Goal: Task Accomplishment & Management: Manage account settings

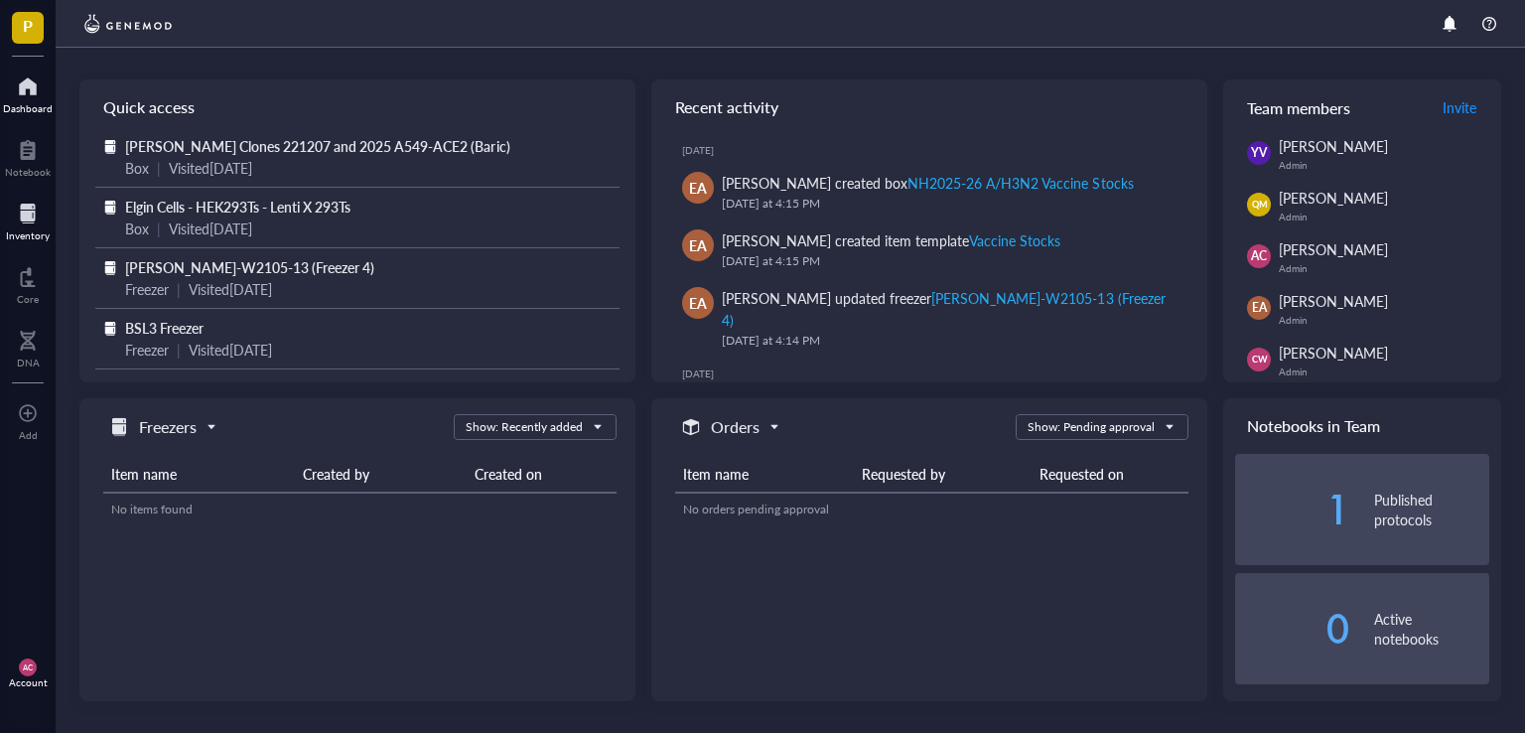
click at [24, 235] on div "Inventory" at bounding box center [28, 235] width 44 height 12
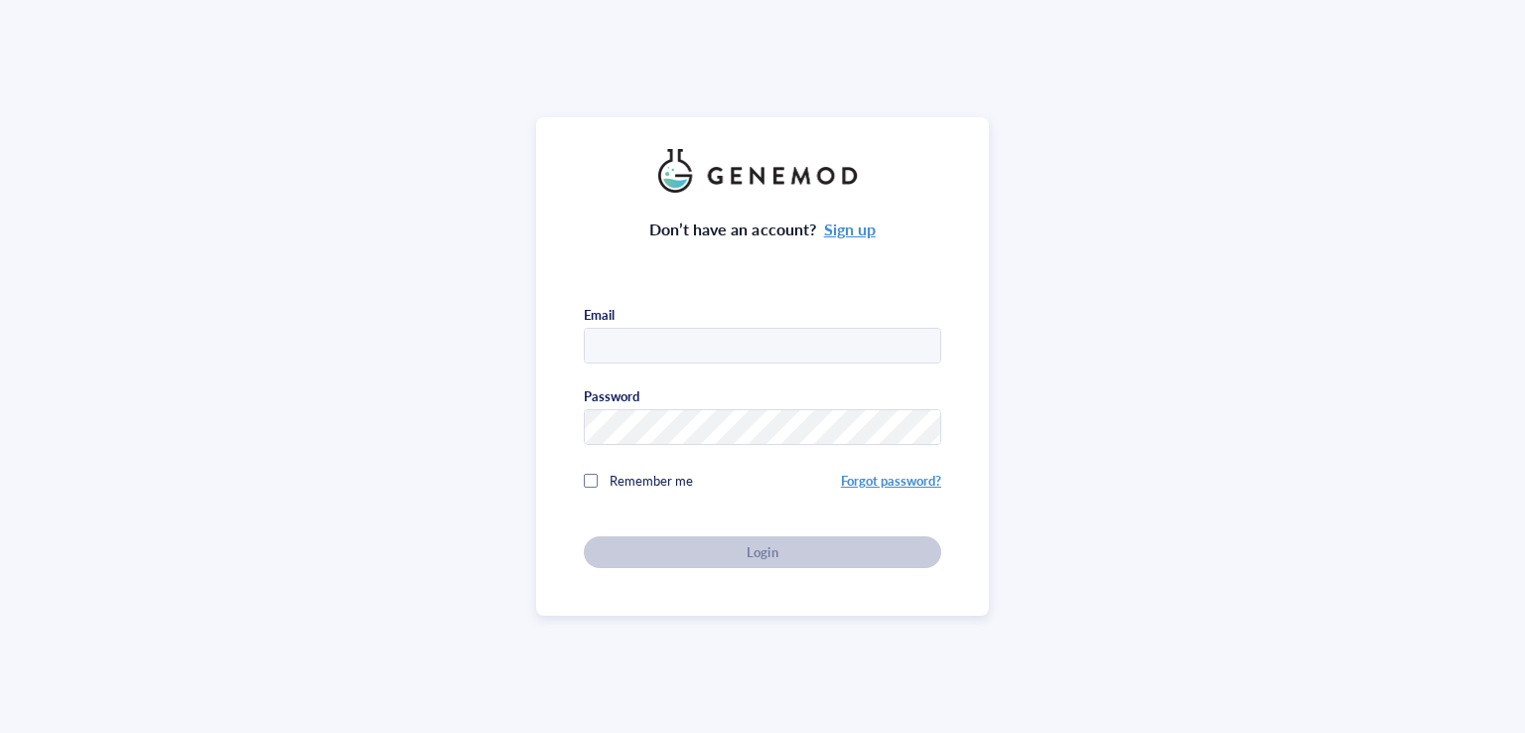
type input "[EMAIL_ADDRESS][DOMAIN_NAME]"
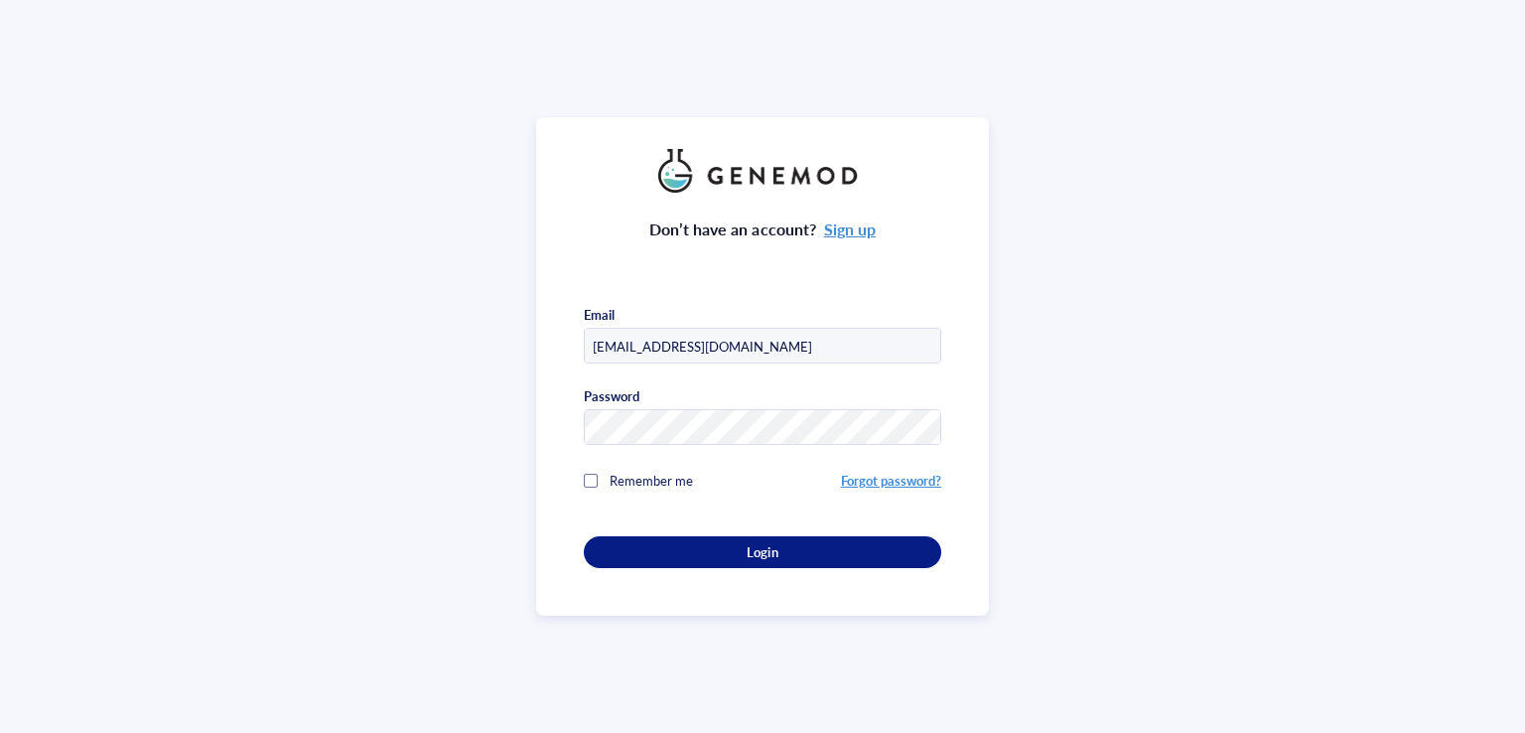
drag, startPoint x: 586, startPoint y: 478, endPoint x: 592, endPoint y: 490, distance: 13.3
click at [587, 478] on div at bounding box center [591, 480] width 14 height 14
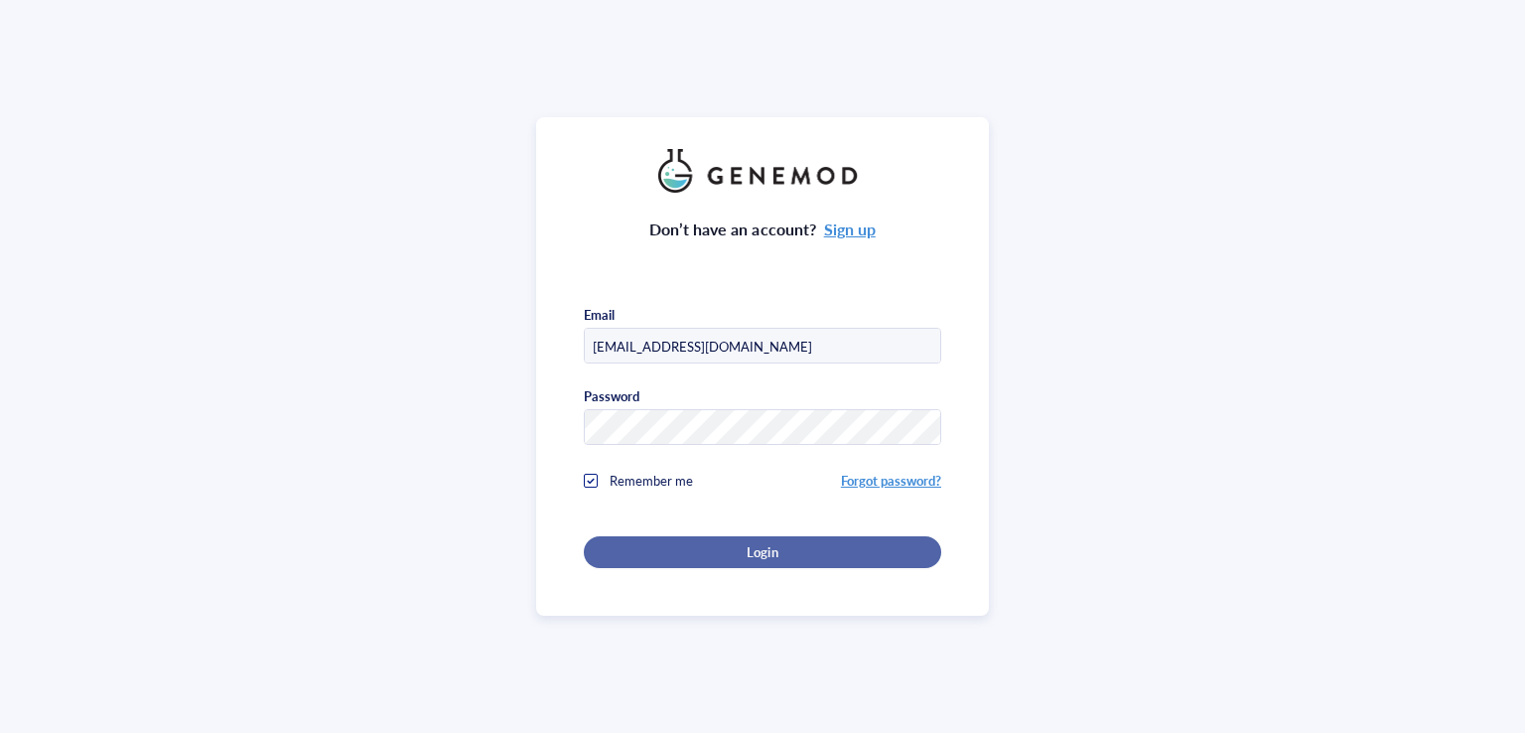
click at [717, 555] on div "Login" at bounding box center [762, 552] width 294 height 18
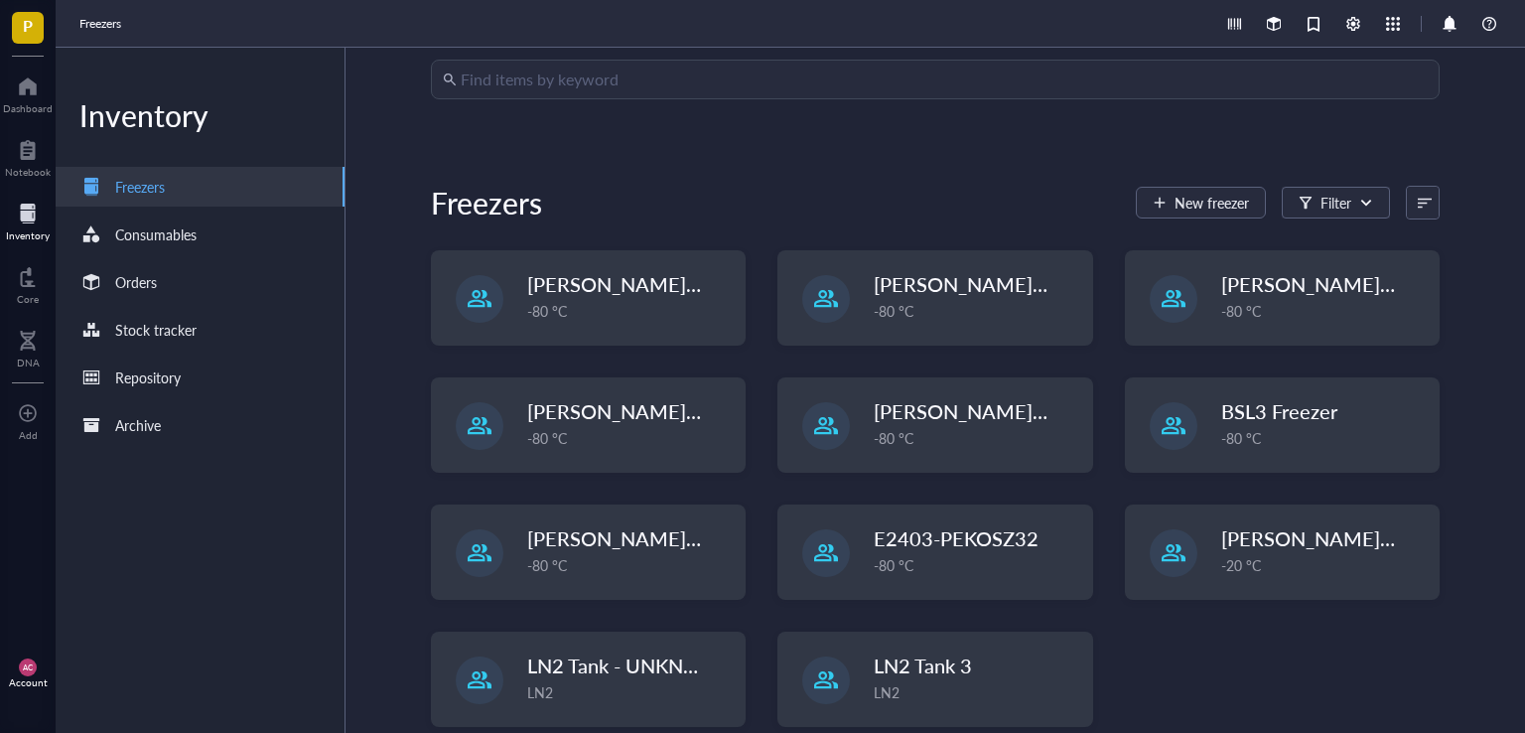
scroll to position [125, 0]
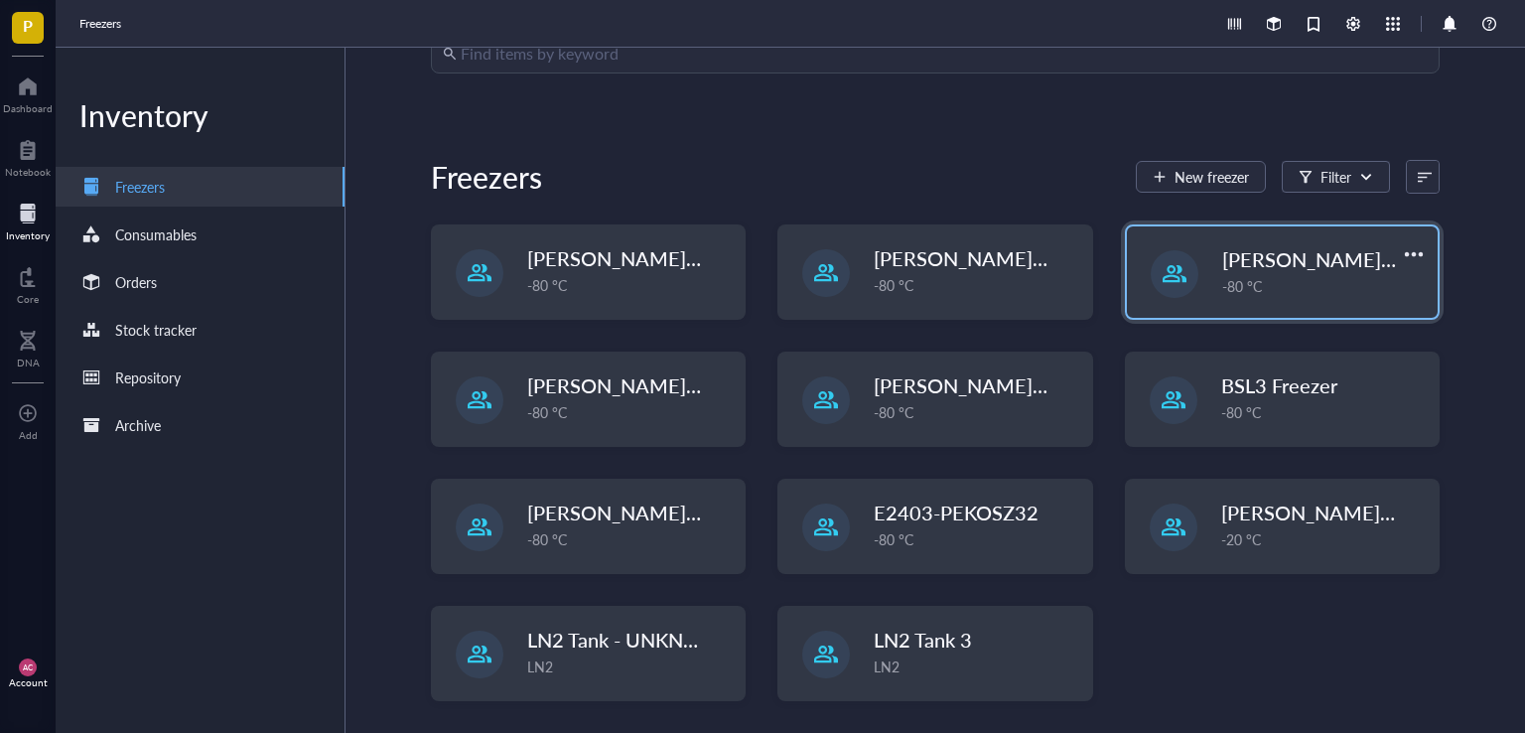
click at [1268, 254] on span "[PERSON_NAME]-E2403-05" at bounding box center [1350, 259] width 256 height 28
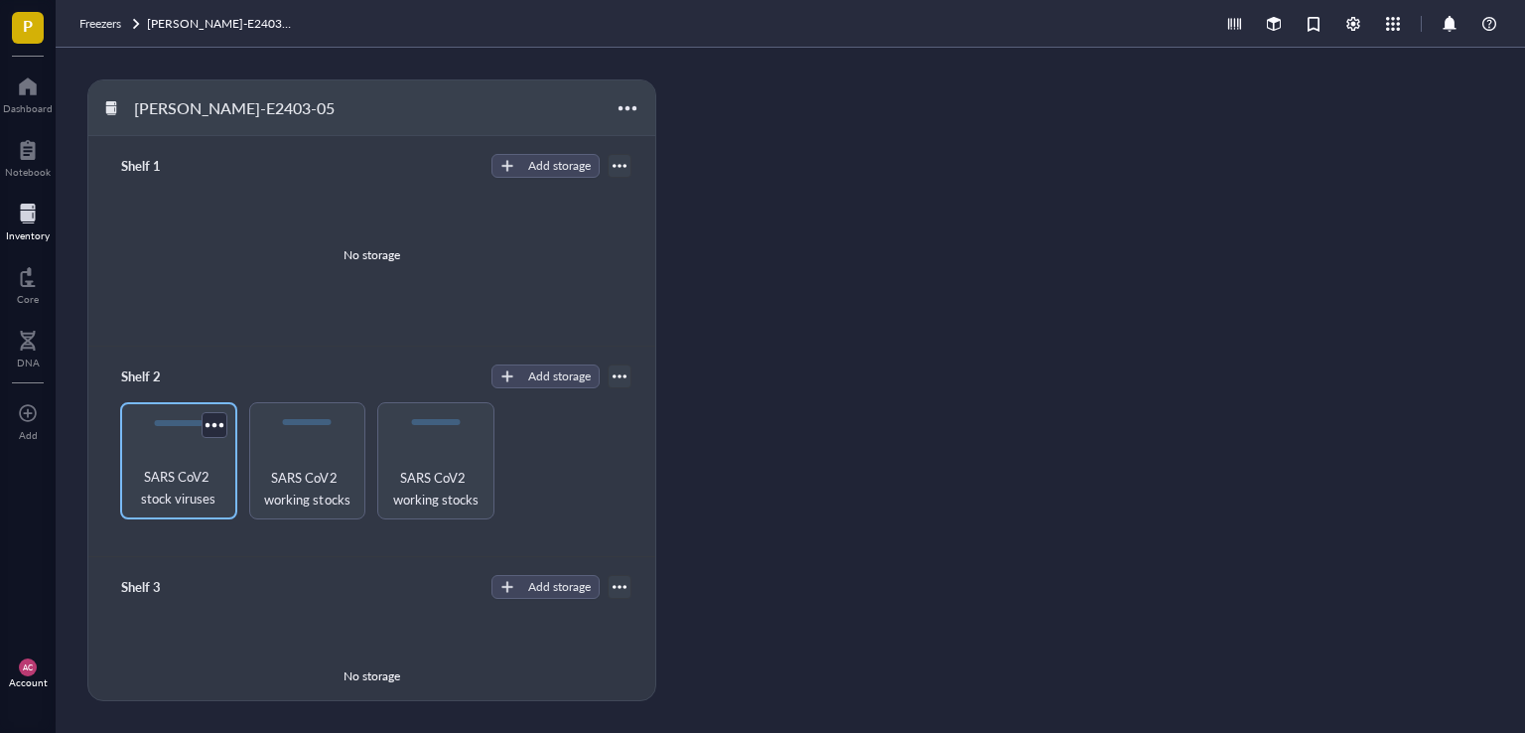
click at [205, 487] on span "SARS CoV2 stock viruses" at bounding box center [178, 488] width 97 height 44
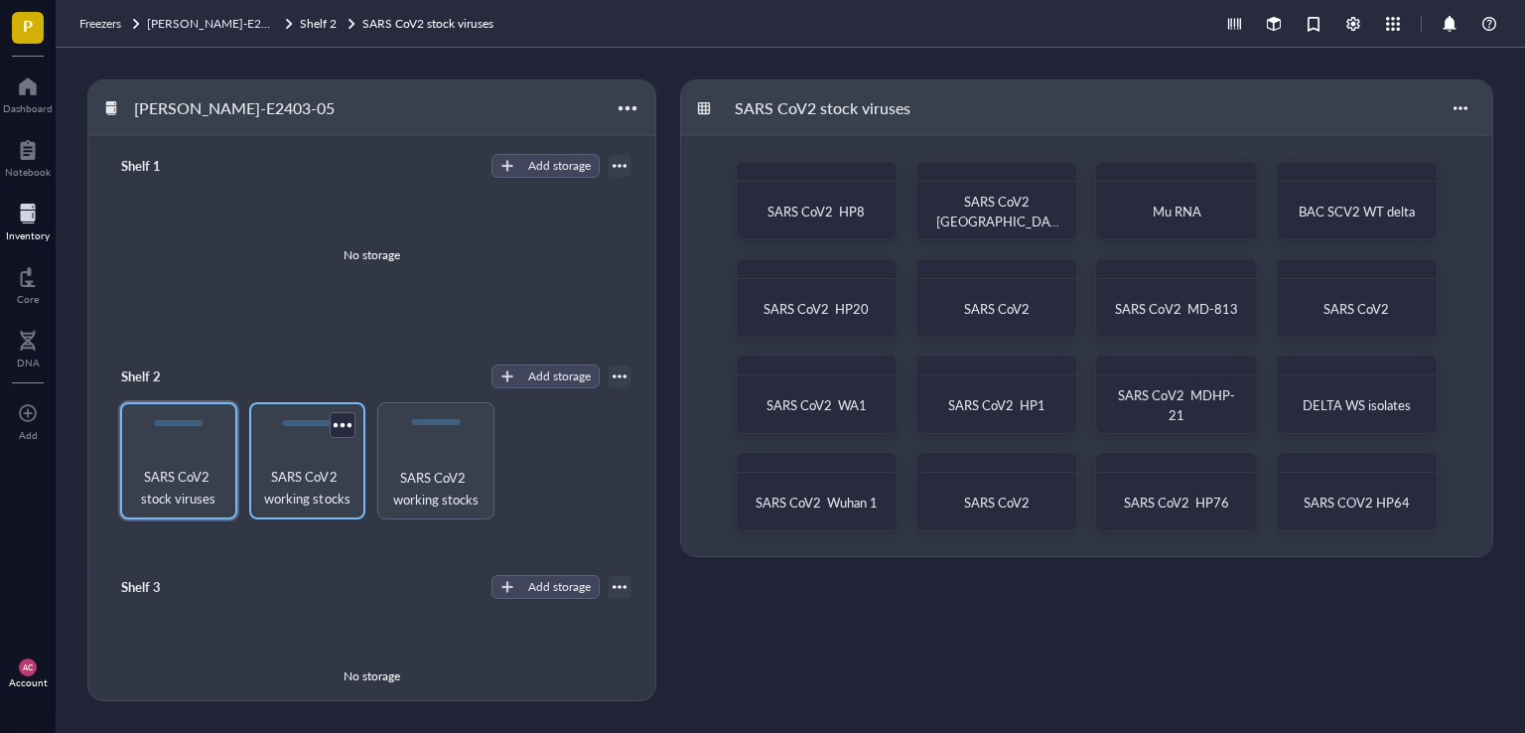
click at [270, 488] on span "SARS CoV2 working stocks" at bounding box center [307, 488] width 97 height 44
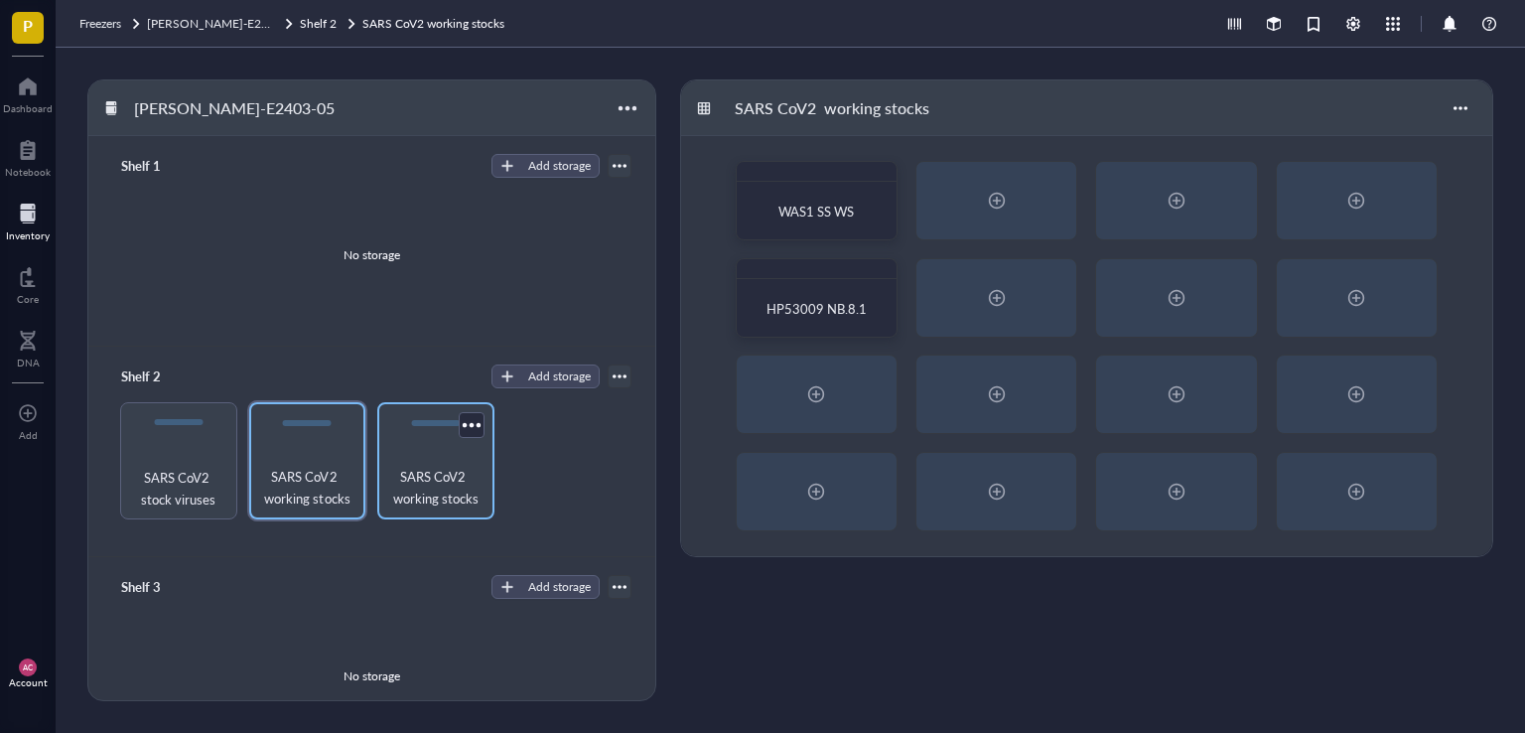
click at [415, 483] on span "SARS CoV2 working stocks" at bounding box center [435, 488] width 97 height 44
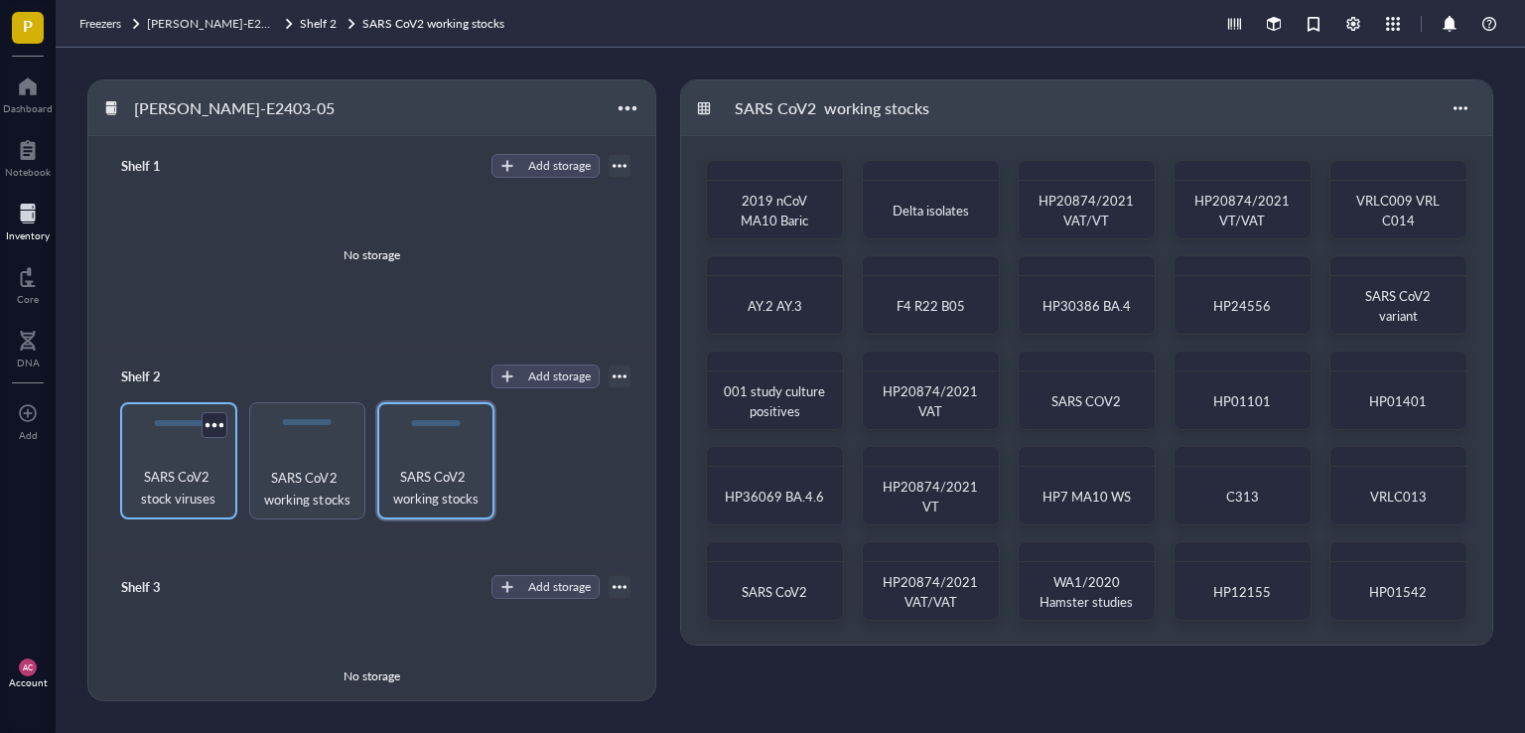
click at [202, 511] on div "SARS CoV2 stock viruses" at bounding box center [178, 460] width 117 height 117
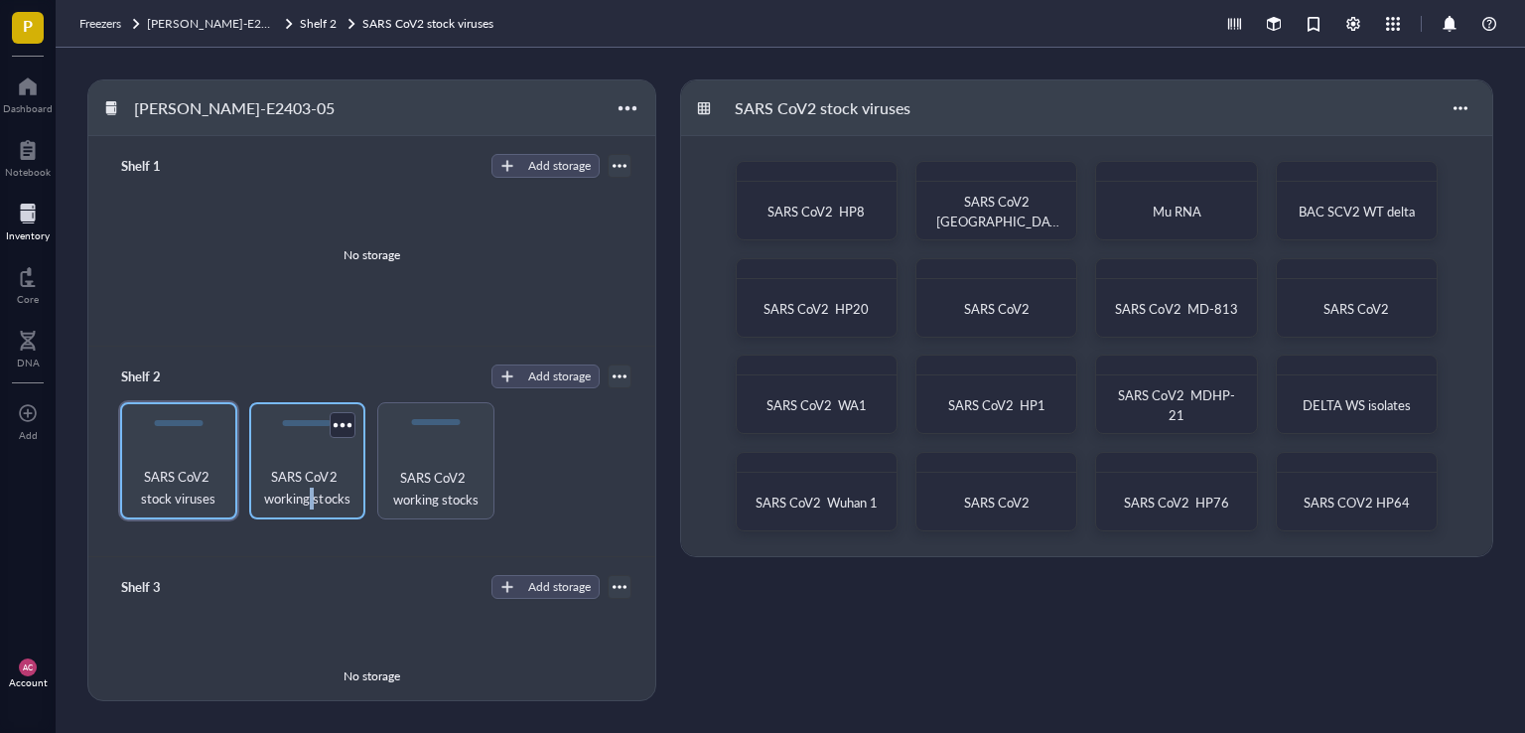
click at [310, 489] on span "SARS CoV2 working stocks" at bounding box center [307, 488] width 97 height 44
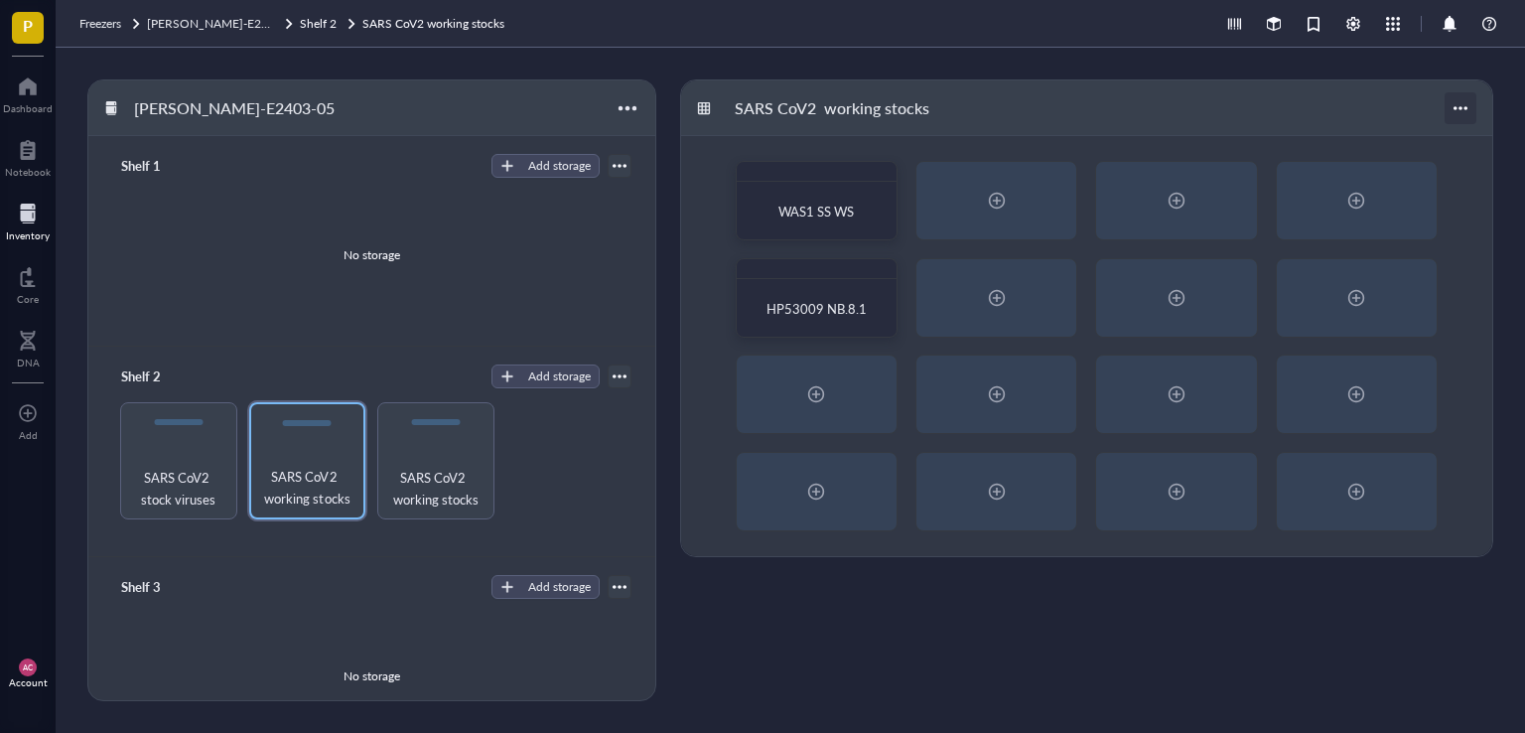
click at [1461, 97] on div at bounding box center [1460, 108] width 32 height 32
click at [1409, 143] on div "Settings" at bounding box center [1393, 145] width 47 height 18
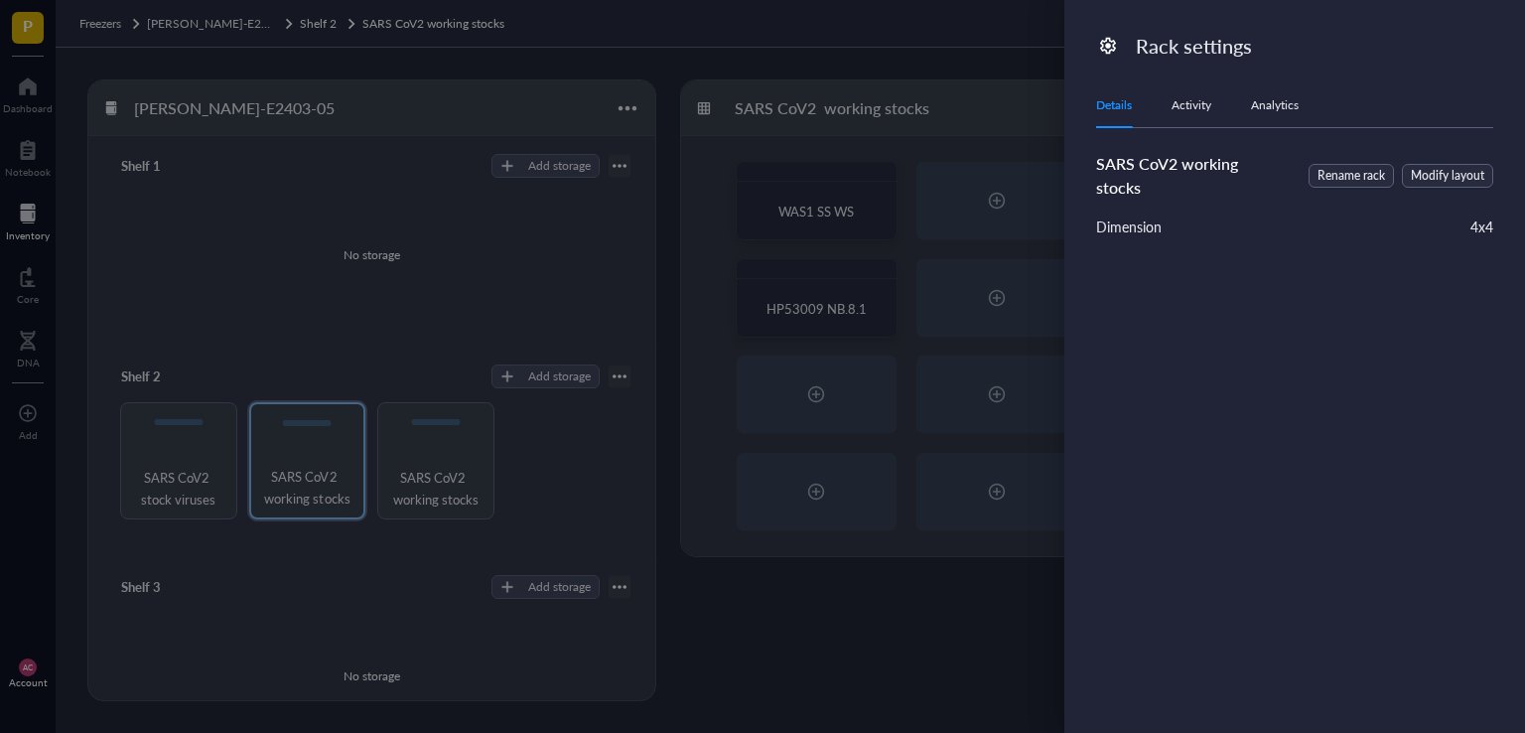
click at [982, 603] on div at bounding box center [762, 366] width 1525 height 733
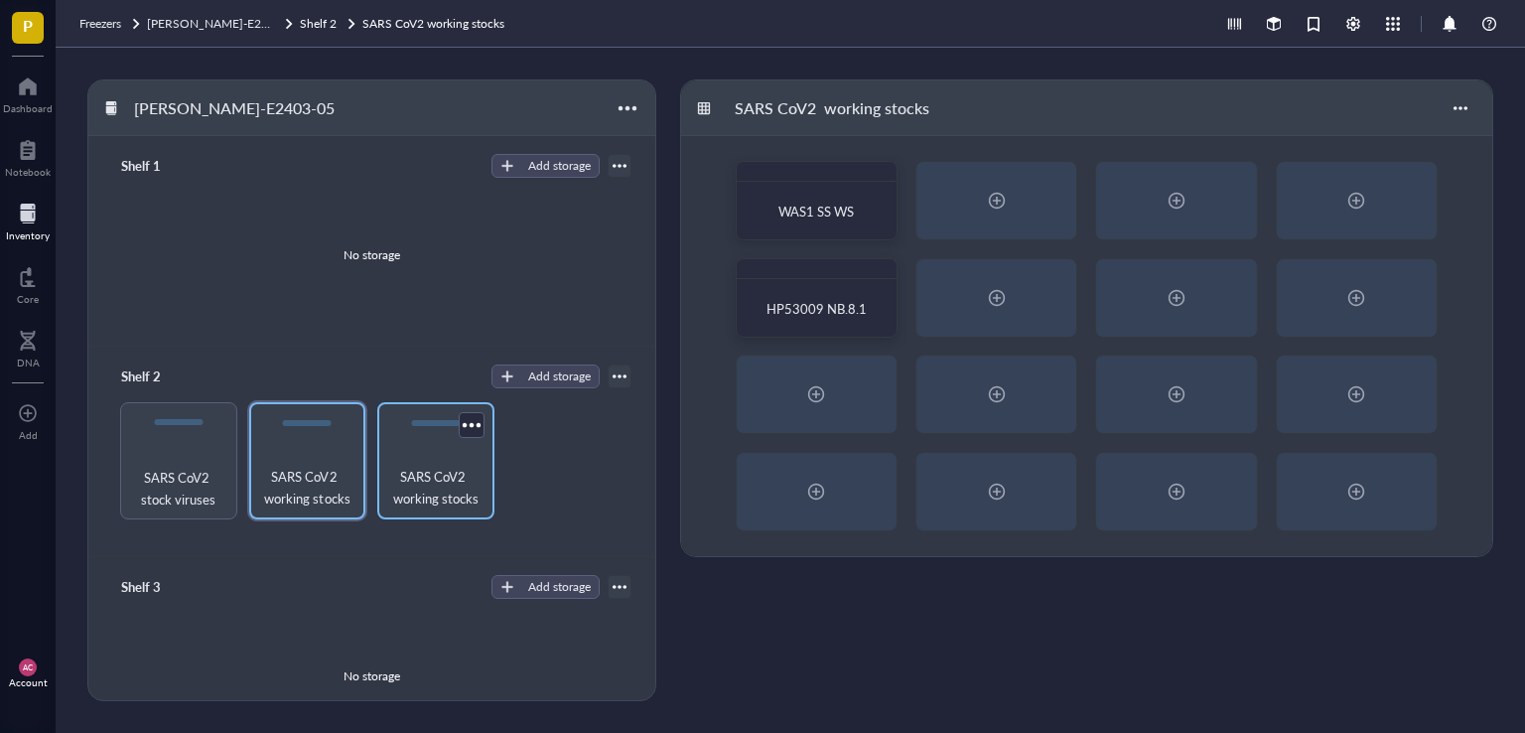
click at [421, 456] on div "SARS CoV2 working stocks" at bounding box center [435, 460] width 117 height 117
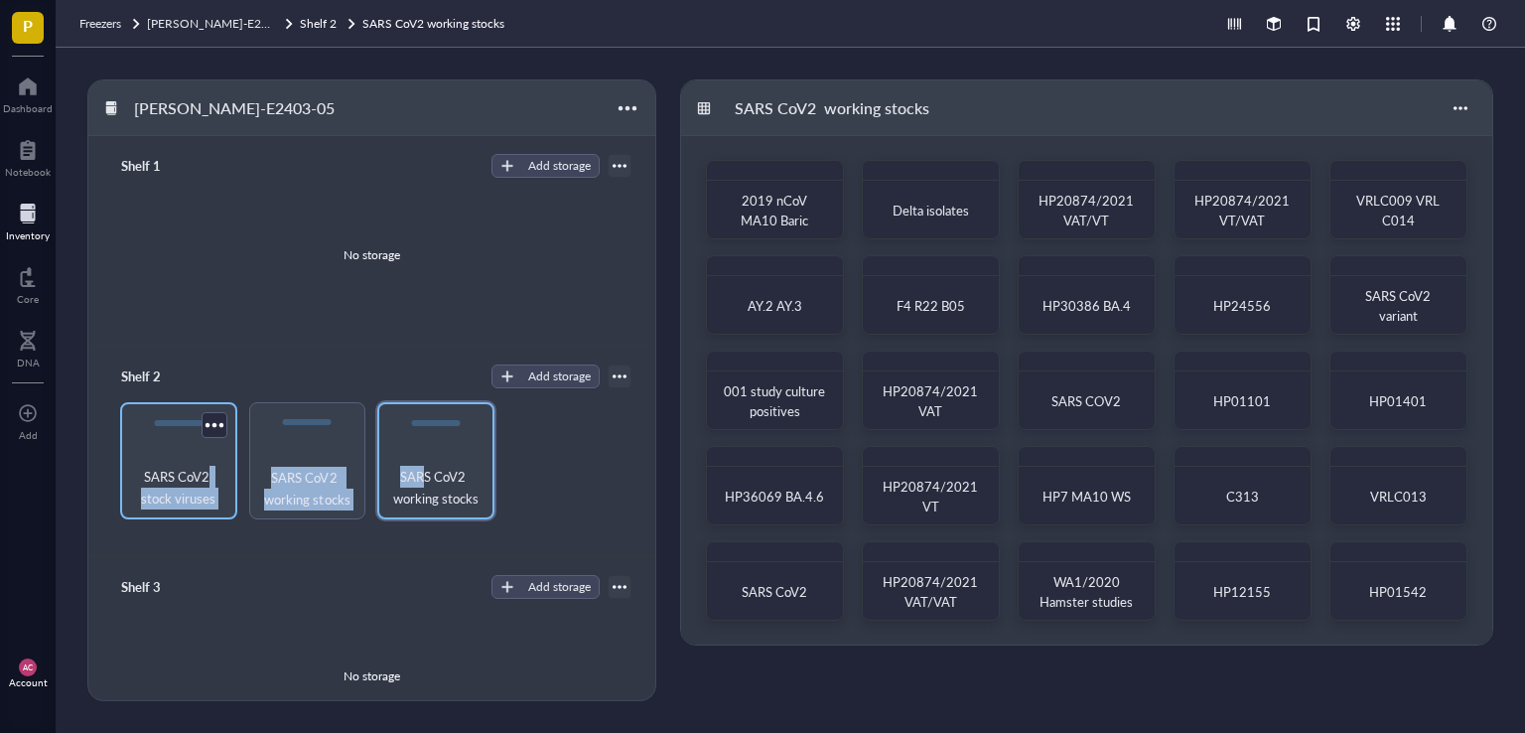
drag, startPoint x: 406, startPoint y: 482, endPoint x: 207, endPoint y: 481, distance: 198.5
click at [207, 481] on div "SARS CoV2 stock viruses SARS CoV2 working stocks SARS CoV2 working stocks" at bounding box center [371, 460] width 519 height 117
click at [273, 557] on div "Shelf 3 Add storage No storage" at bounding box center [371, 662] width 567 height 210
drag, startPoint x: 160, startPoint y: 403, endPoint x: 425, endPoint y: 405, distance: 265.0
click at [425, 405] on div "SARS CoV2 stock viruses SARS CoV2 working stocks SARS CoV2 working stocks" at bounding box center [371, 460] width 519 height 117
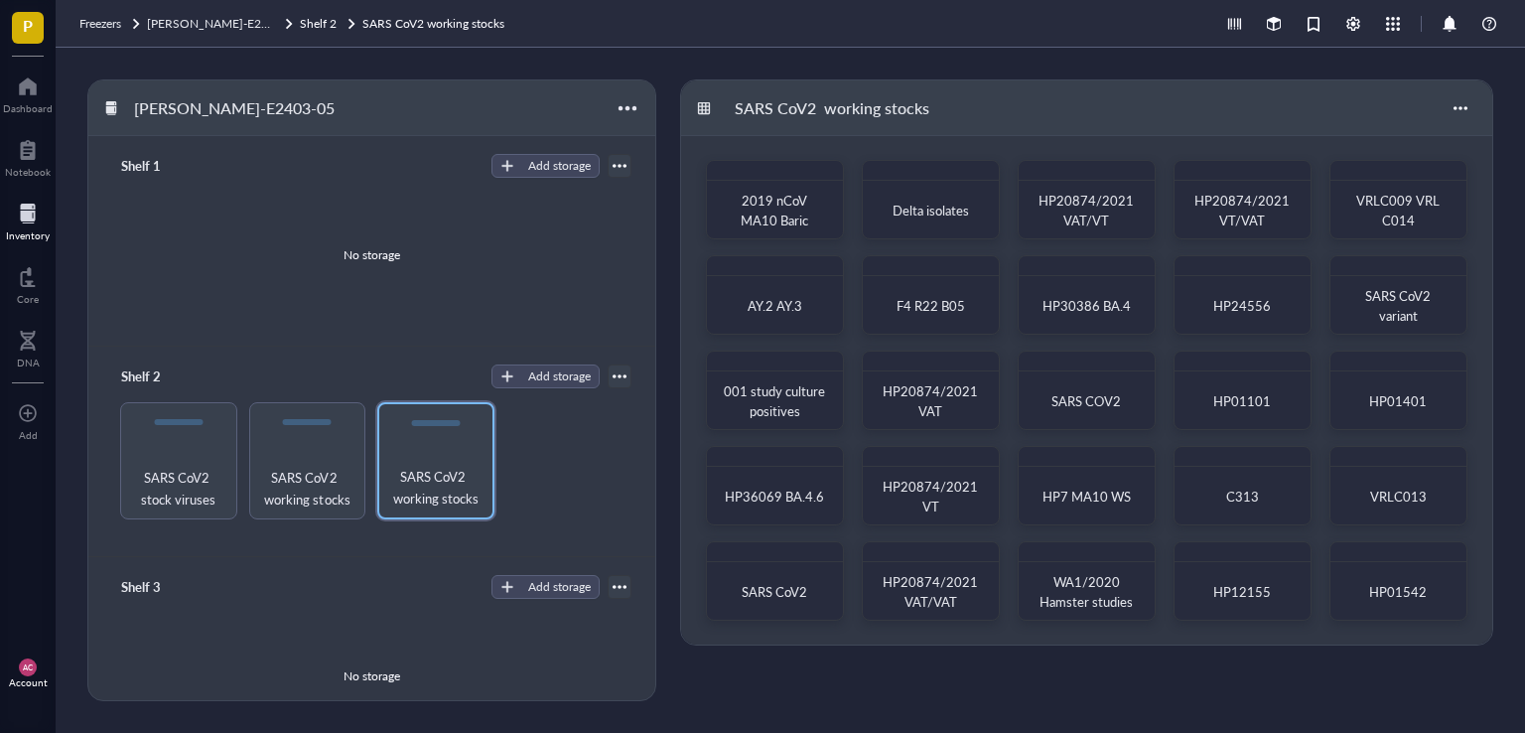
click at [586, 426] on div "SARS CoV2 stock viruses SARS CoV2 working stocks SARS CoV2 working stocks" at bounding box center [371, 460] width 519 height 117
click at [541, 378] on div "Add storage" at bounding box center [559, 376] width 63 height 18
click at [524, 446] on span "Category" at bounding box center [554, 442] width 113 height 22
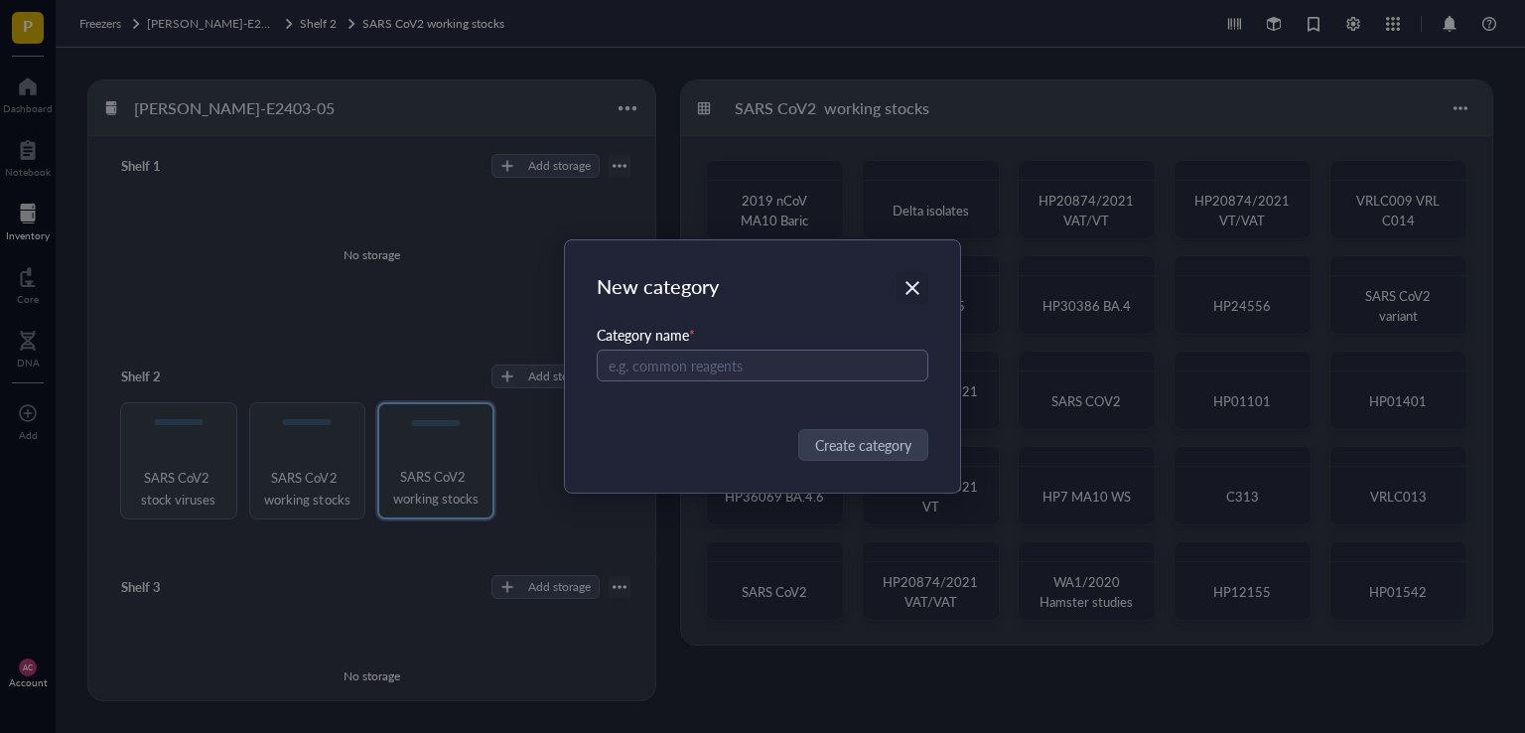
click at [917, 290] on icon "Close" at bounding box center [912, 288] width 19 height 19
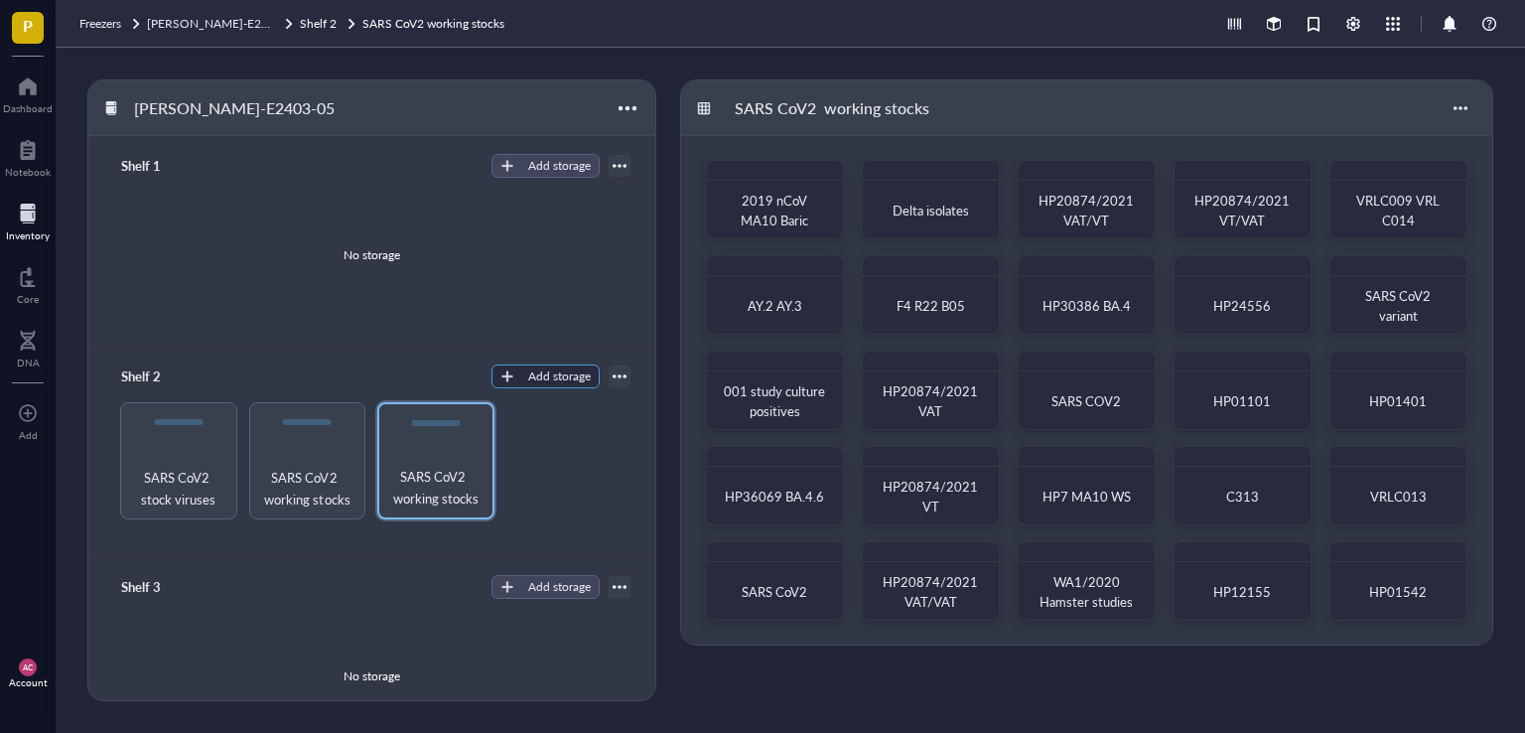
click at [556, 368] on div "Add storage" at bounding box center [559, 376] width 63 height 18
click at [518, 409] on span "Rack" at bounding box center [554, 410] width 113 height 22
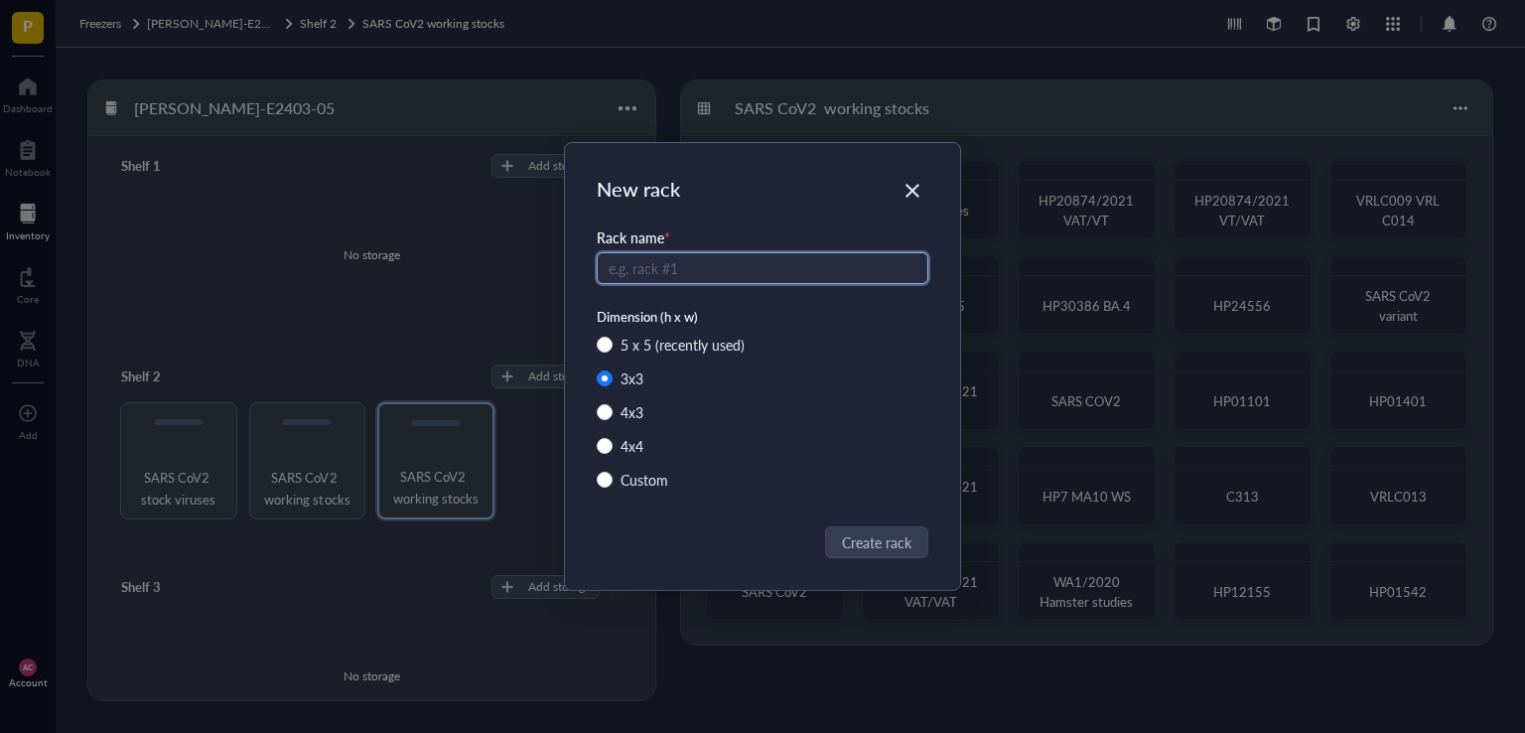
radio input "true"
radio input "false"
type input "SARS CoV2 working stocks"
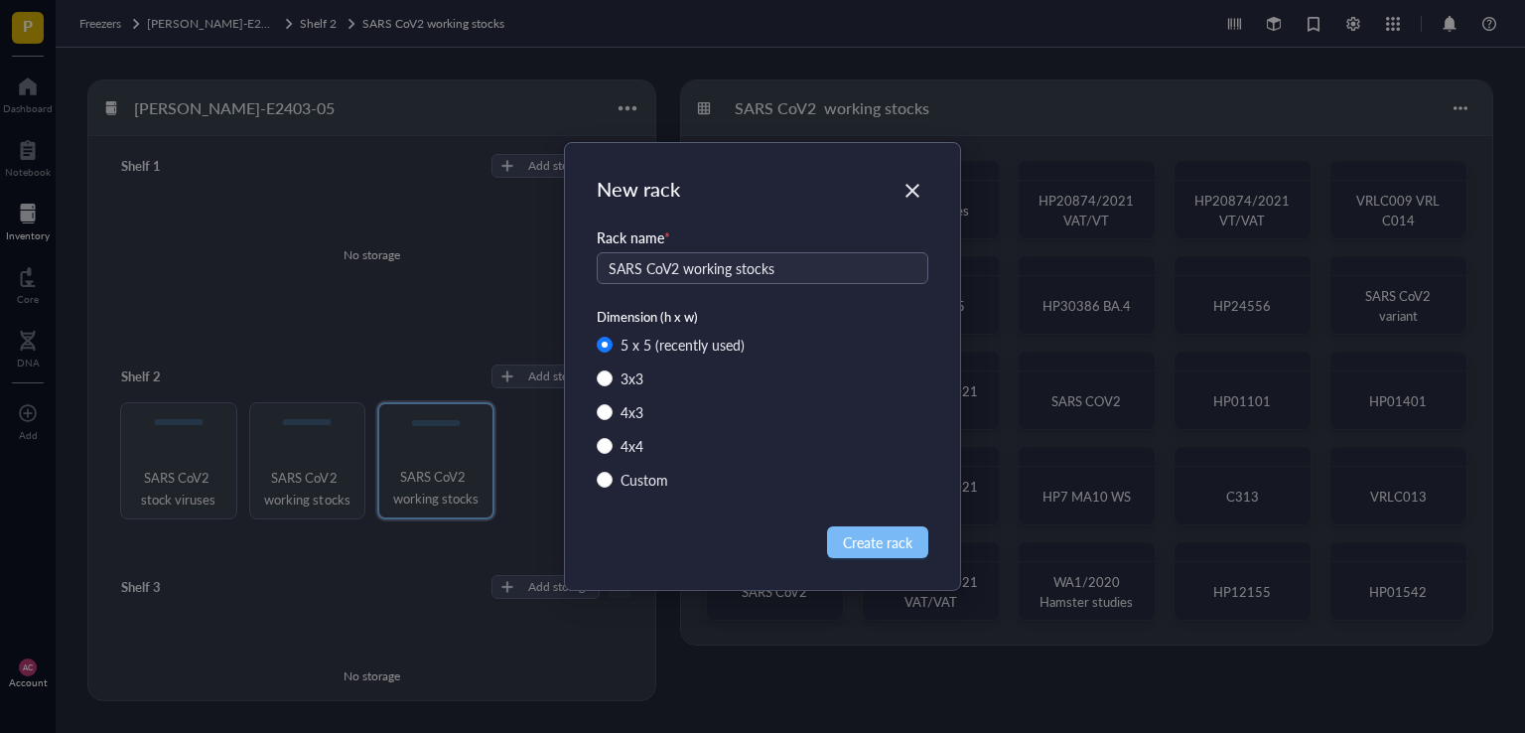
click at [877, 539] on span "Create rack" at bounding box center [877, 542] width 69 height 22
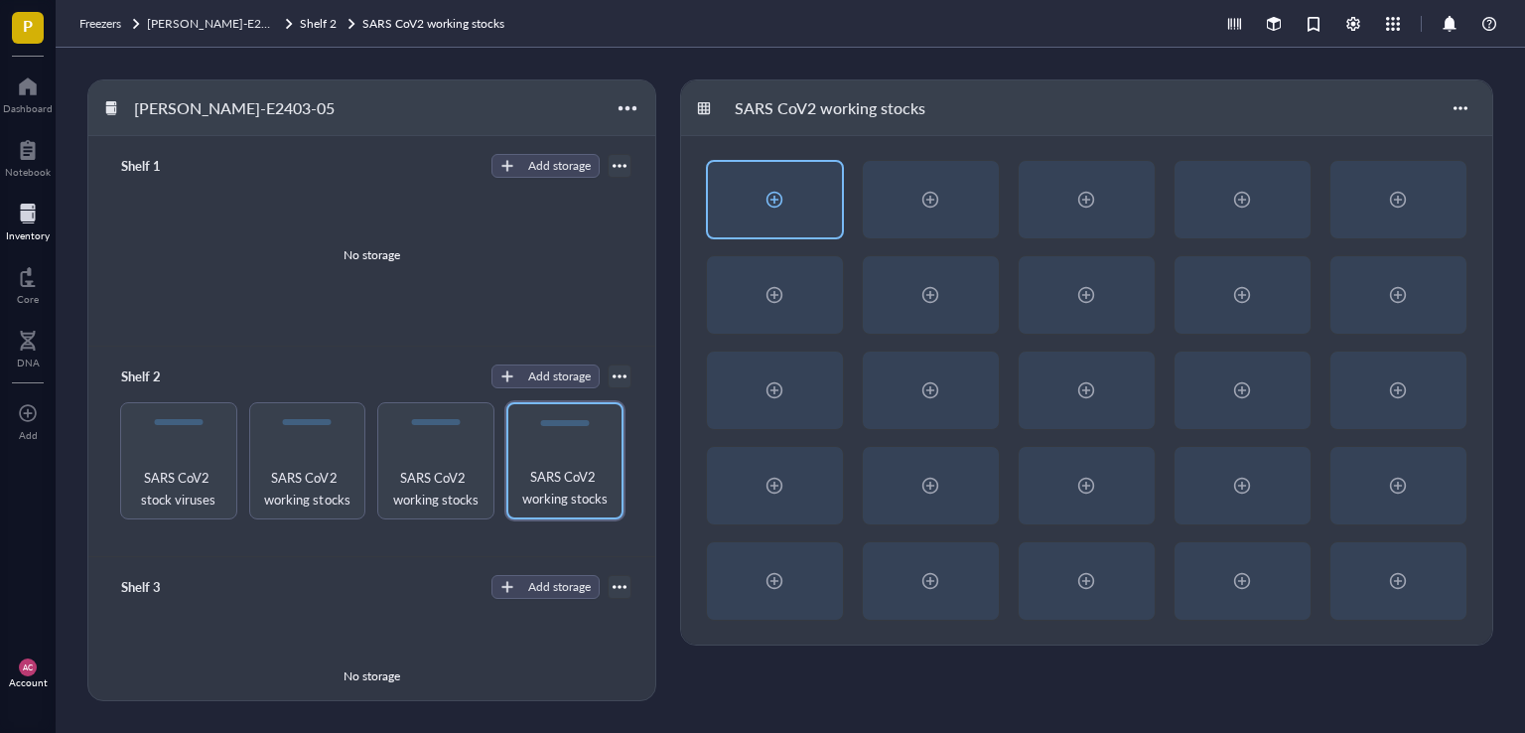
click at [772, 200] on div at bounding box center [774, 200] width 32 height 32
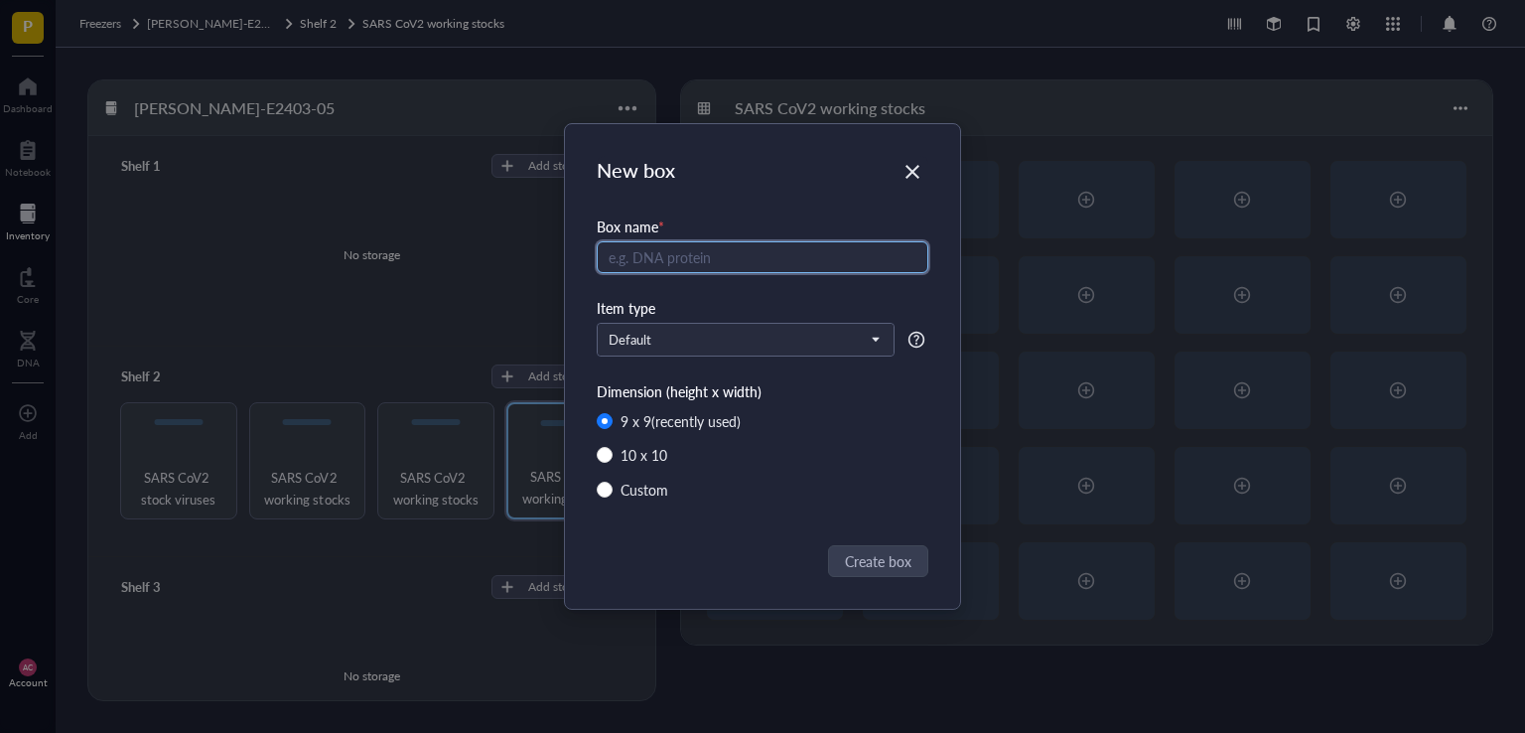
type input "w"
click at [640, 263] on input "WAS stock" at bounding box center [763, 257] width 332 height 32
type input "WAS stock"
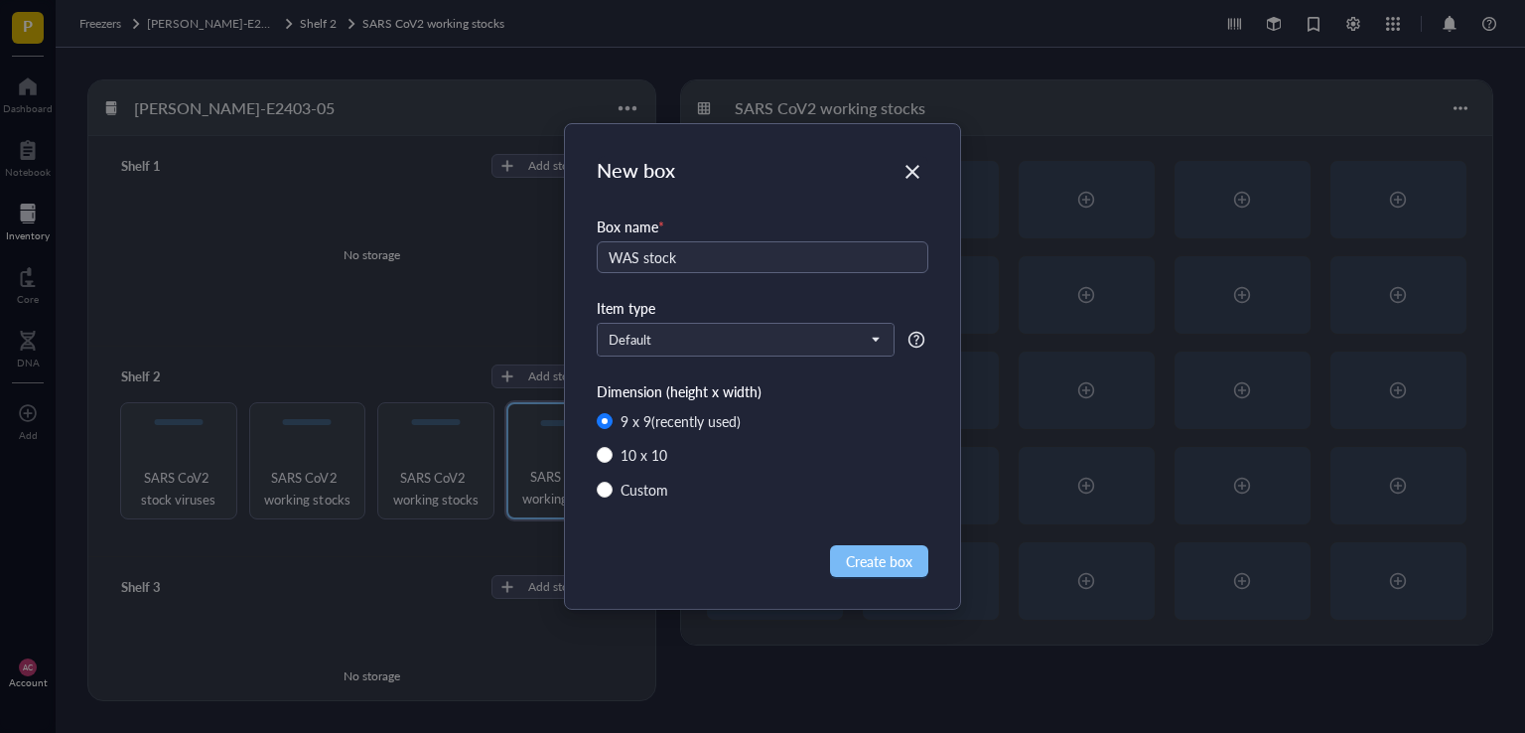
click at [870, 556] on span "Create box" at bounding box center [879, 561] width 67 height 22
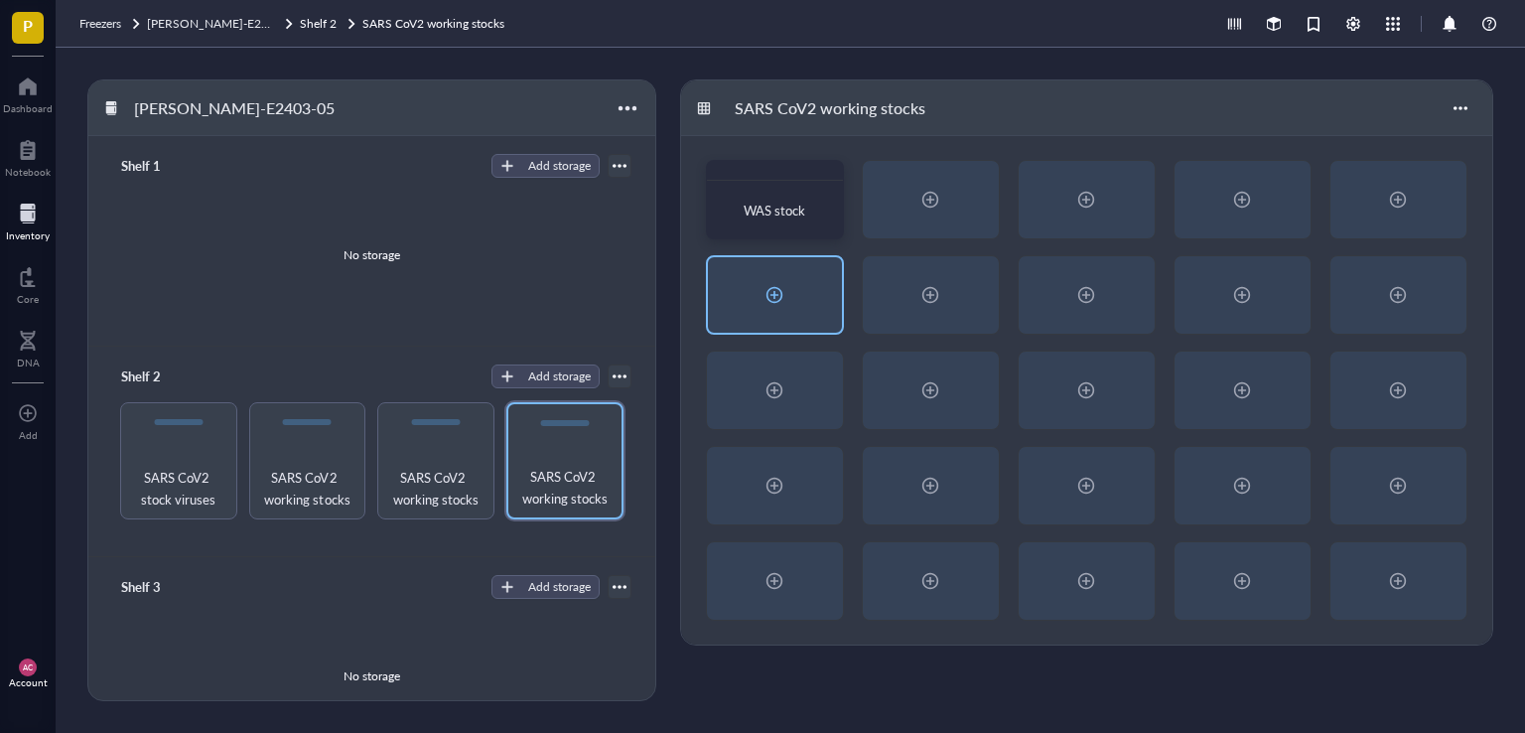
click at [770, 288] on div at bounding box center [774, 295] width 32 height 32
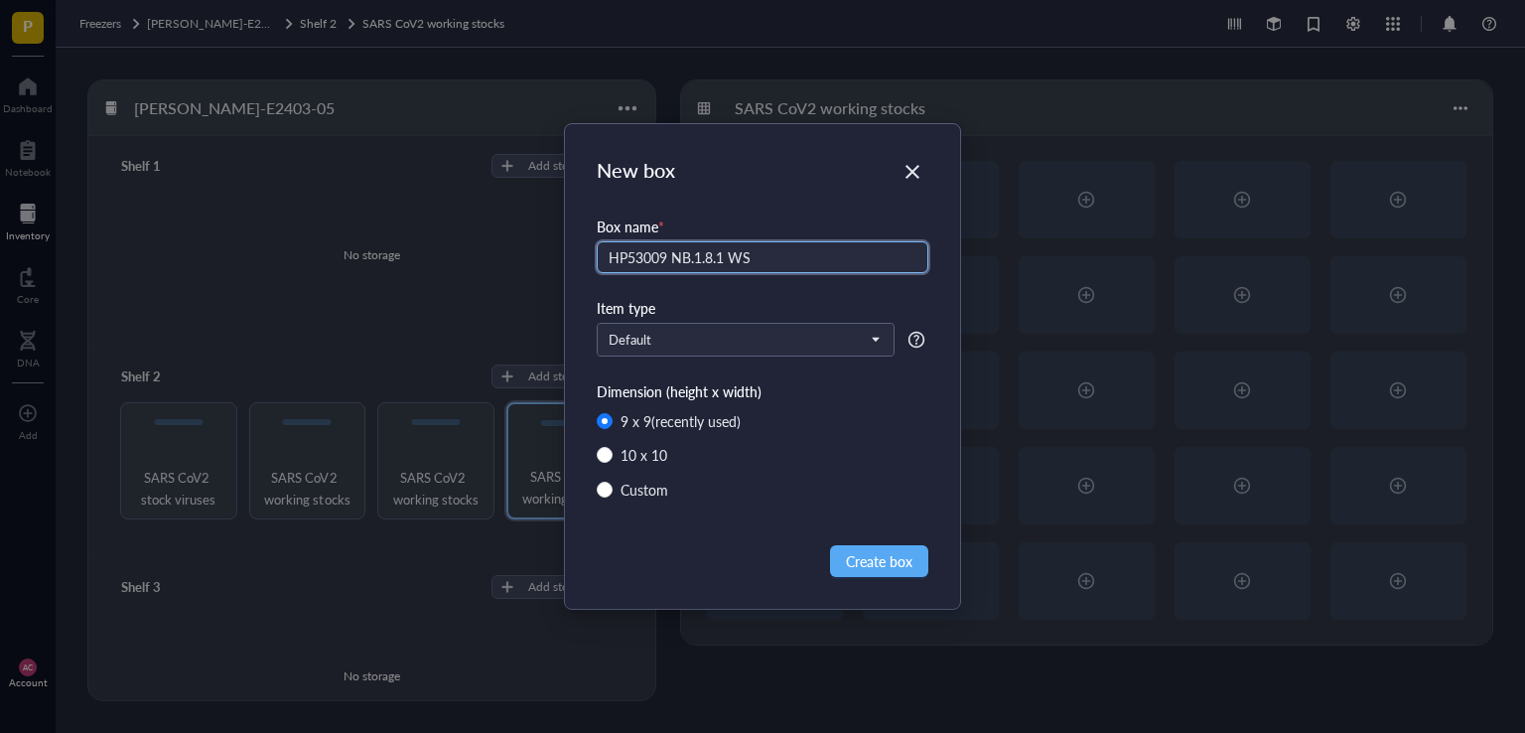
click at [726, 251] on input "HP53009 NB.1.8.1 WS" at bounding box center [763, 257] width 332 height 32
type input "HP53009 NB.1.8.1 SS/WS"
click at [866, 564] on span "Create box" at bounding box center [879, 561] width 67 height 22
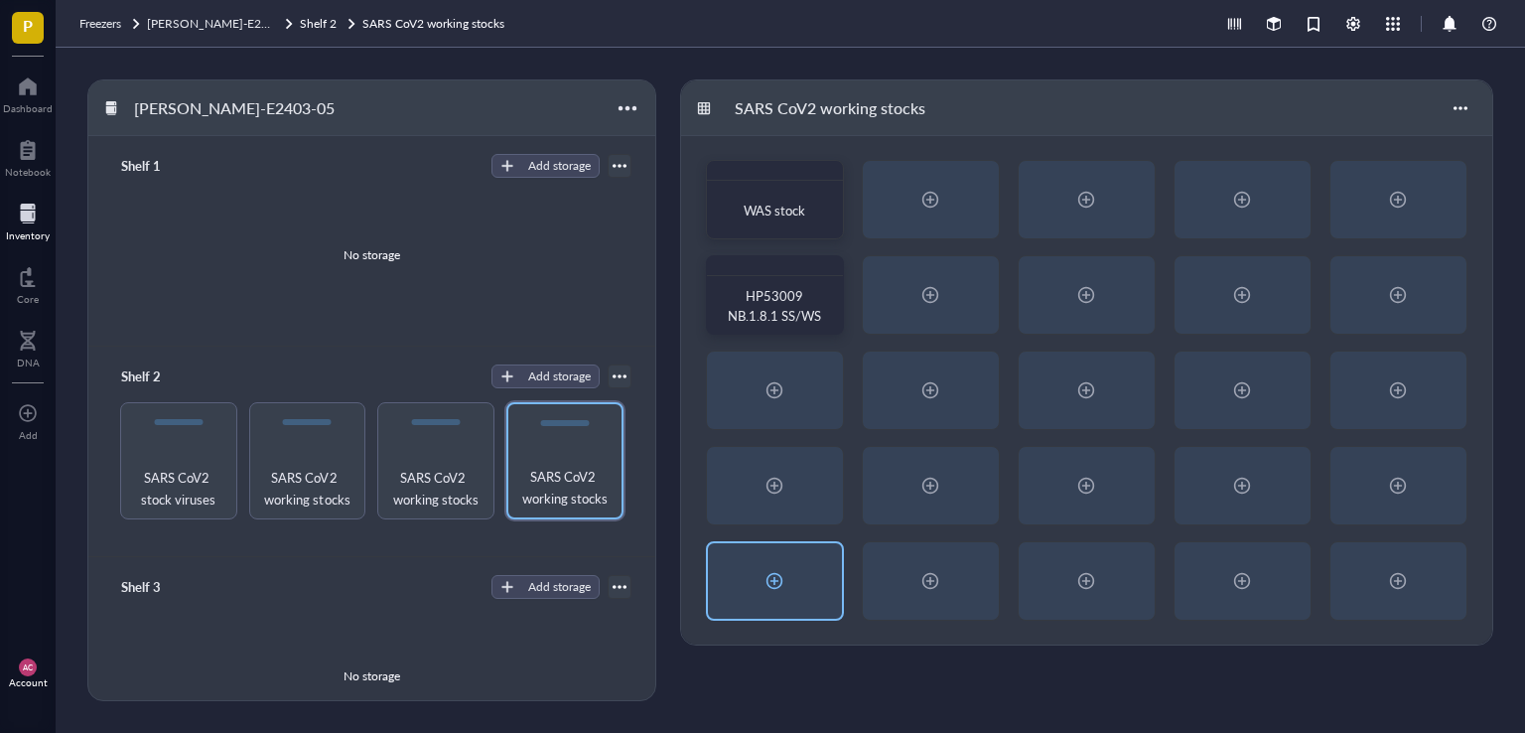
click at [776, 584] on div at bounding box center [774, 581] width 32 height 32
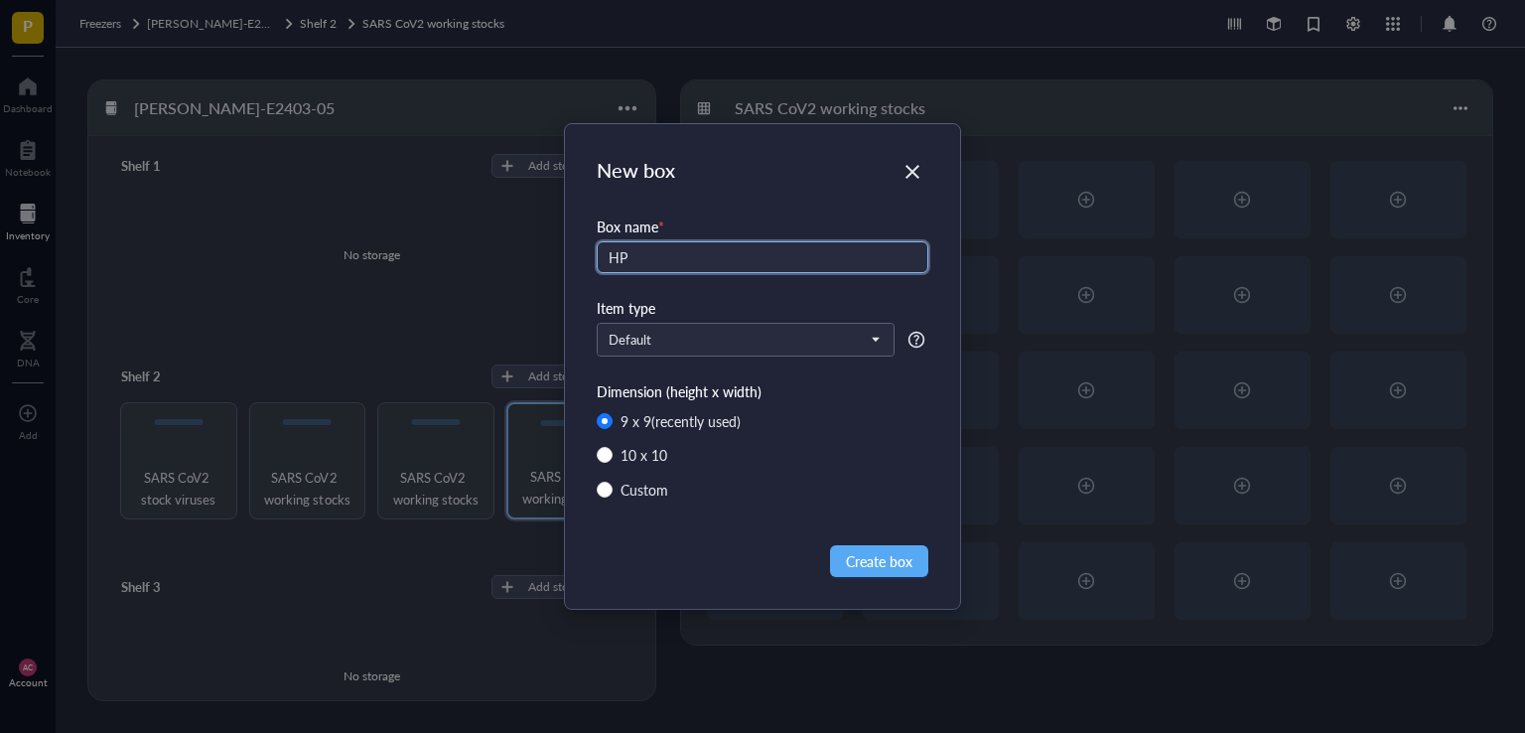
click at [702, 258] on input "HP" at bounding box center [763, 257] width 332 height 32
click at [657, 251] on input "HP" at bounding box center [763, 257] width 332 height 32
click at [698, 260] on input "HP06283 HP" at bounding box center [763, 257] width 332 height 32
click at [831, 266] on input "HP06283 HP05937 HP03787 HP0" at bounding box center [763, 257] width 332 height 32
type input "HP06283 HP05937 HP03787 HP02788 WS"
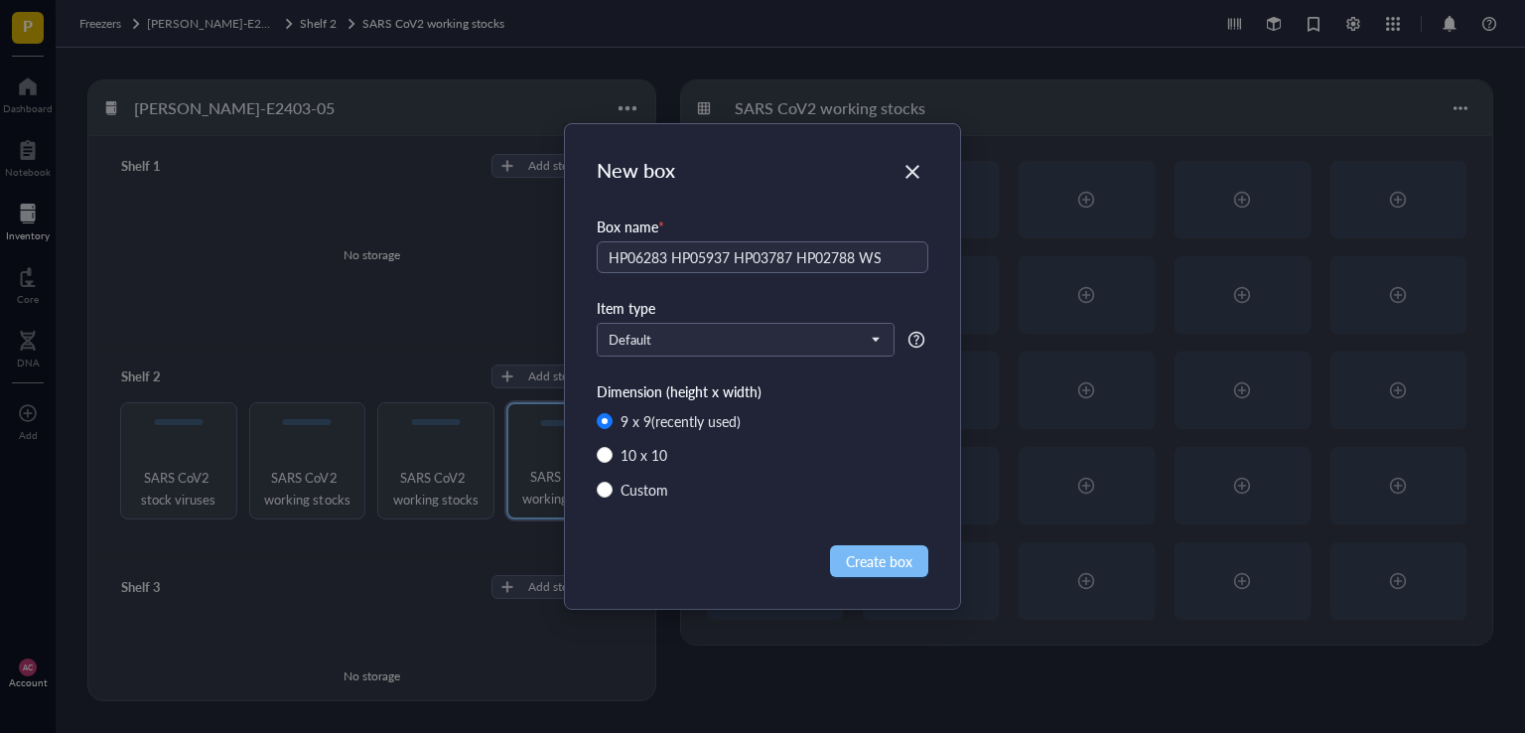
click at [872, 568] on span "Create box" at bounding box center [879, 561] width 67 height 22
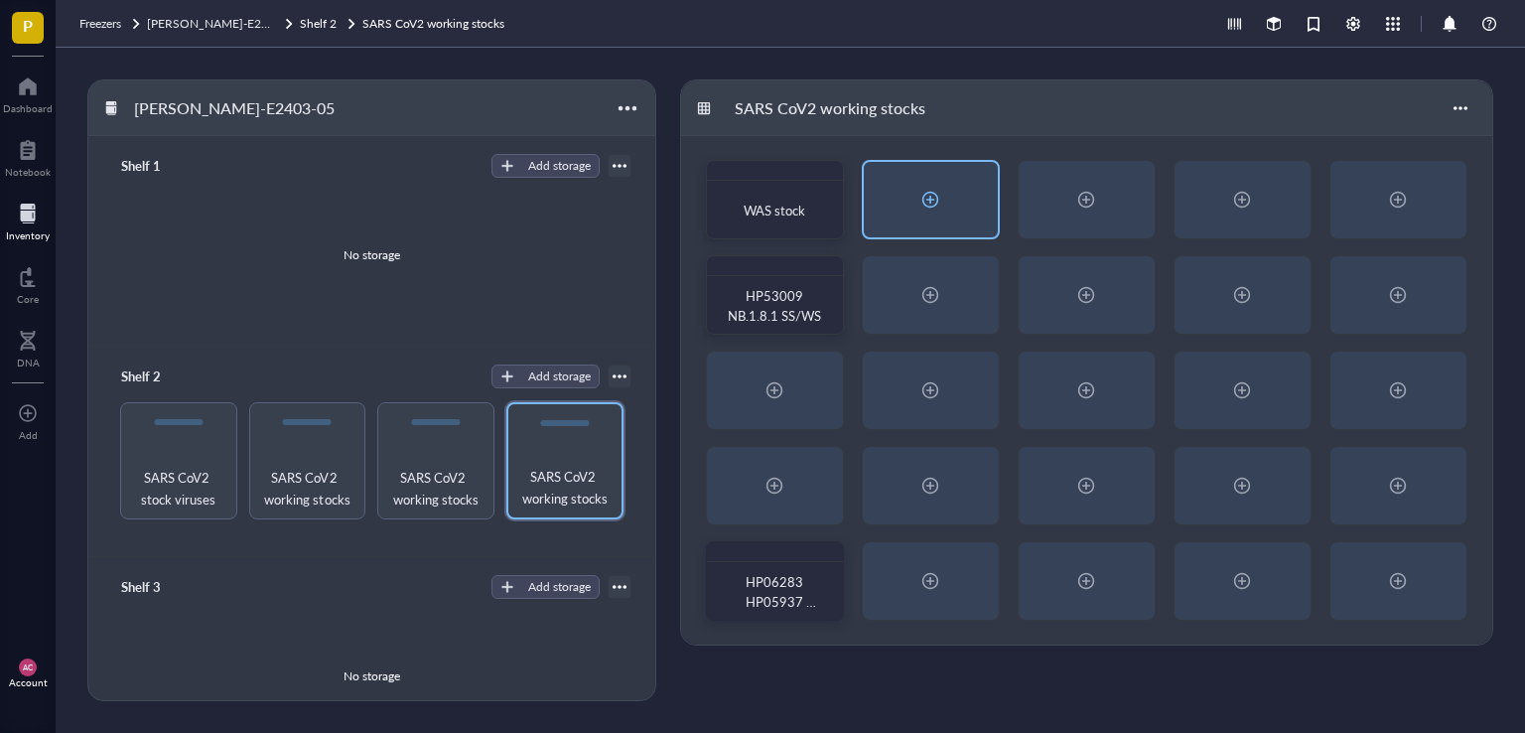
click at [937, 197] on div at bounding box center [930, 200] width 32 height 32
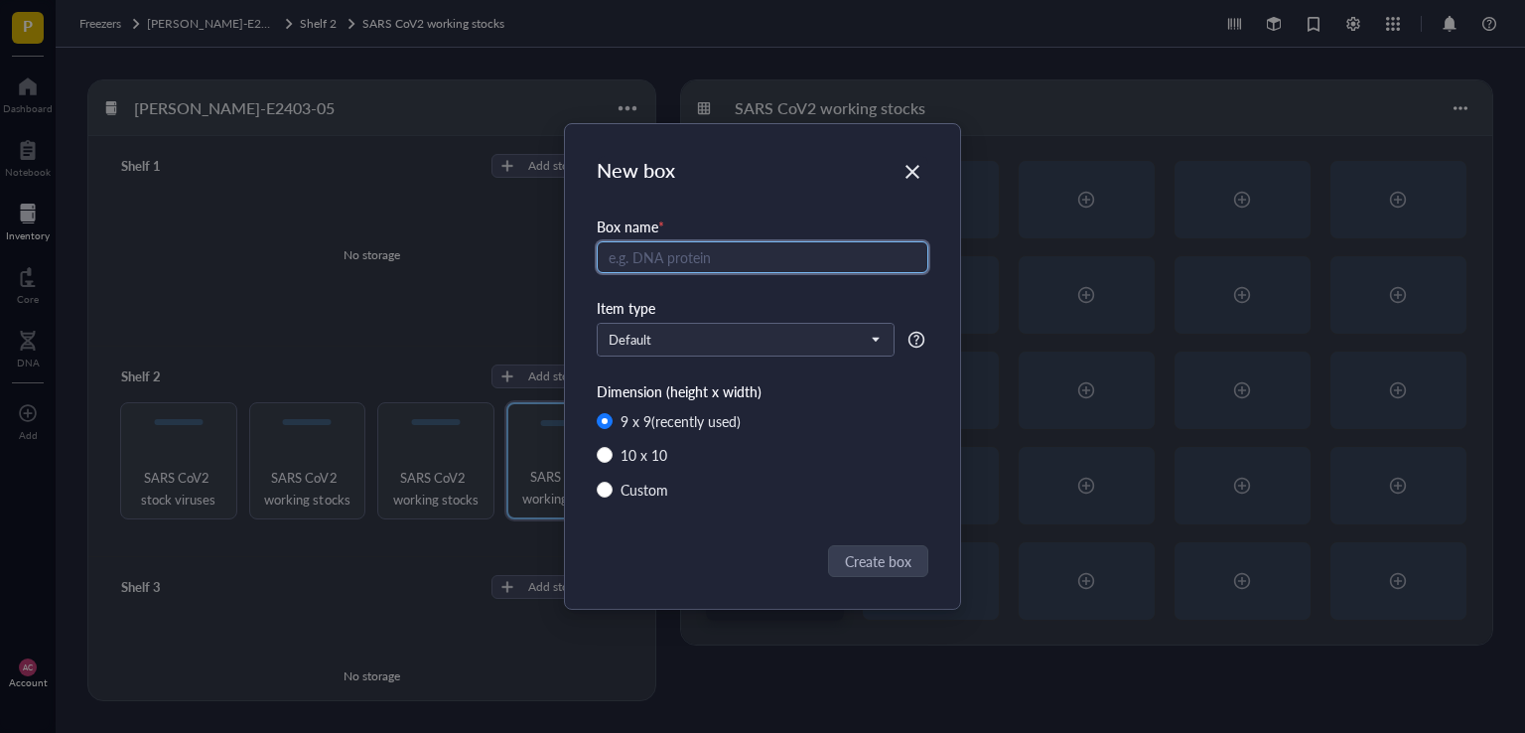
click at [689, 251] on input "text" at bounding box center [763, 257] width 332 height 32
type input "s"
drag, startPoint x: 732, startPoint y: 261, endPoint x: 597, endPoint y: 269, distance: 135.2
click at [597, 269] on input "SARS COV2 WS" at bounding box center [763, 257] width 332 height 32
type input "SARS COV2 WS"
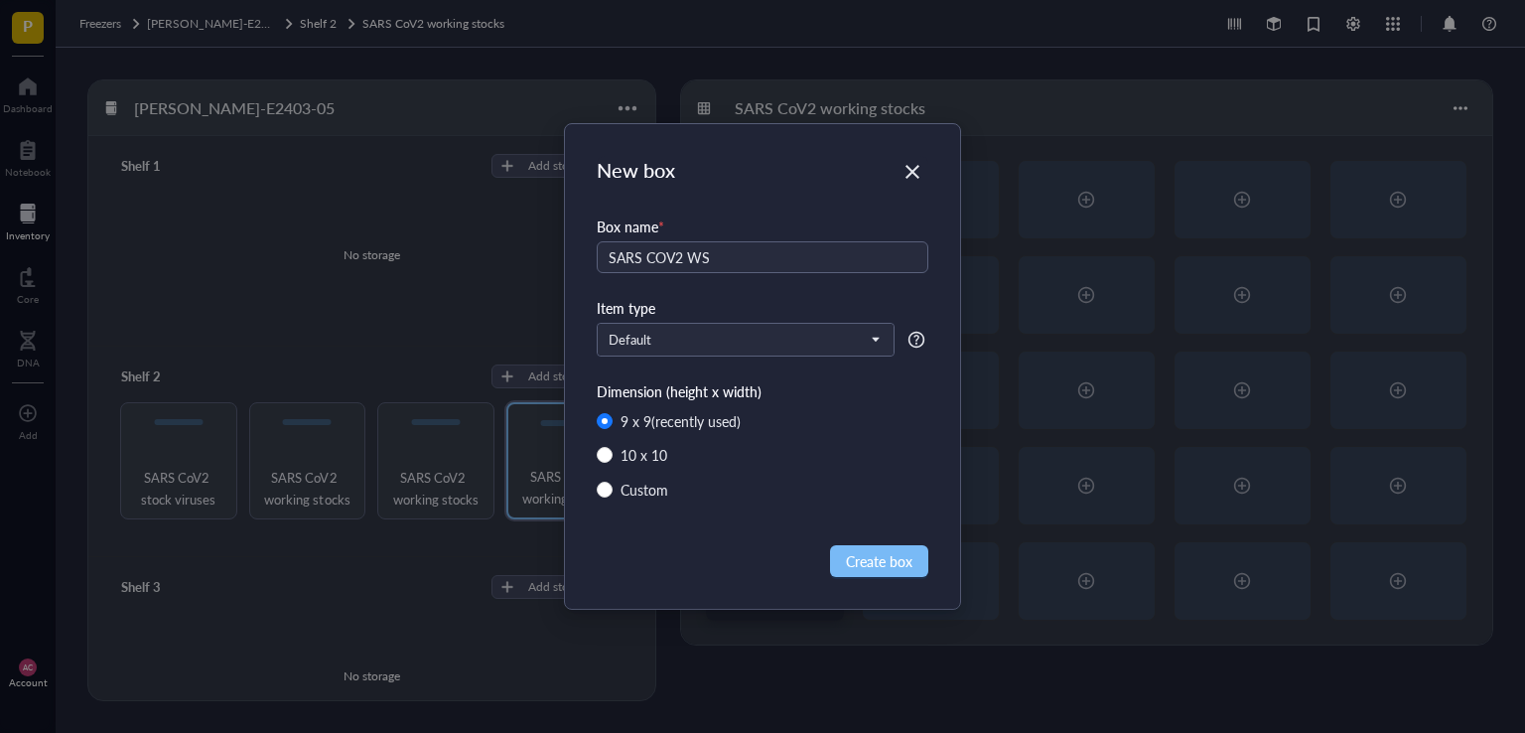
click at [874, 557] on span "Create box" at bounding box center [879, 561] width 67 height 22
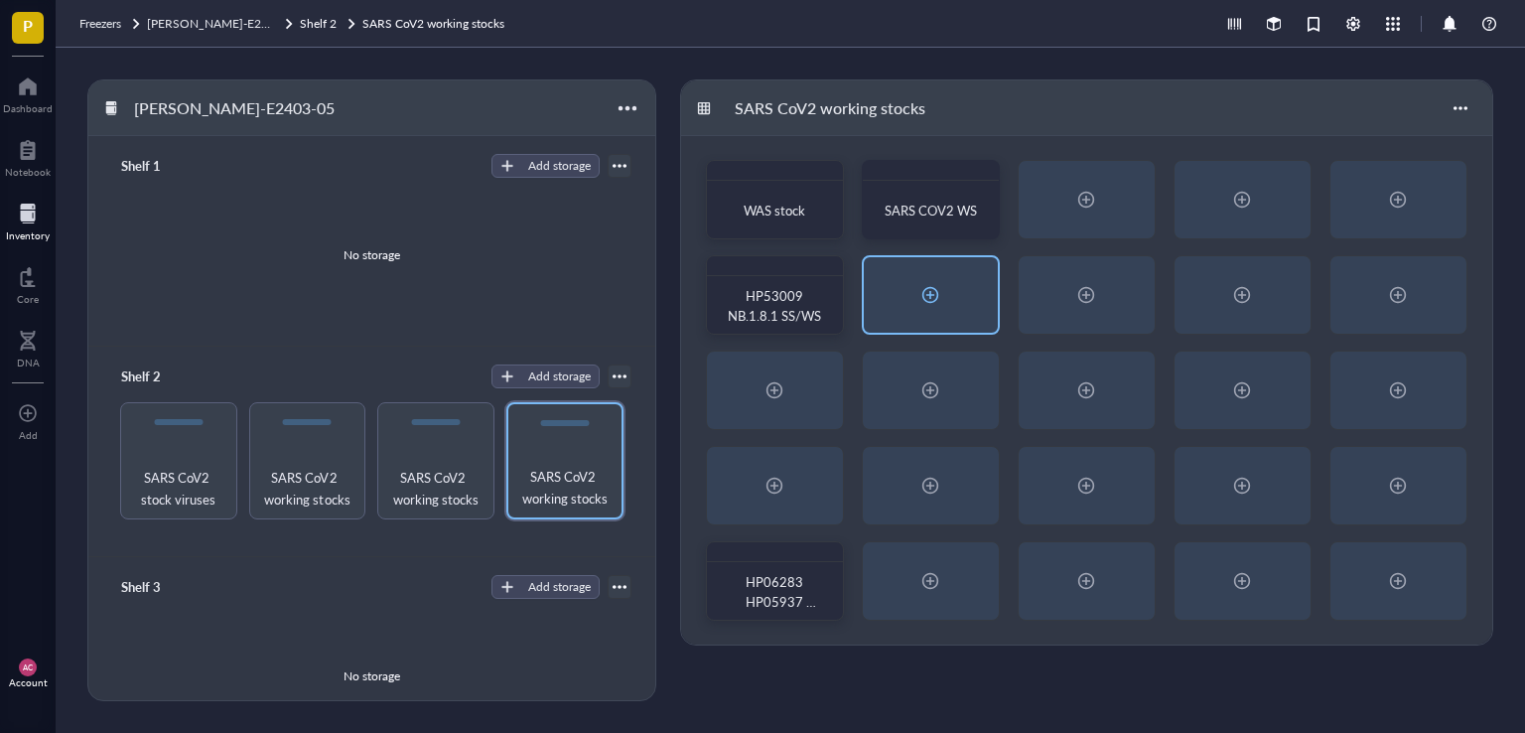
click at [933, 293] on div at bounding box center [930, 295] width 32 height 32
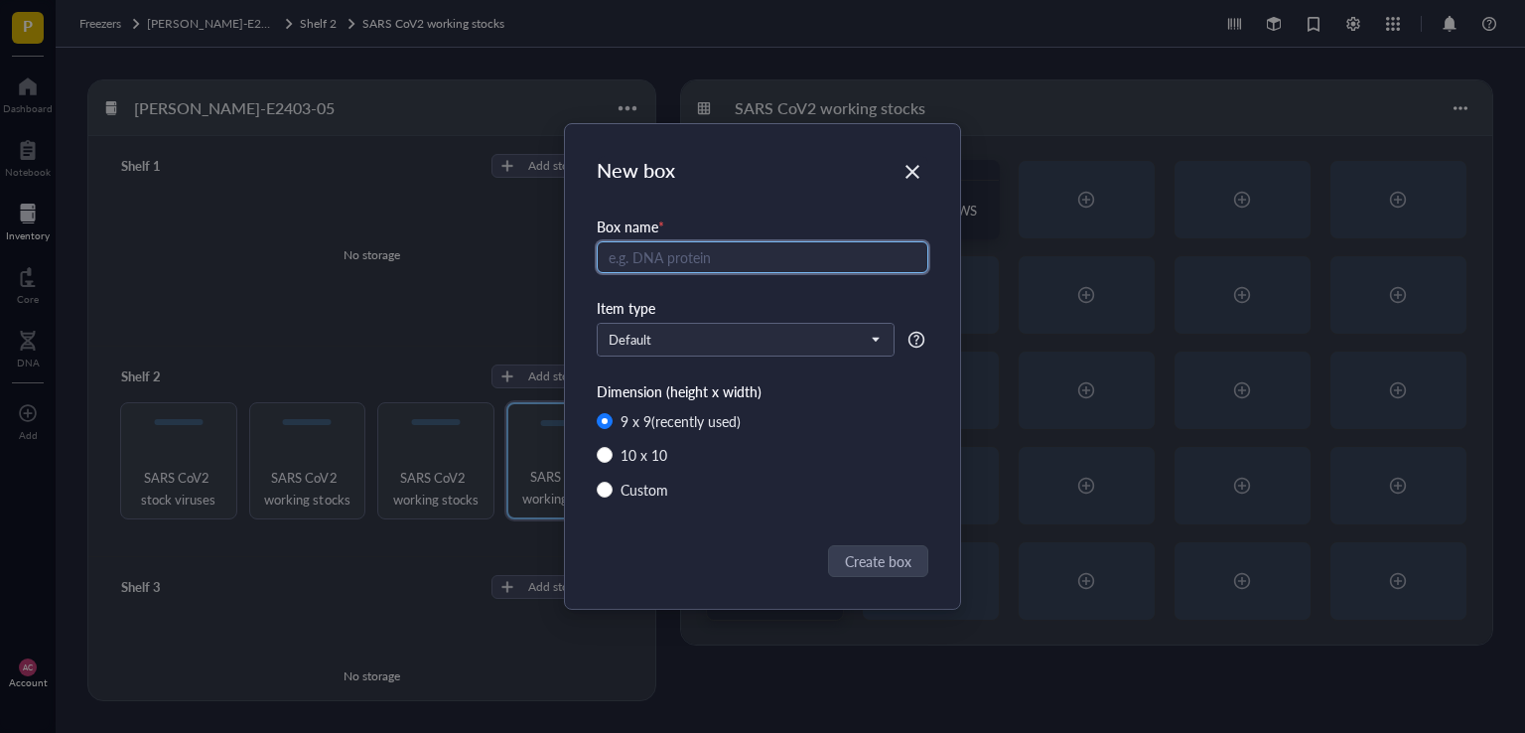
click at [680, 261] on input "text" at bounding box center [763, 257] width 332 height 32
type input "HP05285 WS"
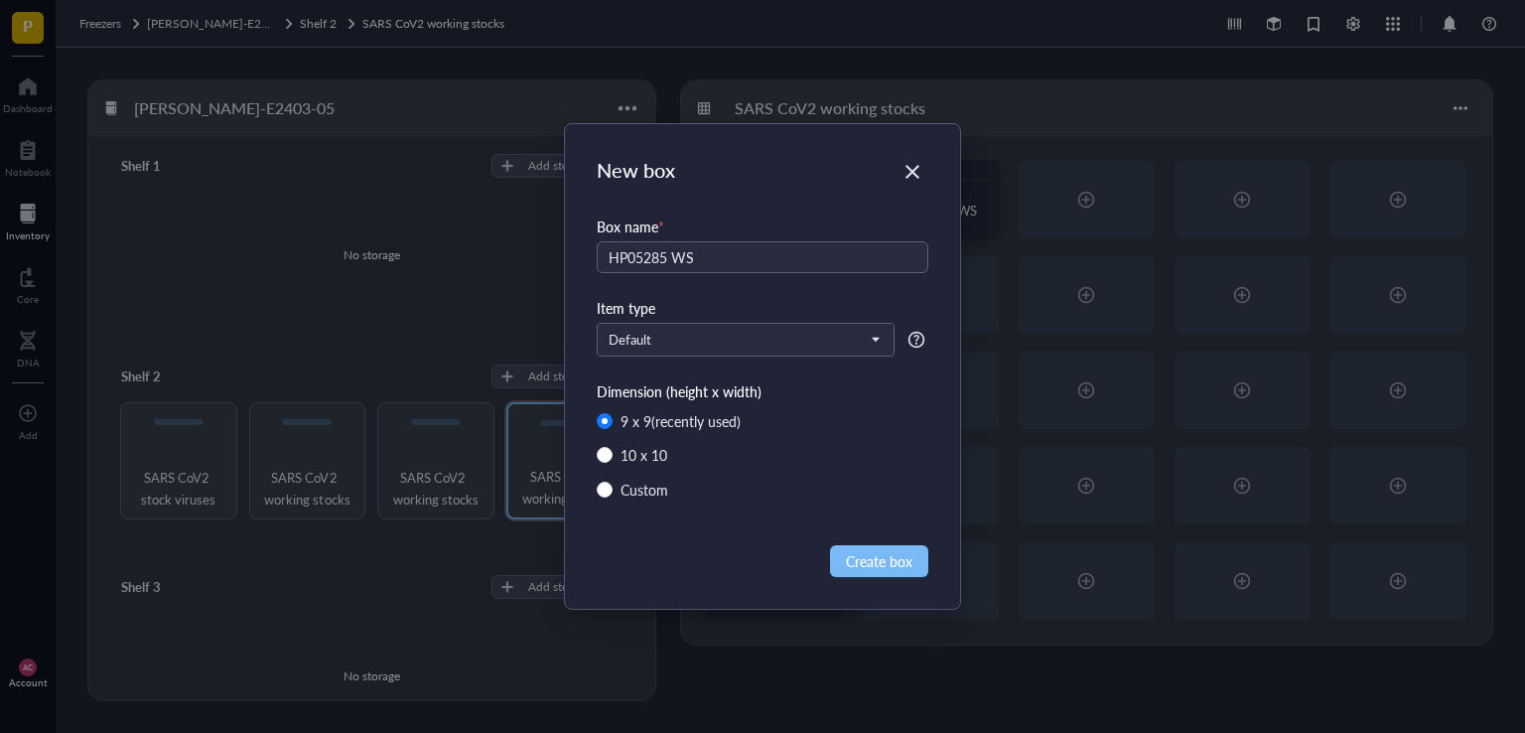
click at [871, 569] on span "Create box" at bounding box center [879, 561] width 67 height 22
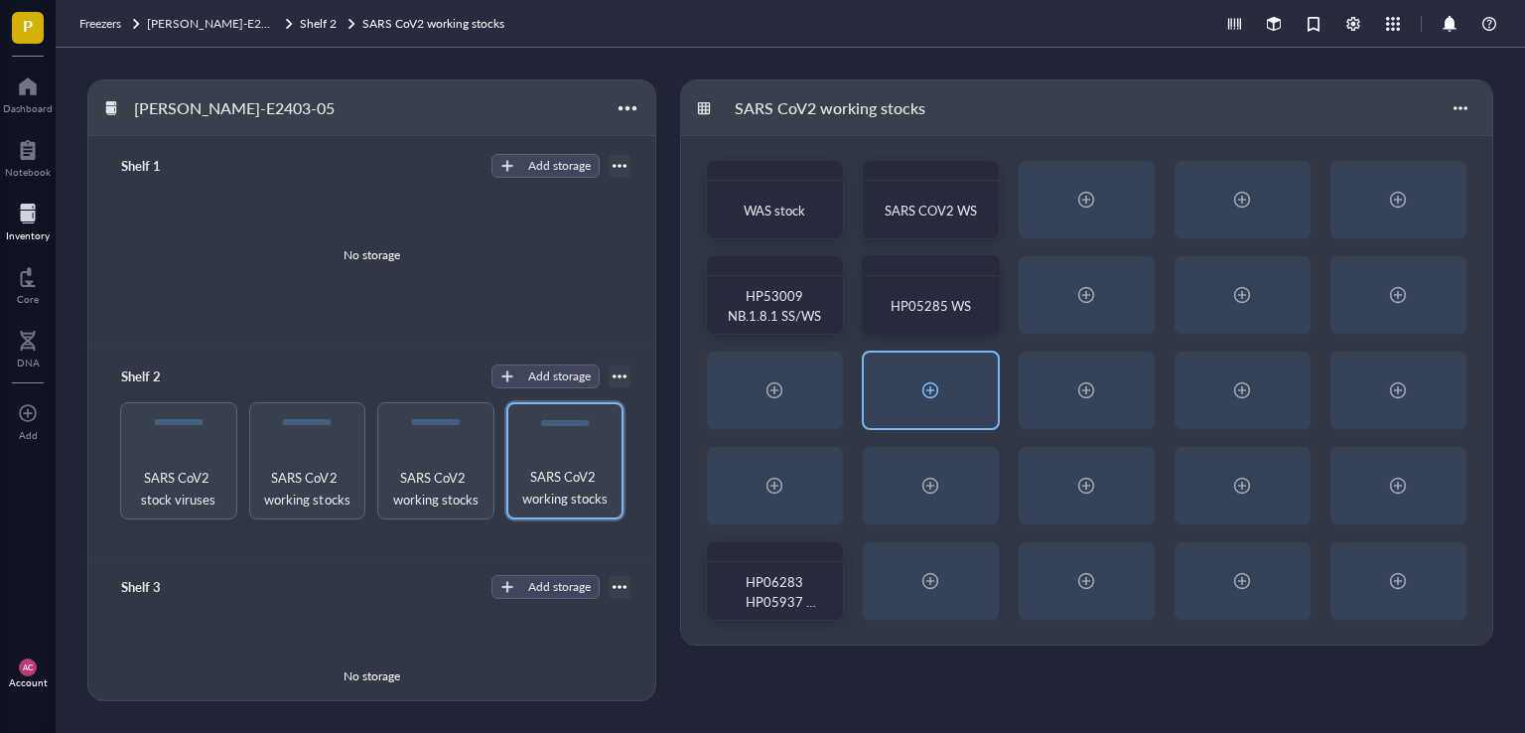
click at [928, 390] on div at bounding box center [930, 390] width 32 height 32
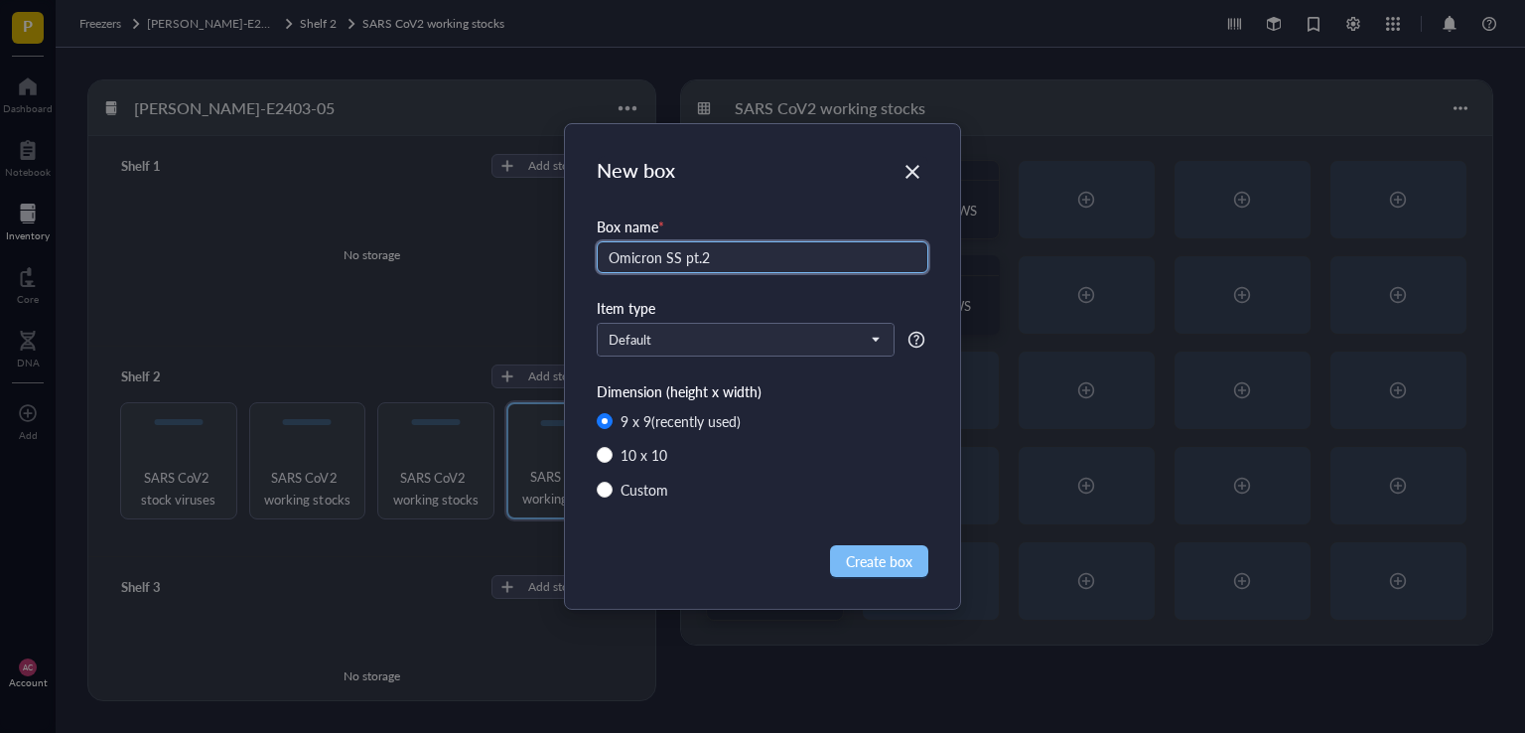
type input "Omicron SS pt.2"
click at [873, 557] on span "Create box" at bounding box center [879, 561] width 67 height 22
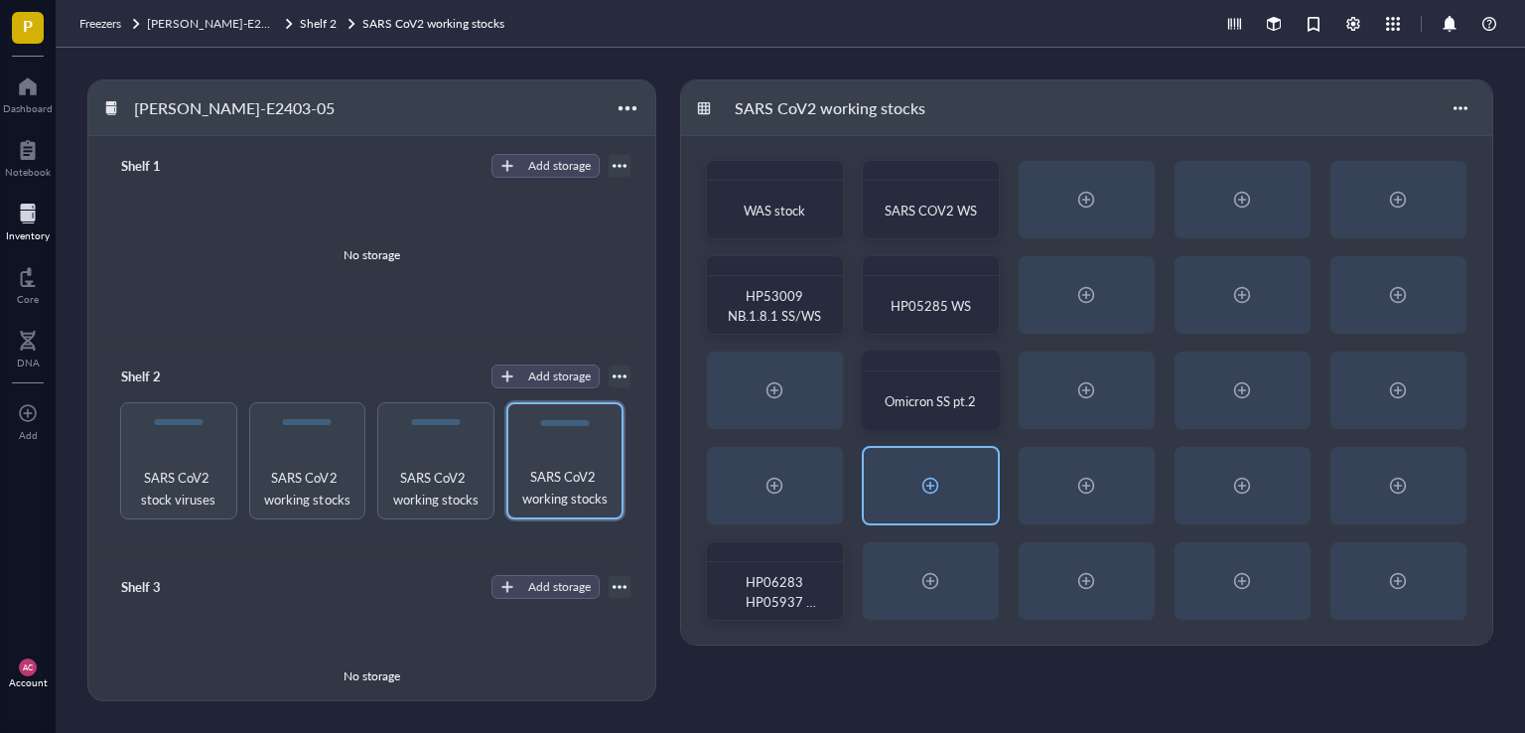
click at [933, 479] on div at bounding box center [930, 485] width 32 height 32
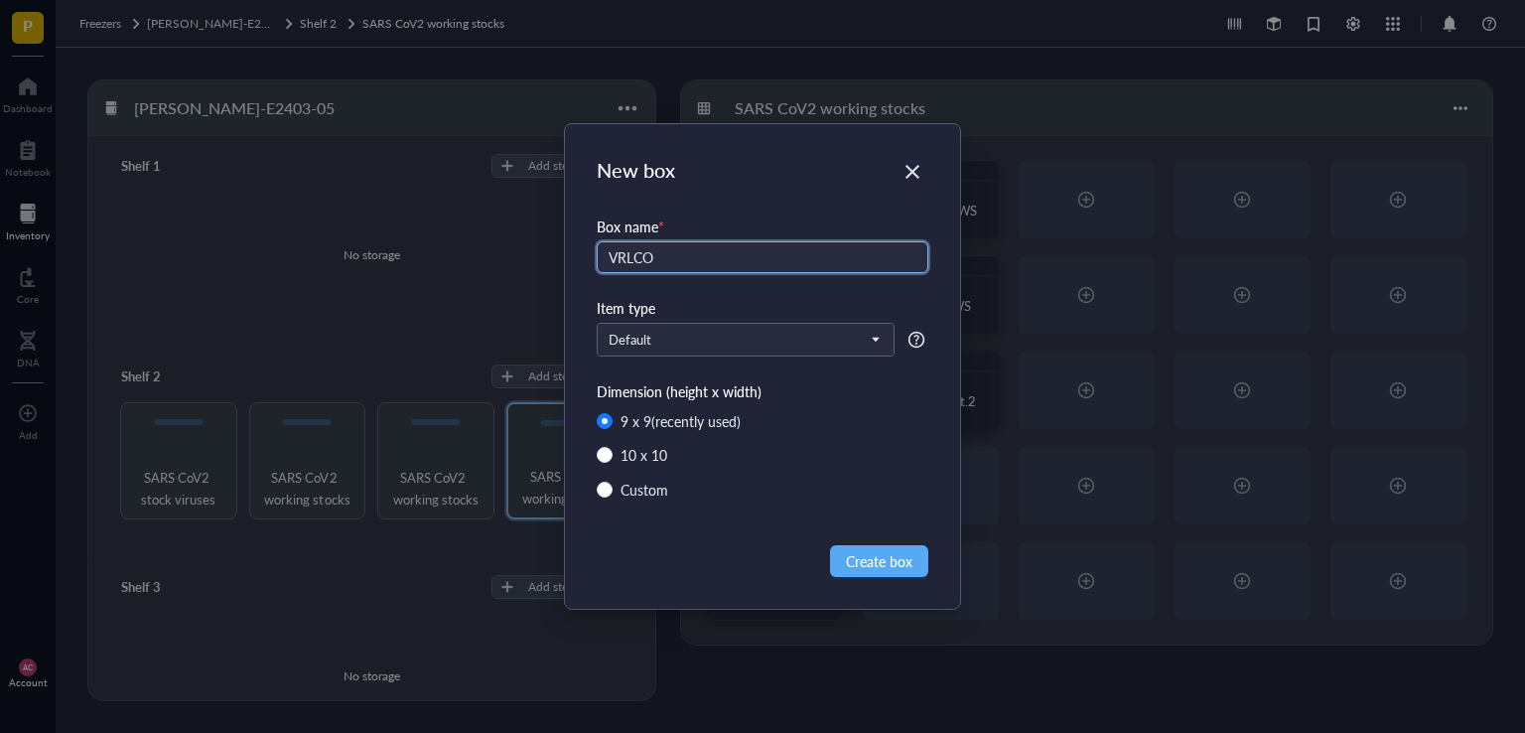
click at [694, 259] on input "VRLCO" at bounding box center [763, 257] width 332 height 32
click at [725, 253] on input "VRLCO91 VRL" at bounding box center [763, 257] width 332 height 32
type input "VRLCO91 VRL C093 WS"
click at [867, 556] on span "Create box" at bounding box center [879, 561] width 67 height 22
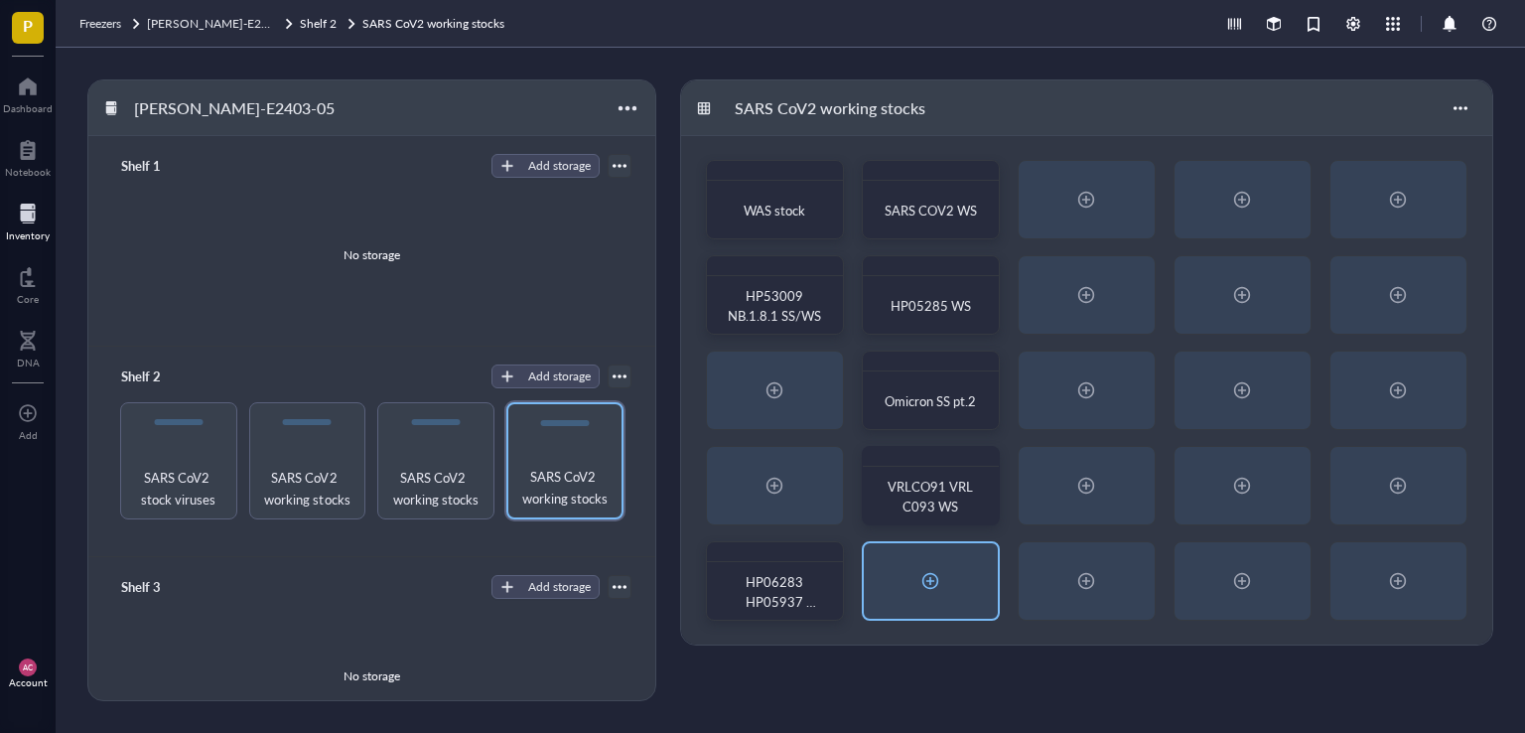
click at [925, 577] on div at bounding box center [930, 581] width 32 height 32
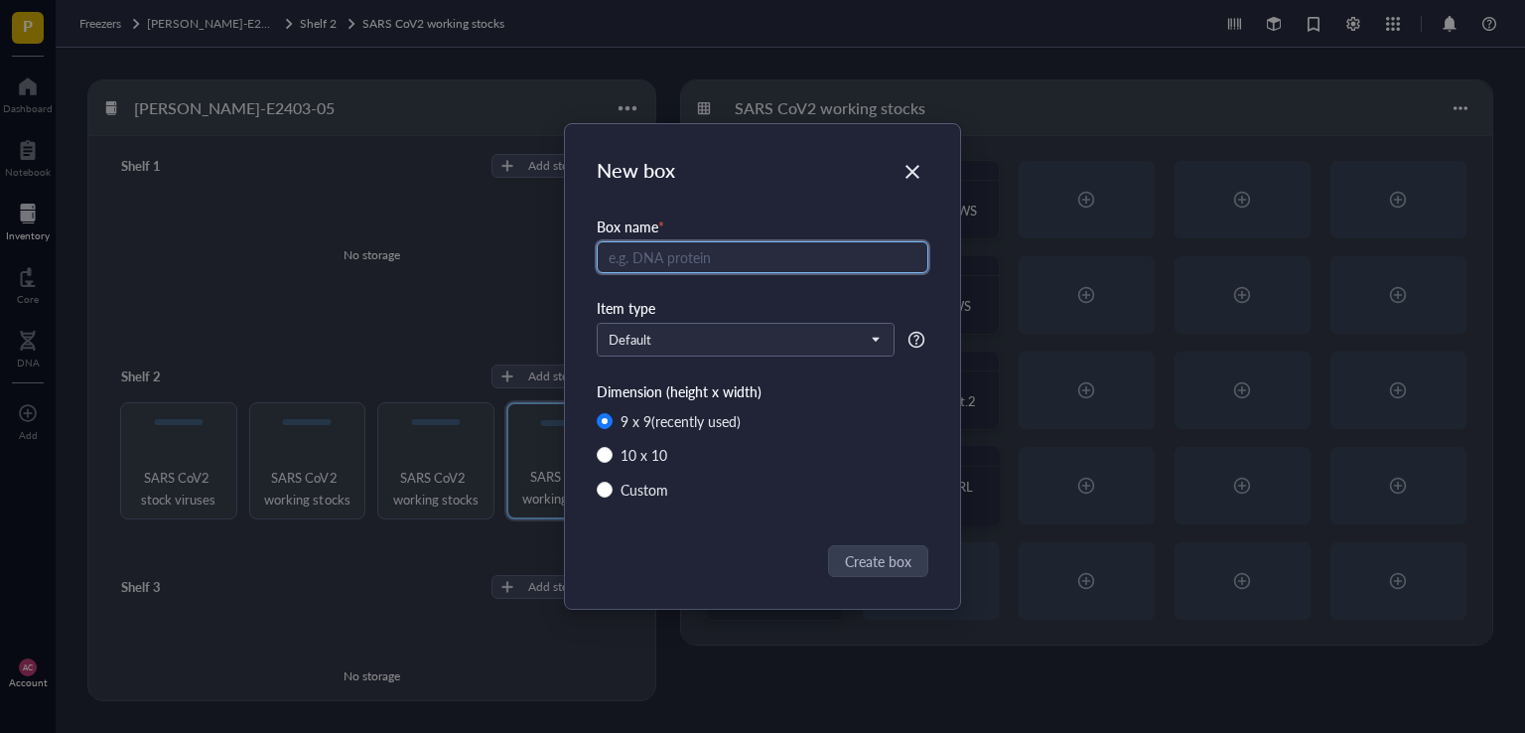
click at [713, 265] on input "text" at bounding box center [763, 257] width 332 height 32
paste input "SARS COV2 WS"
click at [688, 255] on input "SARS COV2 WS" at bounding box center [763, 257] width 332 height 32
type input "SARS COV2 SS/WS"
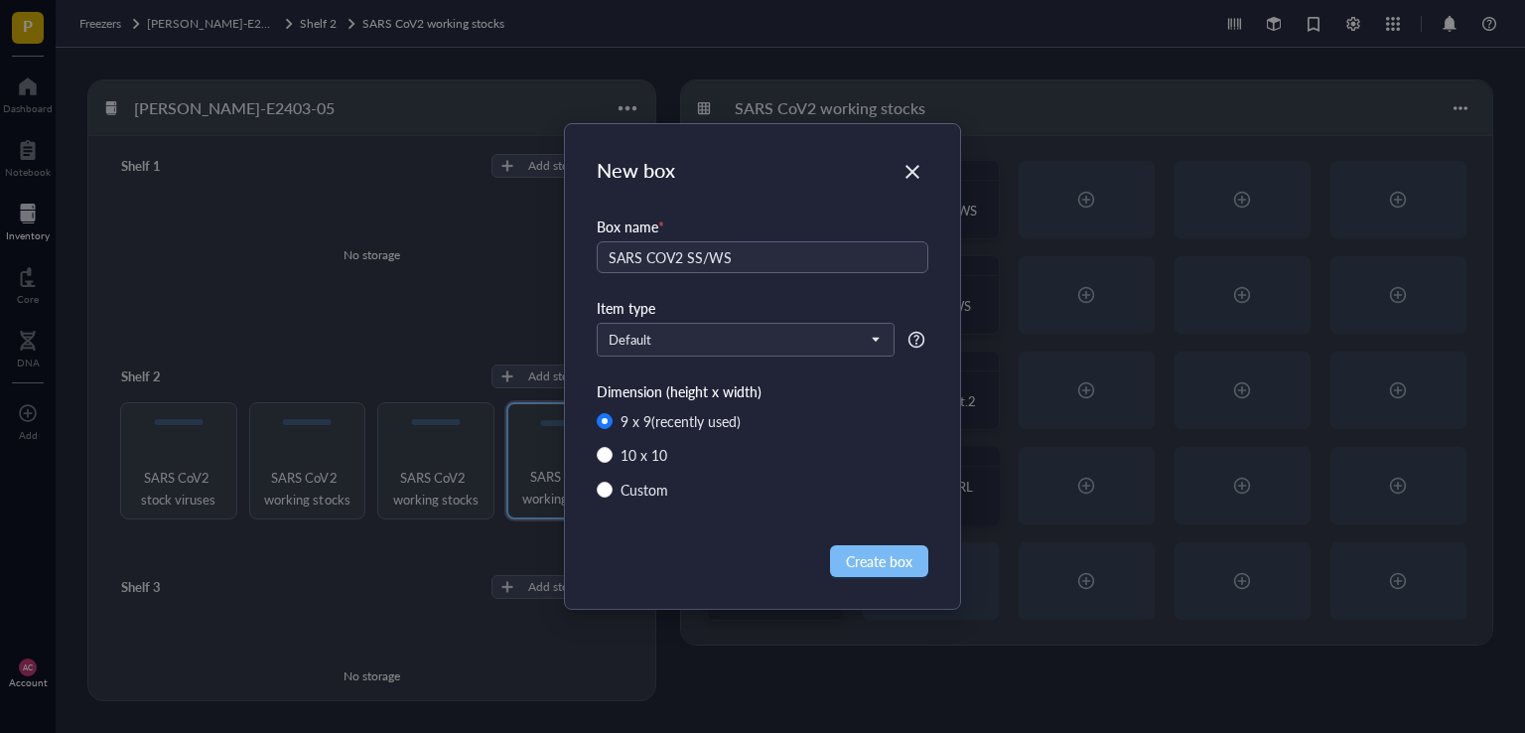
click at [862, 565] on span "Create box" at bounding box center [879, 561] width 67 height 22
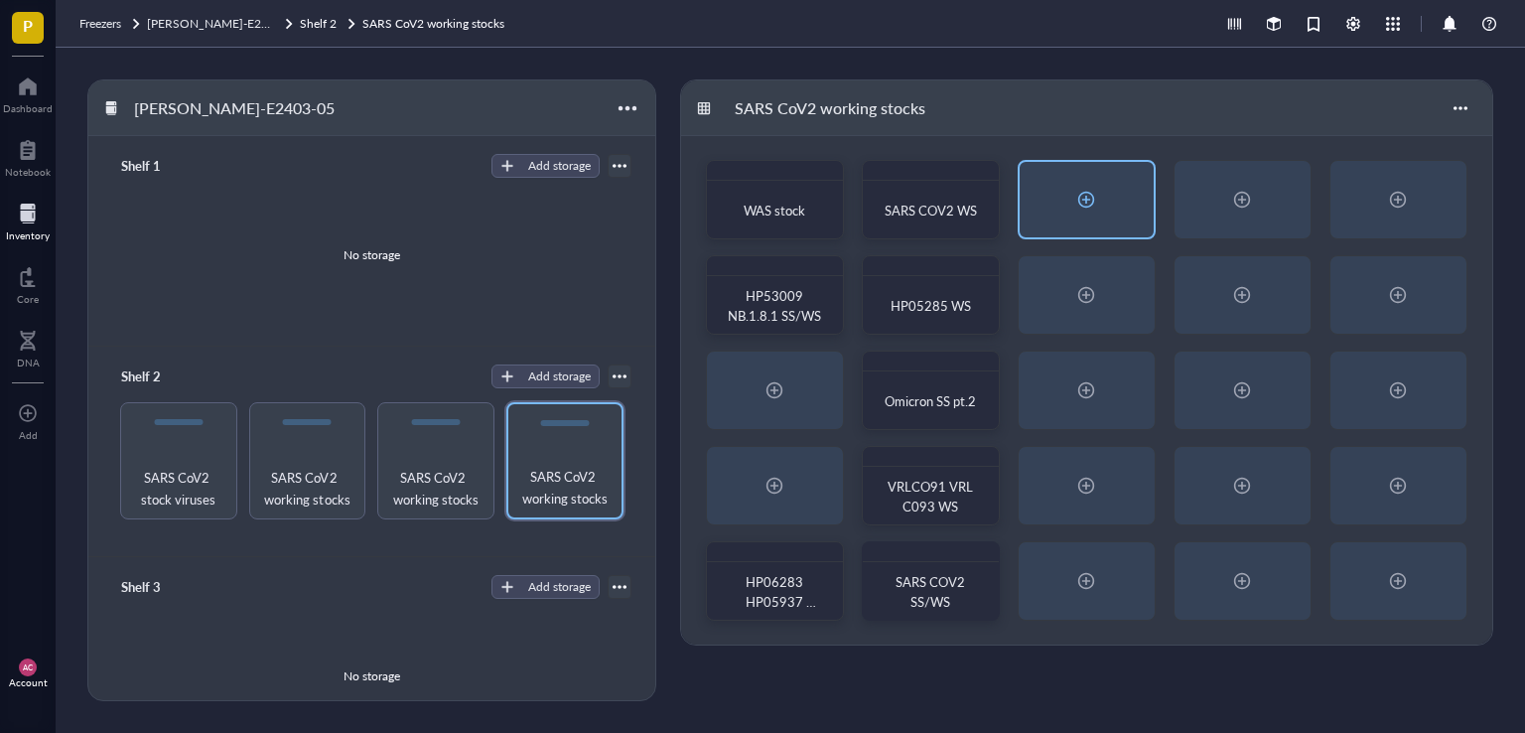
click at [1090, 200] on div at bounding box center [1086, 200] width 32 height 32
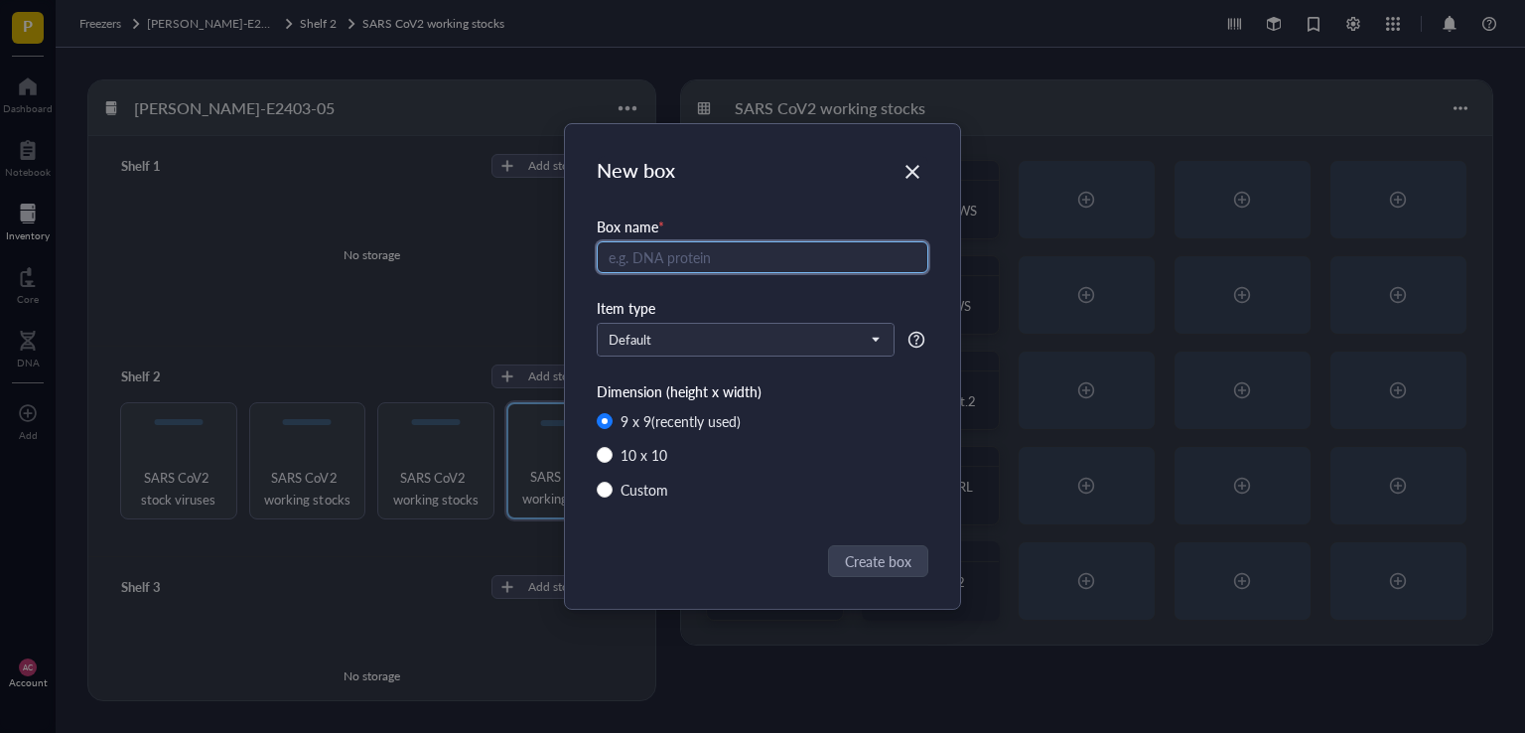
click at [677, 251] on input "text" at bounding box center [763, 257] width 332 height 32
paste input "SARS COV2 WS"
type input "SARS COV2 WS"
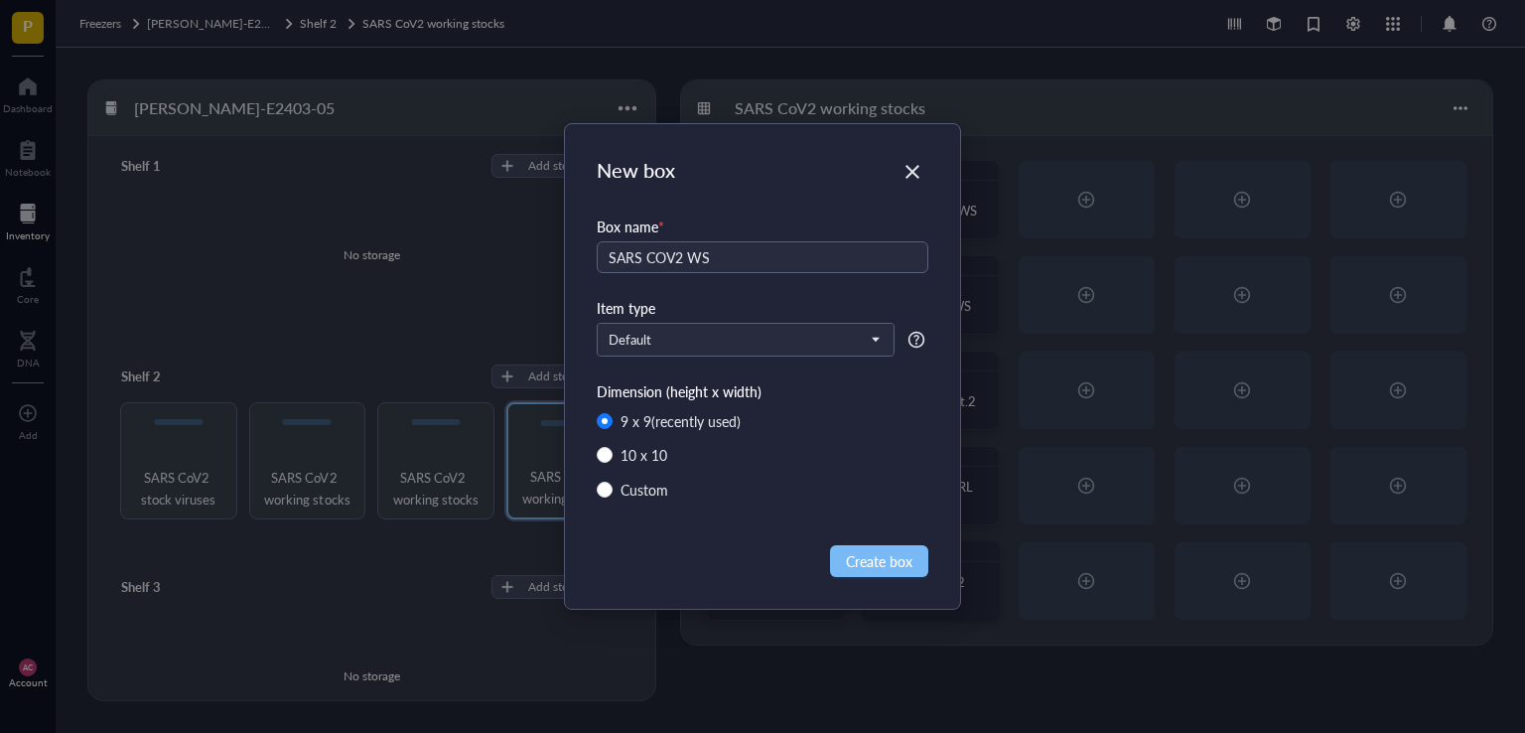
click at [889, 569] on span "Create box" at bounding box center [879, 561] width 67 height 22
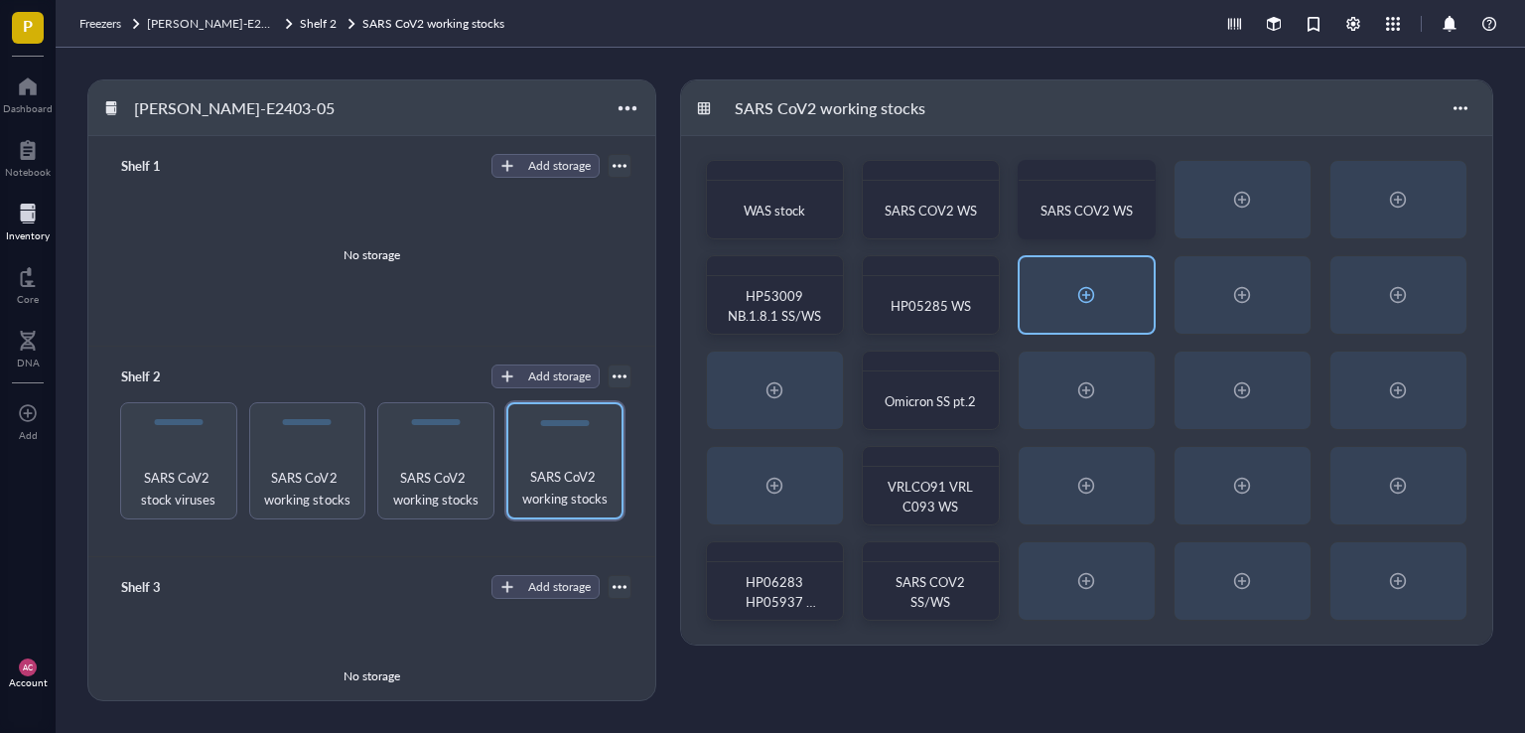
click at [1095, 291] on div at bounding box center [1086, 295] width 32 height 32
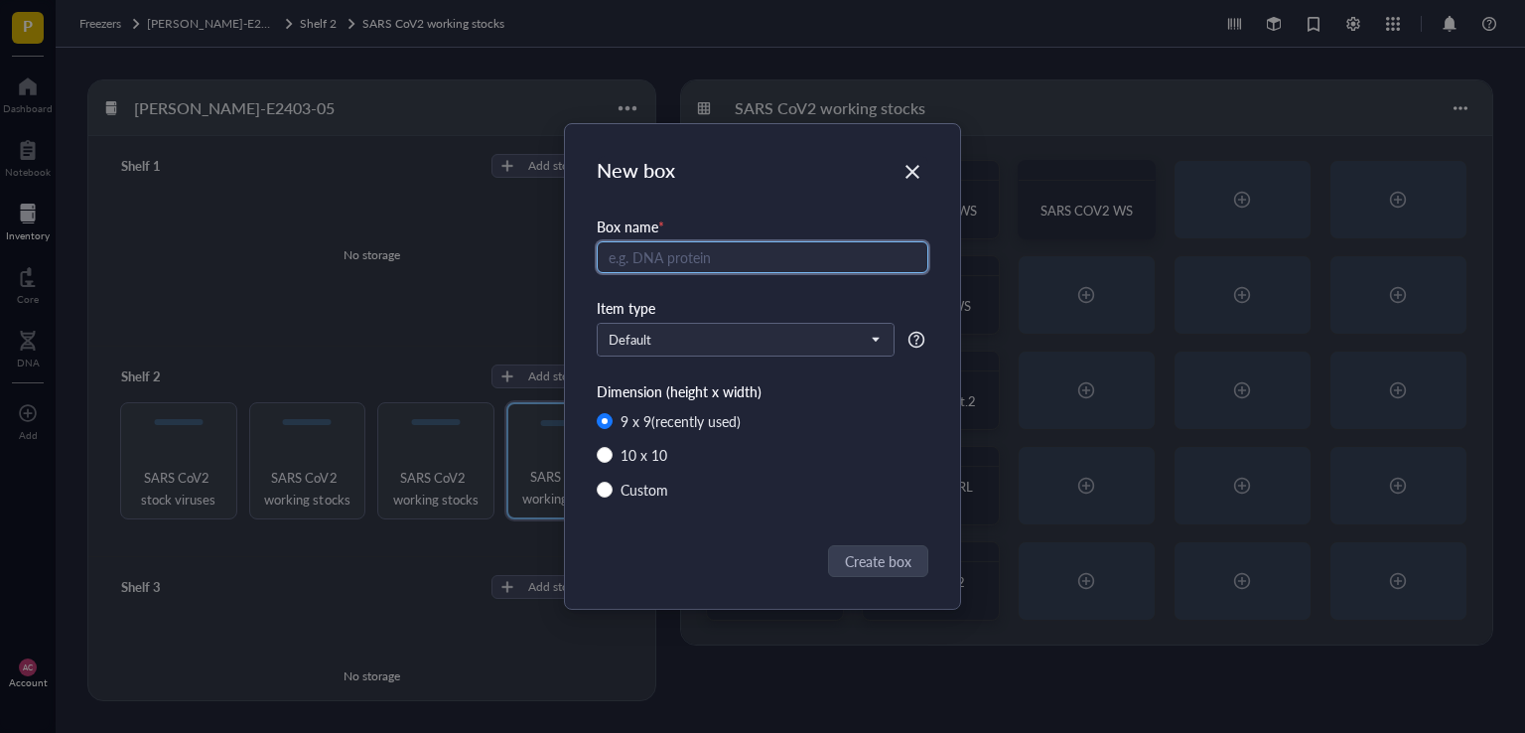
click at [666, 271] on input "text" at bounding box center [763, 257] width 332 height 32
type input "HP03867 WS"
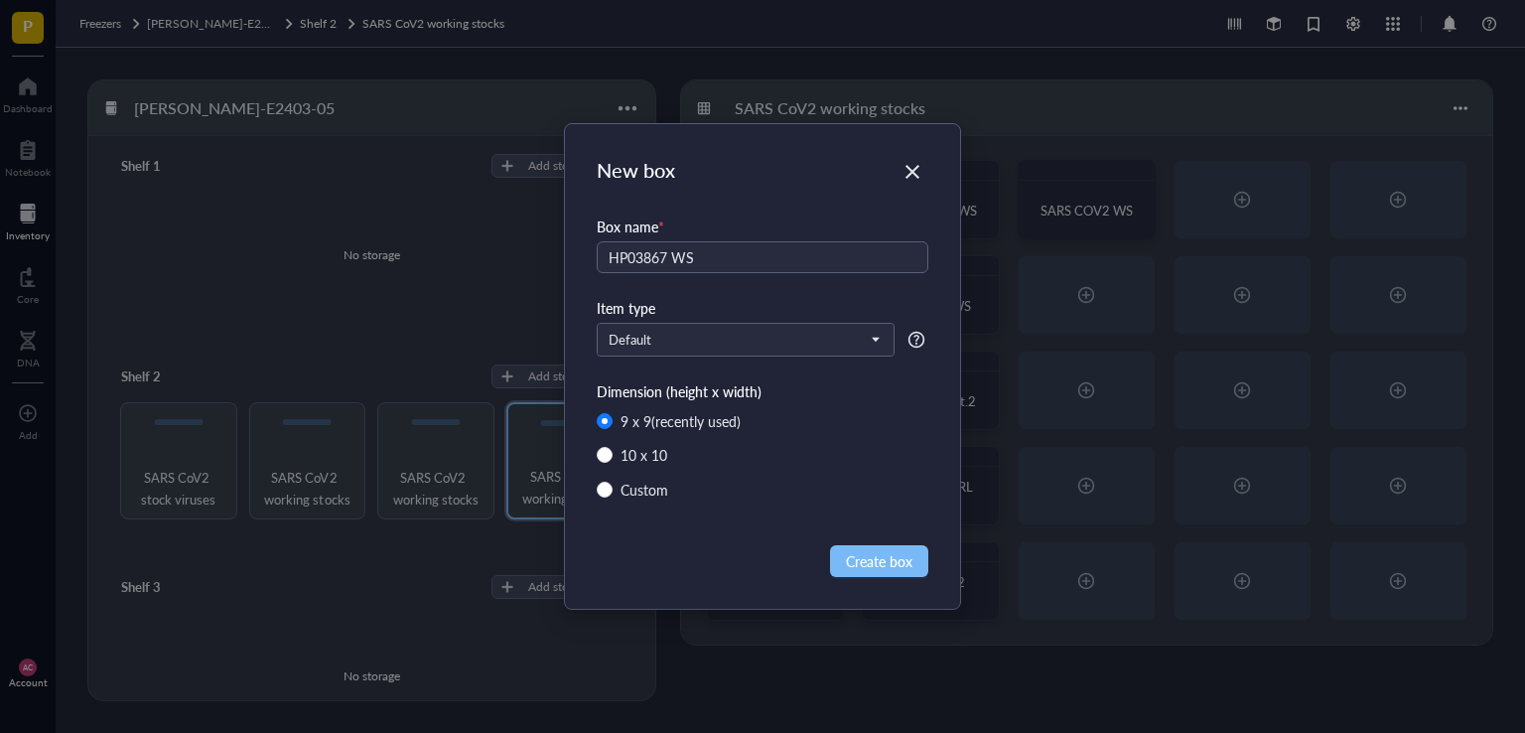
click at [859, 550] on span "Create box" at bounding box center [879, 561] width 67 height 22
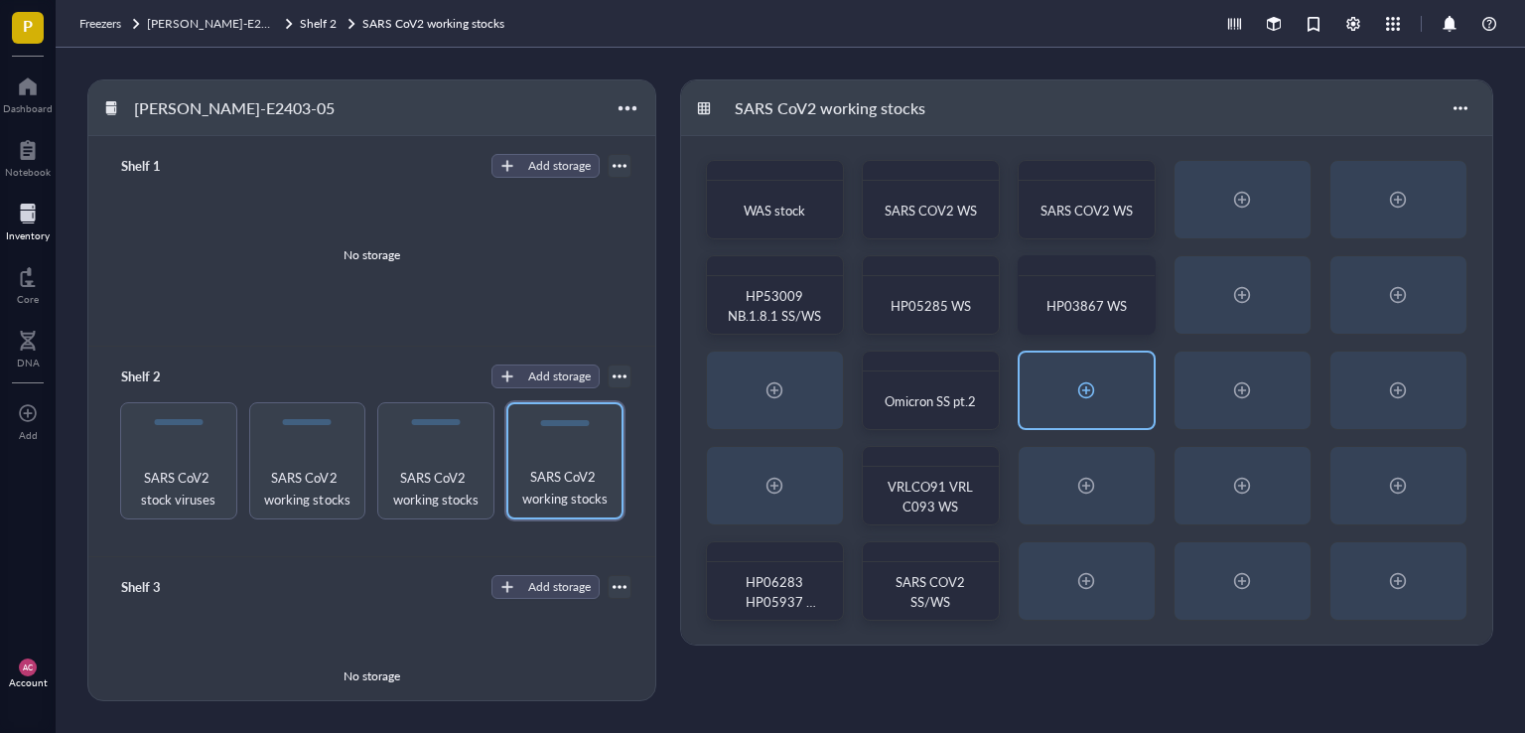
click at [1087, 386] on div at bounding box center [1086, 390] width 32 height 32
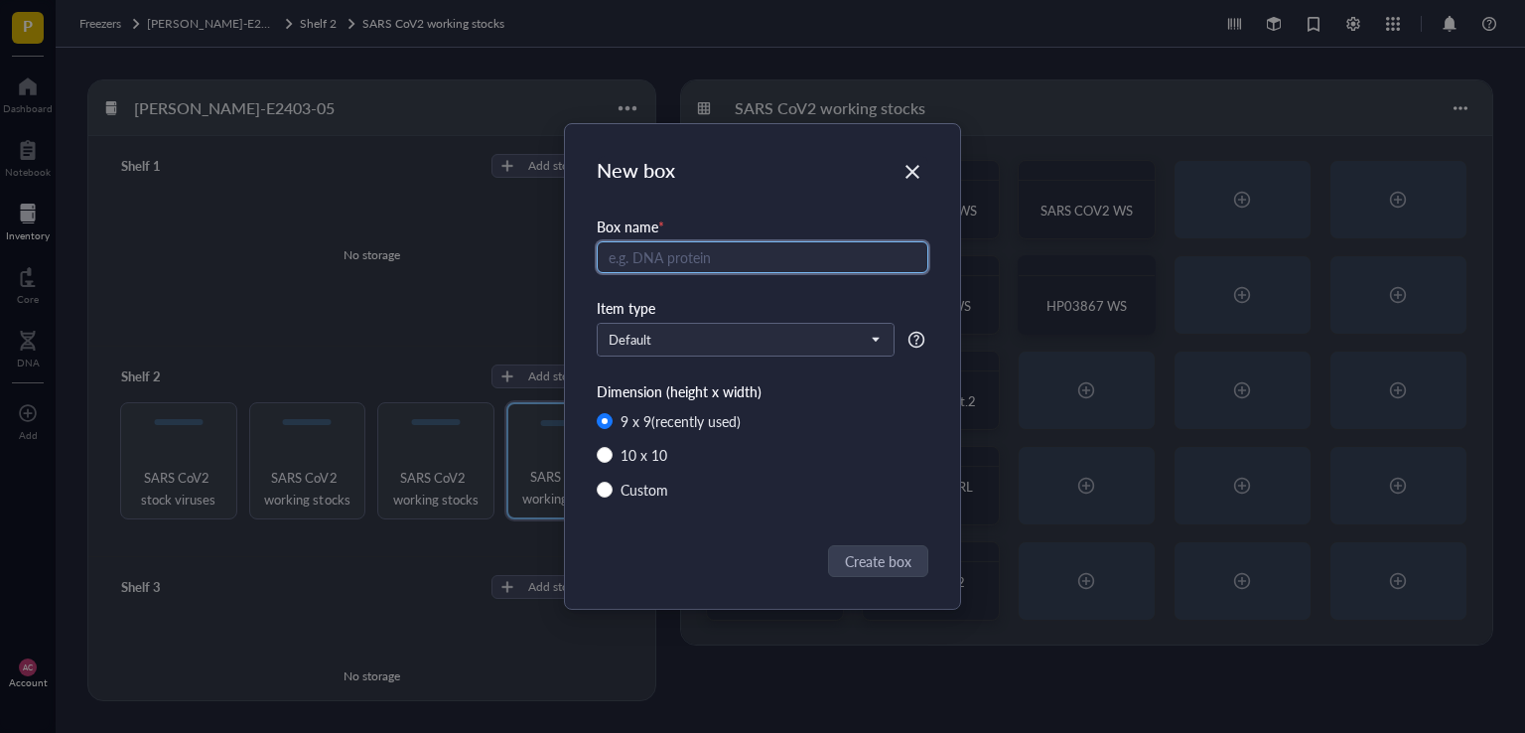
click at [671, 258] on input "text" at bounding box center [763, 257] width 332 height 32
click at [720, 258] on input "HP05621 HP0" at bounding box center [763, 257] width 332 height 32
type input "HP05621 HP05659 WS"
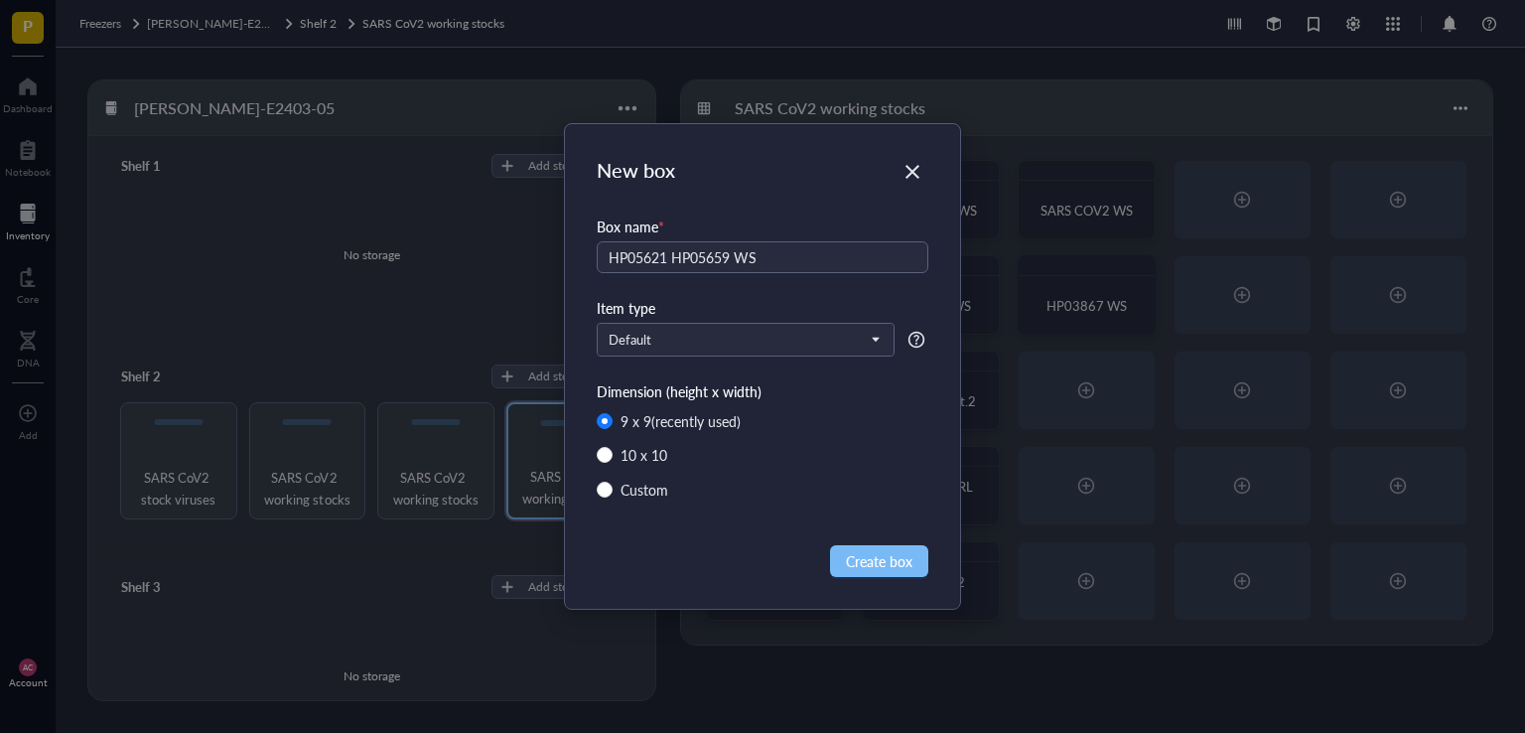
click at [873, 565] on span "Create box" at bounding box center [879, 561] width 67 height 22
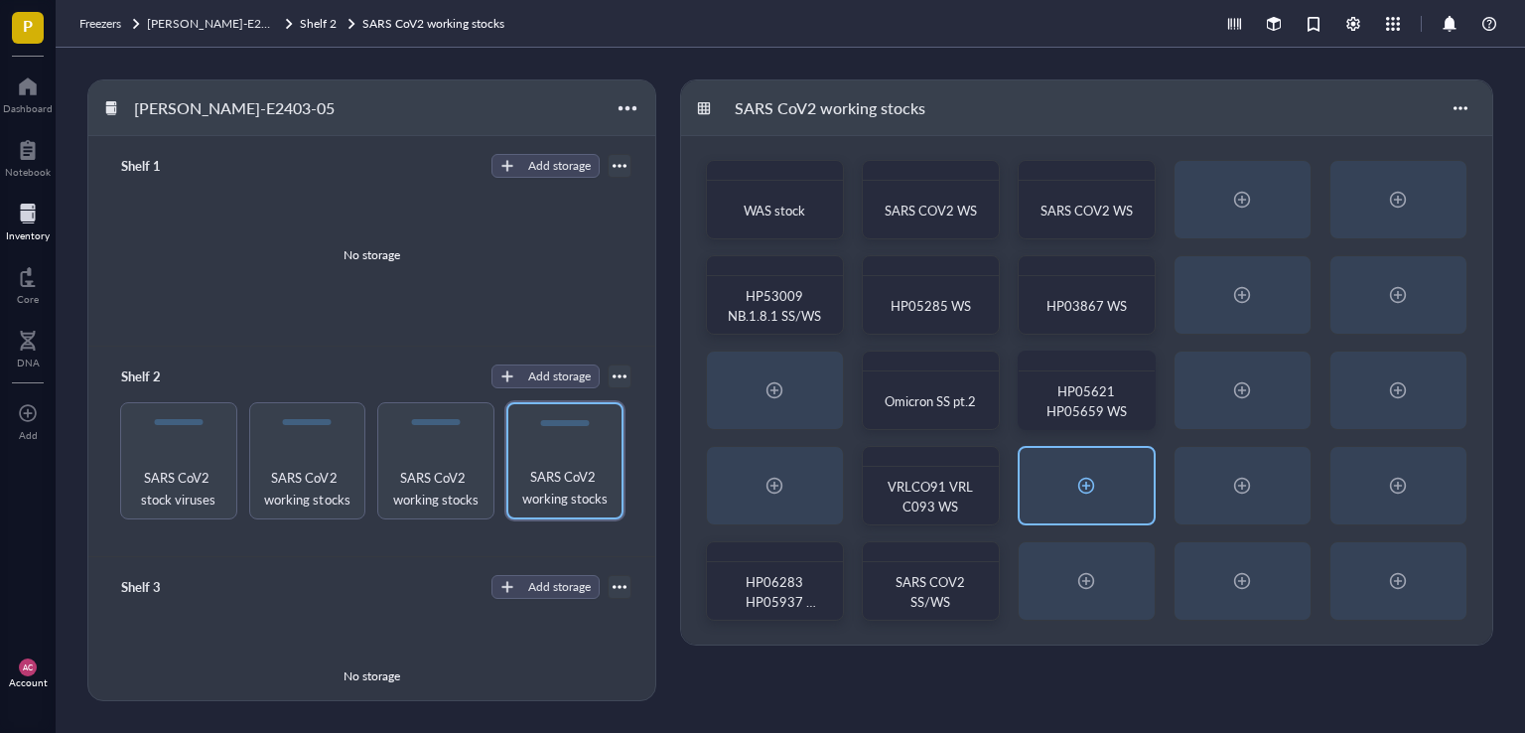
click at [1084, 490] on div at bounding box center [1086, 485] width 32 height 32
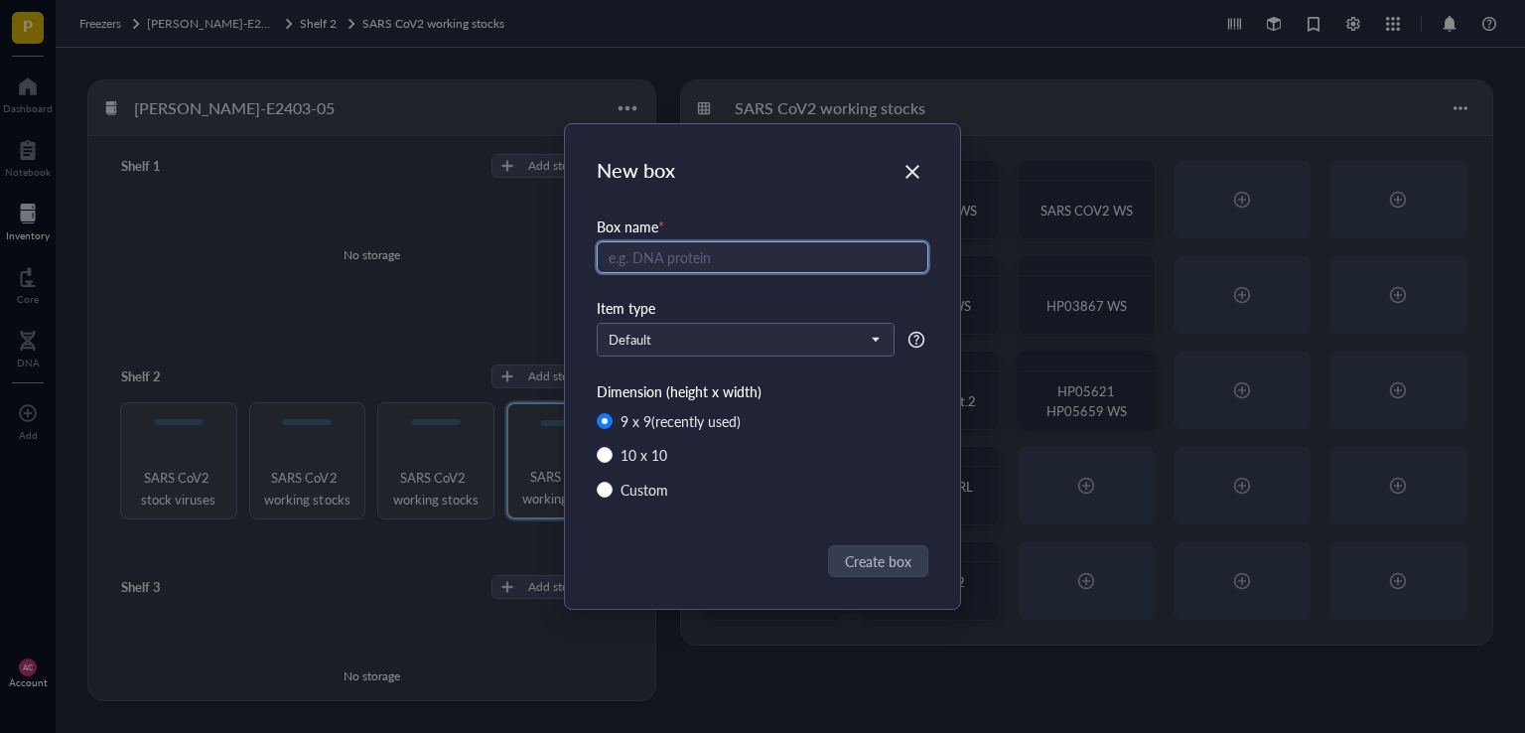
click at [654, 261] on input "text" at bounding box center [763, 257] width 332 height 32
type input "Hamster inoculum"
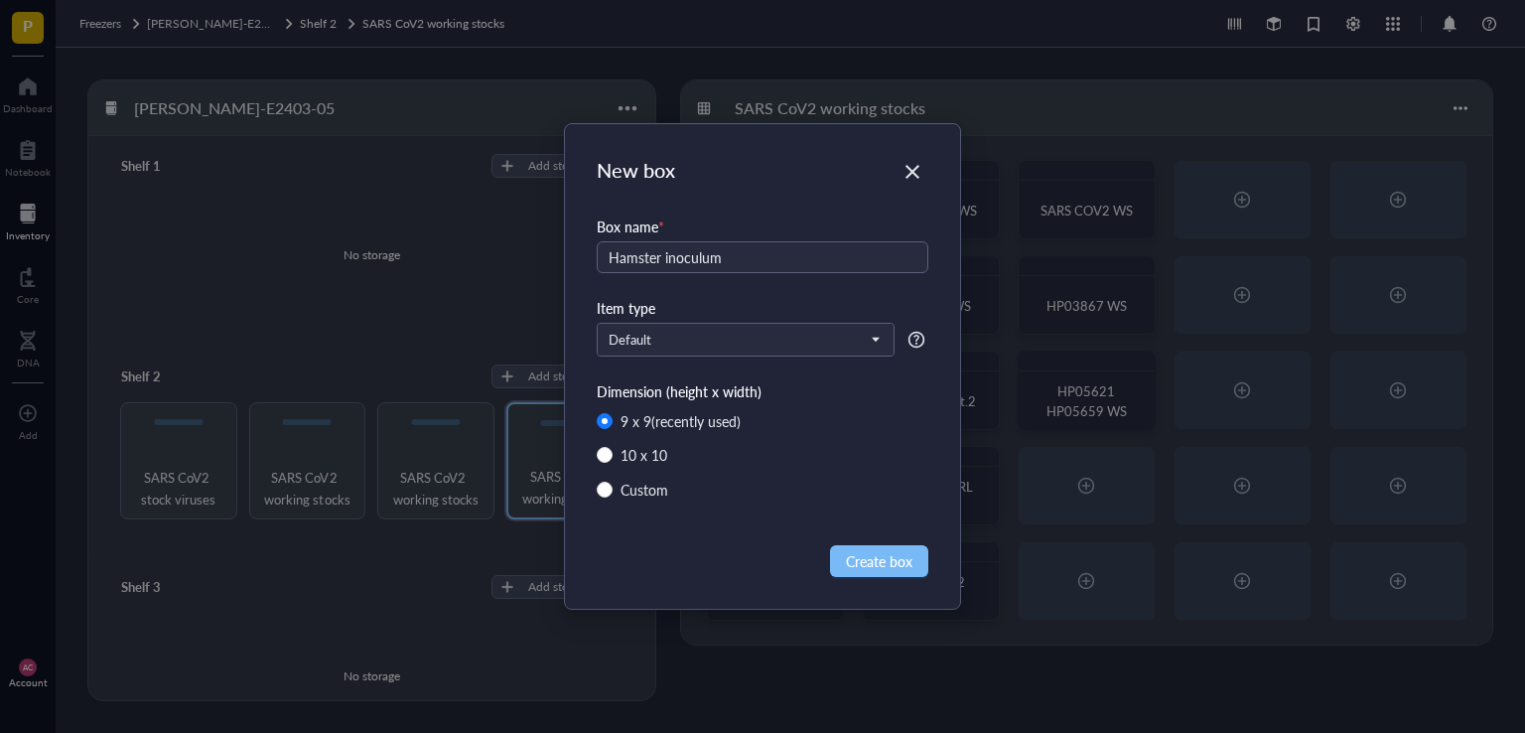
click at [879, 561] on span "Create box" at bounding box center [879, 561] width 67 height 22
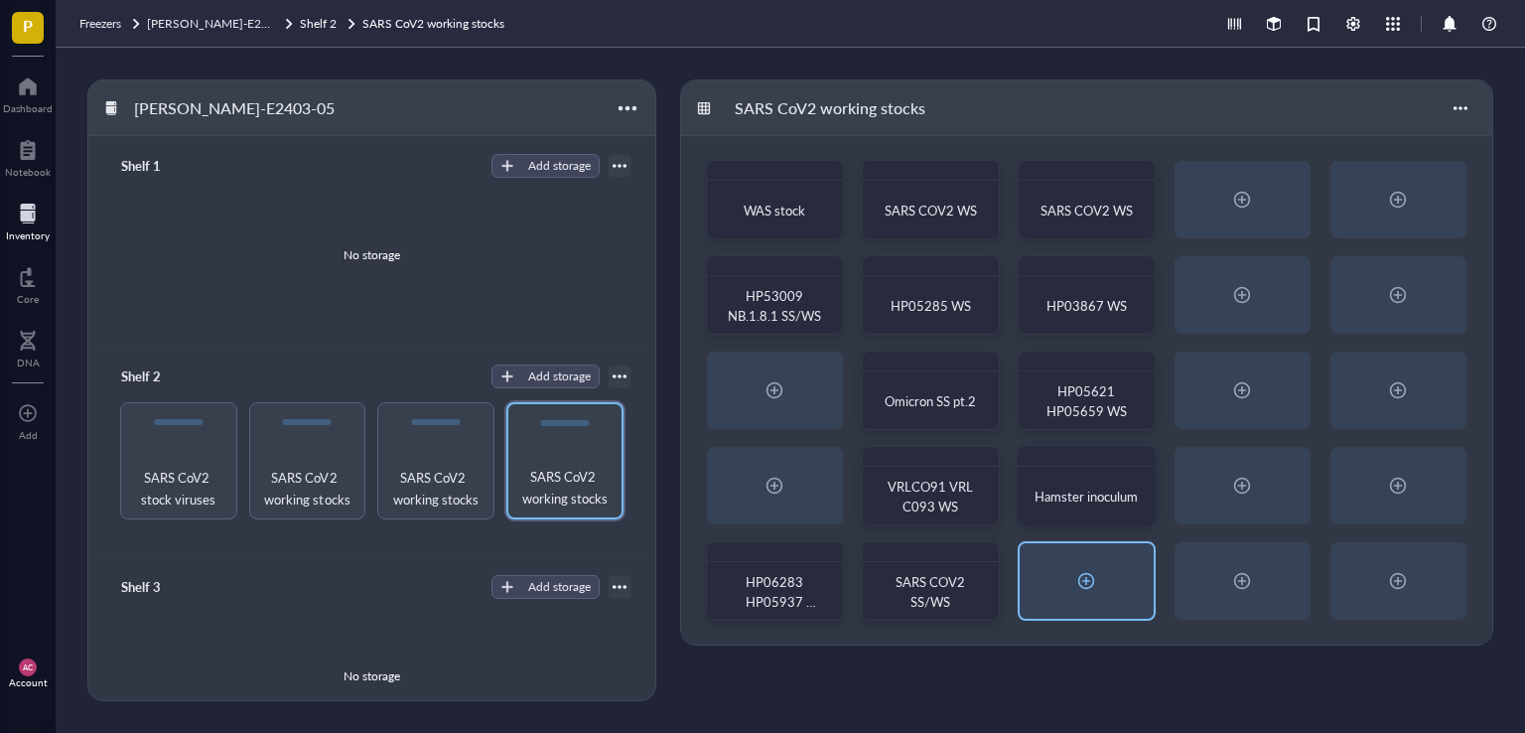
click at [1096, 581] on div at bounding box center [1086, 581] width 32 height 32
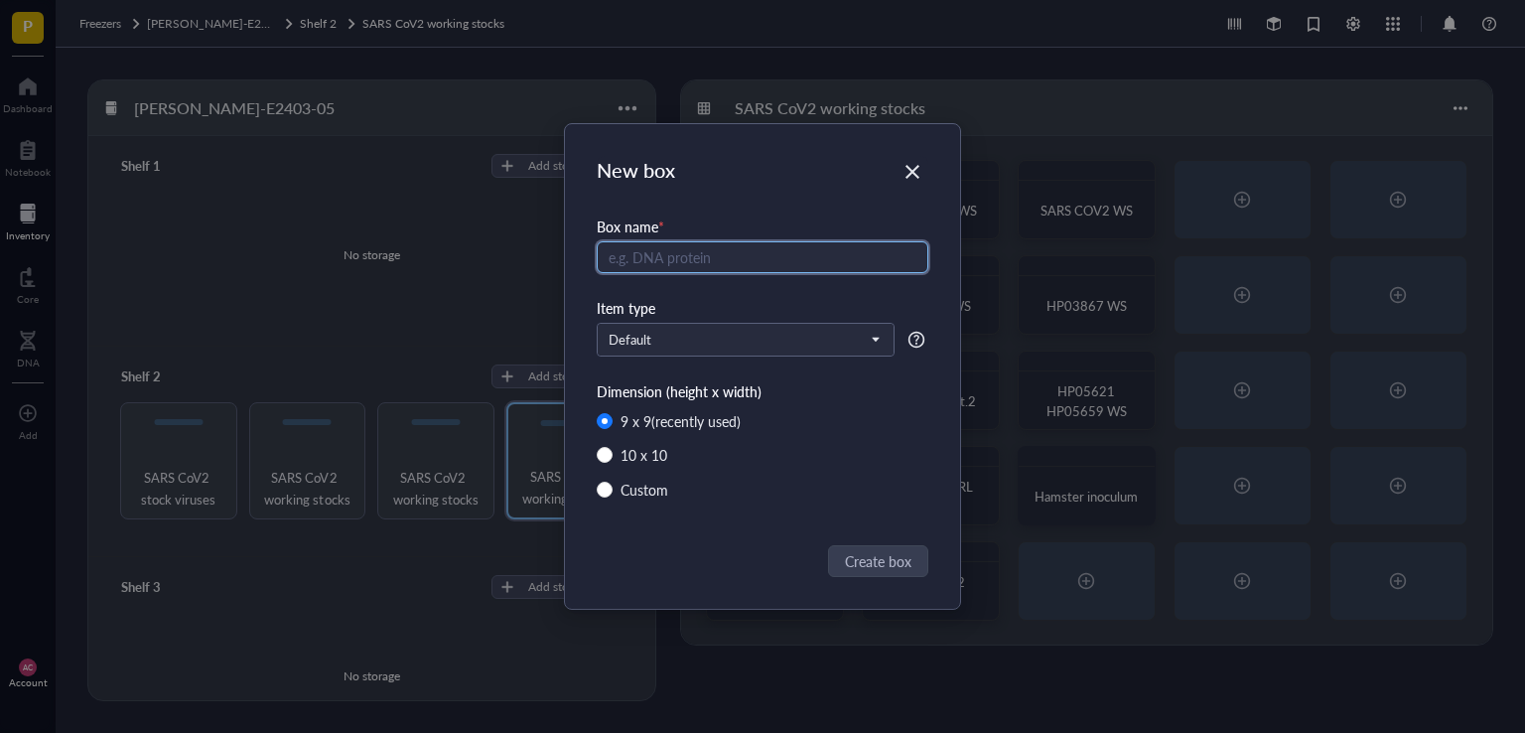
click at [690, 262] on input "text" at bounding box center [763, 257] width 332 height 32
type input "h"
type input "HP05922 WS"
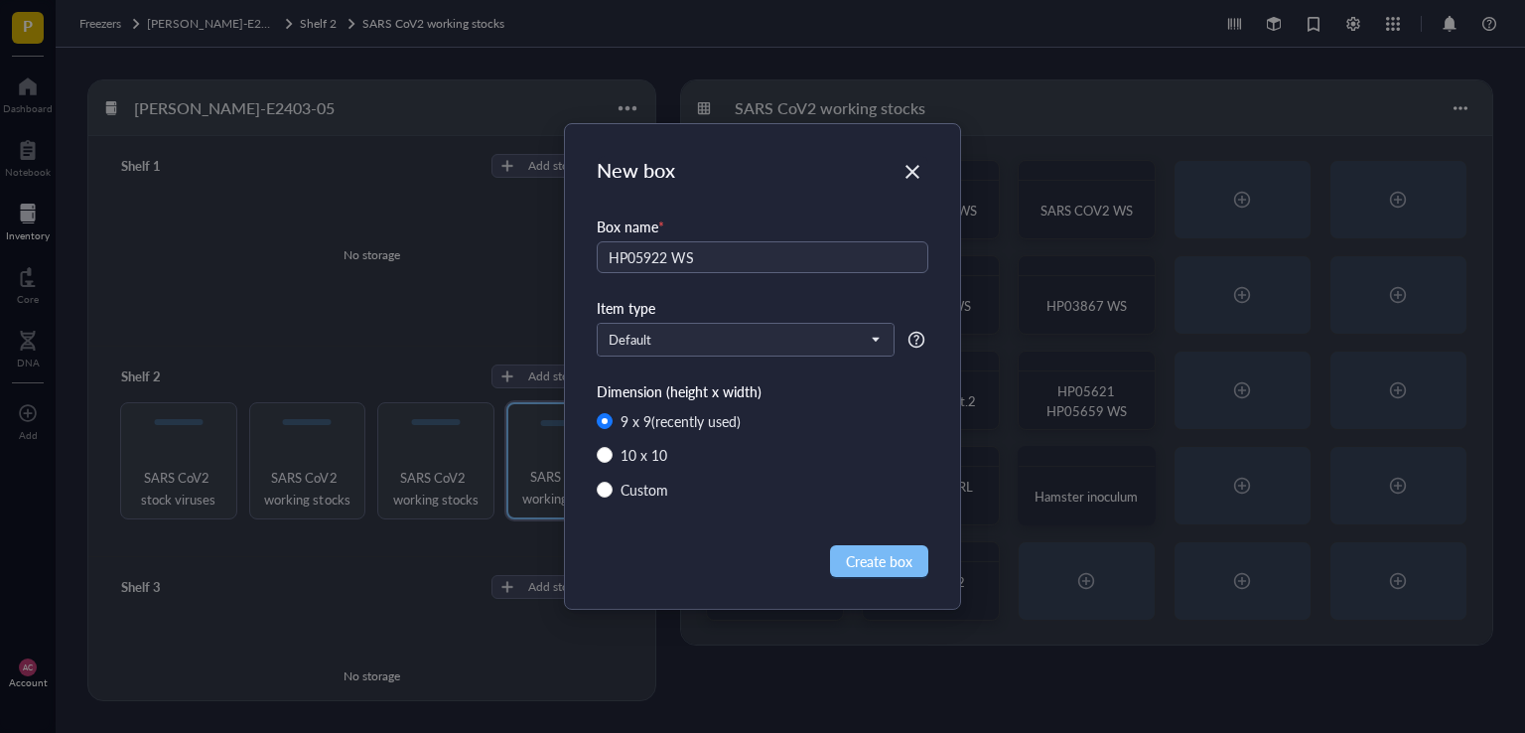
click at [877, 547] on button "Create box" at bounding box center [879, 561] width 98 height 32
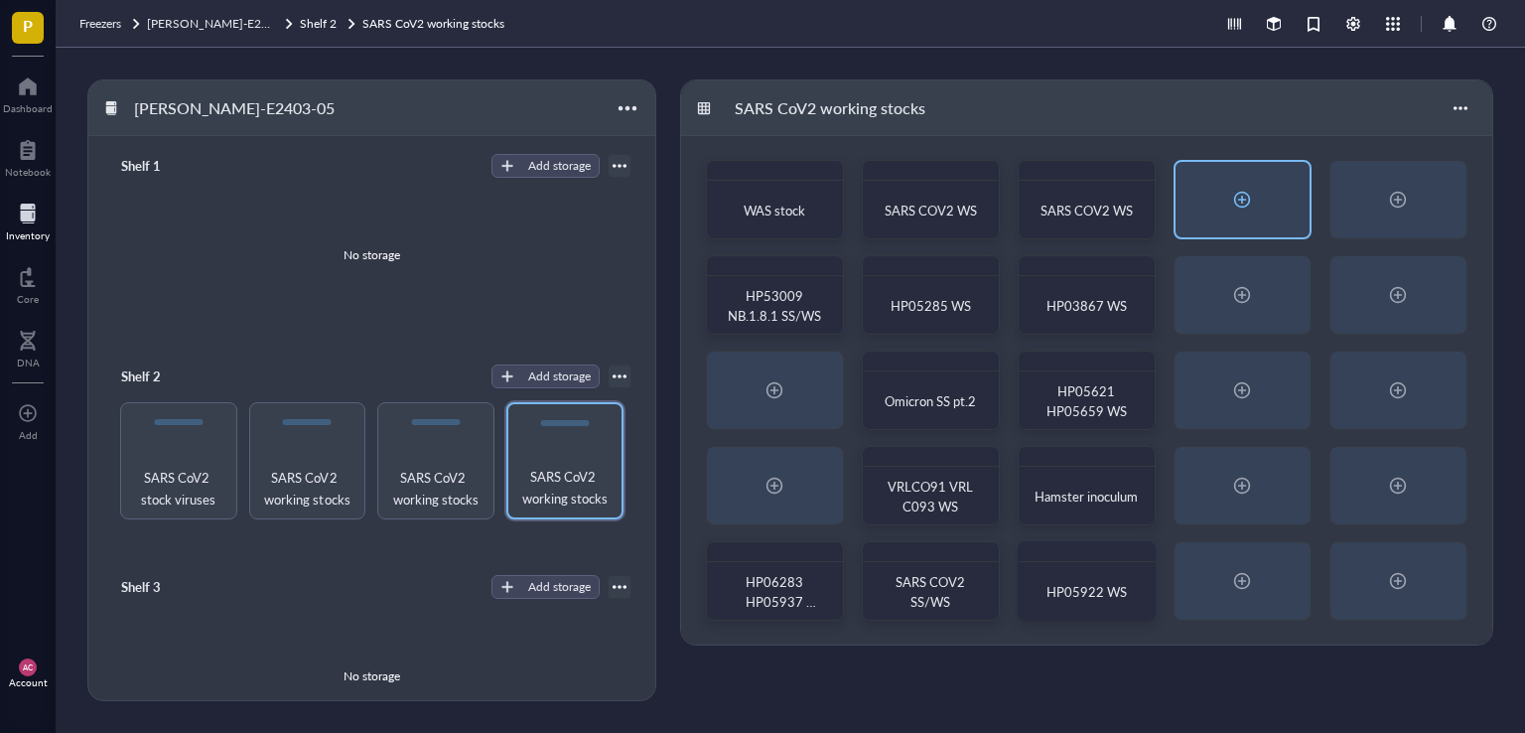
click at [1252, 187] on div at bounding box center [1242, 200] width 32 height 32
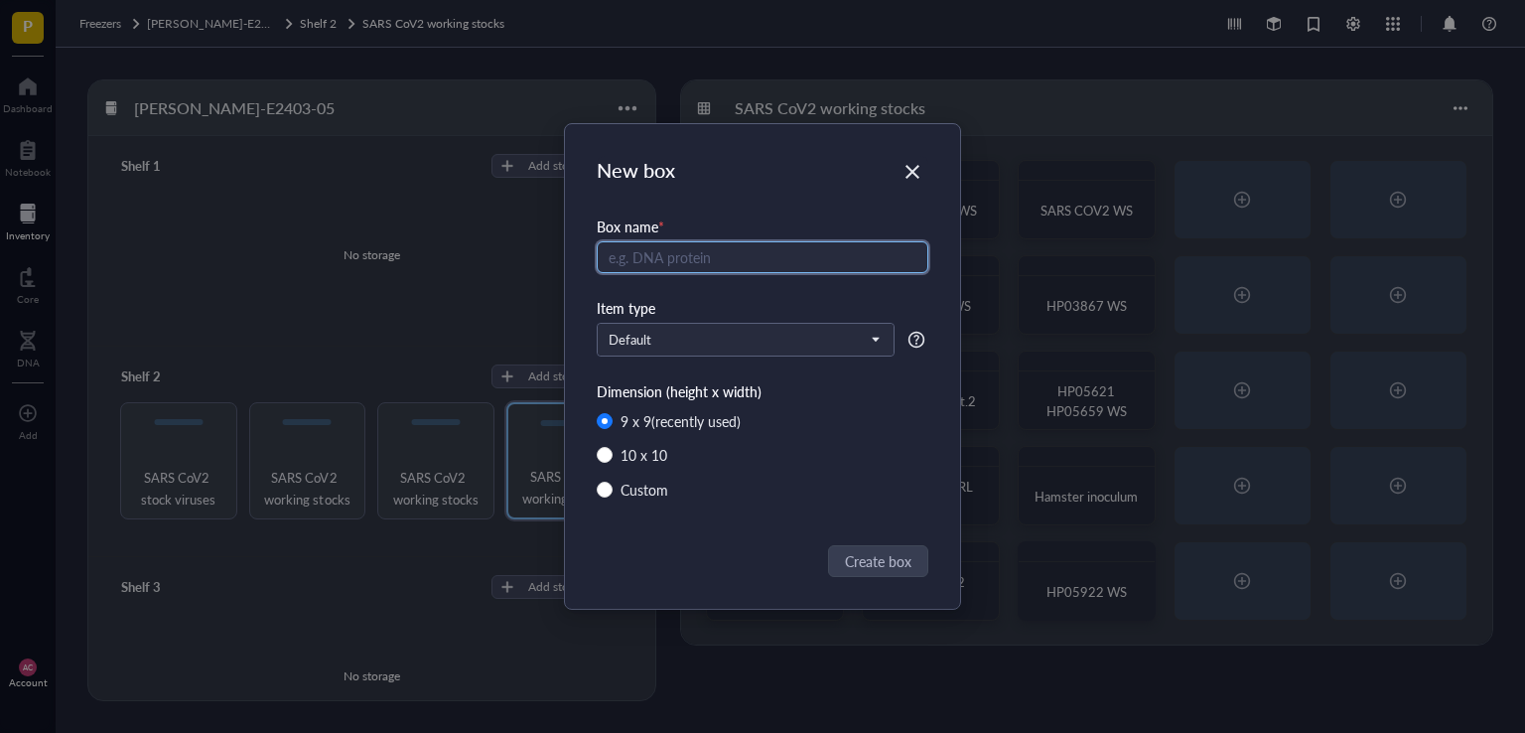
click at [689, 254] on input "text" at bounding box center [763, 257] width 332 height 32
type input "HP06578 WS"
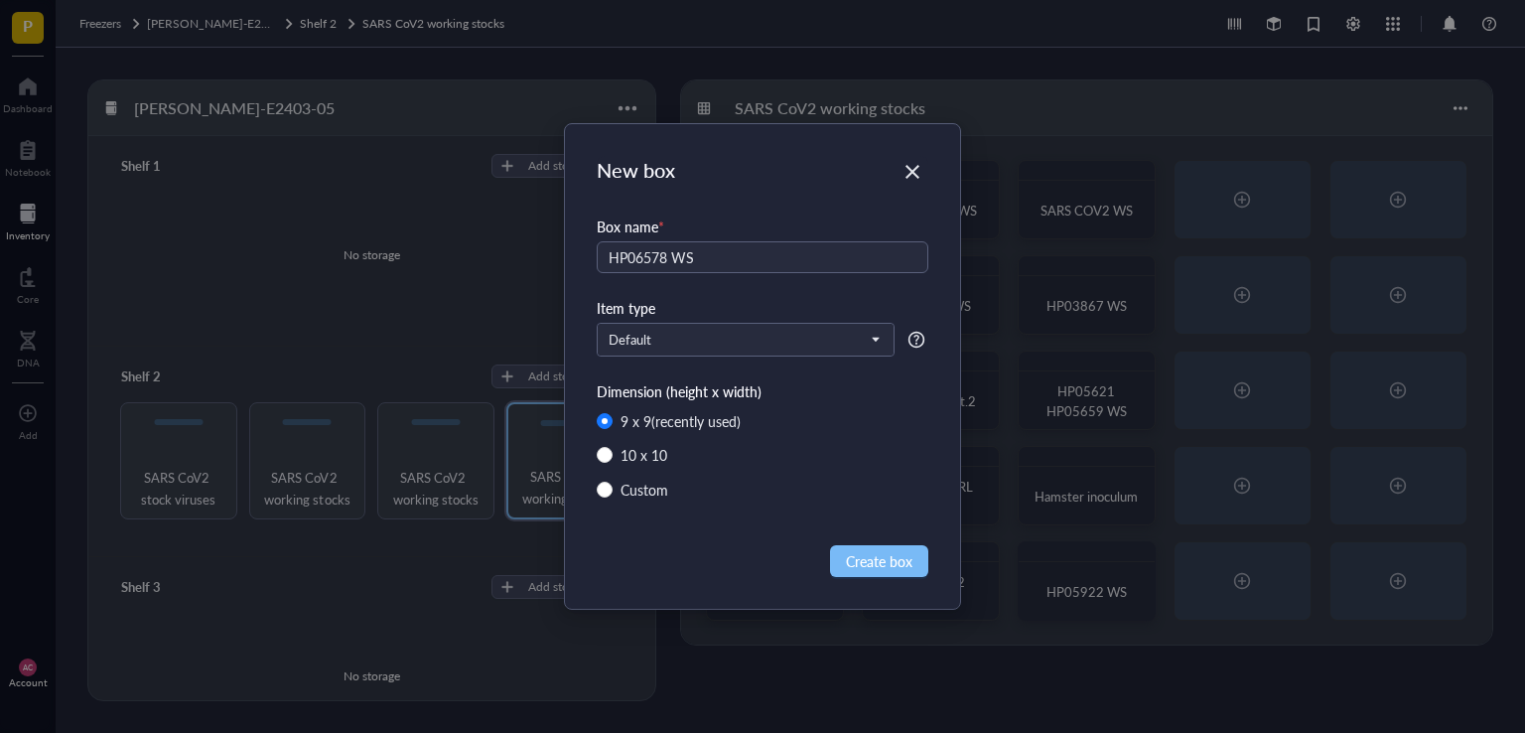
click at [874, 567] on span "Create box" at bounding box center [879, 561] width 67 height 22
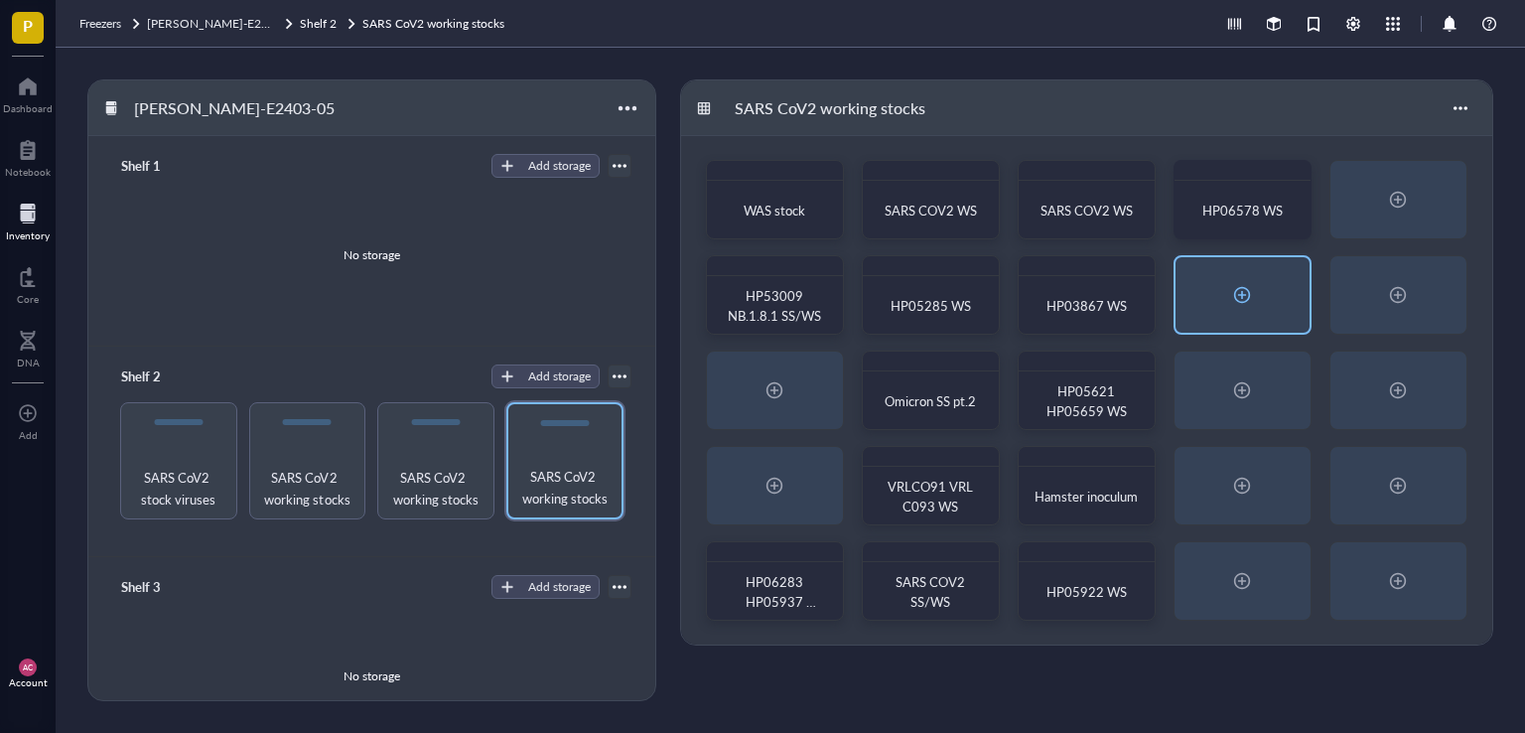
click at [1231, 304] on div at bounding box center [1242, 295] width 32 height 32
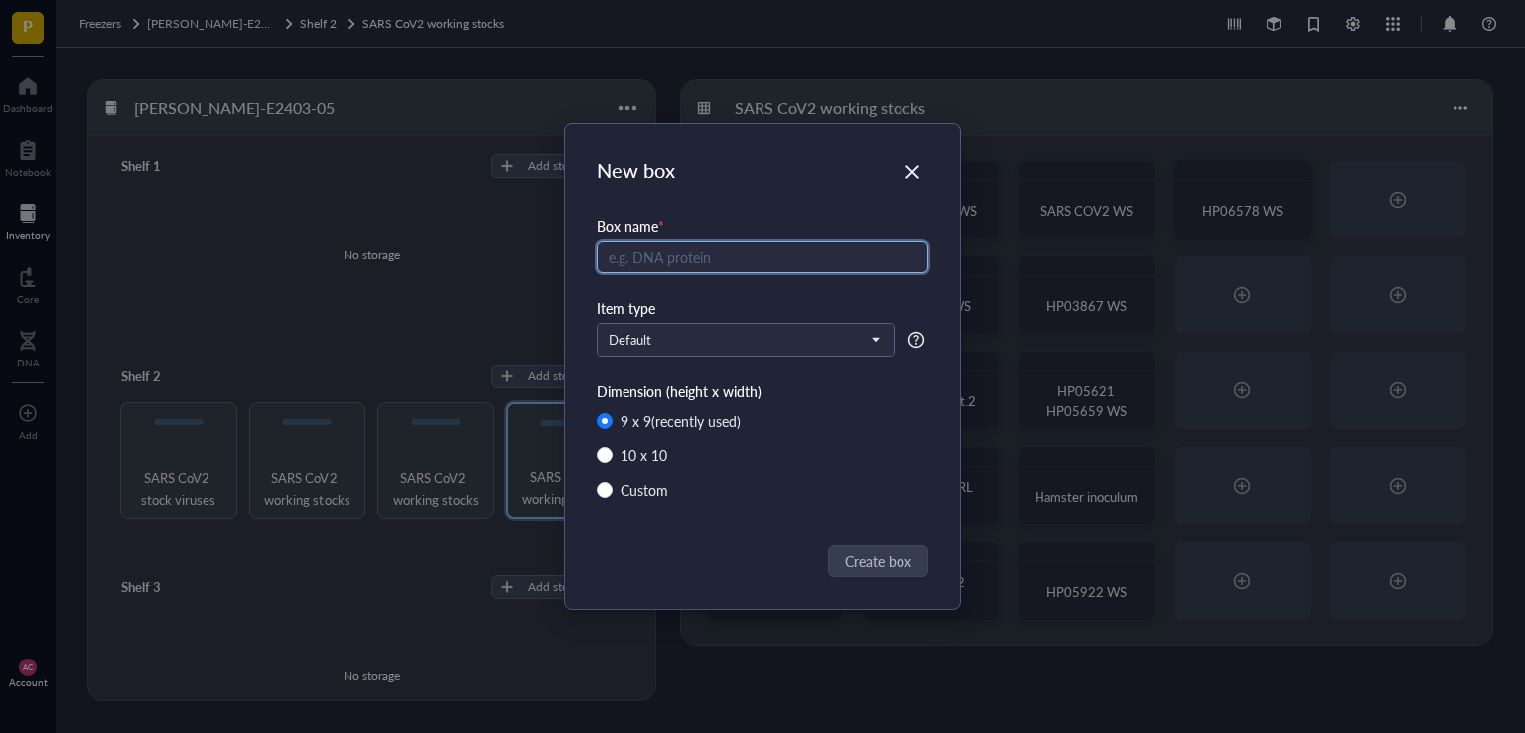
click at [671, 263] on input "text" at bounding box center [763, 257] width 332 height 32
paste input "SARS COV2 WS"
type input "SARS COV2 WS"
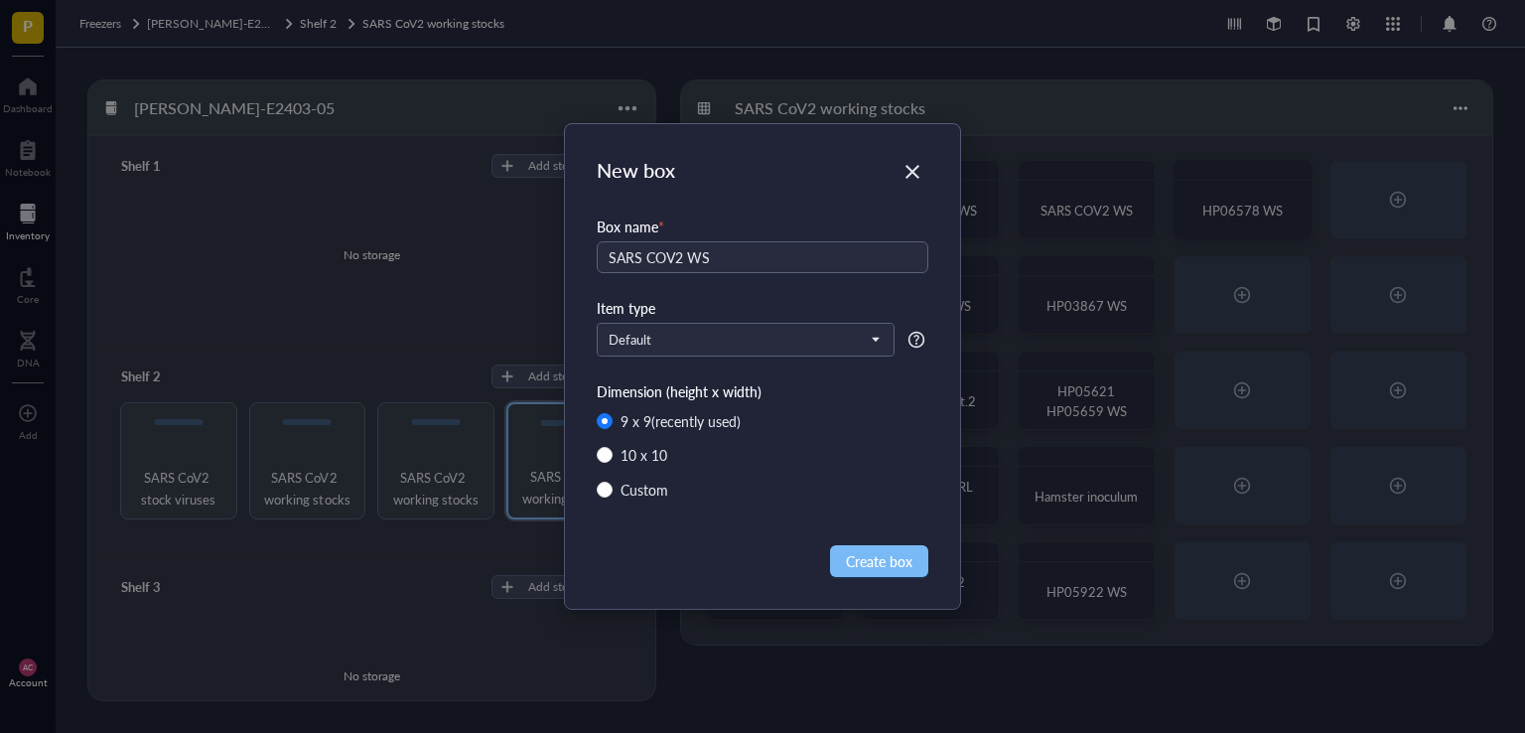
click at [879, 571] on button "Create box" at bounding box center [879, 561] width 98 height 32
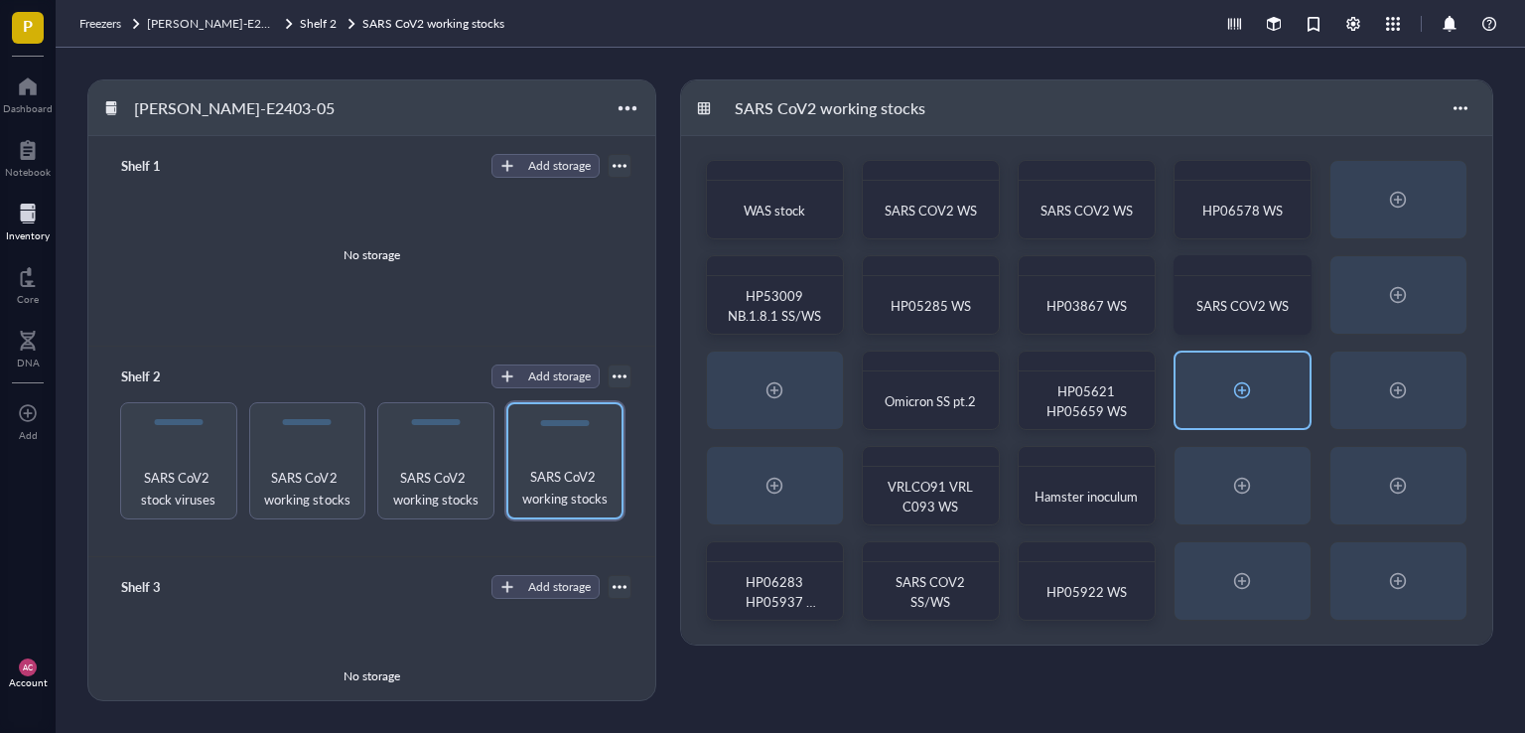
click at [1242, 389] on div at bounding box center [1242, 390] width 32 height 32
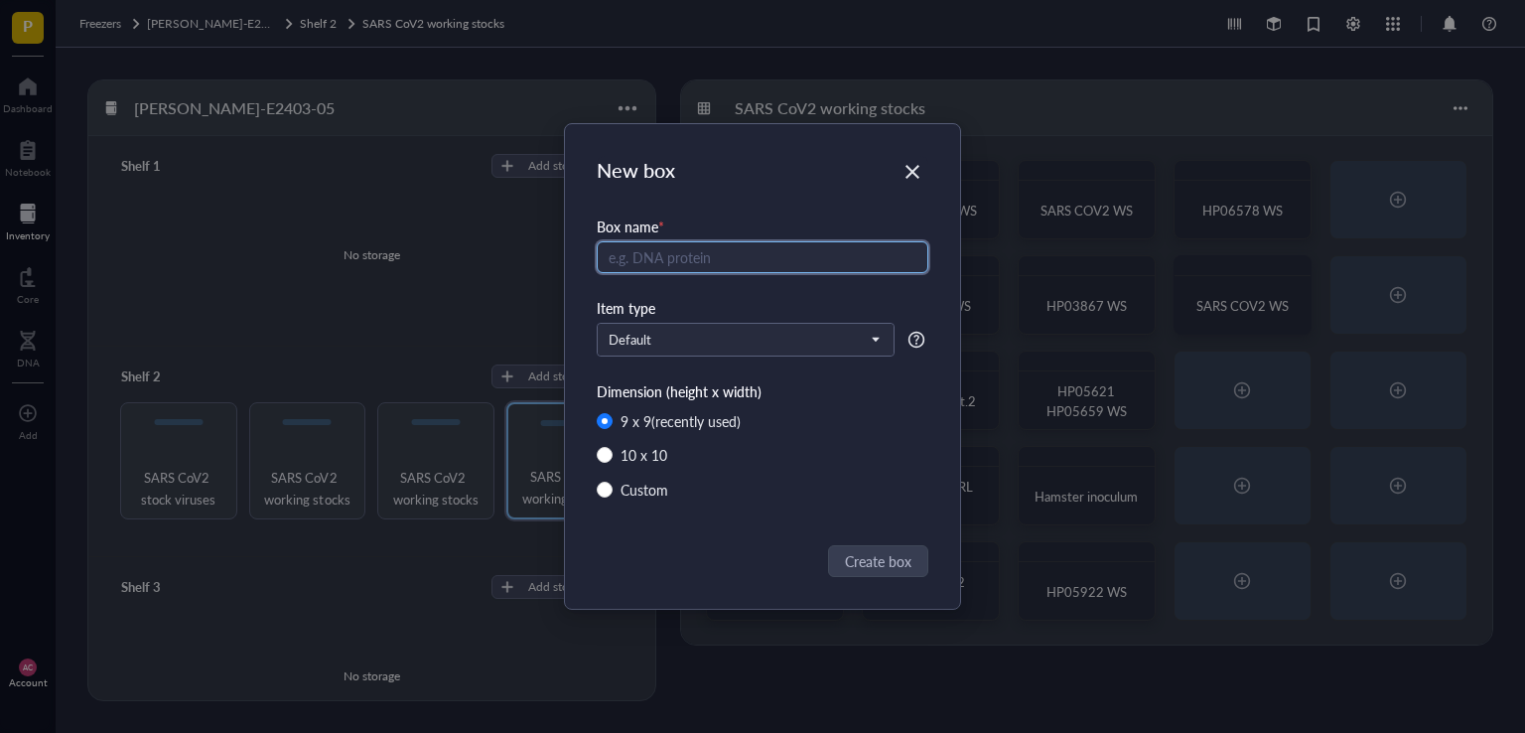
click at [695, 255] on input "text" at bounding box center [763, 257] width 332 height 32
click at [711, 259] on input "B.1.526 Seed stiock" at bounding box center [763, 257] width 332 height 32
type input "B.1.526 Seed stock"
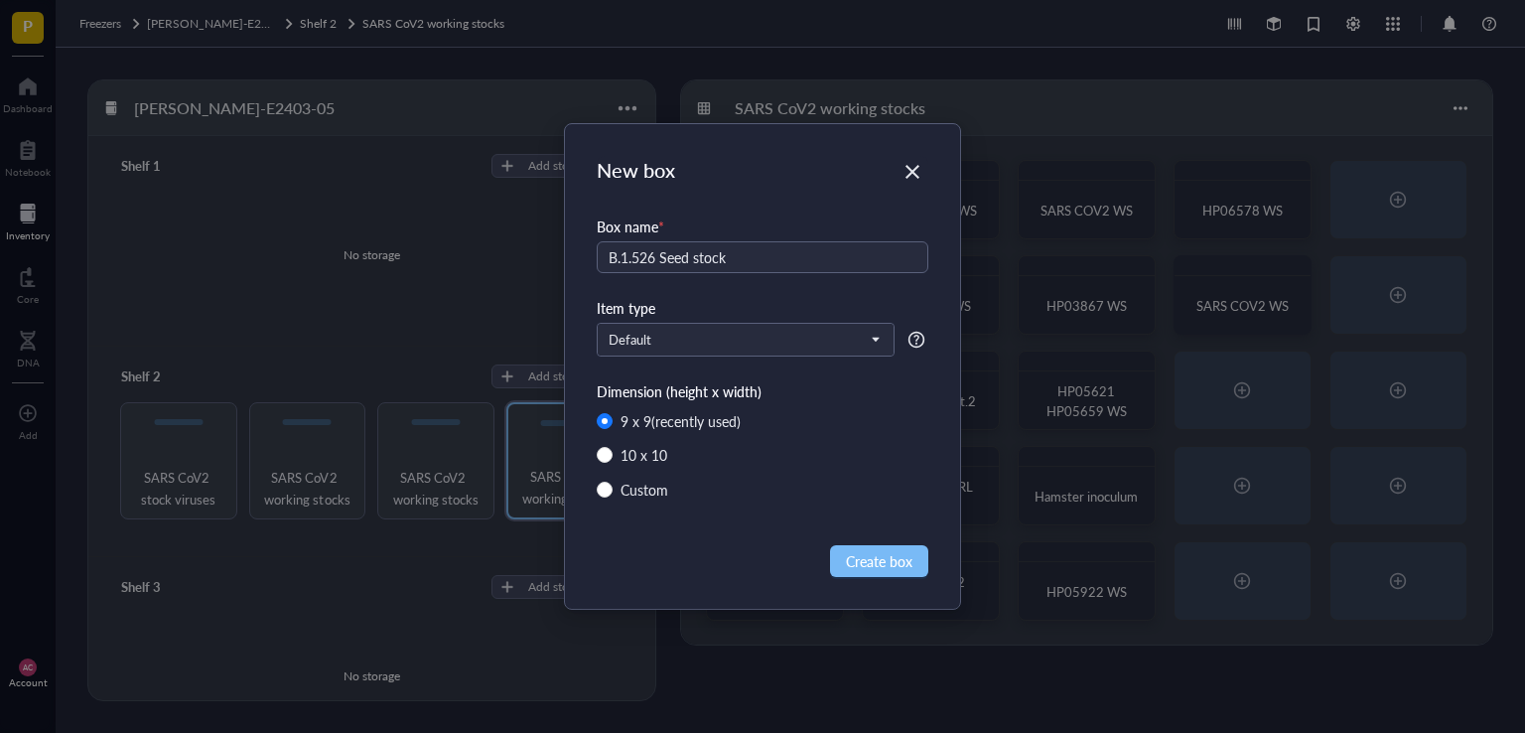
click at [861, 551] on span "Create box" at bounding box center [879, 561] width 67 height 22
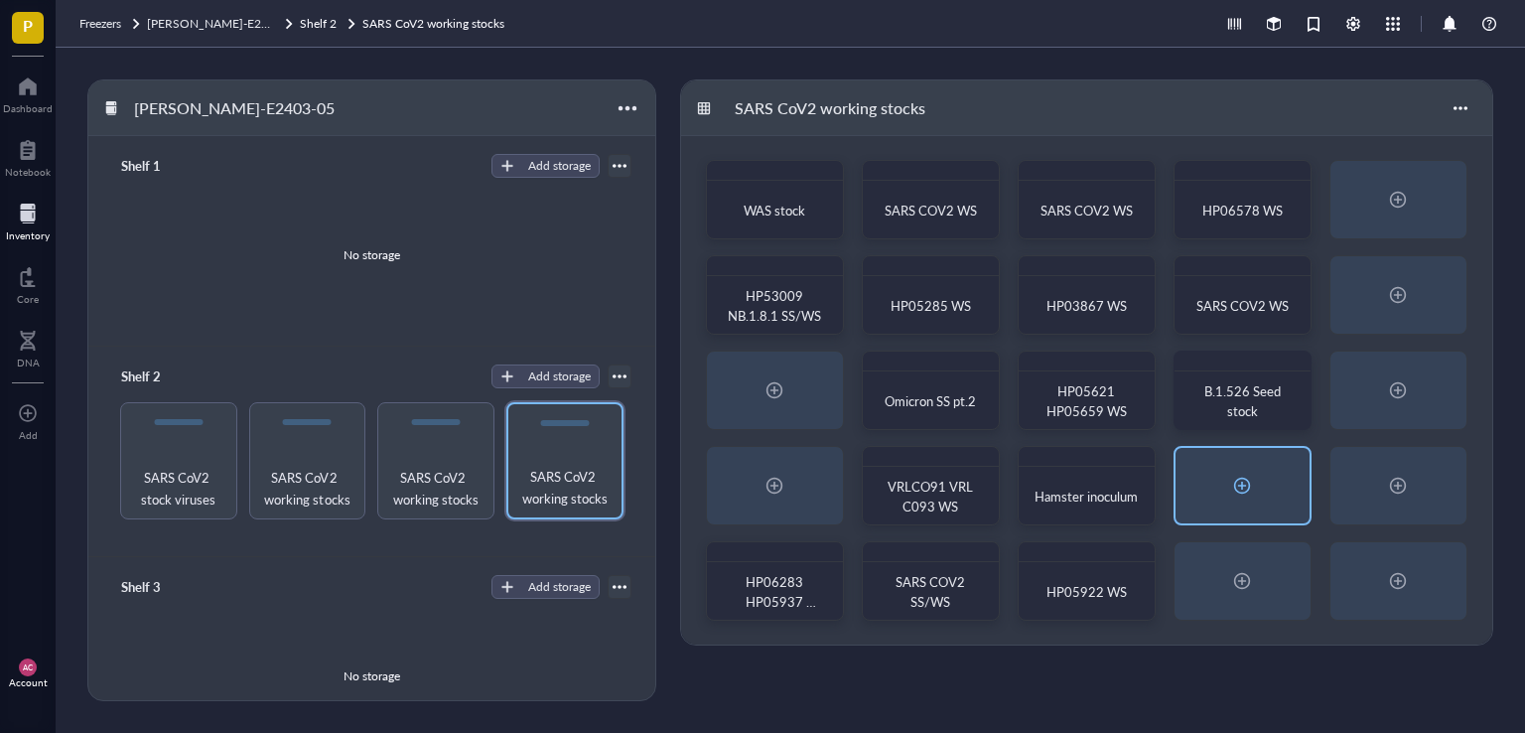
click at [1244, 488] on div at bounding box center [1242, 485] width 32 height 32
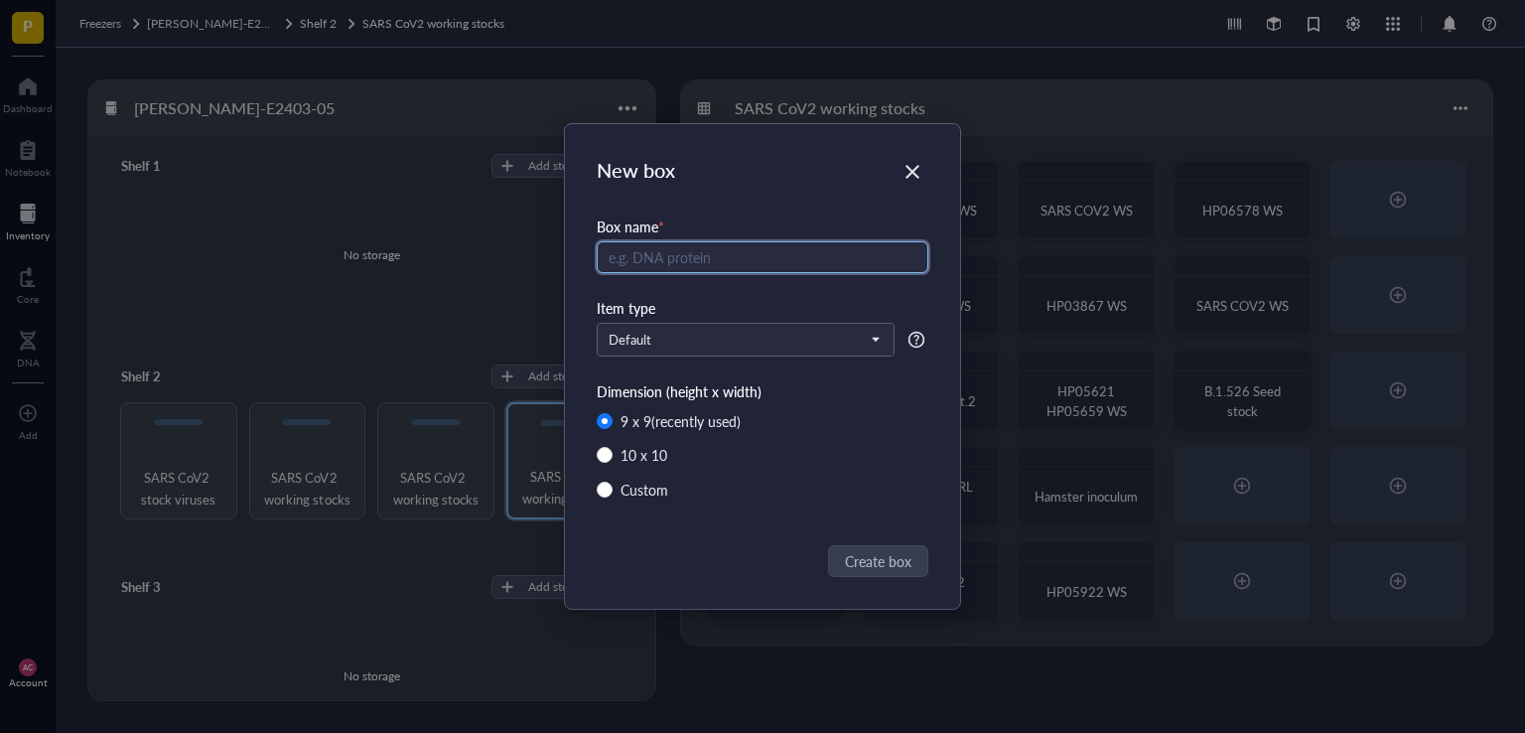
click at [722, 264] on input "text" at bounding box center [763, 257] width 332 height 32
click at [720, 249] on input "HP05964 HP0" at bounding box center [763, 257] width 332 height 32
type input "HP05964 HP06076 WS"
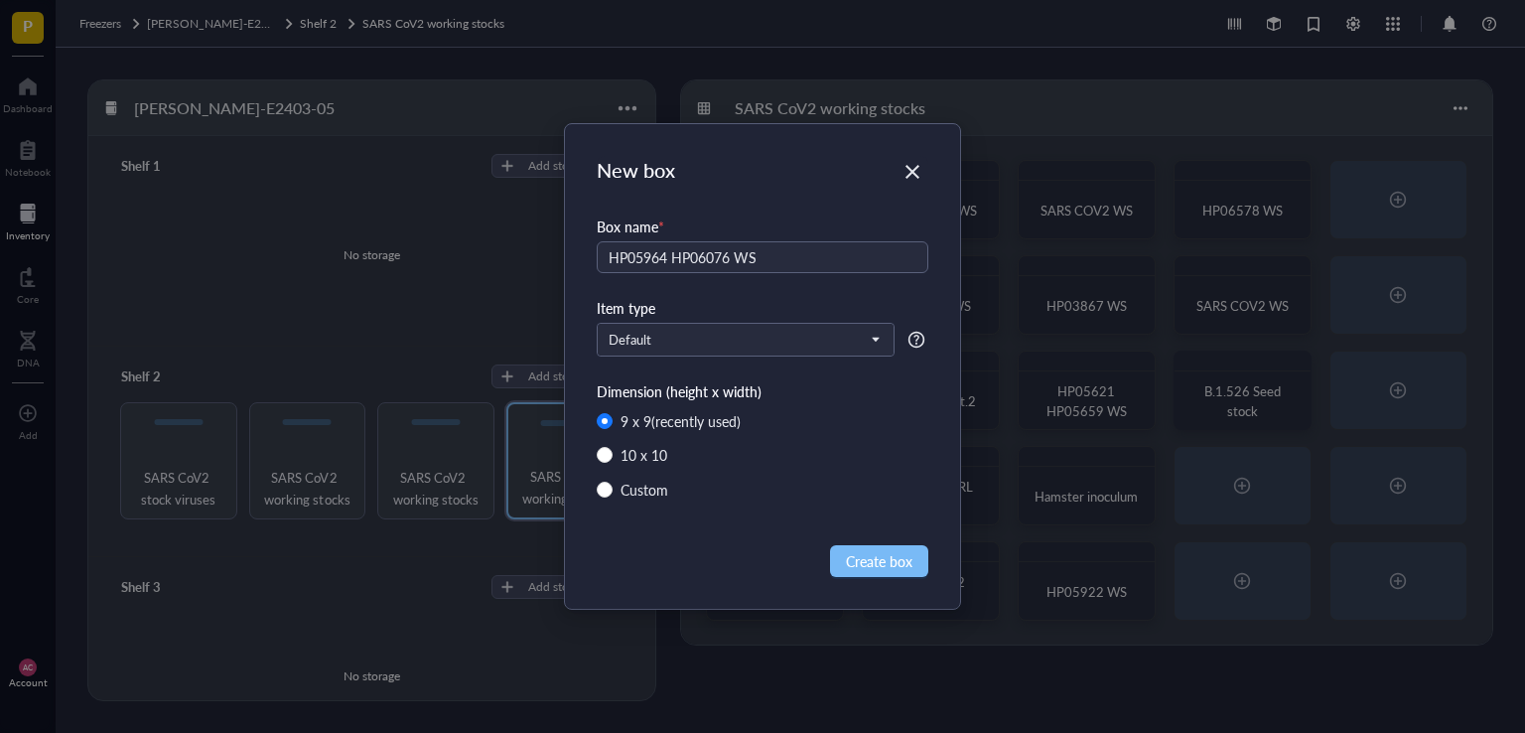
click at [869, 558] on span "Create box" at bounding box center [879, 561] width 67 height 22
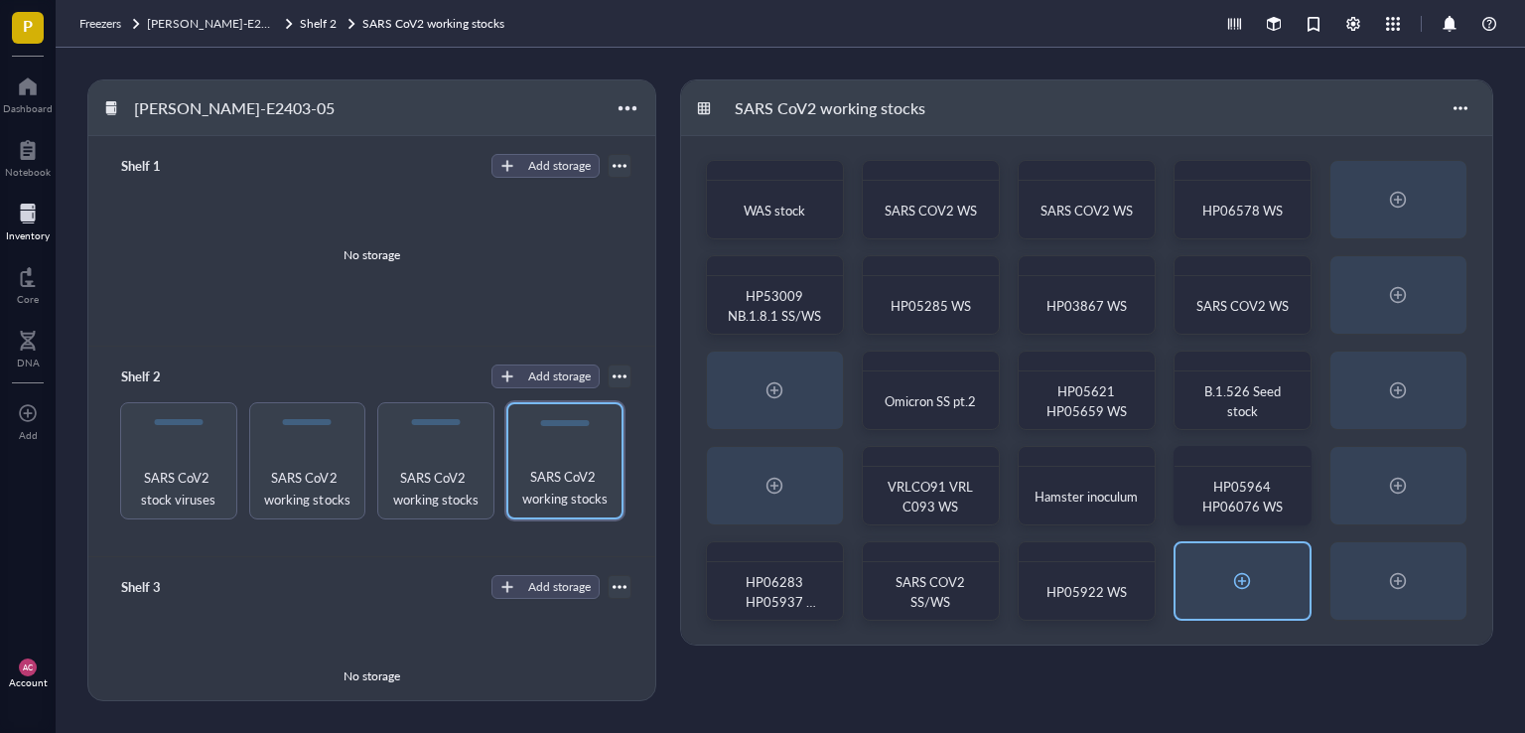
click at [1238, 573] on div at bounding box center [1242, 581] width 32 height 32
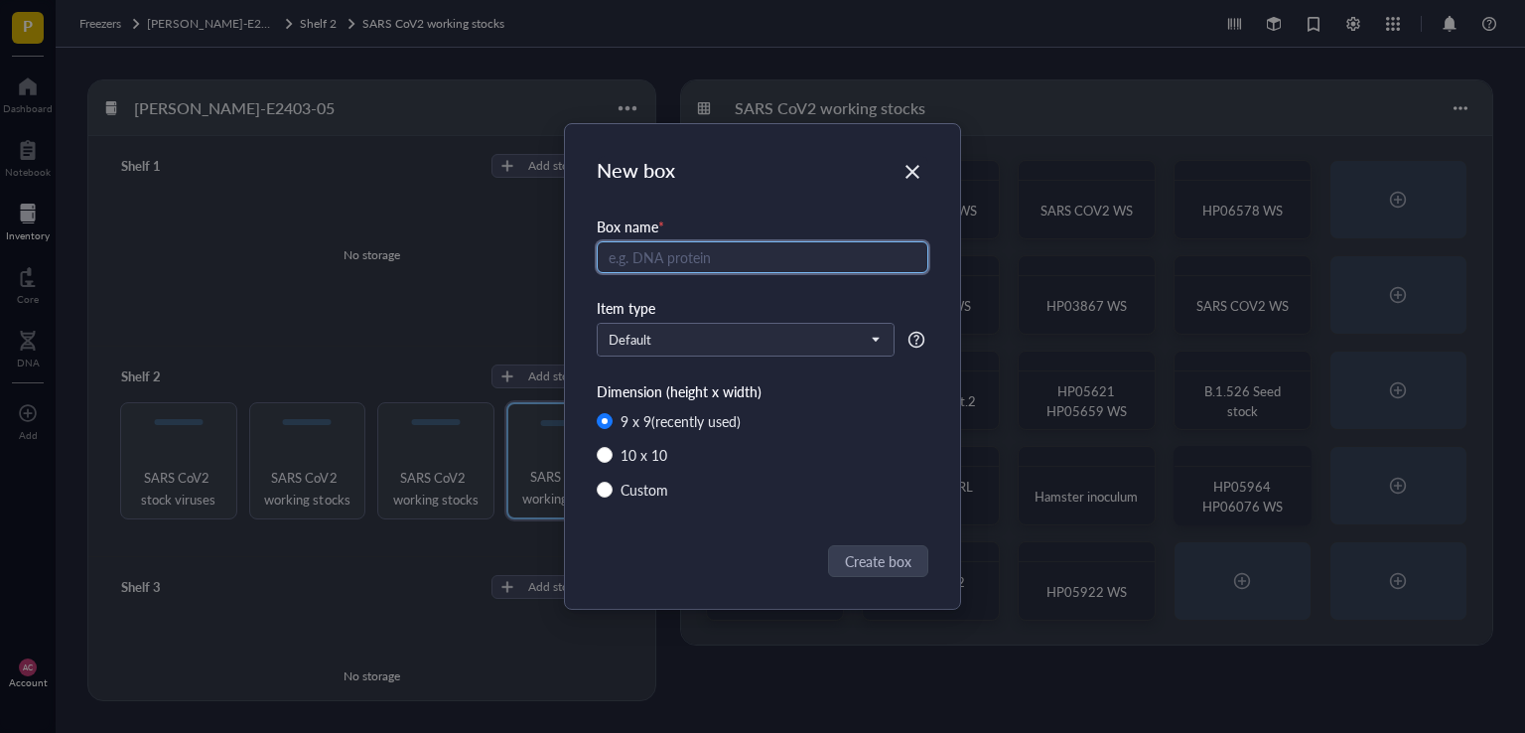
click at [665, 255] on input "text" at bounding box center [763, 257] width 332 height 32
type input "Omicron variant SS"
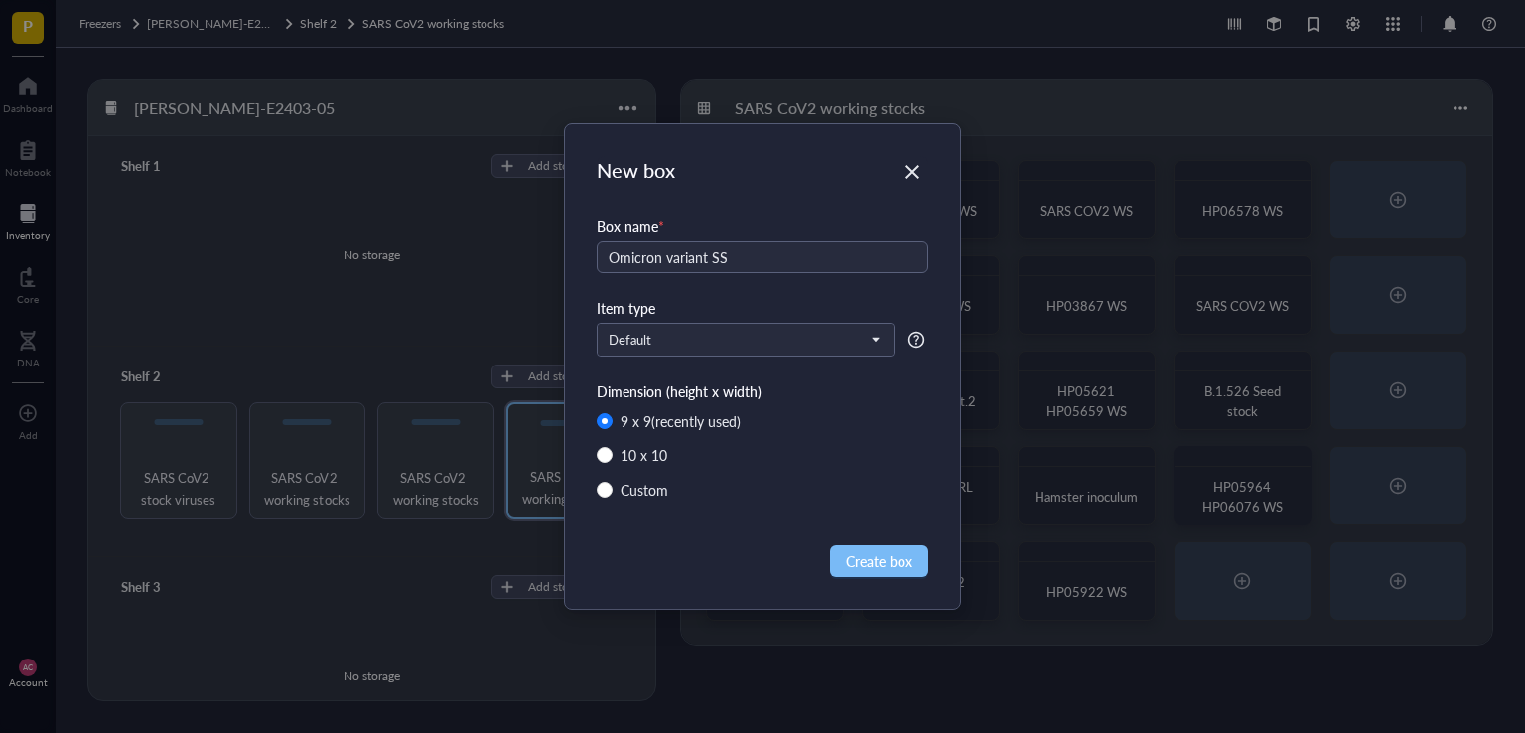
click at [887, 559] on span "Create box" at bounding box center [879, 561] width 67 height 22
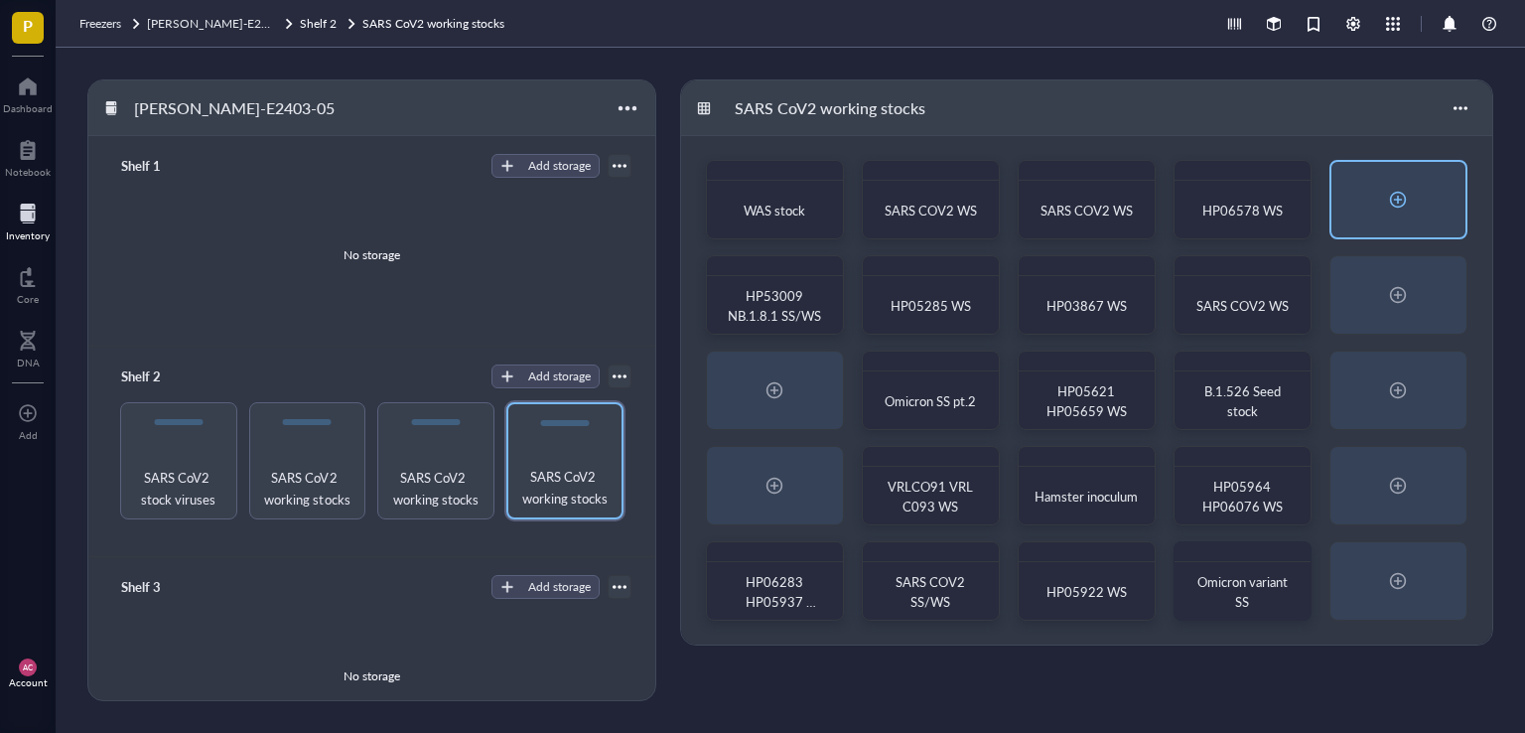
click at [1391, 200] on div at bounding box center [1398, 200] width 32 height 32
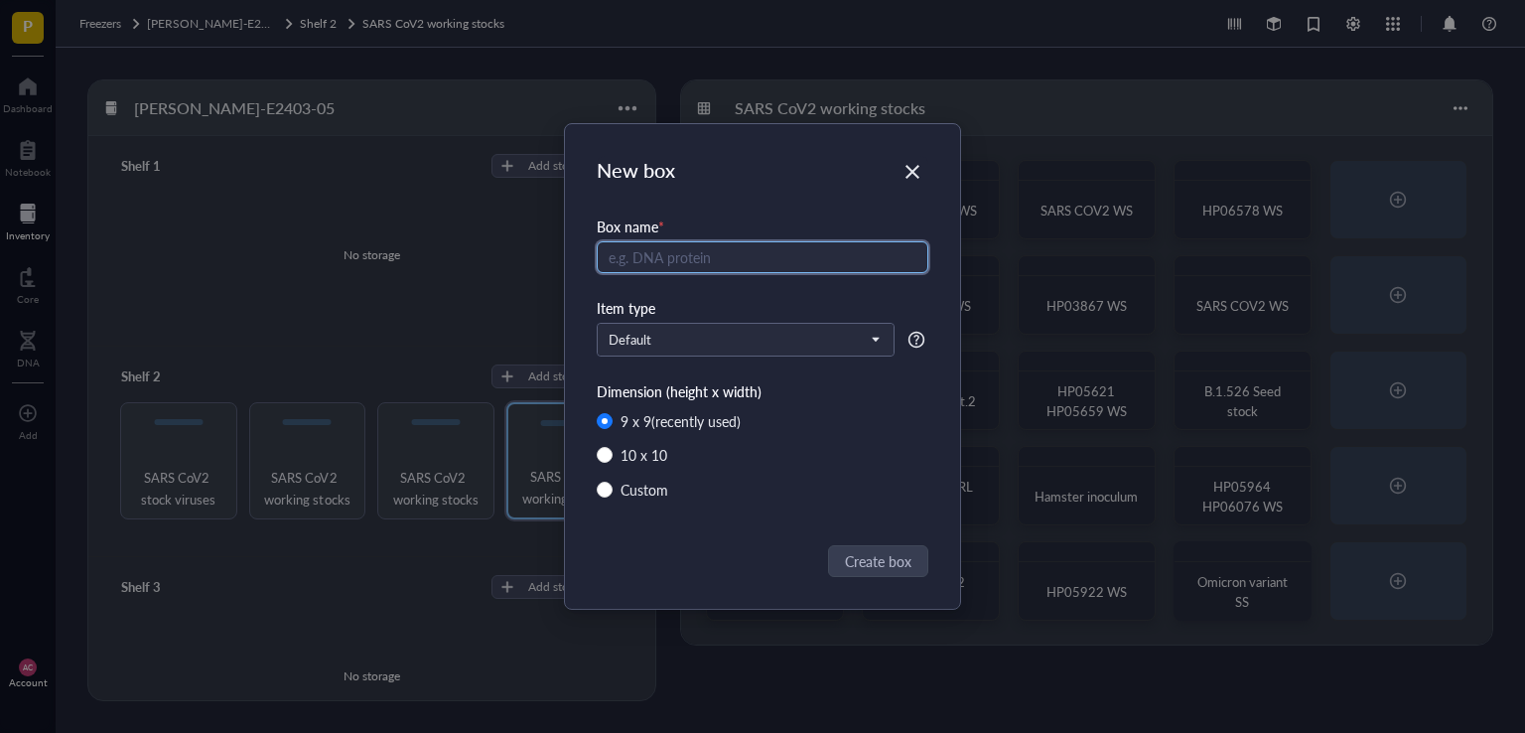
click at [680, 251] on input "text" at bounding box center [763, 257] width 332 height 32
click at [649, 264] on input "VRLCO88" at bounding box center [763, 257] width 332 height 32
click at [681, 259] on input "VRLC088" at bounding box center [763, 257] width 332 height 32
click at [706, 256] on input "VRLC088" at bounding box center [763, 257] width 332 height 32
type input "VRLC086"
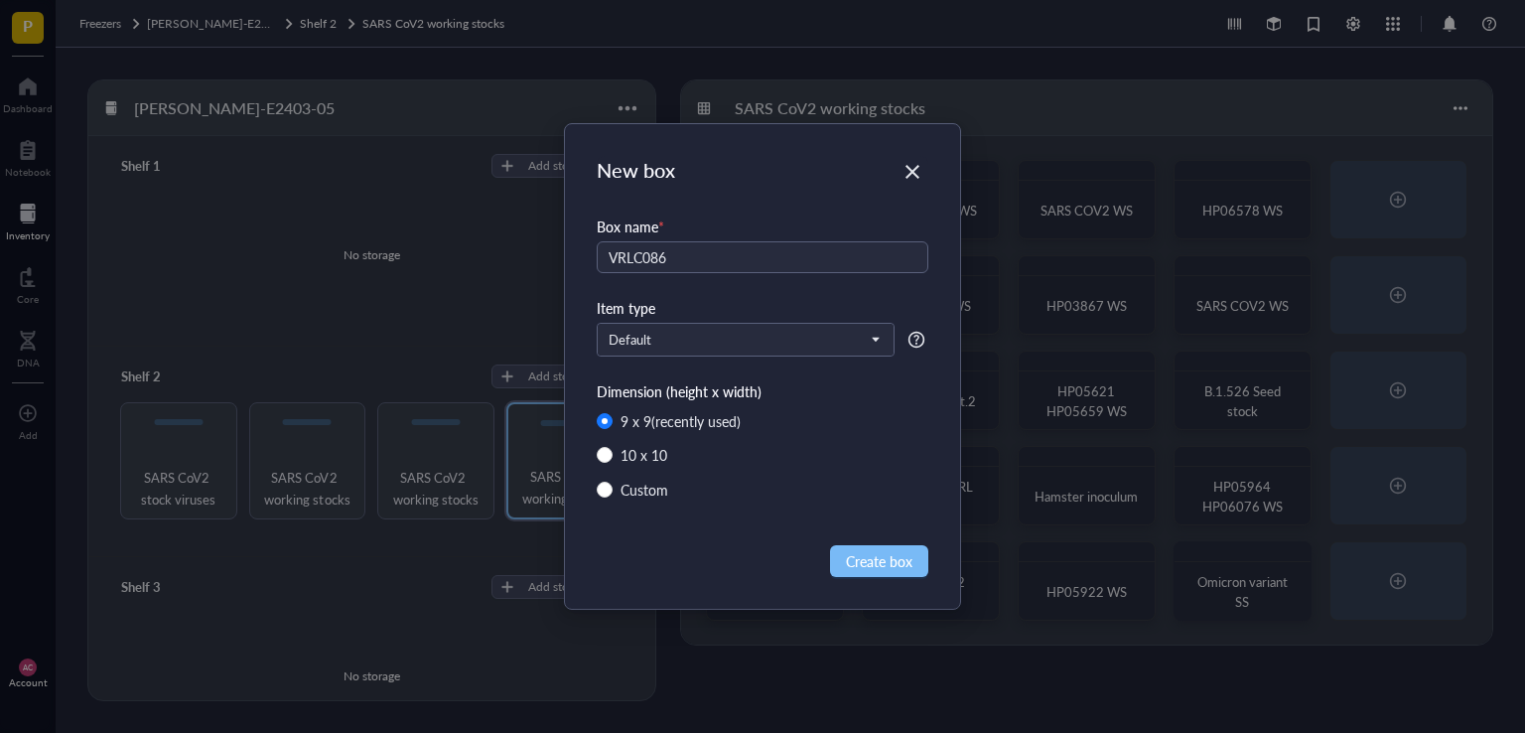
click at [879, 571] on button "Create box" at bounding box center [879, 561] width 98 height 32
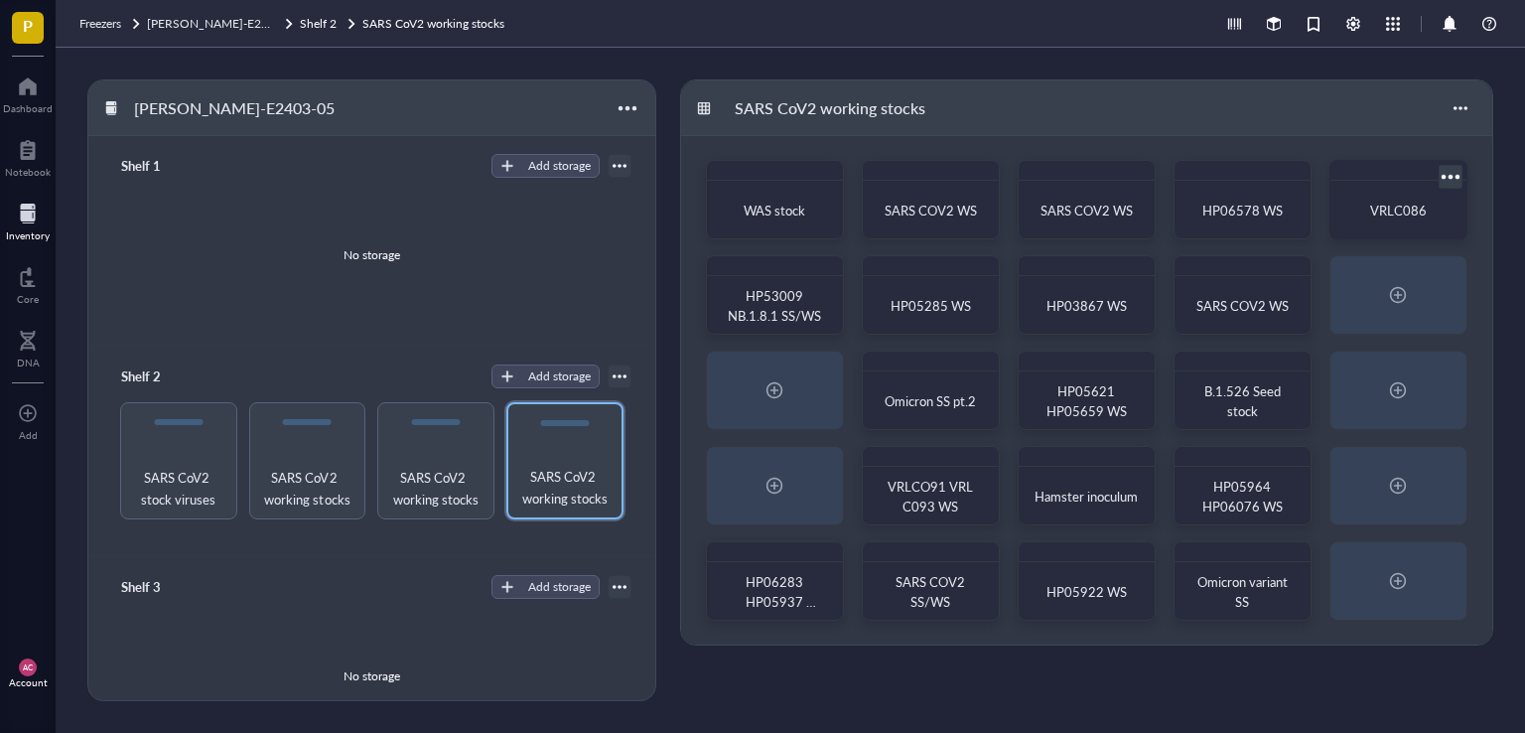
click at [1413, 211] on span "VRLC086" at bounding box center [1398, 210] width 57 height 19
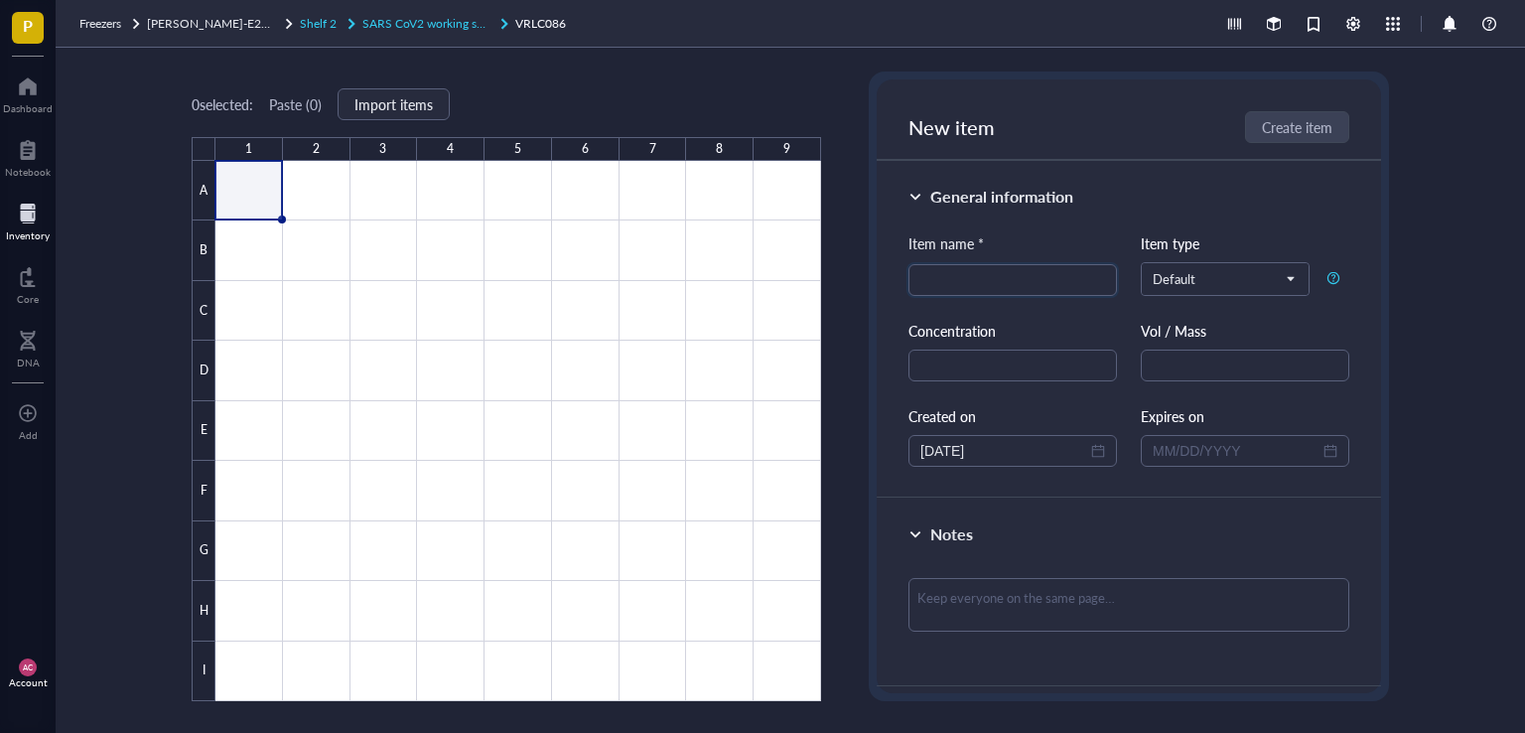
click at [403, 25] on span "SARS CoV2 working stocks" at bounding box center [433, 23] width 142 height 17
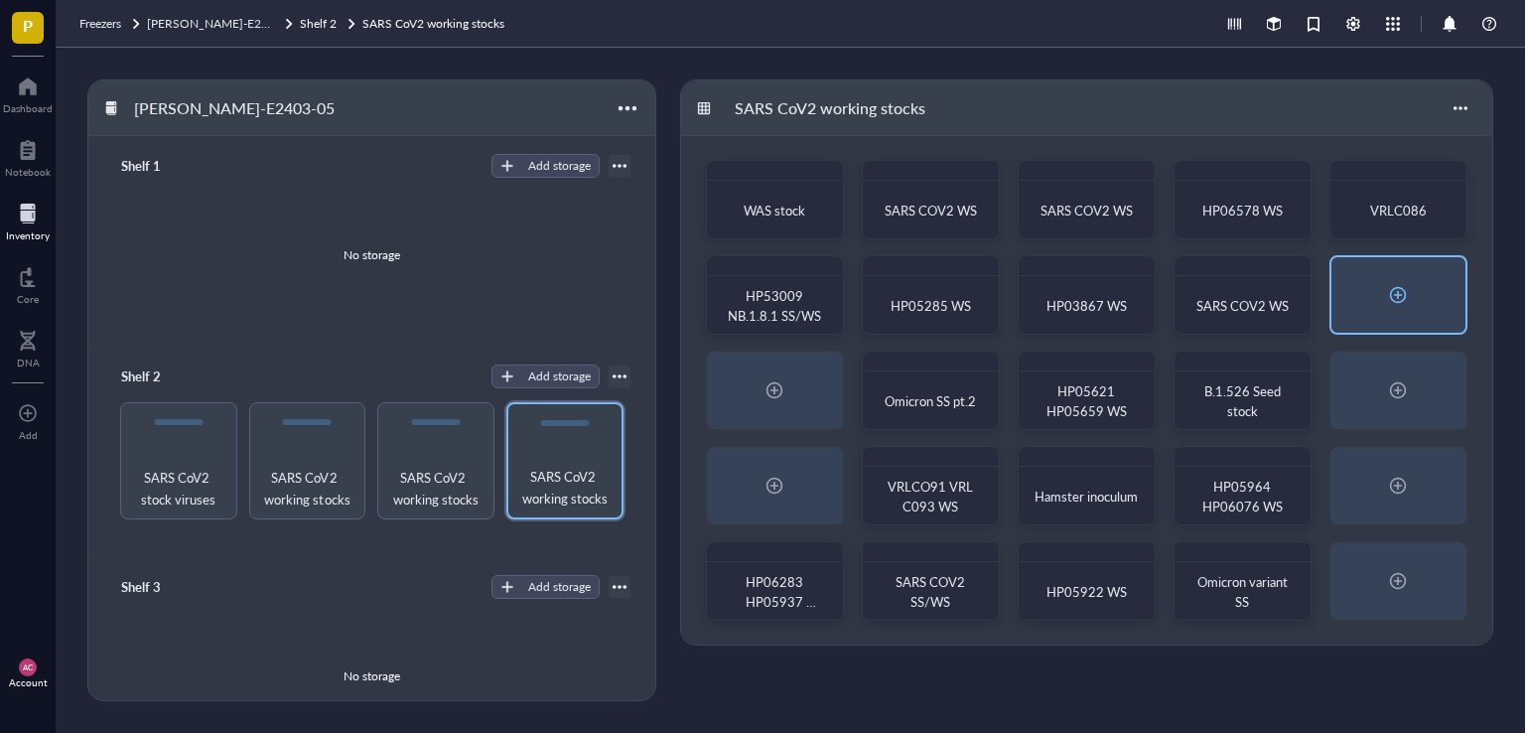
click at [1396, 296] on div at bounding box center [1398, 295] width 32 height 32
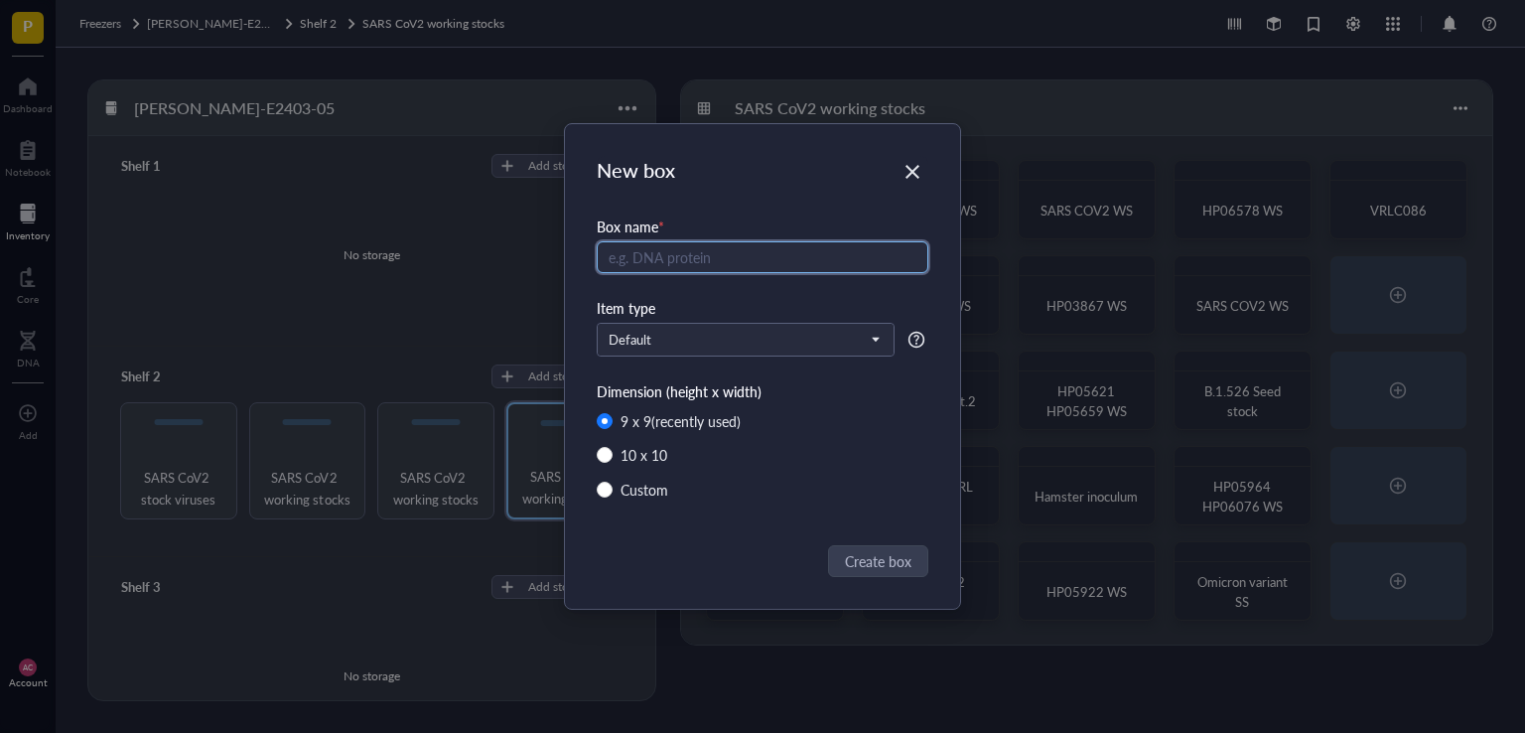
click at [665, 255] on input "text" at bounding box center [763, 257] width 332 height 32
type input "VRL C088 WS"
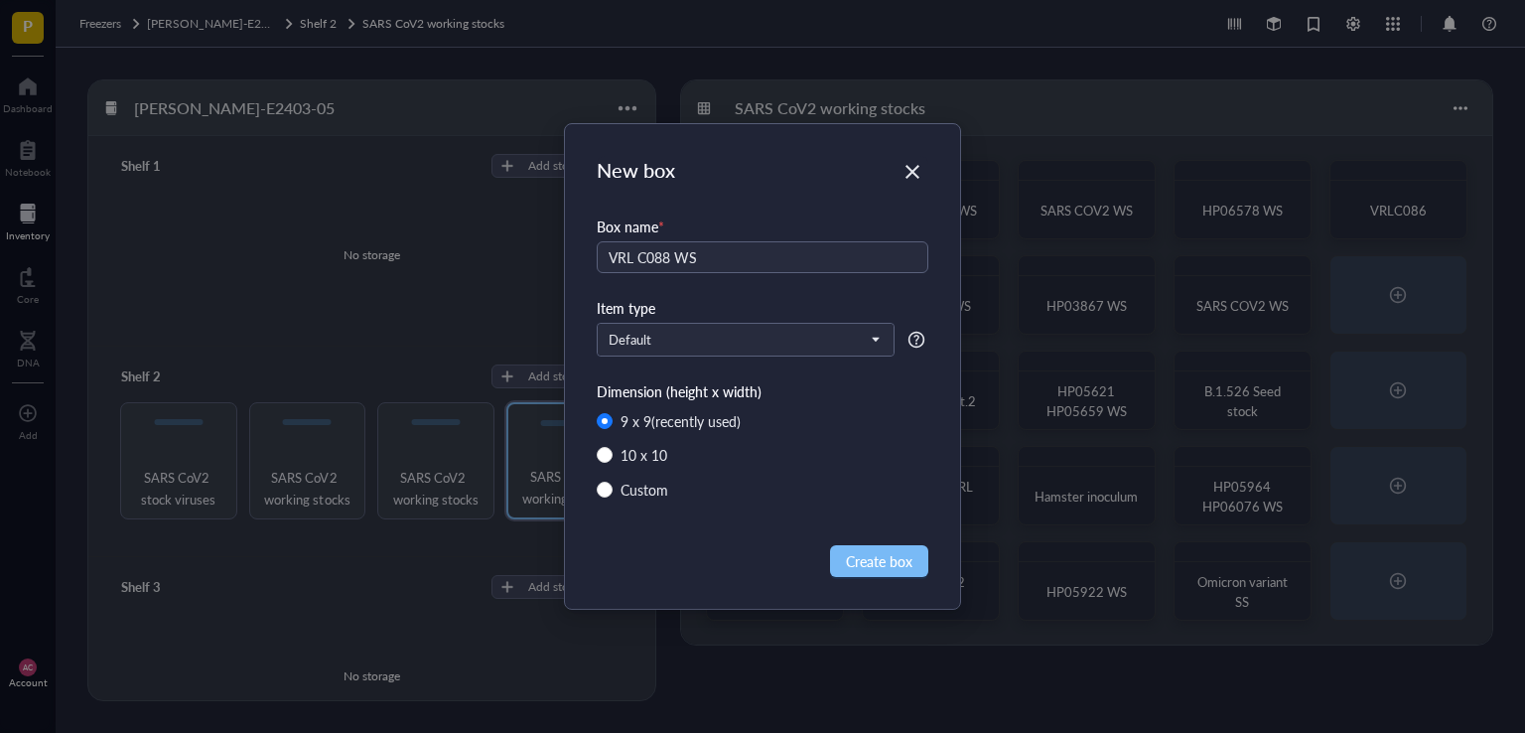
click at [878, 564] on span "Create box" at bounding box center [879, 561] width 67 height 22
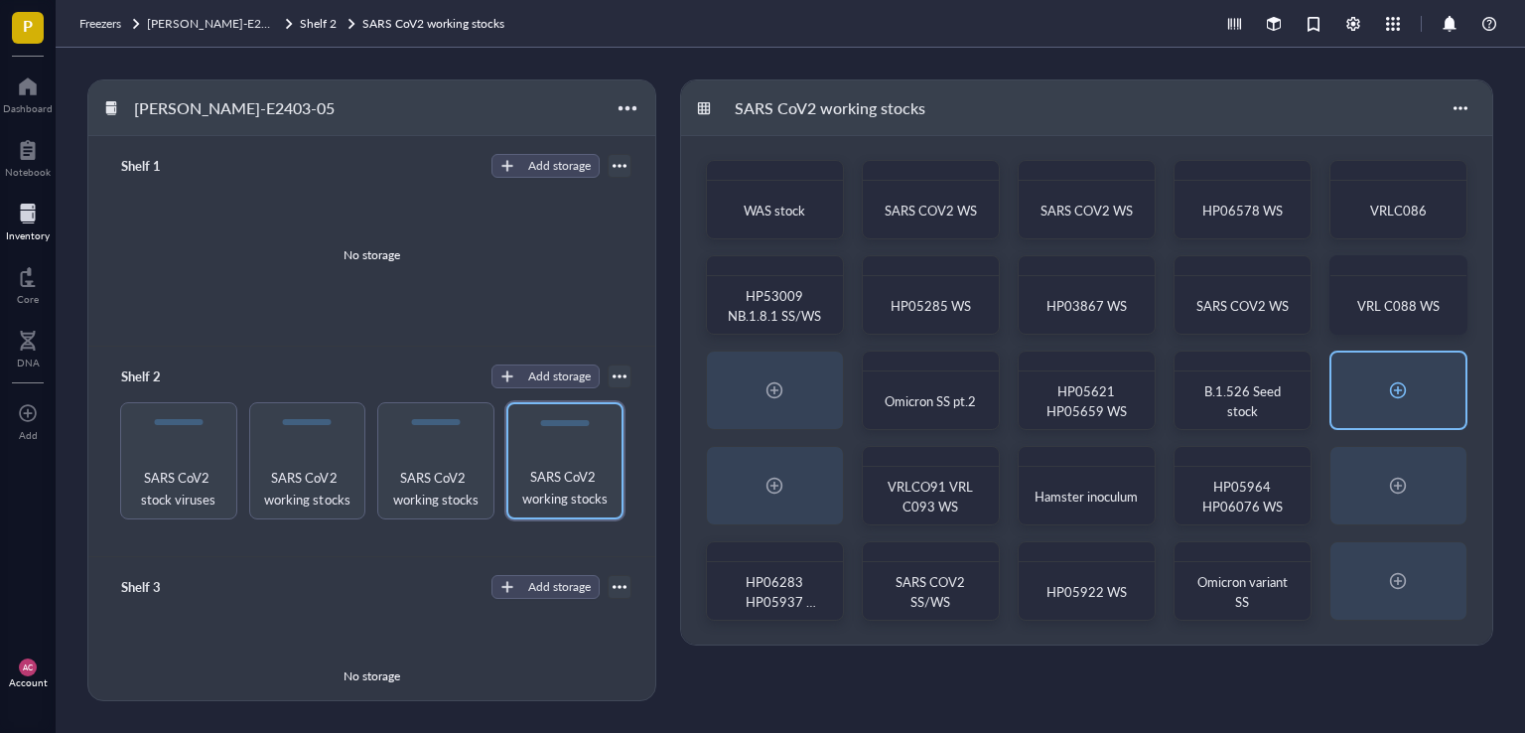
click at [1405, 397] on div at bounding box center [1398, 390] width 32 height 32
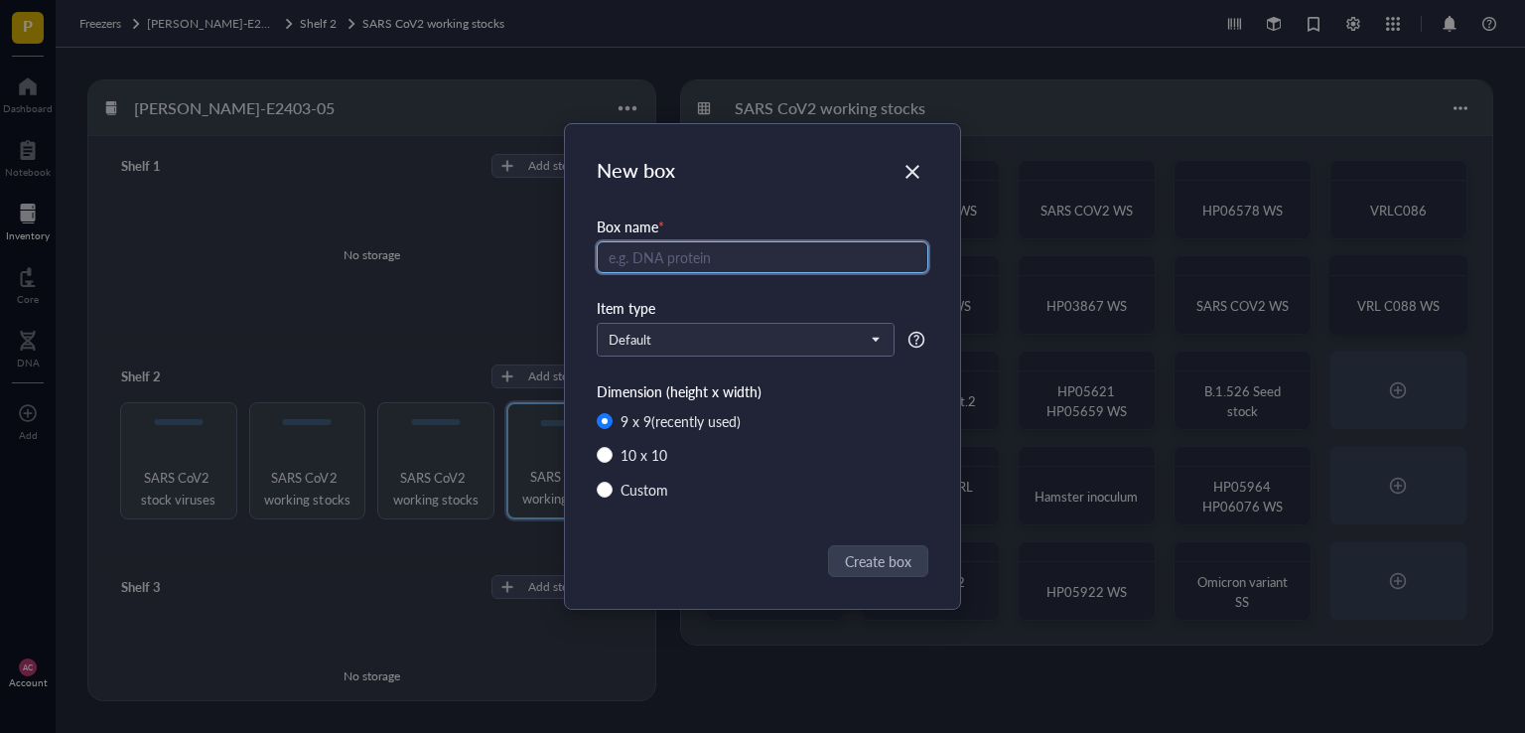
click at [680, 259] on input "text" at bounding box center [763, 257] width 332 height 32
type input "HP01043 WS"
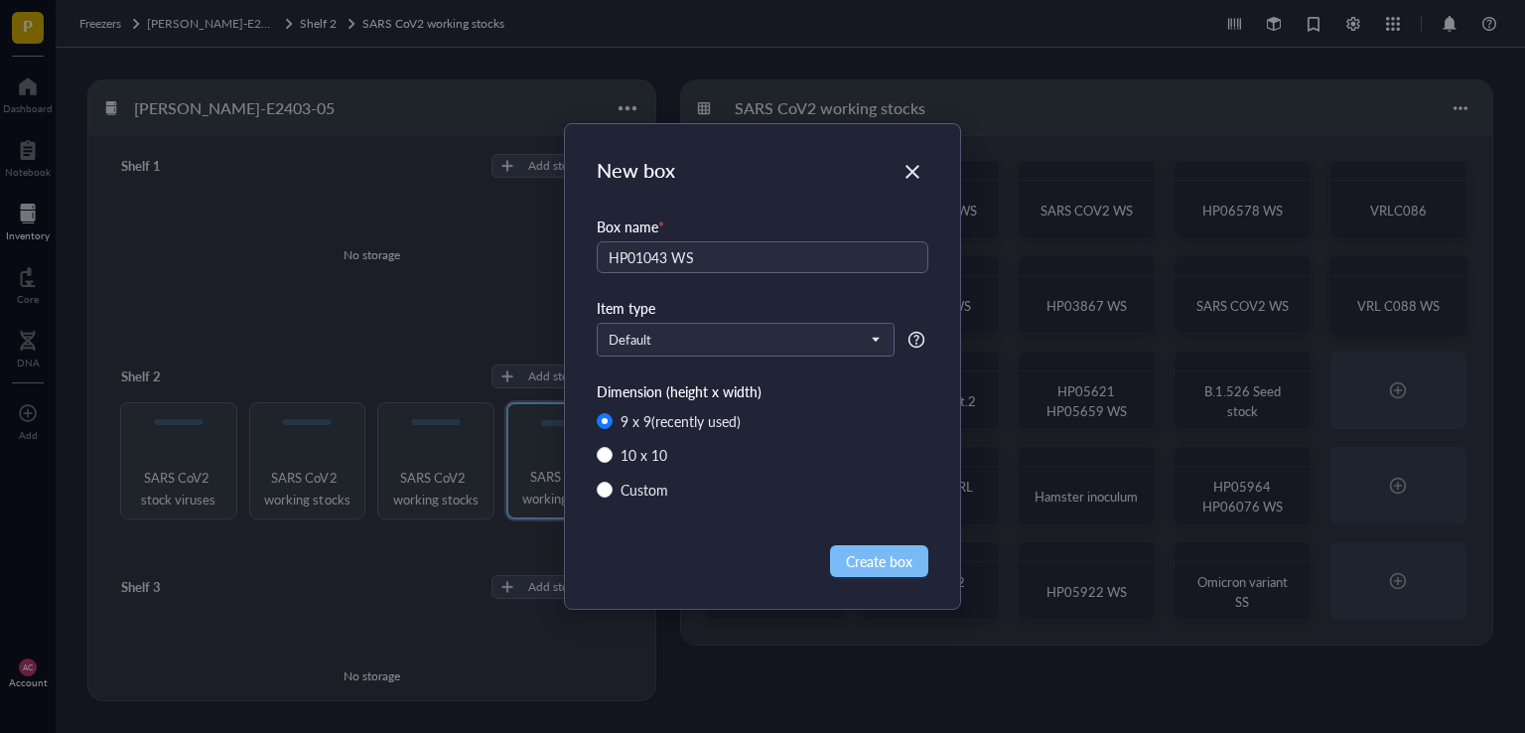
click at [859, 545] on button "Create box" at bounding box center [879, 561] width 98 height 32
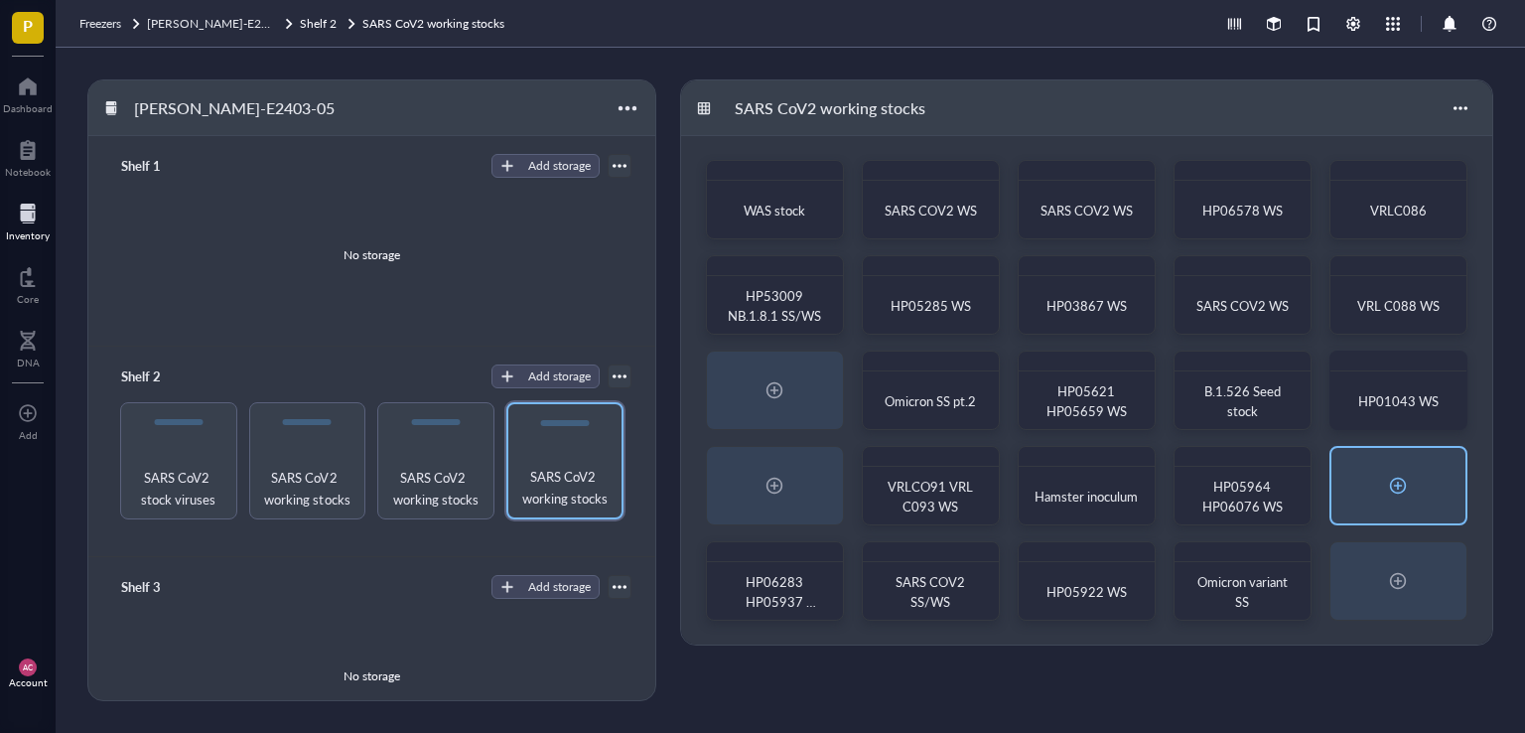
click at [1399, 491] on div at bounding box center [1398, 485] width 32 height 32
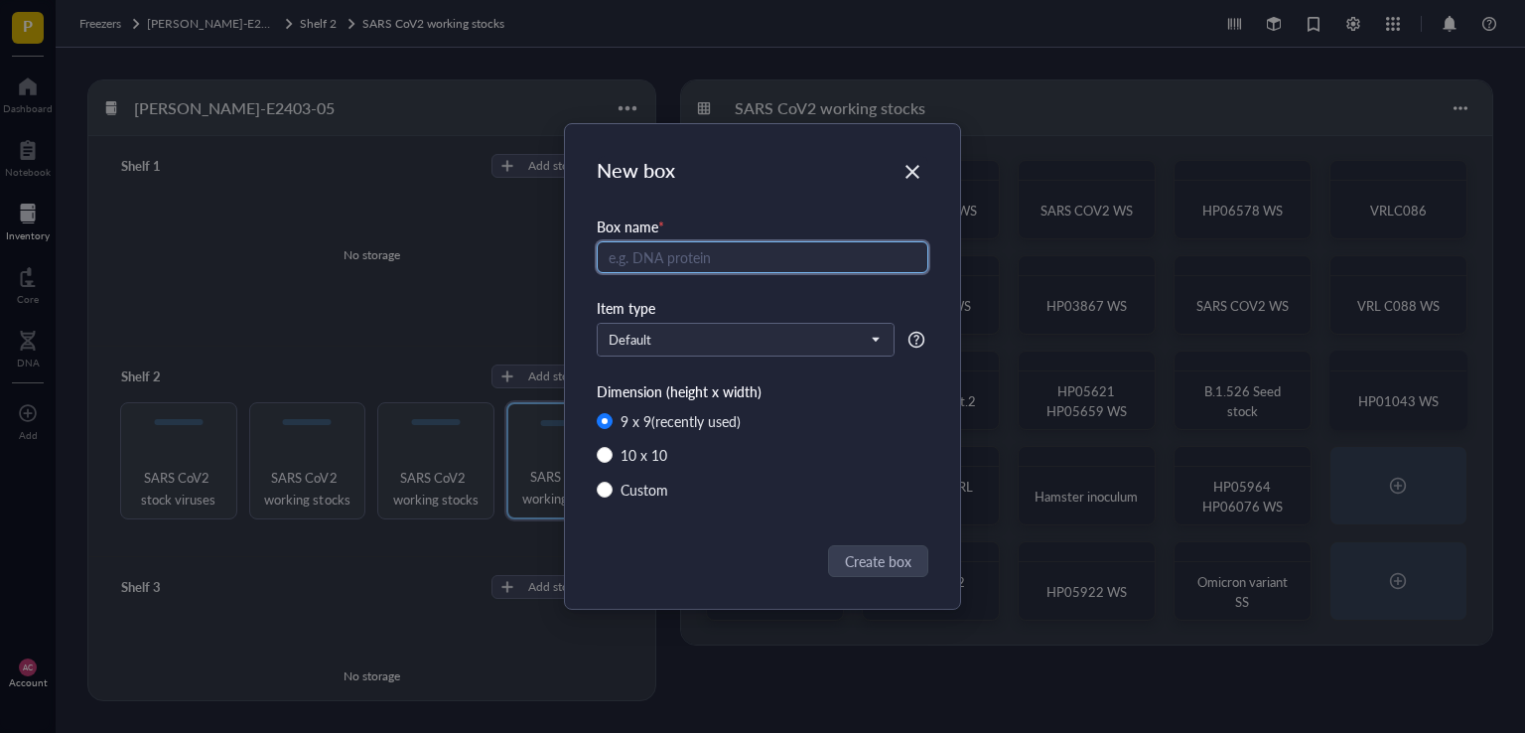
click at [651, 258] on input "text" at bounding box center [763, 257] width 332 height 32
type input "HP03058 WS"
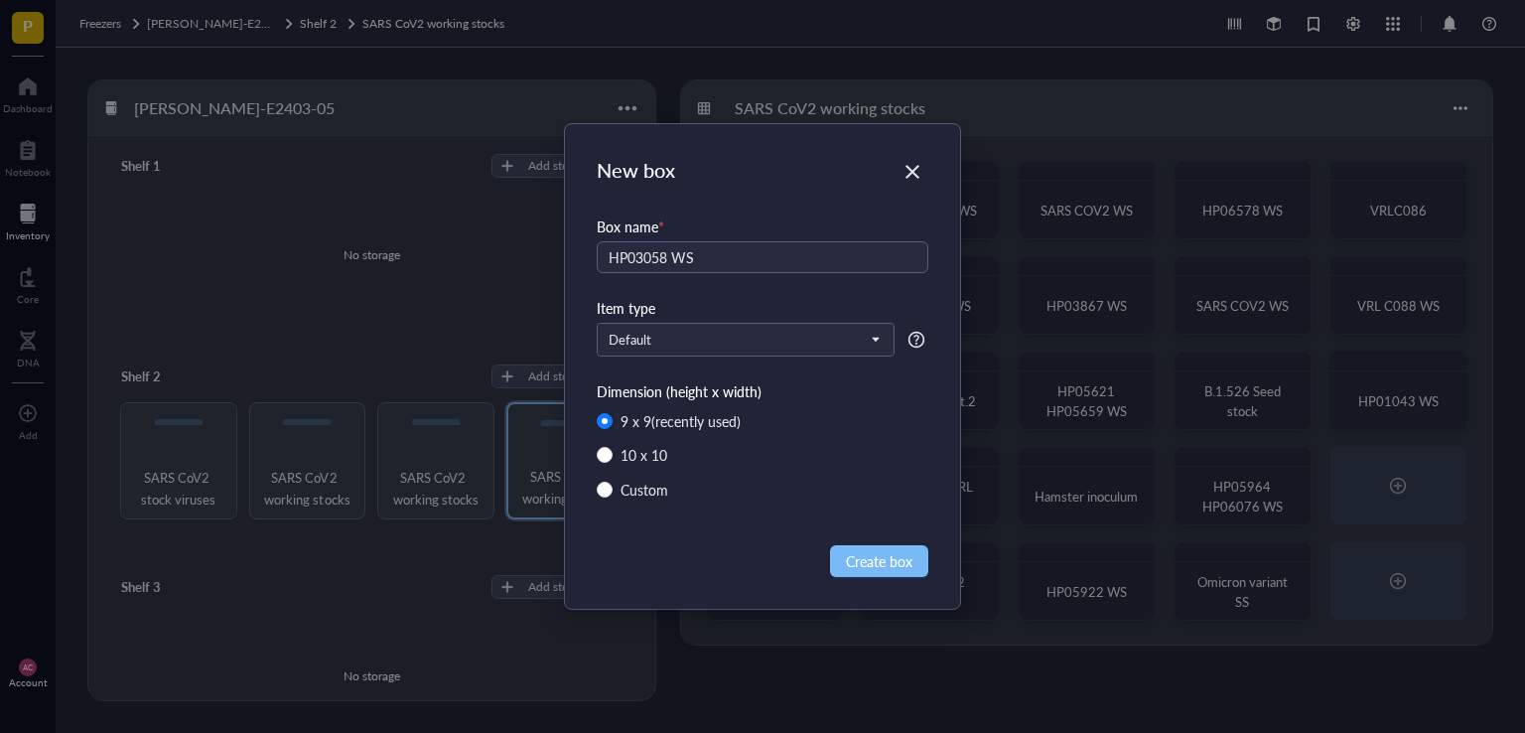
click at [884, 555] on span "Create box" at bounding box center [879, 561] width 67 height 22
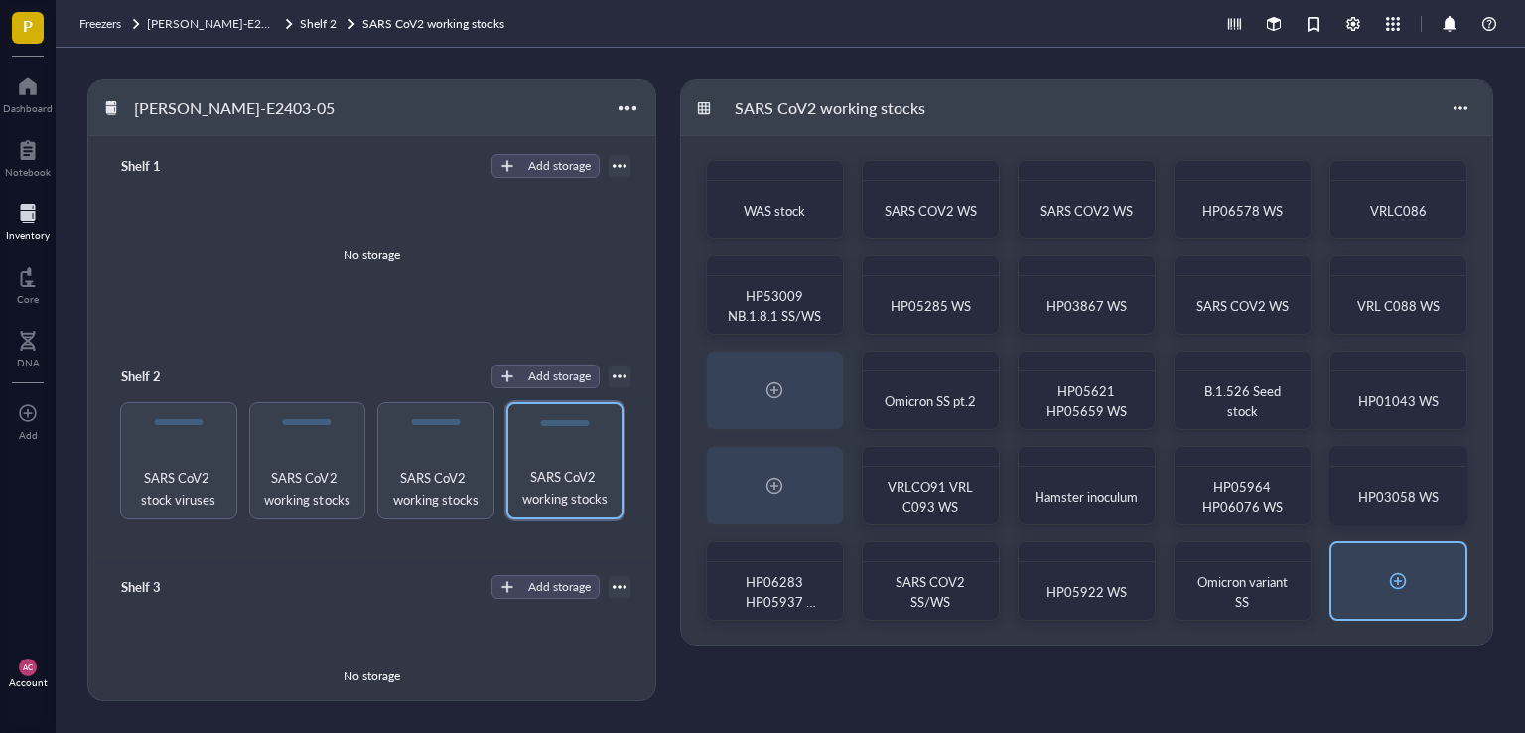
click at [1395, 572] on div at bounding box center [1398, 581] width 32 height 32
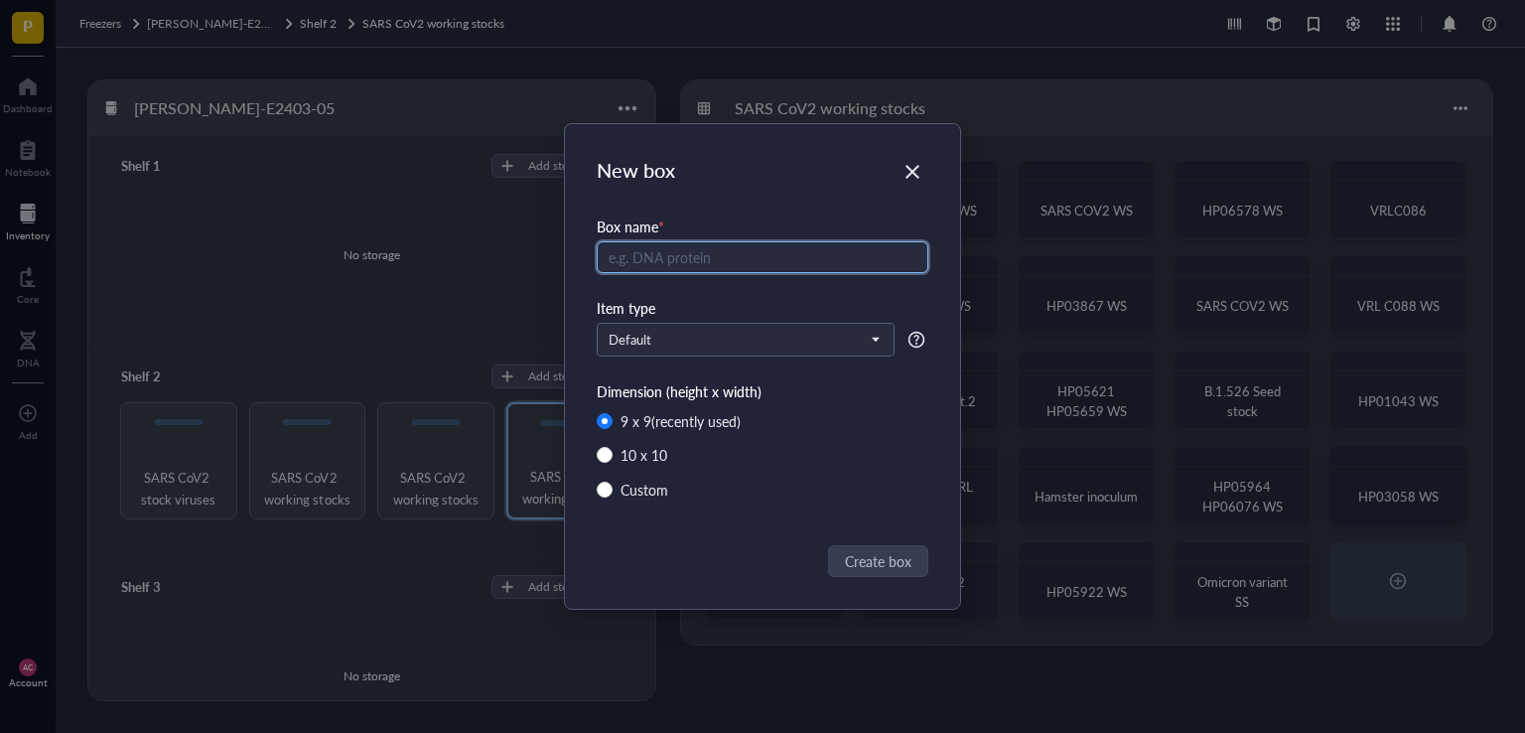
click at [686, 259] on input "text" at bounding box center [763, 257] width 332 height 32
click at [655, 248] on input "HP" at bounding box center [763, 257] width 332 height 32
click at [744, 254] on input "HP20797 HP" at bounding box center [763, 257] width 332 height 32
type input "HP20797 HP20973 WS"
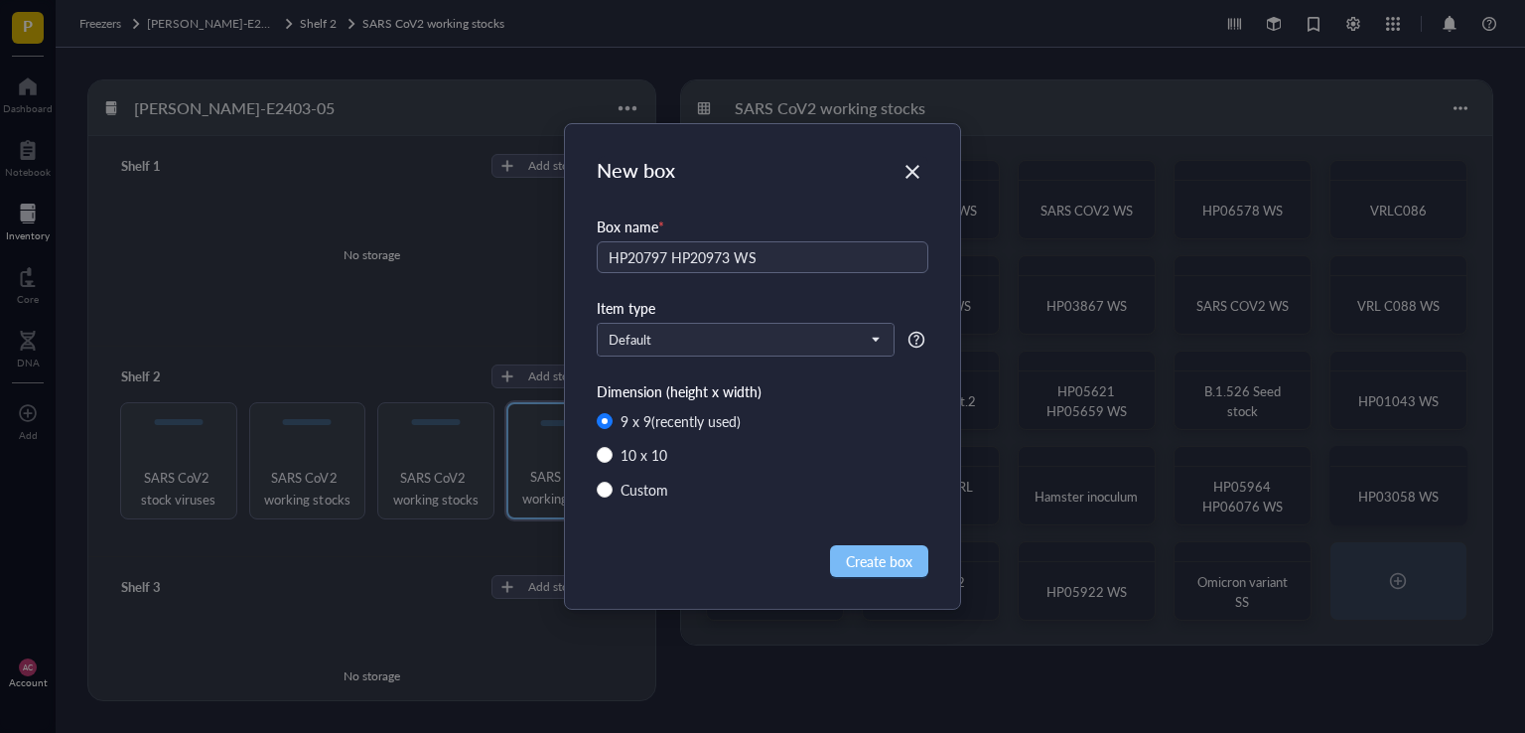
click at [886, 566] on span "Create box" at bounding box center [879, 561] width 67 height 22
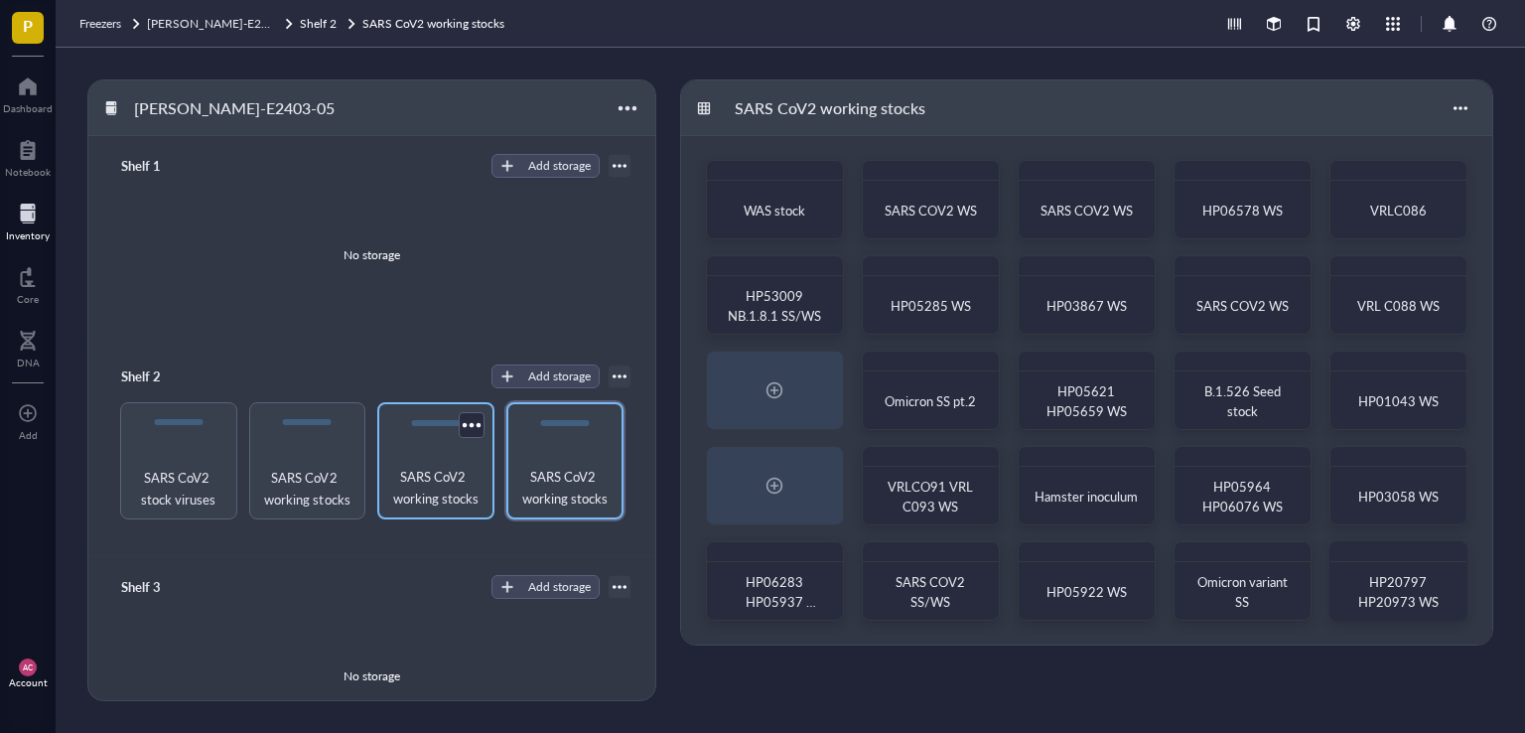
click at [459, 474] on span "SARS CoV2 working stocks" at bounding box center [435, 488] width 97 height 44
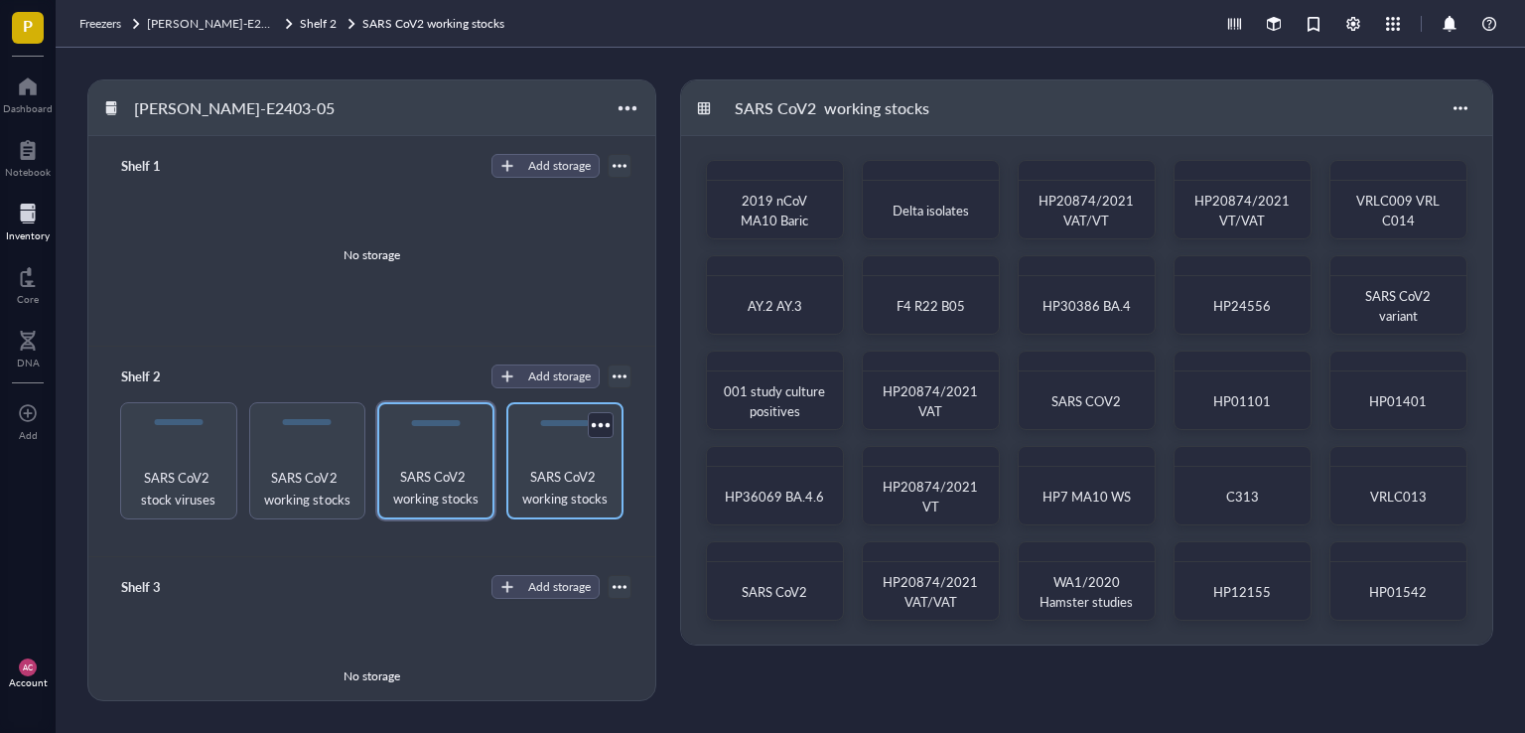
drag, startPoint x: 527, startPoint y: 469, endPoint x: 531, endPoint y: 499, distance: 30.0
click at [528, 469] on span "SARS CoV2 working stocks" at bounding box center [564, 488] width 97 height 44
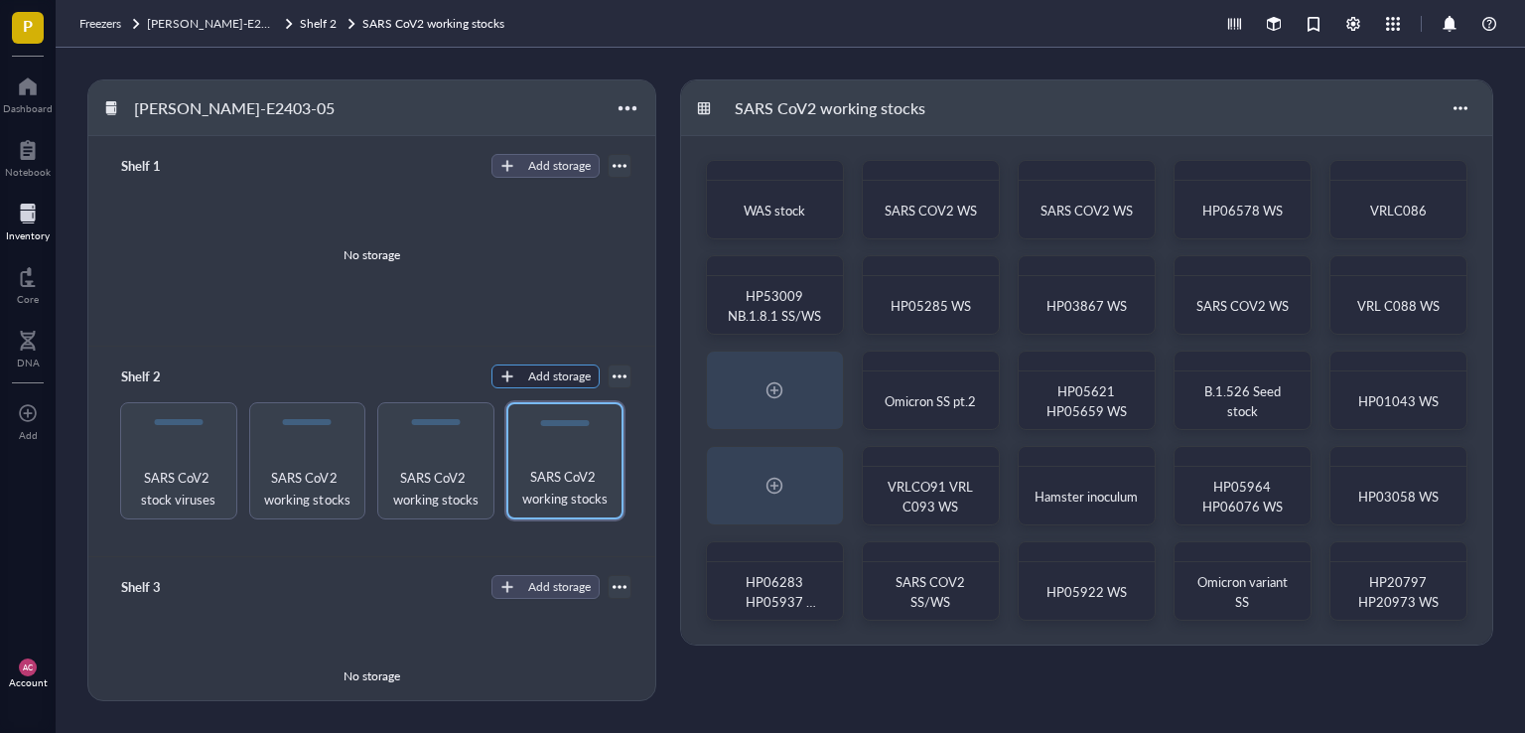
click at [557, 379] on div "Add storage" at bounding box center [559, 376] width 63 height 18
click at [519, 413] on span "Rack" at bounding box center [554, 410] width 113 height 22
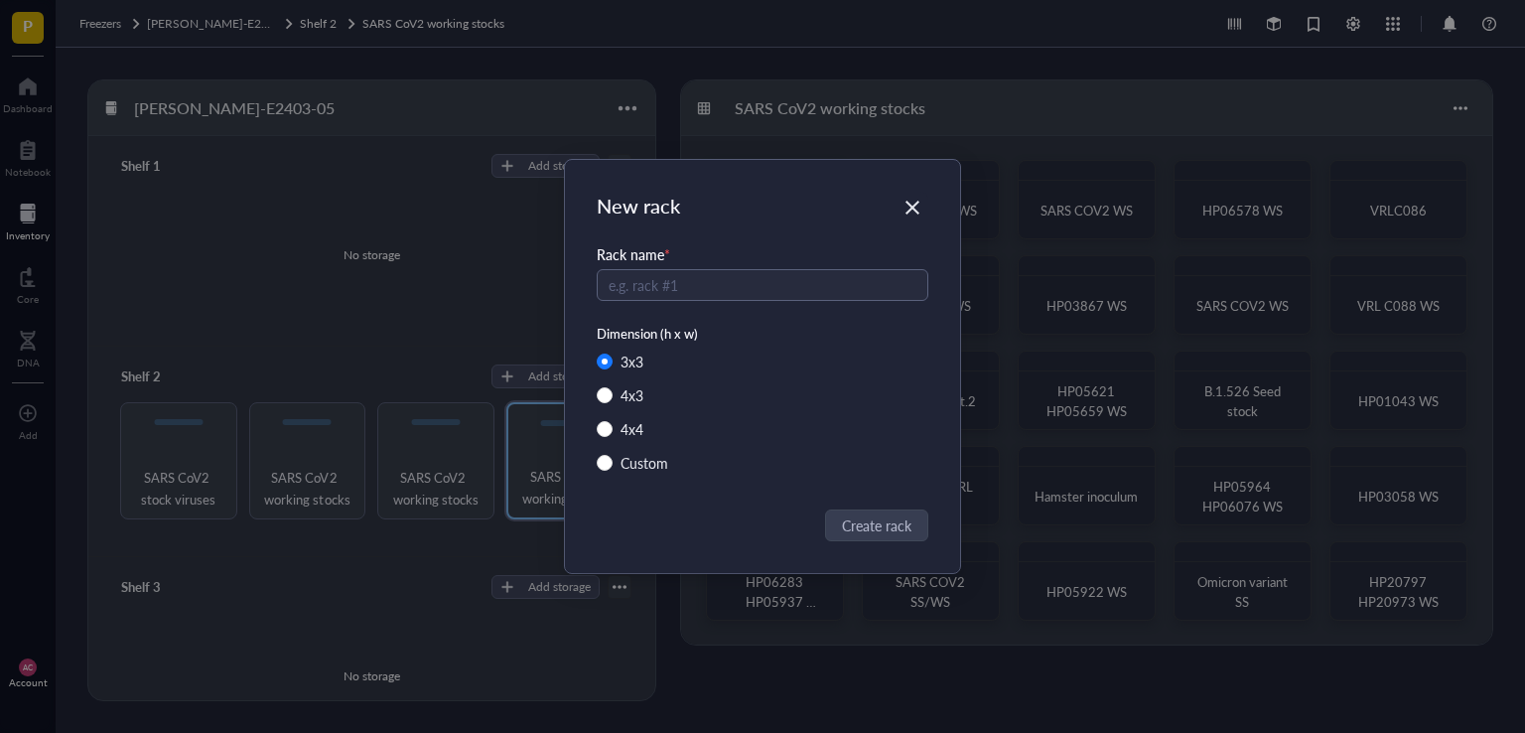
radio input "false"
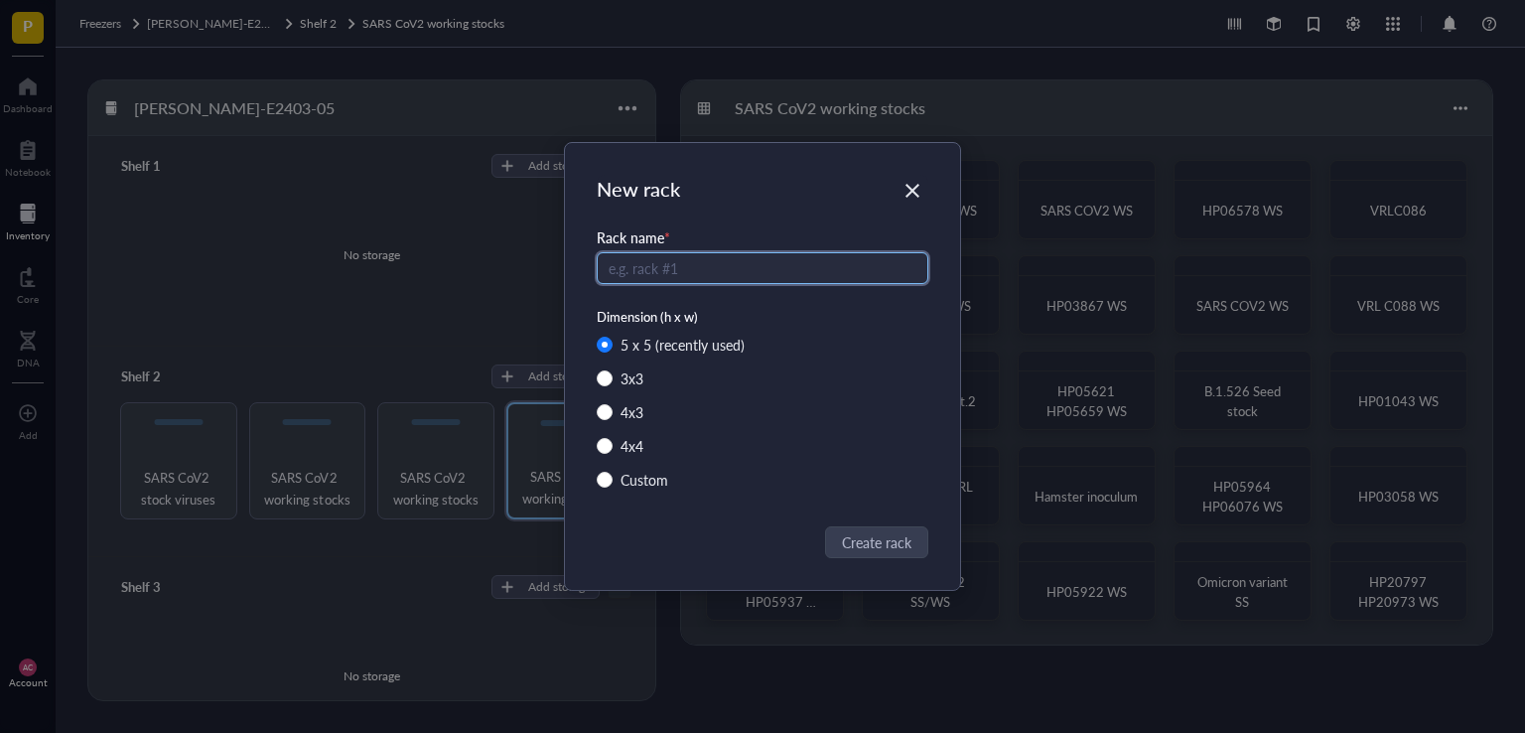
paste input "SARS COV2 WS"
type input "SARS COV2 Working stocks"
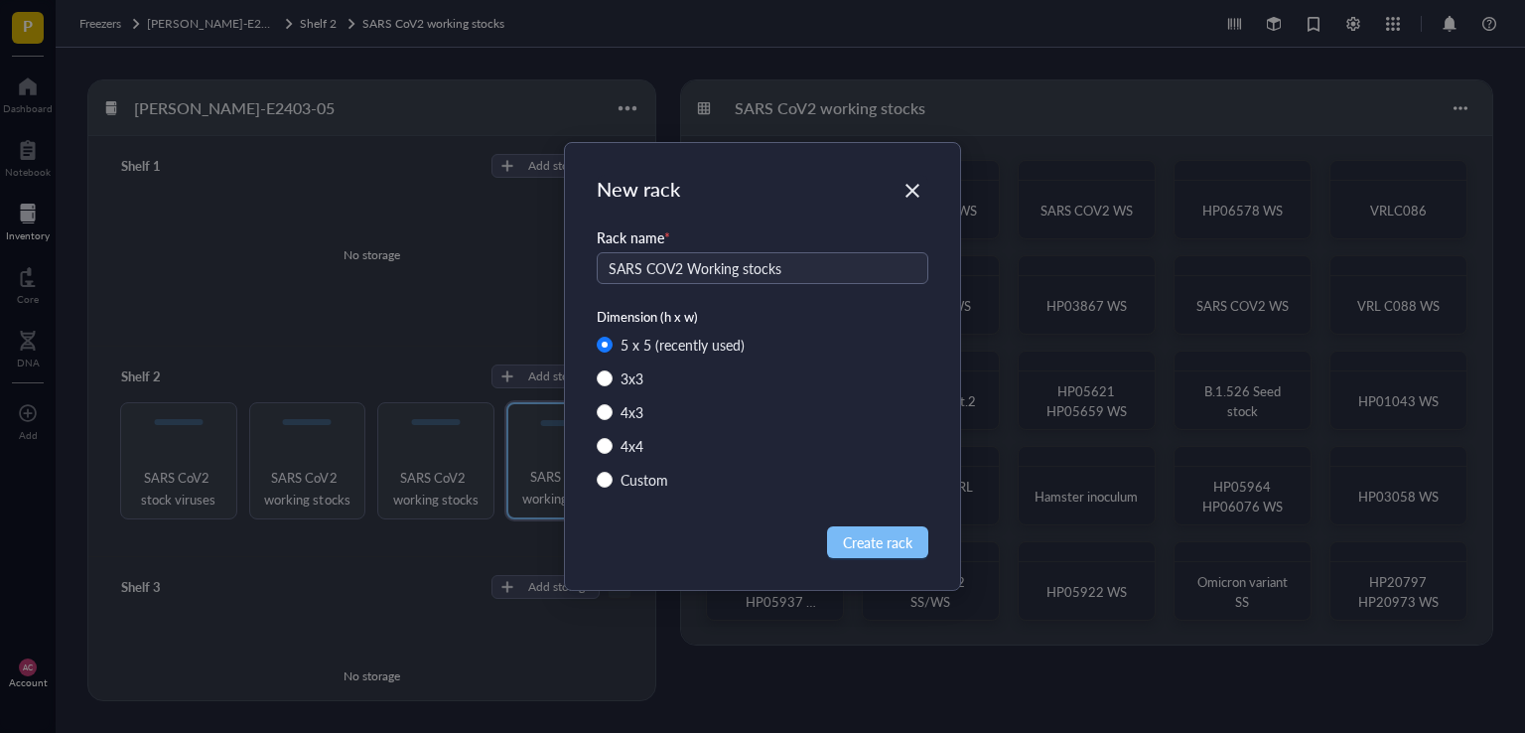
click at [875, 537] on span "Create rack" at bounding box center [877, 542] width 69 height 22
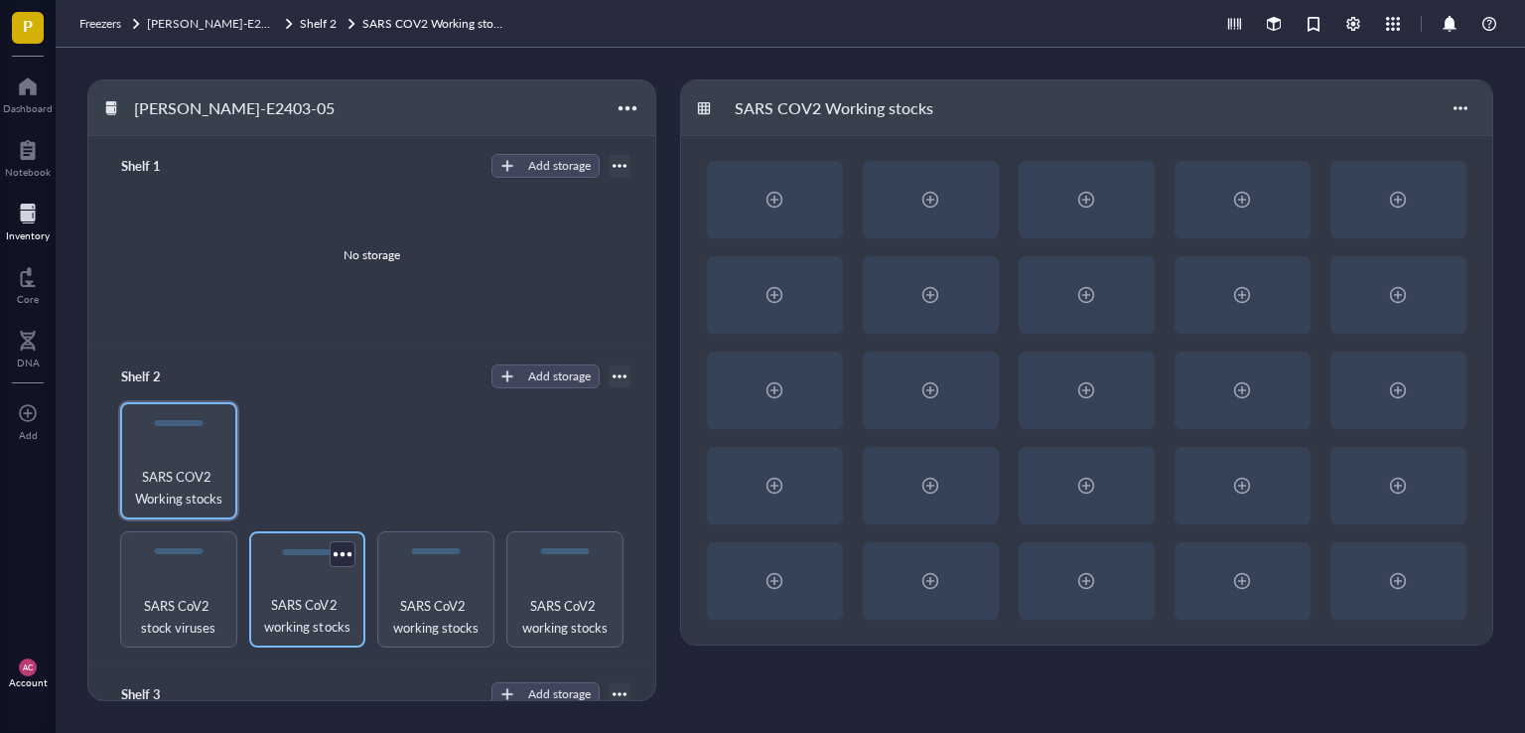
click at [321, 620] on span "SARS CoV2 working stocks" at bounding box center [307, 616] width 97 height 44
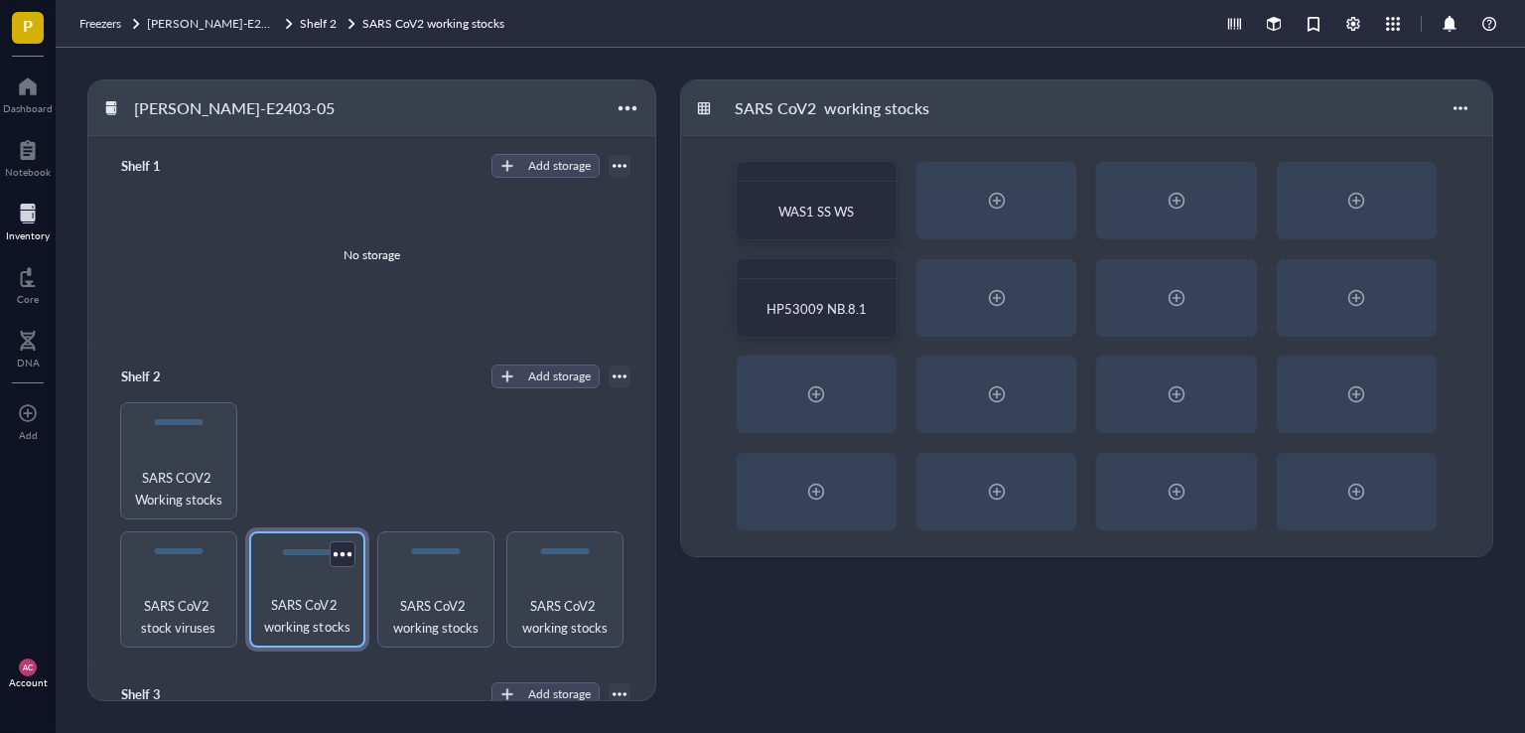
drag, startPoint x: 318, startPoint y: 620, endPoint x: 294, endPoint y: 624, distance: 24.2
click at [294, 624] on span "SARS CoV2 working stocks" at bounding box center [307, 616] width 97 height 44
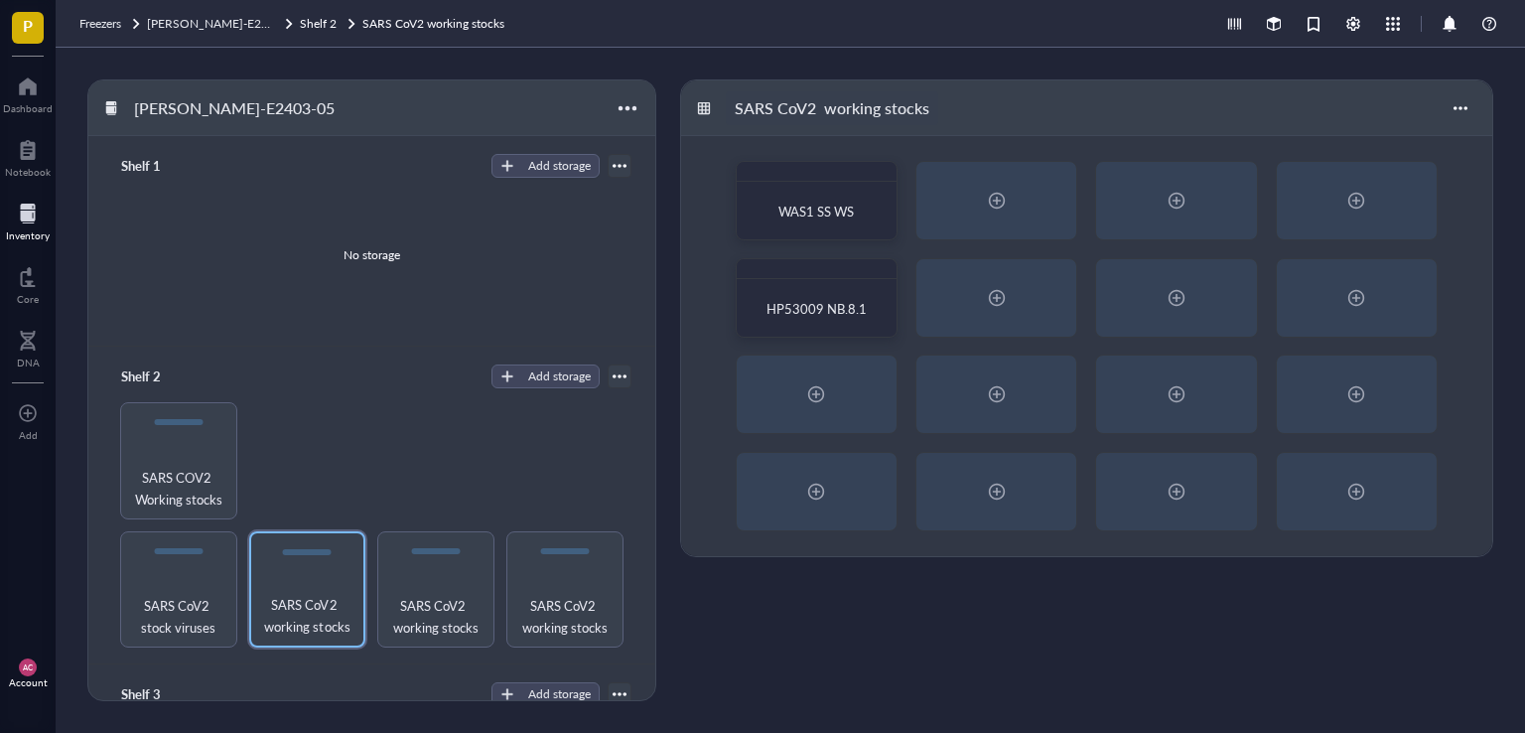
click at [829, 108] on div "SARS CoV2 working stocks" at bounding box center [832, 108] width 212 height 34
click at [699, 104] on div at bounding box center [704, 108] width 14 height 14
click at [1460, 111] on div at bounding box center [1460, 108] width 32 height 32
click at [1399, 139] on div "Settings" at bounding box center [1393, 145] width 47 height 18
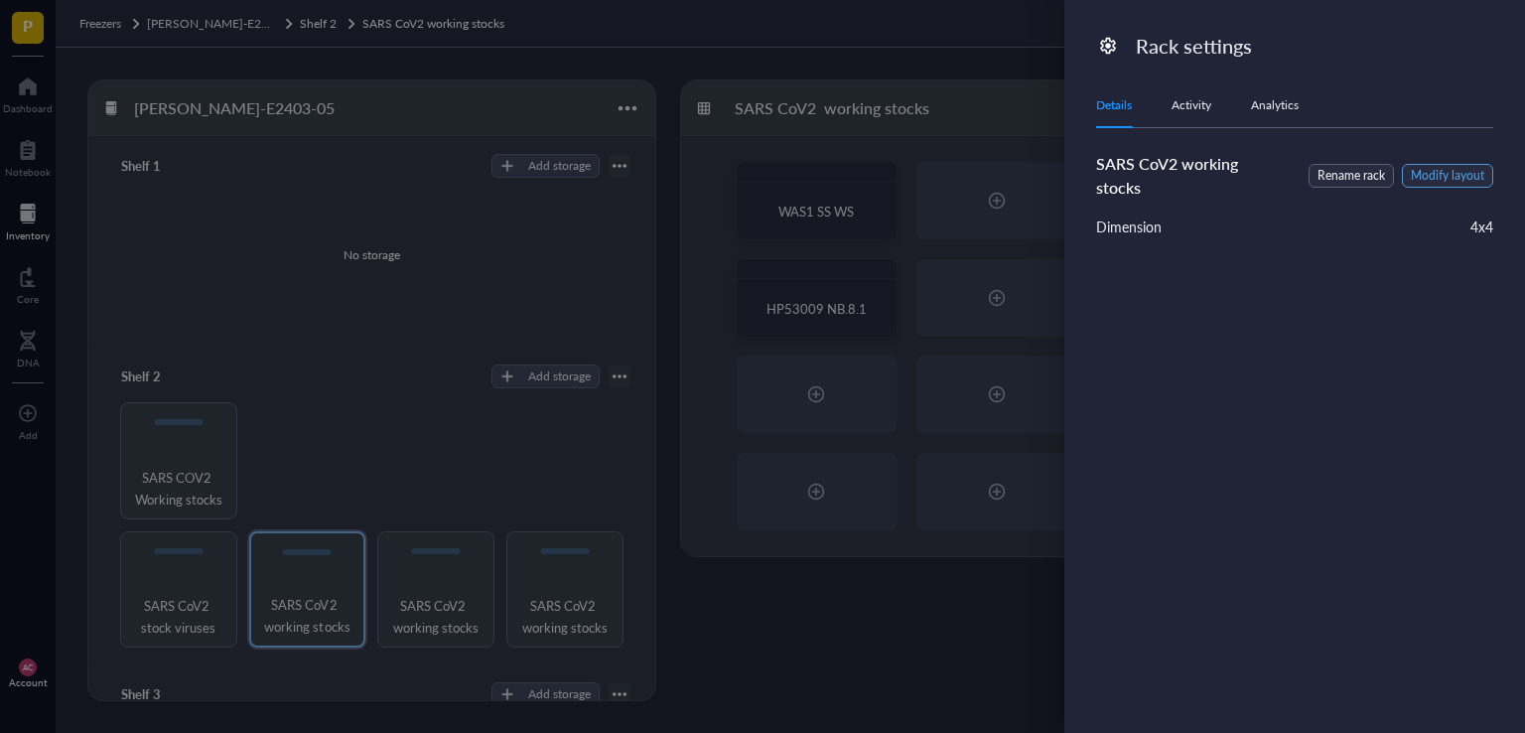
click at [1429, 172] on span "Modify layout" at bounding box center [1446, 176] width 73 height 19
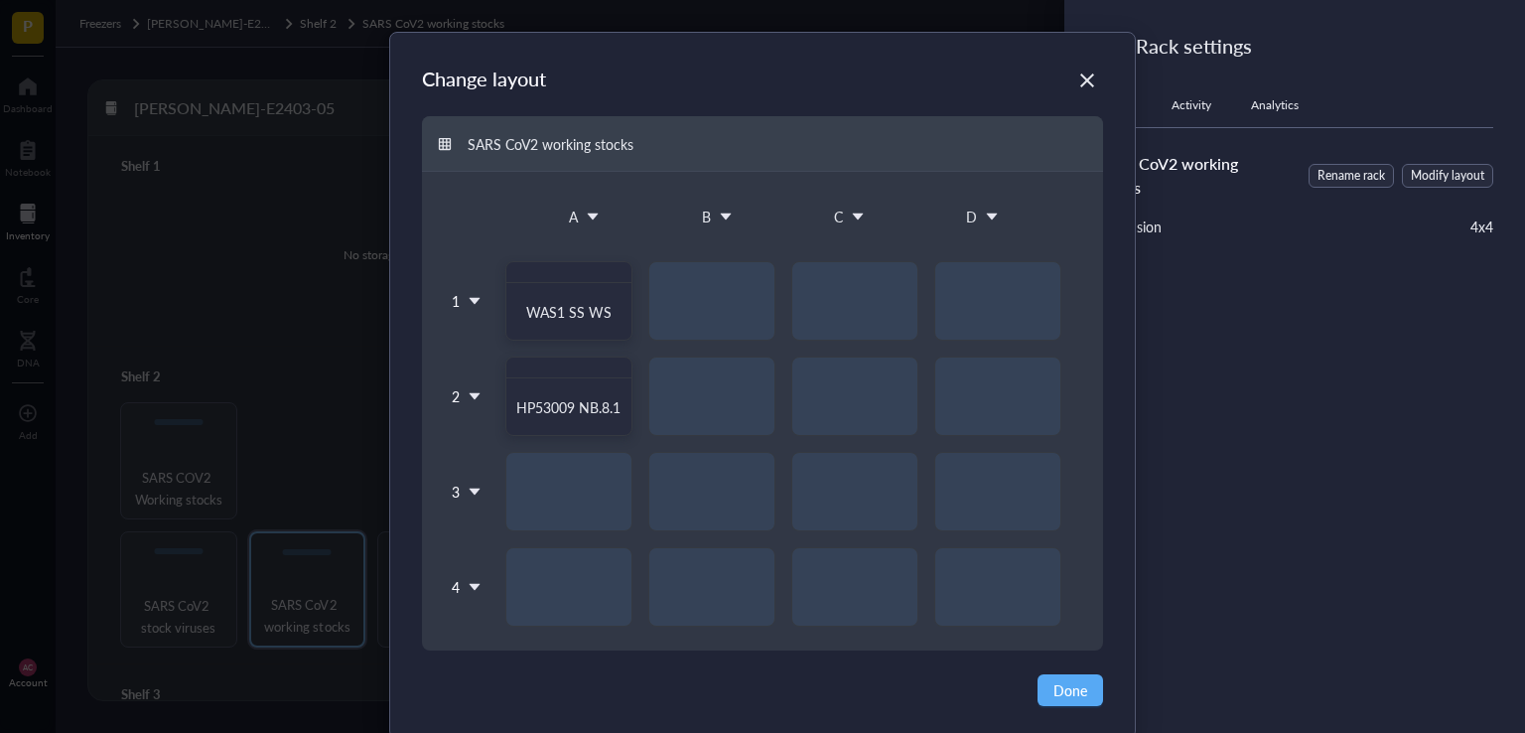
click at [590, 216] on icon at bounding box center [592, 216] width 11 height 7
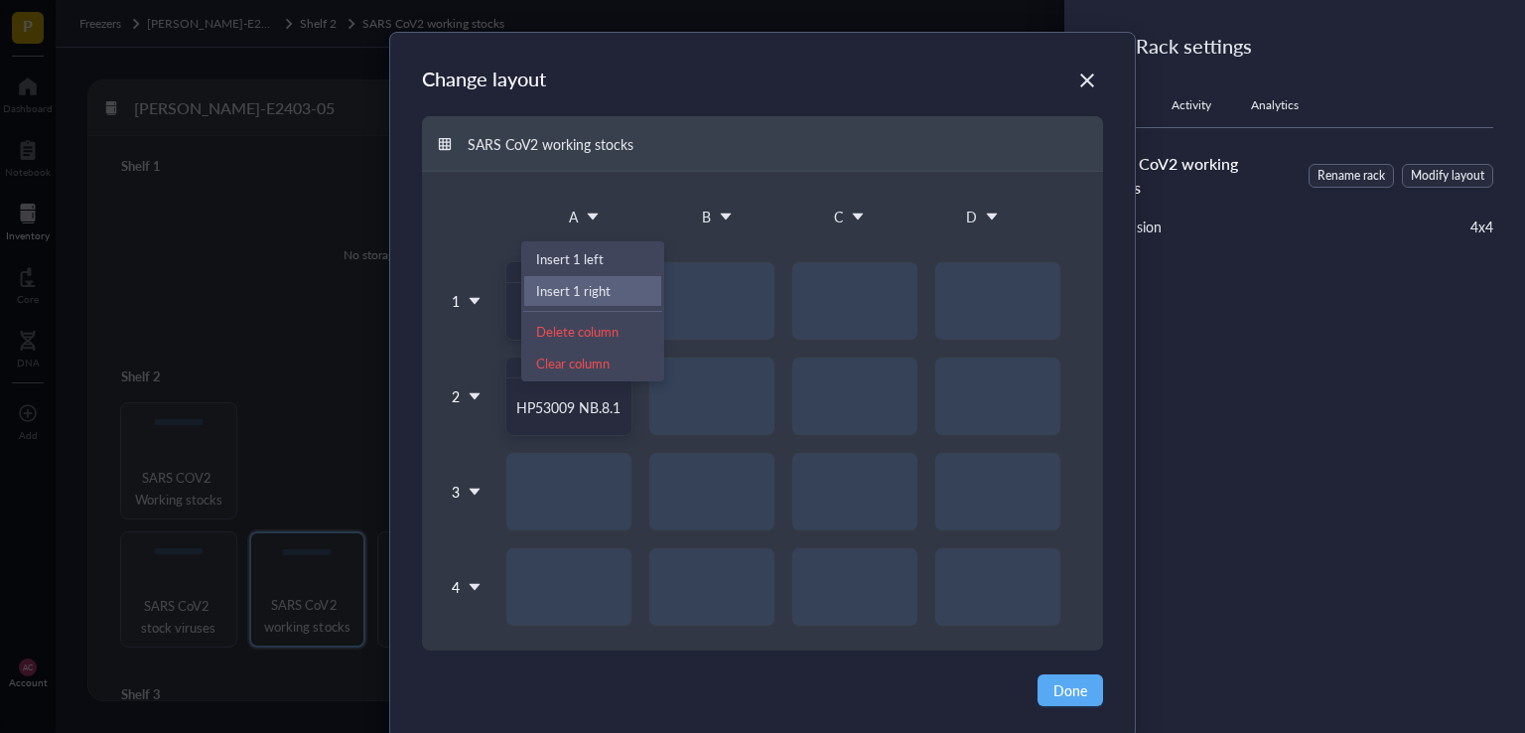
click at [583, 287] on div "Insert 1 right" at bounding box center [592, 291] width 113 height 18
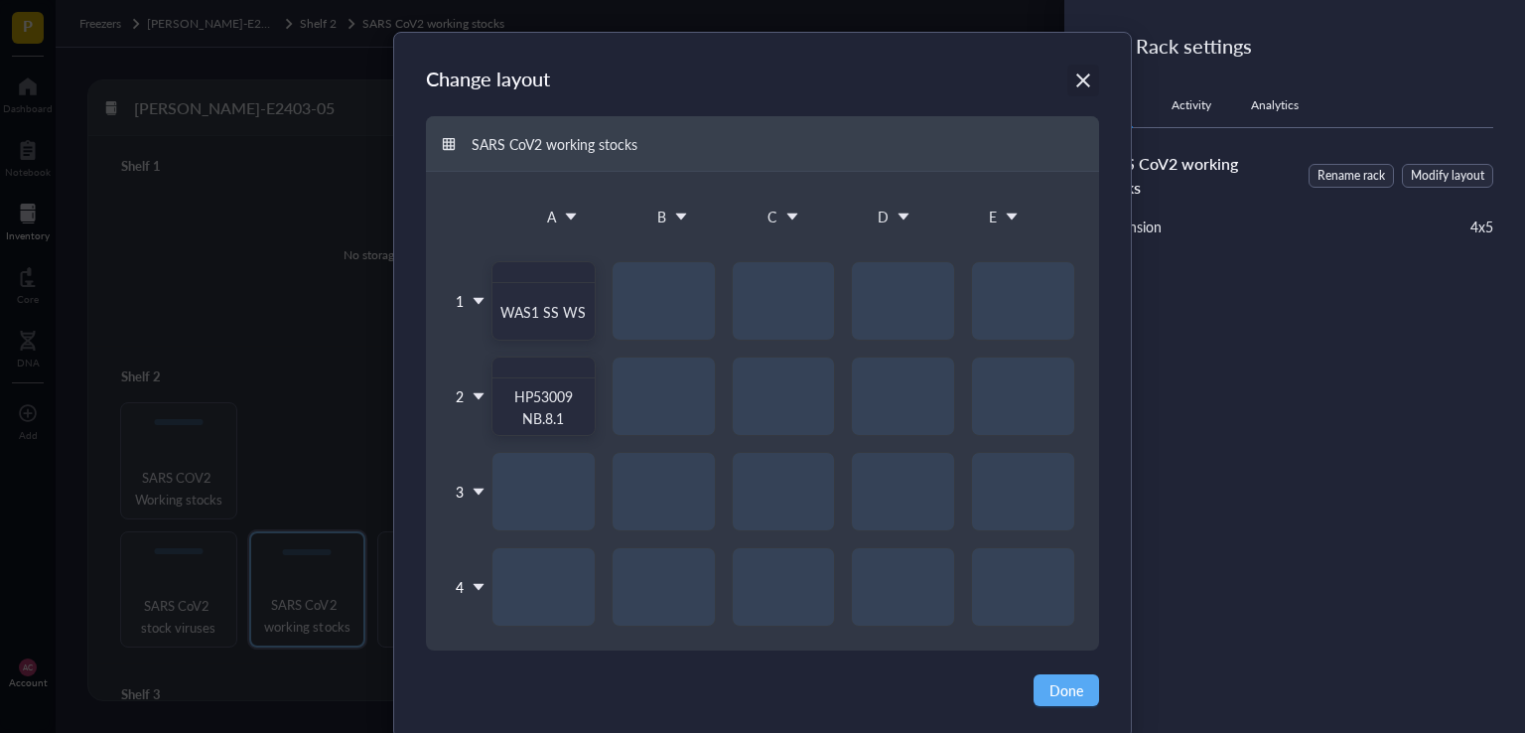
click at [1074, 78] on icon "Close" at bounding box center [1083, 80] width 19 height 19
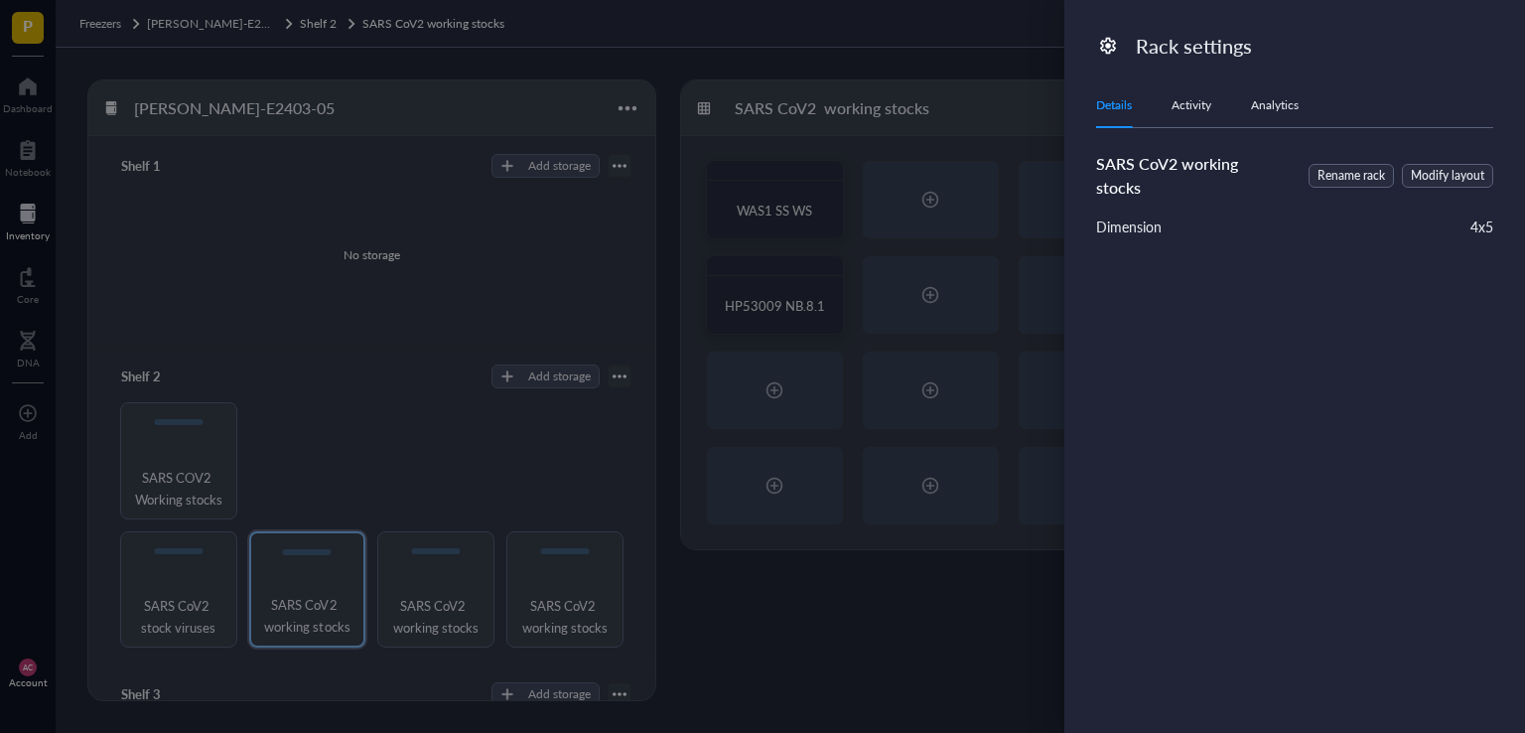
click at [1175, 104] on div "Activity" at bounding box center [1191, 105] width 40 height 20
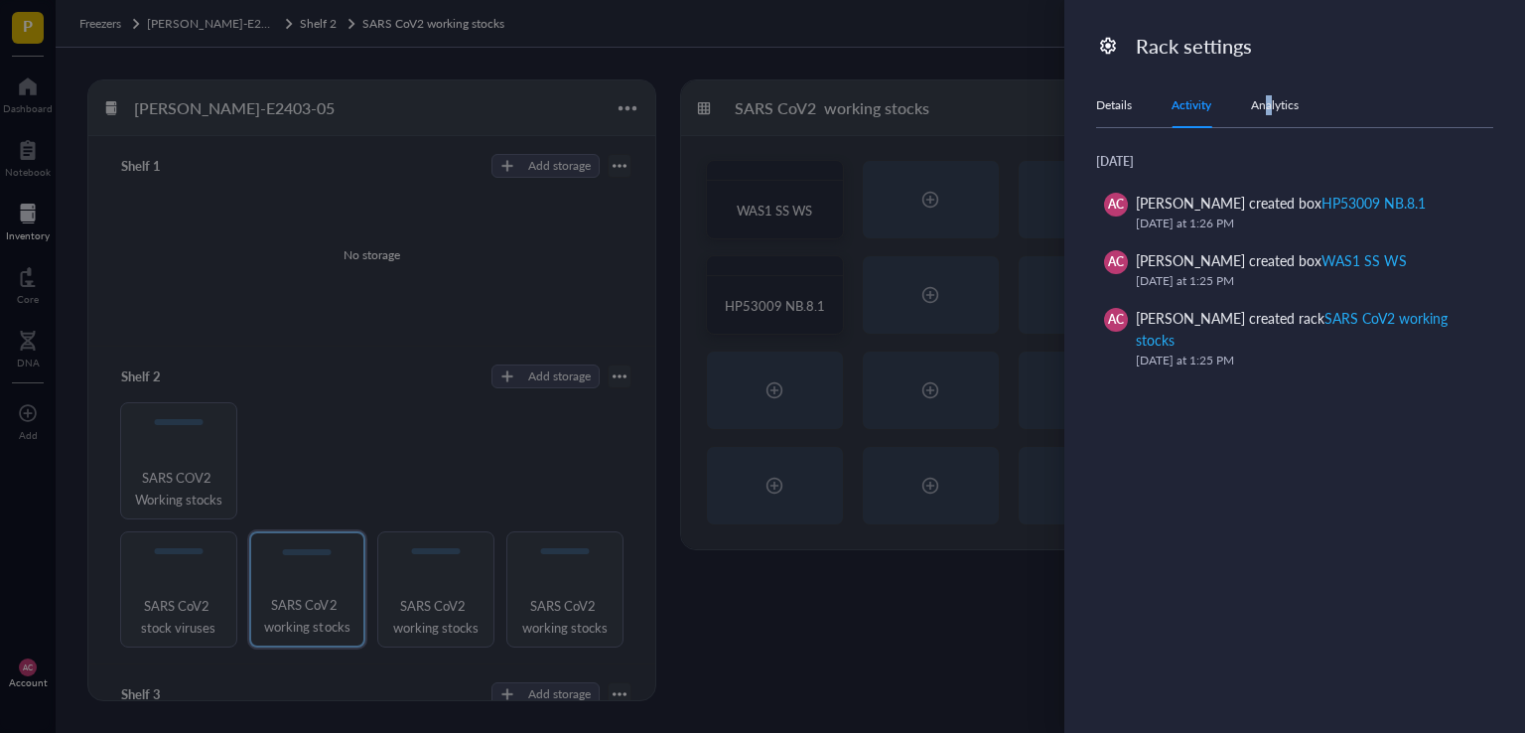
click at [1270, 104] on div "Analytics" at bounding box center [1275, 105] width 48 height 20
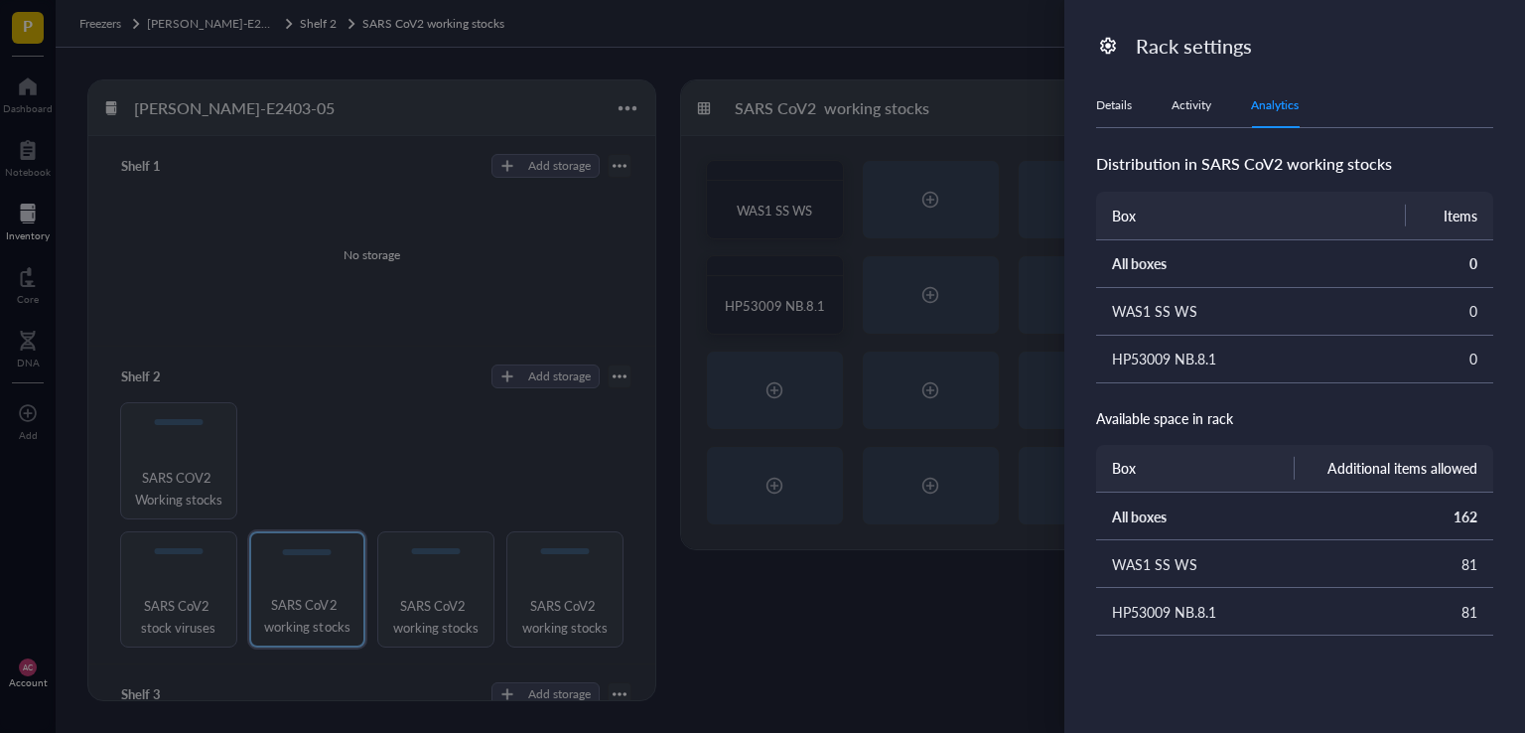
click at [1099, 107] on div "Details" at bounding box center [1114, 105] width 36 height 20
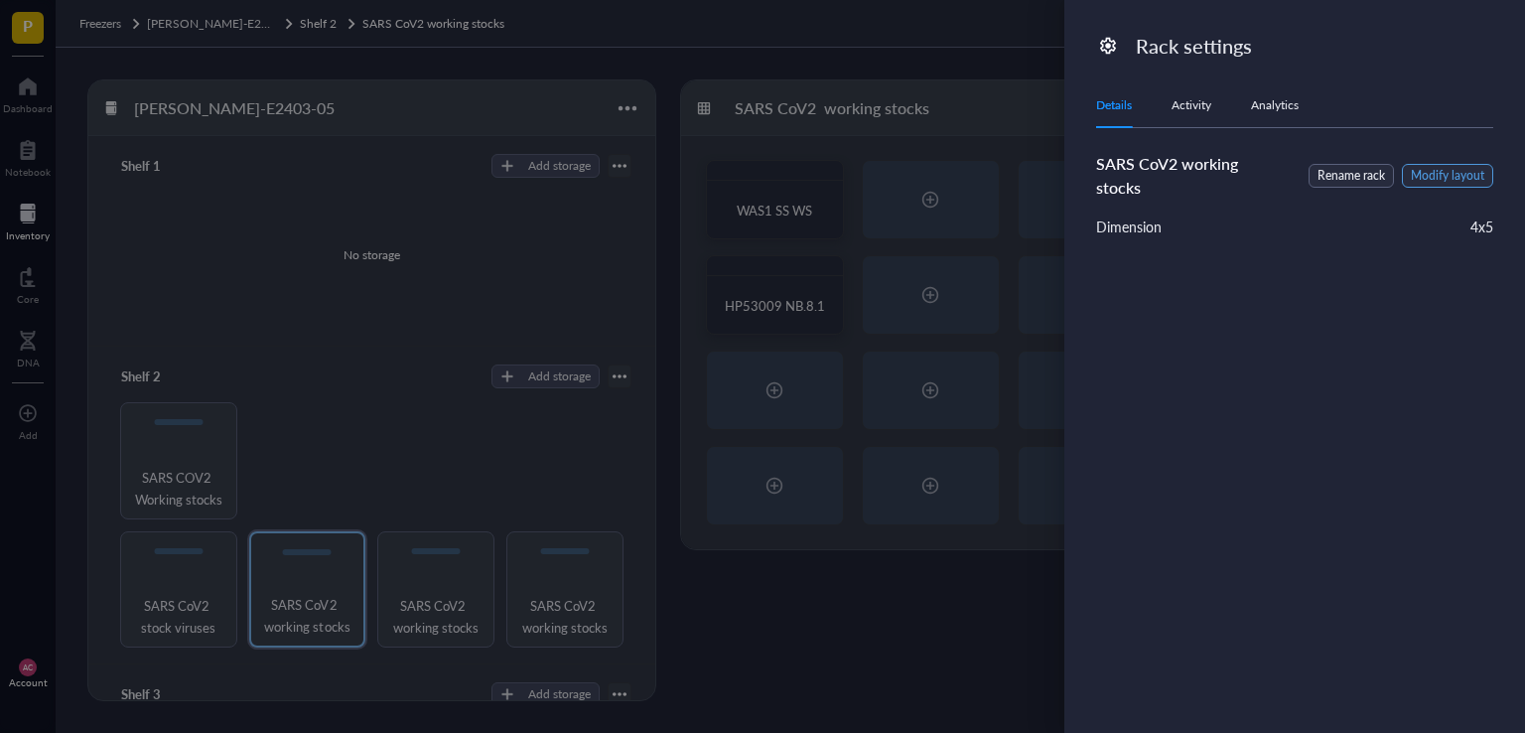
click at [1439, 171] on span "Modify layout" at bounding box center [1446, 176] width 73 height 19
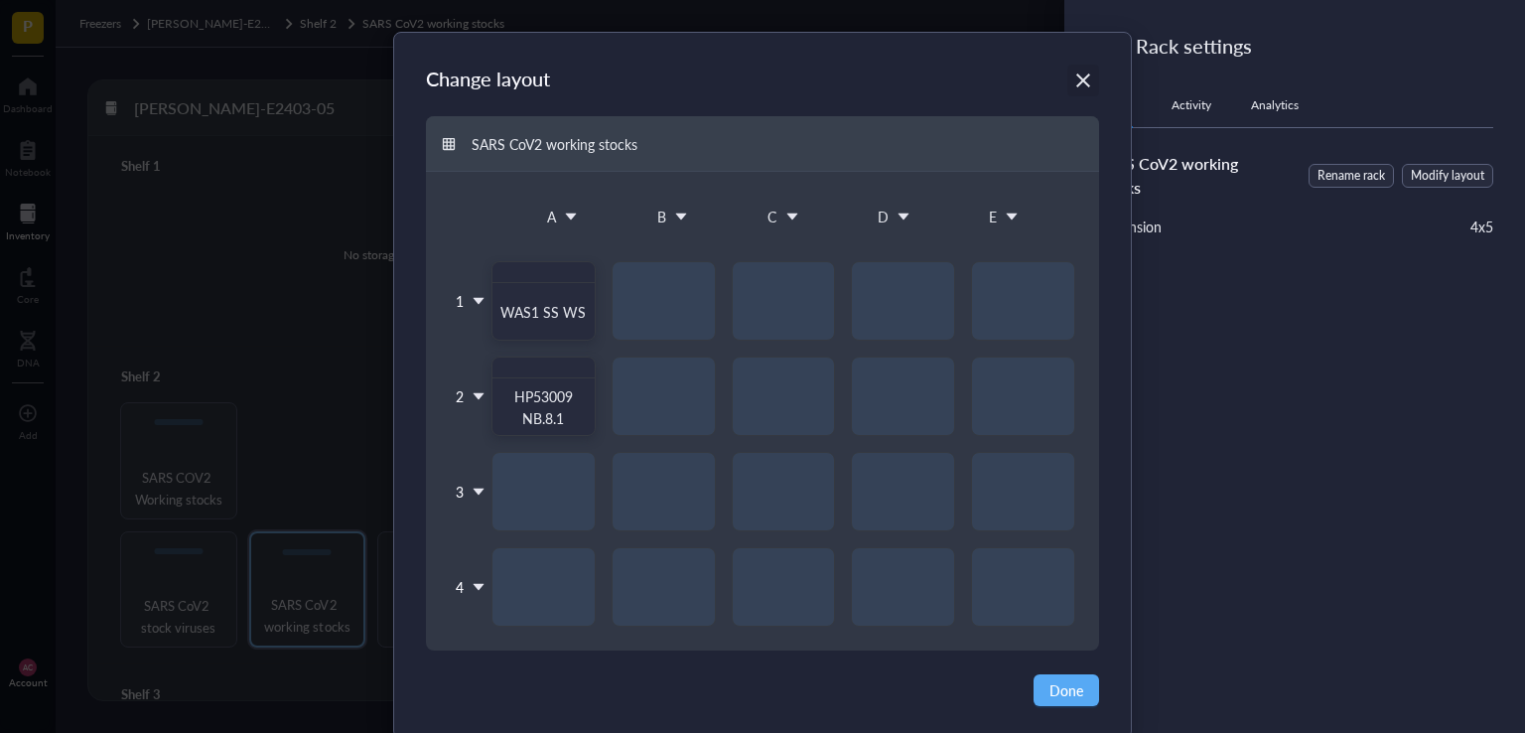
click at [1091, 80] on div "Close" at bounding box center [1083, 81] width 32 height 32
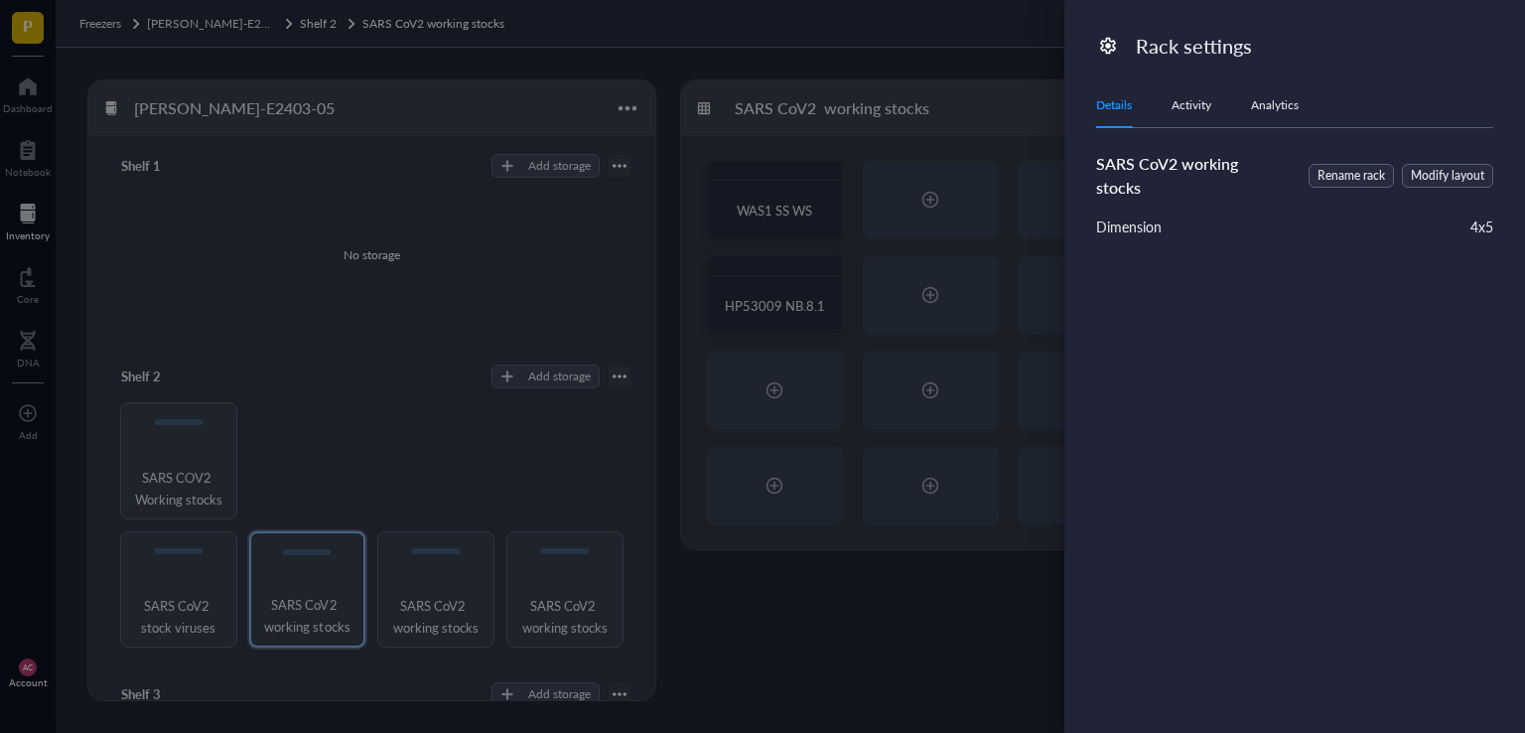
click at [1108, 51] on icon at bounding box center [1108, 46] width 19 height 19
drag, startPoint x: 1228, startPoint y: 58, endPoint x: 1191, endPoint y: 104, distance: 59.4
click at [1230, 61] on div "Rack settings Details Activity Analytics SARS CoV2 working stocks Rename rack M…" at bounding box center [1294, 366] width 461 height 733
click at [264, 603] on div at bounding box center [762, 366] width 1525 height 733
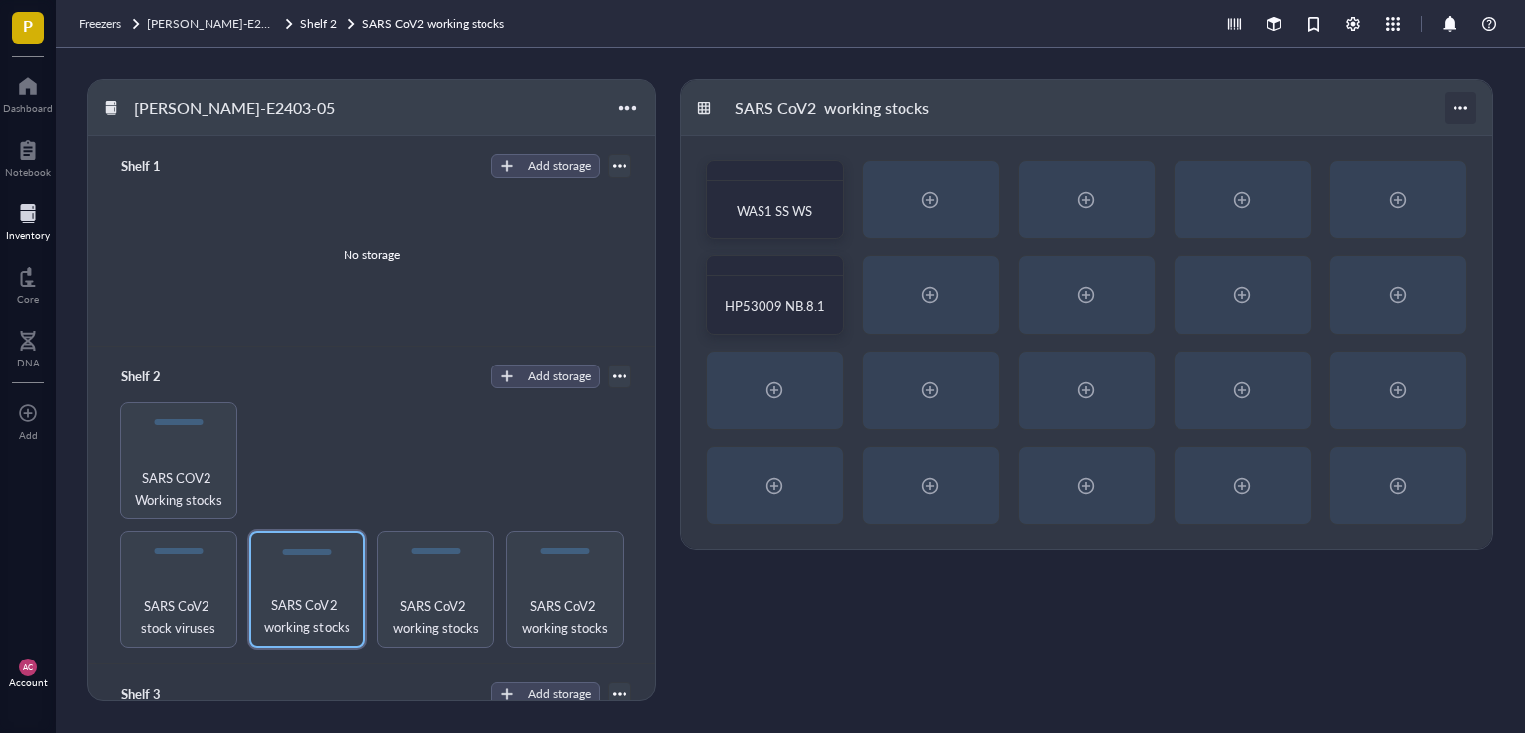
click at [1453, 112] on div at bounding box center [1460, 108] width 32 height 32
click at [1386, 224] on div "Archive" at bounding box center [1392, 217] width 44 height 18
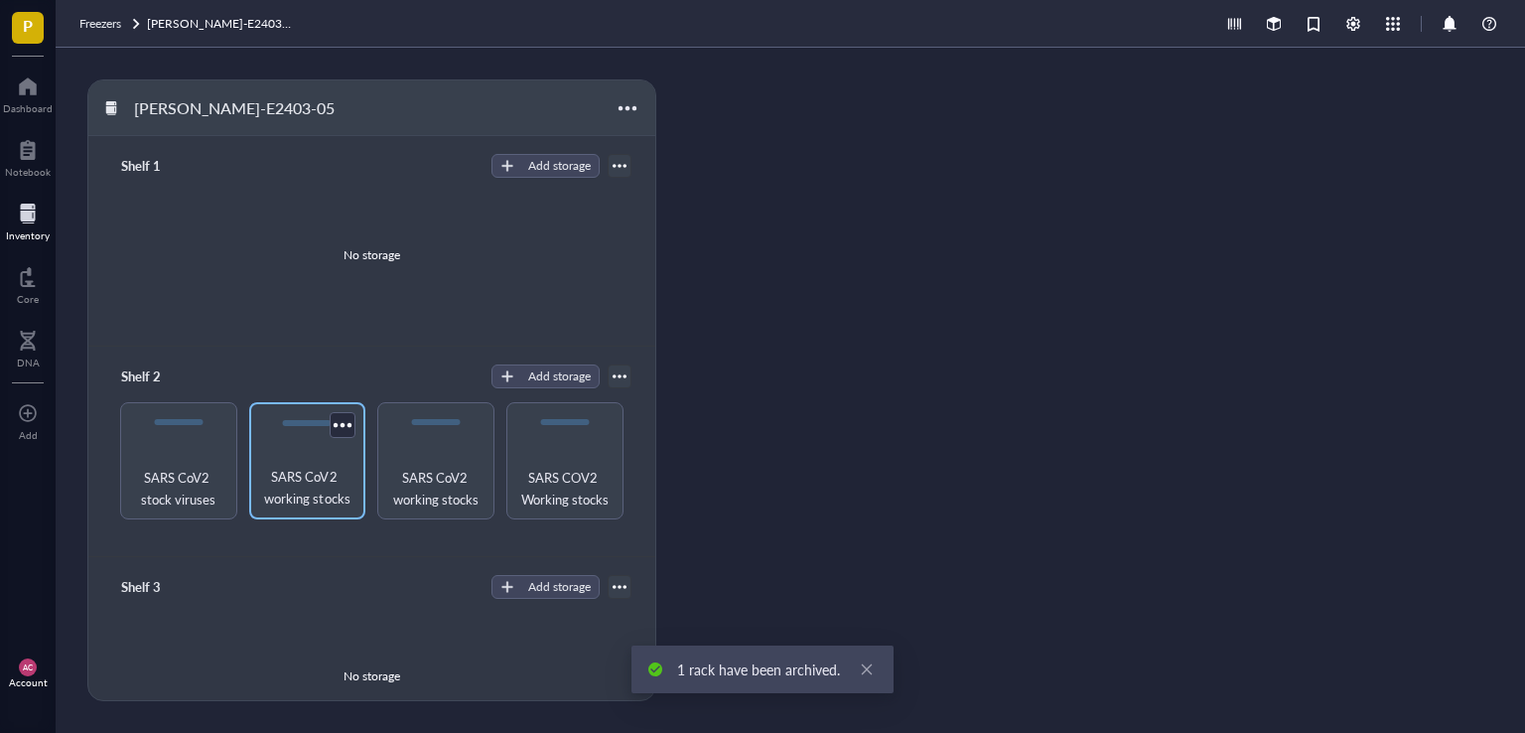
click at [298, 495] on span "SARS CoV2 working stocks" at bounding box center [307, 488] width 97 height 44
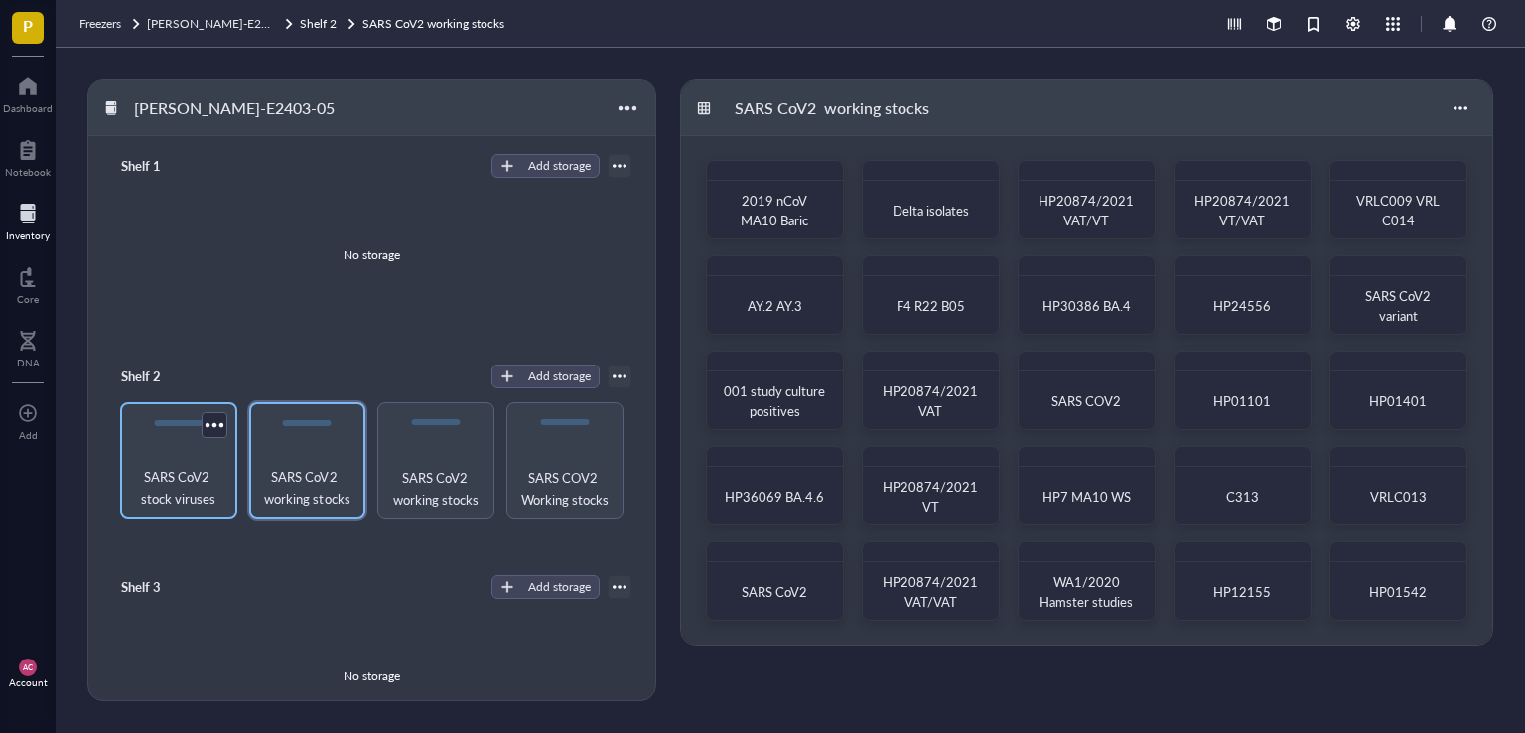
click at [154, 487] on span "SARS CoV2 stock viruses" at bounding box center [178, 488] width 97 height 44
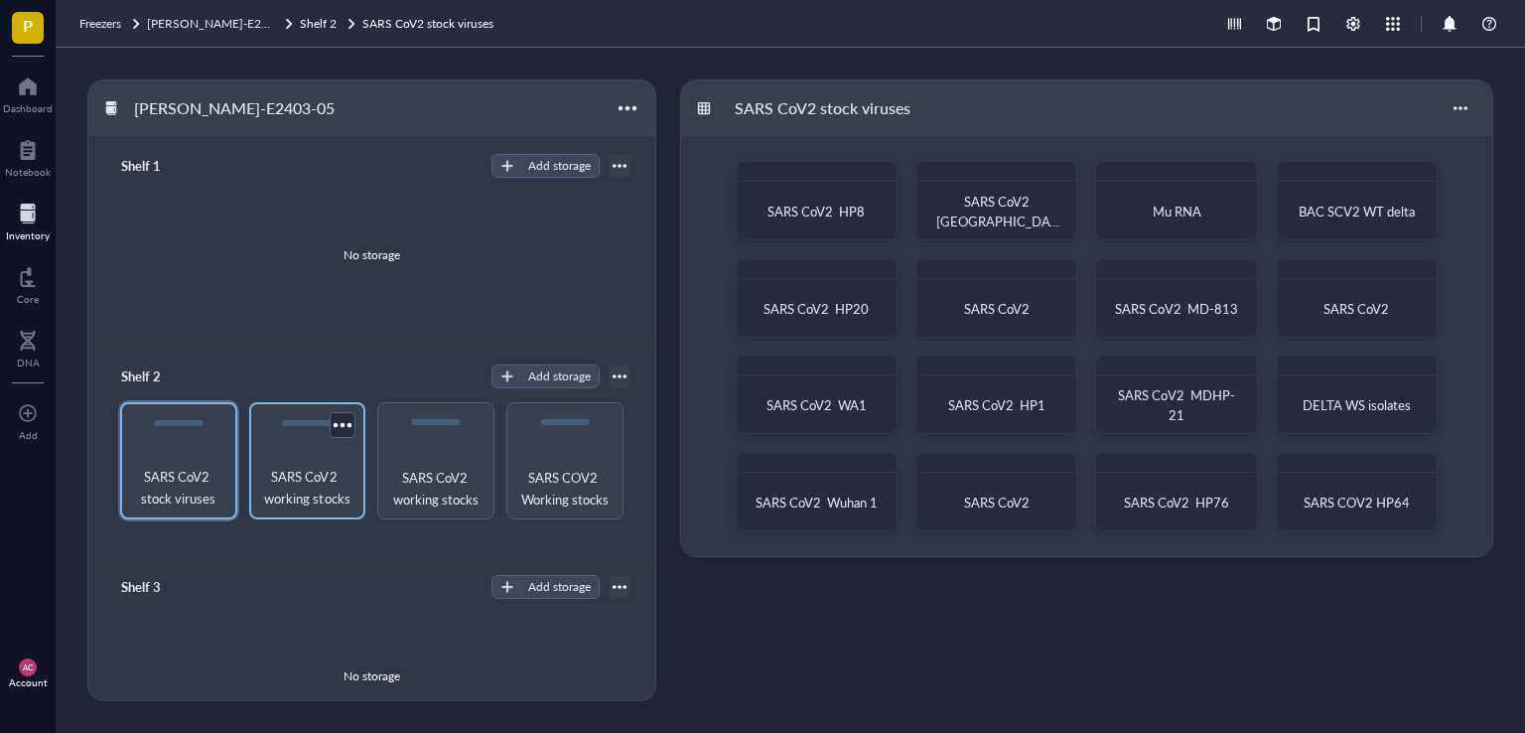
click at [294, 473] on span "SARS CoV2 working stocks" at bounding box center [307, 488] width 97 height 44
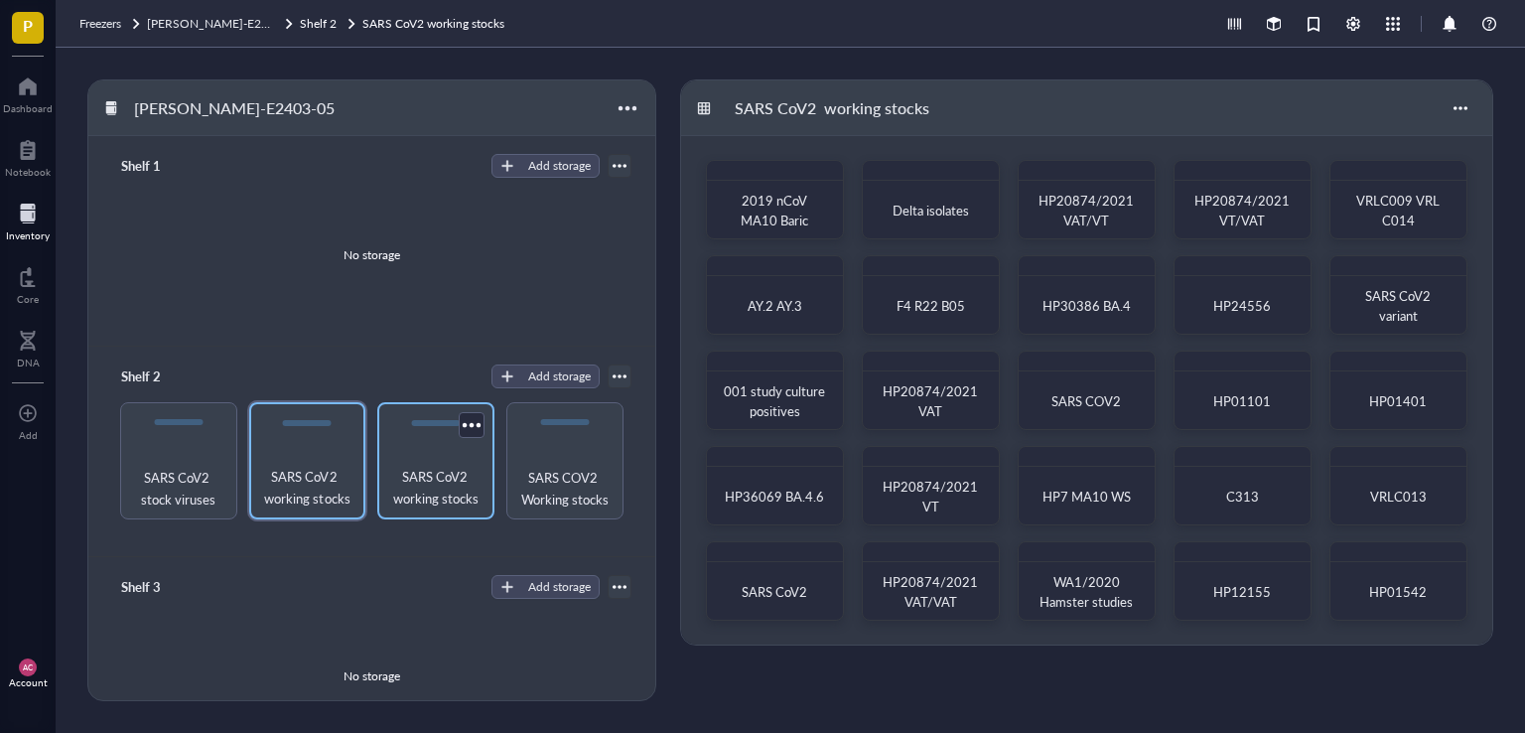
click at [443, 481] on span "SARS CoV2 working stocks" at bounding box center [435, 488] width 97 height 44
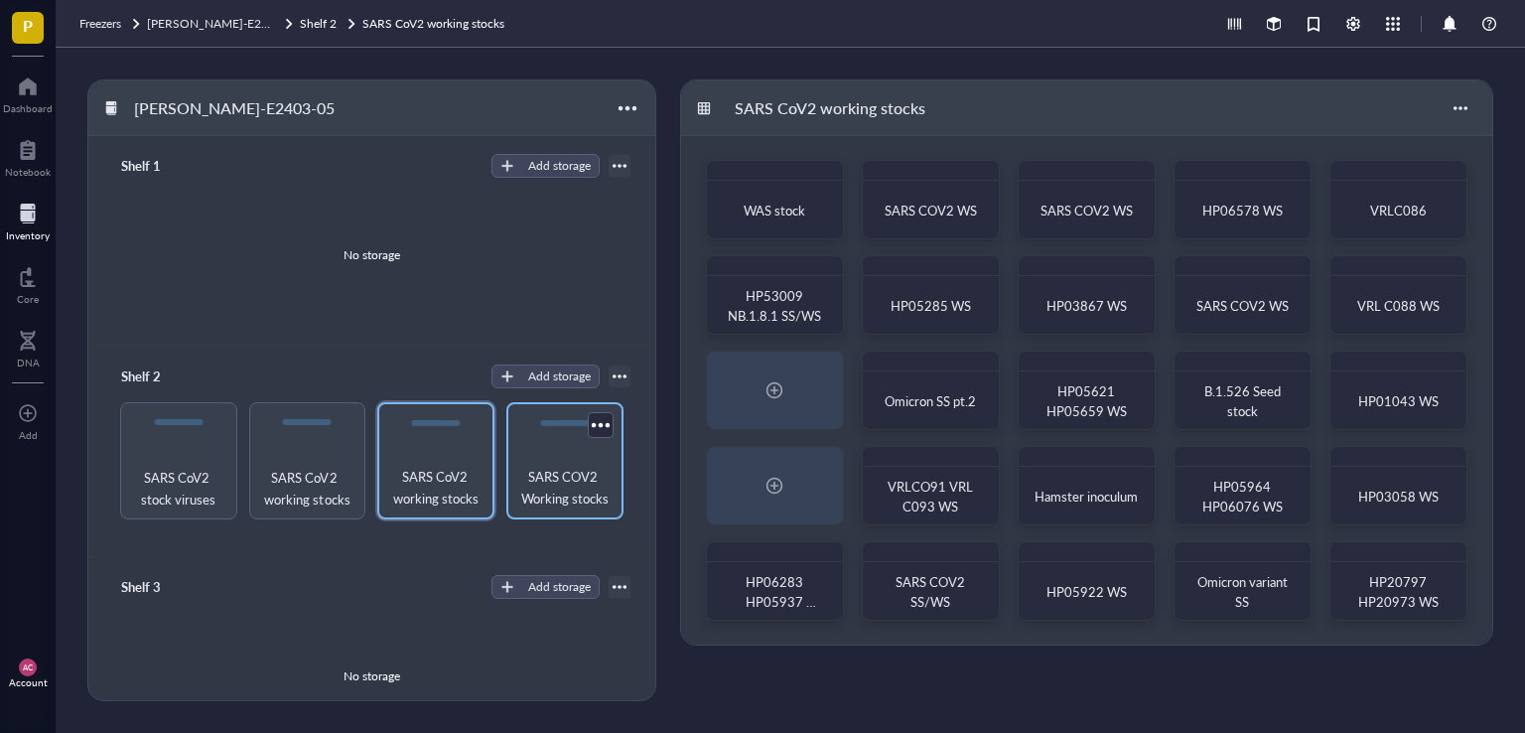
click at [548, 496] on span "SARS COV2 Working stocks" at bounding box center [564, 488] width 97 height 44
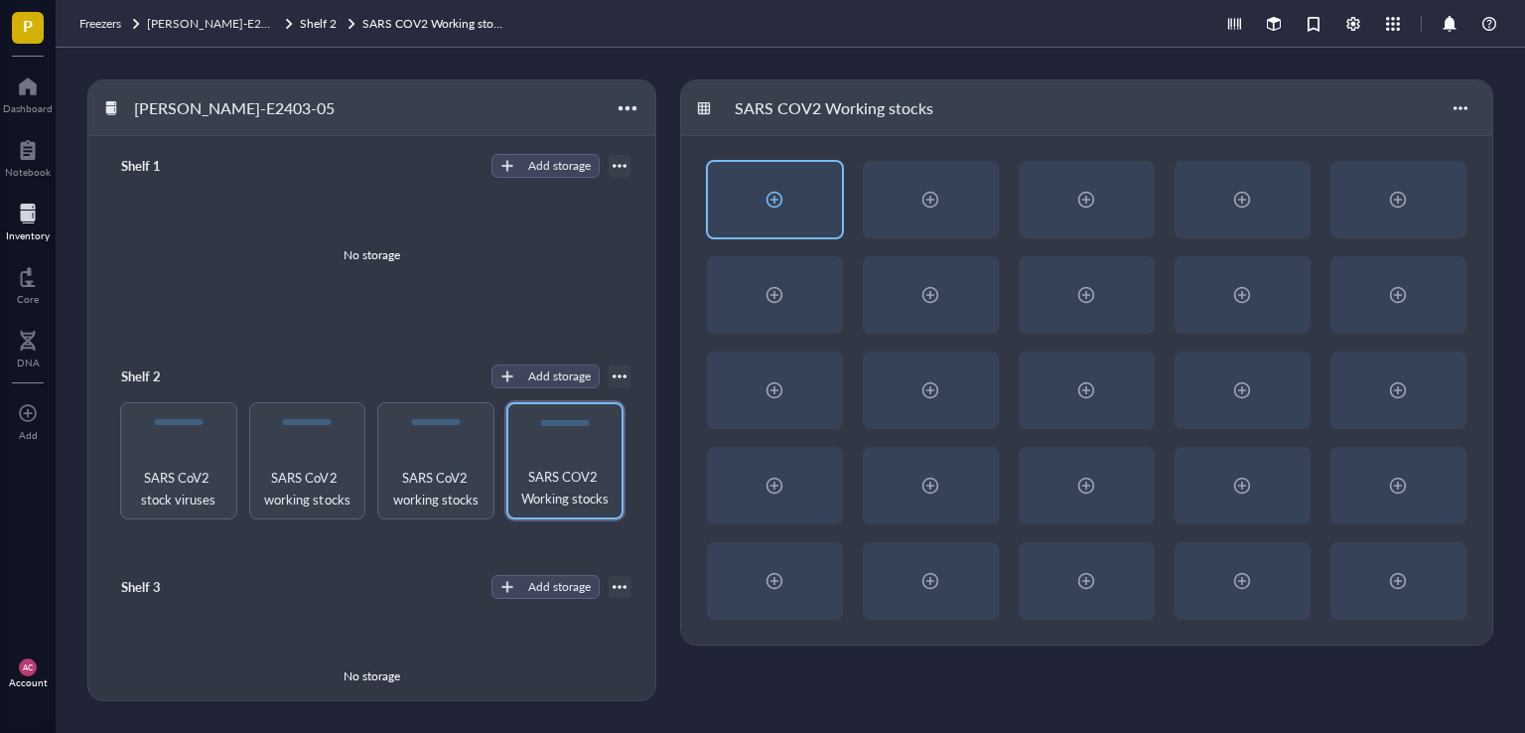
click at [780, 205] on div at bounding box center [774, 200] width 32 height 32
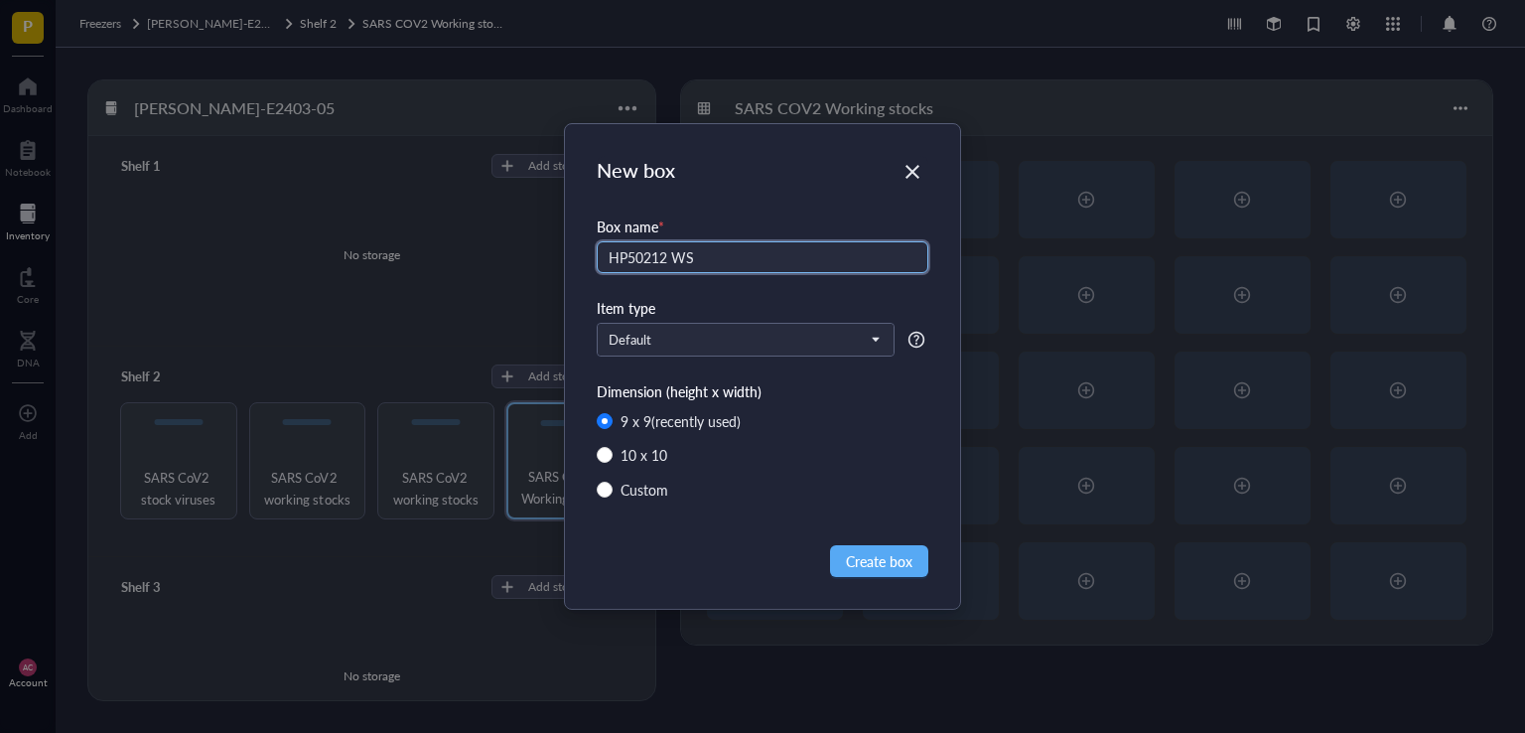
type input "HP50212 WS"
click at [885, 569] on span "Create box" at bounding box center [879, 561] width 67 height 22
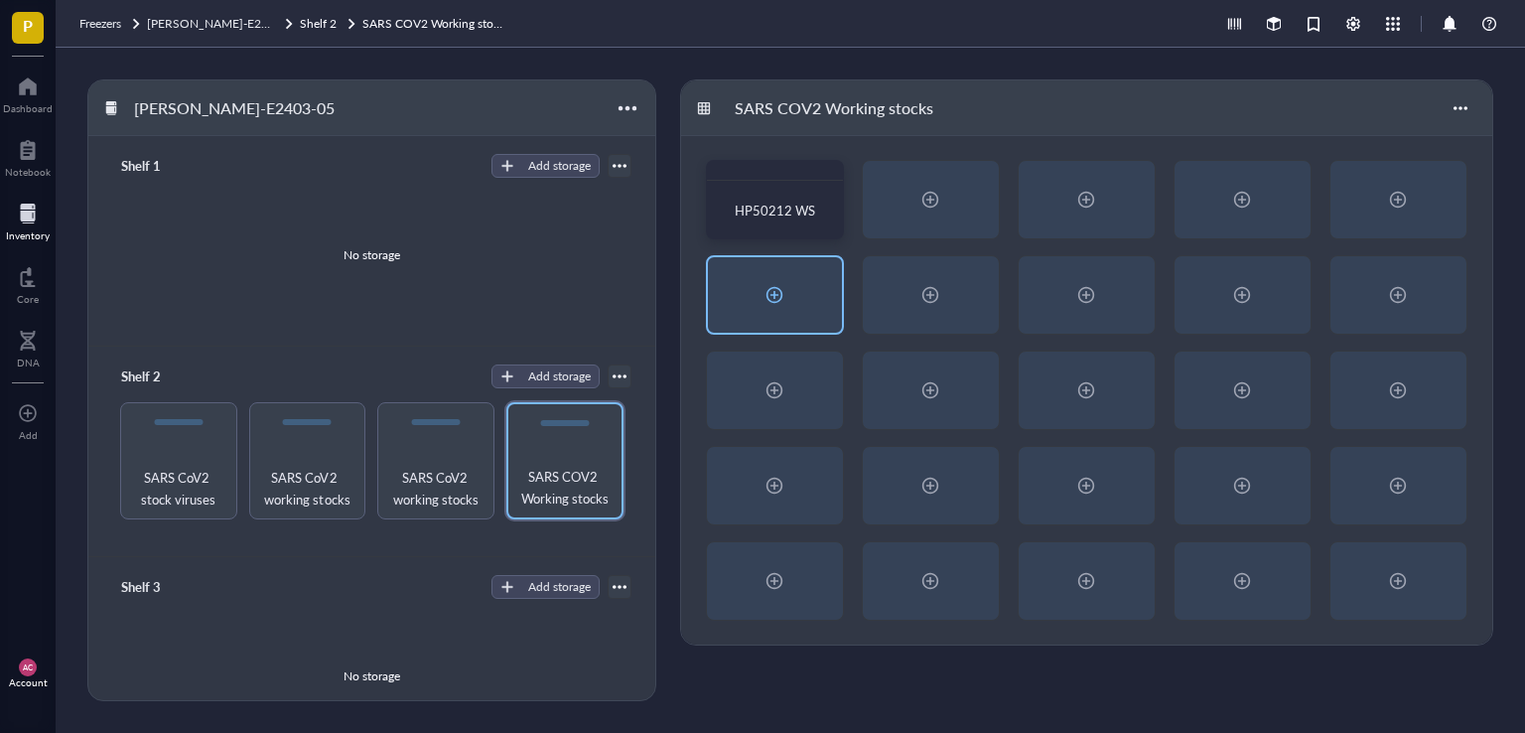
click at [771, 290] on div at bounding box center [774, 295] width 32 height 32
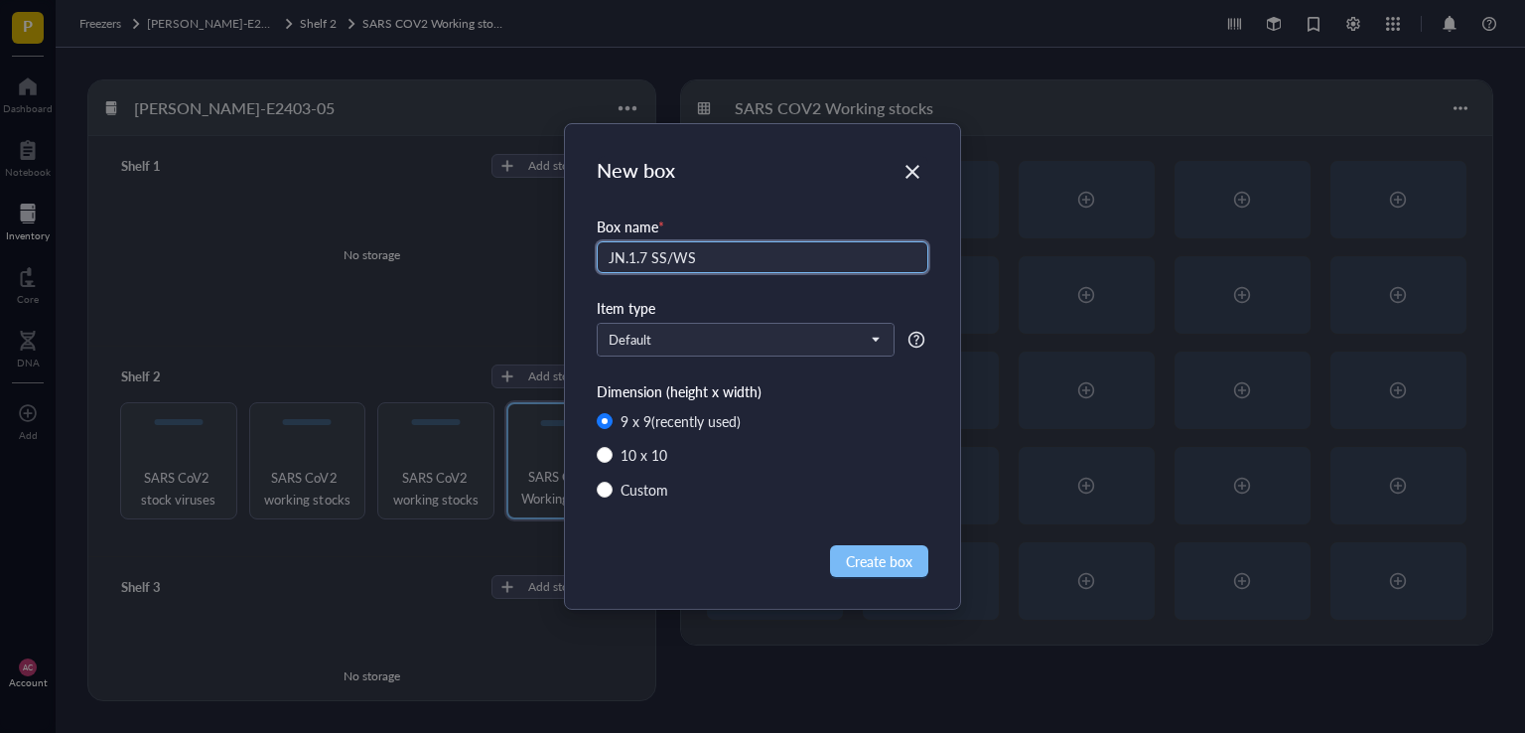
type input "JN.1.7 SS/WS"
click at [905, 565] on span "Create box" at bounding box center [879, 561] width 67 height 22
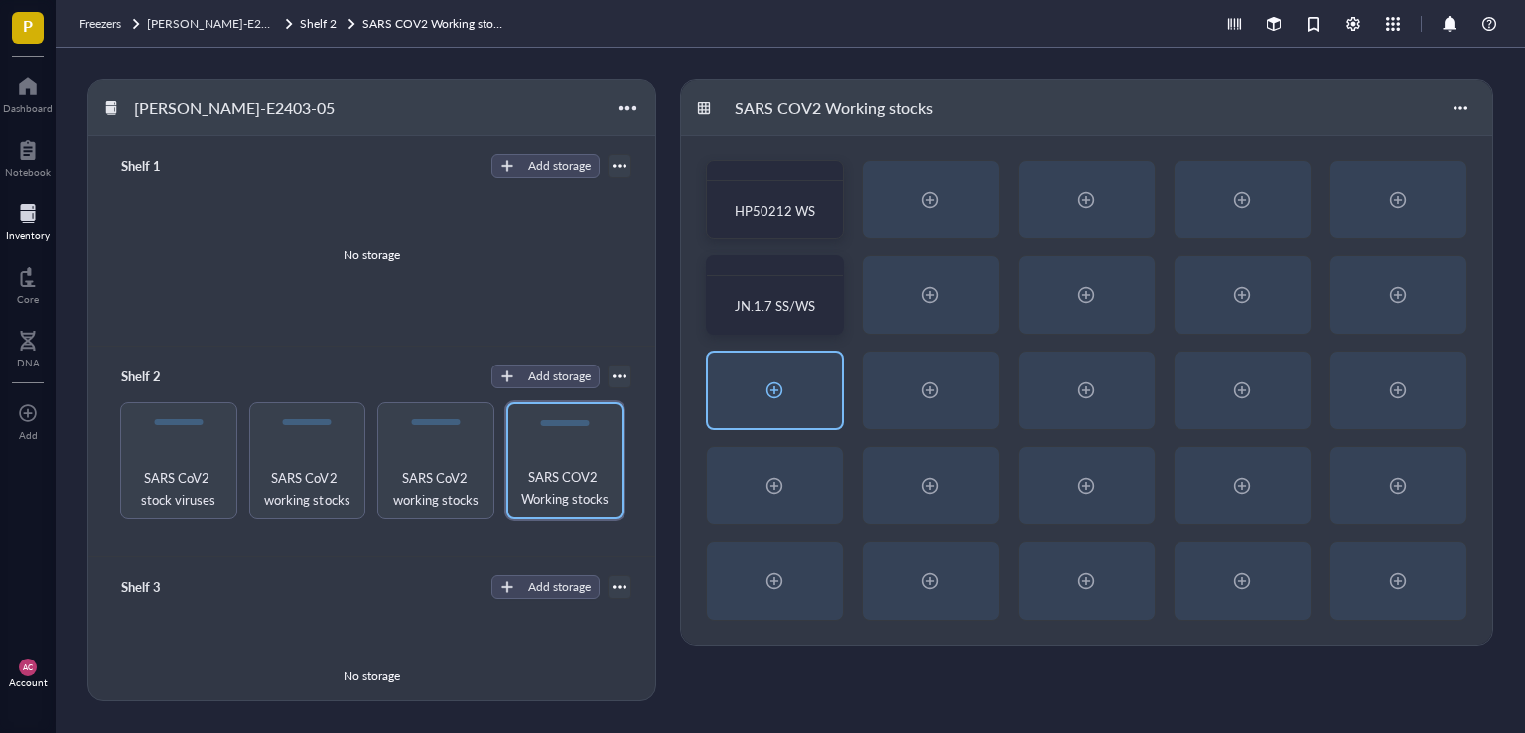
click at [769, 392] on div at bounding box center [774, 390] width 32 height 32
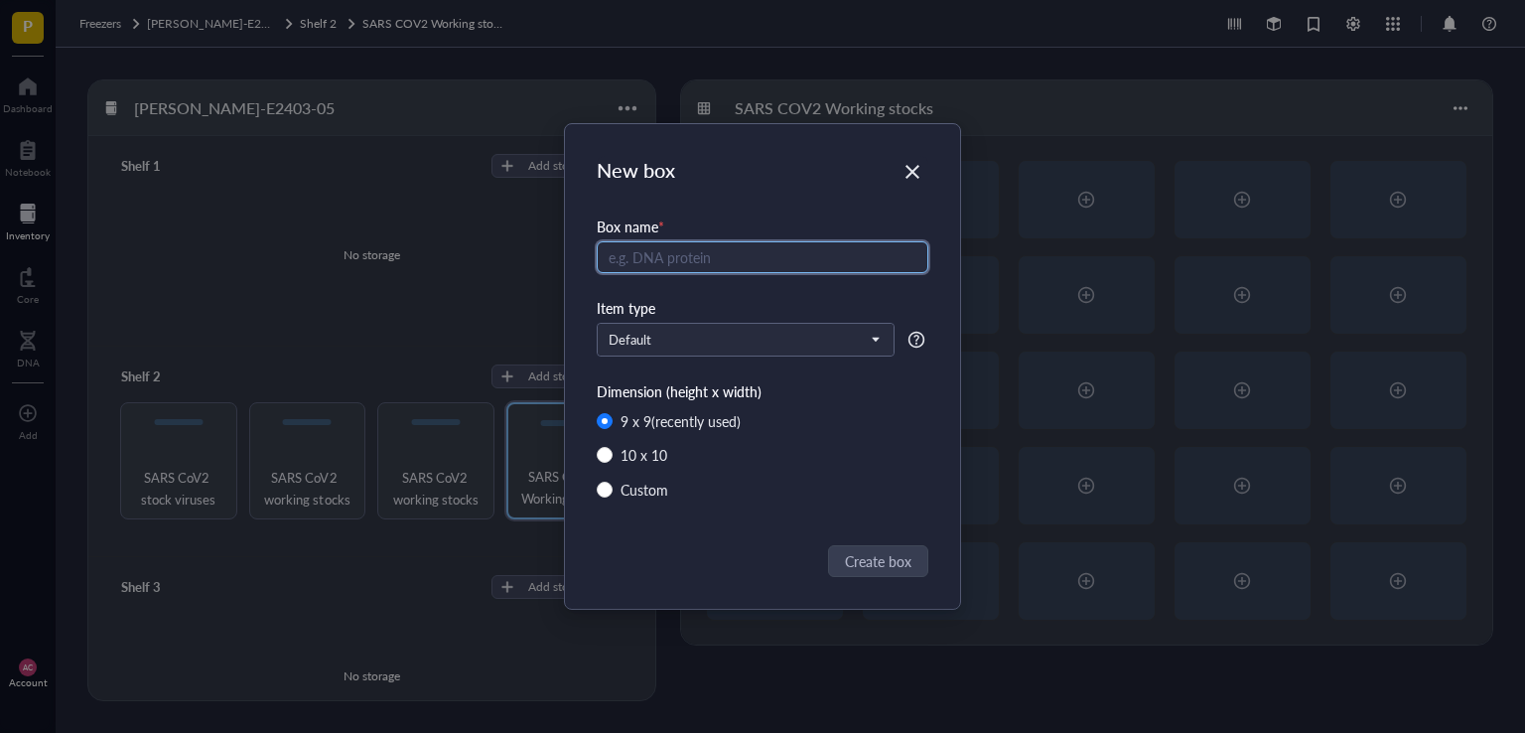
click at [744, 267] on input "text" at bounding box center [763, 257] width 332 height 32
type input "BA.5 SS/WS"
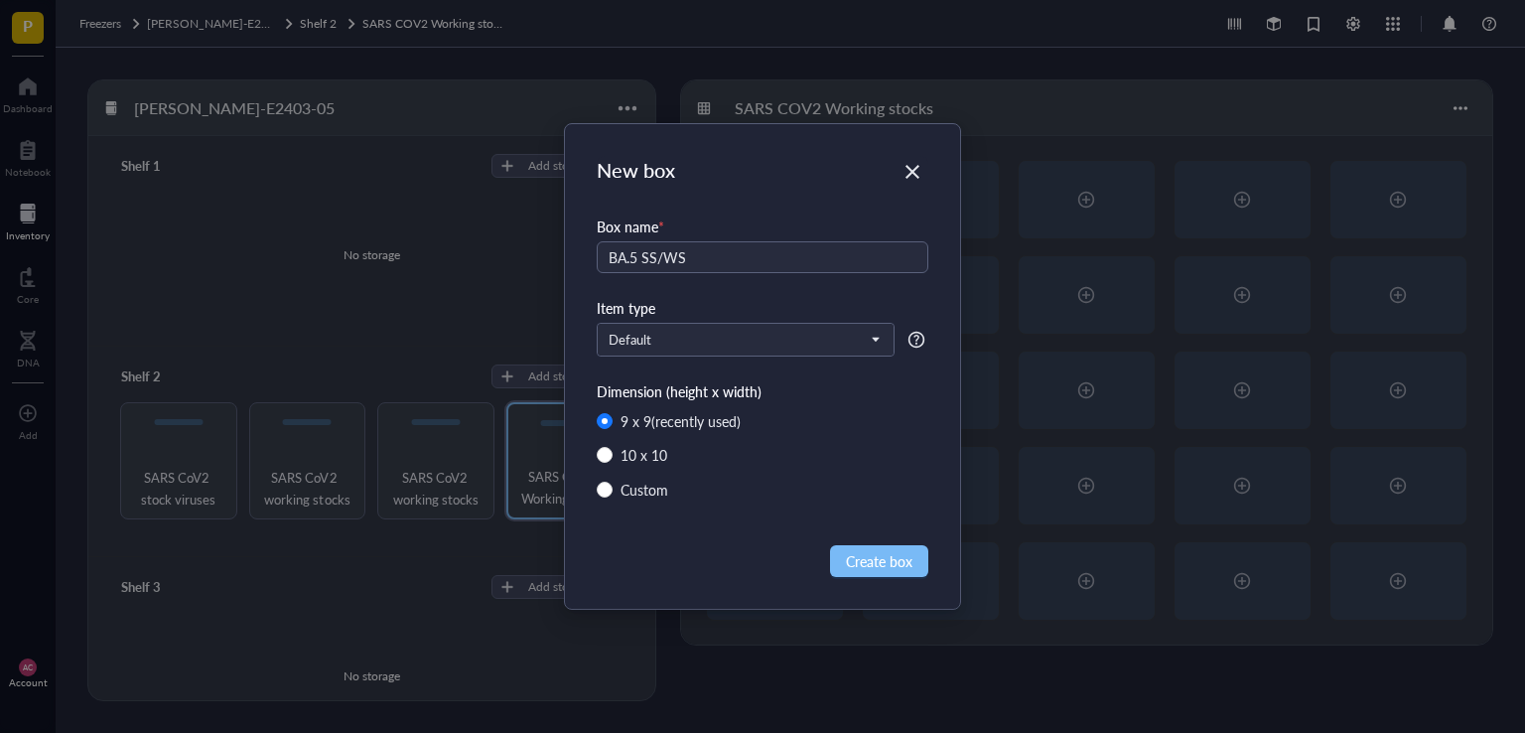
click at [891, 560] on span "Create box" at bounding box center [879, 561] width 67 height 22
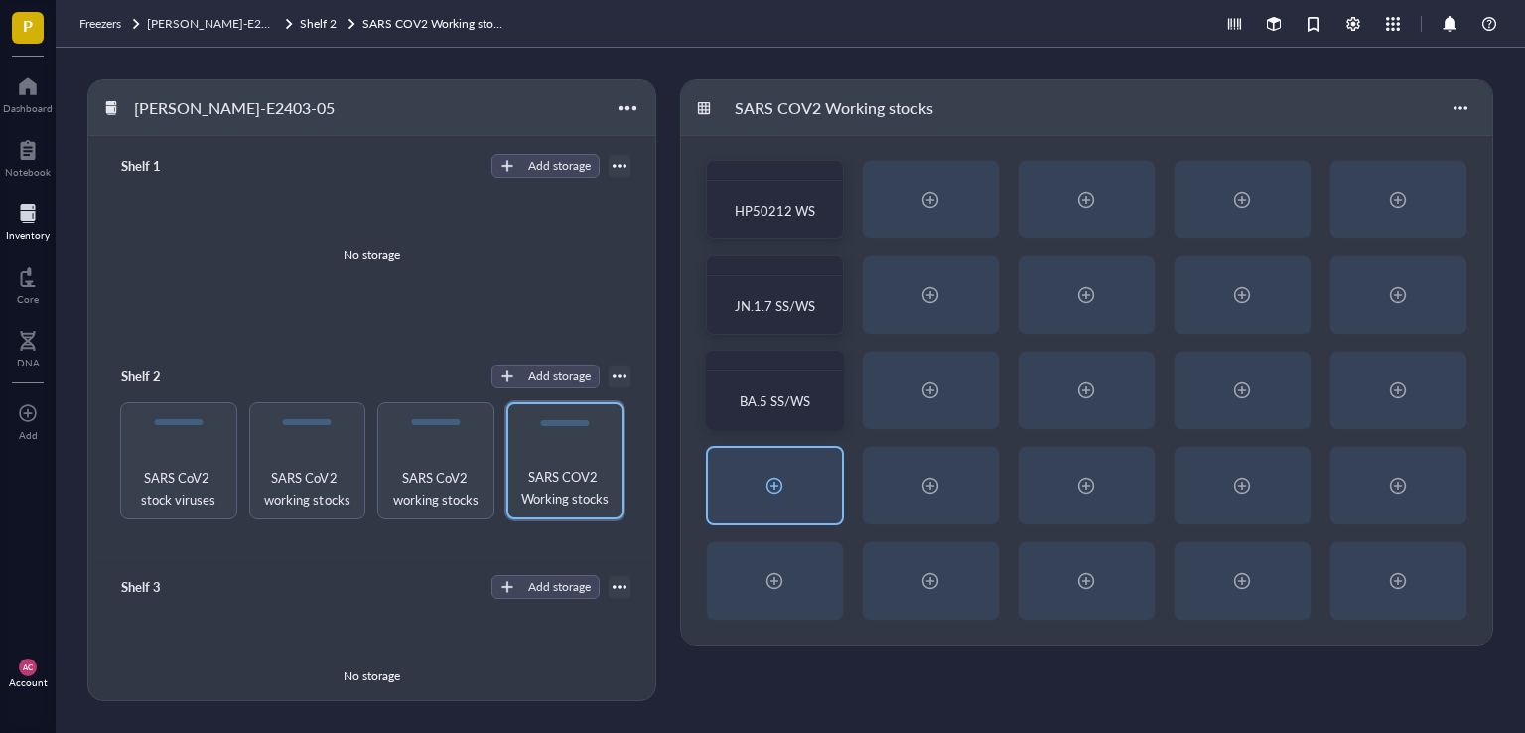
click at [769, 482] on div at bounding box center [774, 485] width 32 height 32
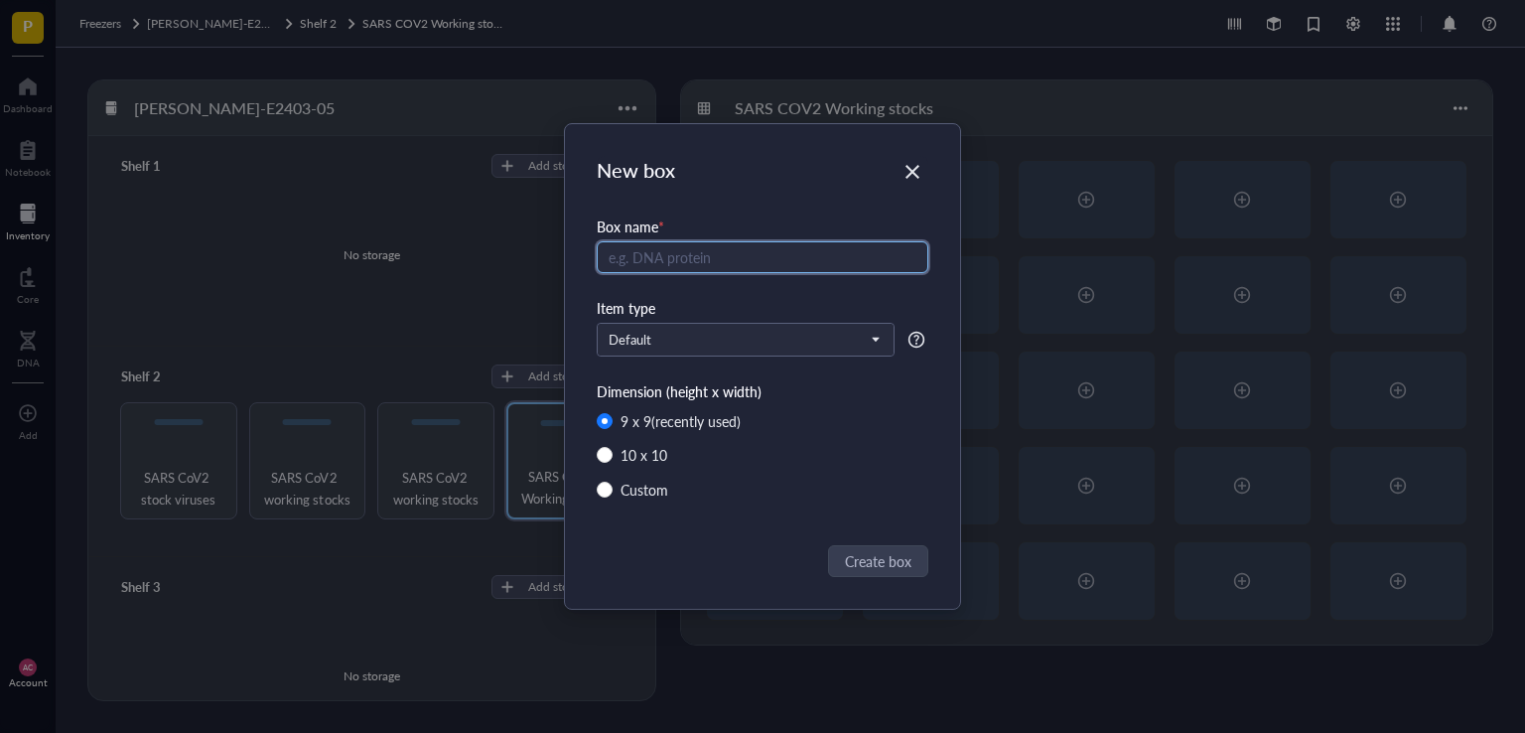
click at [646, 261] on input "text" at bounding box center [763, 257] width 332 height 32
type input "MU variants"
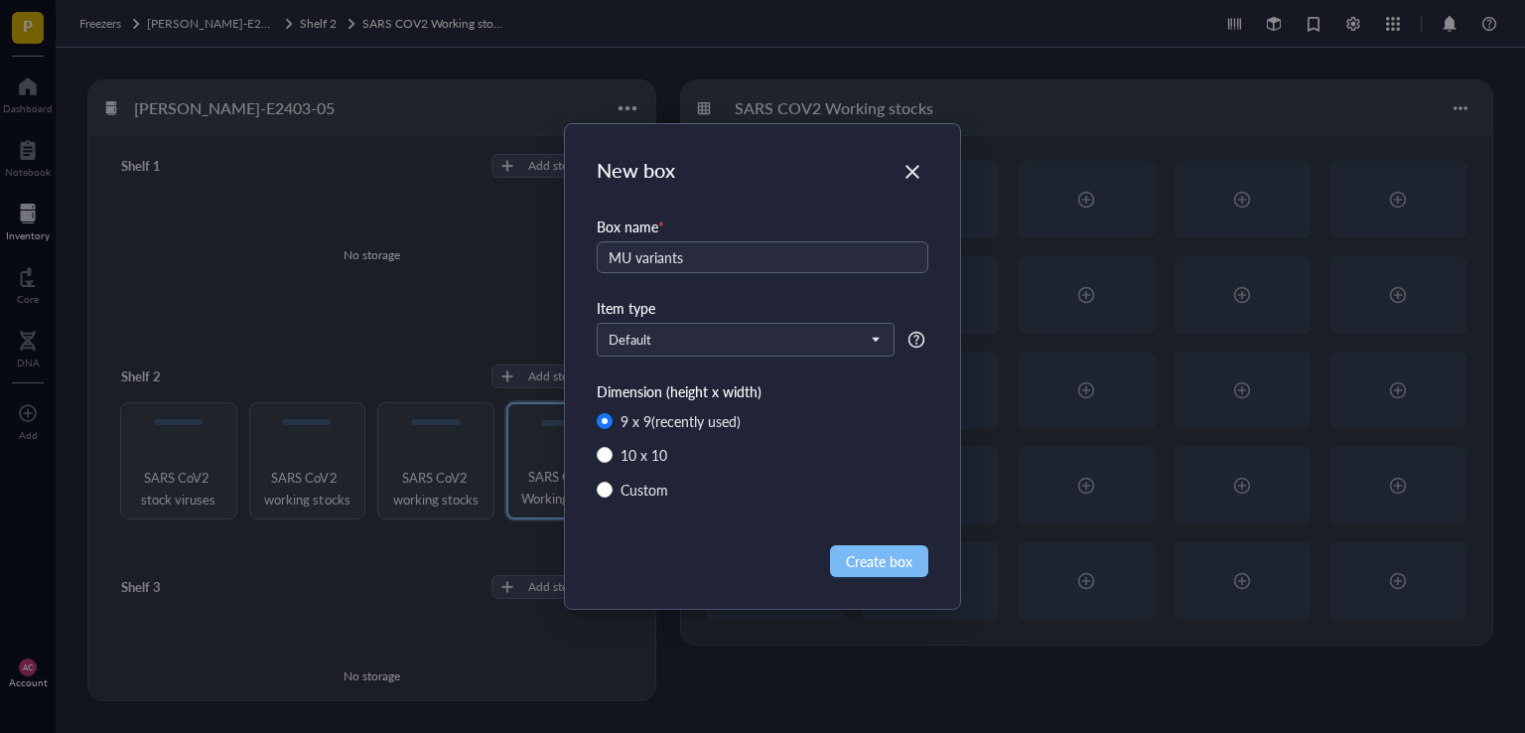
click at [893, 568] on span "Create box" at bounding box center [879, 561] width 67 height 22
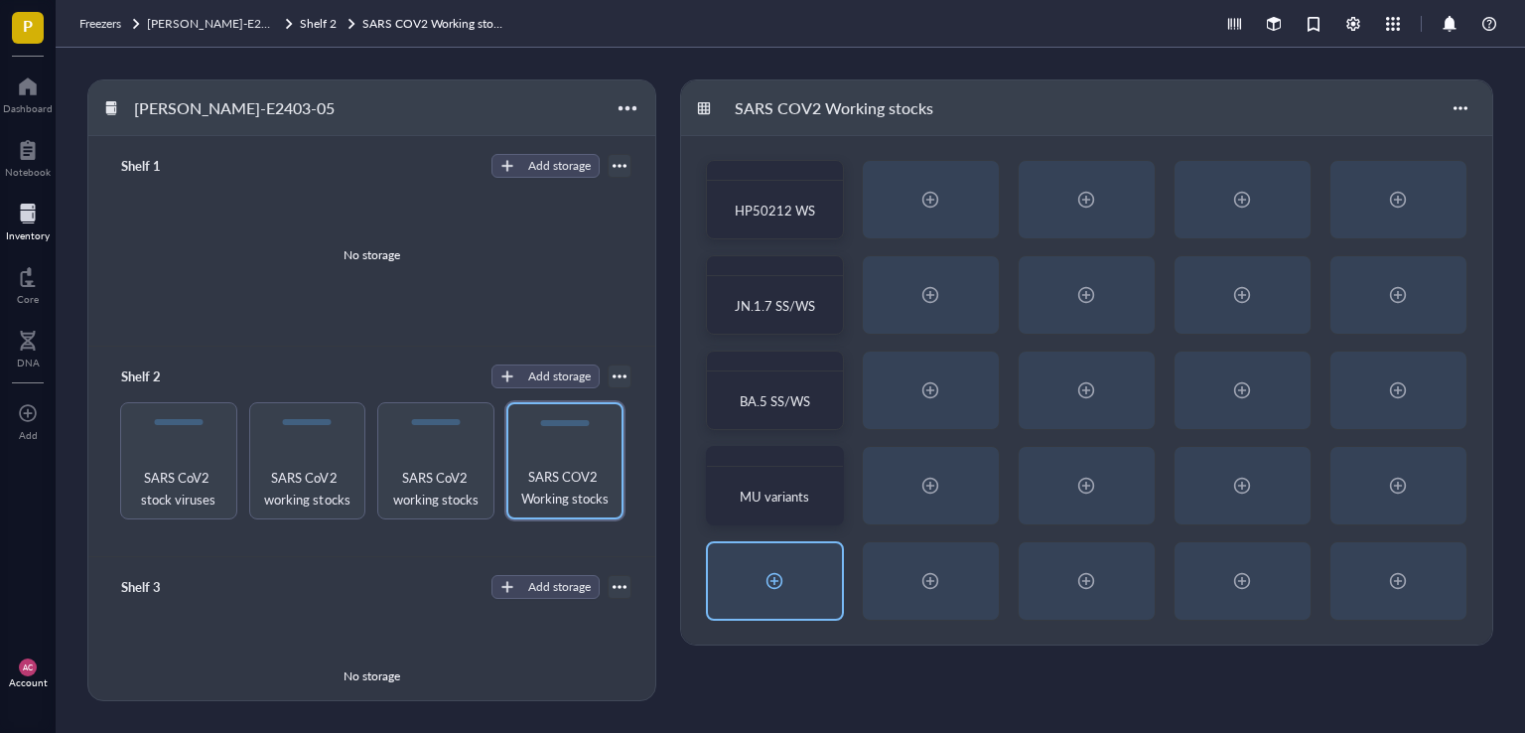
click at [794, 585] on div at bounding box center [775, 580] width 134 height 75
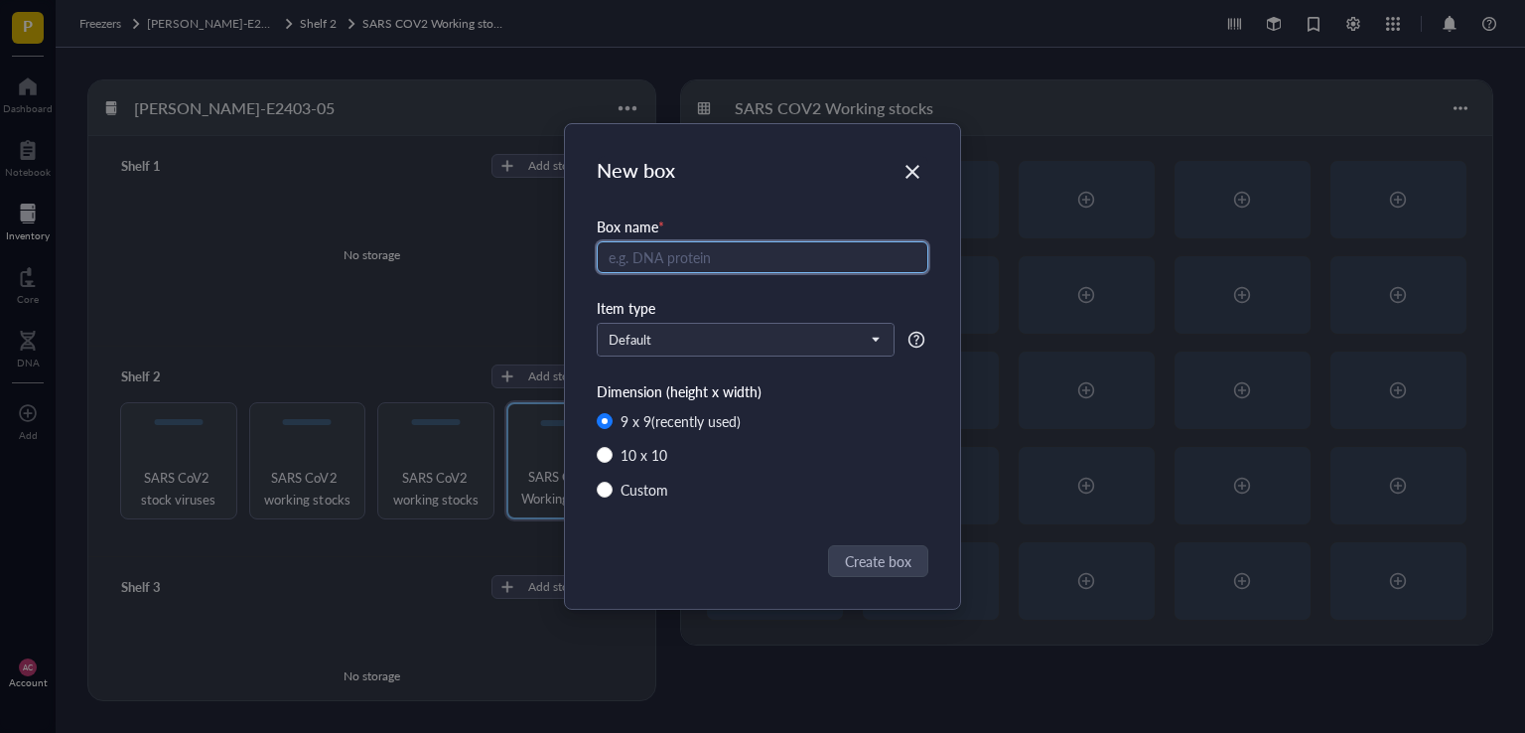
click at [666, 259] on input "text" at bounding box center [763, 257] width 332 height 32
type input "h"
click at [731, 262] on input "HP51511 KP.2." at bounding box center [763, 257] width 332 height 32
type input "HP51511 KP.2 SS/WS"
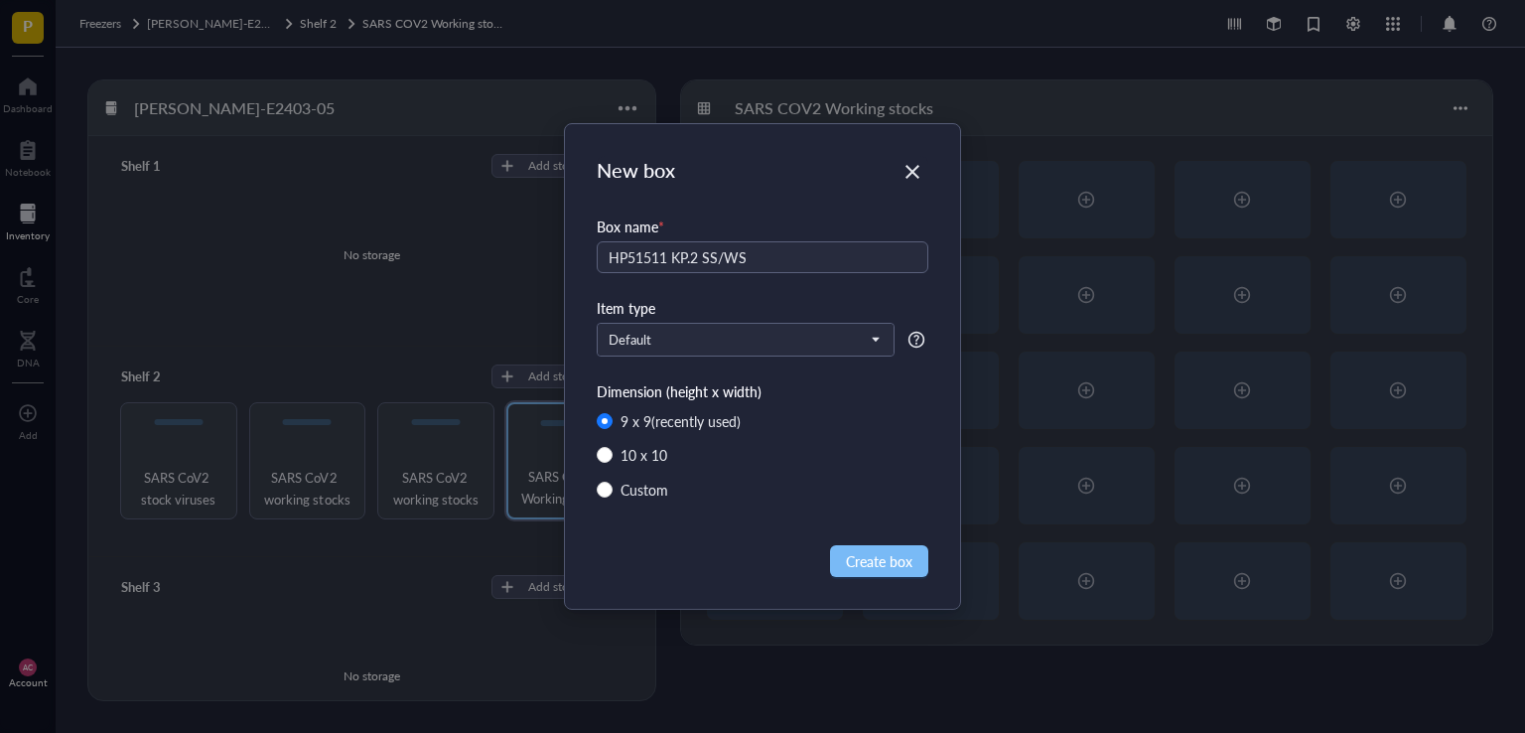
click at [878, 550] on span "Create box" at bounding box center [879, 561] width 67 height 22
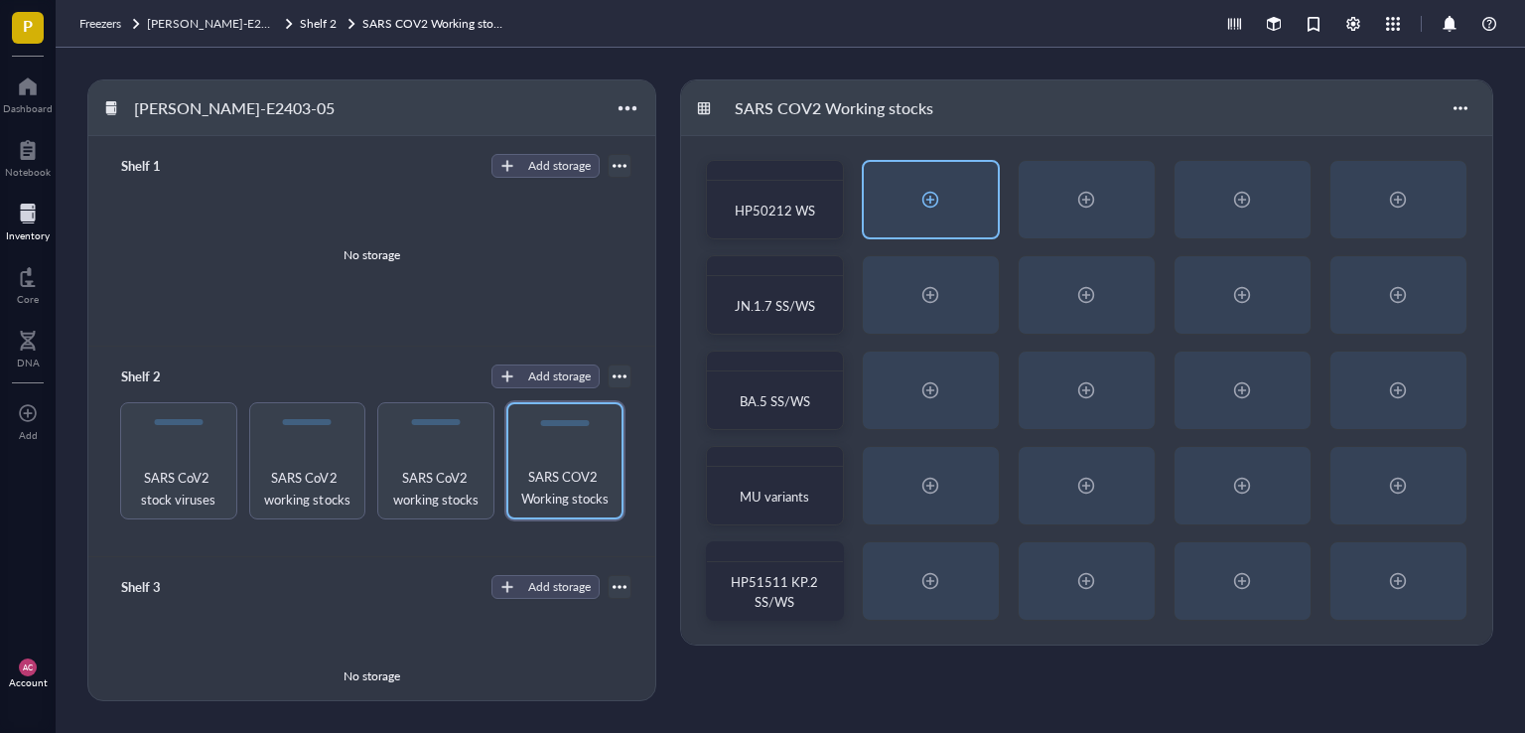
click at [927, 205] on div at bounding box center [930, 200] width 32 height 32
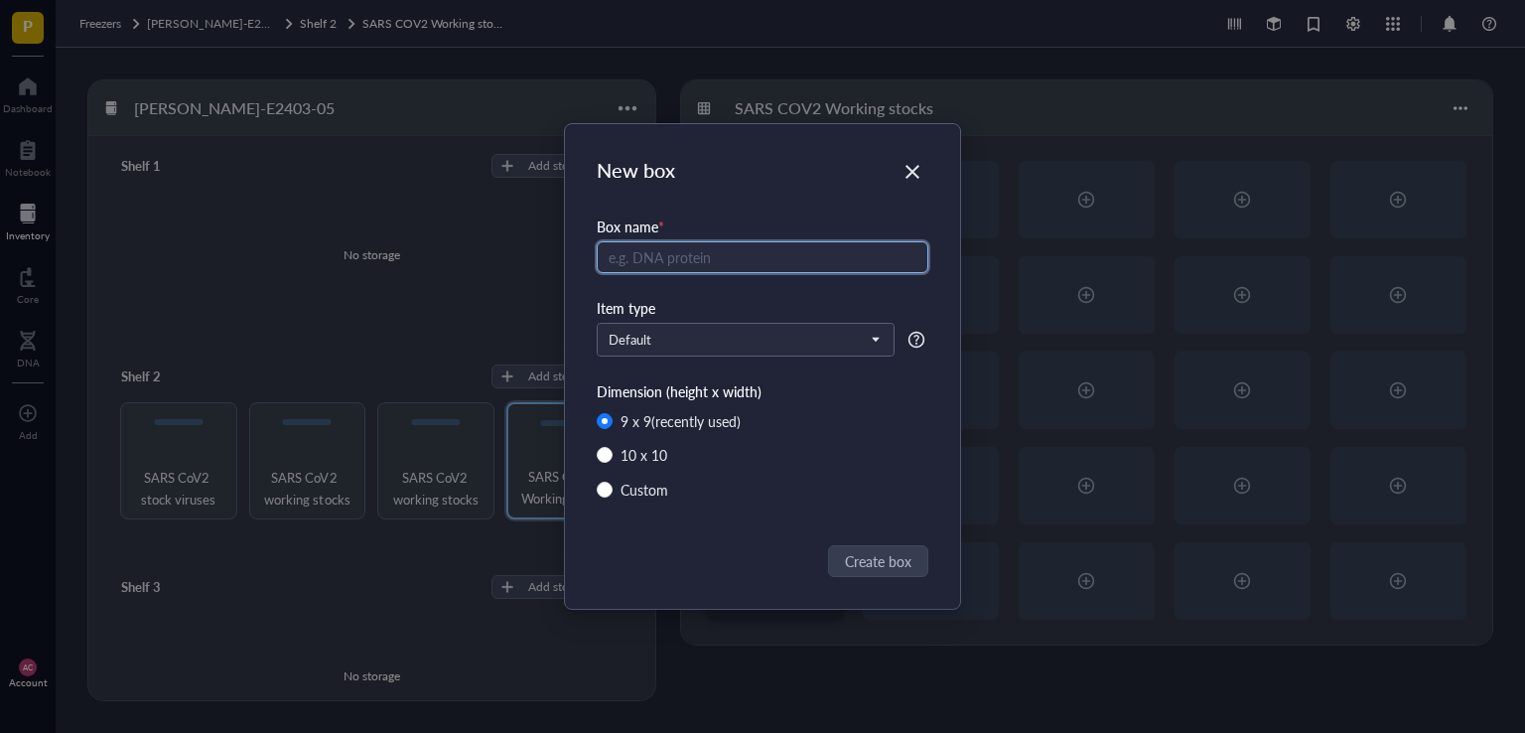
click at [689, 250] on input "text" at bounding box center [763, 257] width 332 height 32
click at [779, 259] on input "HP49327 HK.3 HP" at bounding box center [763, 257] width 332 height 32
click at [786, 263] on input "HP49327 HK.3 HP49672" at bounding box center [763, 257] width 332 height 32
type input "HP49327 HK.3 HP49672 JN.1 SS/WS"
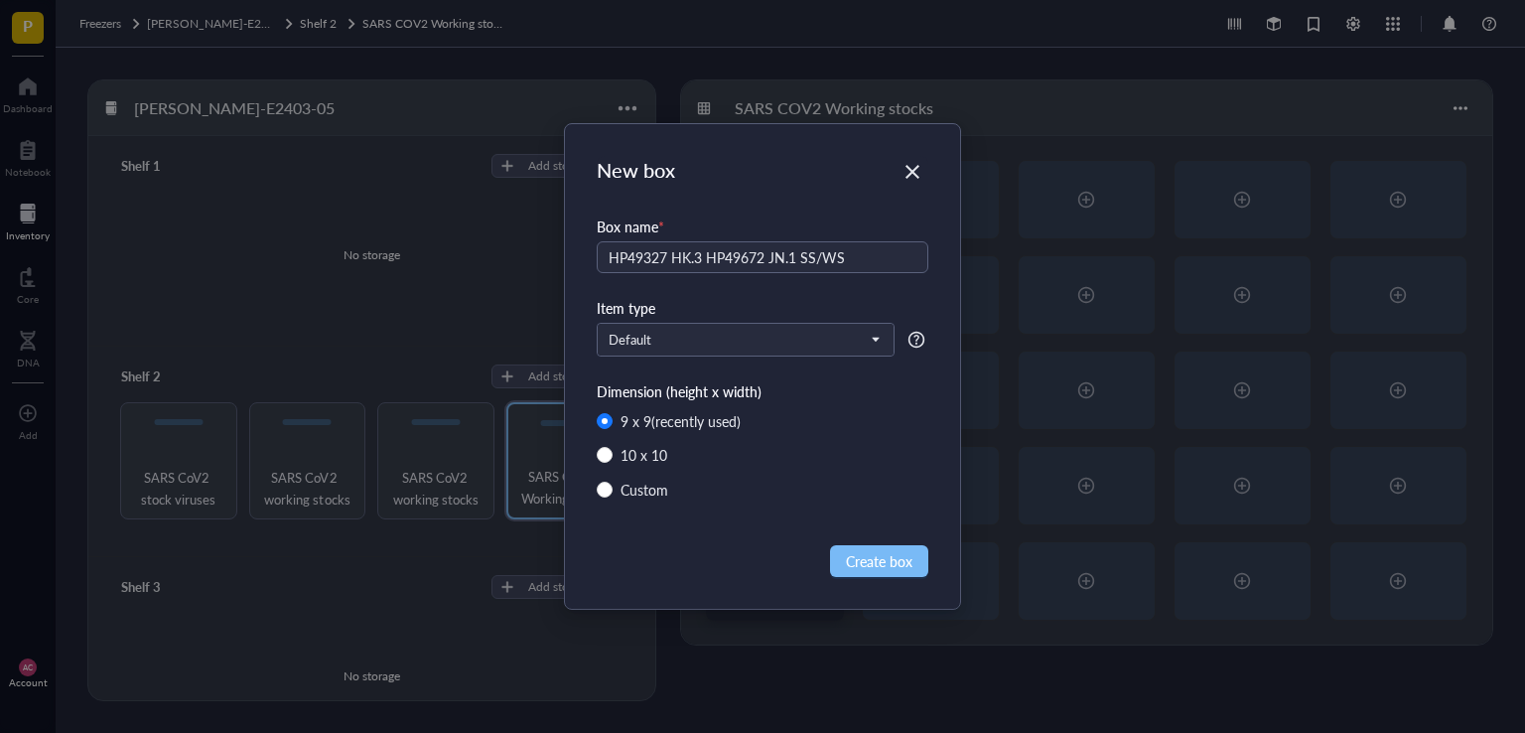
click at [887, 546] on button "Create box" at bounding box center [879, 561] width 98 height 32
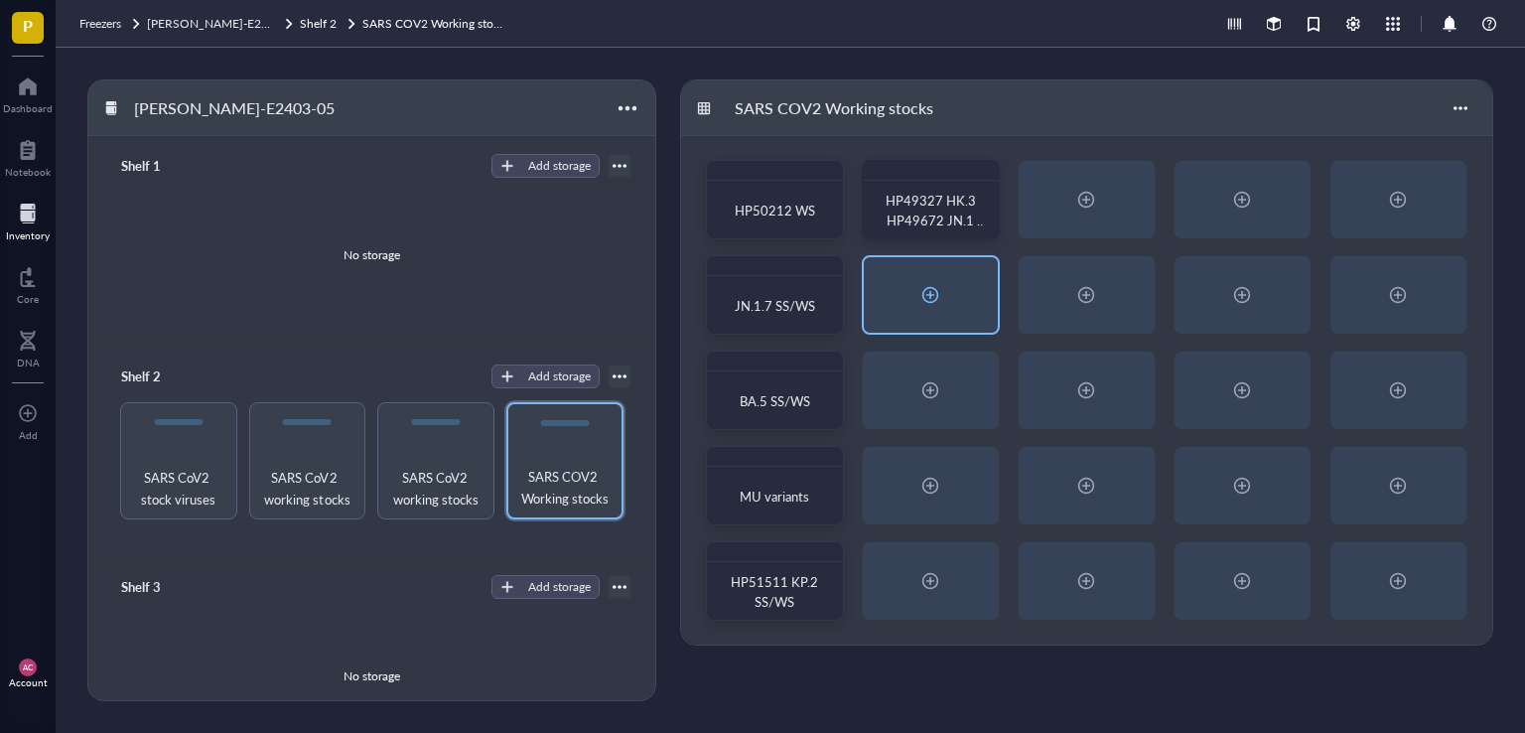
click at [925, 297] on div at bounding box center [930, 295] width 32 height 32
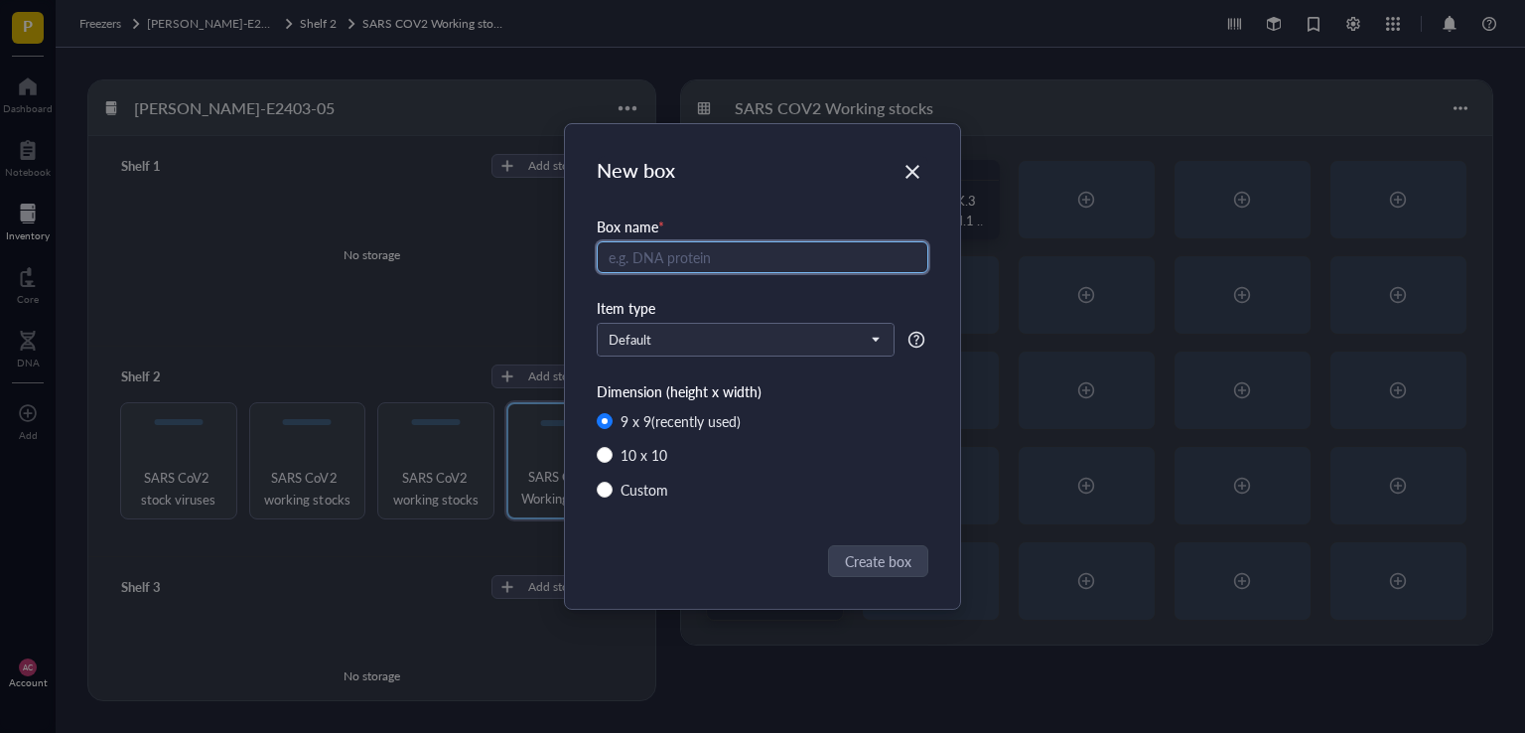
click at [688, 256] on input "text" at bounding box center [763, 257] width 332 height 32
type input "HP38960 BQ.1 WS"
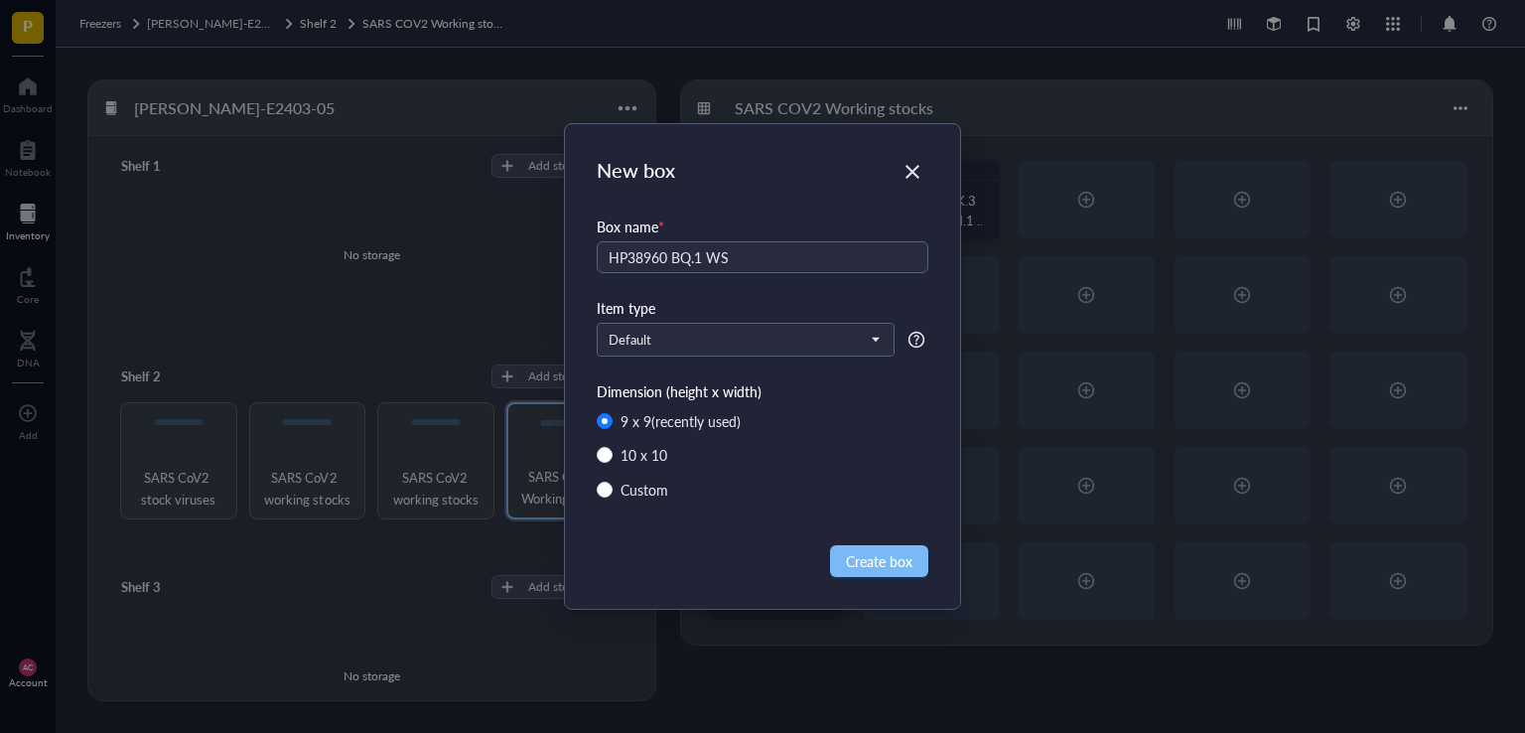
click at [854, 565] on span "Create box" at bounding box center [879, 561] width 67 height 22
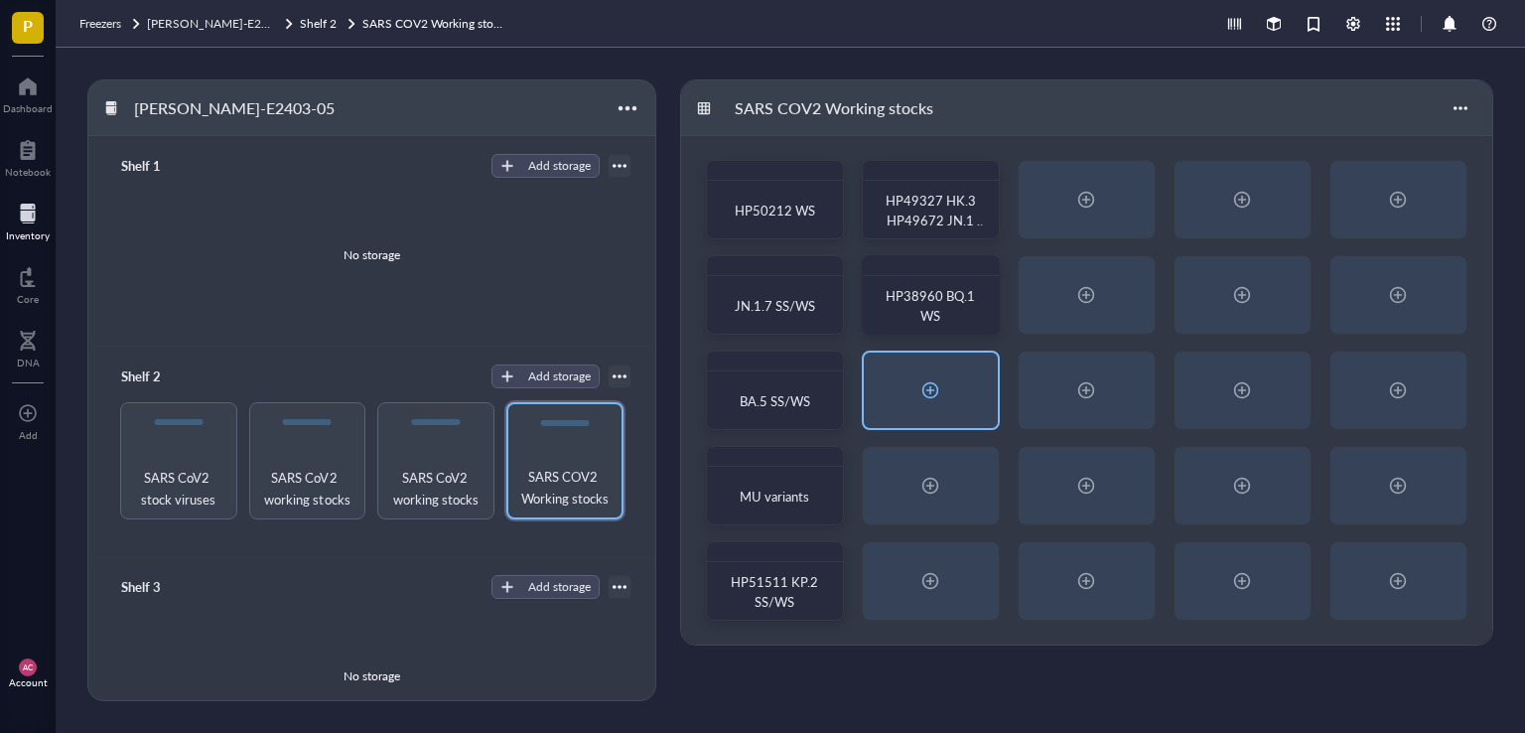
click at [930, 397] on div at bounding box center [930, 390] width 32 height 32
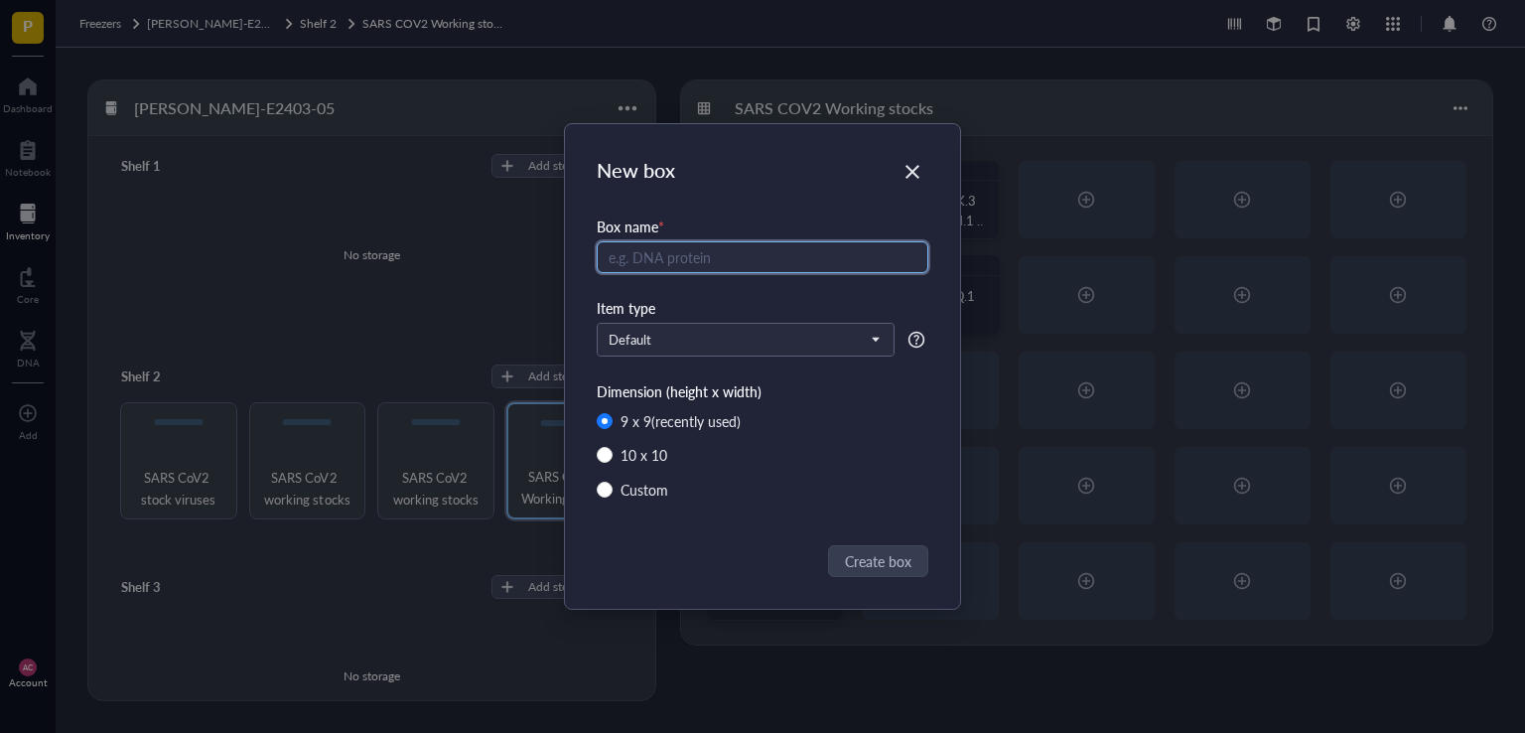
click at [702, 262] on input "text" at bounding box center [763, 257] width 332 height 32
type input "BA.4.6 BF.5 WS"
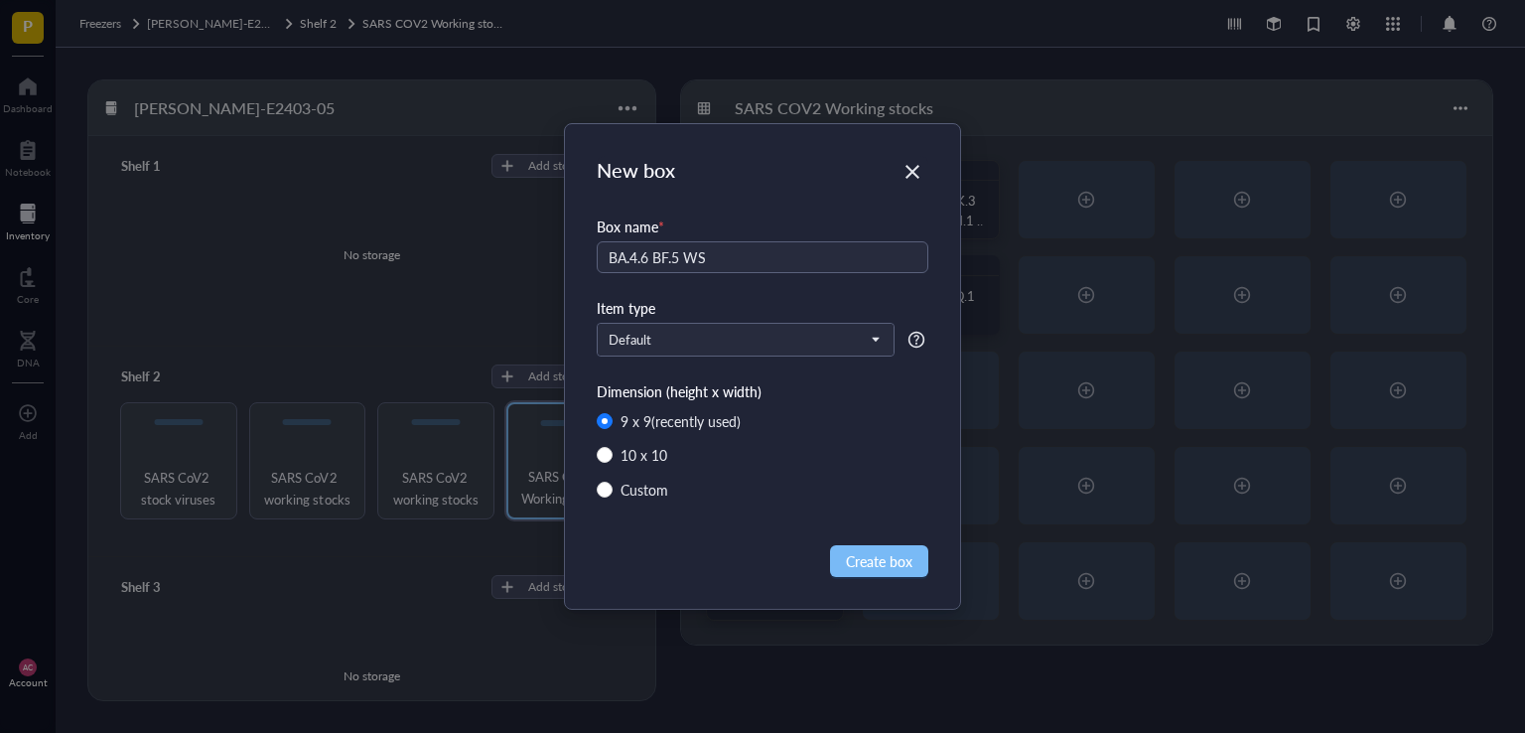
click at [888, 567] on span "Create box" at bounding box center [879, 561] width 67 height 22
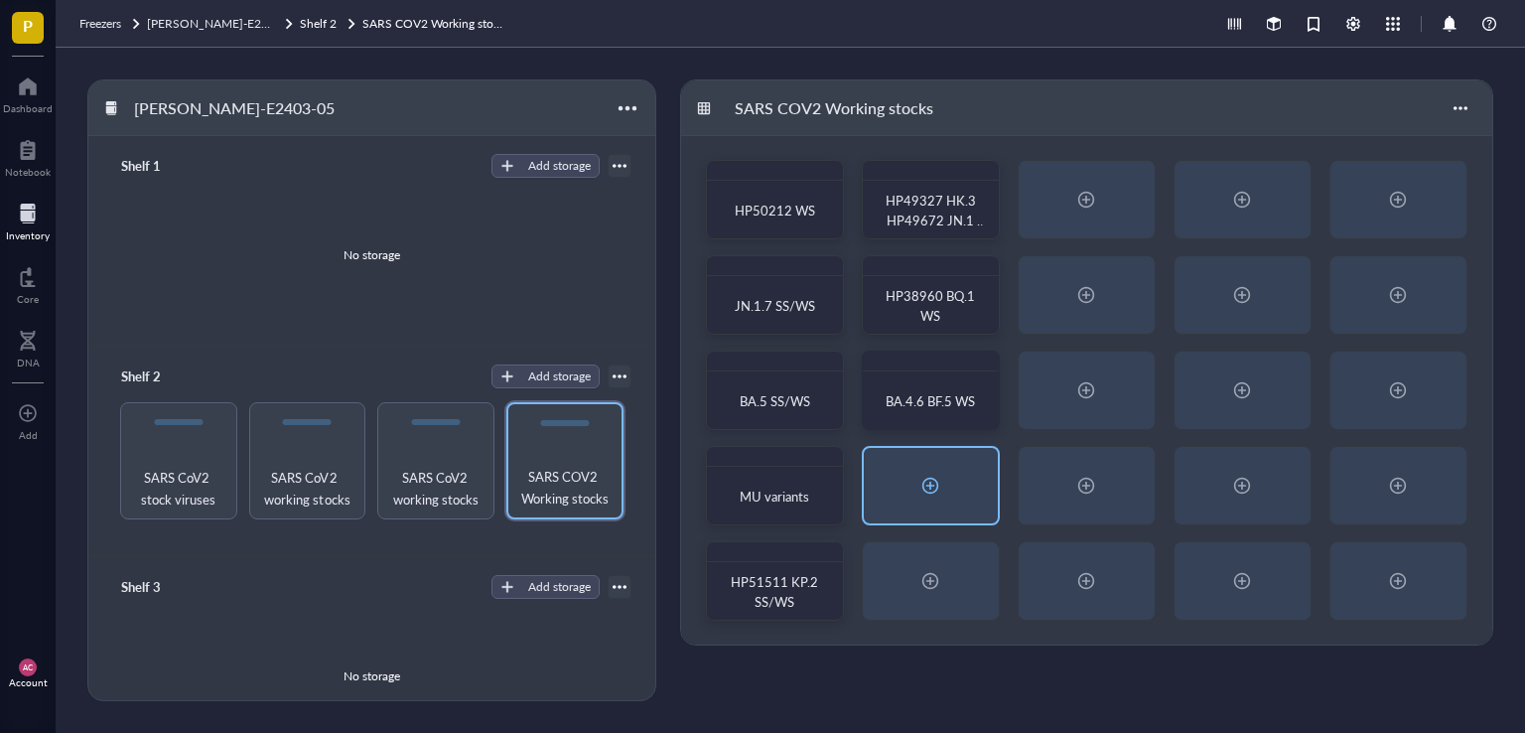
click at [936, 485] on div at bounding box center [930, 485] width 32 height 32
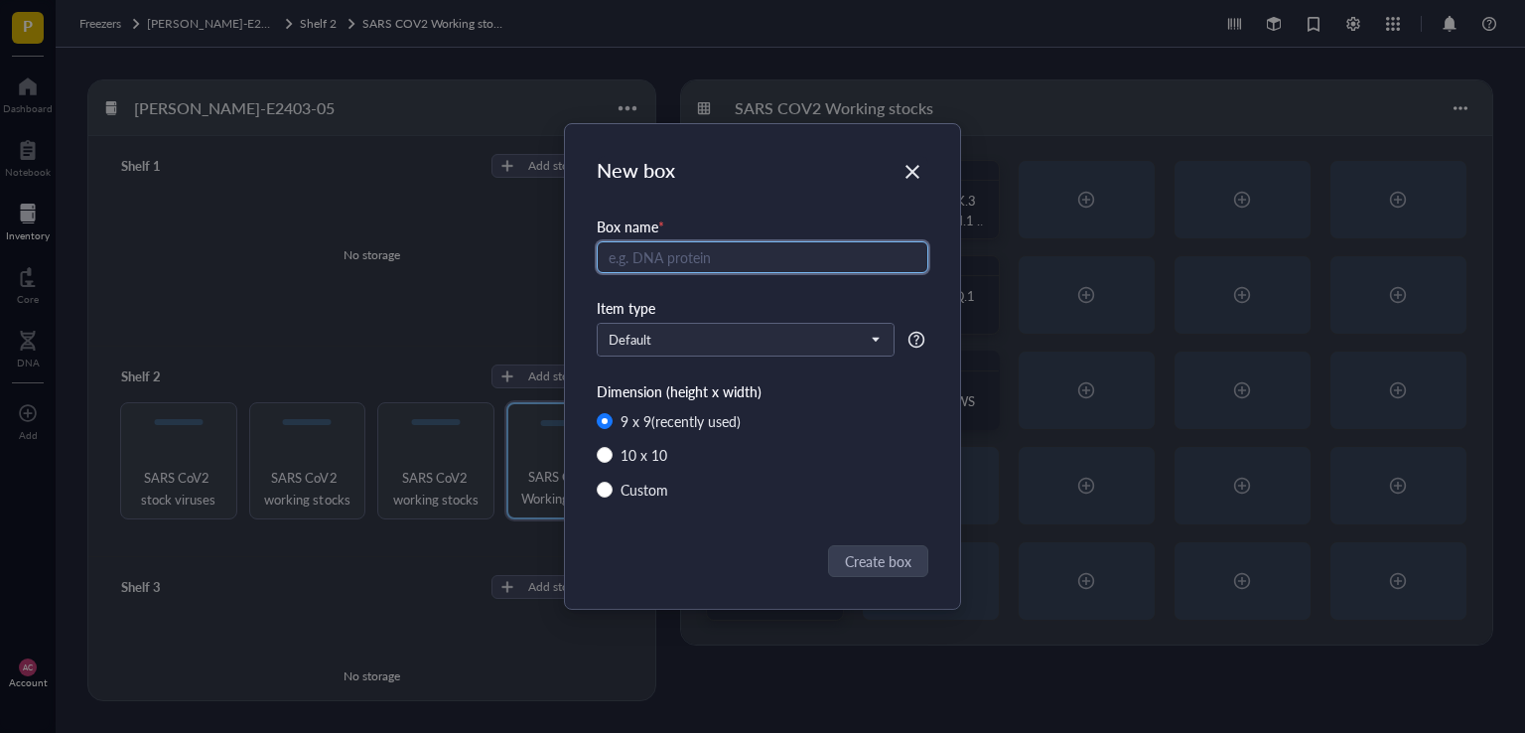
click at [697, 243] on input "text" at bounding box center [763, 257] width 332 height 32
type input "HP22092 WS"
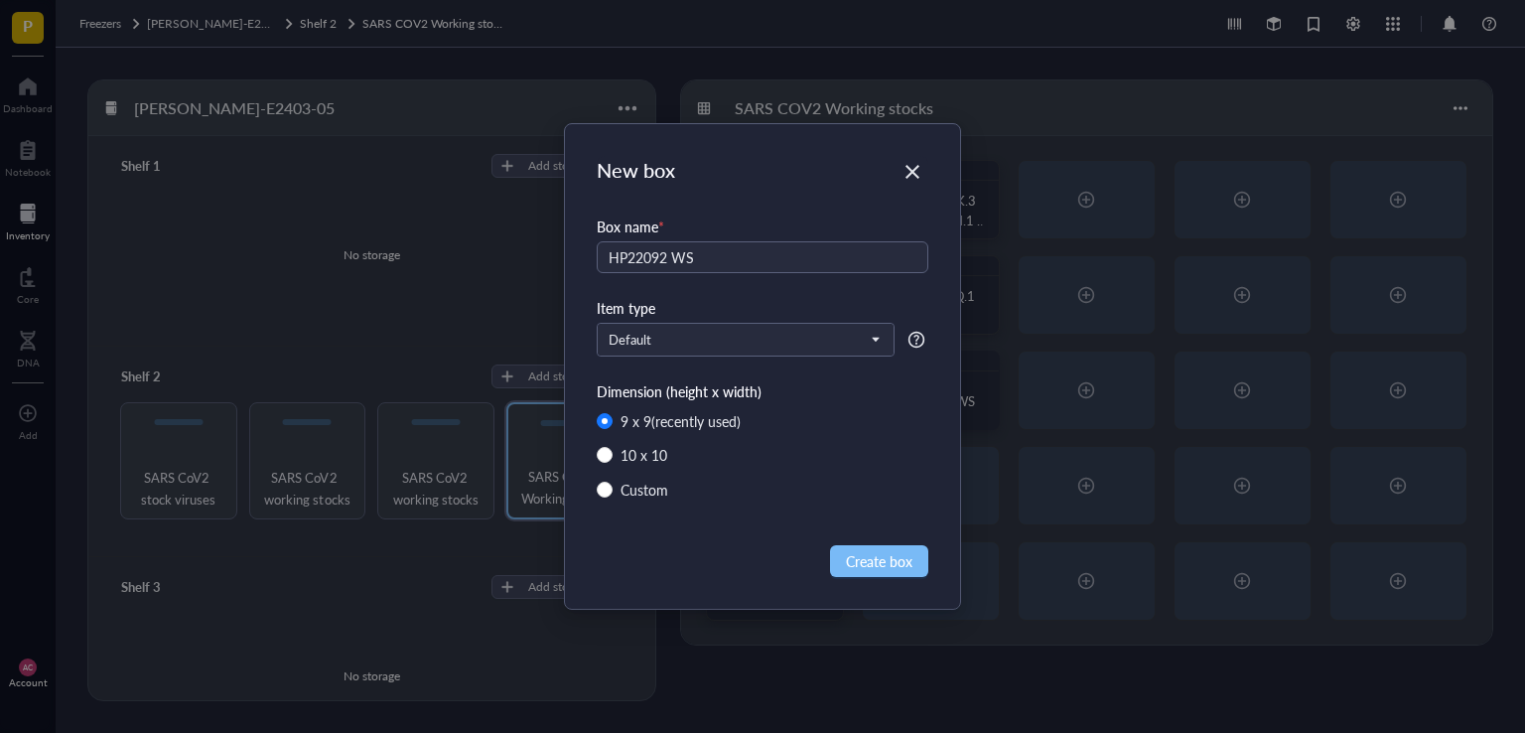
click at [888, 559] on span "Create box" at bounding box center [879, 561] width 67 height 22
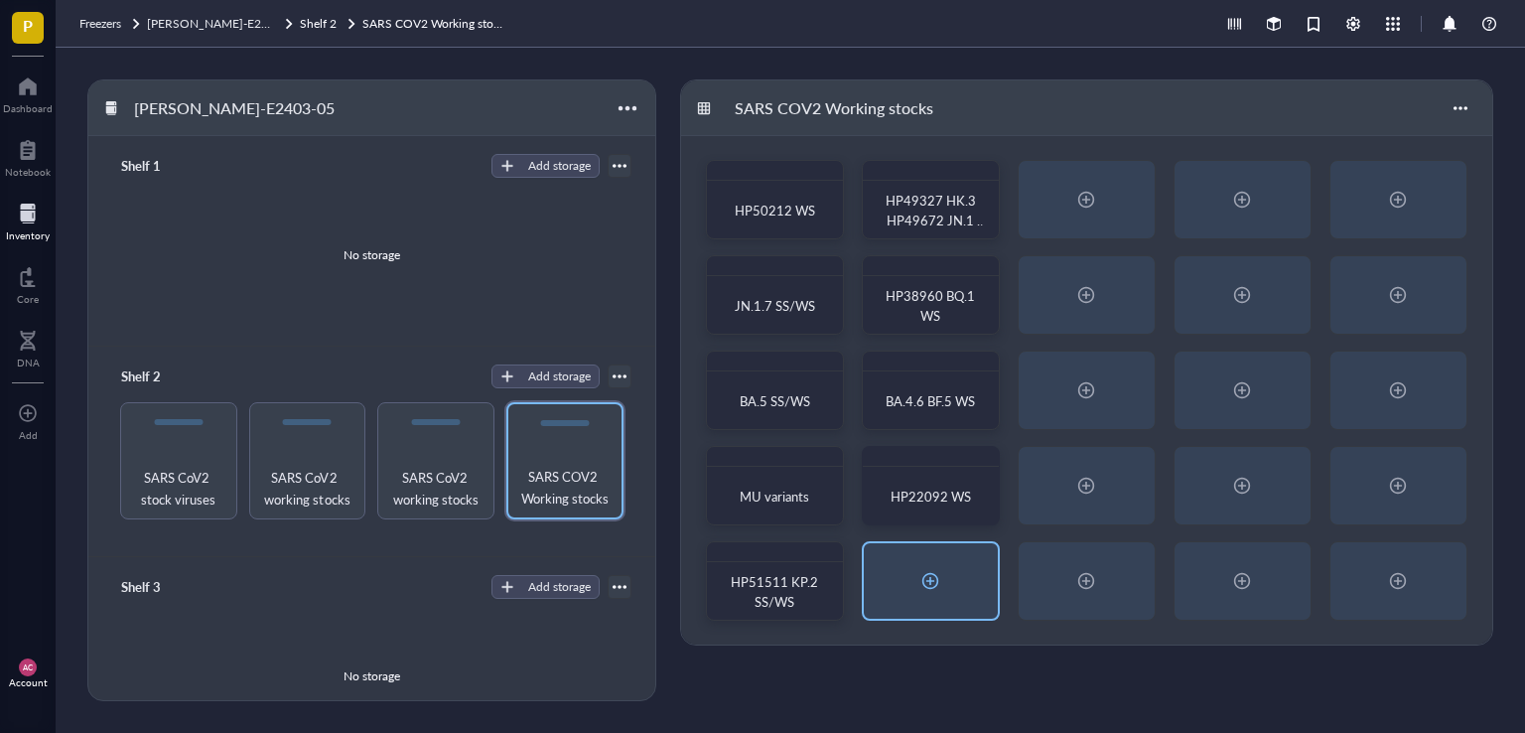
click at [941, 577] on div at bounding box center [930, 581] width 32 height 32
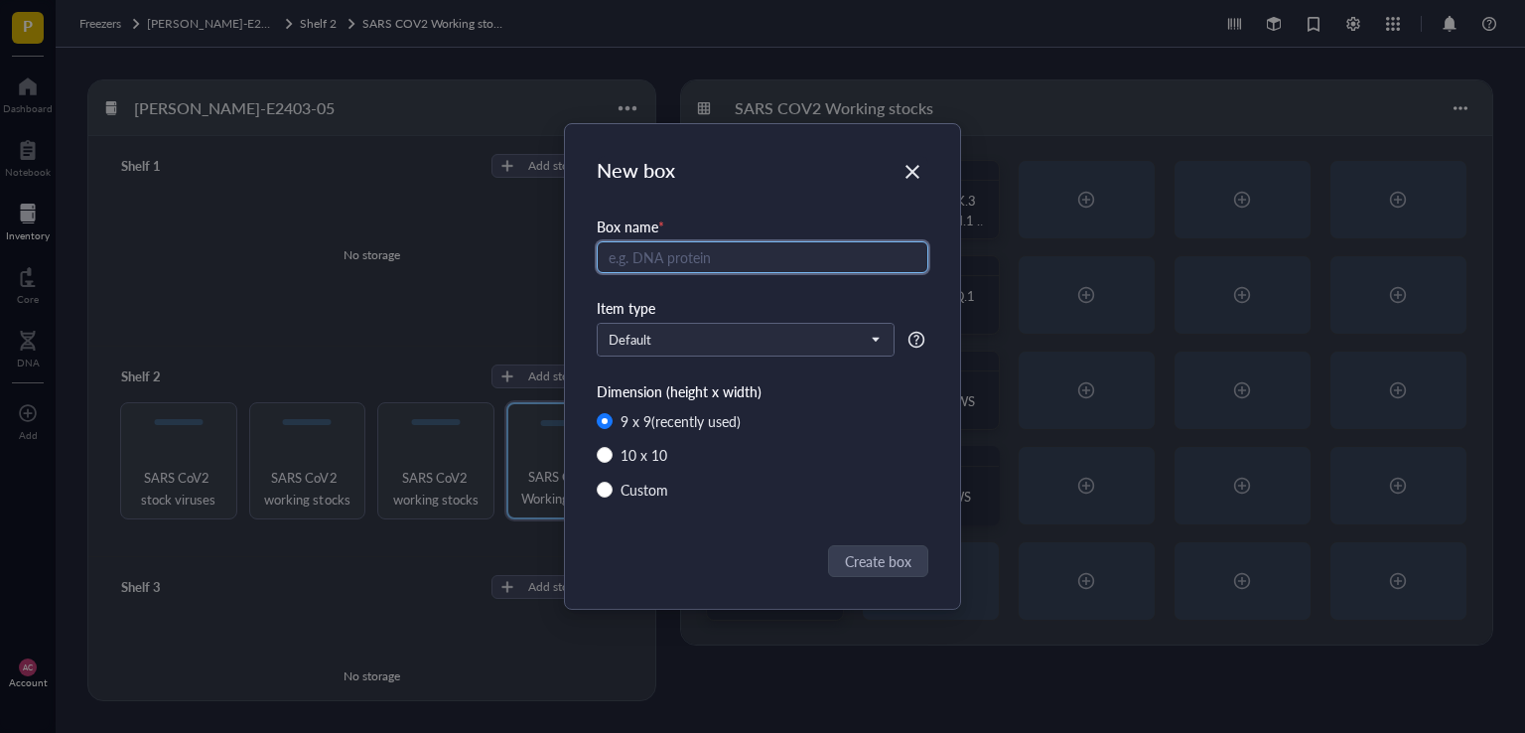
click at [698, 251] on input "text" at bounding box center [763, 257] width 332 height 32
type input "HP38288 WS"
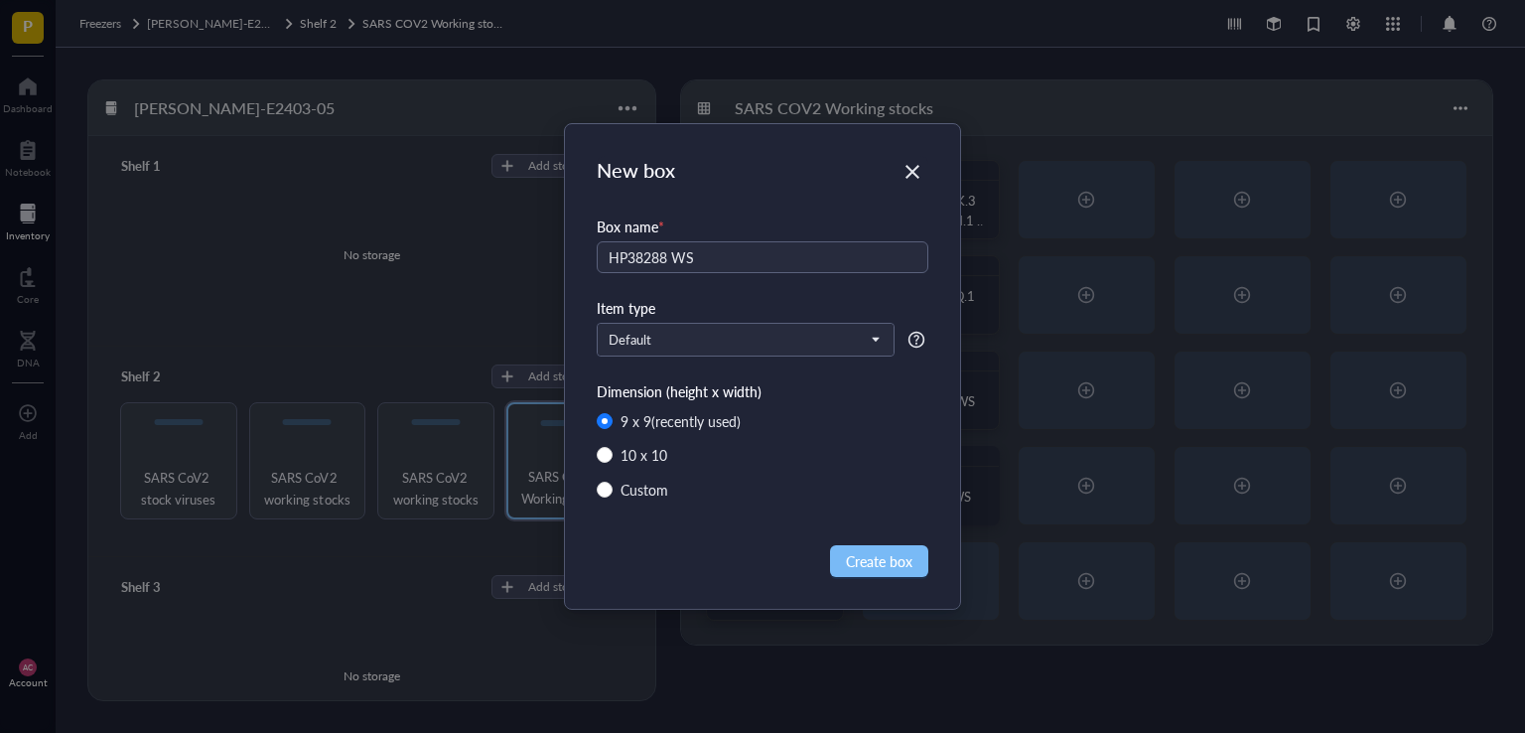
click at [898, 570] on span "Create box" at bounding box center [879, 561] width 67 height 22
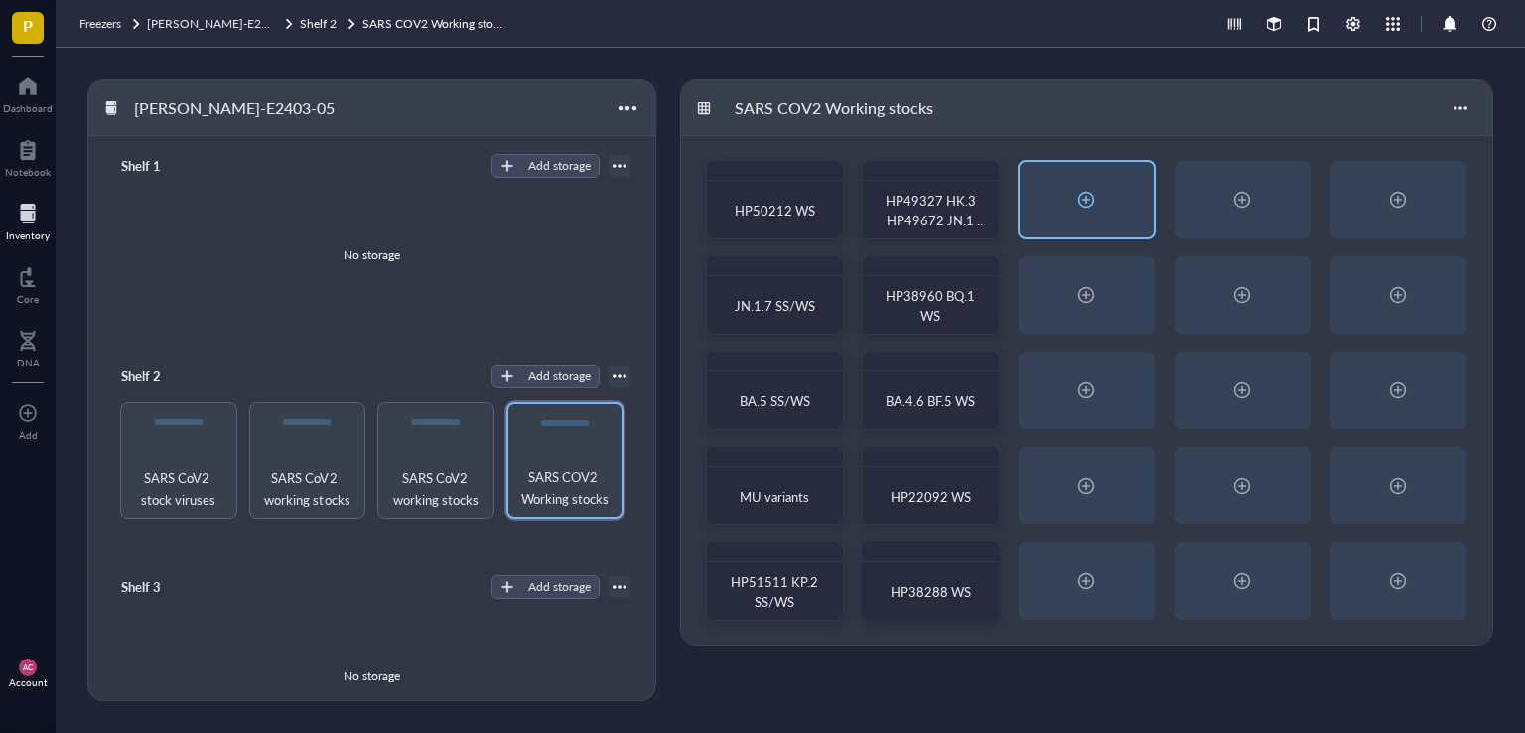
click at [1088, 203] on div at bounding box center [1086, 200] width 32 height 32
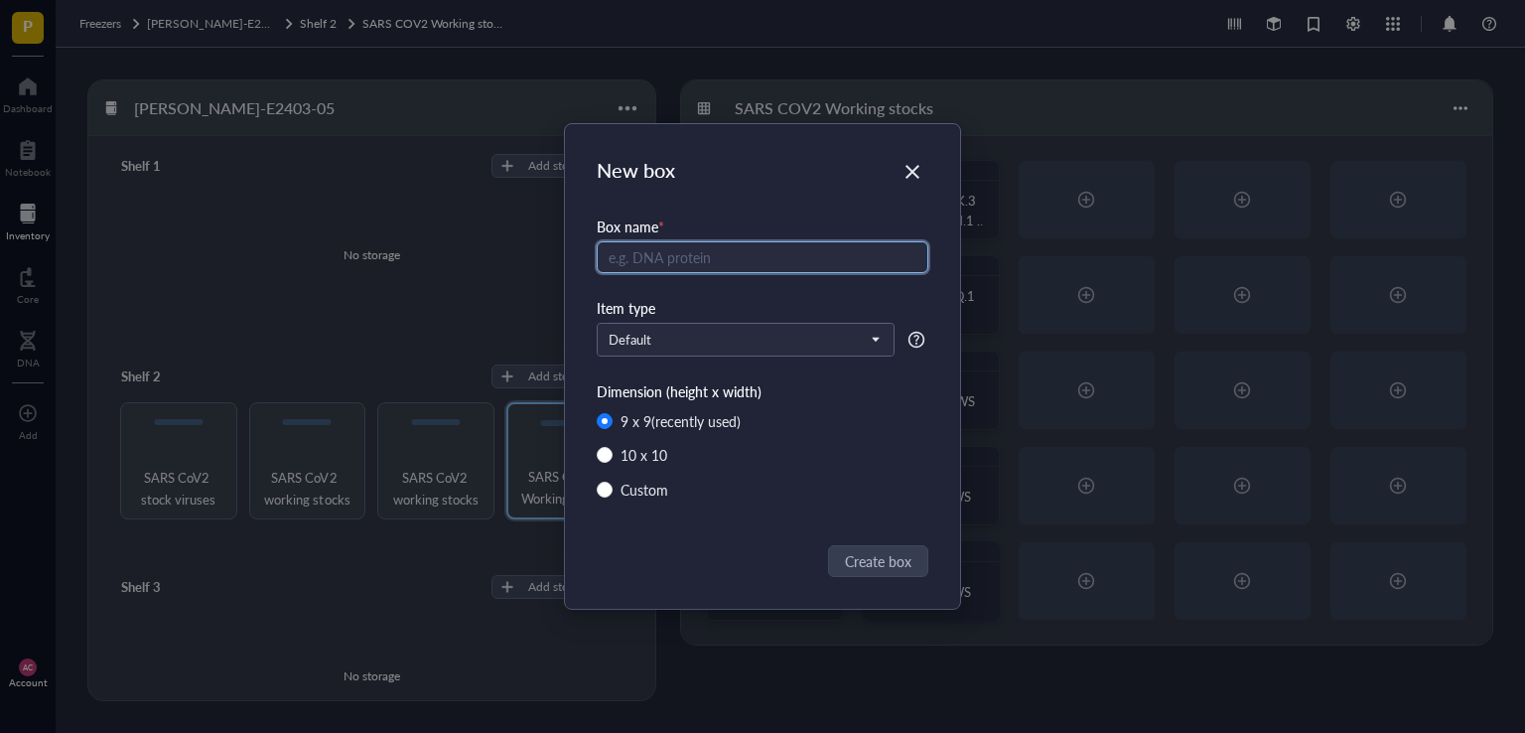
click at [677, 251] on input "text" at bounding box center [763, 257] width 332 height 32
type input "BA.5.5 WS"
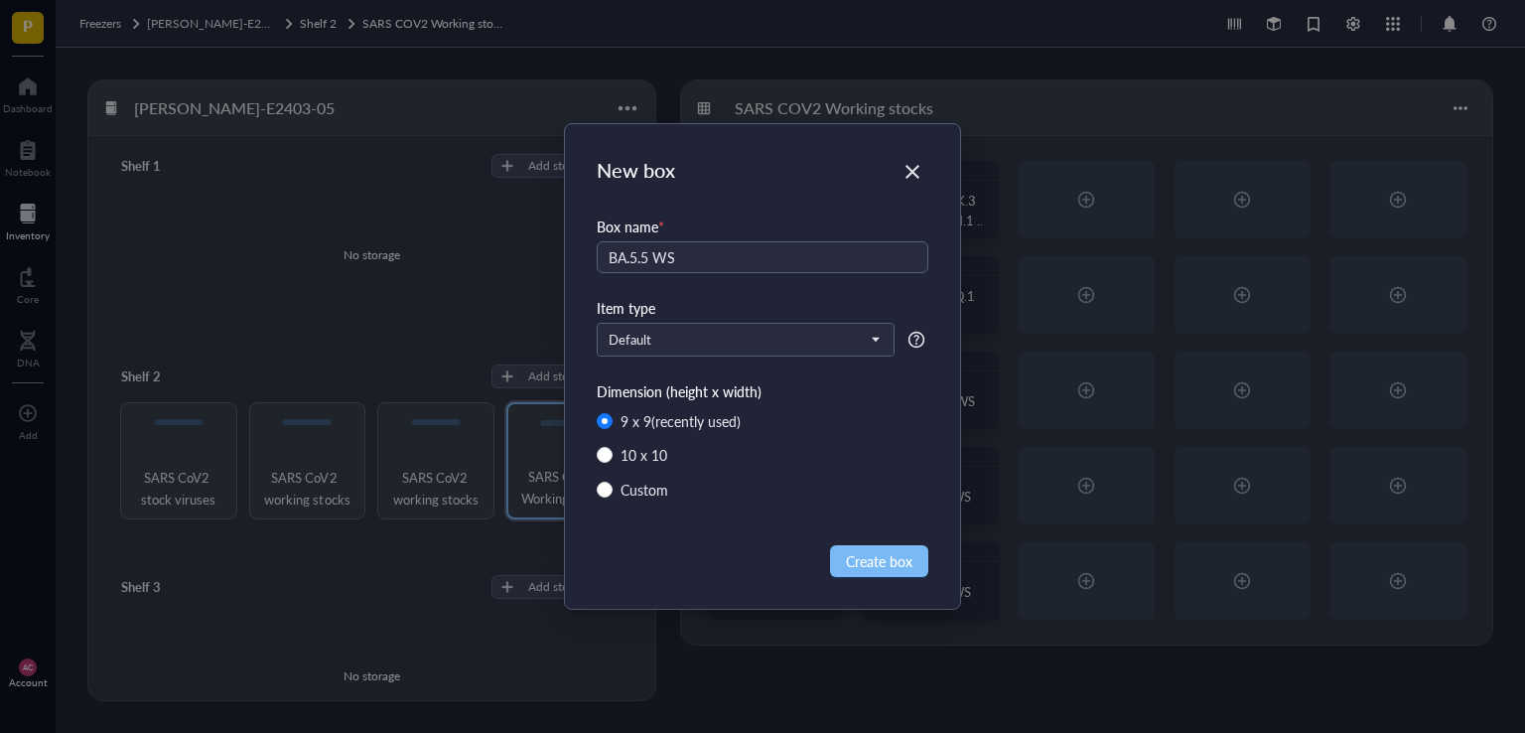
click at [891, 551] on span "Create box" at bounding box center [879, 561] width 67 height 22
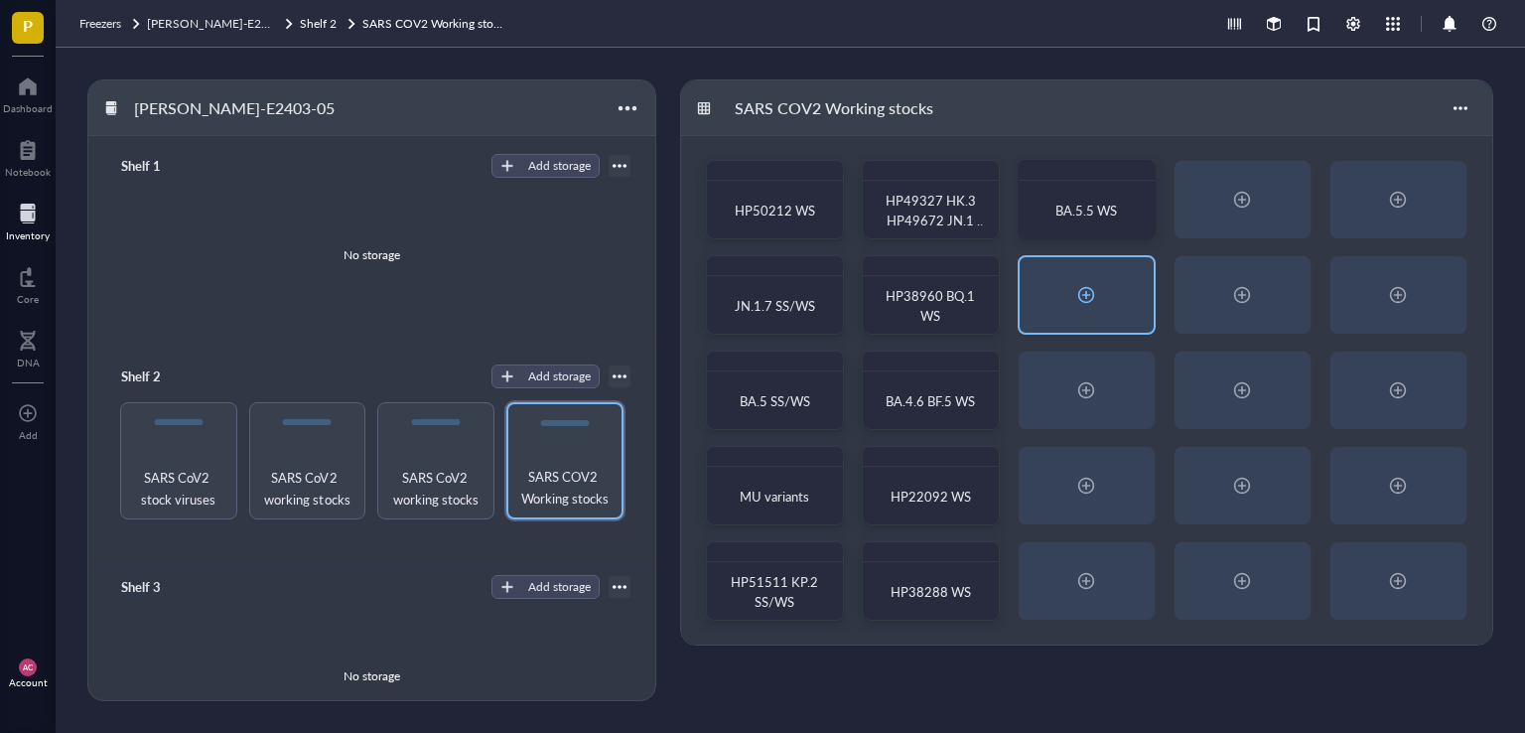
click at [1096, 287] on div at bounding box center [1086, 295] width 32 height 32
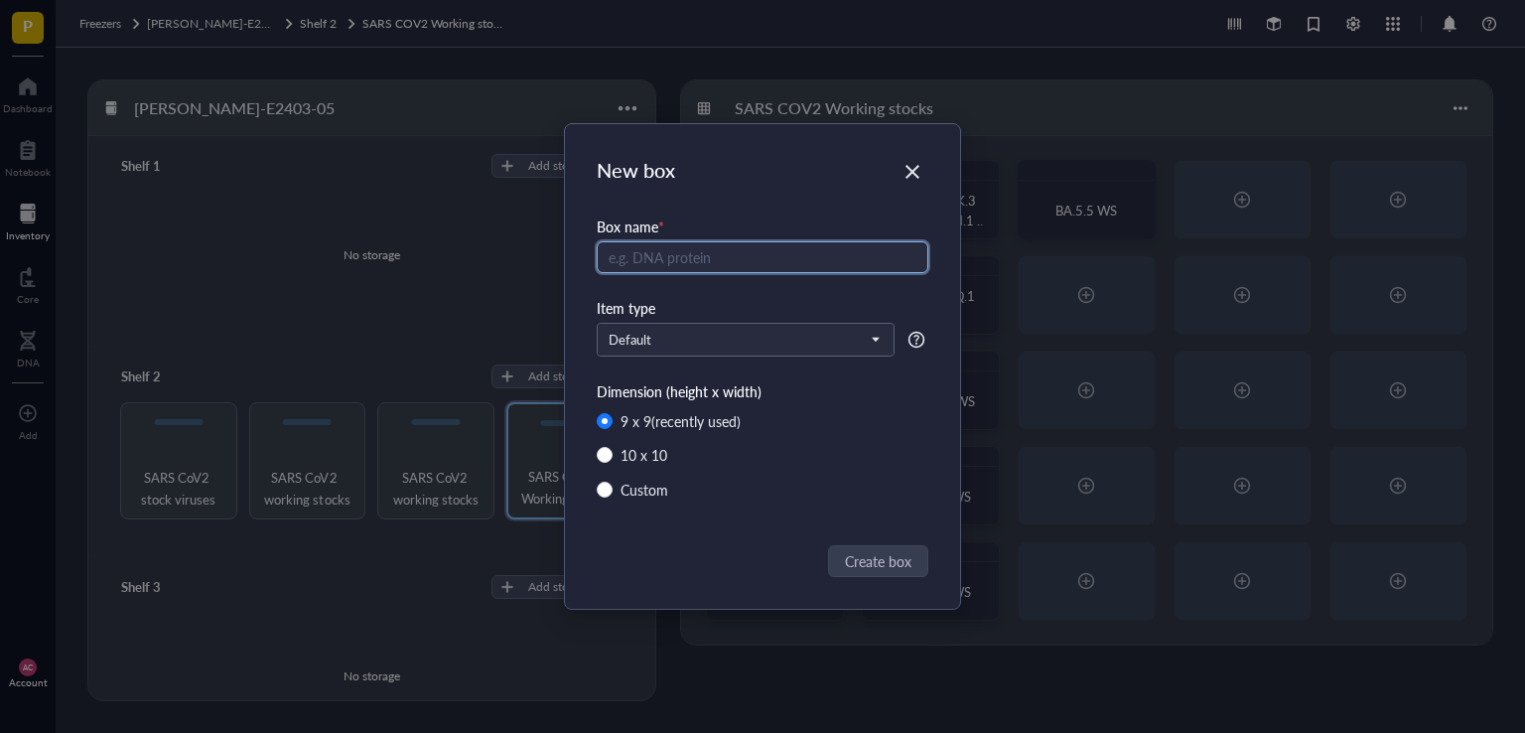
click at [727, 261] on input "text" at bounding box center [763, 257] width 332 height 32
click at [702, 262] on input "HP" at bounding box center [763, 257] width 332 height 32
click at [734, 259] on input "HP38021" at bounding box center [763, 257] width 332 height 32
type input "HP38021 BA.2.75.2 WS"
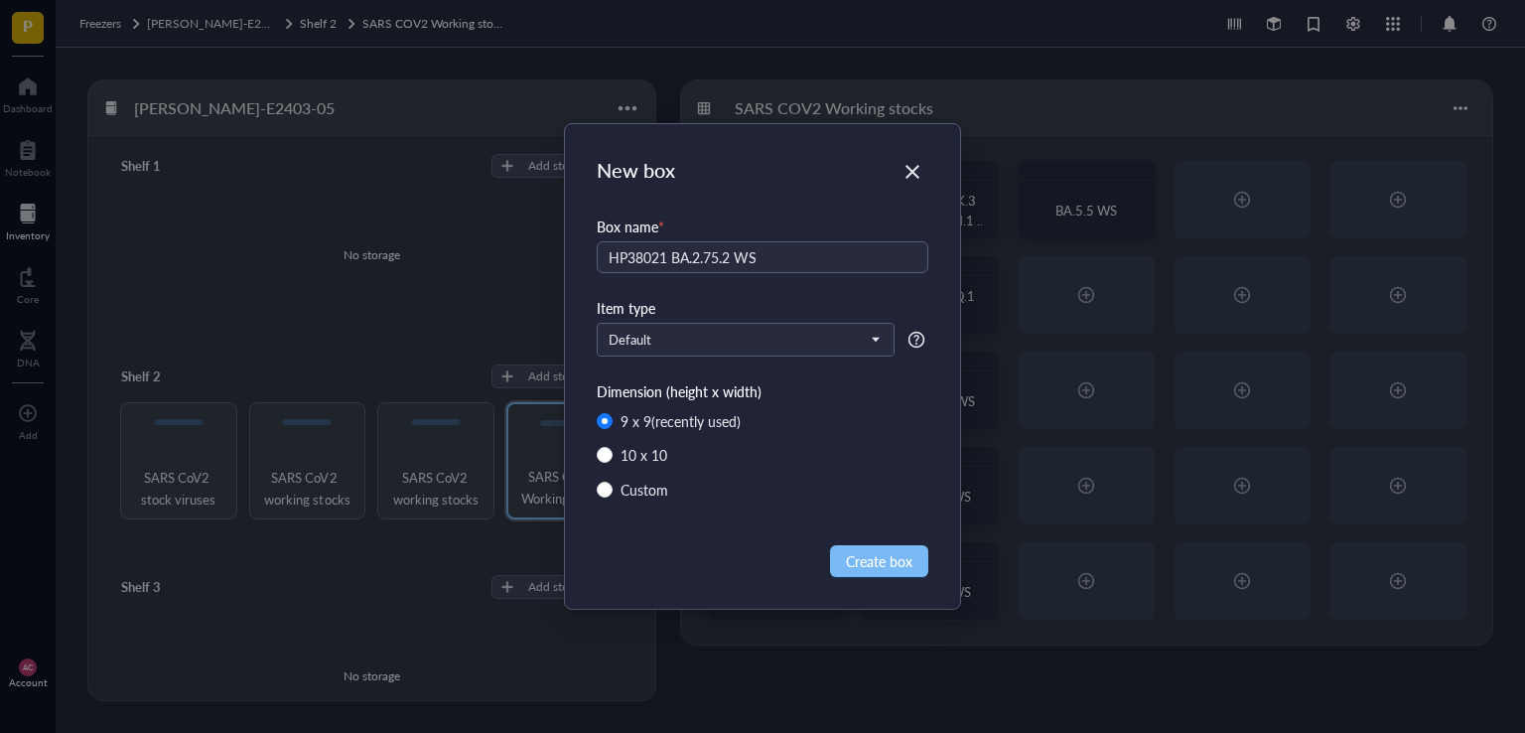
click at [905, 570] on span "Create box" at bounding box center [879, 561] width 67 height 22
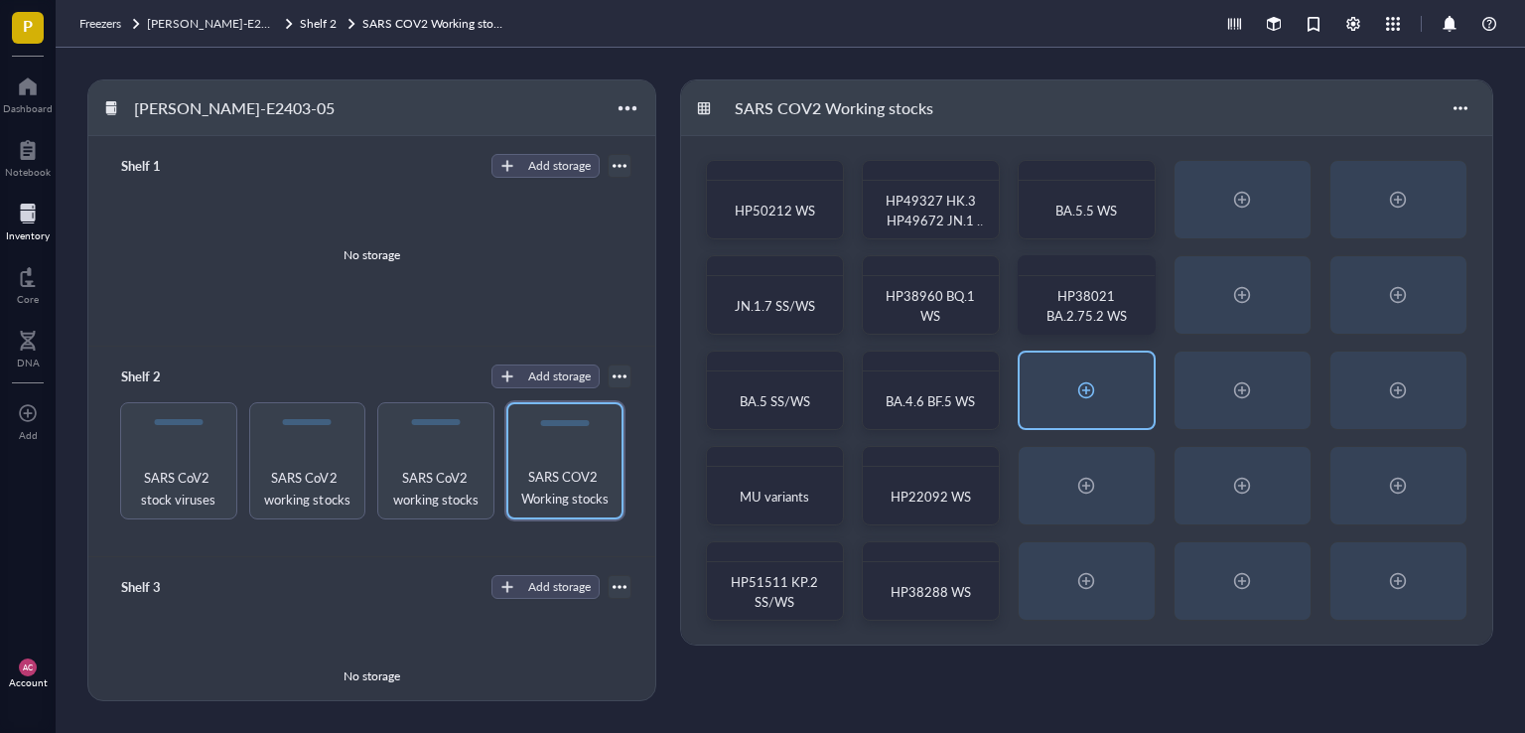
click at [1075, 379] on div at bounding box center [1086, 390] width 32 height 32
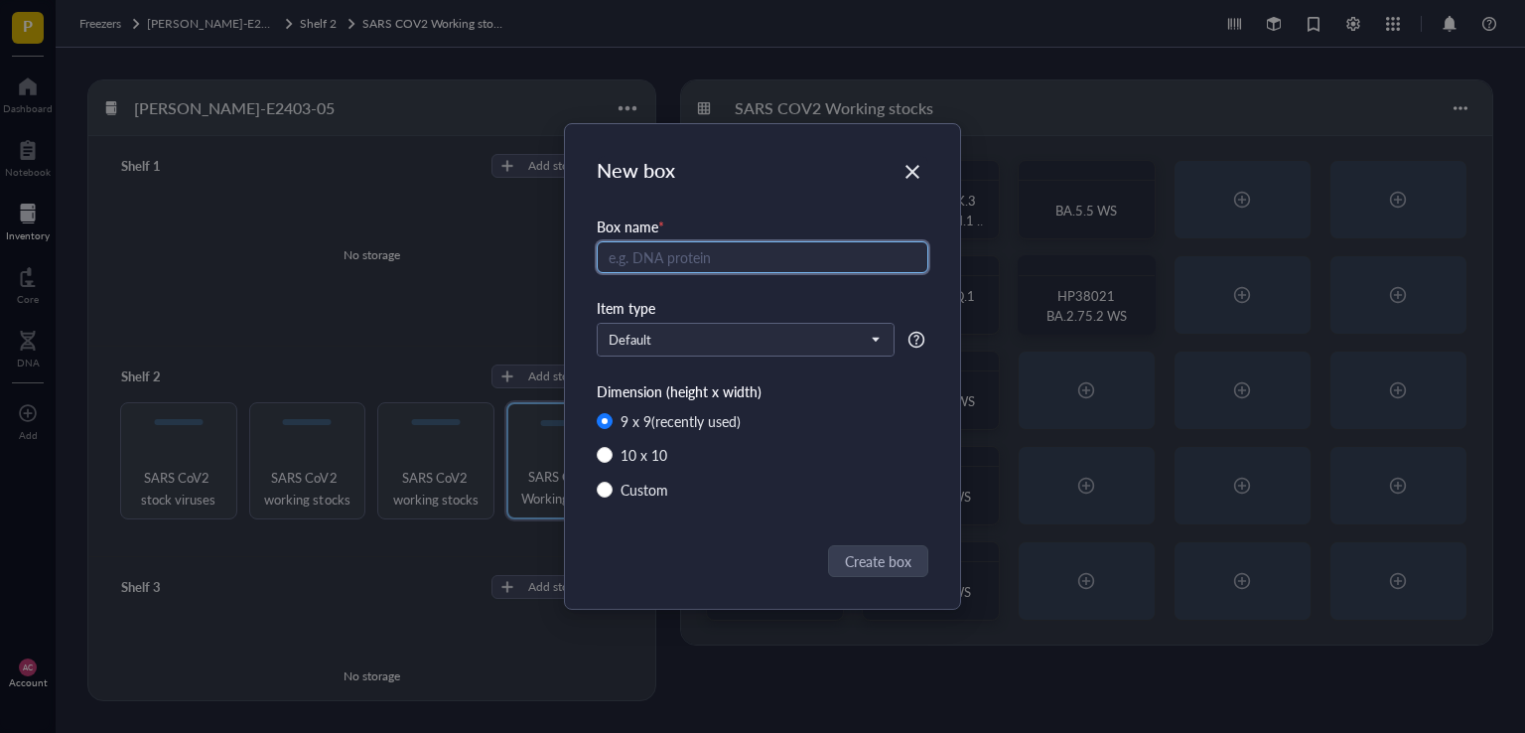
click at [665, 261] on input "text" at bounding box center [763, 257] width 332 height 32
type input "BA.5.1.3 BA.4.7 XBB WS"
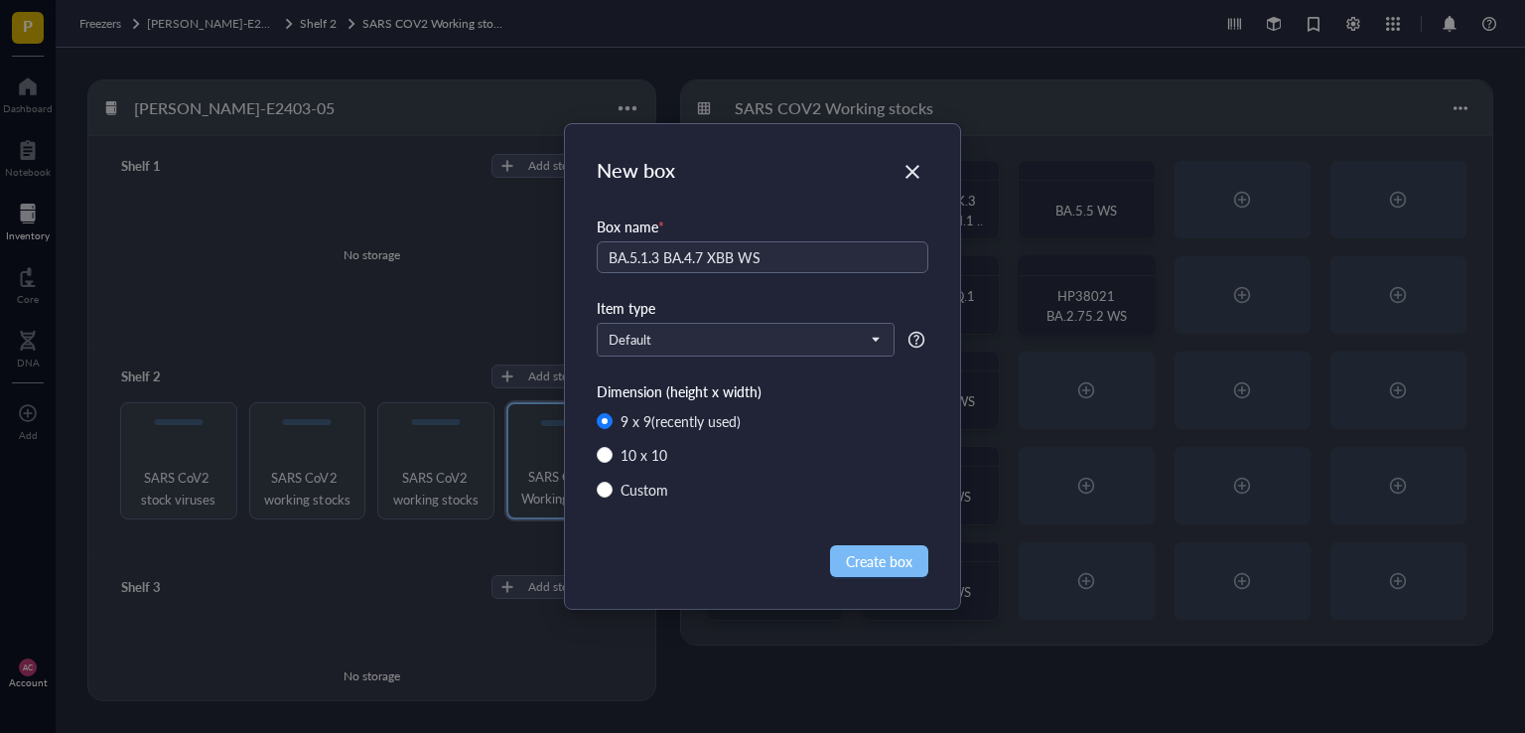
click at [878, 557] on span "Create box" at bounding box center [879, 561] width 67 height 22
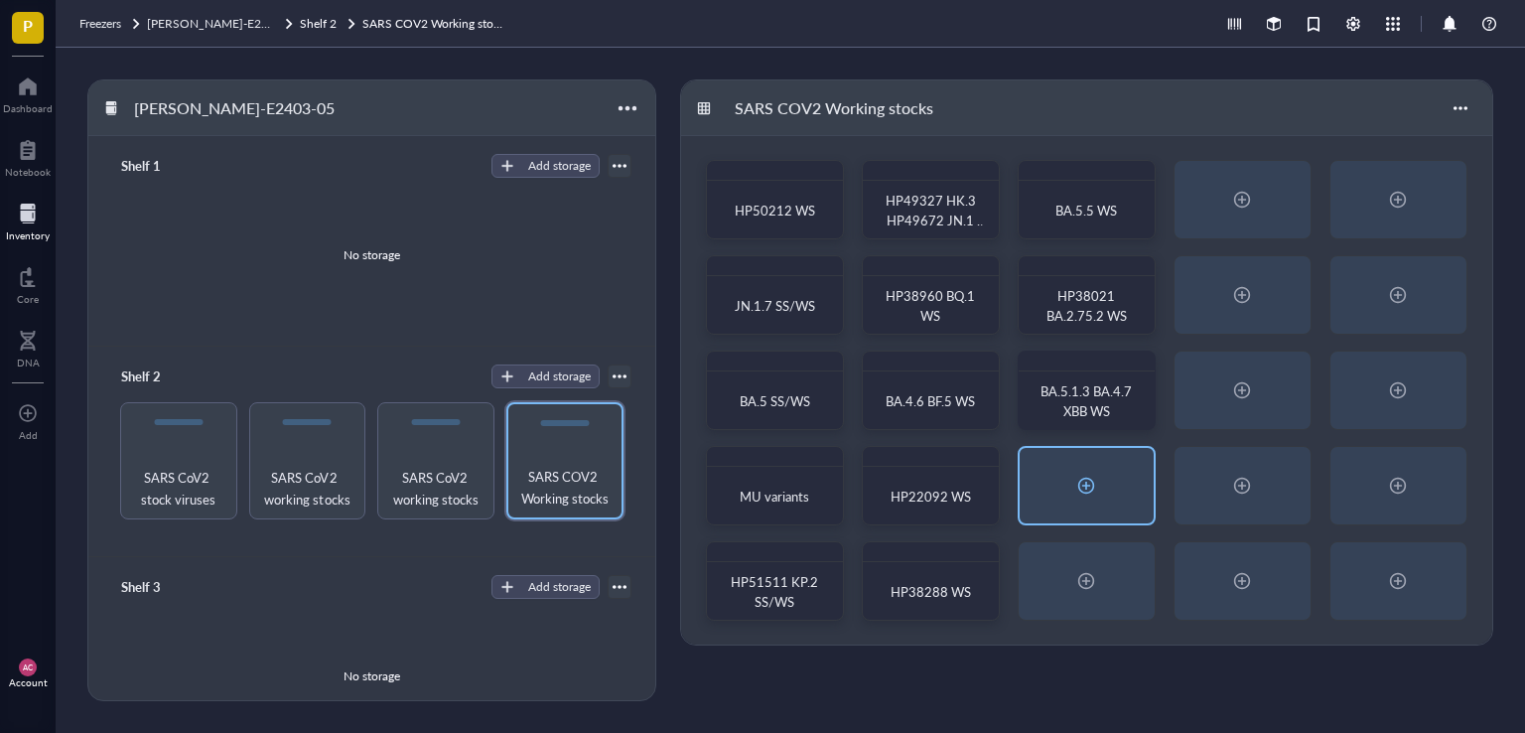
click at [1092, 490] on div at bounding box center [1086, 485] width 32 height 32
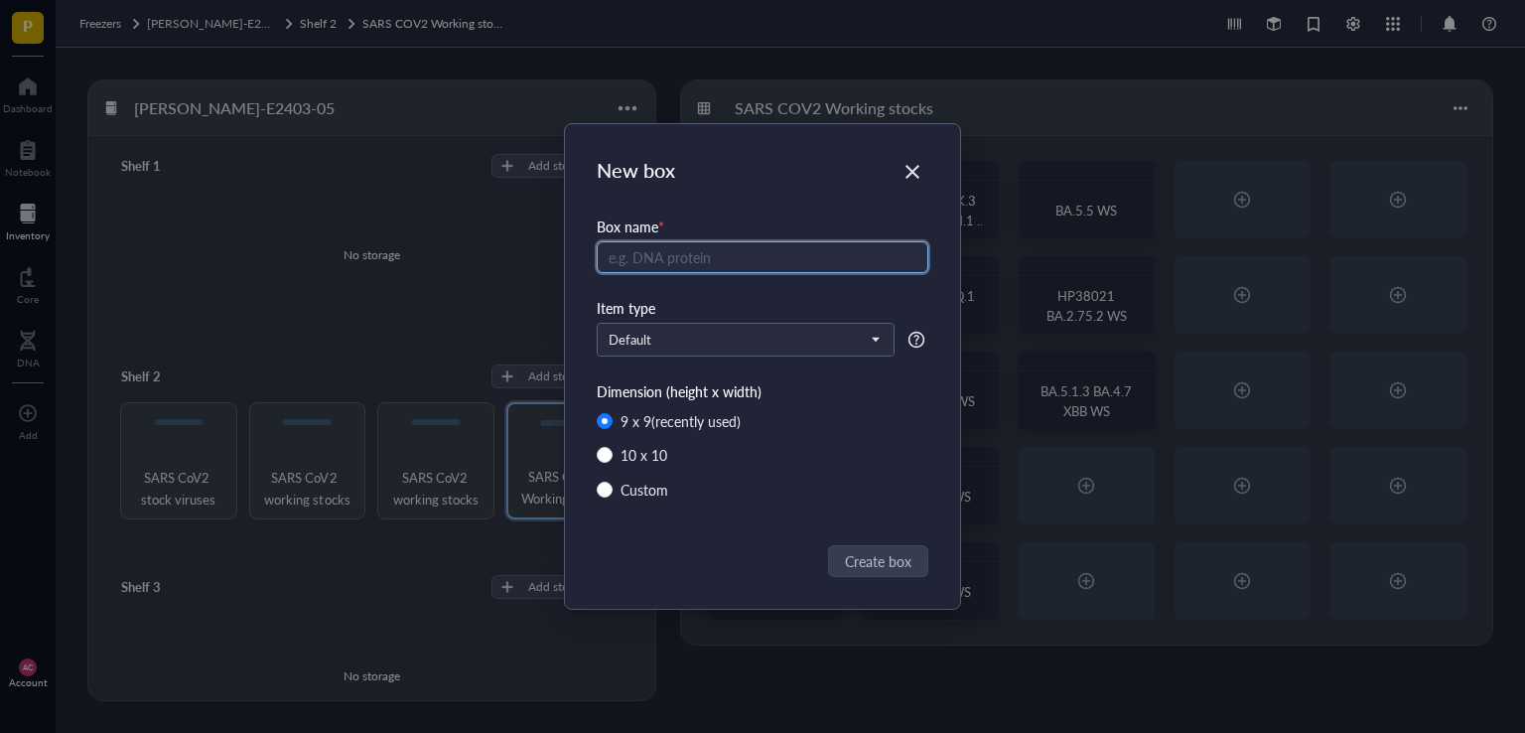
click at [678, 267] on input "text" at bounding box center [763, 257] width 332 height 32
click at [742, 259] on input "HP38861" at bounding box center [763, 257] width 332 height 32
type input "HP38861 BQ.1.1"
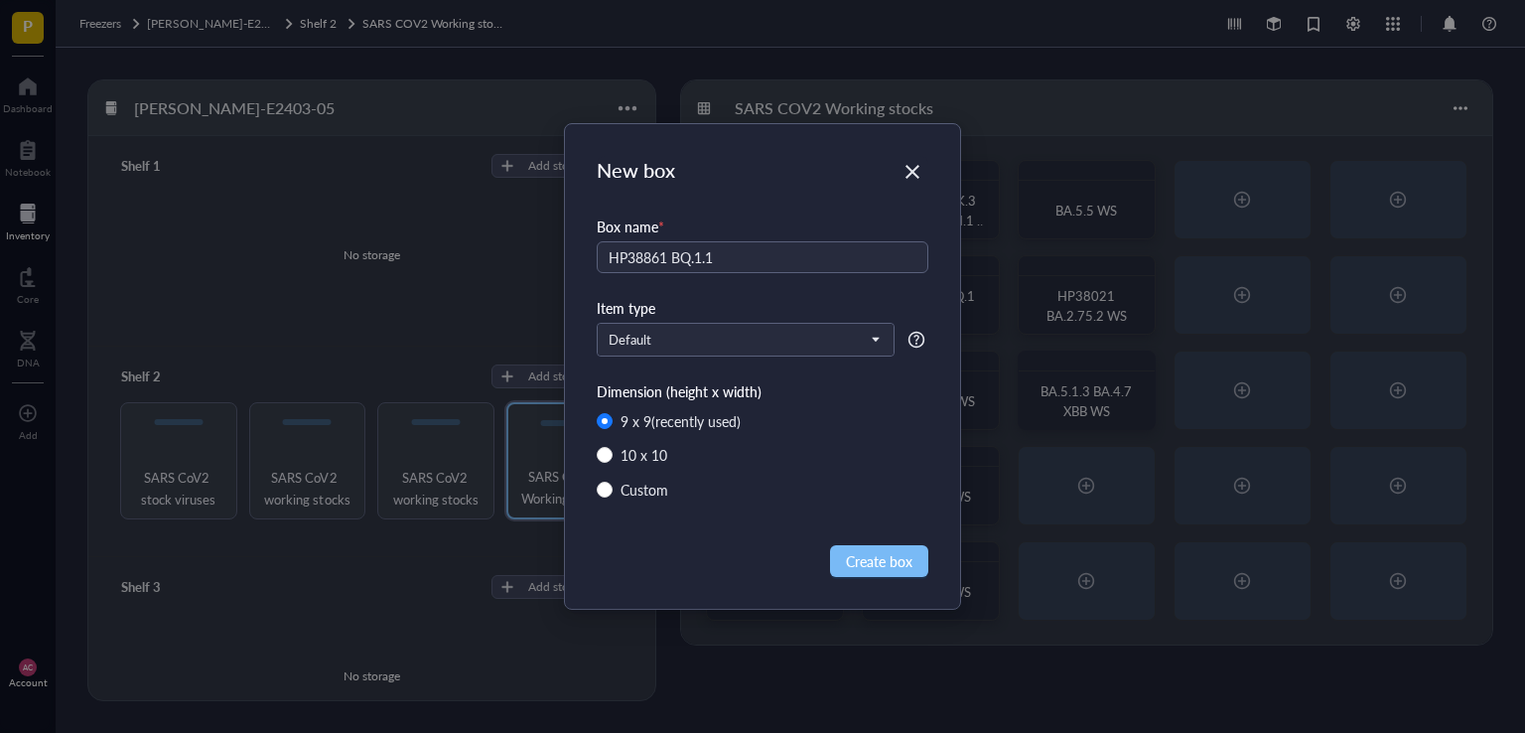
click at [907, 553] on span "Create box" at bounding box center [879, 561] width 67 height 22
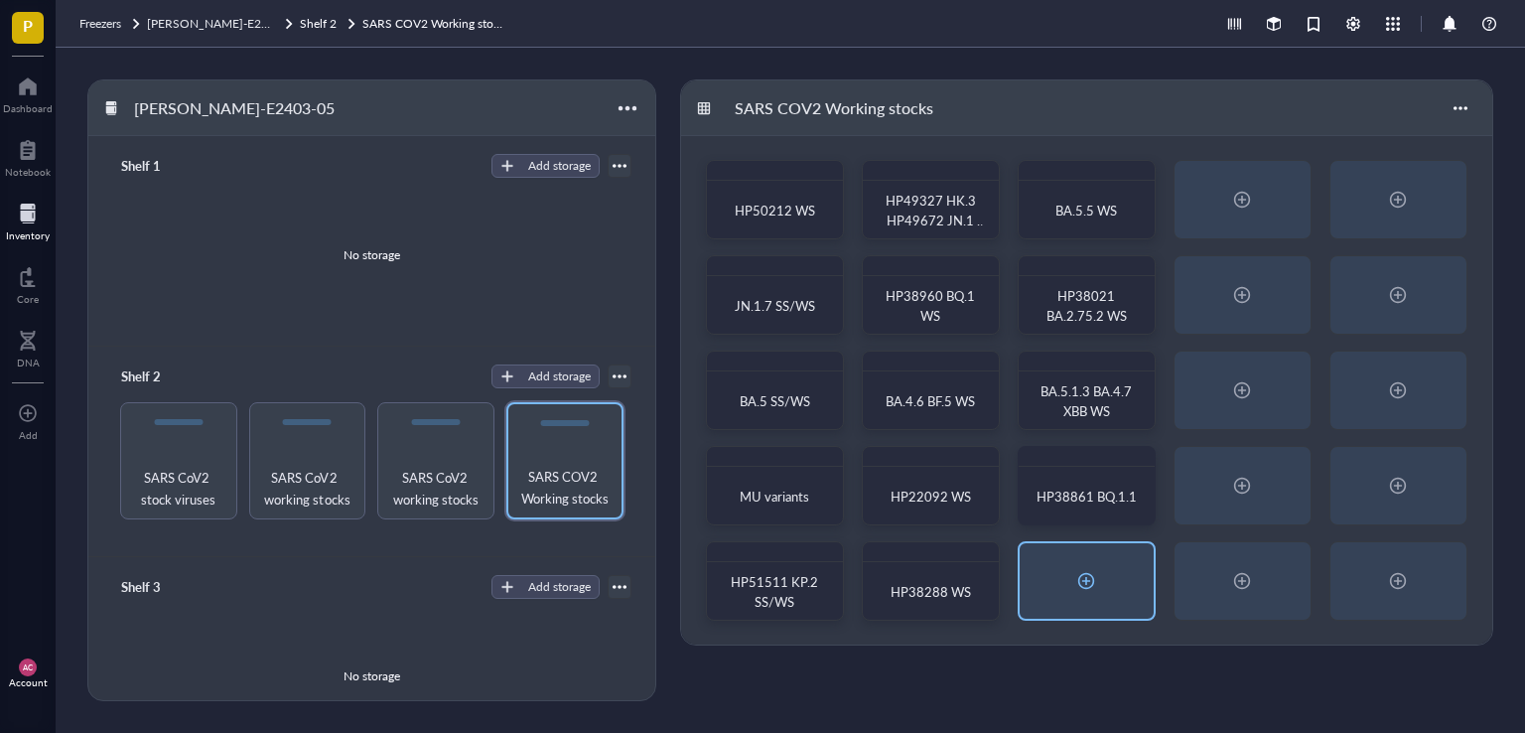
click at [1092, 576] on div at bounding box center [1086, 581] width 32 height 32
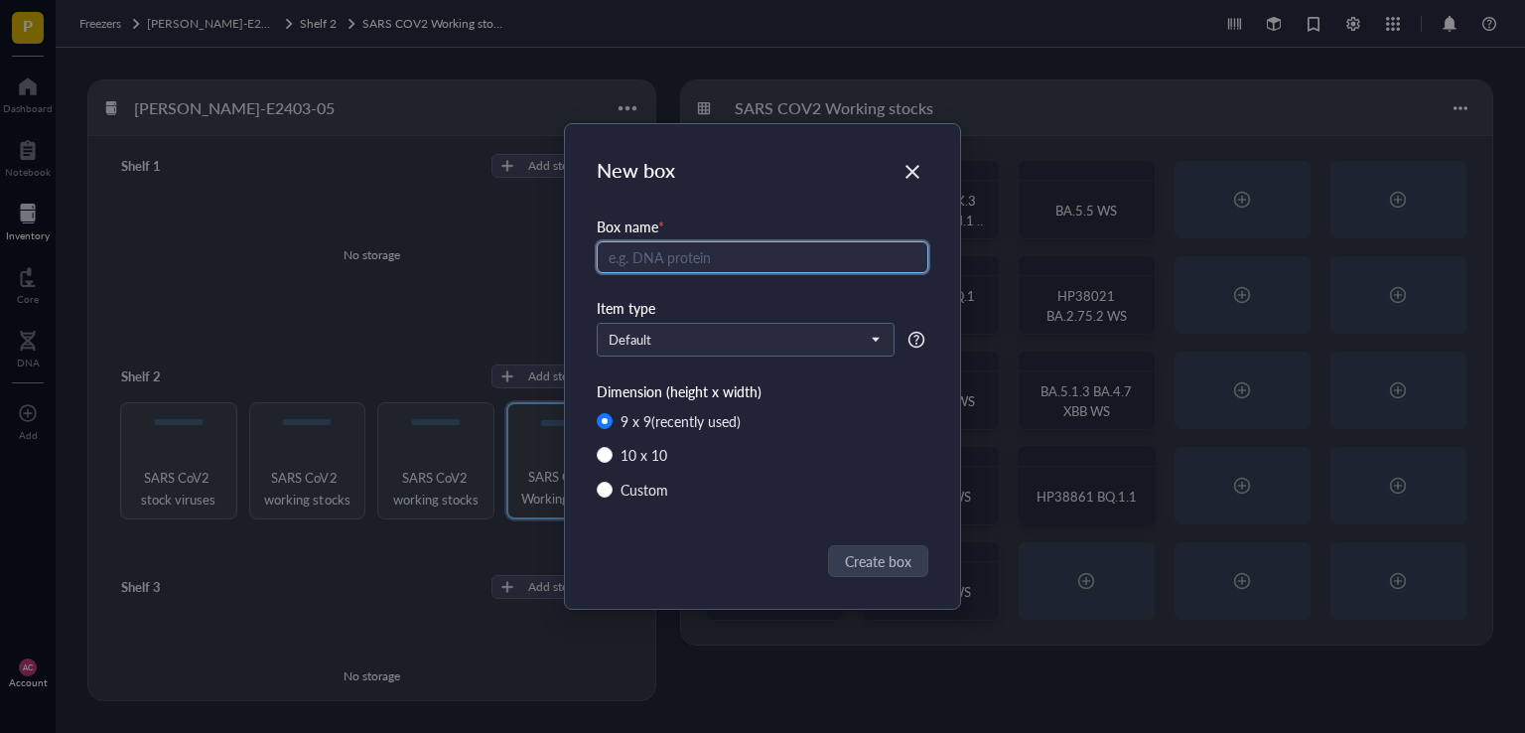
click at [732, 248] on input "text" at bounding box center [763, 257] width 332 height 32
click at [735, 263] on input "HP26636 HP" at bounding box center [763, 257] width 332 height 32
click at [758, 257] on input "HP26636 HP26750 HP" at bounding box center [763, 257] width 332 height 32
type input "HP26636 HP26750 HP26798 WS"
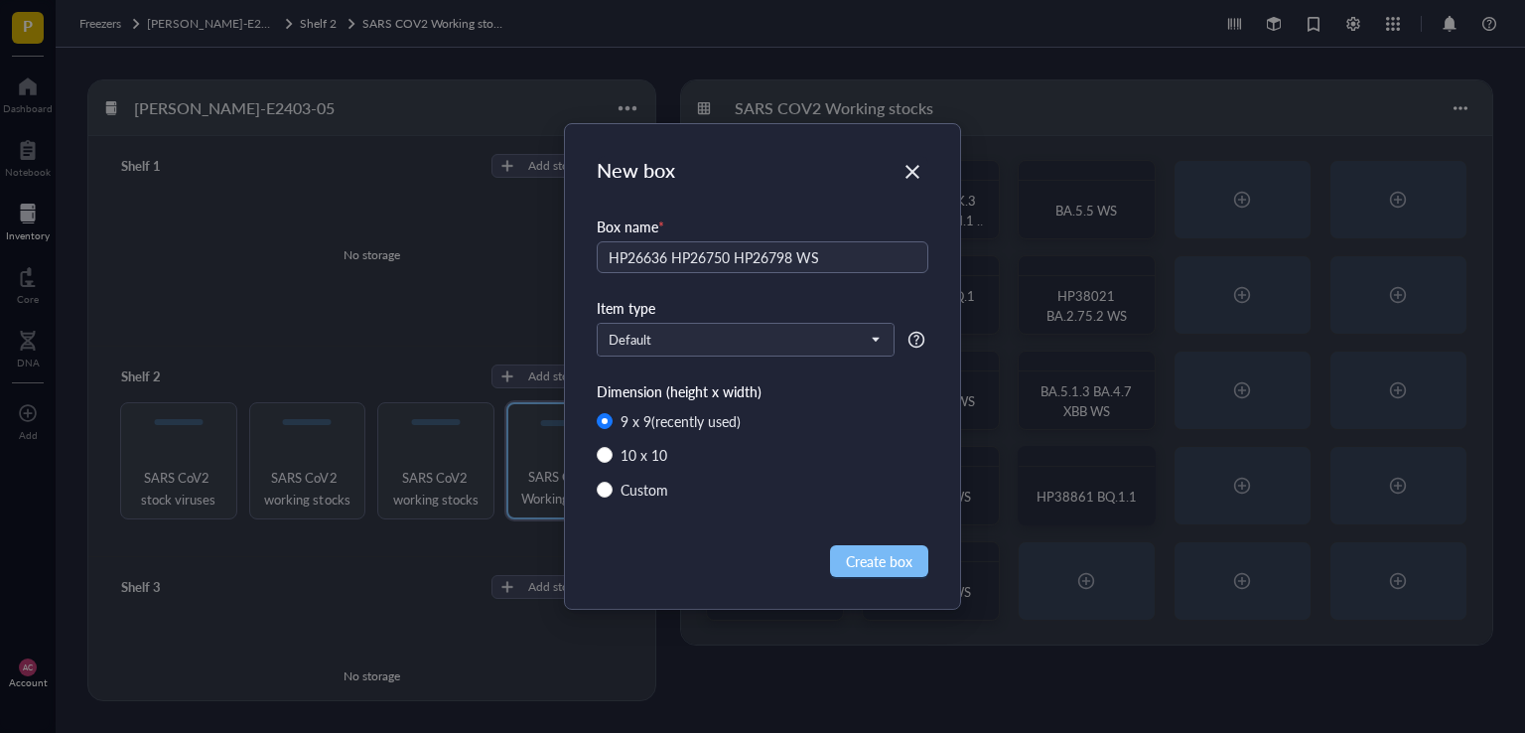
click at [866, 557] on span "Create box" at bounding box center [879, 561] width 67 height 22
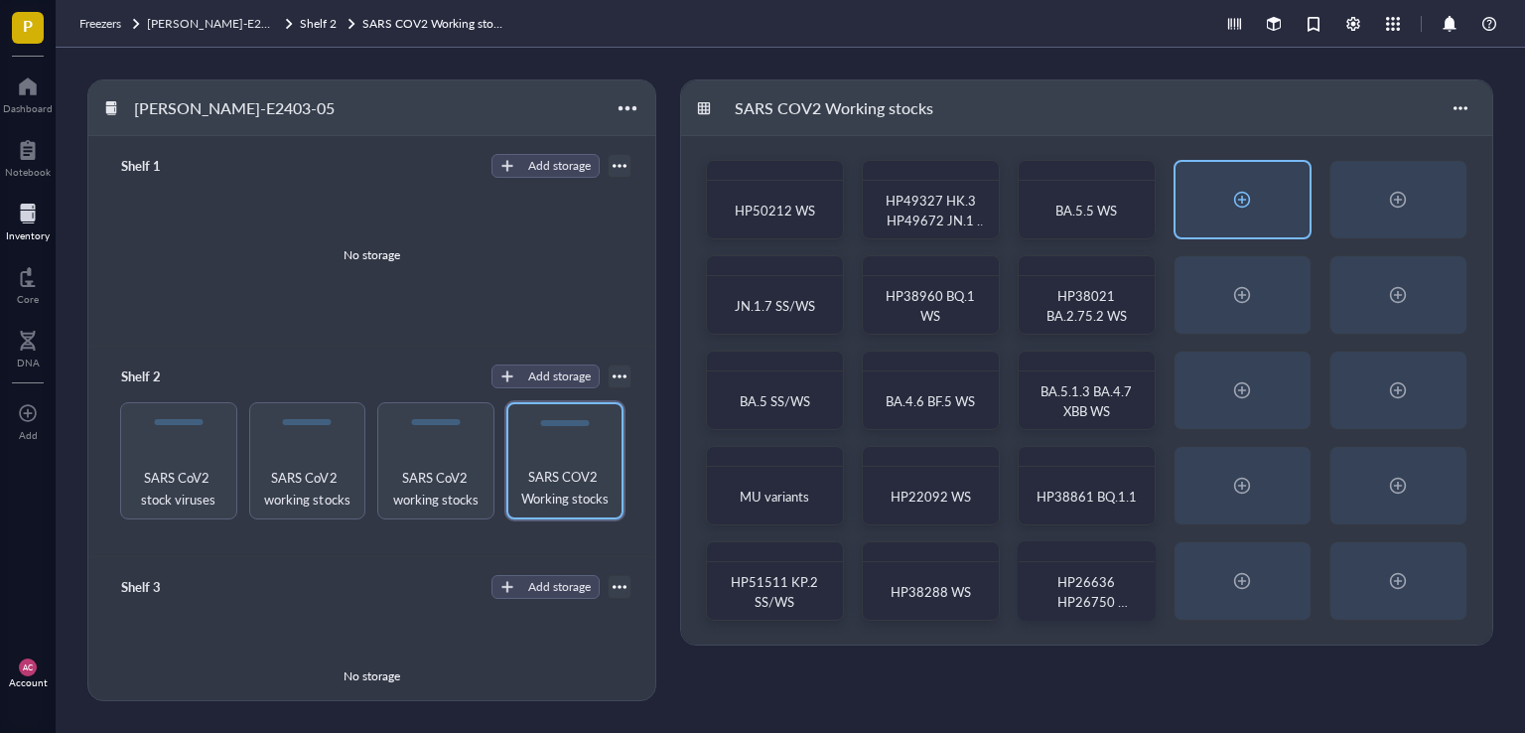
click at [1248, 199] on div at bounding box center [1242, 200] width 32 height 32
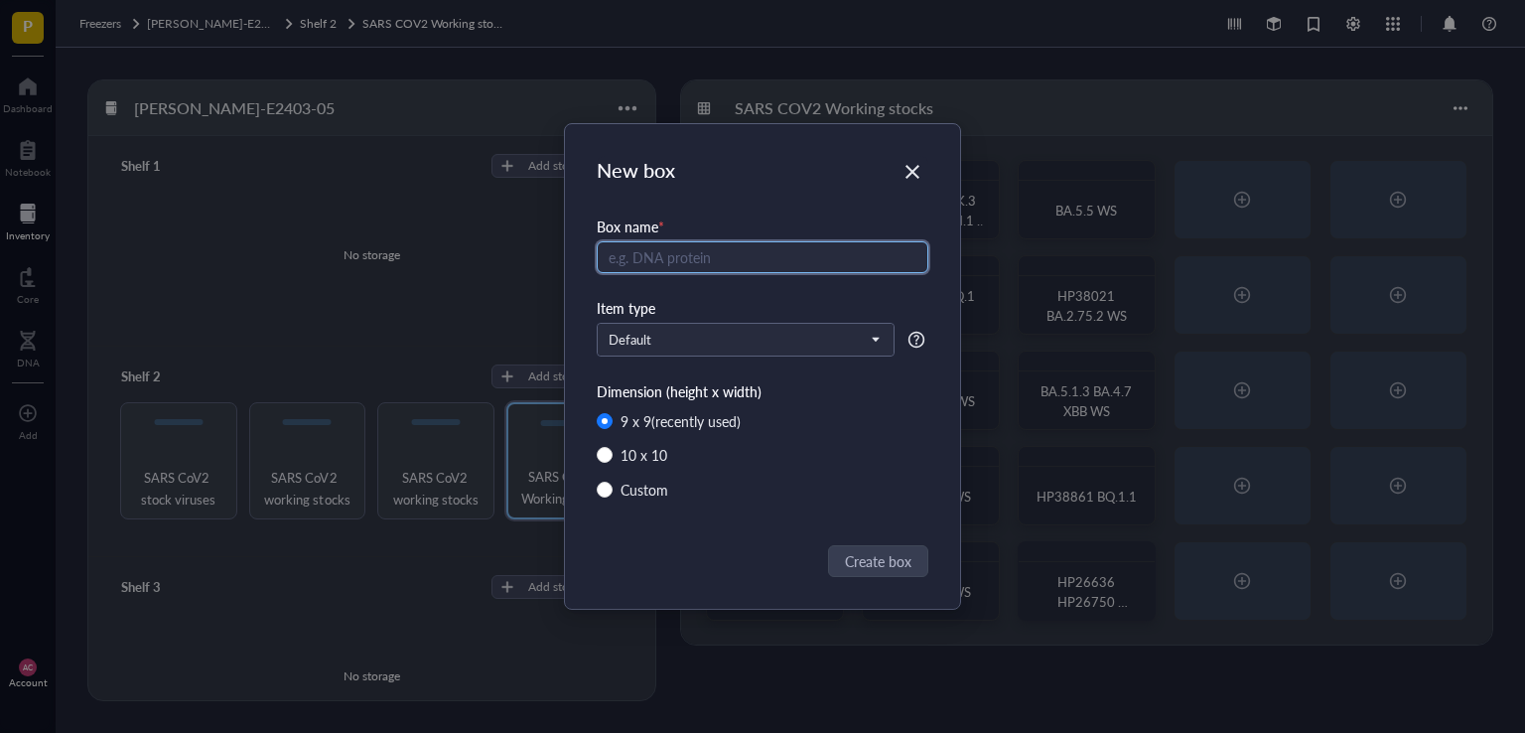
click at [657, 261] on input "text" at bounding box center [763, 257] width 332 height 32
type input "XE/XQ SS/WS"
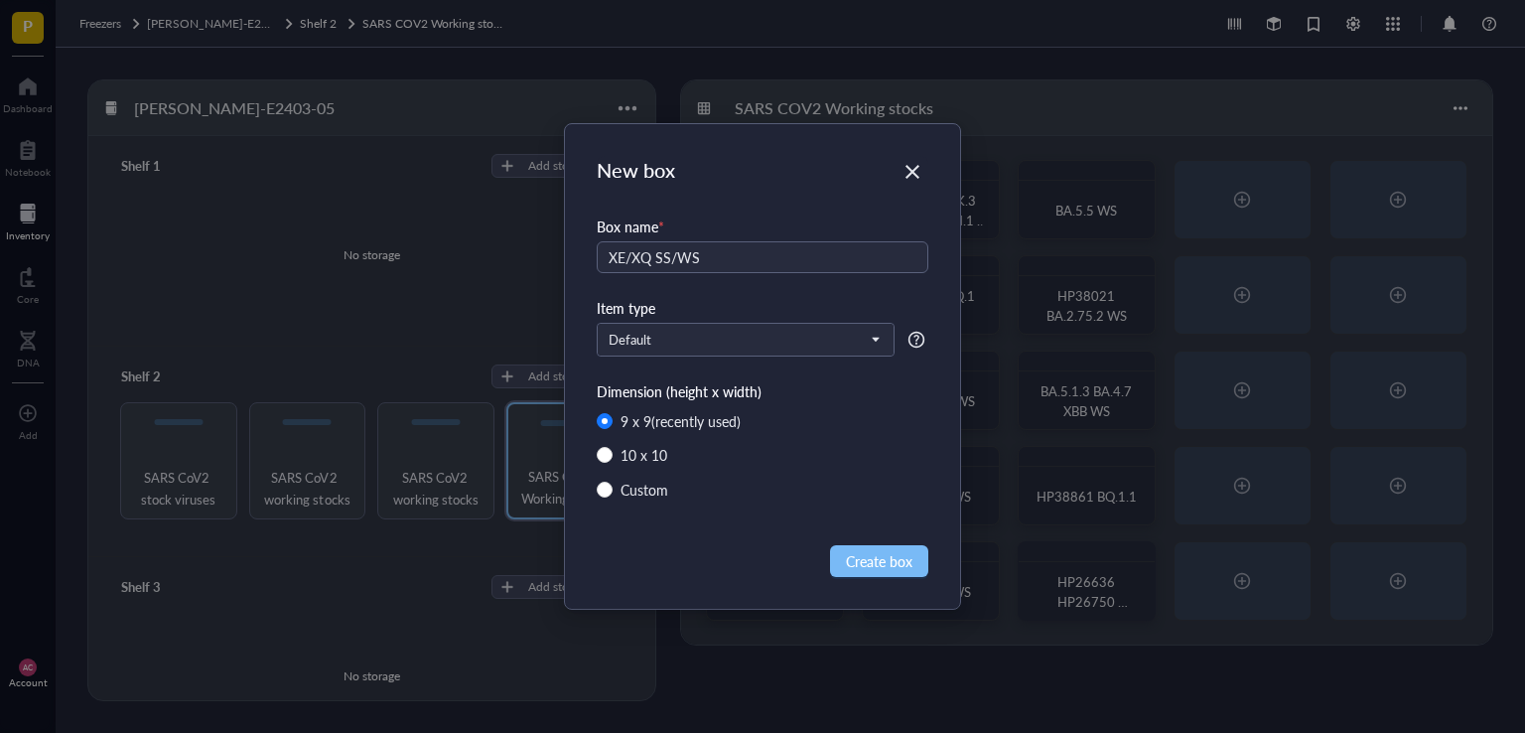
click at [870, 566] on span "Create box" at bounding box center [879, 561] width 67 height 22
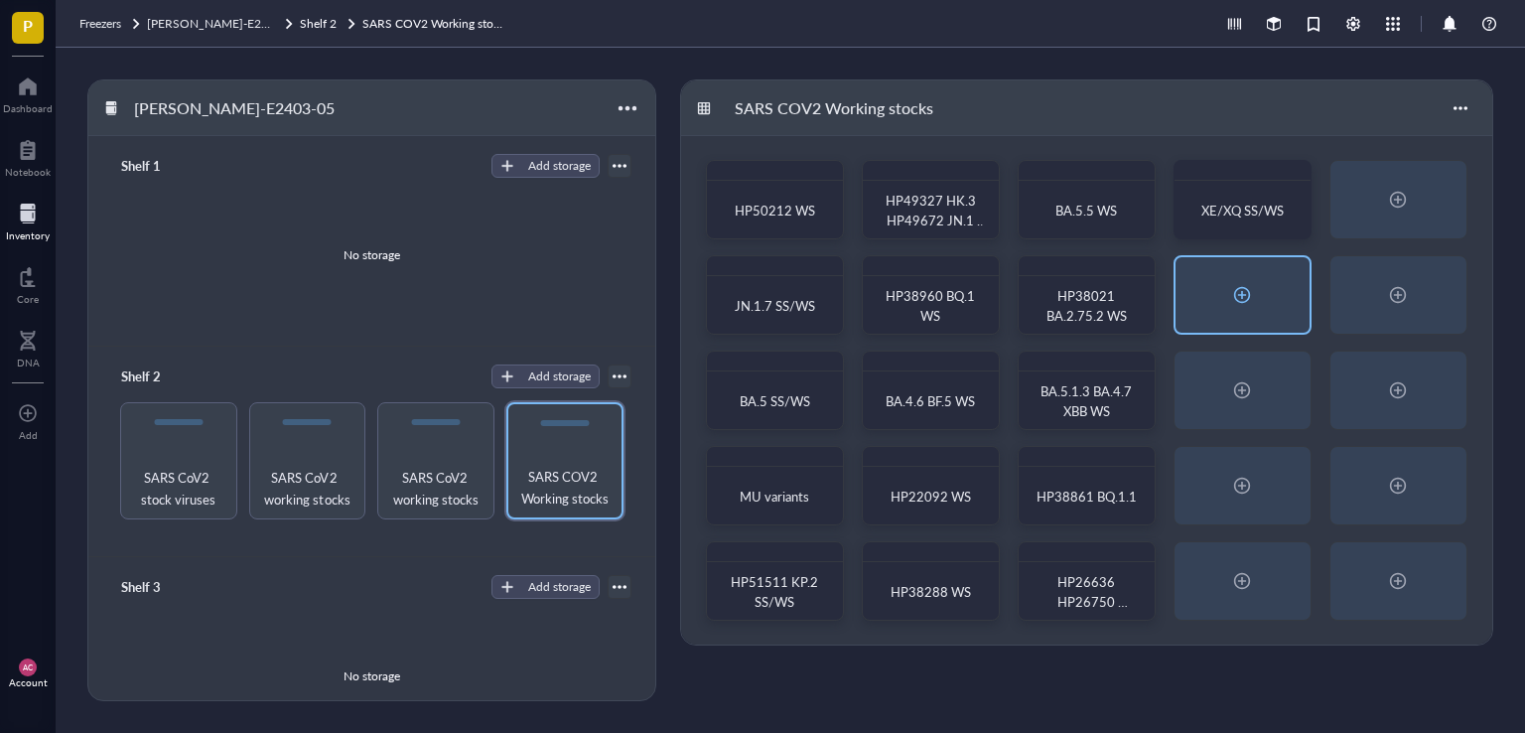
click at [1239, 302] on div at bounding box center [1242, 295] width 32 height 32
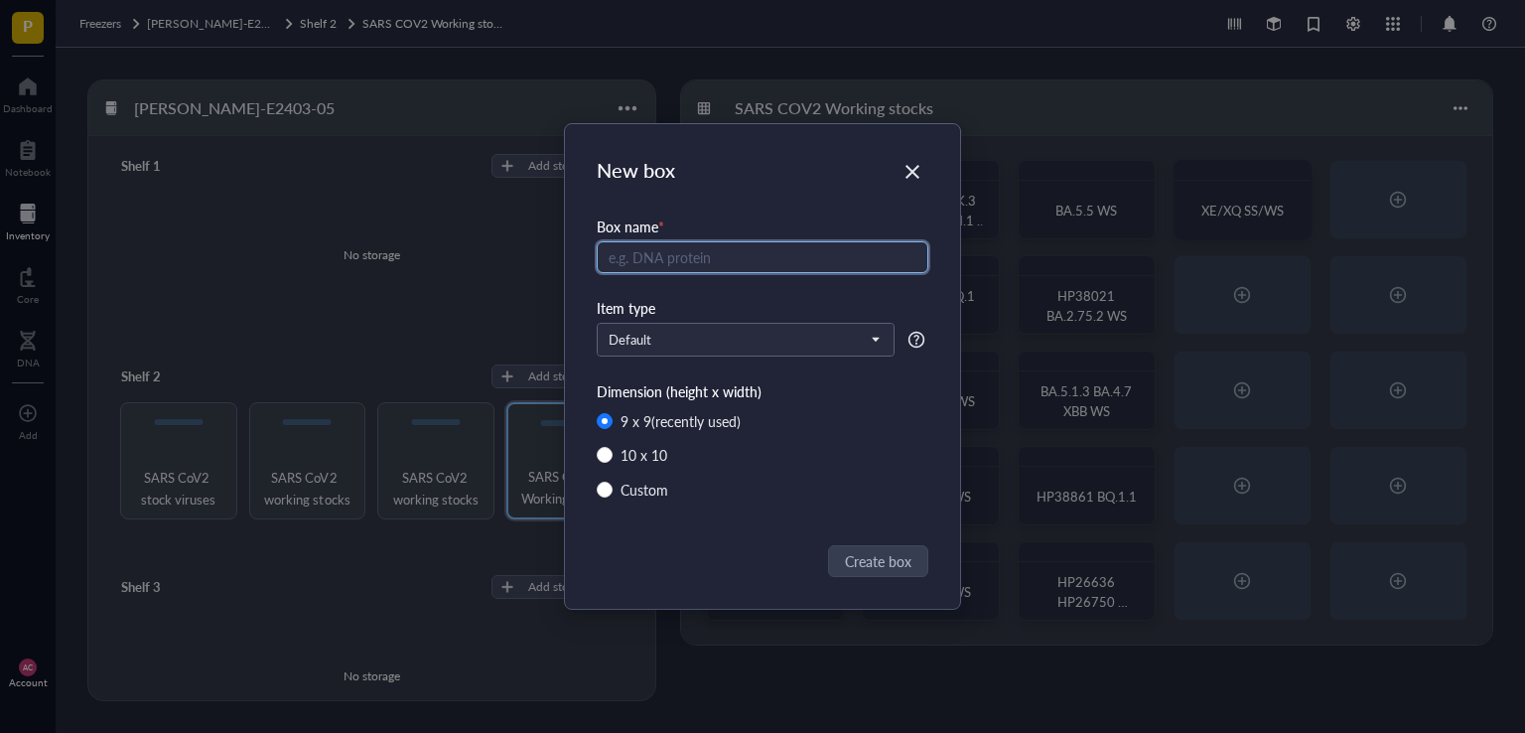
click at [647, 259] on input "text" at bounding box center [763, 257] width 332 height 32
type input "EG.5 isolation"
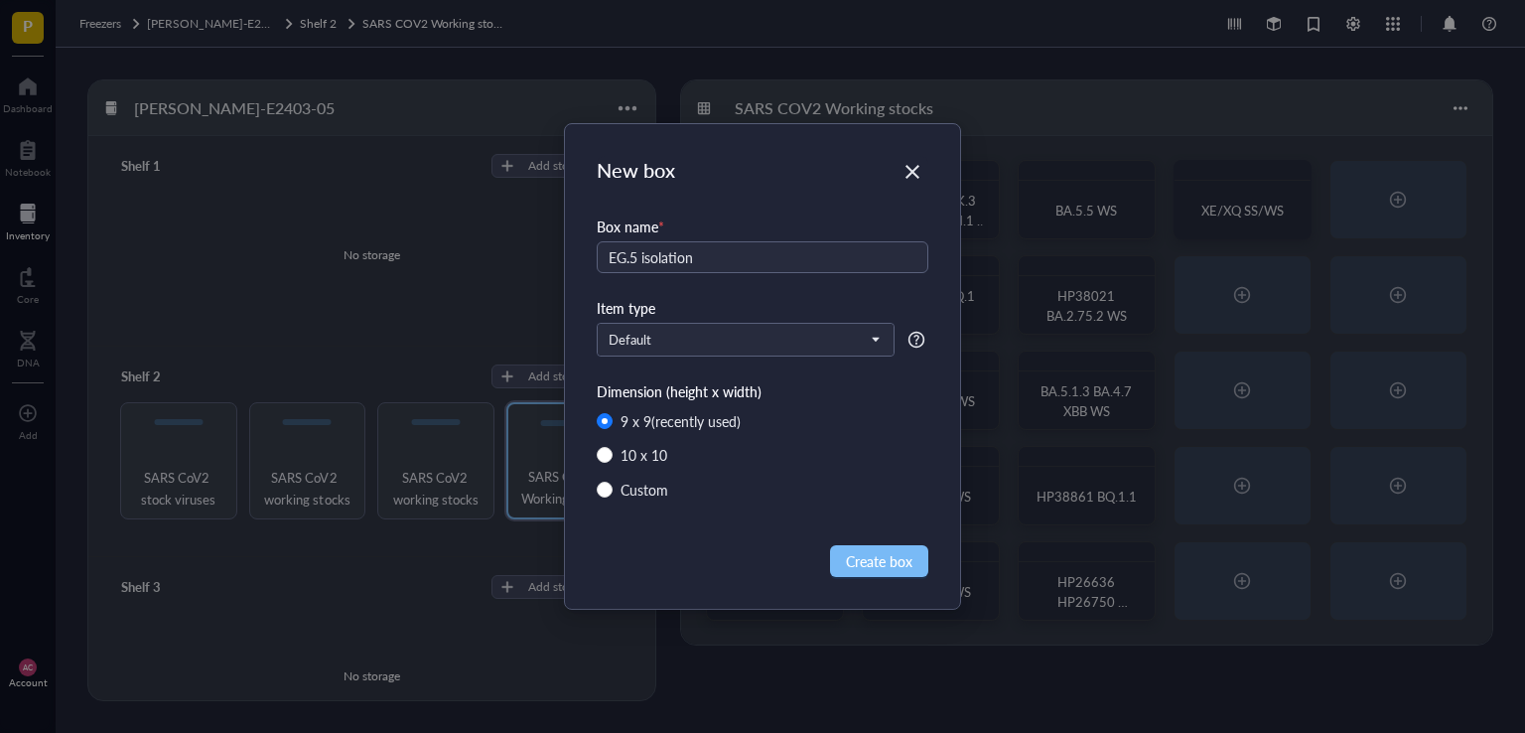
click at [880, 555] on span "Create box" at bounding box center [879, 561] width 67 height 22
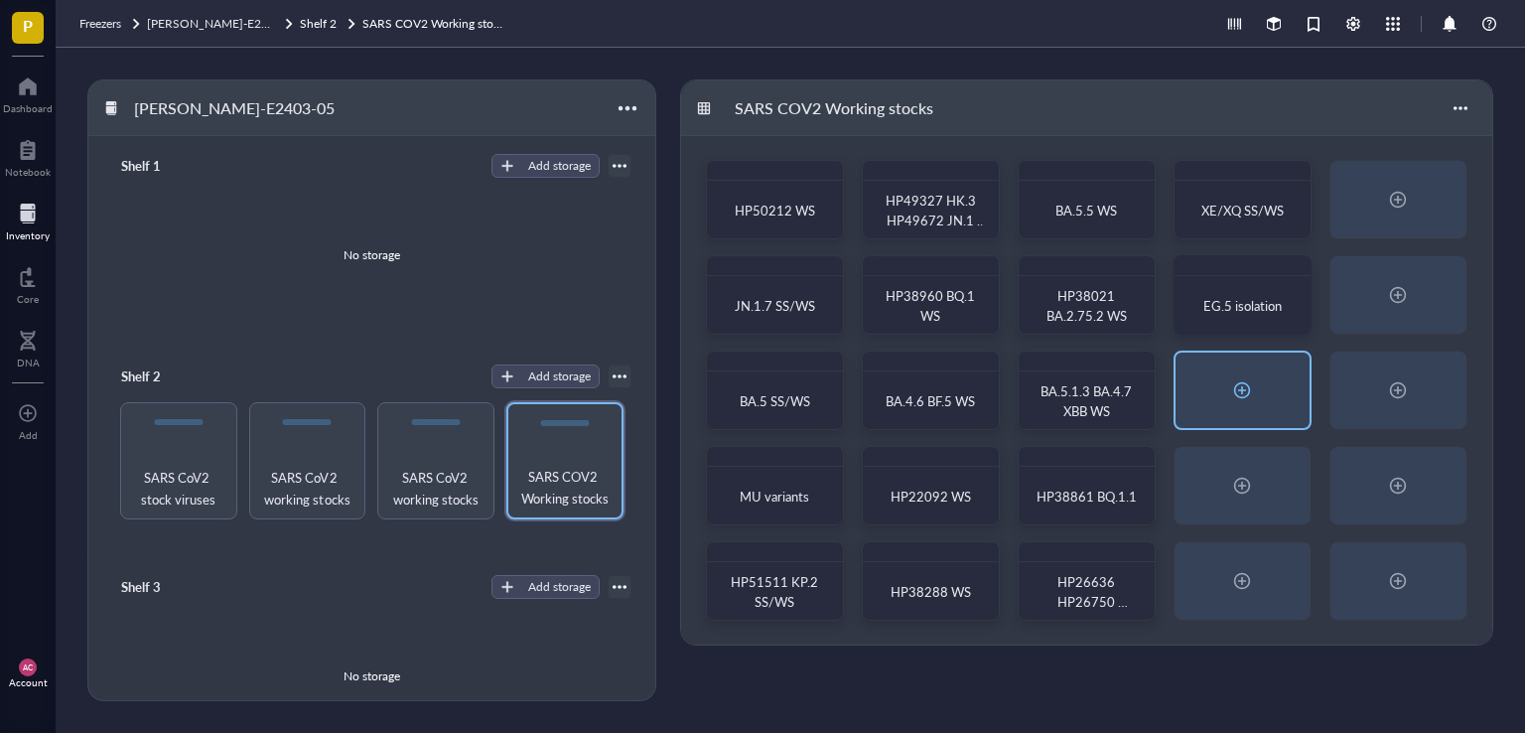
click at [1261, 382] on div at bounding box center [1242, 389] width 134 height 75
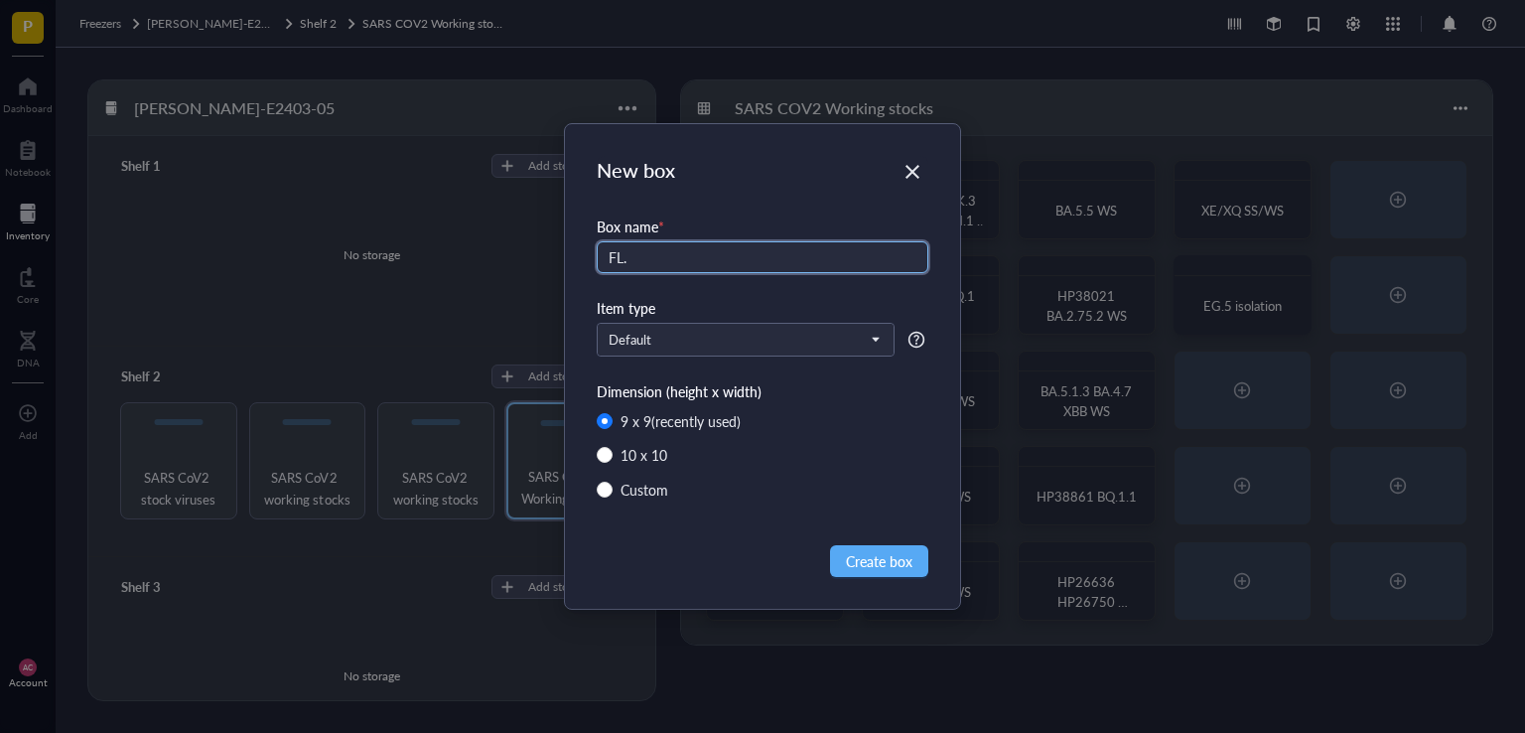
click at [680, 259] on input "FL." at bounding box center [763, 257] width 332 height 32
type input "FL.1.5.1 SS/WS"
click at [900, 554] on span "Create box" at bounding box center [879, 561] width 67 height 22
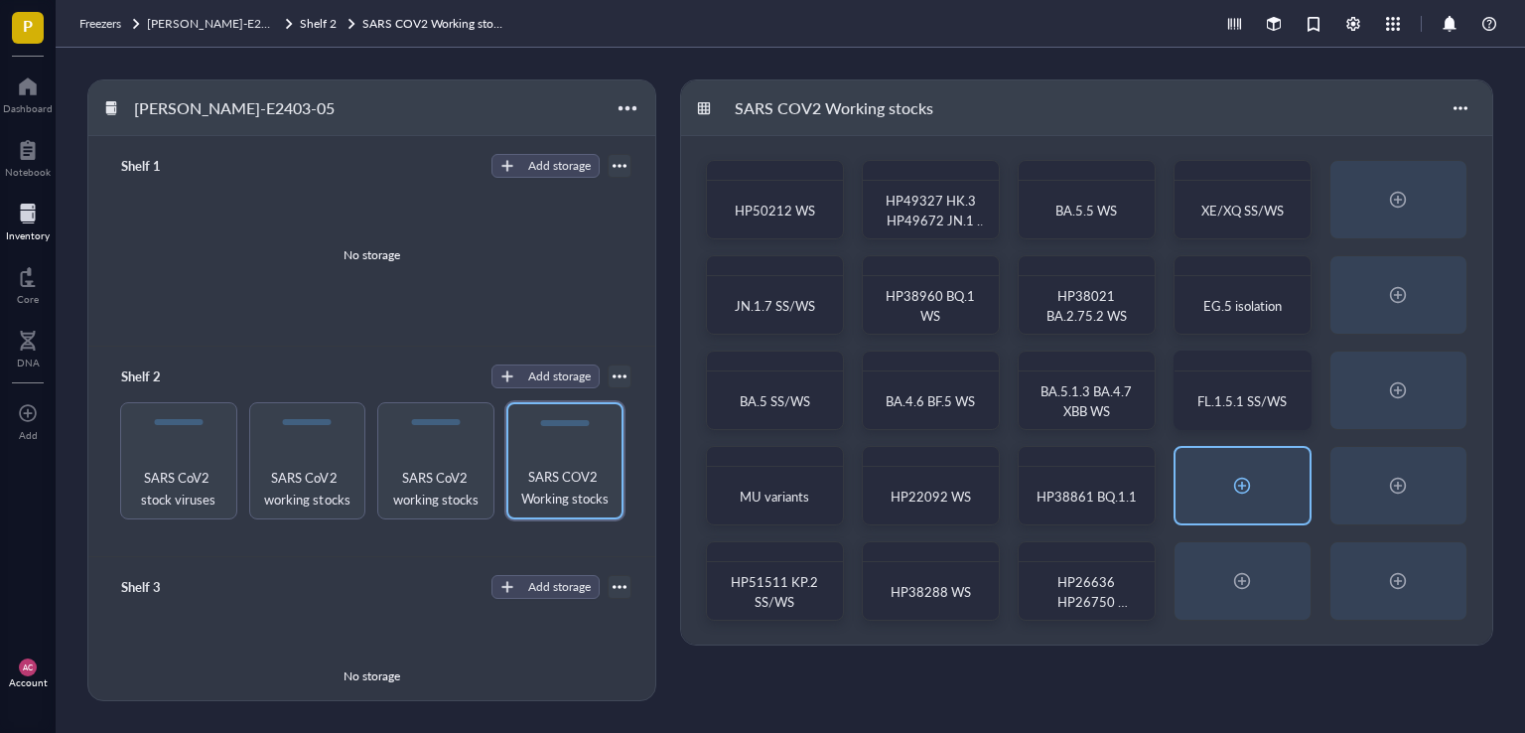
click at [1271, 500] on div at bounding box center [1242, 485] width 134 height 75
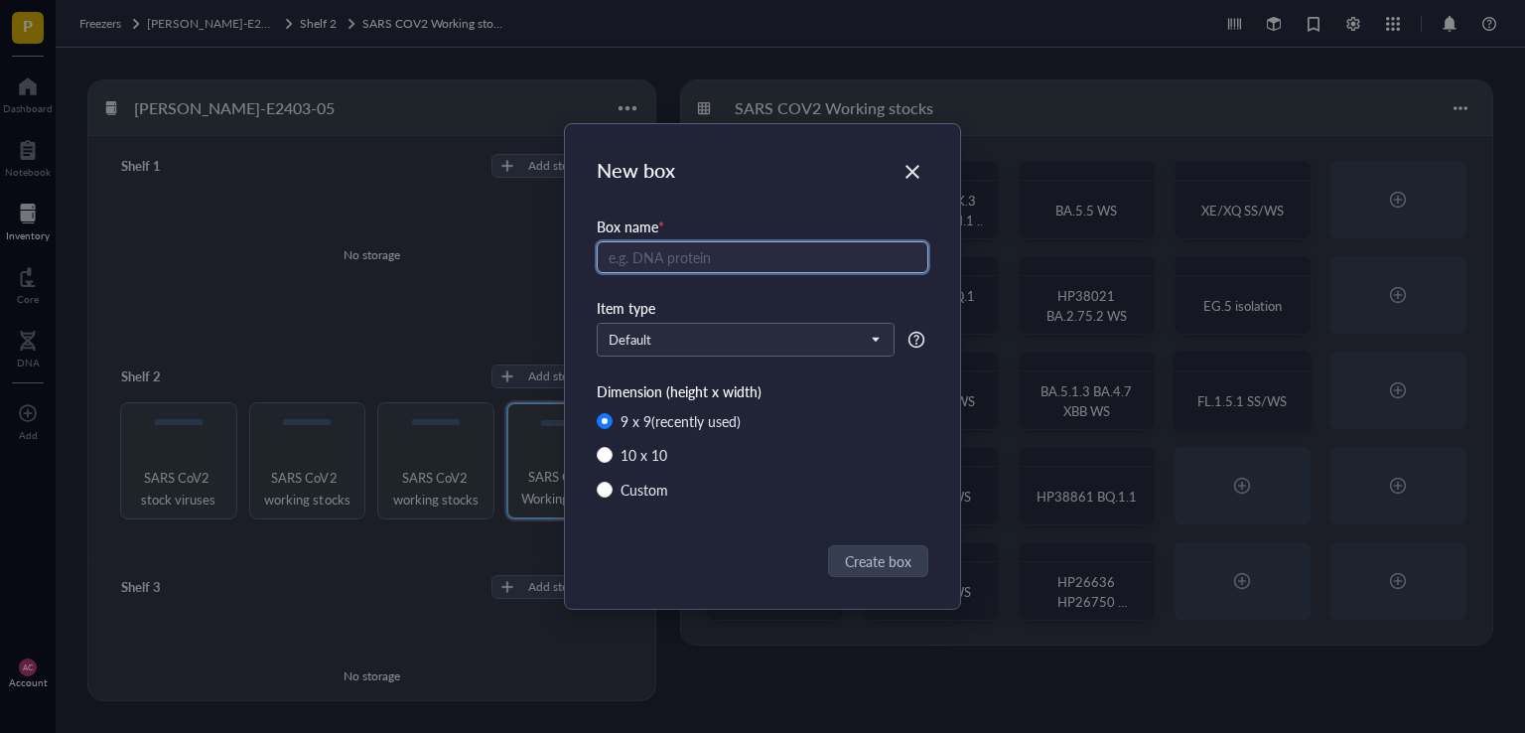
click at [682, 263] on input "text" at bounding box center [763, 257] width 332 height 32
click at [693, 263] on input "FL.1.5.1 X" at bounding box center [763, 257] width 332 height 32
type input "FL.1.5.1 XBB.1.9.1 WS"
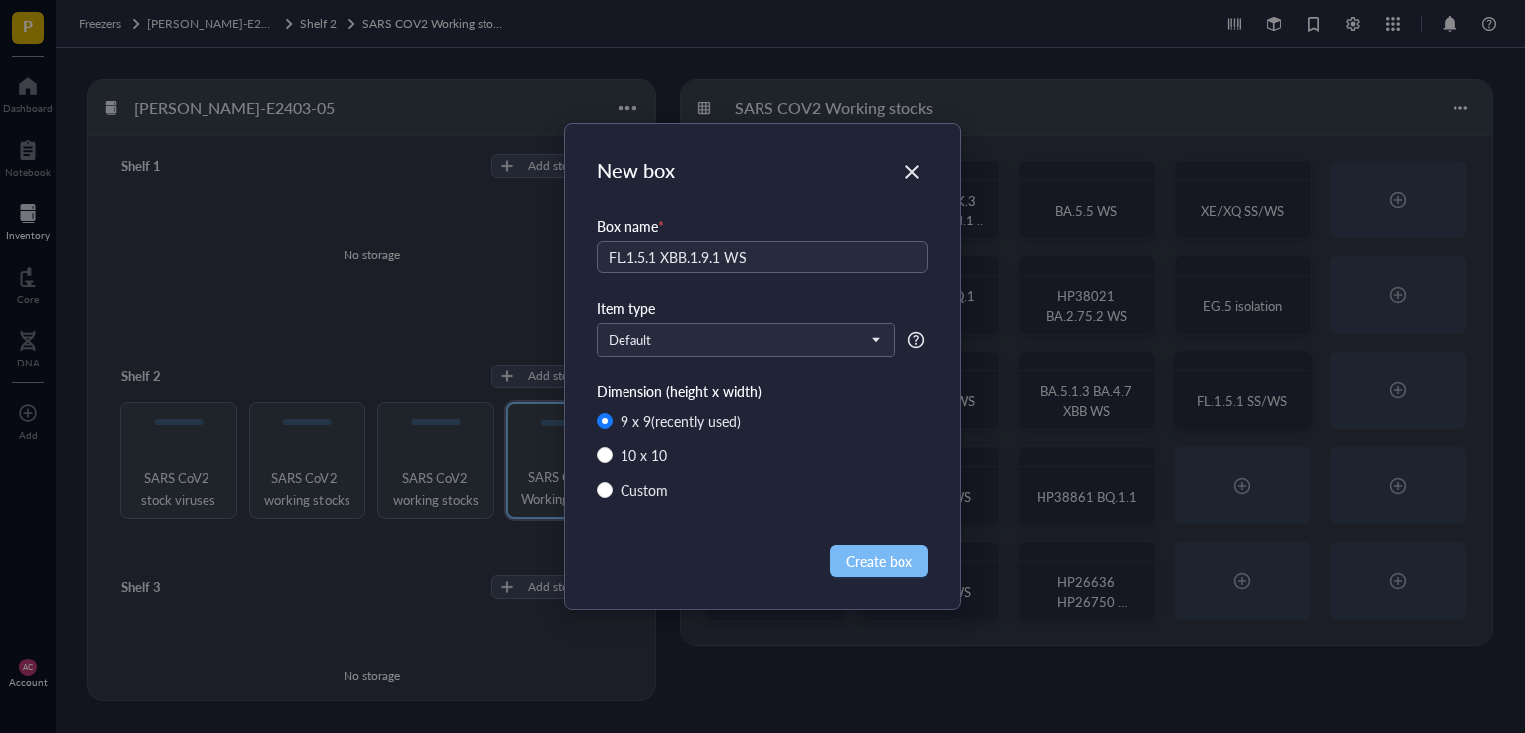
click at [874, 554] on span "Create box" at bounding box center [879, 561] width 67 height 22
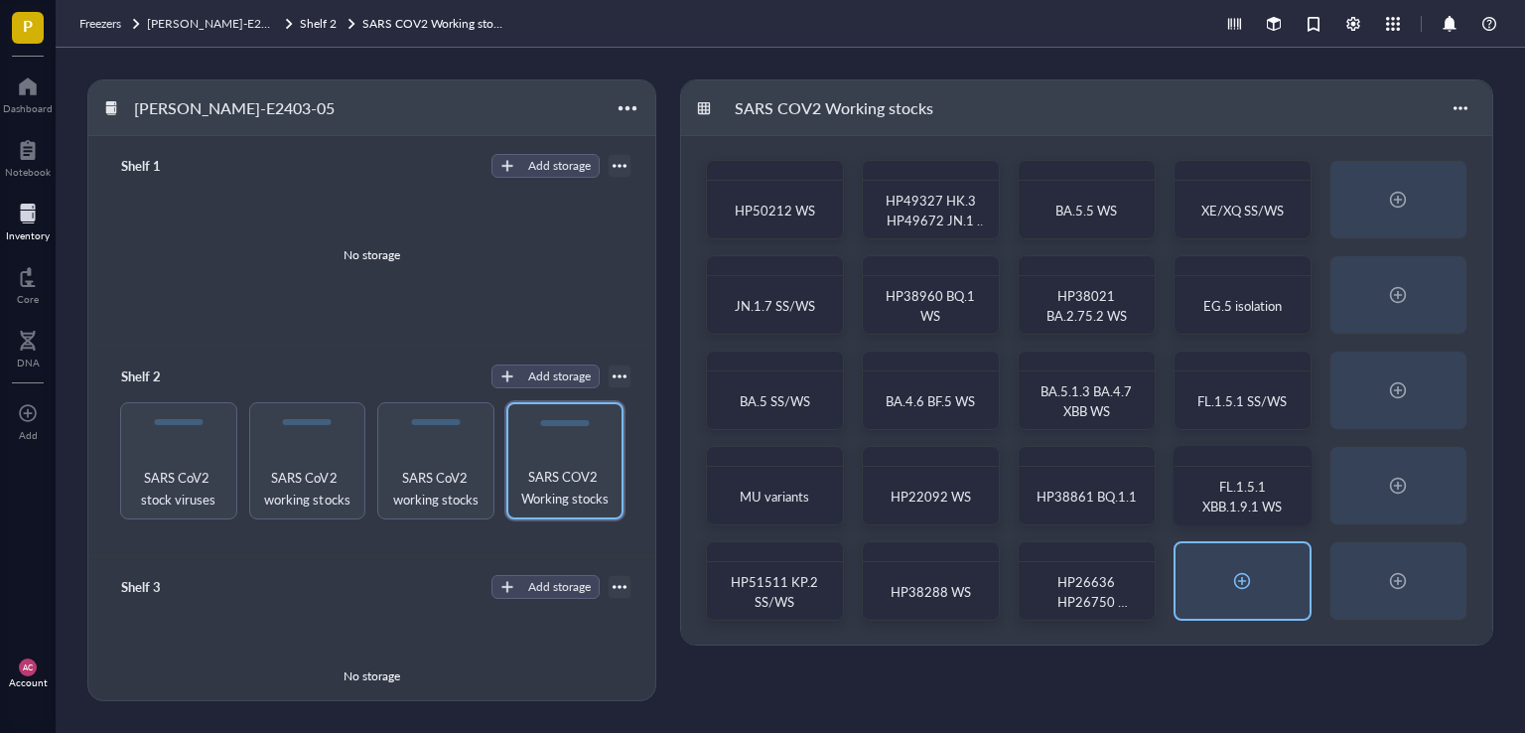
click at [1247, 569] on div at bounding box center [1242, 581] width 32 height 32
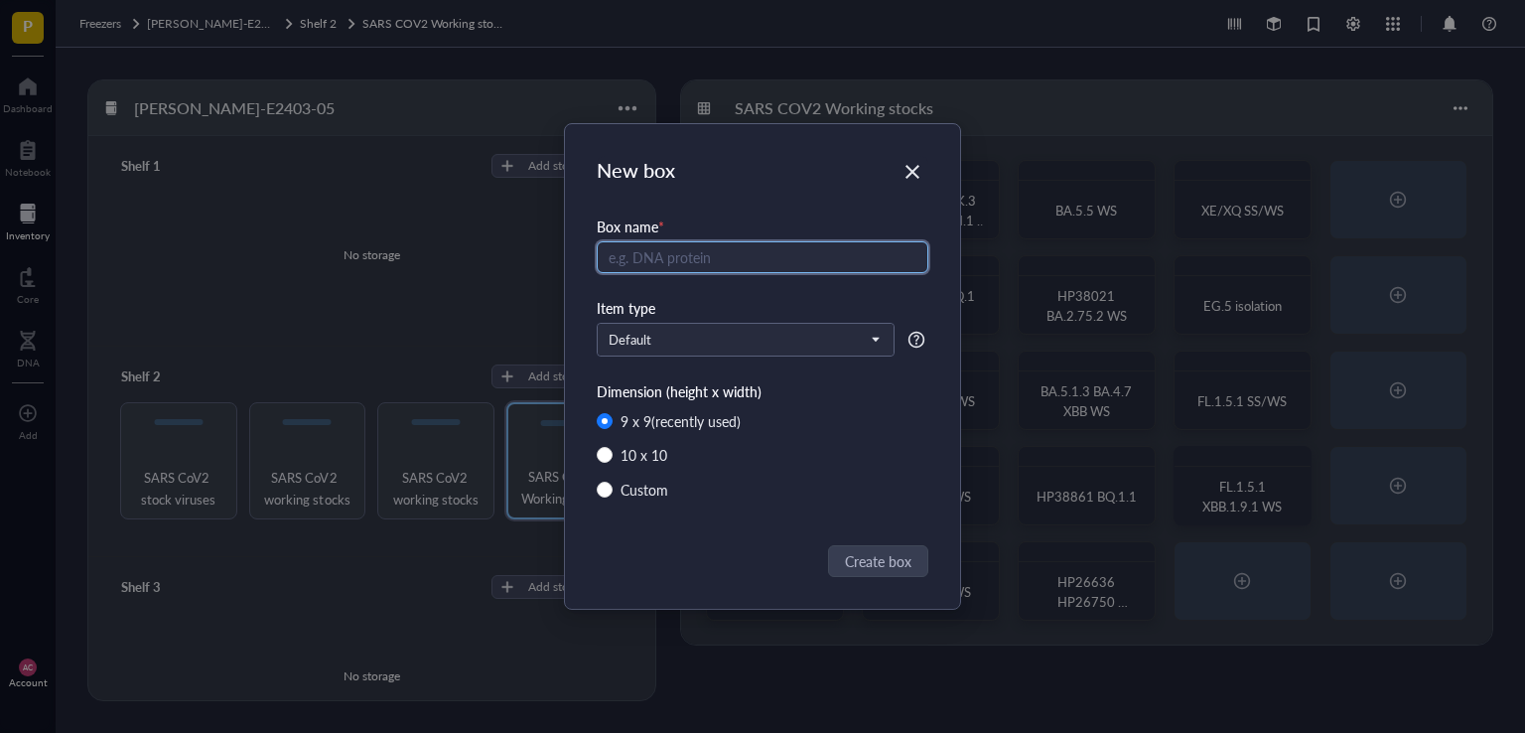
click at [663, 253] on input "text" at bounding box center [763, 257] width 332 height 32
click at [690, 254] on input "HP51771 HP" at bounding box center [763, 257] width 332 height 32
type input "HP51771 HP51766 WS"
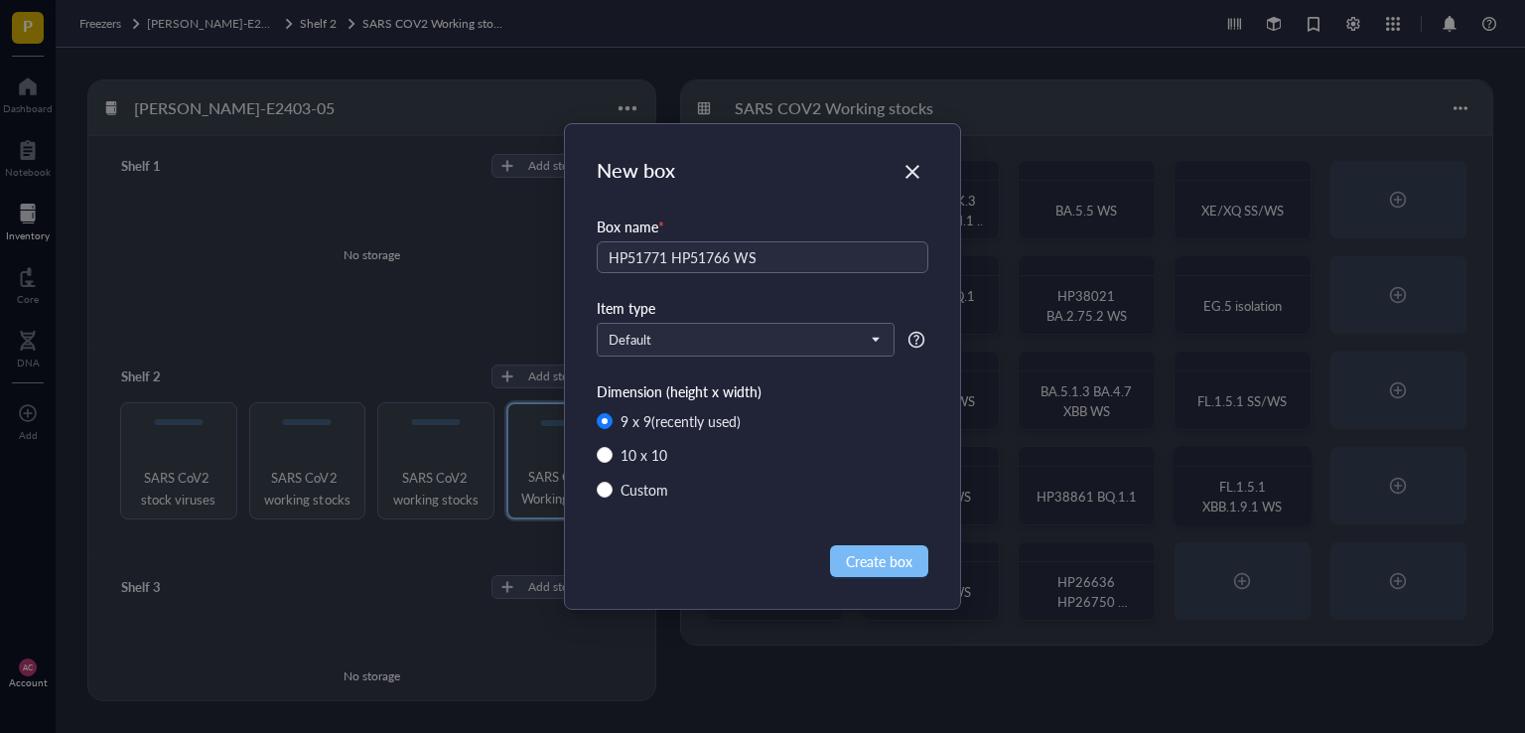
click at [905, 563] on span "Create box" at bounding box center [879, 561] width 67 height 22
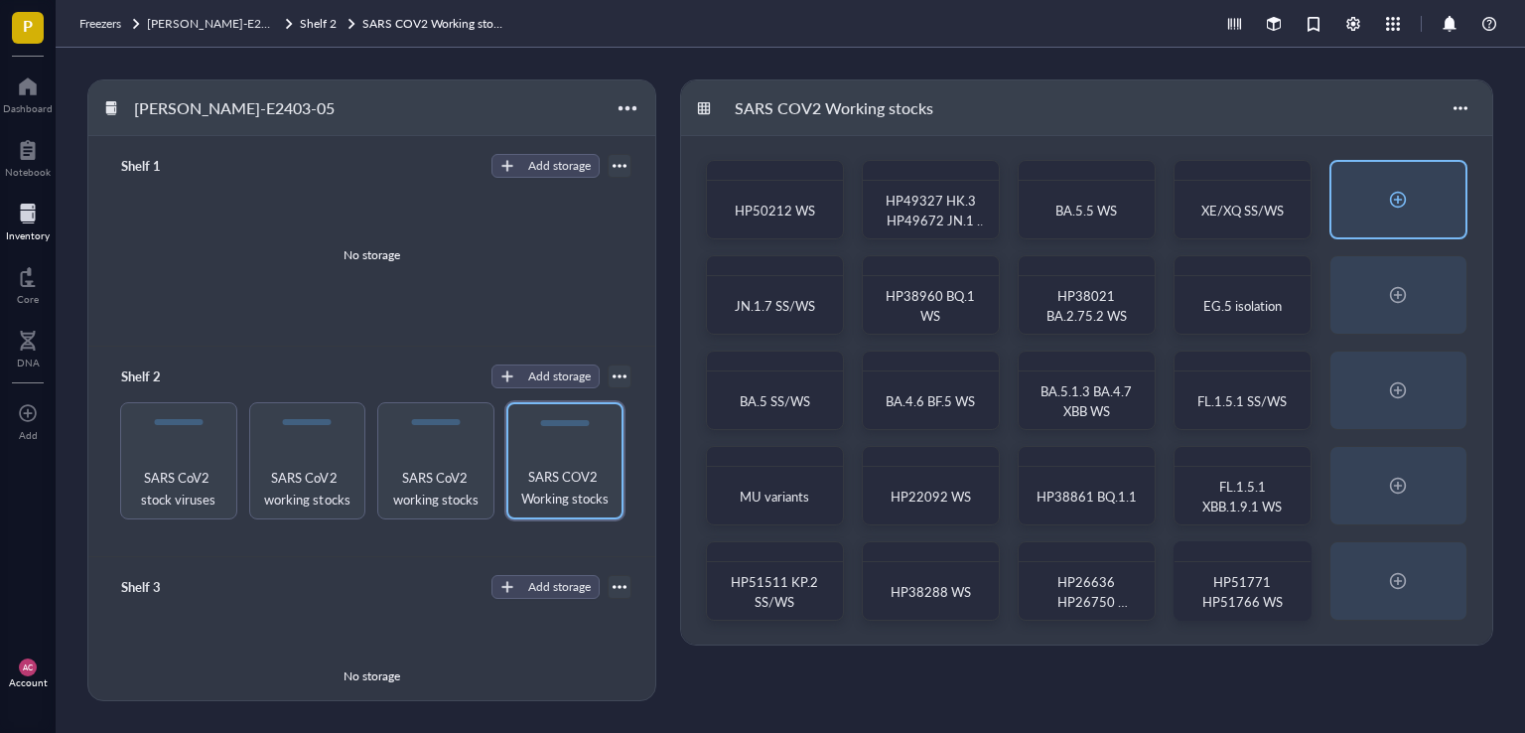
click at [1398, 212] on div at bounding box center [1398, 200] width 32 height 32
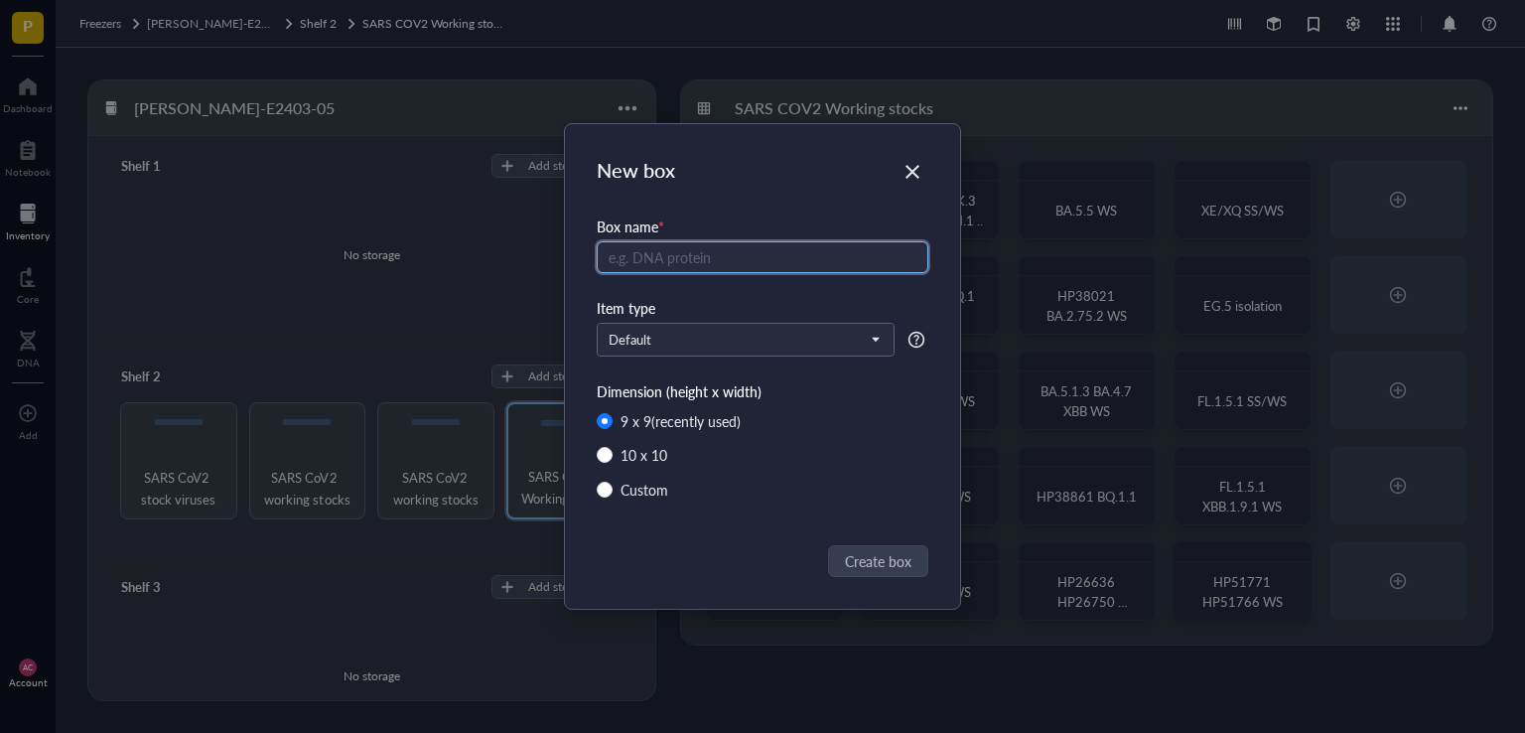
click at [672, 255] on input "text" at bounding box center [763, 257] width 332 height 32
click at [711, 258] on input "HP49152 HP" at bounding box center [763, 257] width 332 height 32
click at [721, 257] on input "HP49152 HP" at bounding box center [763, 257] width 332 height 32
click at [850, 255] on input "HP49152 HP490 DV.7.1" at bounding box center [763, 257] width 332 height 32
type input "HP49152 HP490 DV.7.1 WS"
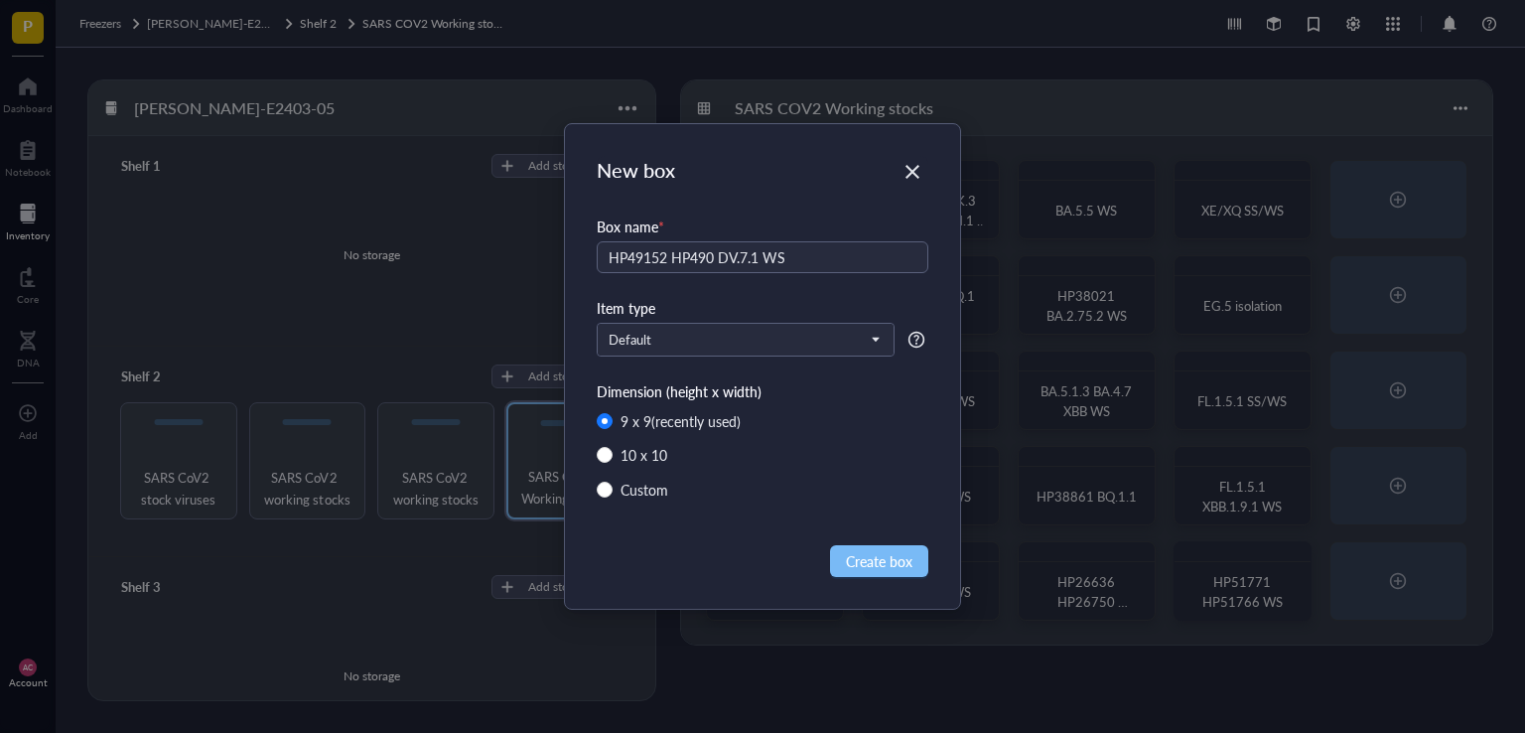
click at [893, 553] on span "Create box" at bounding box center [879, 561] width 67 height 22
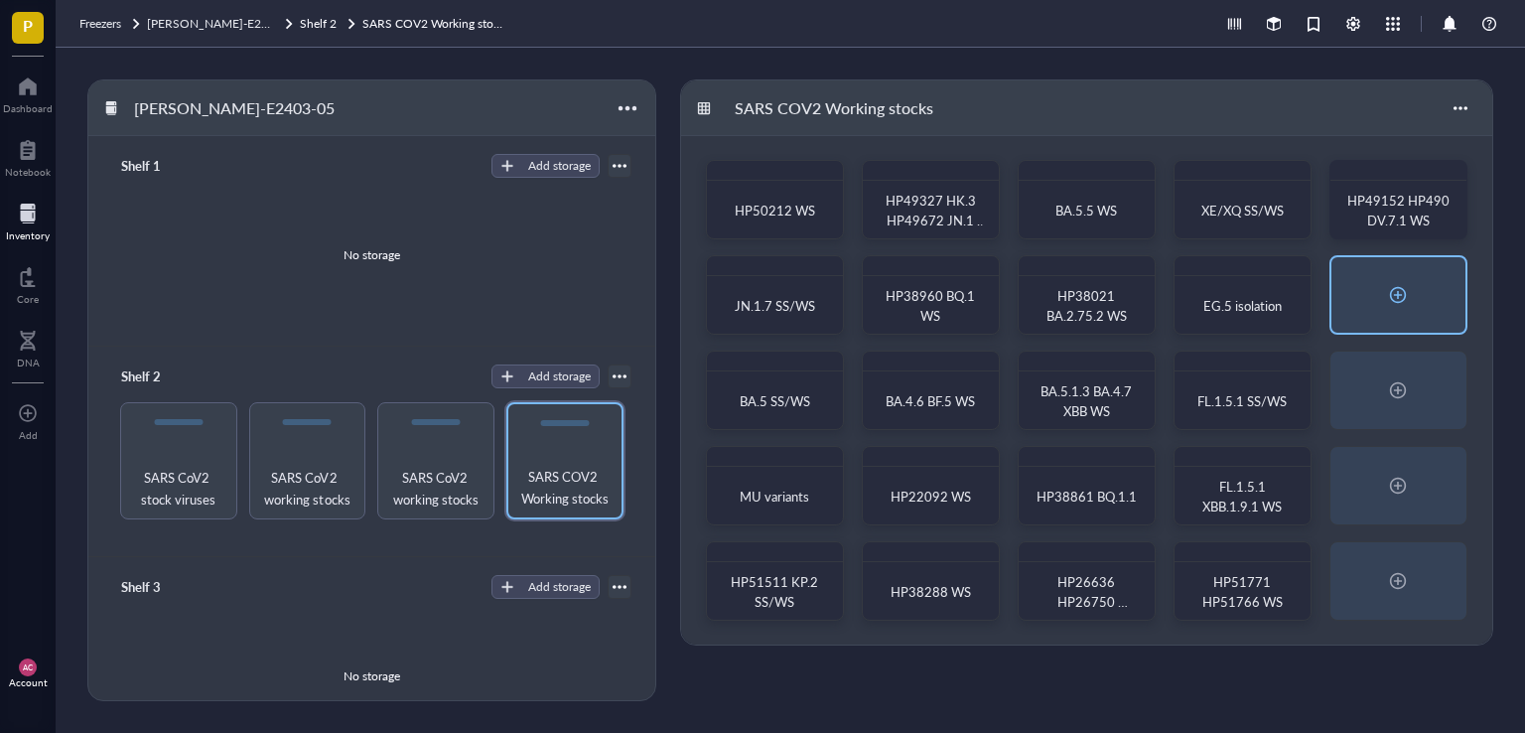
click at [1424, 291] on div at bounding box center [1398, 294] width 134 height 75
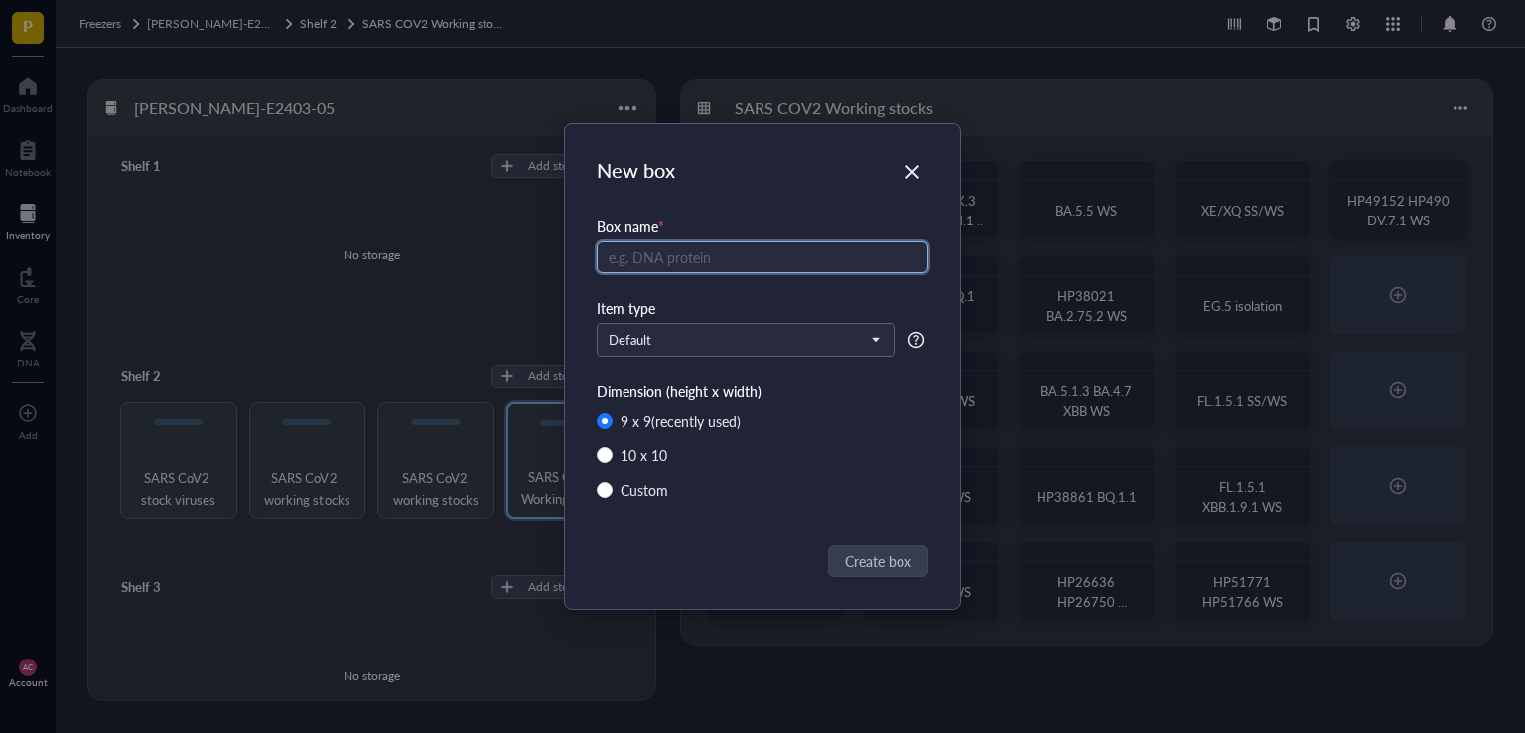
click at [723, 270] on input "text" at bounding box center [763, 257] width 332 height 32
type input "XVF WS"
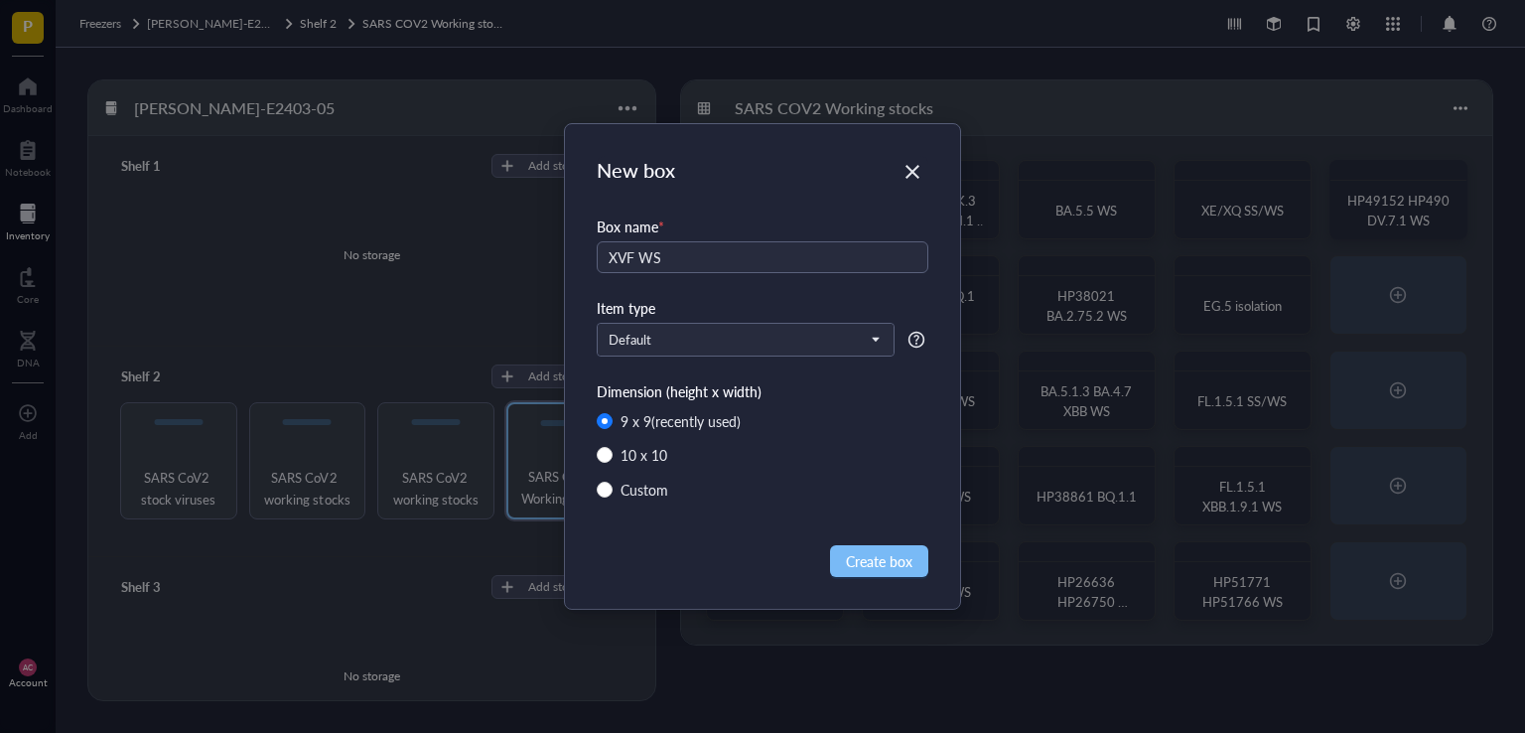
click at [889, 557] on span "Create box" at bounding box center [879, 561] width 67 height 22
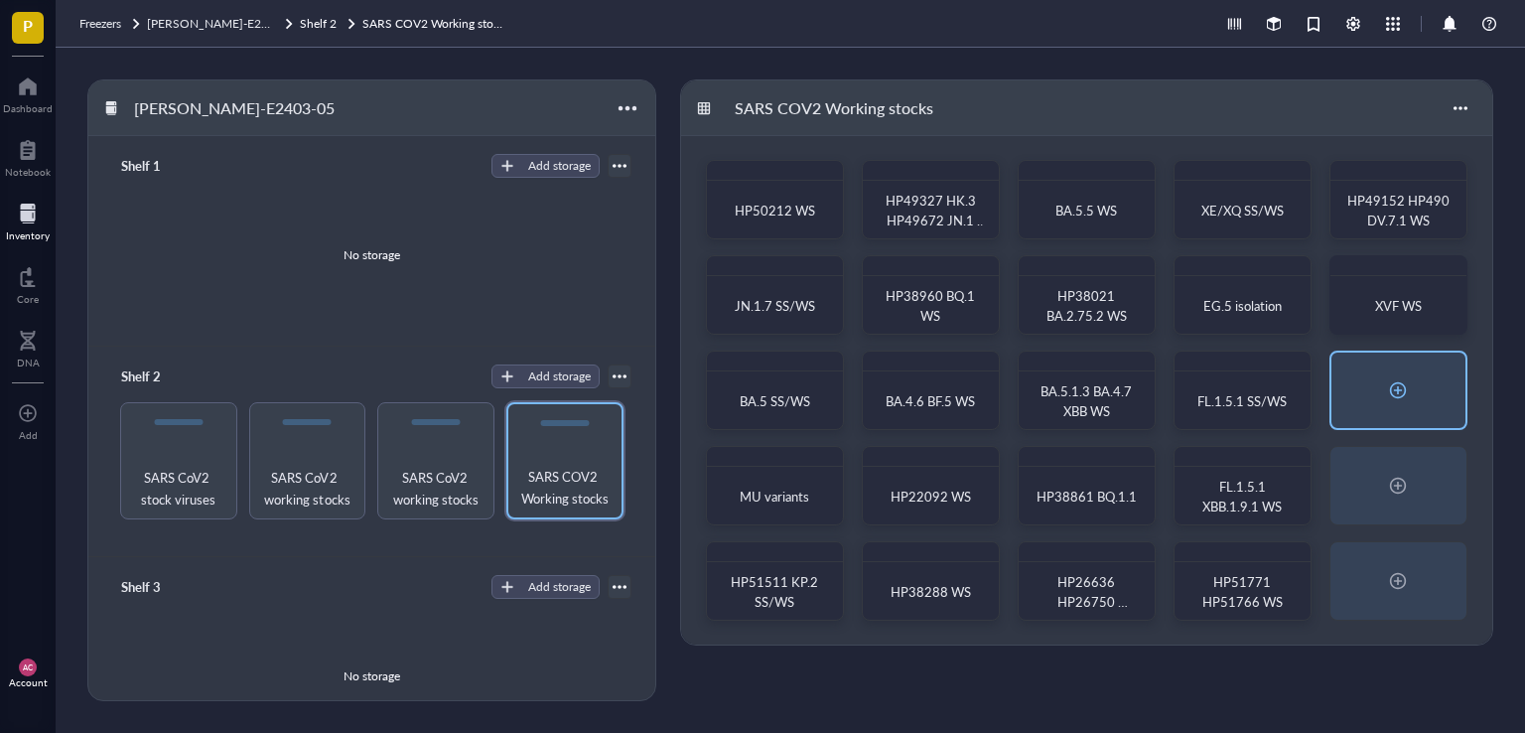
click at [1421, 403] on div at bounding box center [1398, 389] width 134 height 75
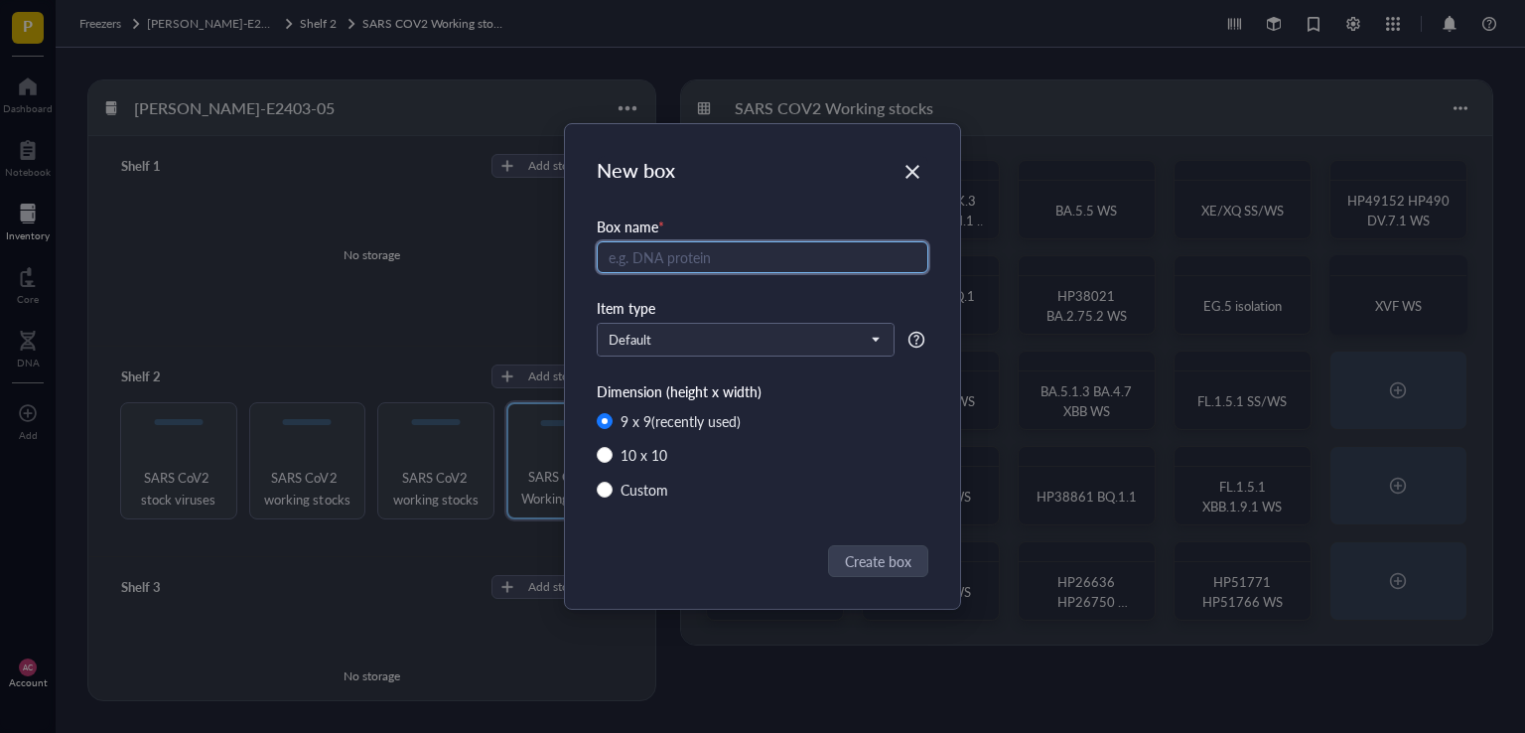
click at [652, 255] on input "text" at bounding box center [763, 257] width 332 height 32
type input "XEC WS"
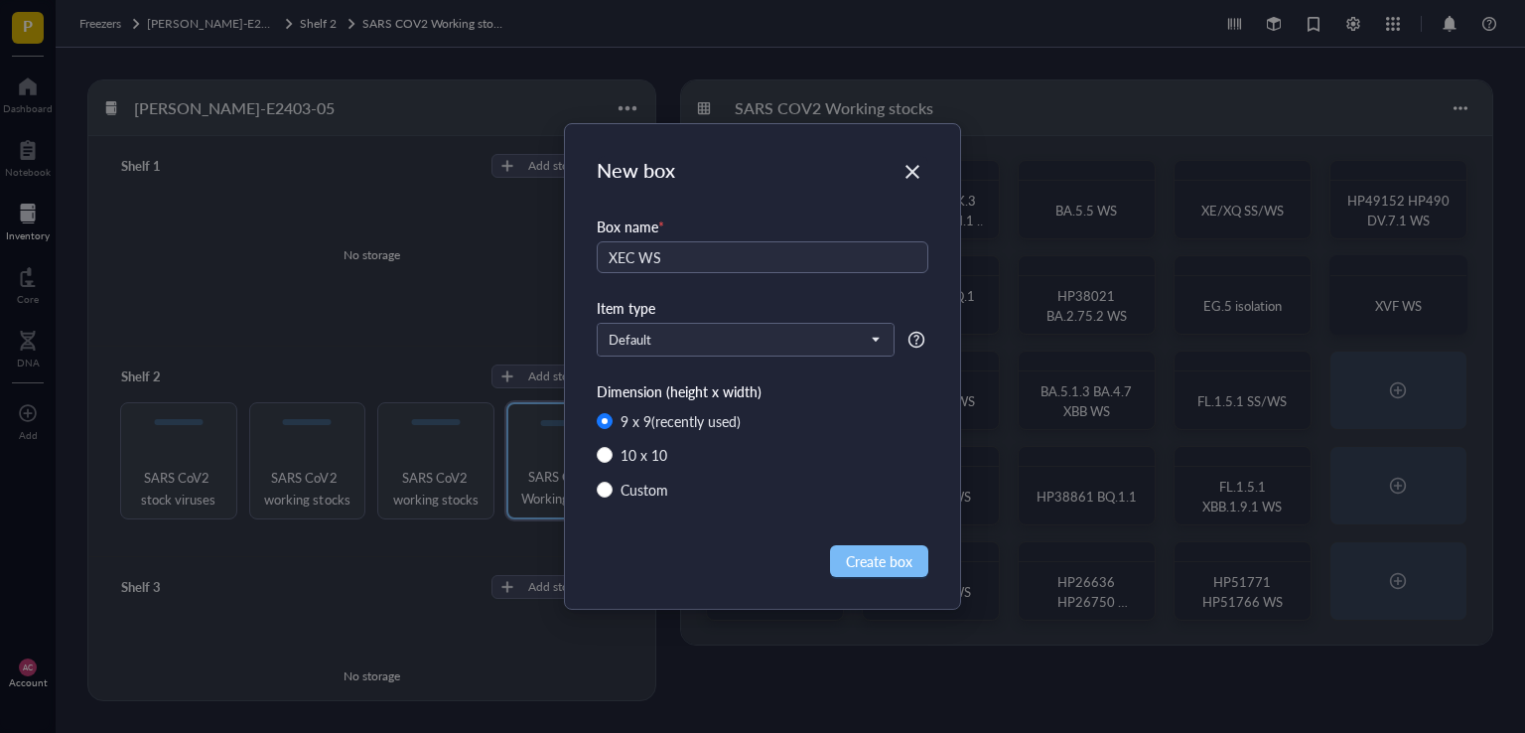
click at [852, 556] on span "Create box" at bounding box center [879, 561] width 67 height 22
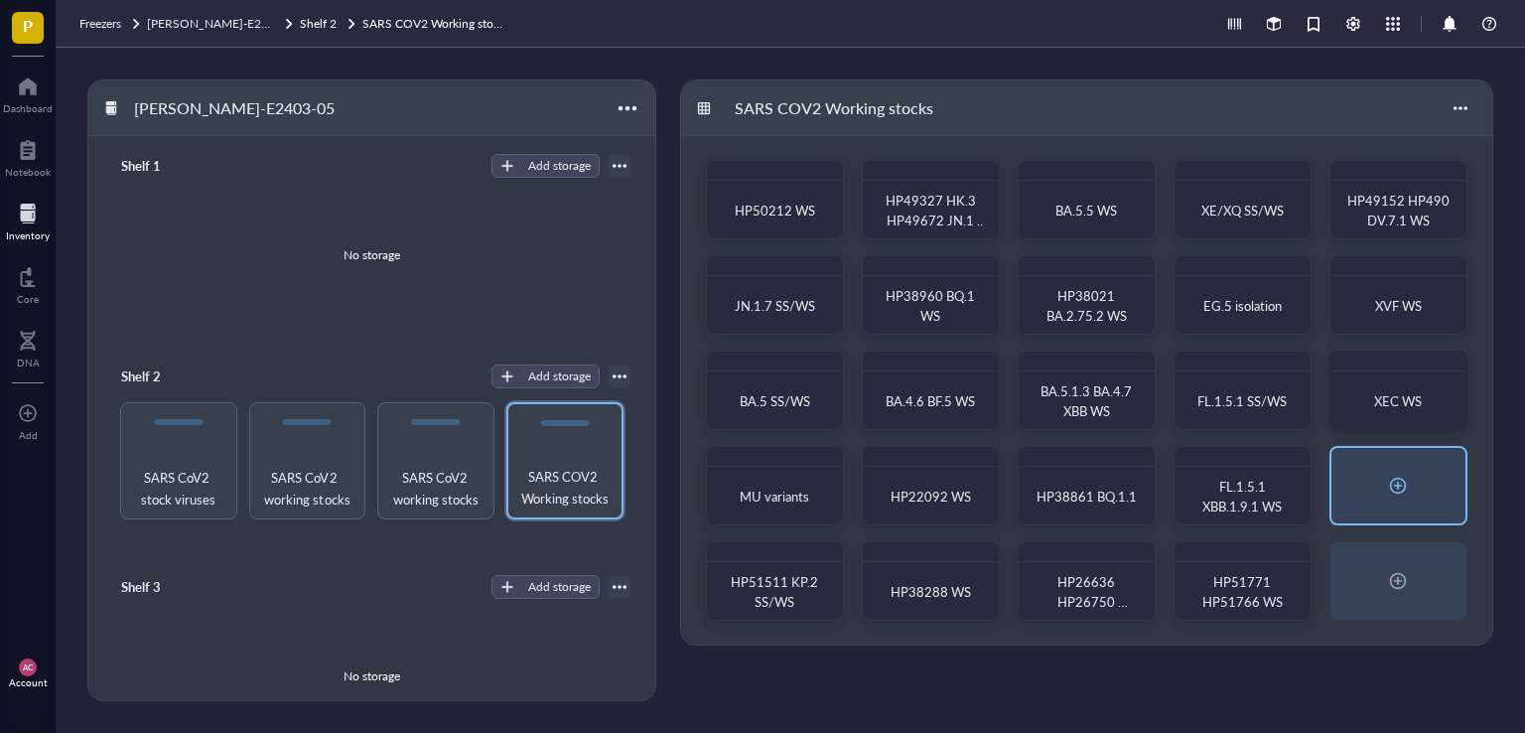
click at [1407, 481] on div at bounding box center [1398, 485] width 32 height 32
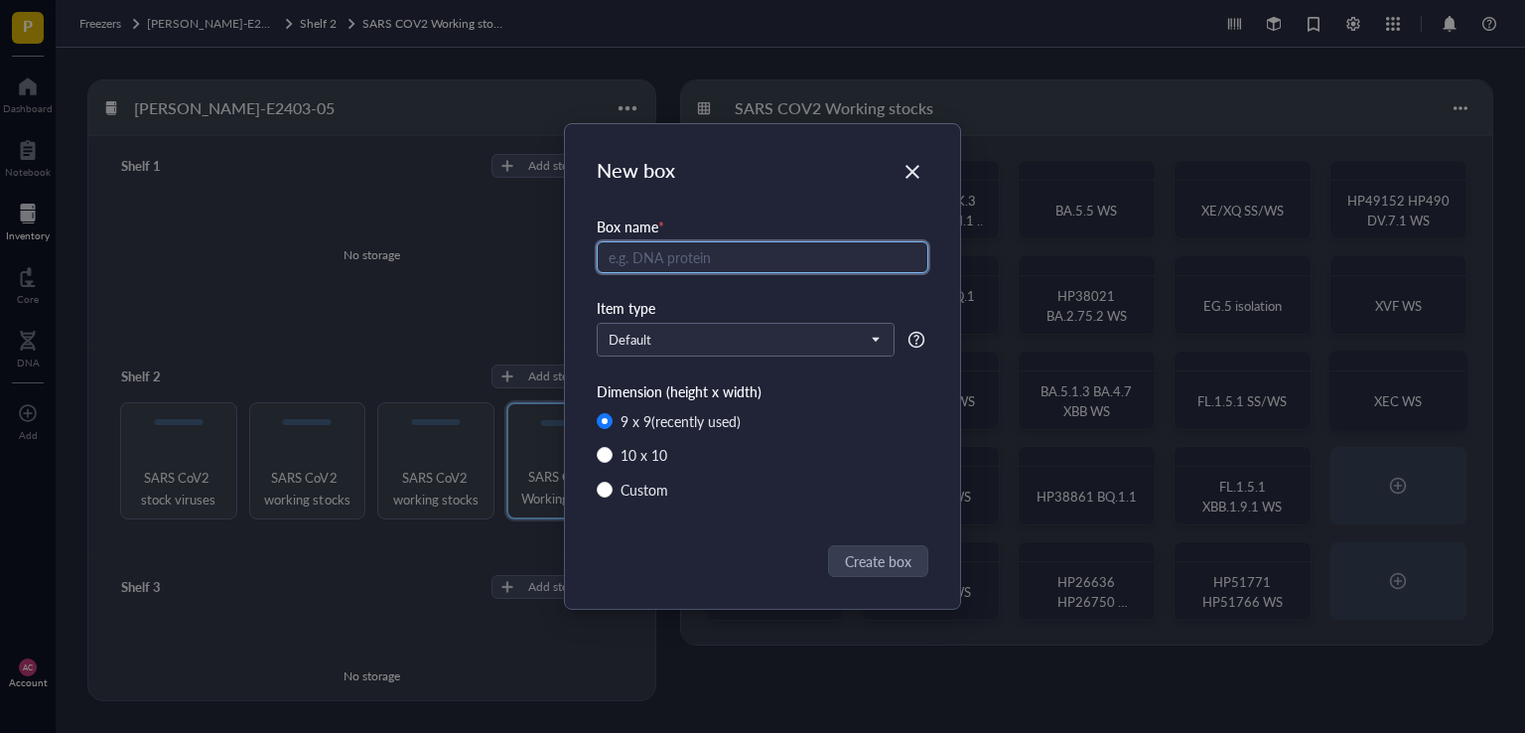
click at [665, 259] on input "text" at bounding box center [763, 257] width 332 height 32
type input "KP.2 KQ.1 WS"
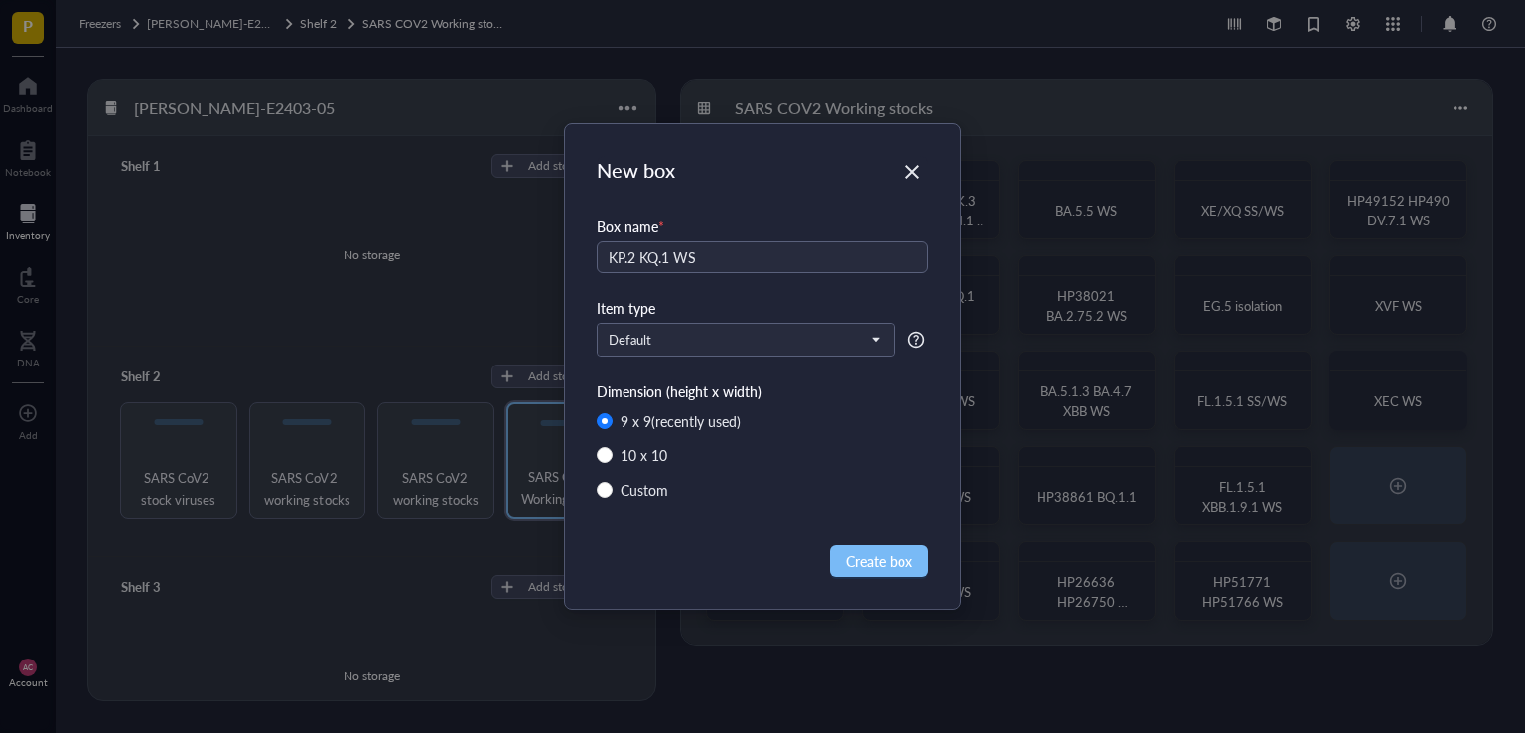
click at [865, 561] on span "Create box" at bounding box center [879, 561] width 67 height 22
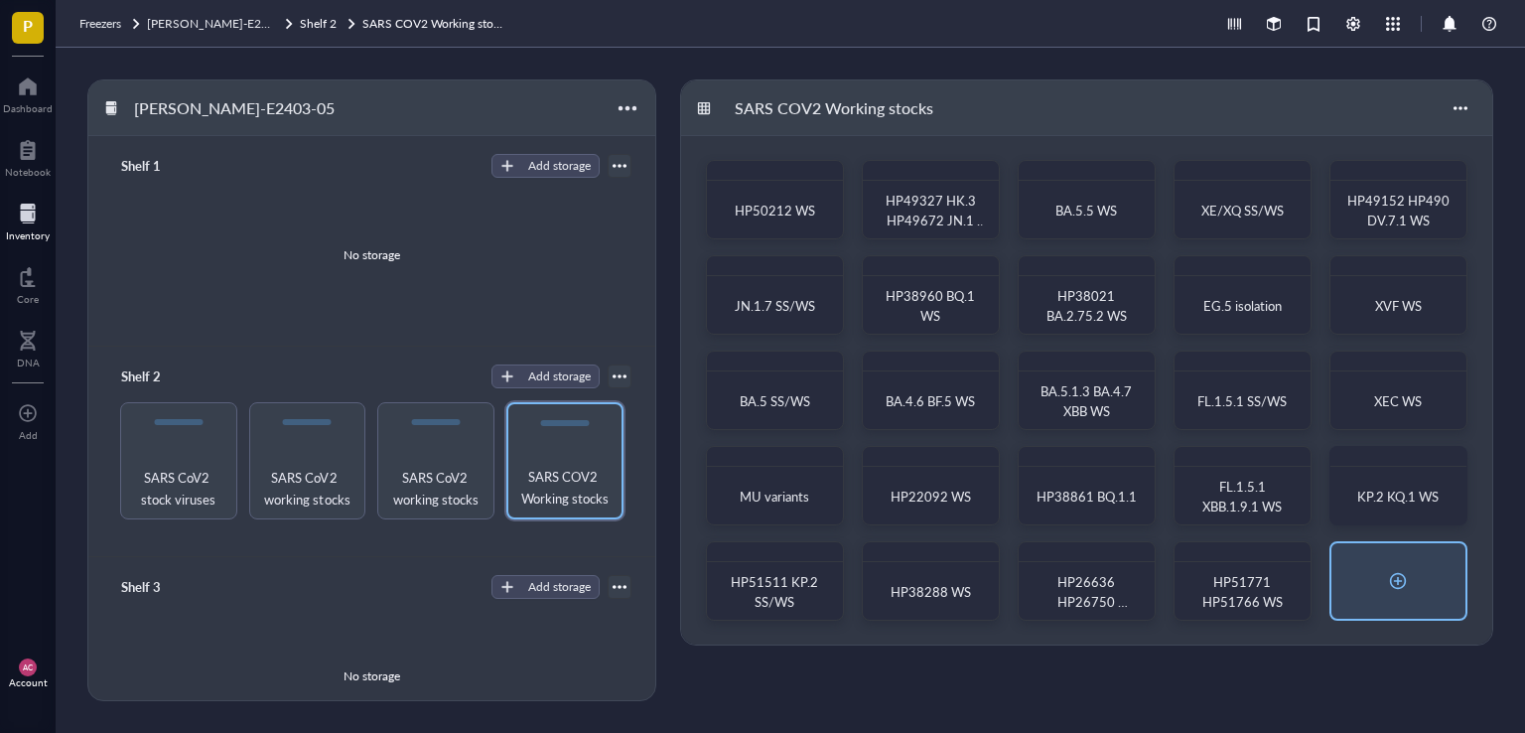
click at [1413, 584] on div at bounding box center [1398, 581] width 32 height 32
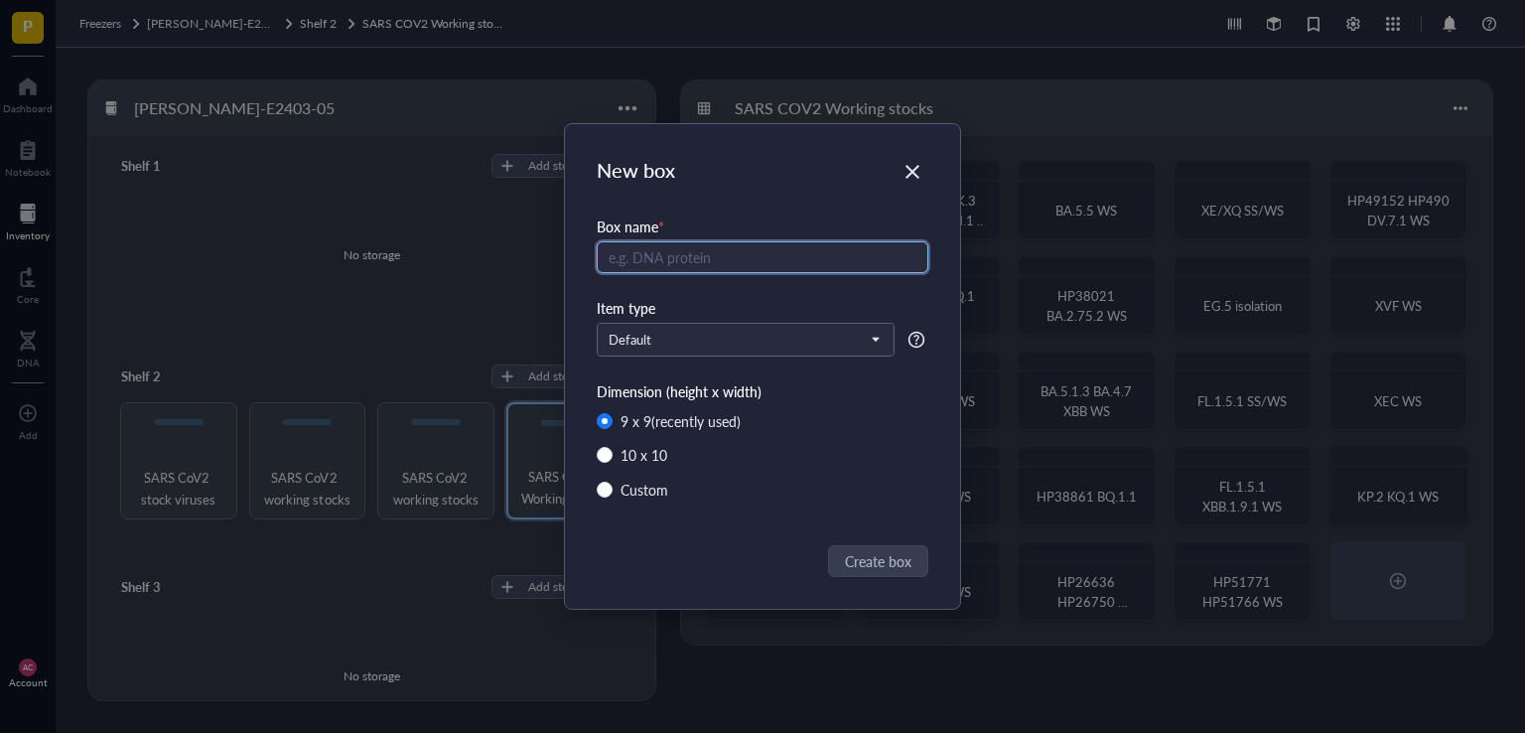
click at [684, 249] on input "text" at bounding box center [763, 257] width 332 height 32
click at [738, 251] on input "HP49292" at bounding box center [763, 257] width 332 height 32
type input "HP49292 HK.3 WS"
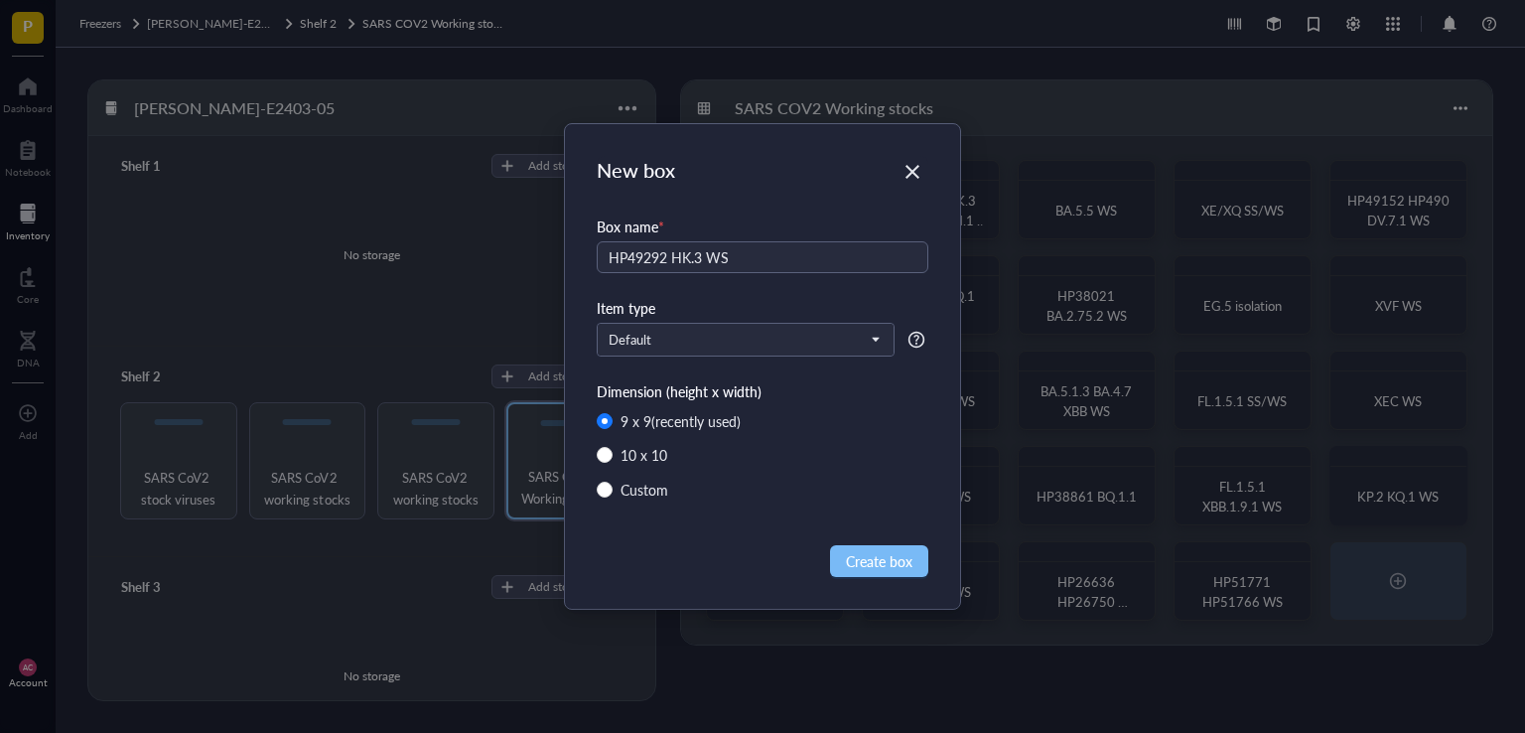
click at [858, 548] on button "Create box" at bounding box center [879, 561] width 98 height 32
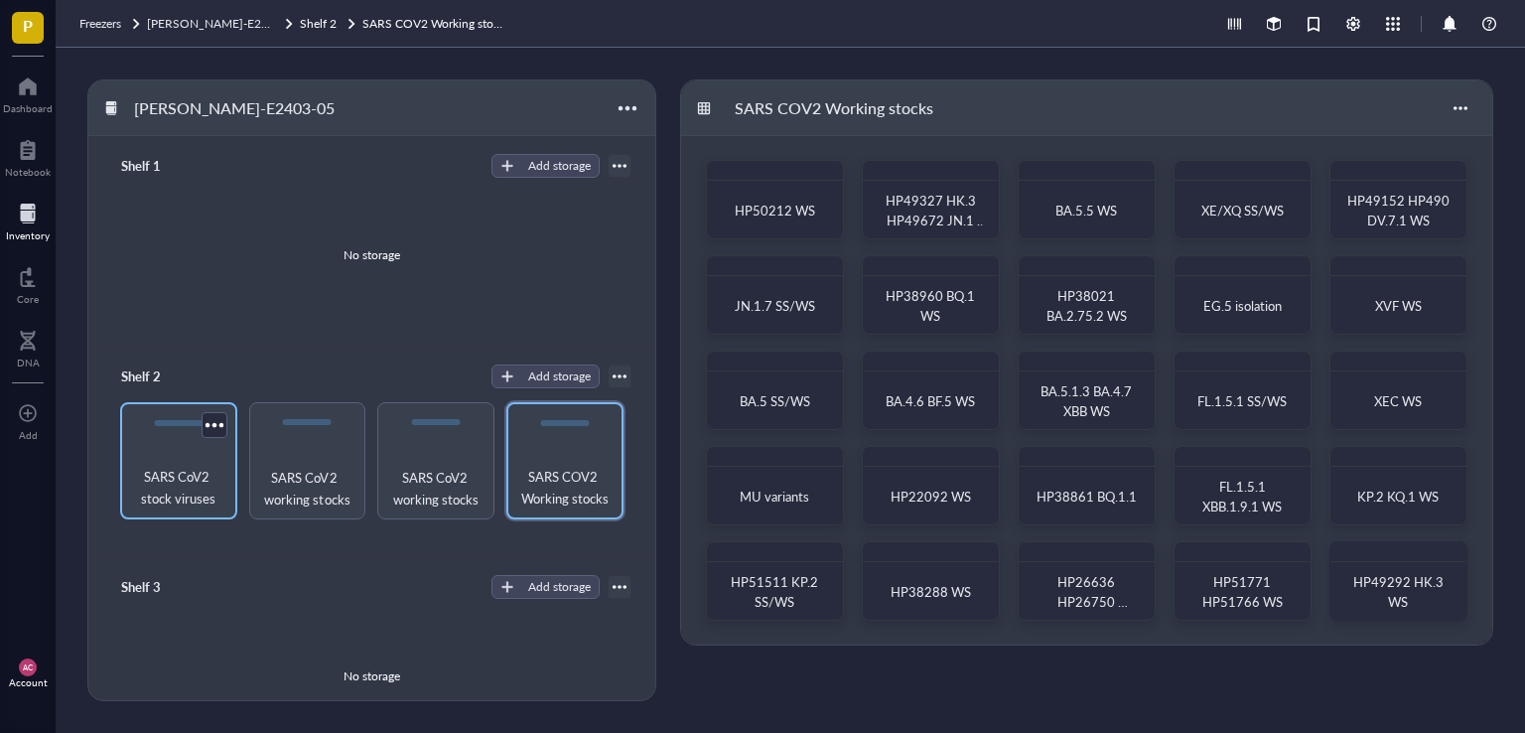
click at [217, 480] on span "SARS CoV2 stock viruses" at bounding box center [178, 488] width 97 height 44
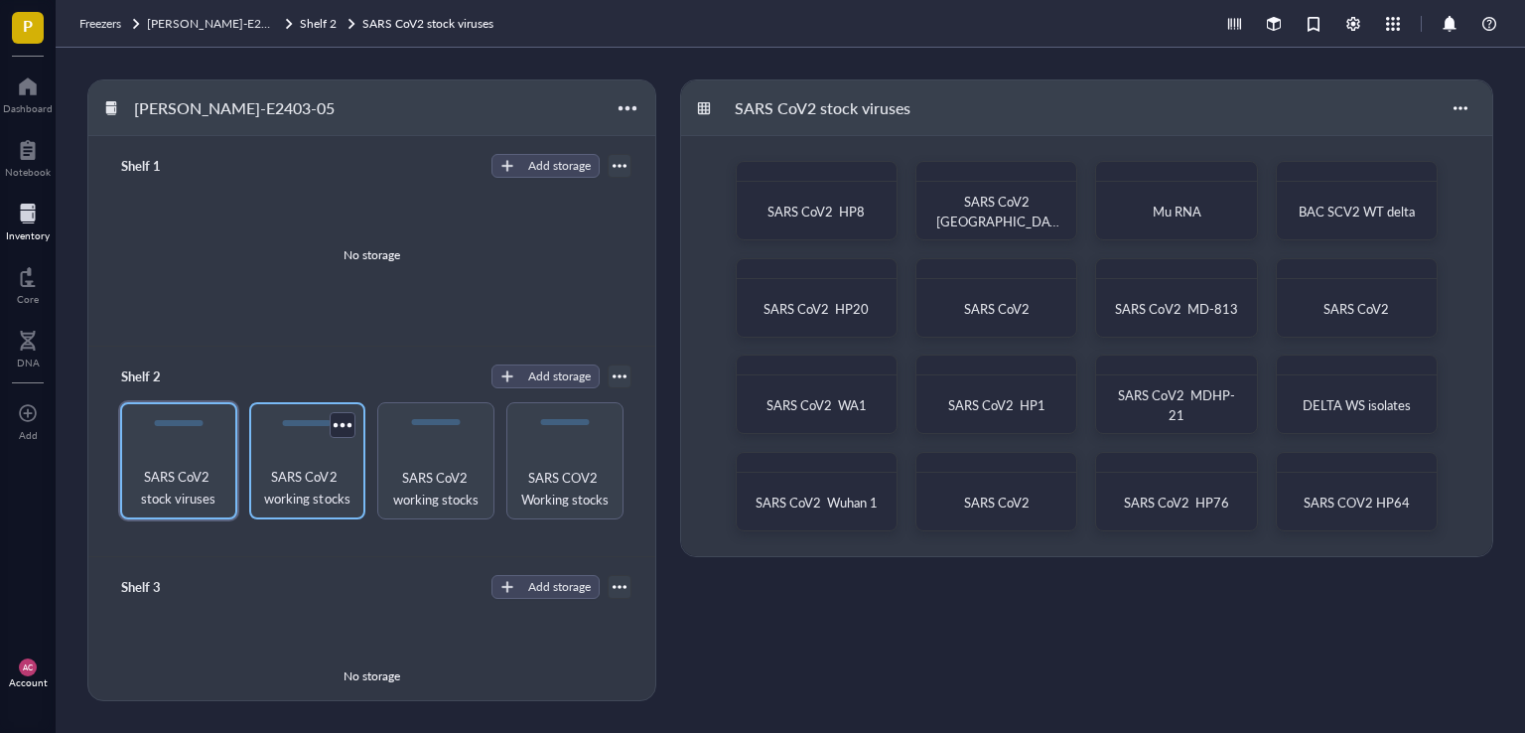
click at [278, 460] on div "SARS CoV2 working stocks" at bounding box center [307, 460] width 117 height 117
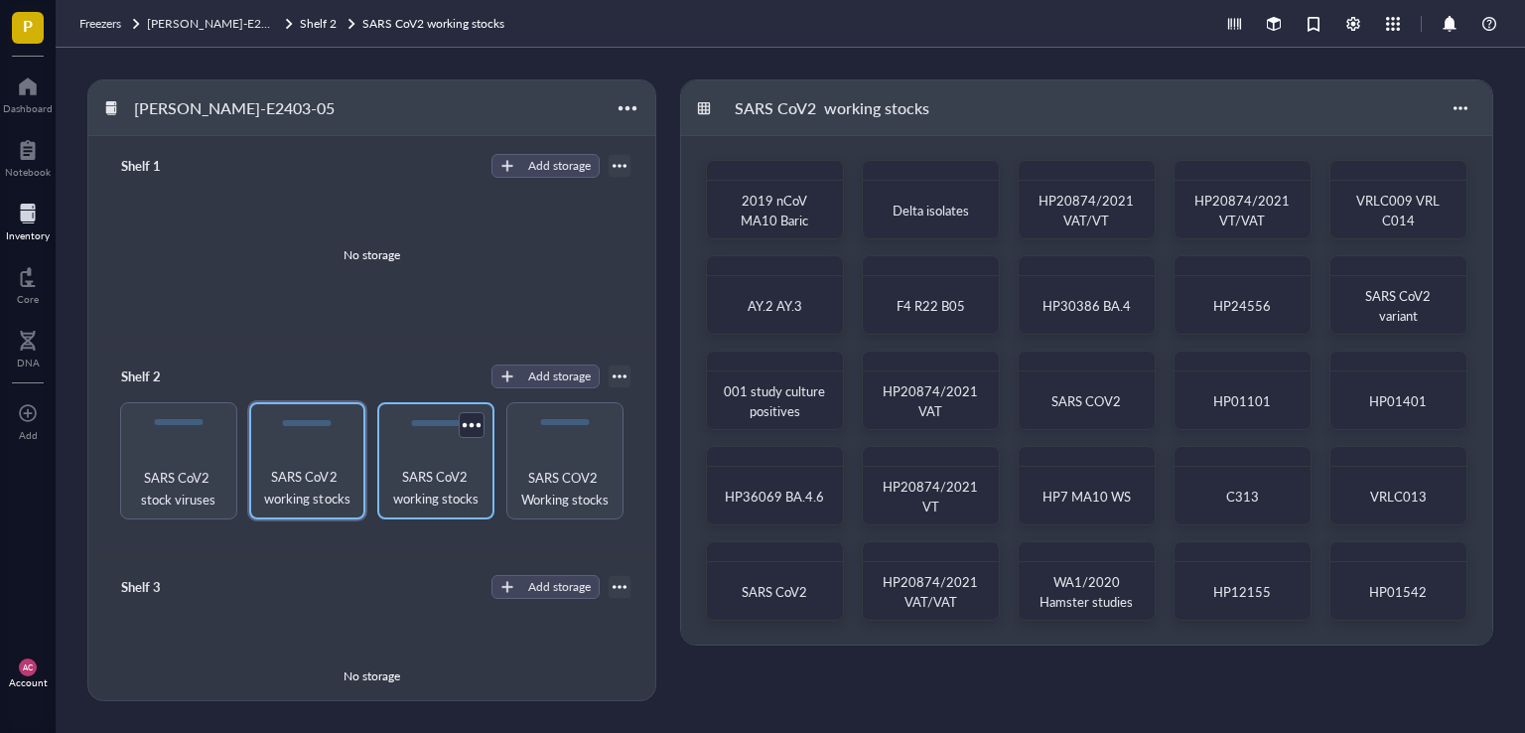
click at [433, 469] on span "SARS CoV2 working stocks" at bounding box center [435, 488] width 97 height 44
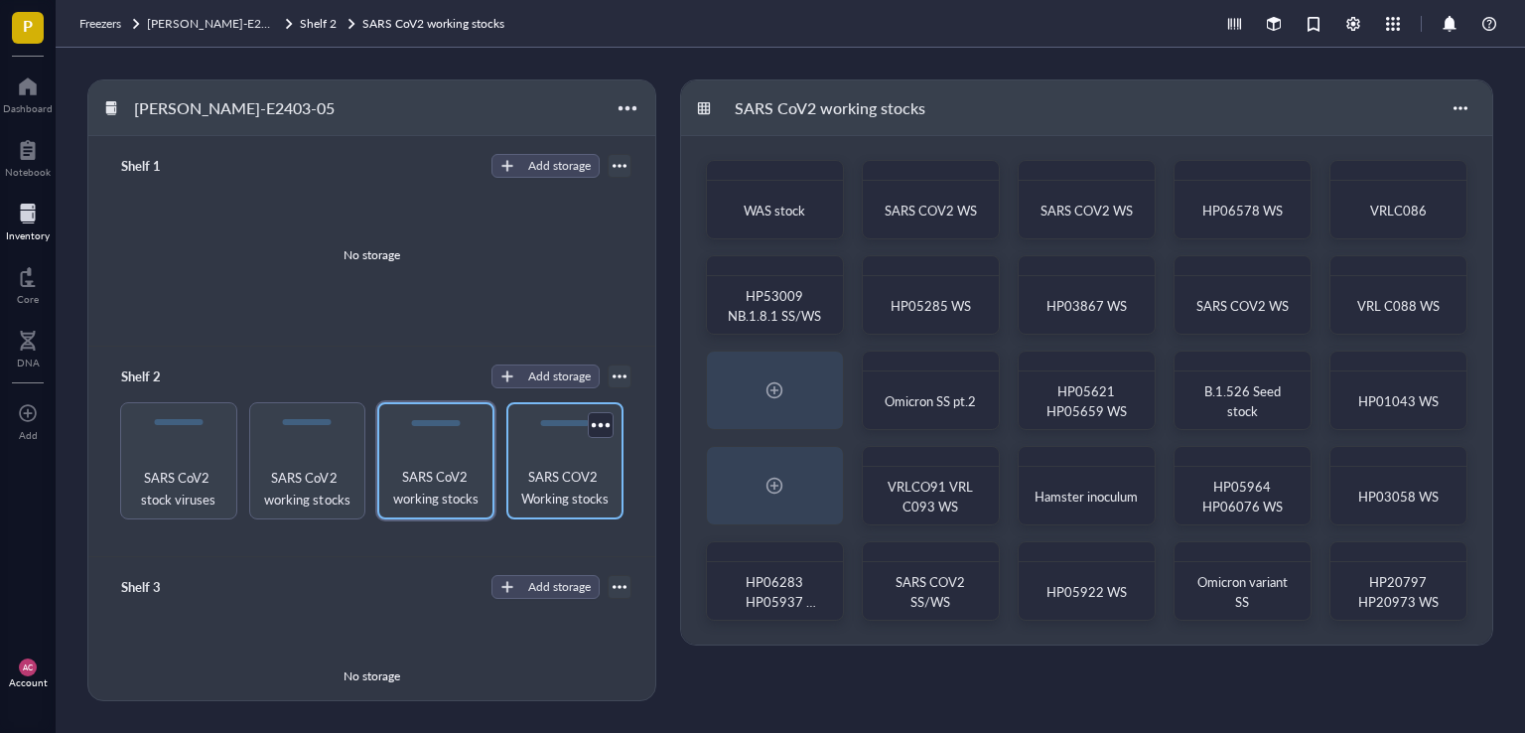
click at [540, 474] on span "SARS COV2 Working stocks" at bounding box center [564, 488] width 97 height 44
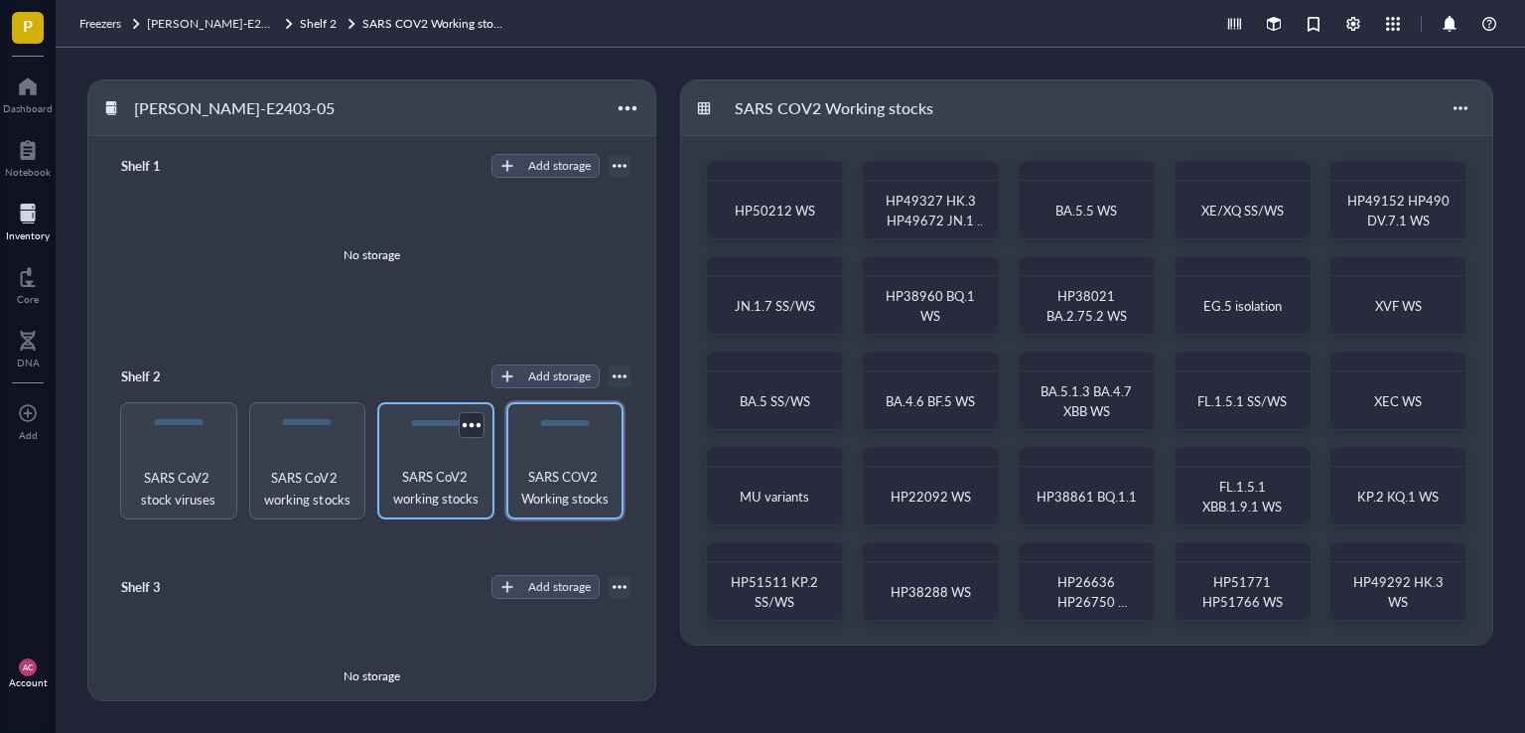
click at [433, 482] on span "SARS CoV2 working stocks" at bounding box center [435, 488] width 97 height 44
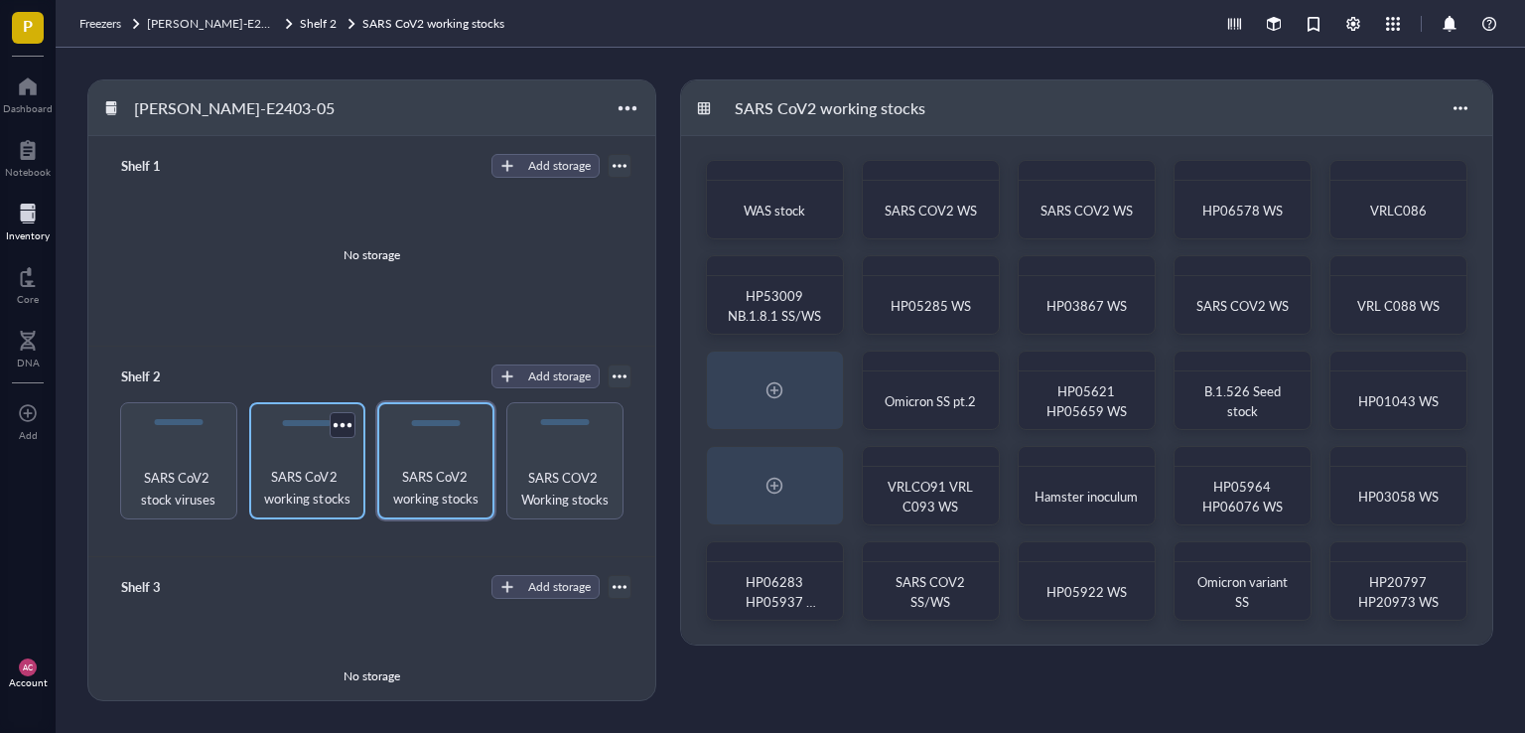
click at [271, 492] on span "SARS CoV2 working stocks" at bounding box center [307, 488] width 97 height 44
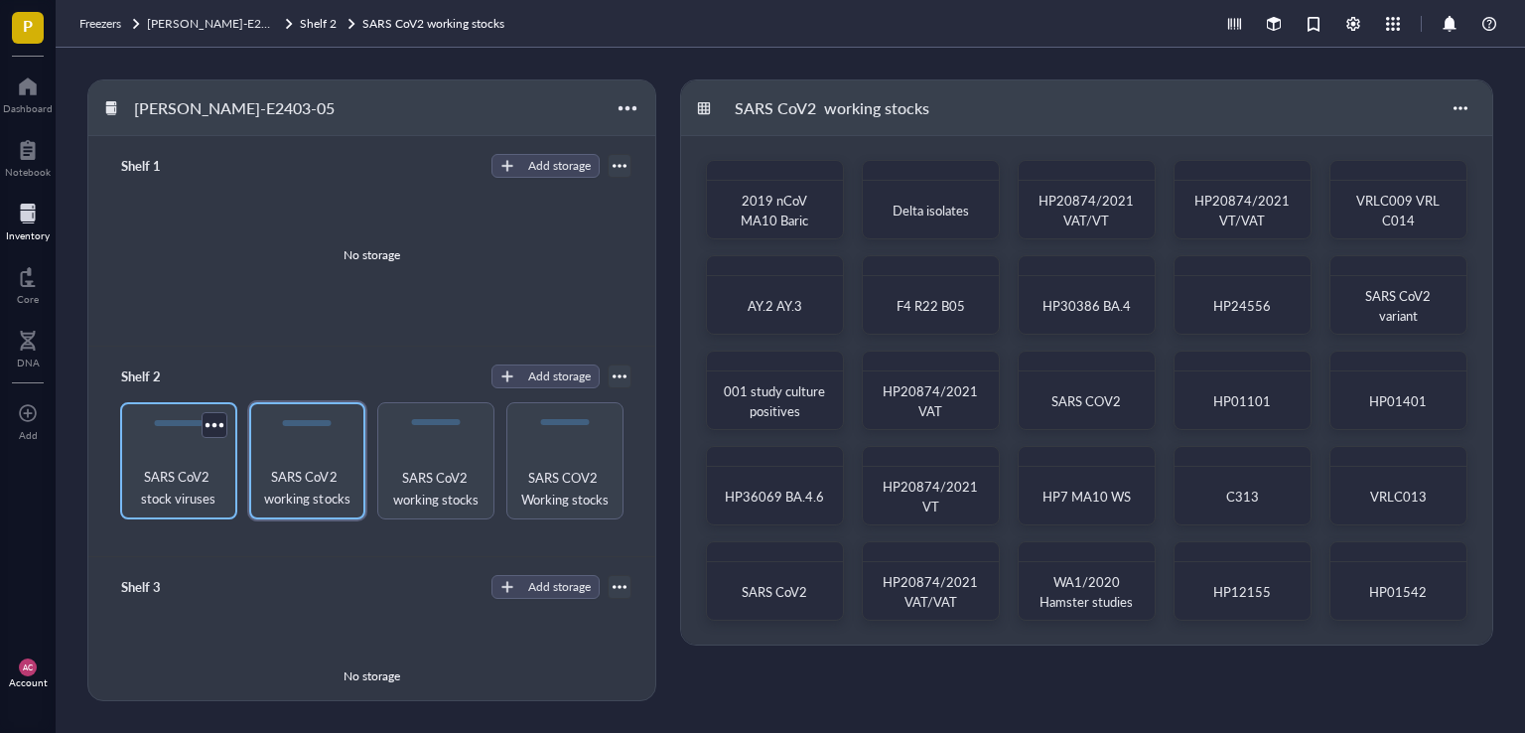
click at [155, 501] on span "SARS CoV2 stock viruses" at bounding box center [178, 488] width 97 height 44
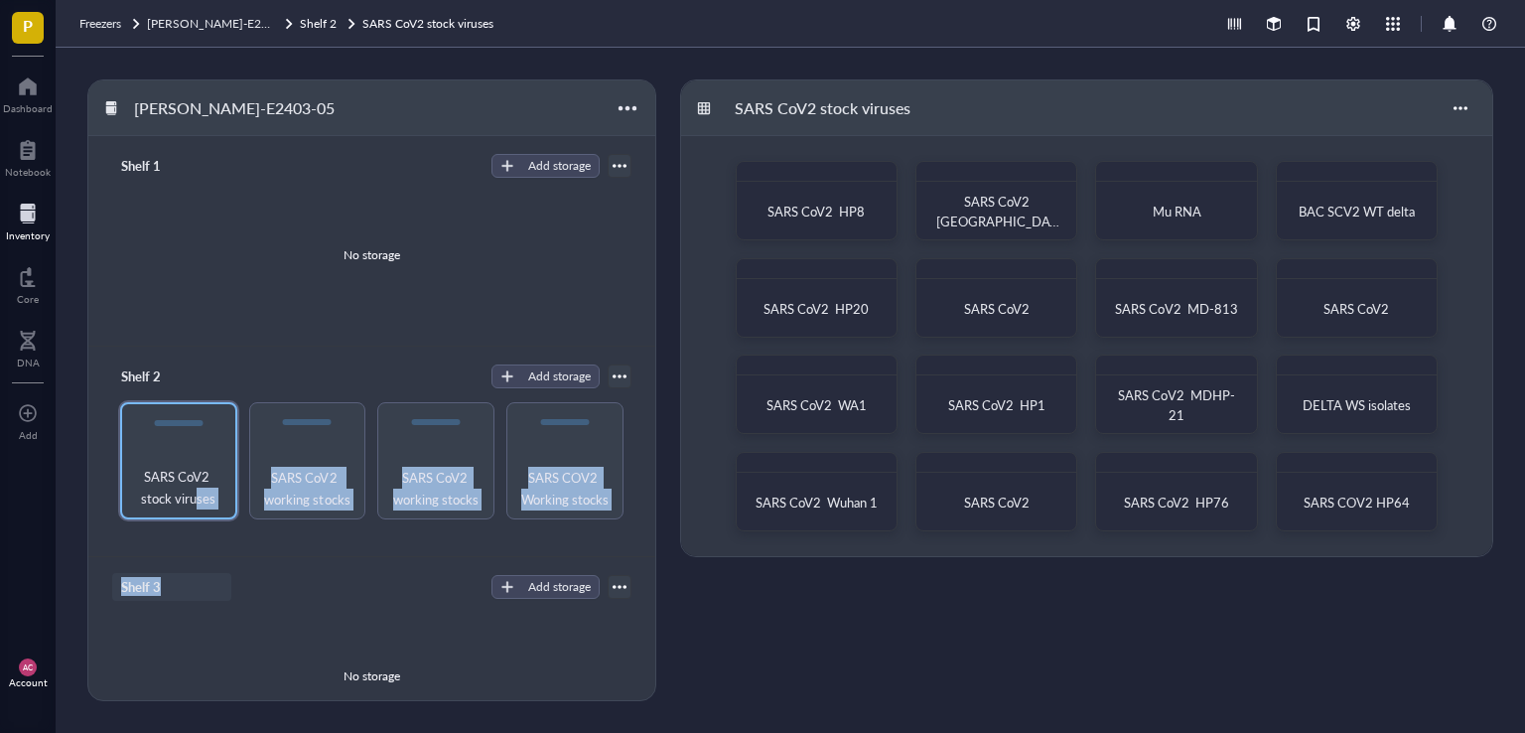
drag, startPoint x: 195, startPoint y: 507, endPoint x: 196, endPoint y: 598, distance: 90.3
click at [196, 598] on div "Shelf 1 Add storage No storage Shelf 2 Add storage Rack Category SARS CoV2 stoc…" at bounding box center [371, 445] width 567 height 619
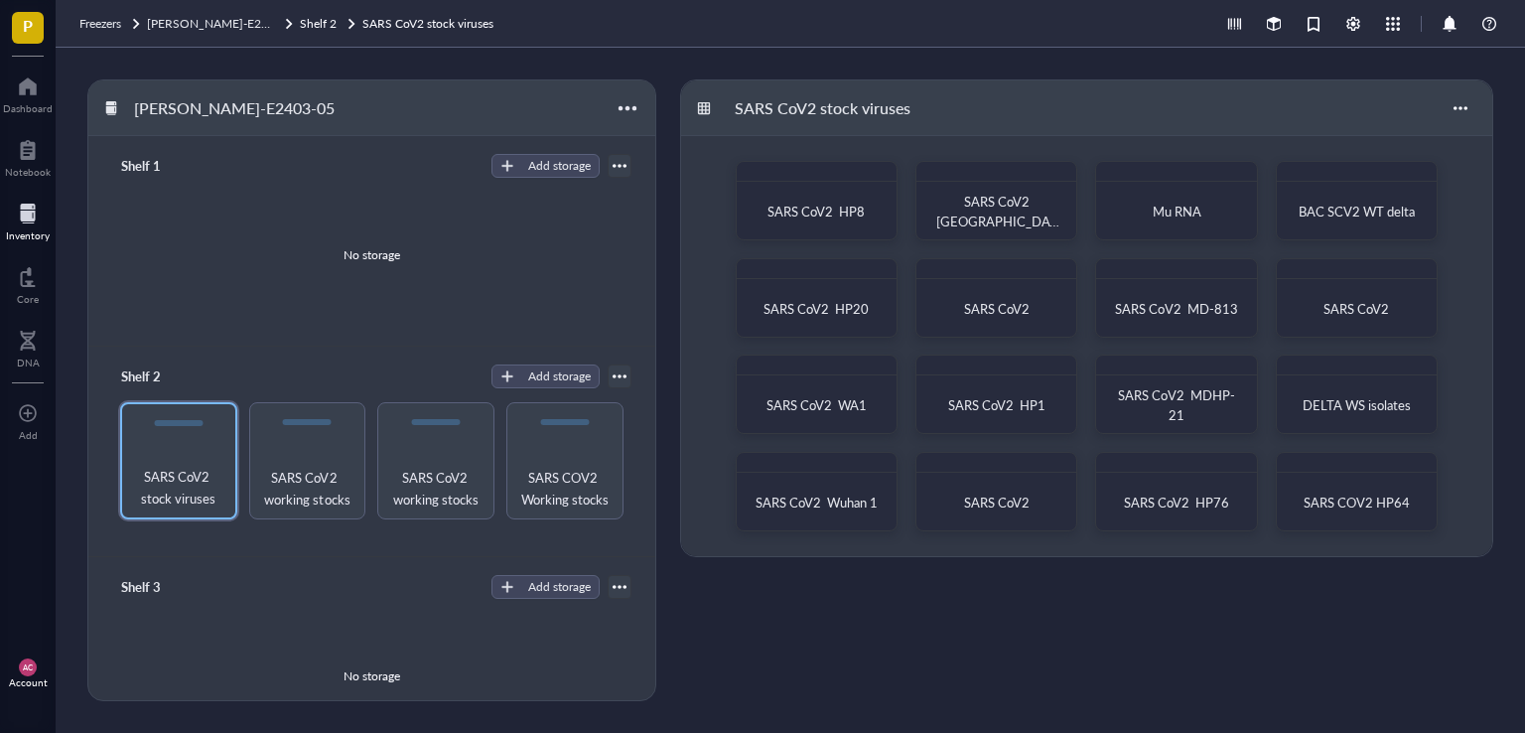
click at [176, 650] on div "No storage" at bounding box center [371, 676] width 519 height 150
click at [206, 426] on div at bounding box center [214, 424] width 29 height 29
click at [245, 630] on div "No storage" at bounding box center [371, 676] width 519 height 150
click at [175, 476] on span "SARS CoV2 stock viruses" at bounding box center [178, 488] width 97 height 44
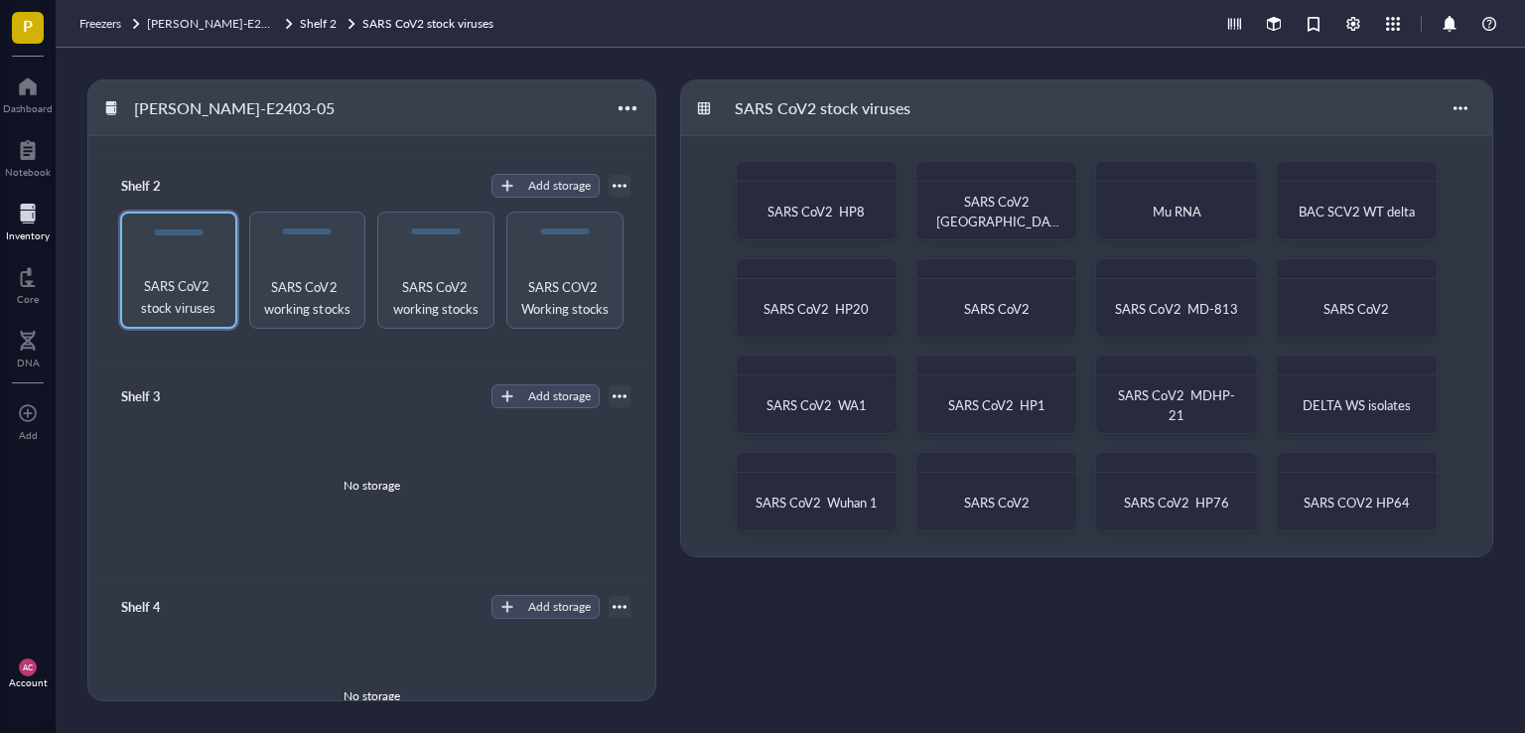
scroll to position [199, 0]
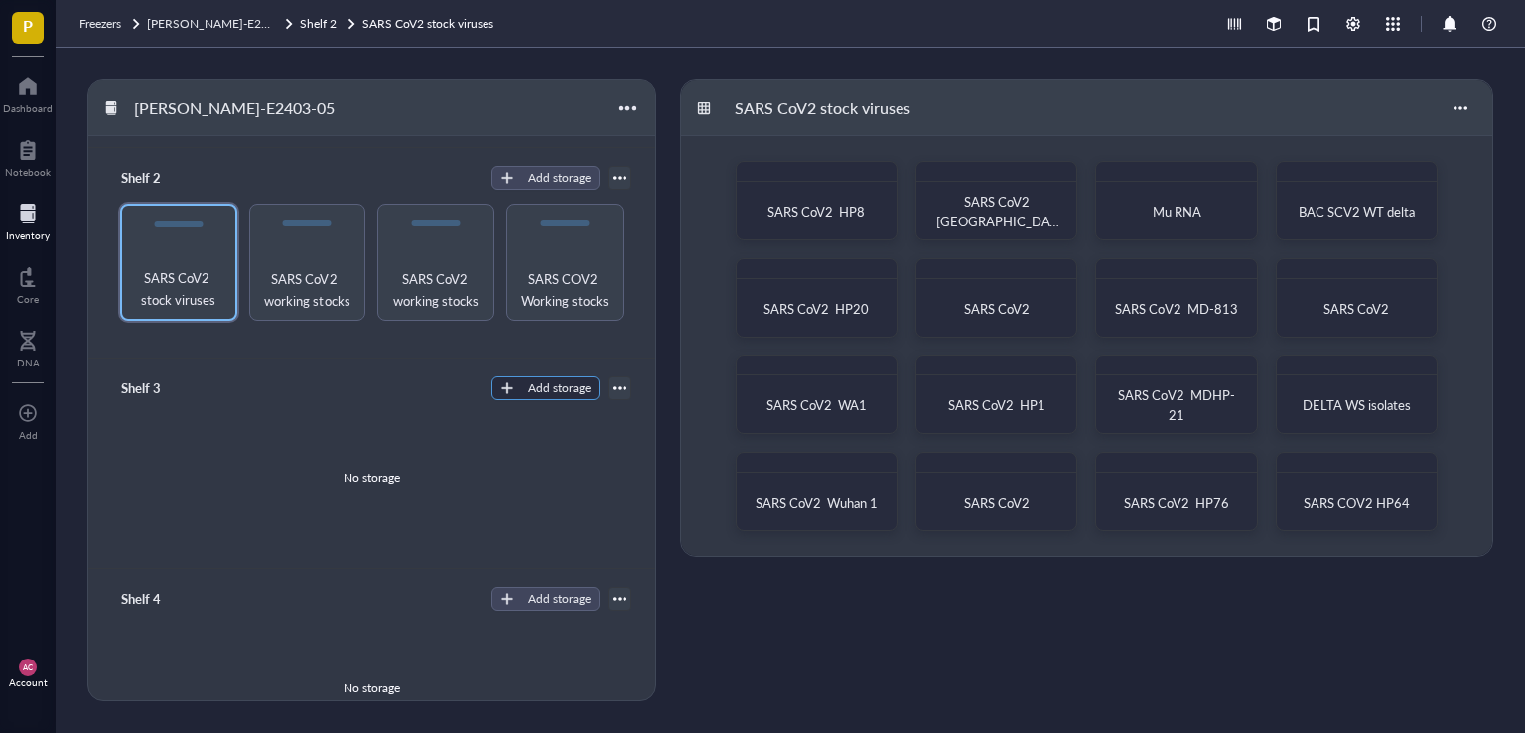
click at [534, 381] on div "Add storage" at bounding box center [559, 388] width 63 height 18
click at [508, 456] on span "Category" at bounding box center [554, 454] width 113 height 22
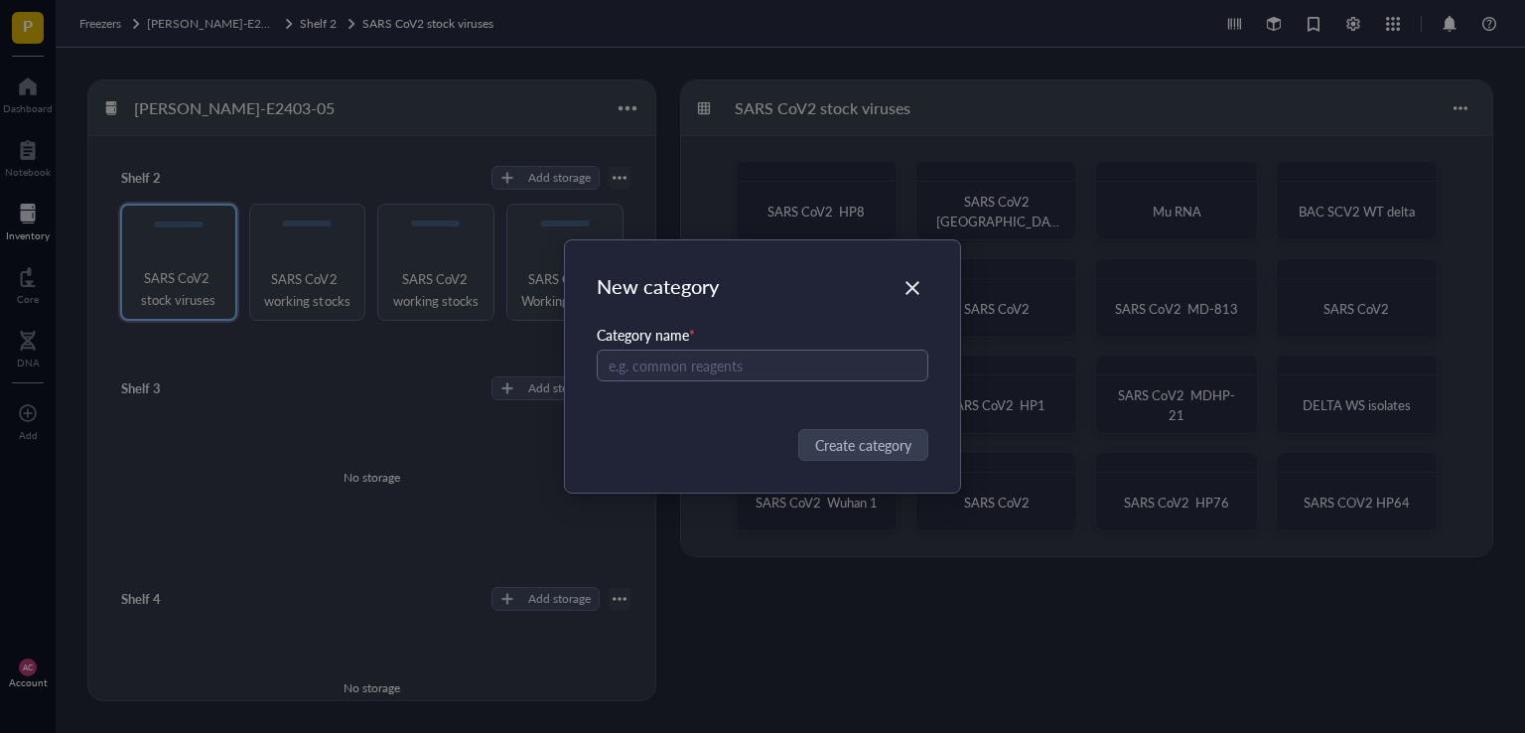
type input "v"
type input "SARS COV2 Working stocks"
click at [881, 454] on button "Create category" at bounding box center [864, 445] width 128 height 32
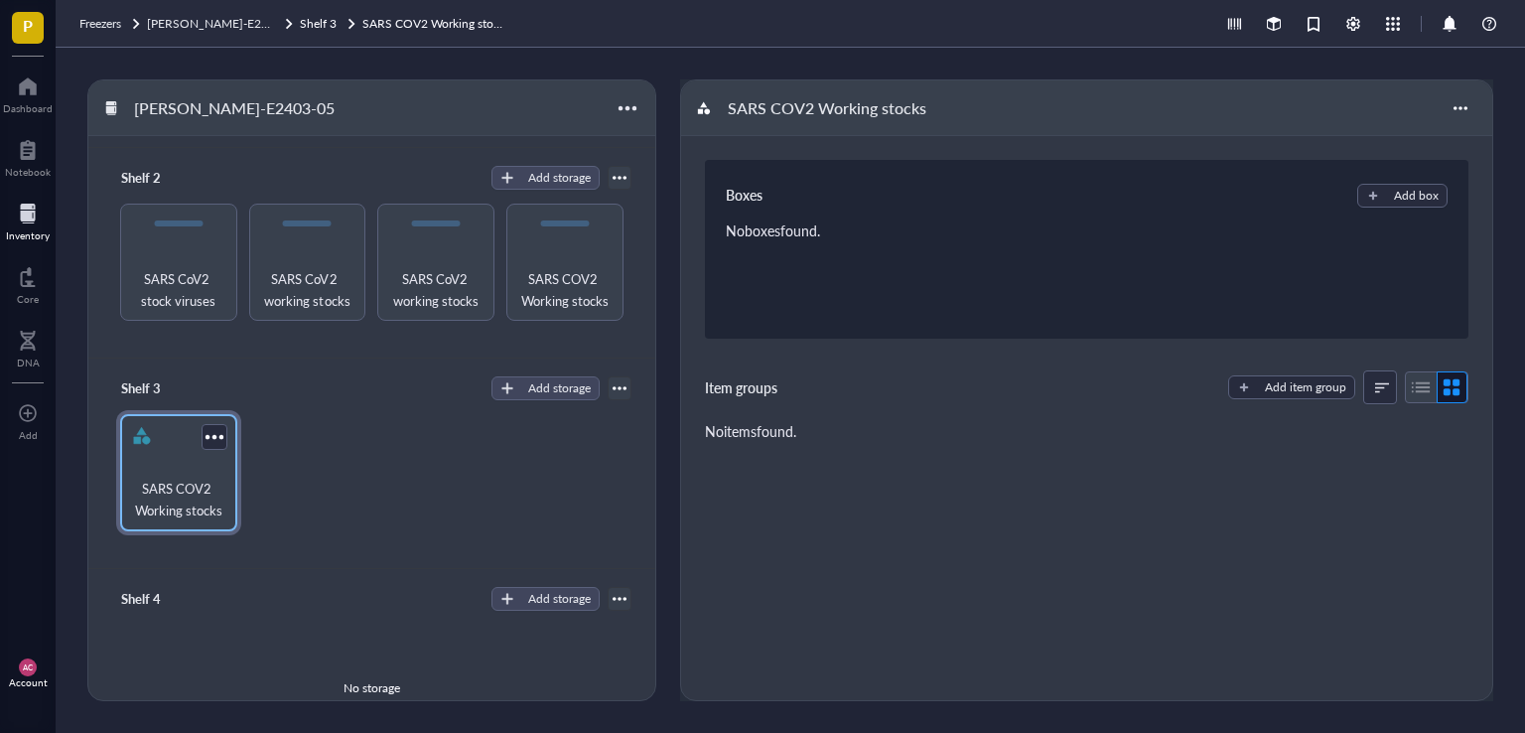
click at [206, 494] on span "SARS COV2 Working stocks" at bounding box center [178, 499] width 97 height 44
click at [215, 436] on div at bounding box center [214, 436] width 29 height 29
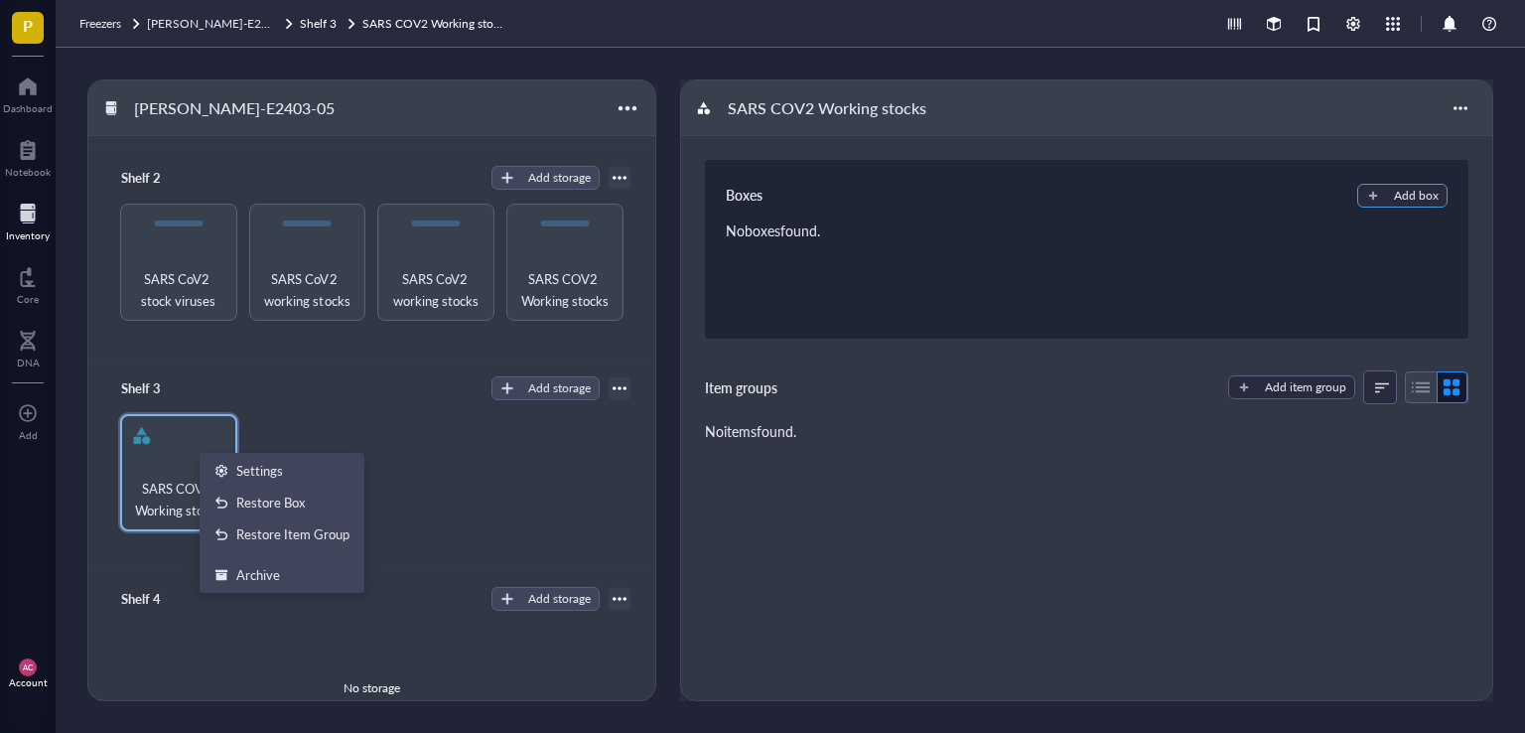
click at [1415, 196] on div "Add box" at bounding box center [1416, 196] width 45 height 18
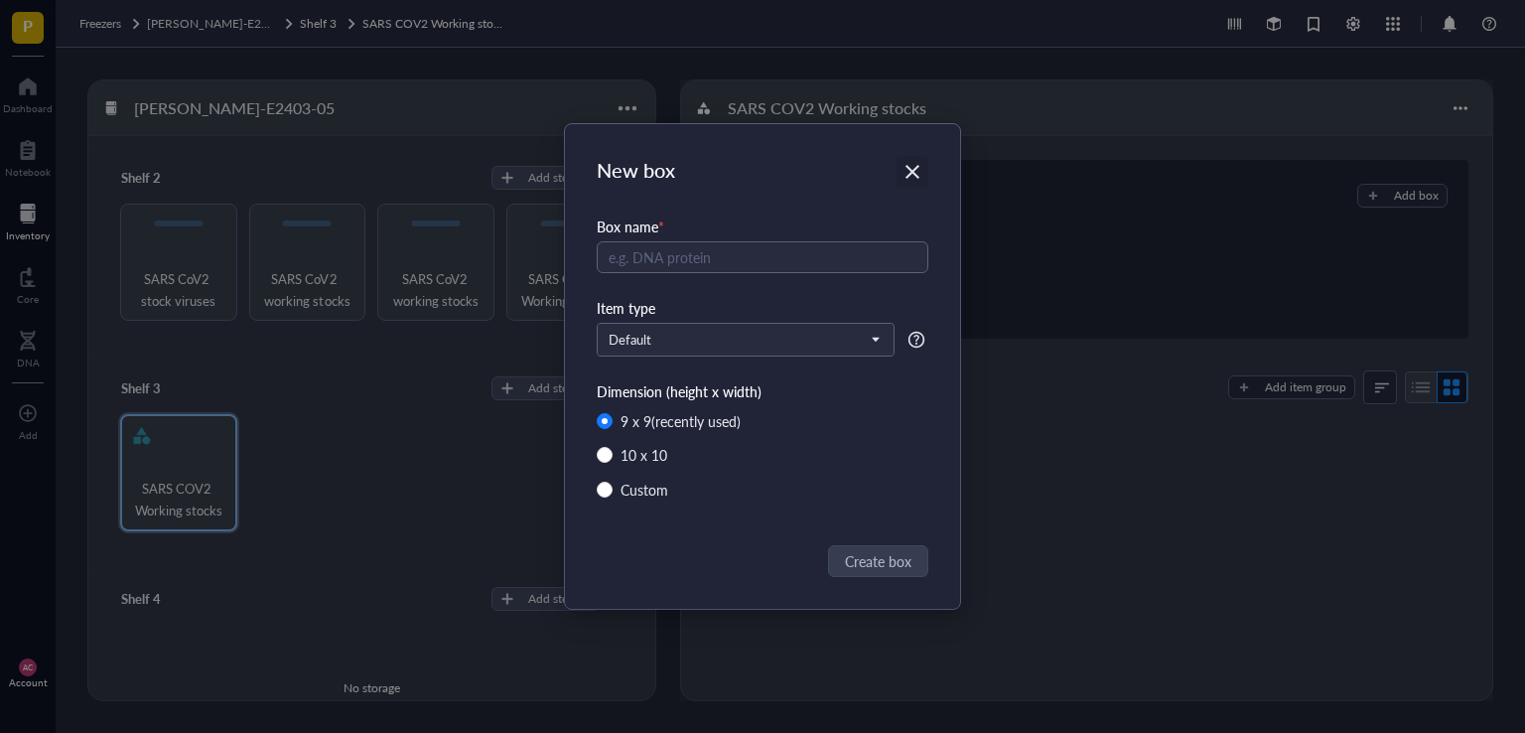
click at [914, 188] on div "Close" at bounding box center [912, 172] width 32 height 32
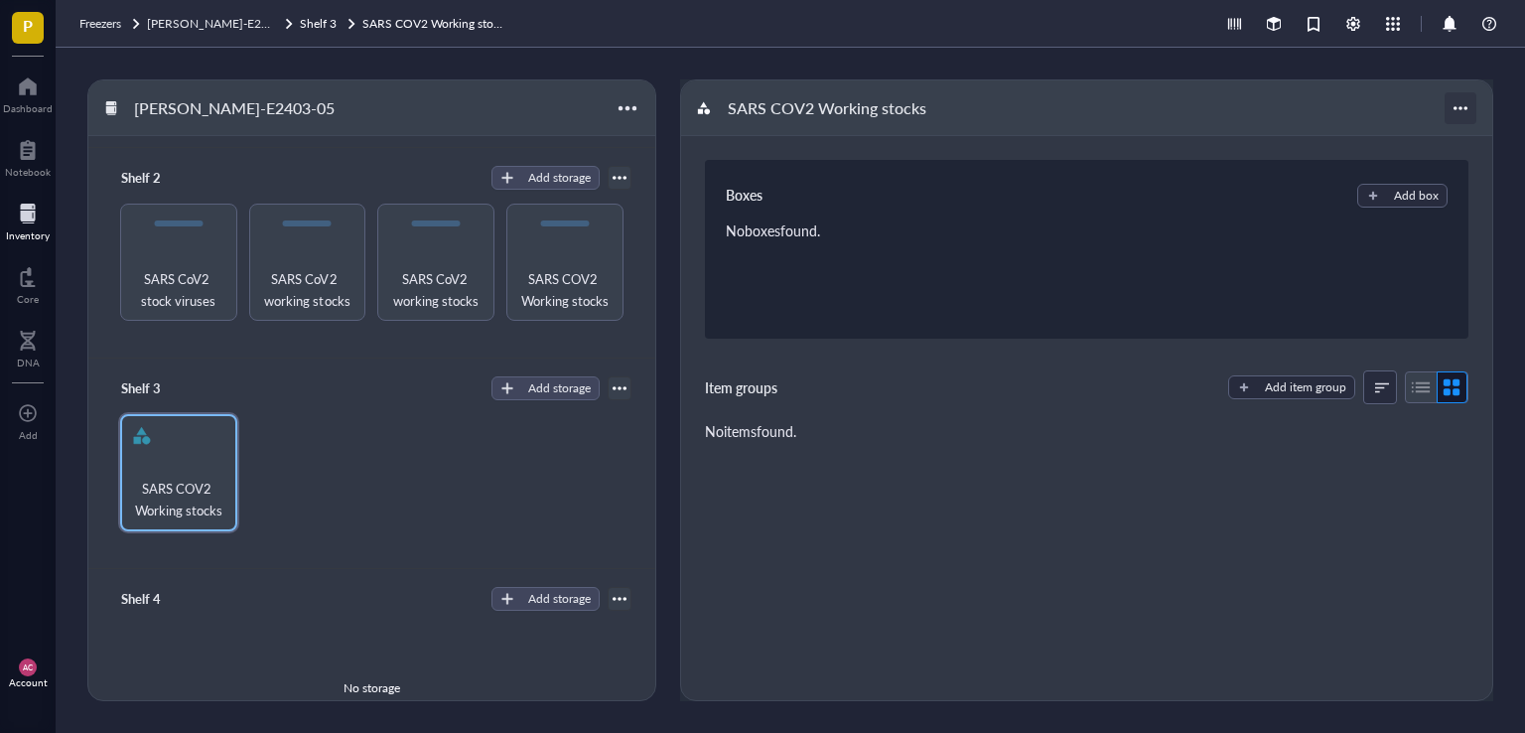
click at [1463, 108] on div at bounding box center [1460, 108] width 32 height 32
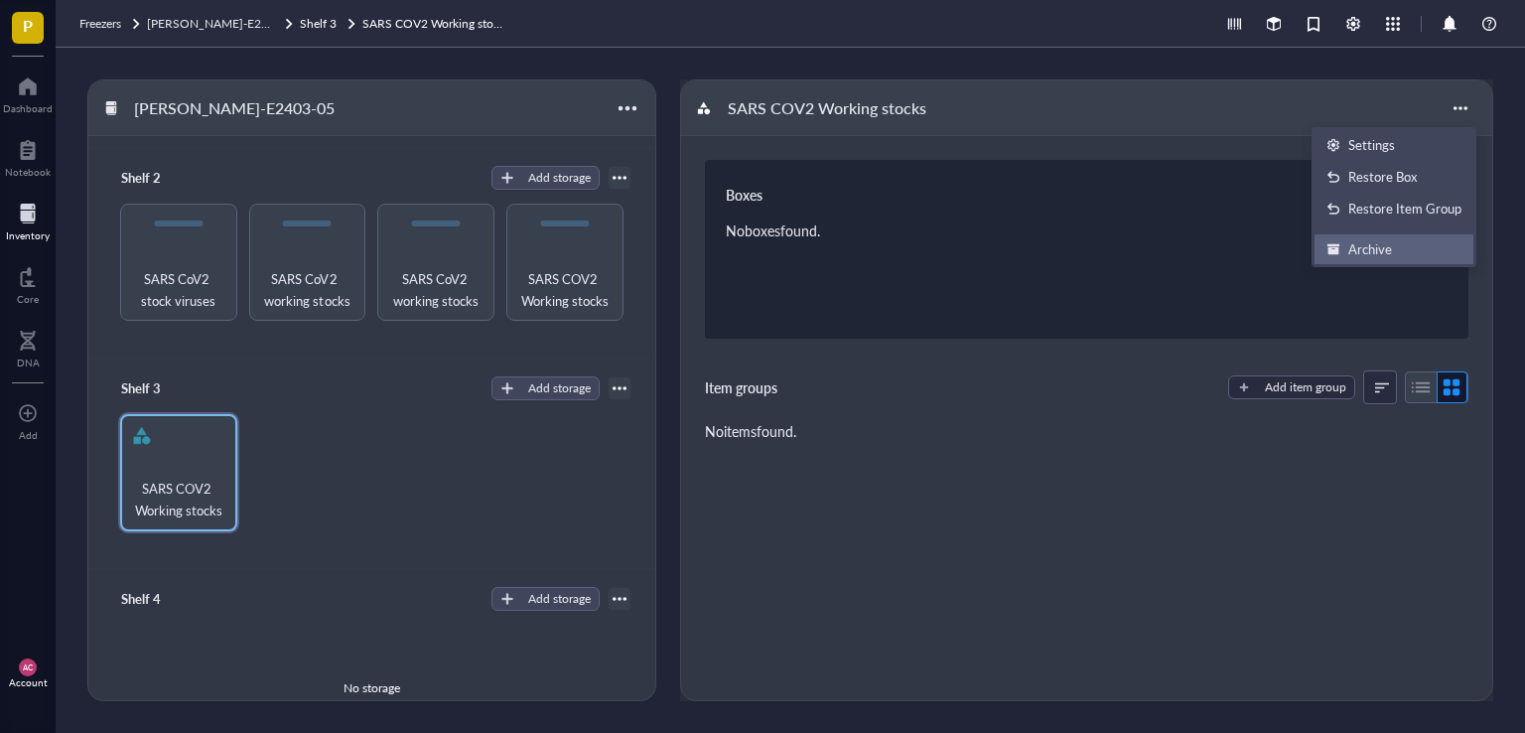
click at [1379, 247] on div "Archive" at bounding box center [1370, 249] width 44 height 18
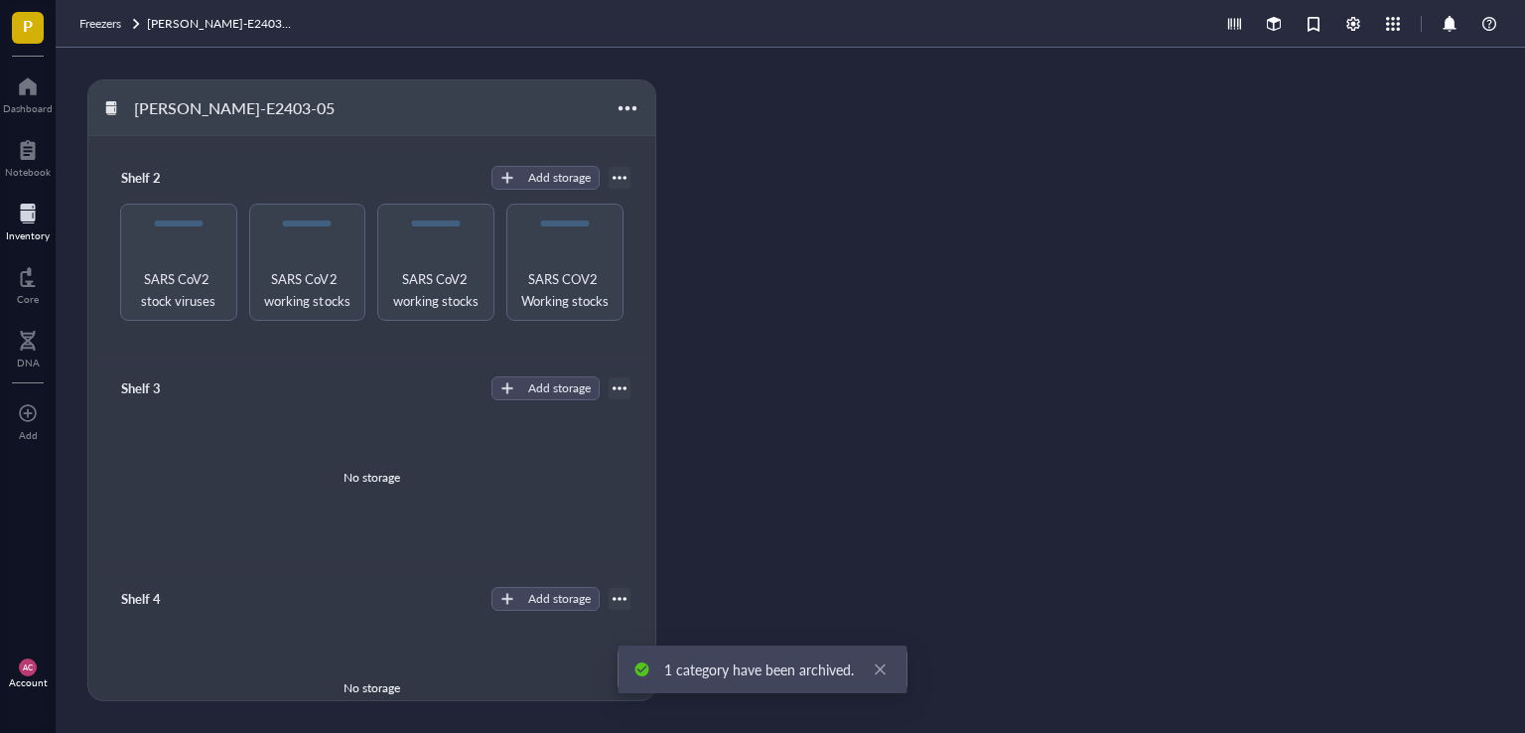
click at [612, 383] on div at bounding box center [619, 388] width 14 height 14
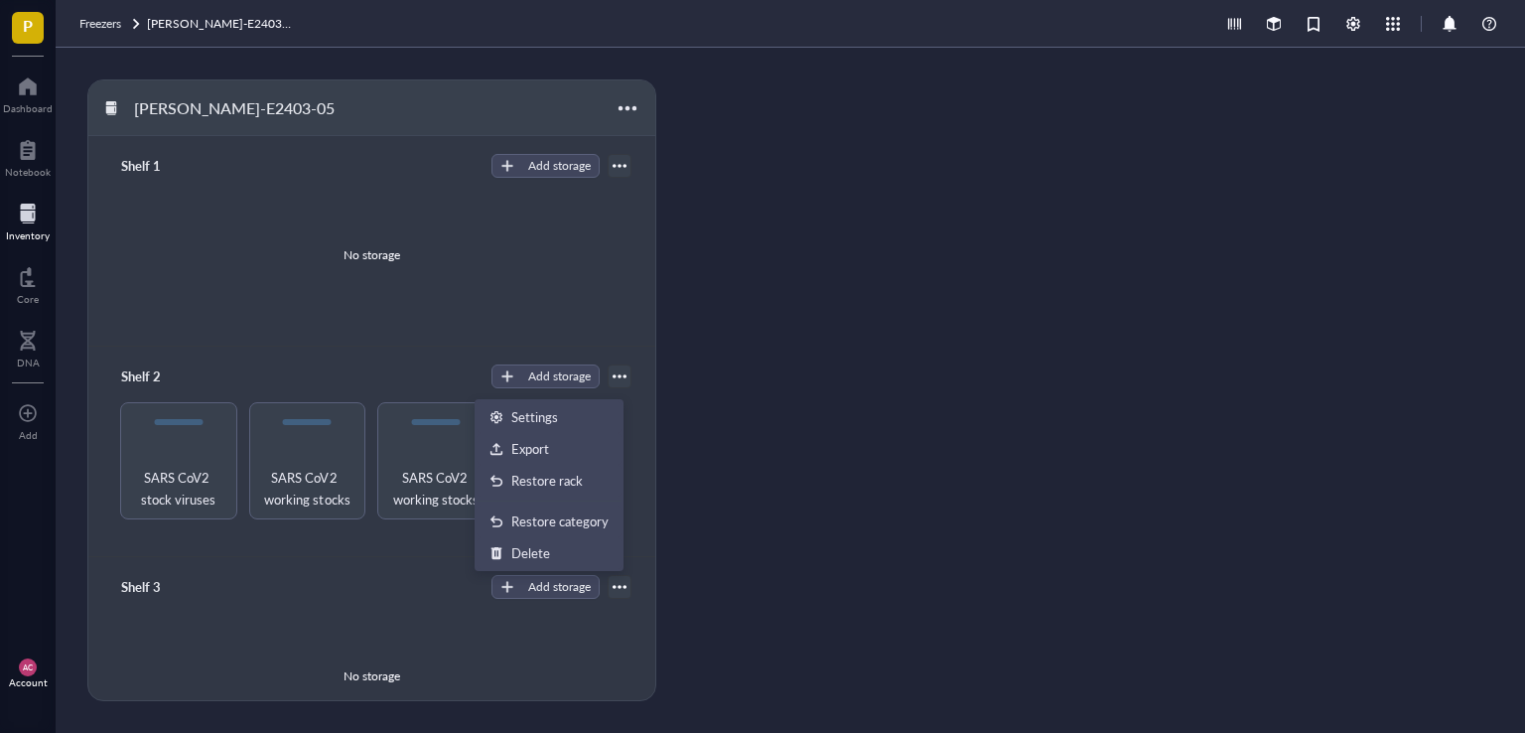
click at [331, 576] on div "Shelf 3 Add storage Rack Category Settings Export Restore rack Restore category…" at bounding box center [371, 587] width 519 height 28
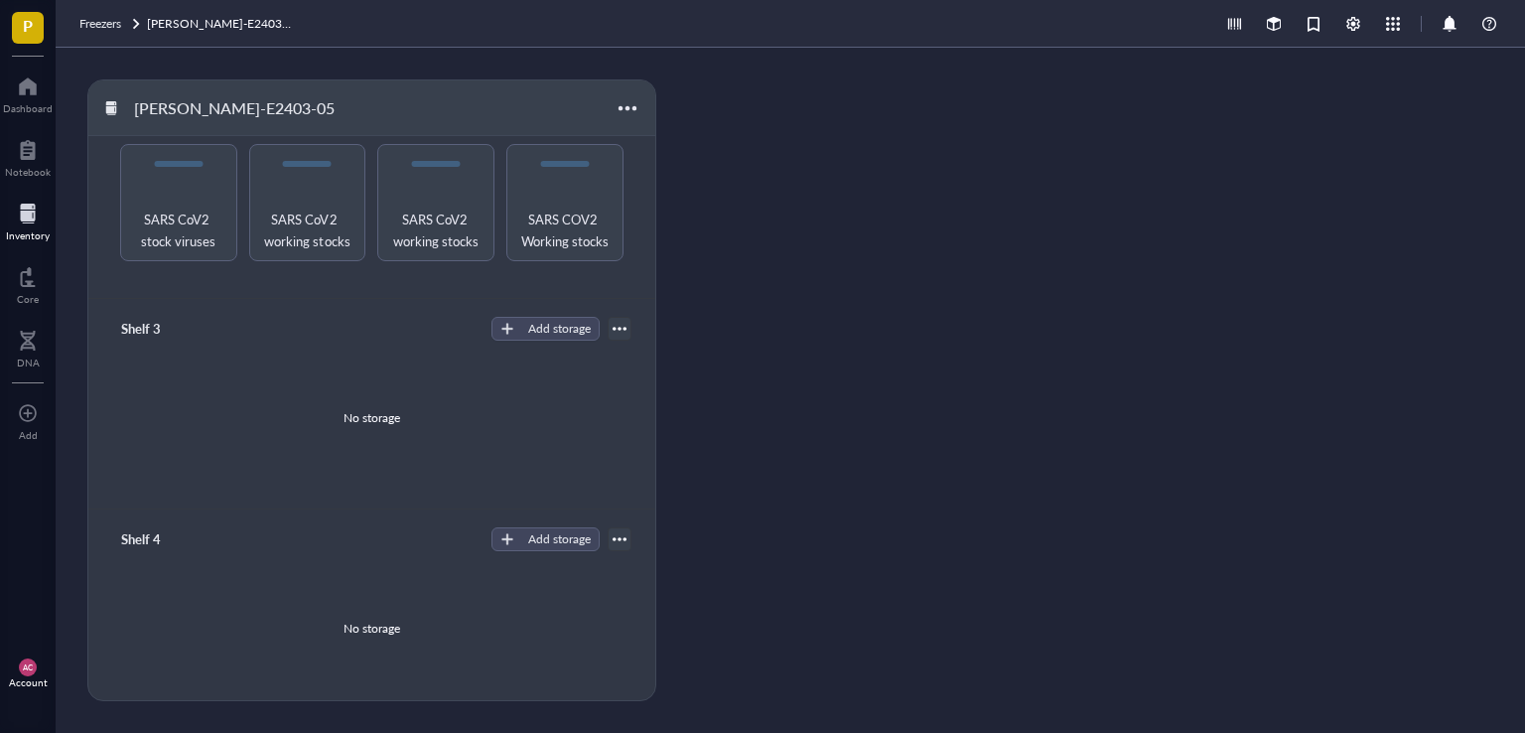
scroll to position [262, 0]
click at [508, 325] on button "Add storage" at bounding box center [545, 325] width 108 height 24
click at [525, 397] on span "Category" at bounding box center [554, 390] width 113 height 22
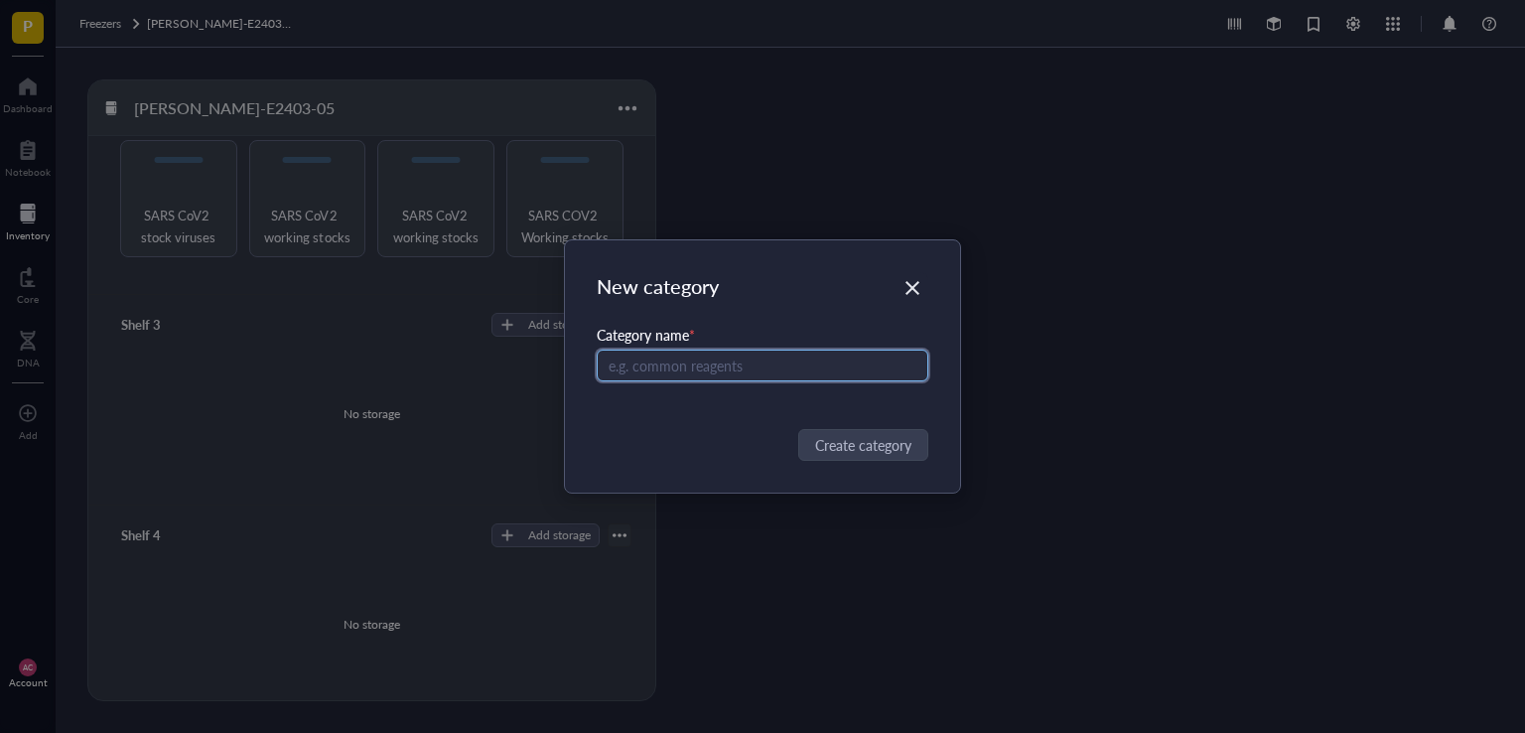
click at [662, 370] on input "text" at bounding box center [763, 365] width 332 height 32
paste input "SARS COV2 WS"
type input "SARS COV2 Working stocks"
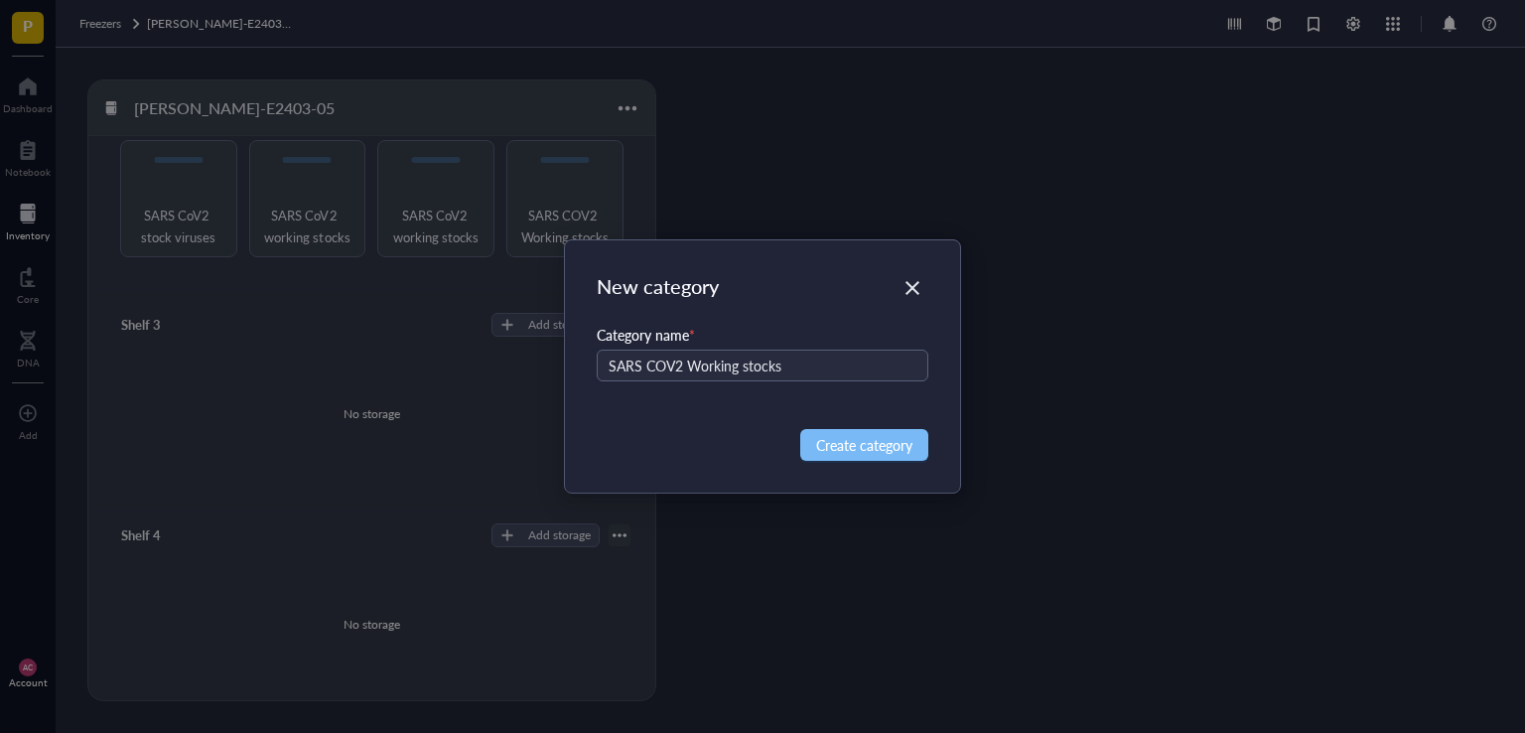
click at [859, 444] on span "Create category" at bounding box center [864, 445] width 96 height 22
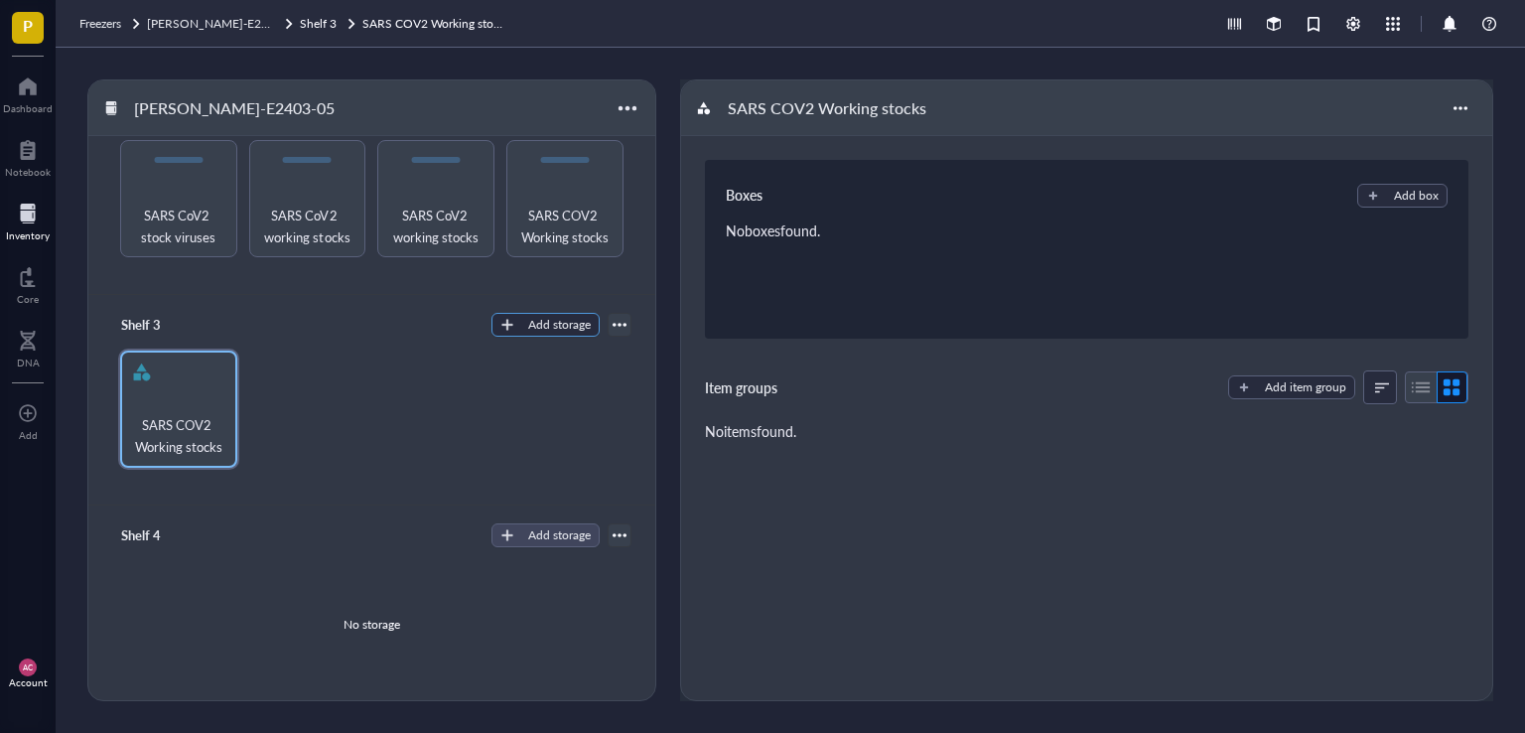
click at [566, 323] on div "Add storage" at bounding box center [559, 325] width 63 height 18
click at [527, 355] on span "Rack" at bounding box center [554, 358] width 113 height 22
radio input "true"
radio input "false"
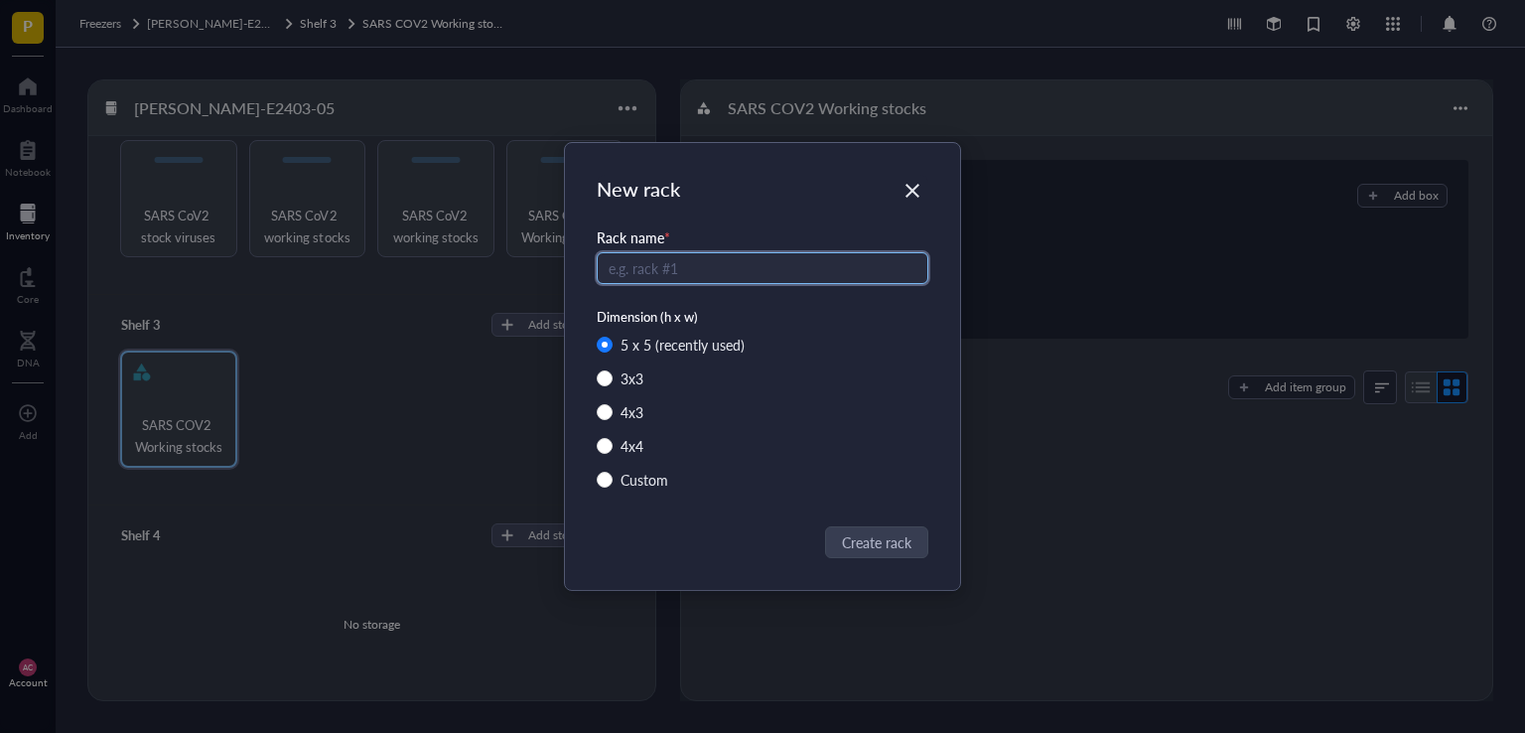
paste input "SARS COV2 WS"
type input "SARS COV2 Working stocks"
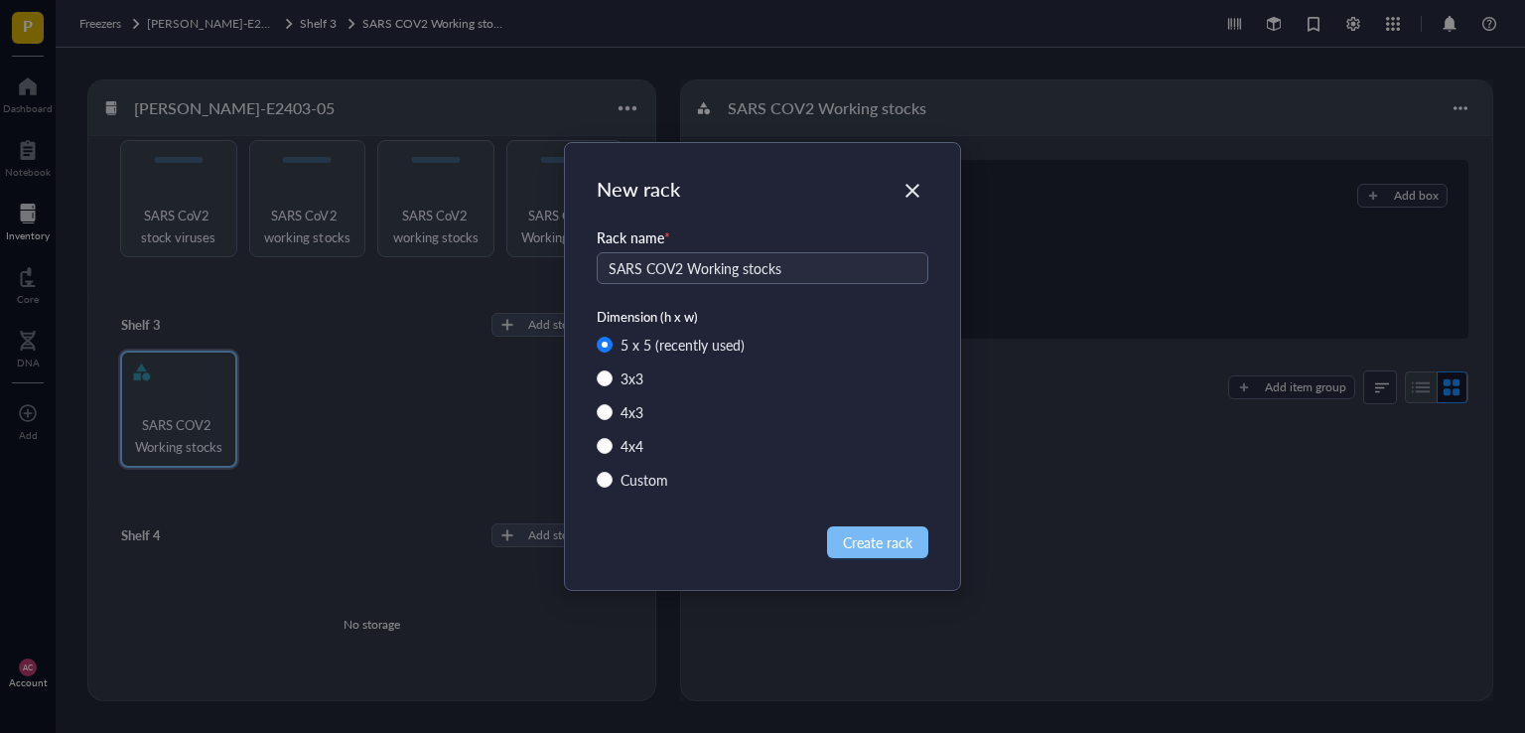
click at [874, 536] on span "Create rack" at bounding box center [877, 542] width 69 height 22
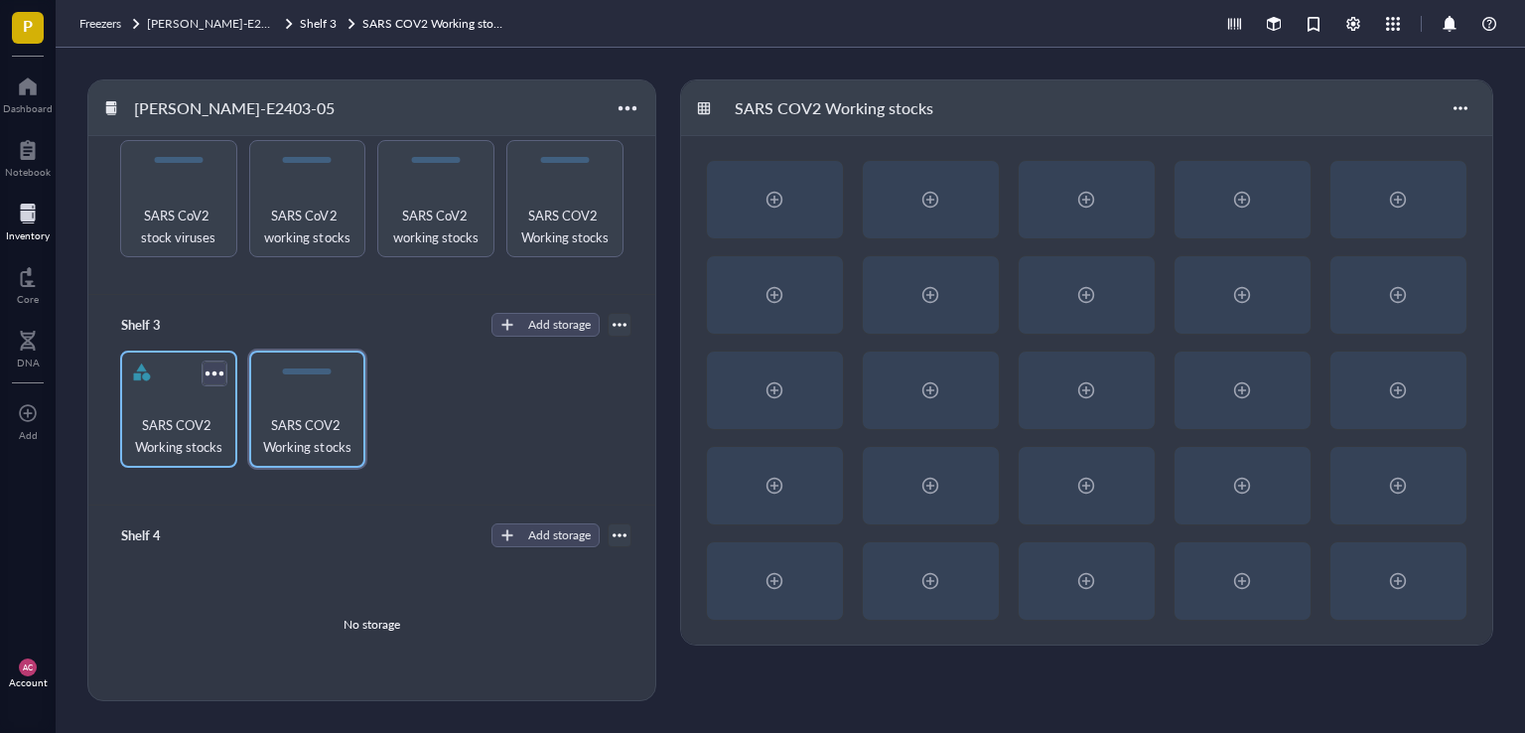
click at [207, 368] on div at bounding box center [214, 372] width 29 height 29
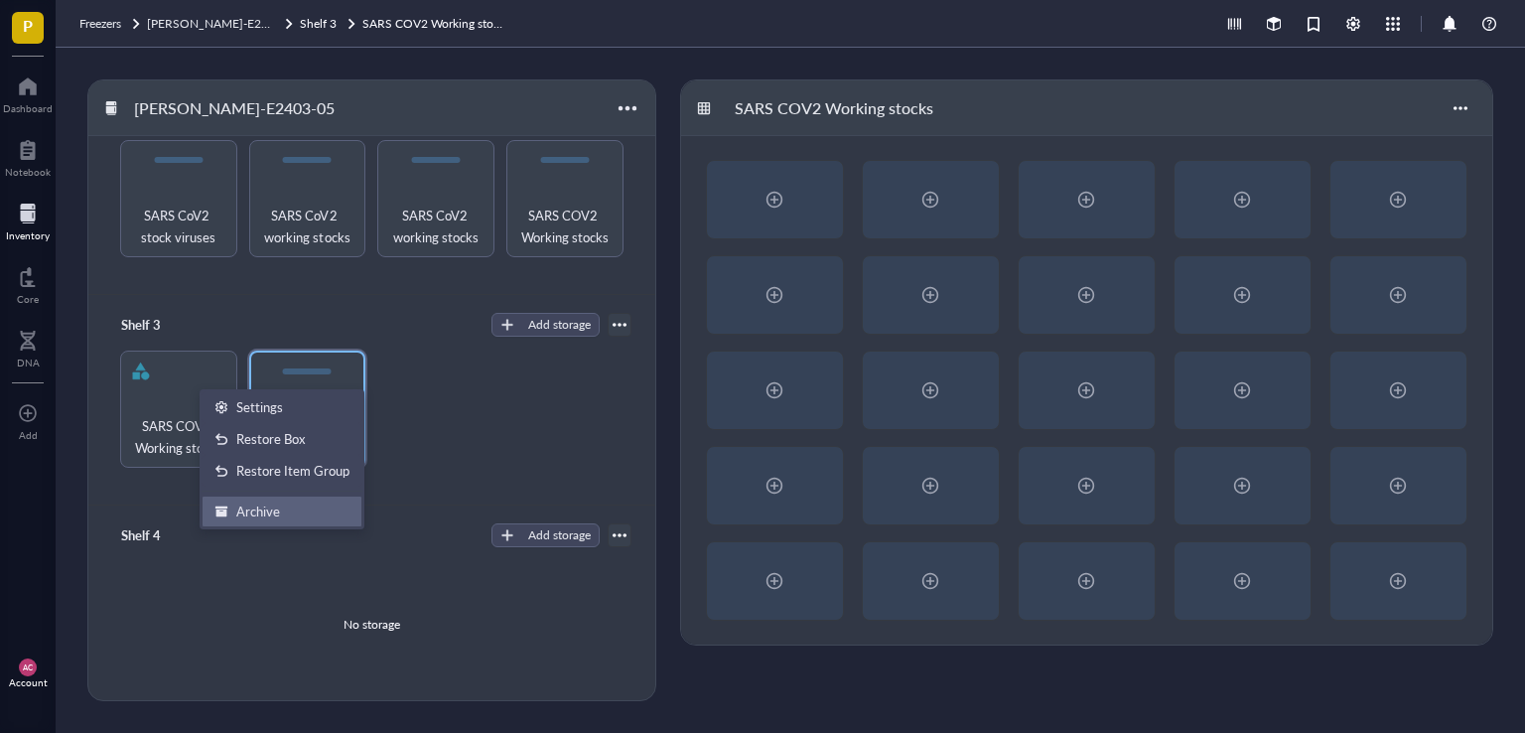
click at [247, 509] on div "Archive" at bounding box center [258, 511] width 44 height 18
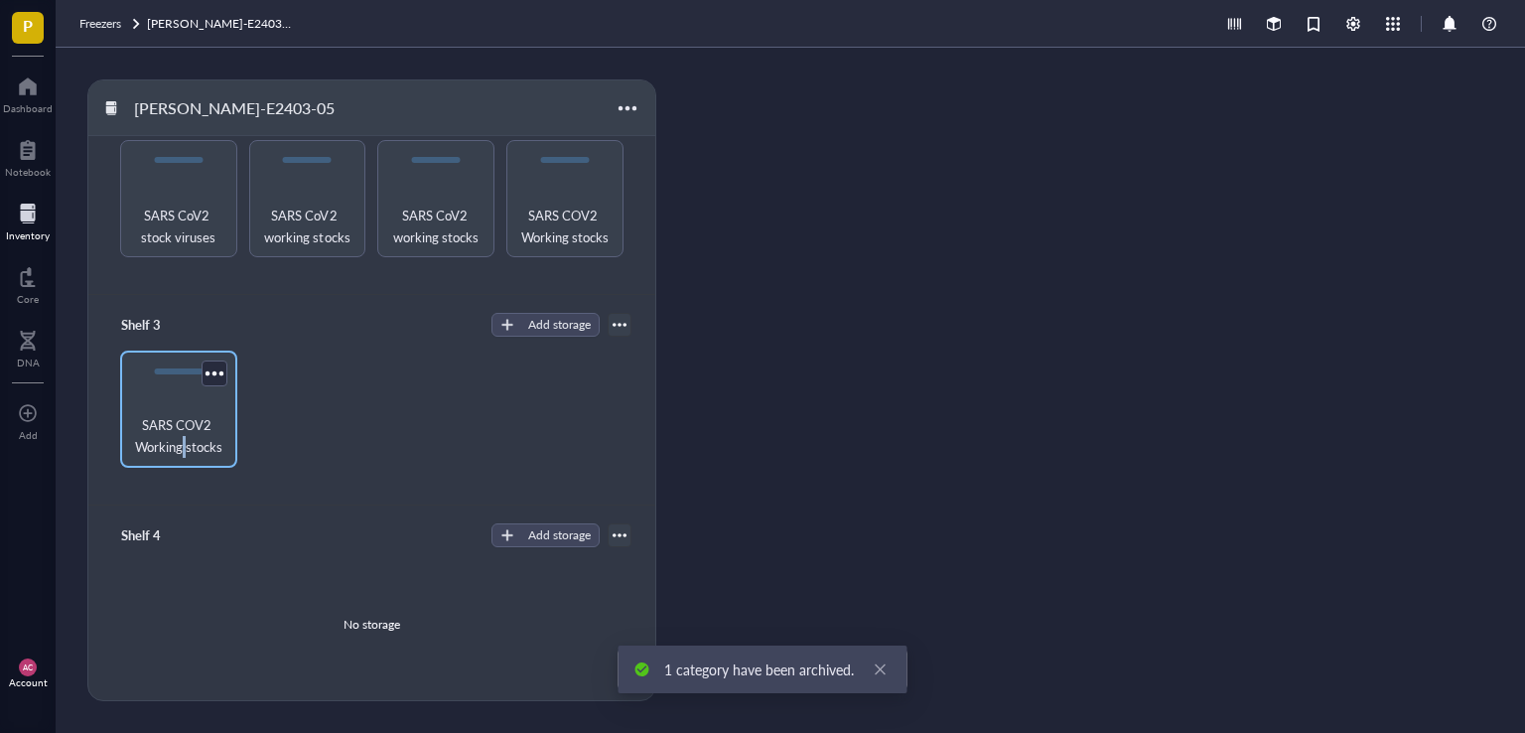
click at [184, 452] on span "SARS COV2 Working stocks" at bounding box center [178, 436] width 97 height 44
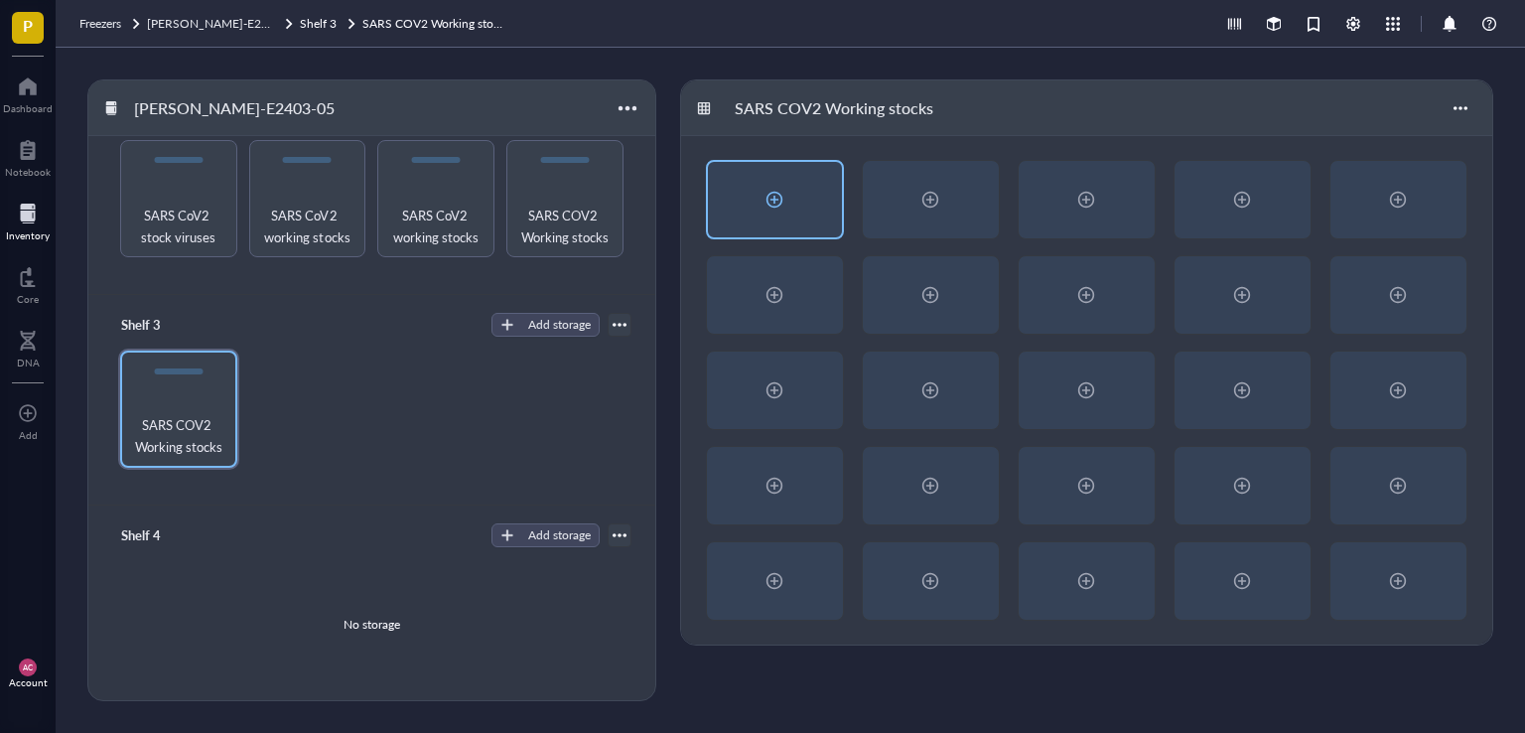
click at [758, 206] on div at bounding box center [774, 200] width 32 height 32
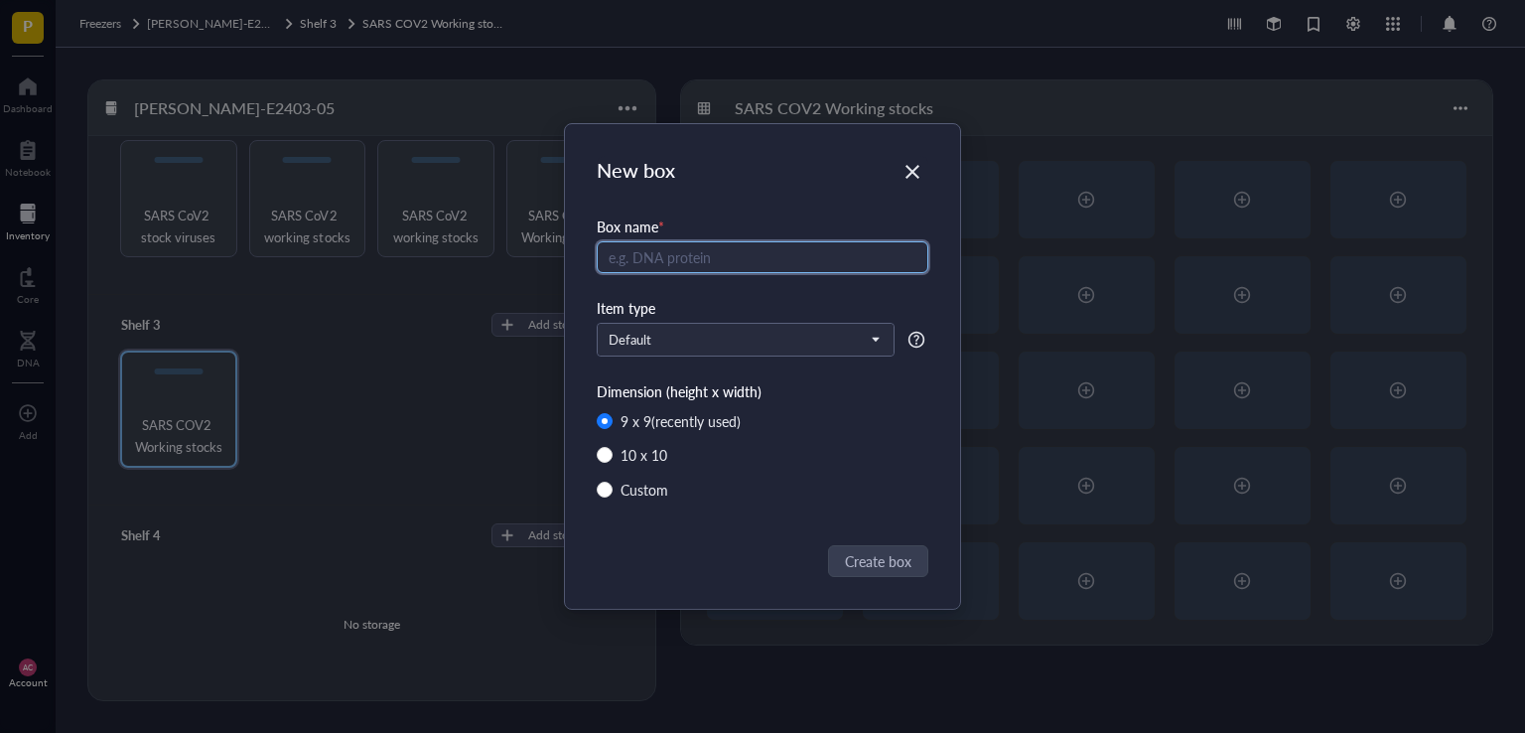
paste input "SARS COV2 WS"
drag, startPoint x: 766, startPoint y: 270, endPoint x: 597, endPoint y: 270, distance: 169.7
click at [597, 270] on input "SARS COV2 NT prediluted virus" at bounding box center [763, 257] width 332 height 32
click at [711, 258] on input "SARS COV2 NT prediluted virus" at bounding box center [763, 257] width 332 height 32
click at [711, 255] on input "SARS COV2 NT prediluted virus" at bounding box center [763, 257] width 332 height 32
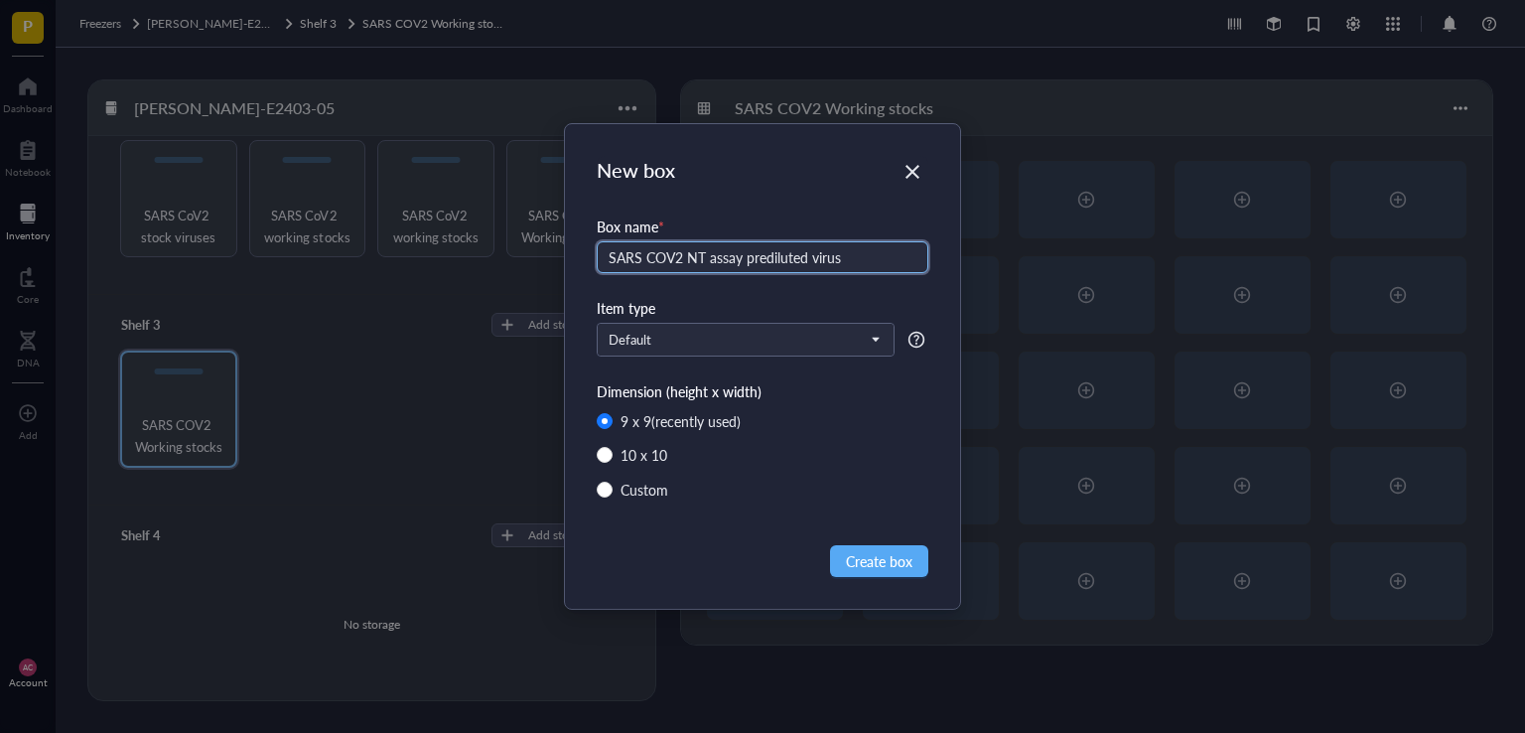
drag, startPoint x: 860, startPoint y: 253, endPoint x: 596, endPoint y: 270, distance: 264.6
click at [597, 270] on div "Box name * SARS COV2 NT assay prediluted virus" at bounding box center [763, 255] width 332 height 81
type input "SARS COV2 NT assay prediluted virus"
click at [891, 558] on span "Create box" at bounding box center [879, 561] width 67 height 22
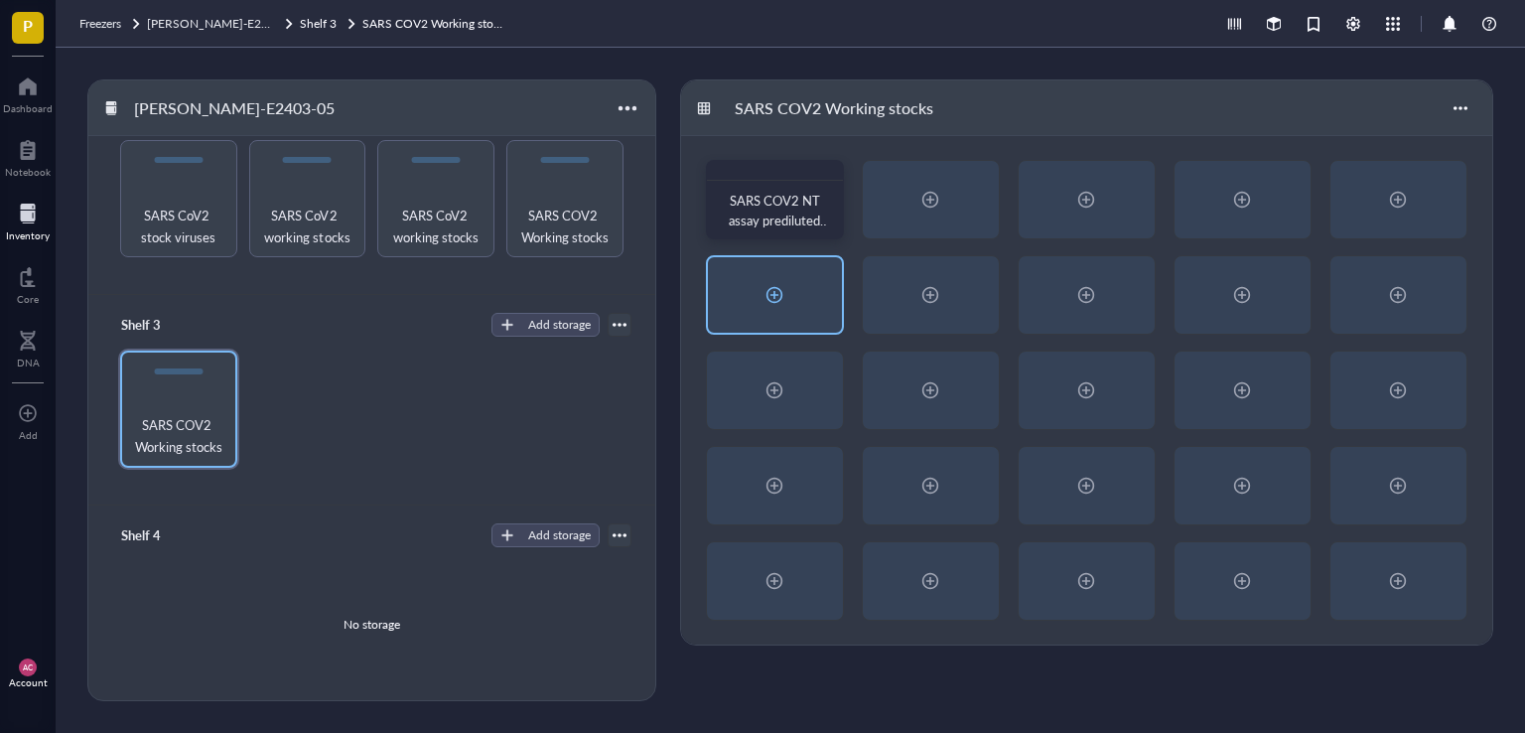
click at [793, 295] on div at bounding box center [775, 294] width 134 height 75
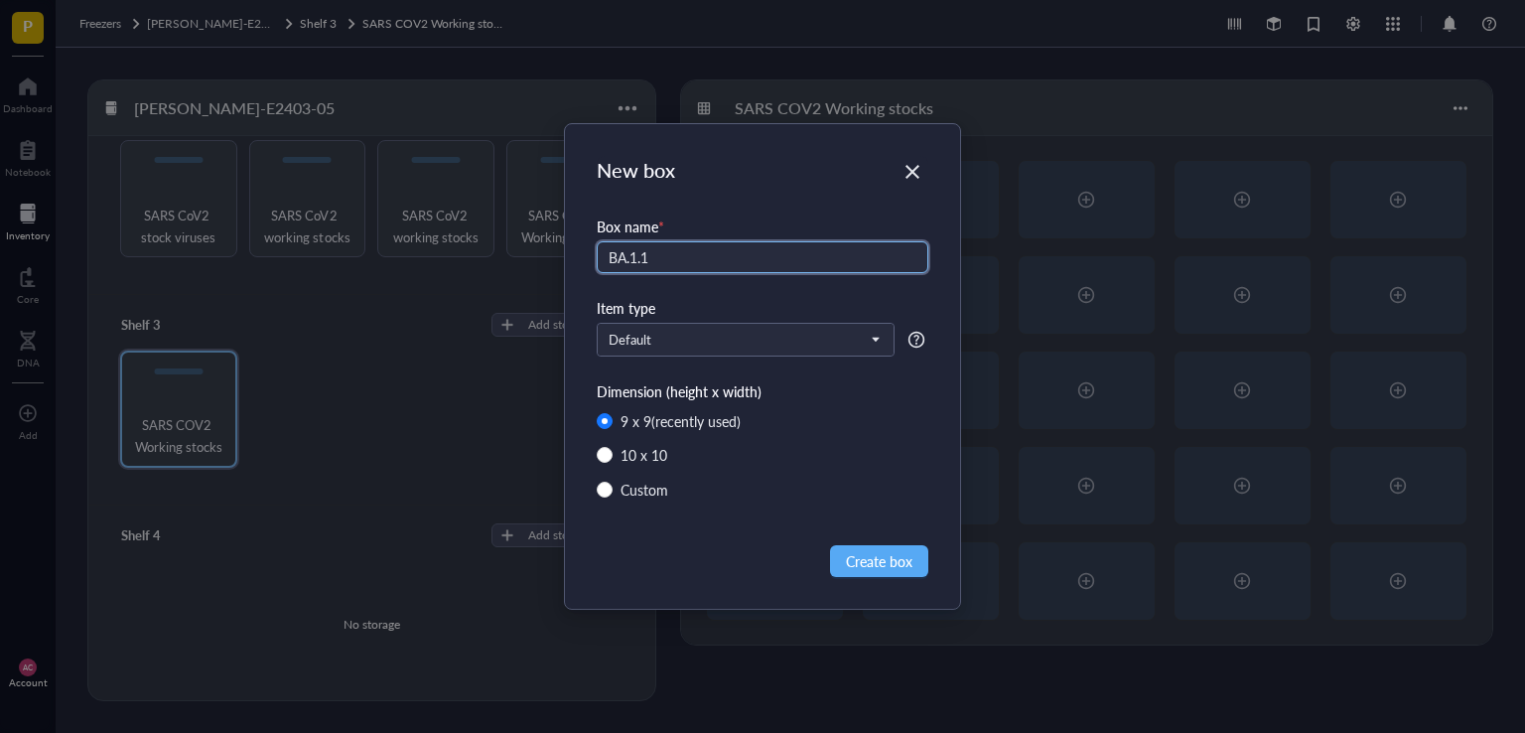
paste input "SARS COV2 NT assay prediluted virus"
drag, startPoint x: 726, startPoint y: 252, endPoint x: 652, endPoint y: 256, distance: 73.6
click at [652, 256] on input "BA.1.1 SARS COV2 NT assay prediluted virus" at bounding box center [763, 257] width 332 height 32
type input "BA.1.1 NT assay prediluted virus"
click at [889, 561] on span "Create box" at bounding box center [879, 561] width 67 height 22
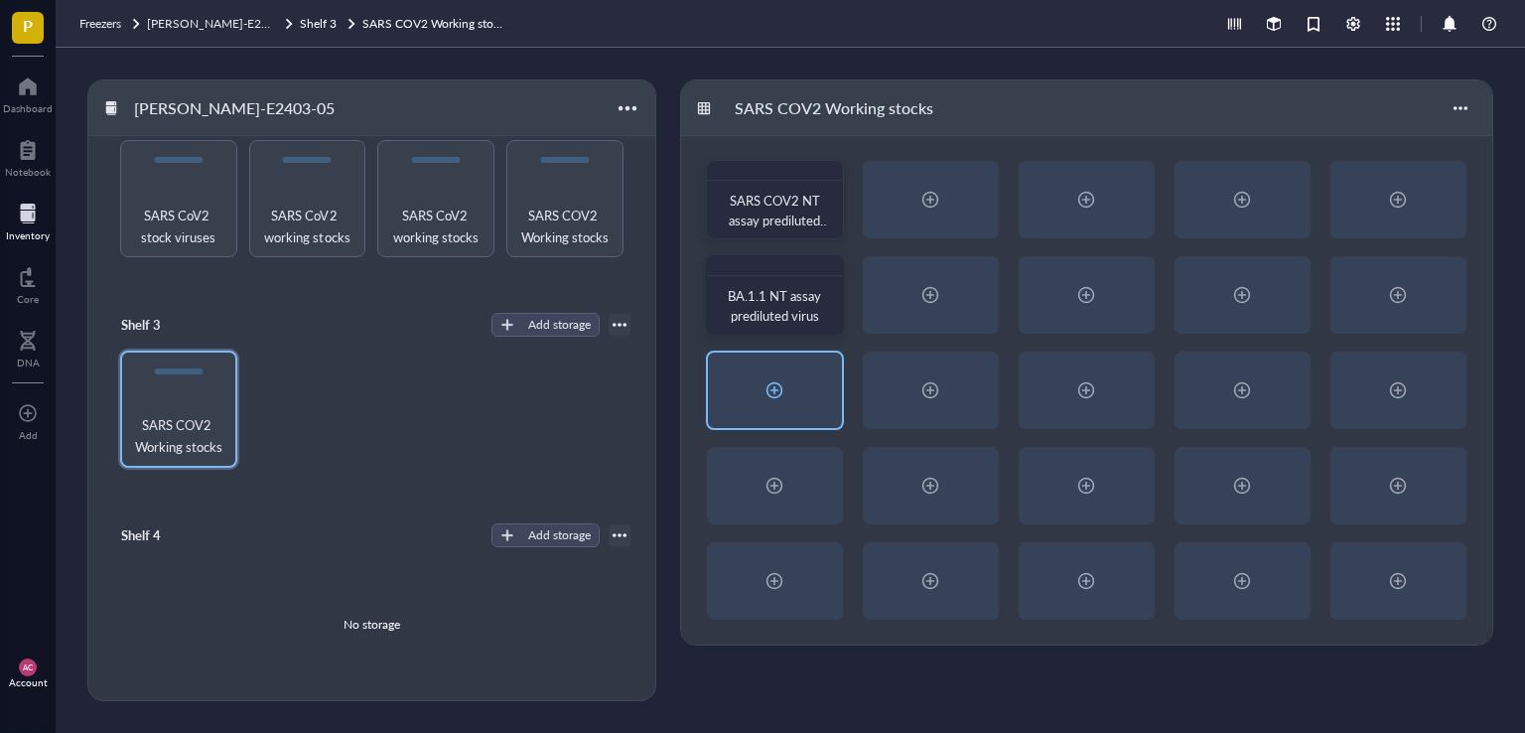
click at [774, 385] on div at bounding box center [774, 390] width 32 height 32
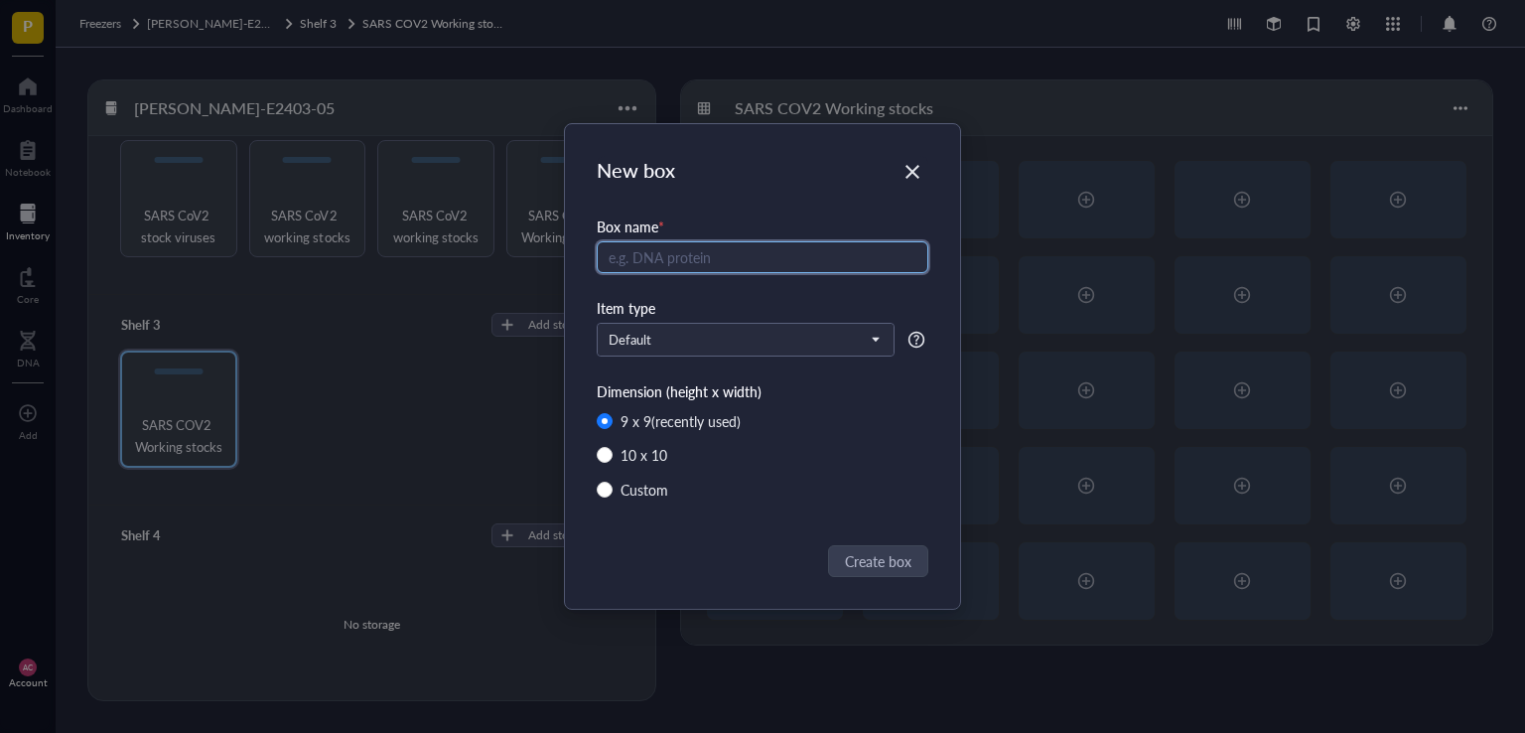
click at [703, 257] on input "text" at bounding box center [763, 257] width 332 height 32
paste input "SARS COV2 NT assay prediluted virus"
drag, startPoint x: 740, startPoint y: 258, endPoint x: 663, endPoint y: 261, distance: 77.5
click at [663, 261] on input "HP5660 SARS COV2 NT assay prediluted virus" at bounding box center [763, 257] width 332 height 32
click at [771, 259] on input "HP5660 SARS COV2 NT assay prediluted virus" at bounding box center [763, 257] width 332 height 32
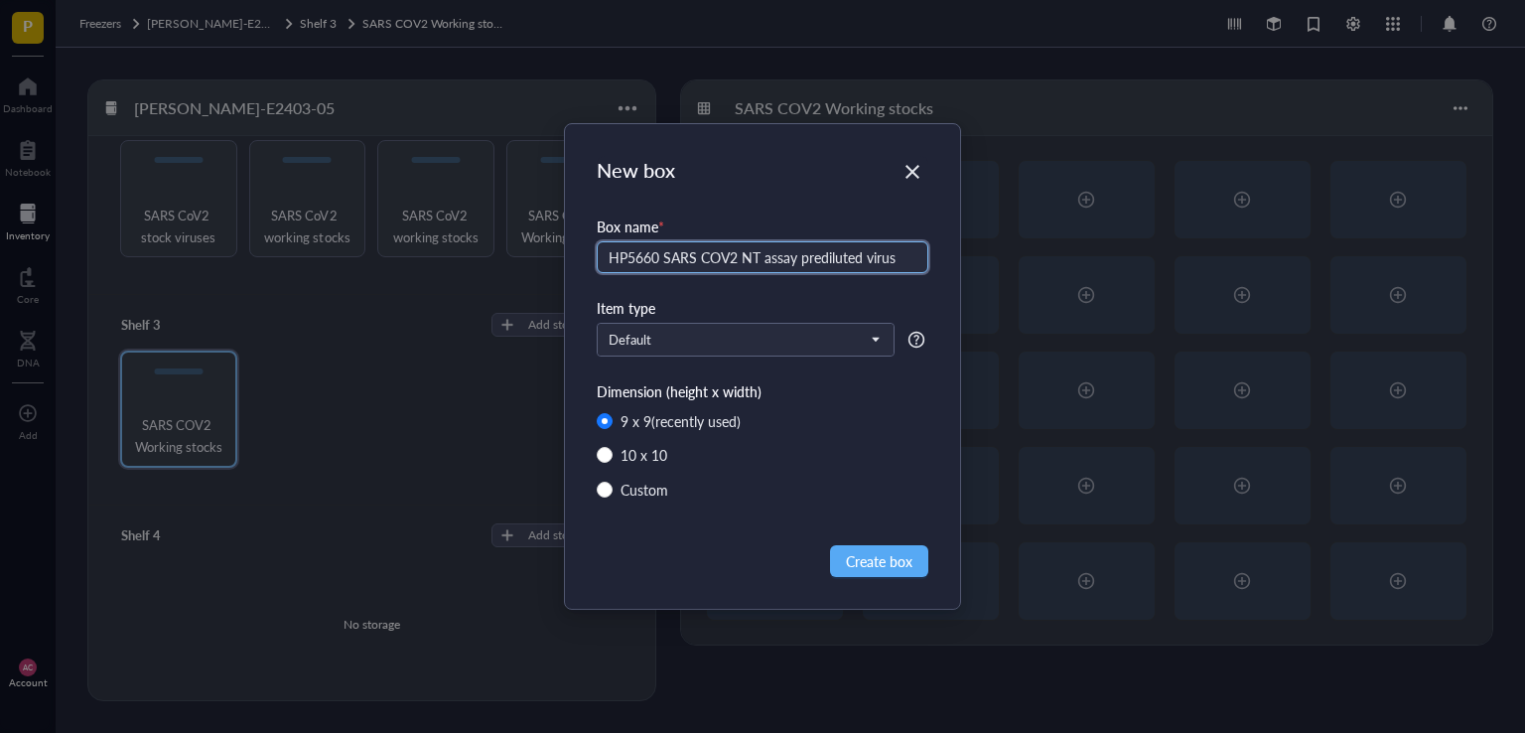
type input "HP5660 SARS COV2 NT assay prediluted virus"
click at [868, 553] on span "Create box" at bounding box center [879, 561] width 67 height 22
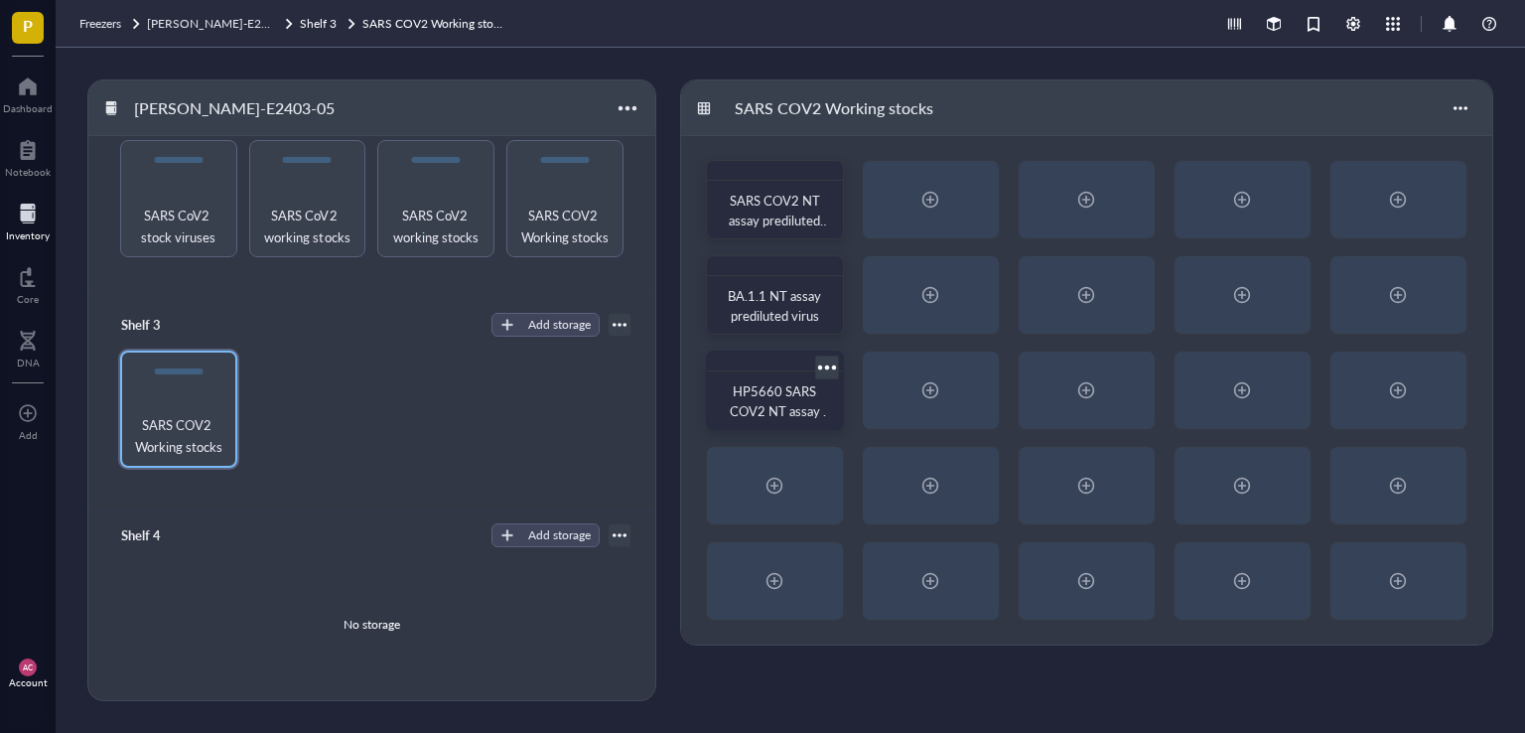
click at [782, 406] on span "HP5660 SARS COV2 NT assay prediluted virus" at bounding box center [781, 410] width 103 height 59
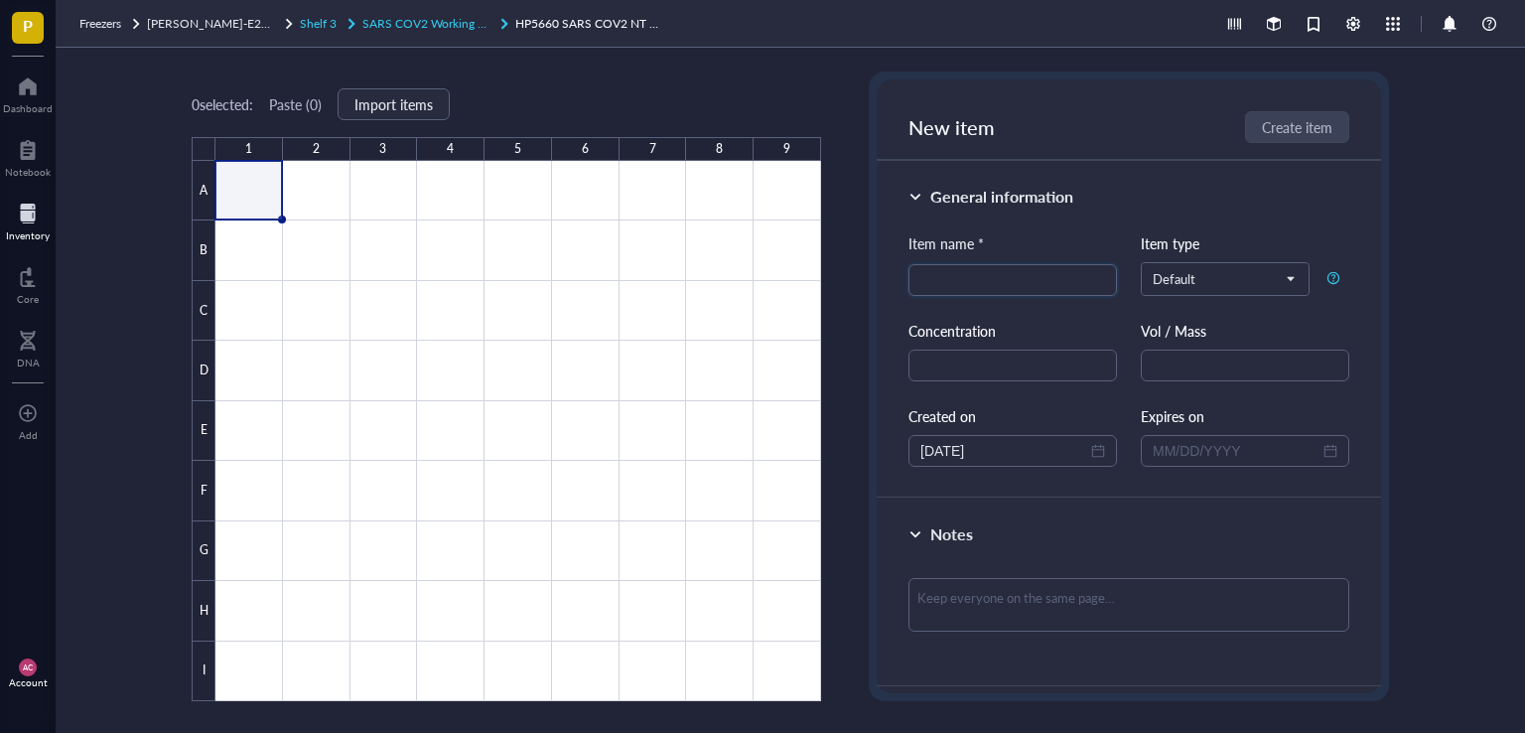
click at [395, 23] on span "SARS COV2 Working stocks" at bounding box center [436, 23] width 148 height 17
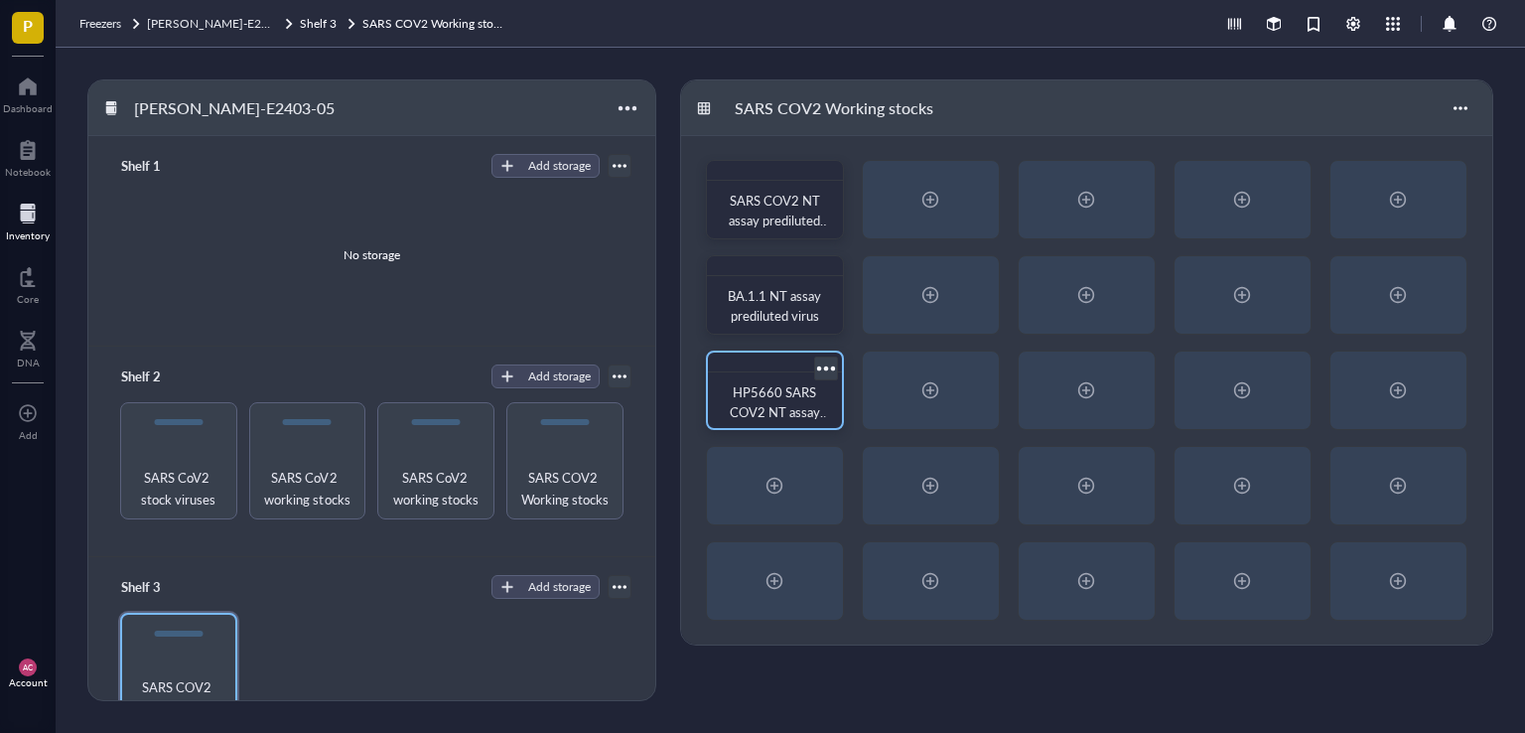
click at [818, 365] on div at bounding box center [825, 367] width 29 height 29
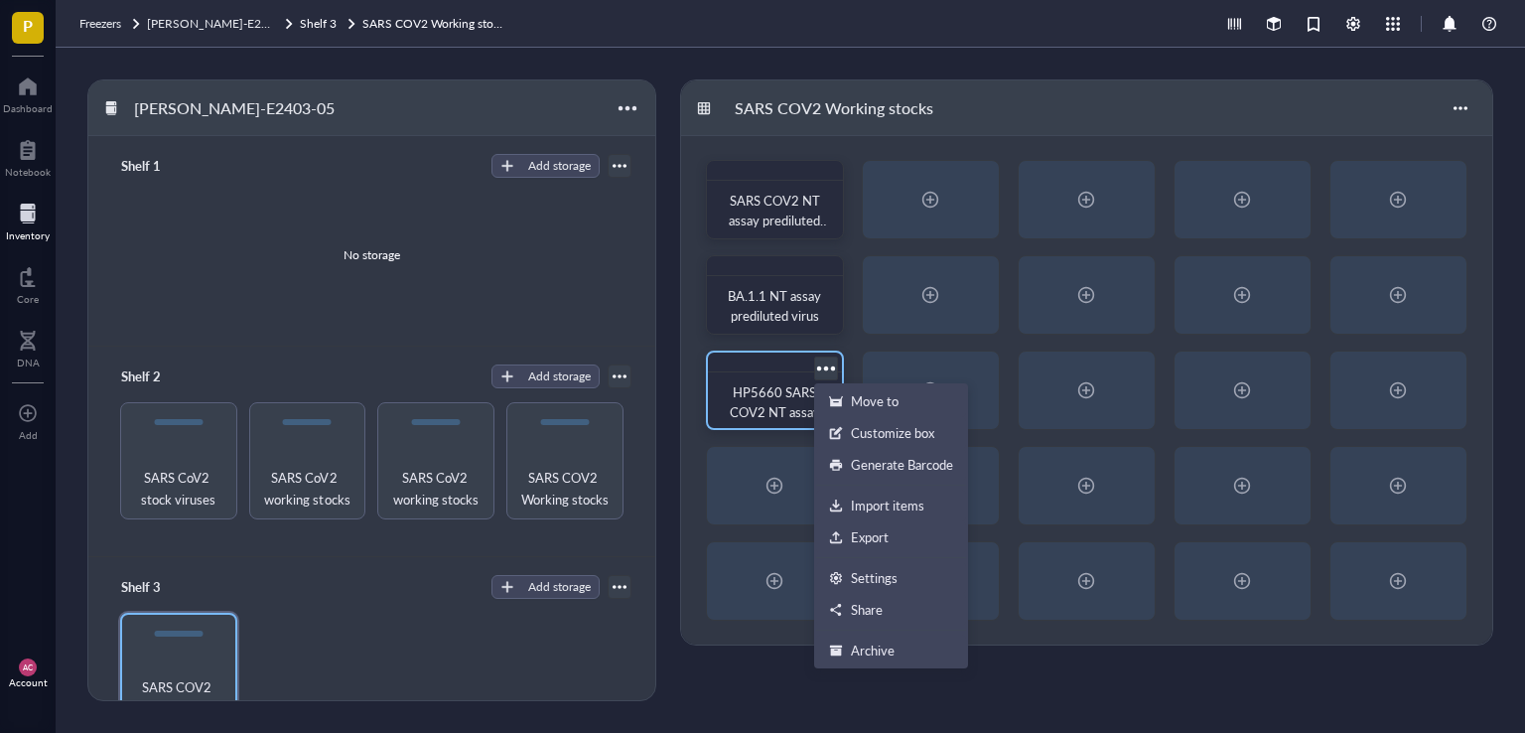
click at [778, 403] on span "HP5660 SARS COV2 NT assay prediluted virus" at bounding box center [780, 411] width 100 height 59
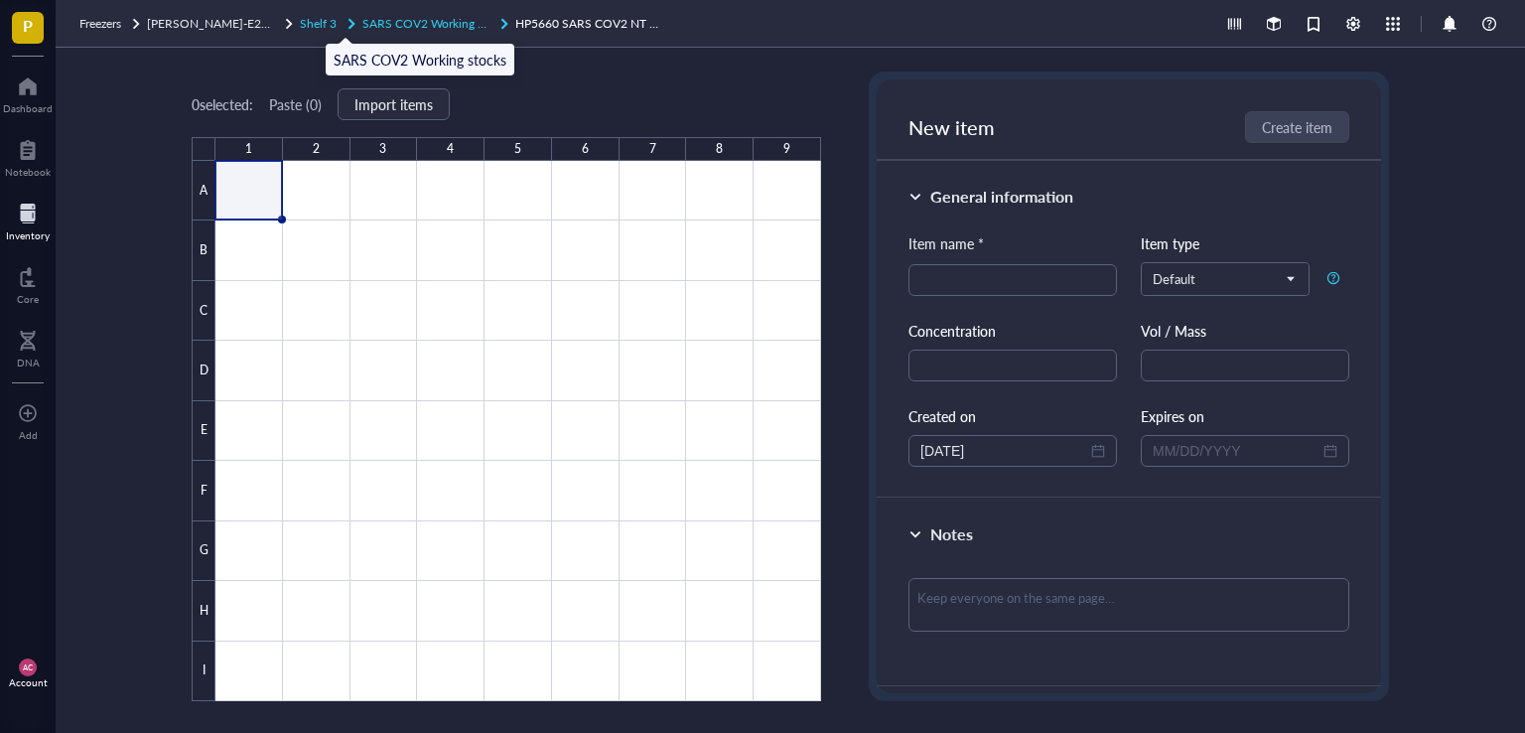
click at [412, 22] on span "SARS COV2 Working stocks" at bounding box center [436, 23] width 148 height 17
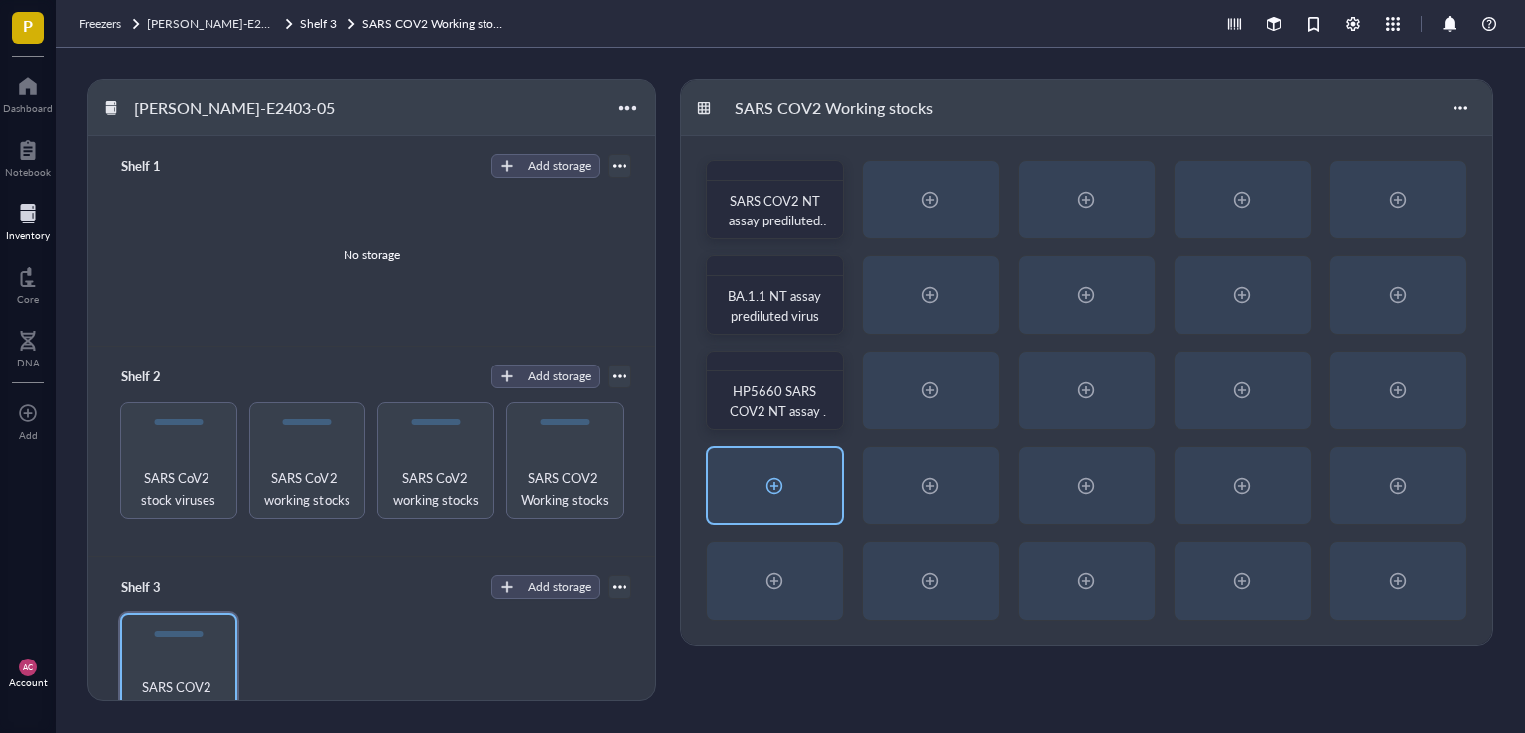
click at [772, 495] on div at bounding box center [774, 485] width 32 height 32
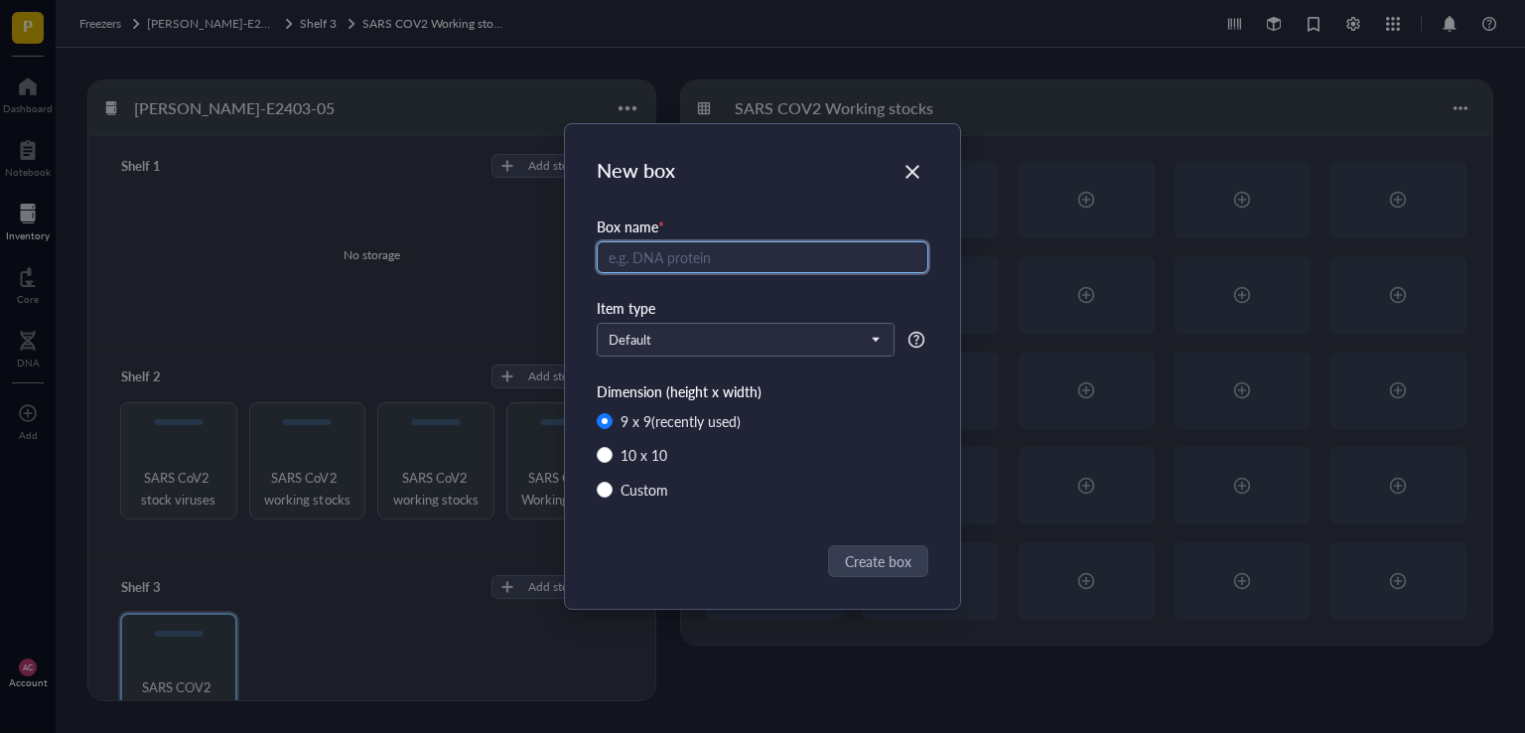
click at [753, 263] on input "text" at bounding box center [763, 257] width 332 height 32
paste input "SARS COV2 NT assay prediluted virus"
drag, startPoint x: 746, startPoint y: 256, endPoint x: 673, endPoint y: 257, distance: 73.5
click at [673, 257] on input "HP40900 SARS COV2 NT assay prediluted virus" at bounding box center [763, 257] width 332 height 32
click at [729, 260] on input "HP40900 NT assay prediluted virus" at bounding box center [763, 257] width 332 height 32
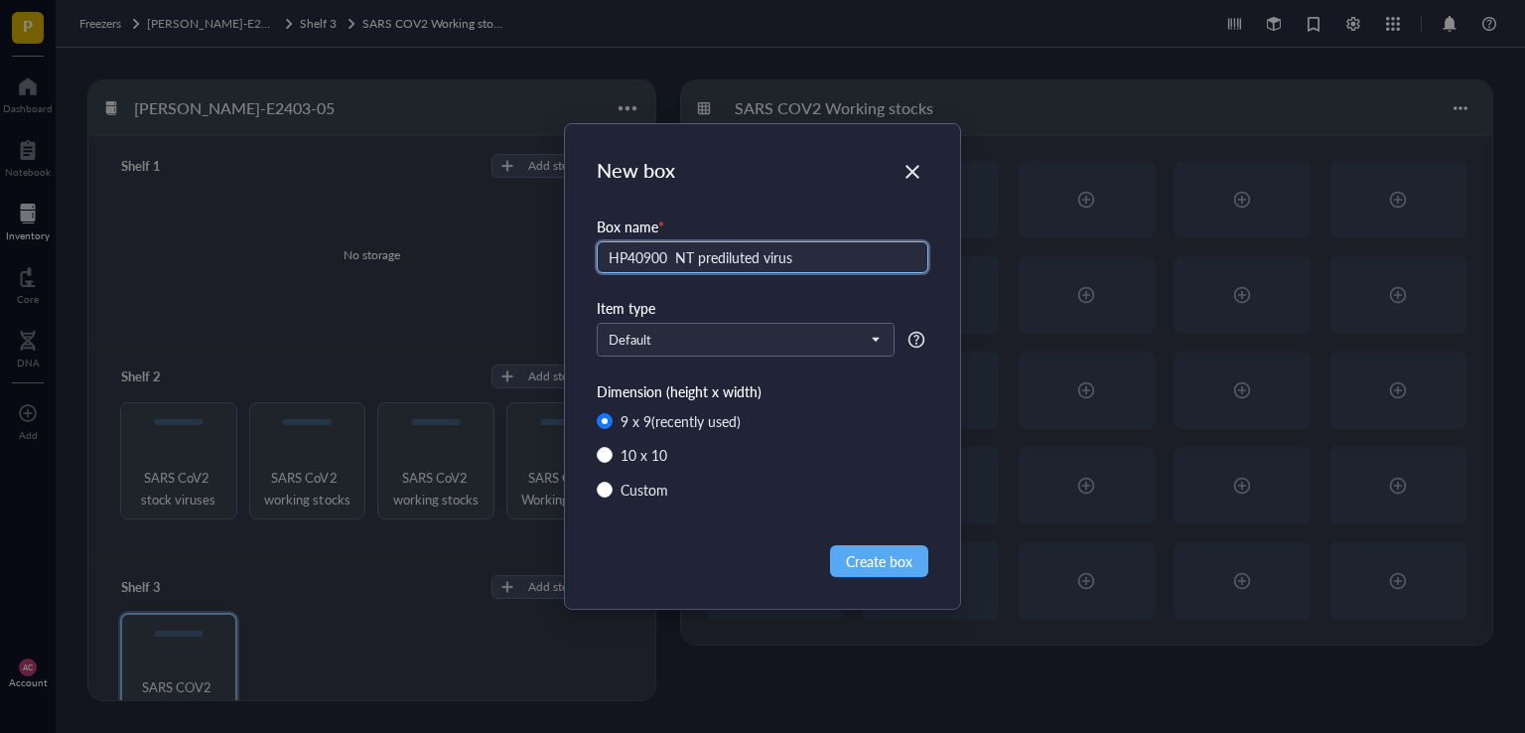
click at [676, 257] on input "HP40900 NT prediluted virus" at bounding box center [763, 257] width 332 height 32
type input "HP40900 BA.2 BA.2.75.2 NT prediluted virus"
click at [862, 560] on span "Create box" at bounding box center [879, 561] width 67 height 22
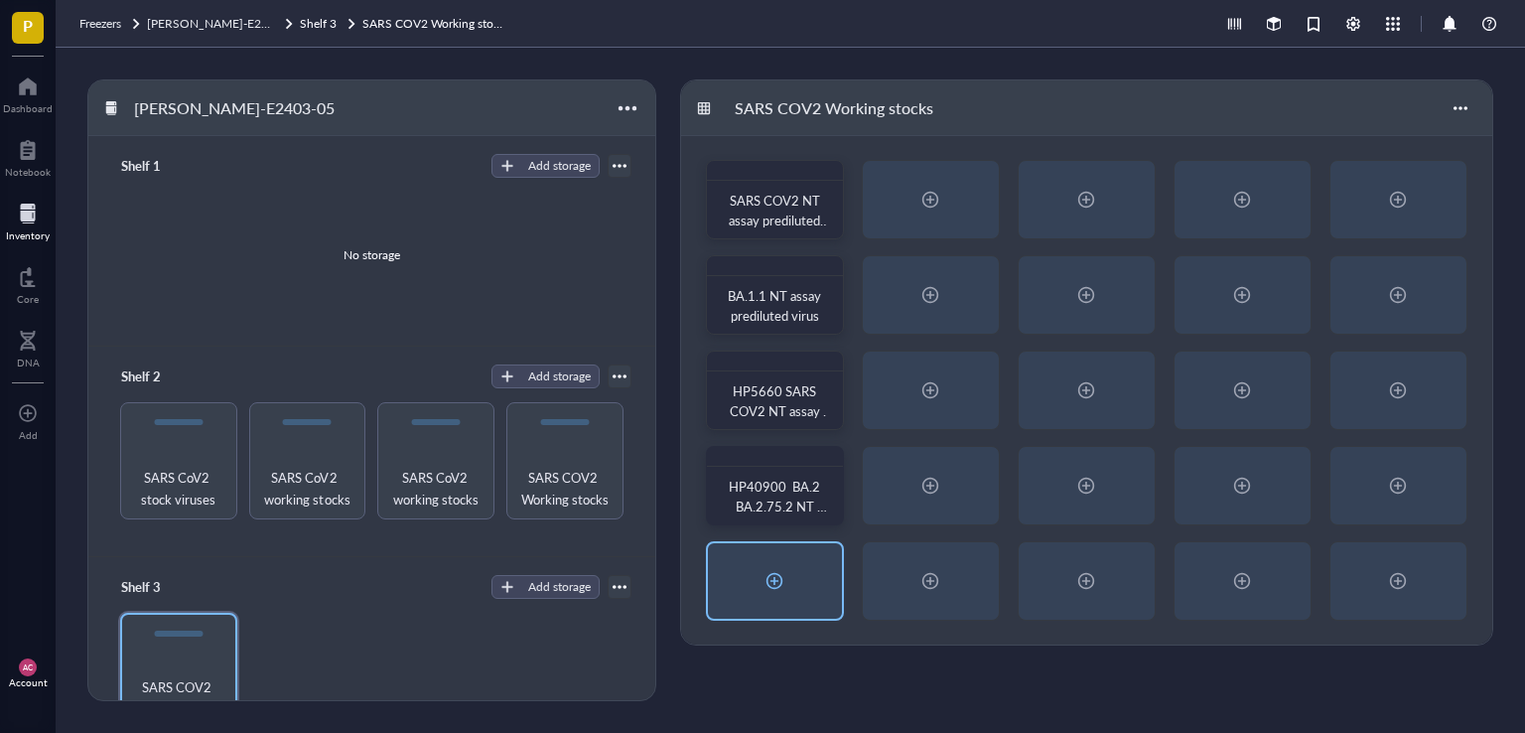
click at [782, 593] on div at bounding box center [774, 581] width 32 height 32
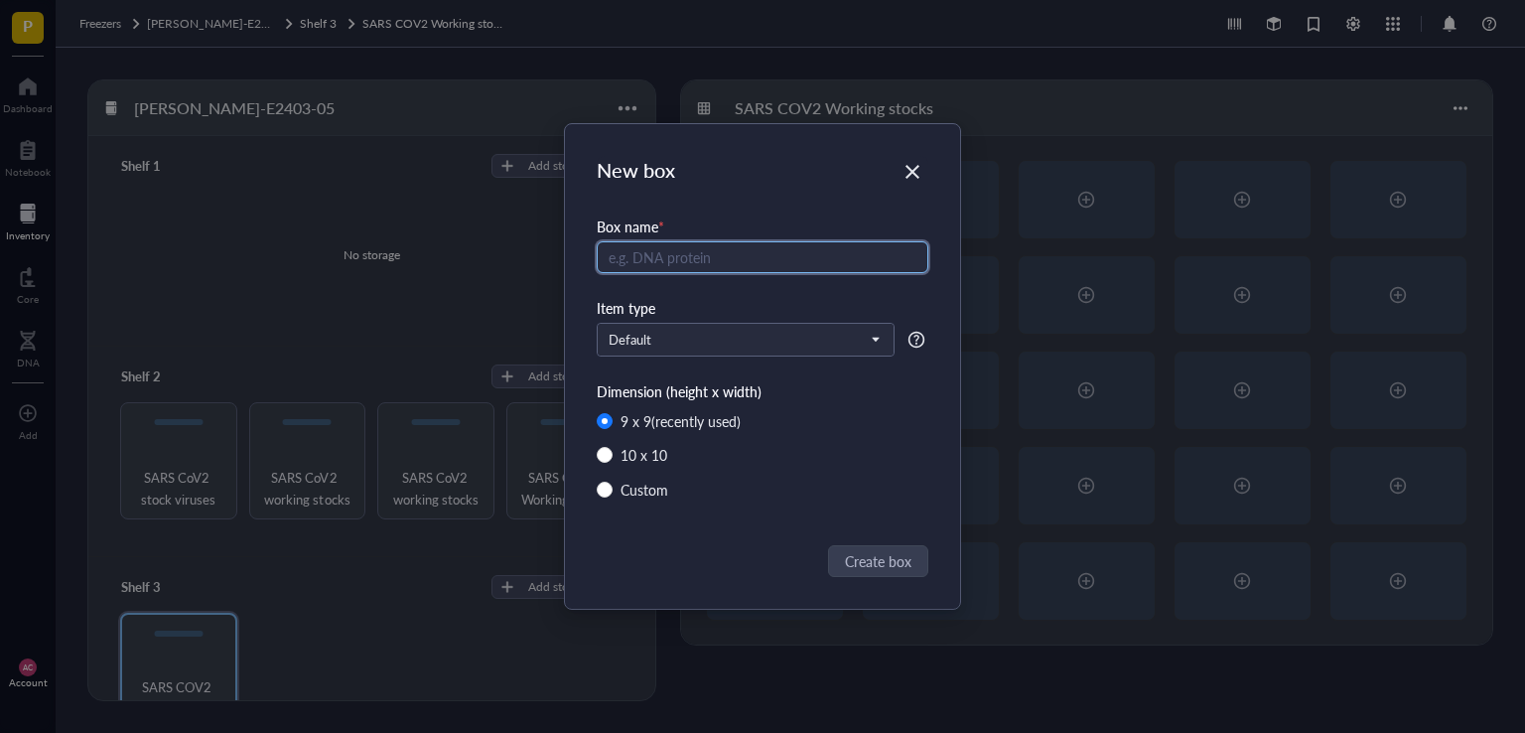
click at [698, 268] on input "text" at bounding box center [763, 257] width 332 height 32
paste input "SARS COV2 NT assay prediluted virus"
type input "SARS COV2 NT assay prediluted virus"
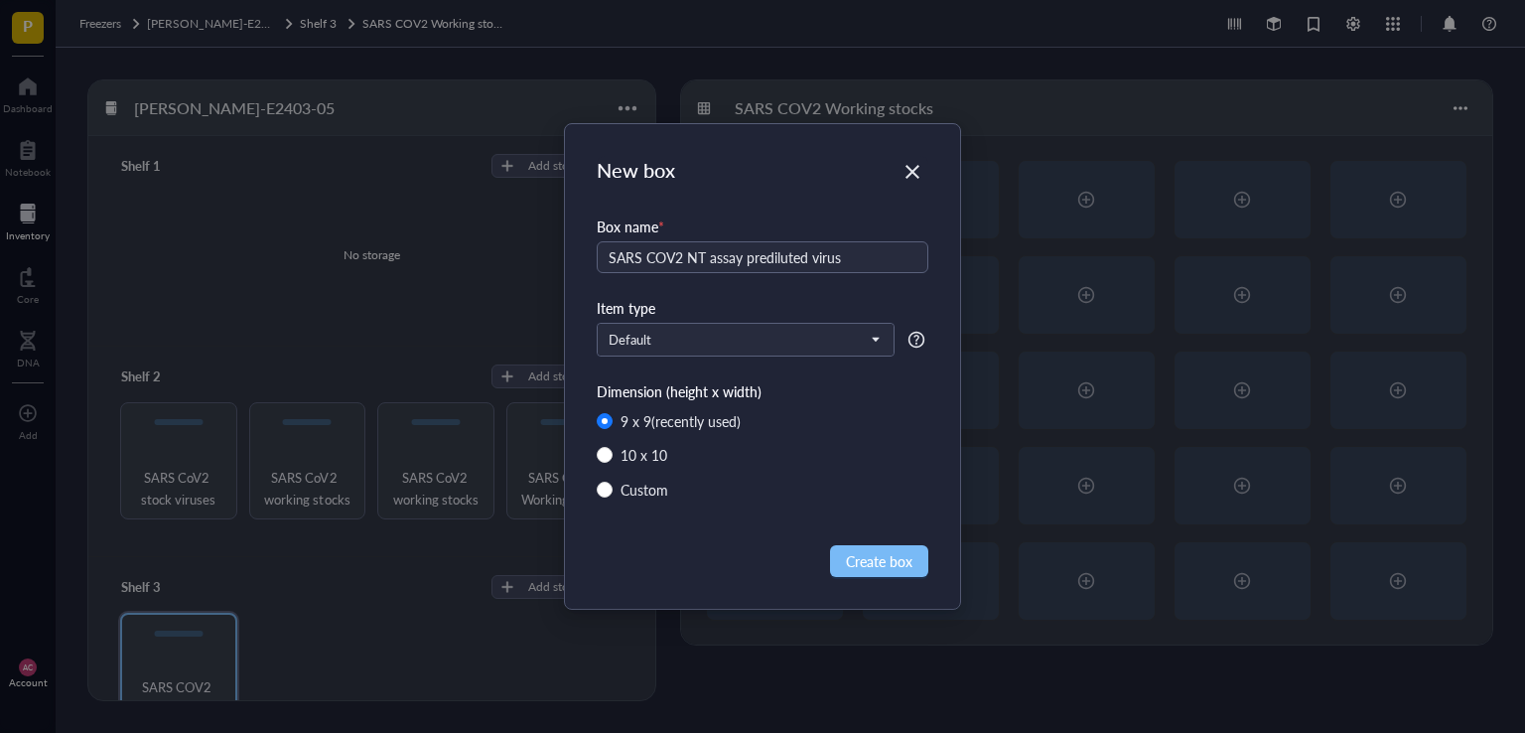
click at [866, 558] on span "Create box" at bounding box center [879, 561] width 67 height 22
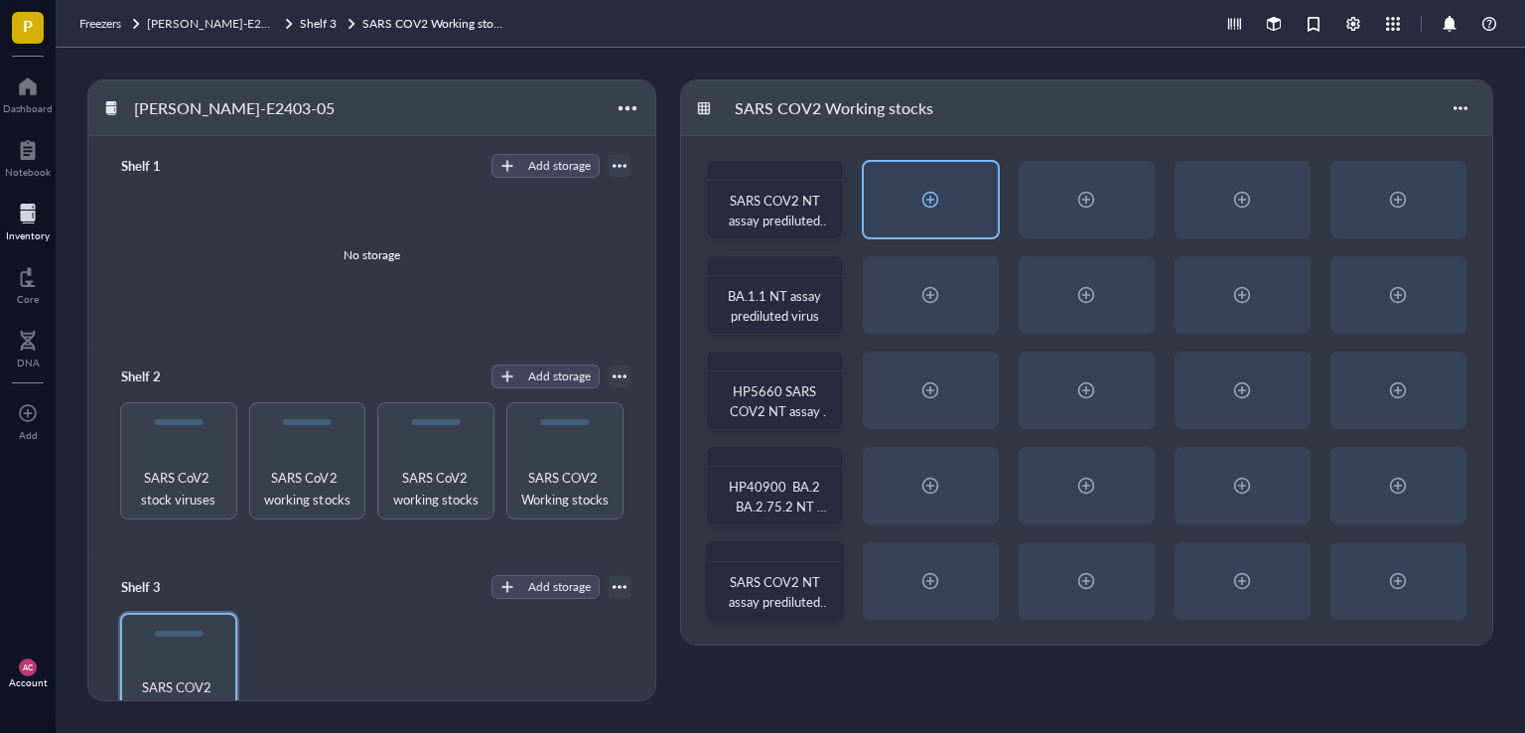
click at [938, 196] on div at bounding box center [930, 200] width 32 height 32
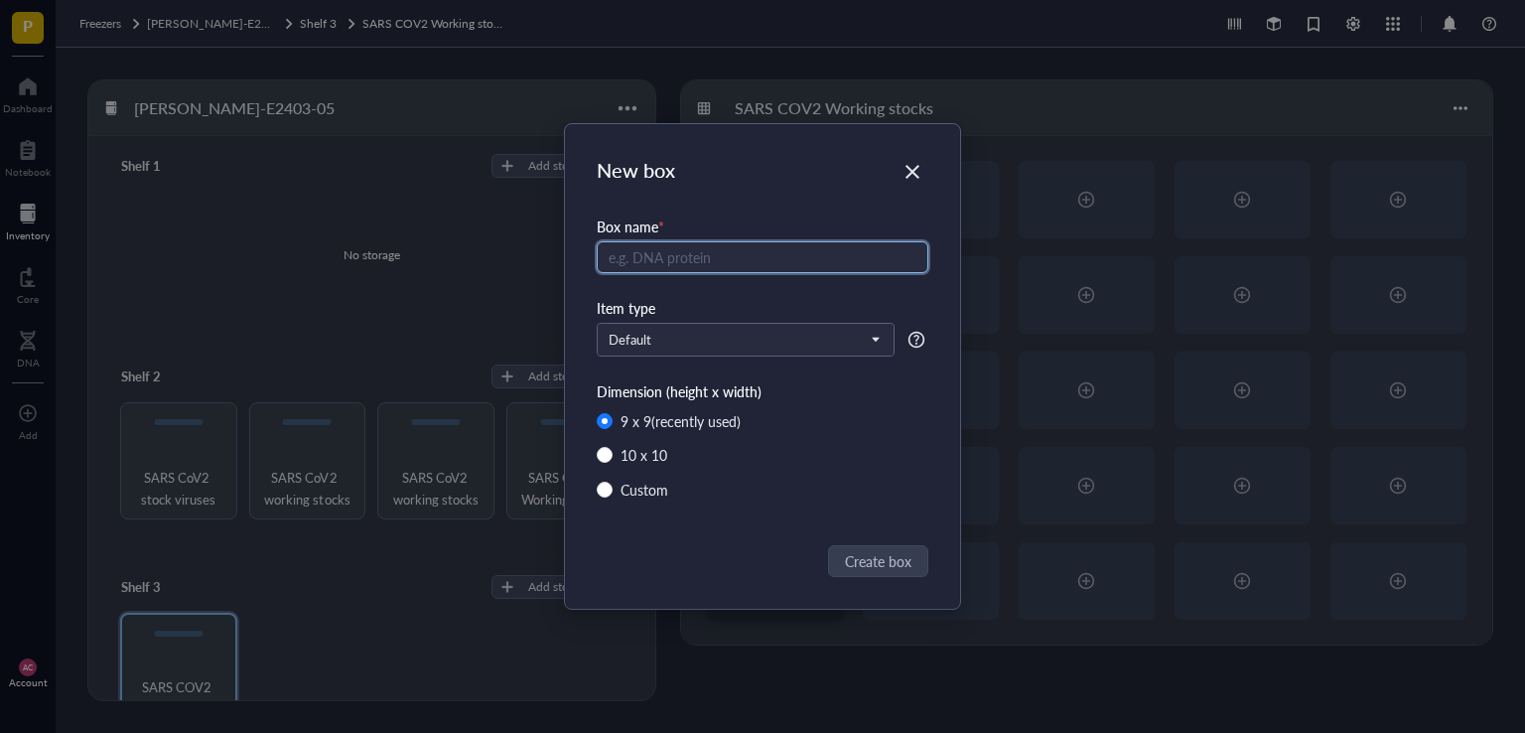
click at [700, 257] on input "text" at bounding box center [763, 257] width 332 height 32
paste input "SARS COV2 NT assay prediluted virus"
type input "SARS COV2 NT assay prediluted virus"
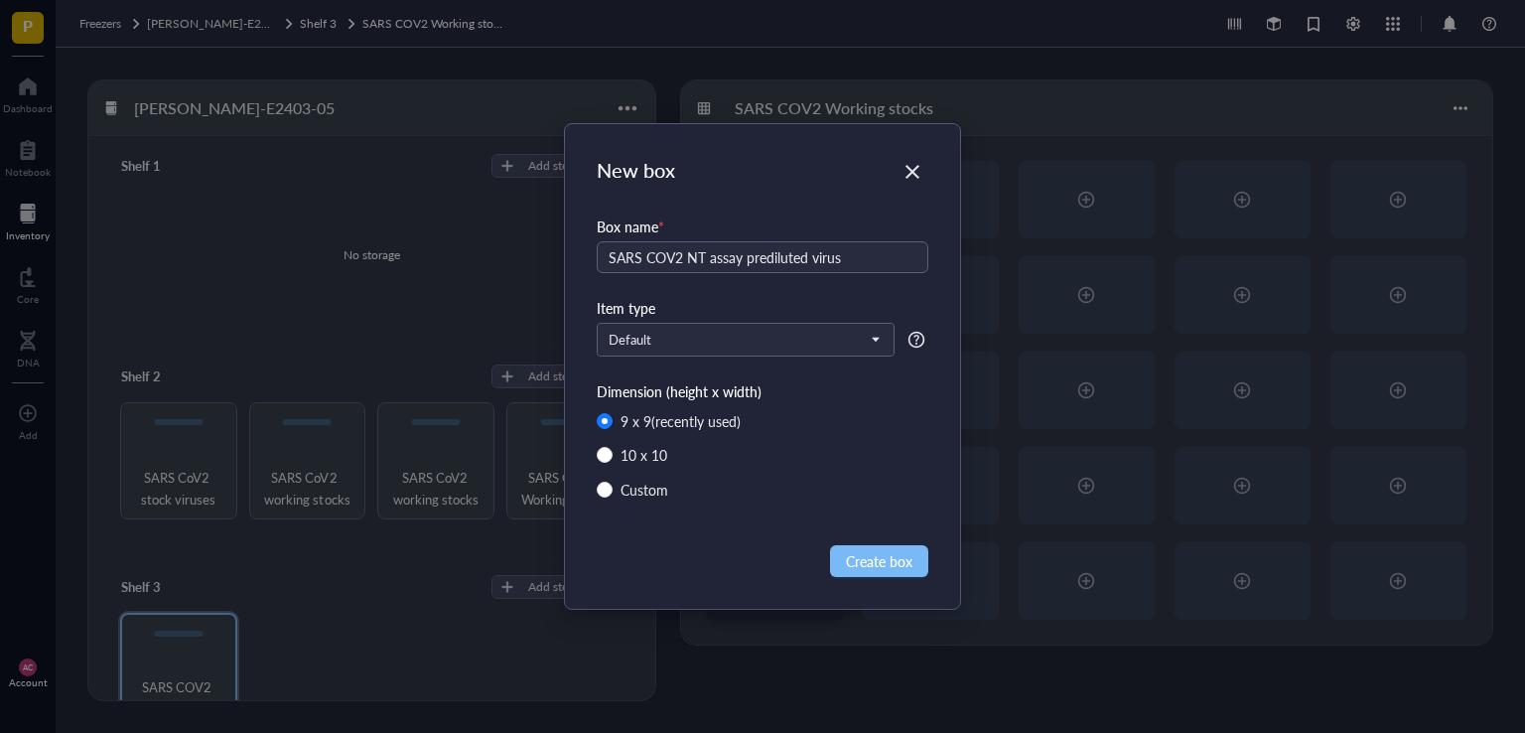
click at [877, 570] on span "Create box" at bounding box center [879, 561] width 67 height 22
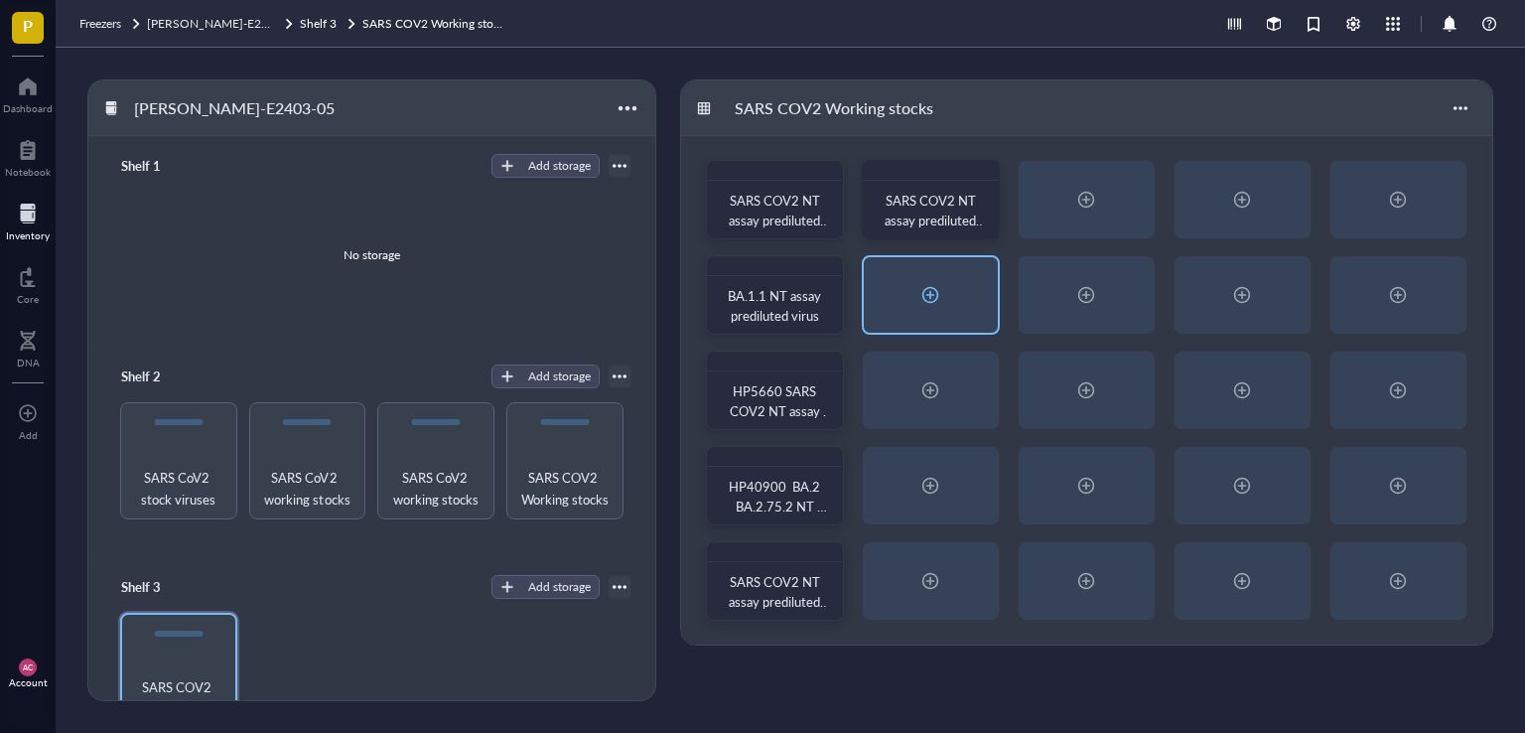
click at [925, 305] on div at bounding box center [930, 295] width 32 height 32
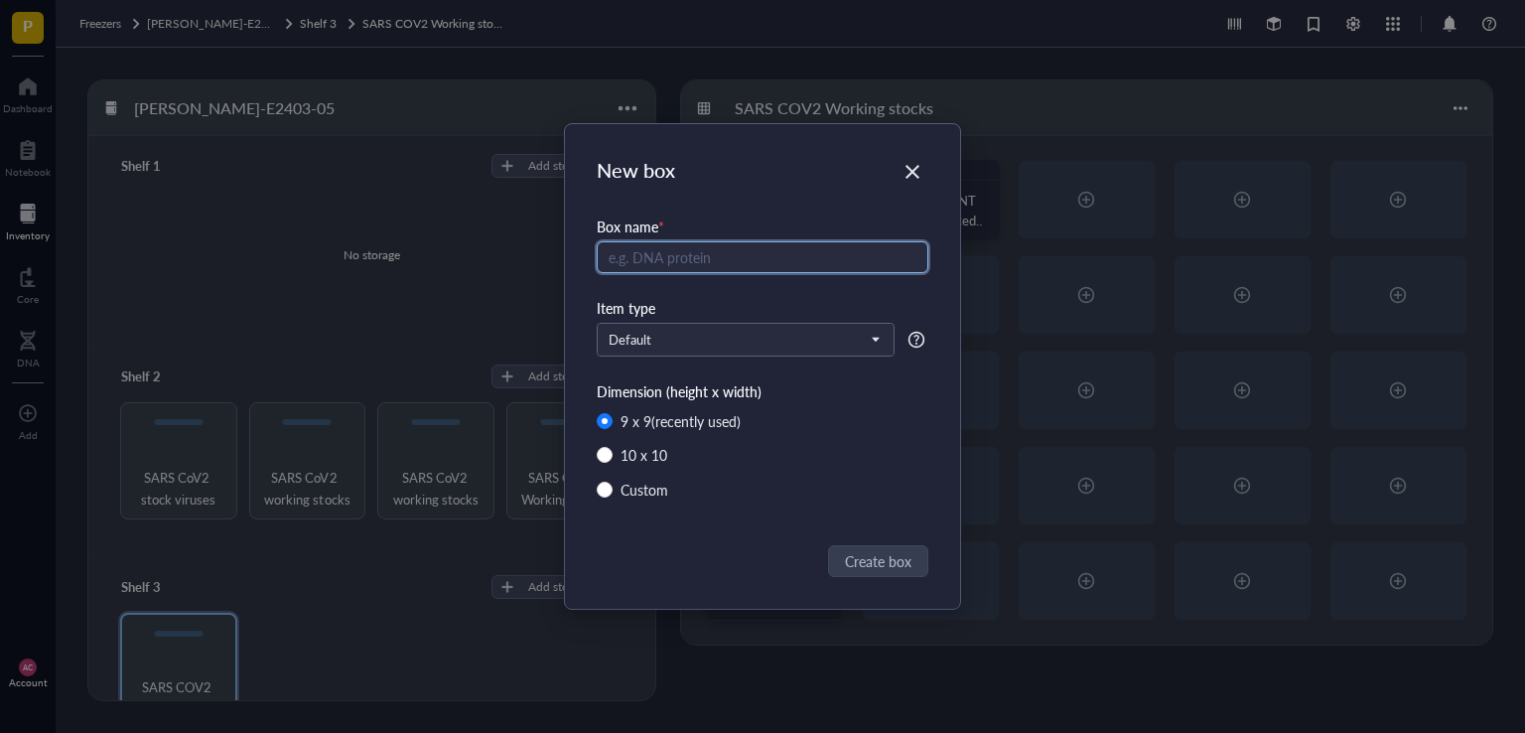
paste input "SARS COV2 NT assay prediluted virus"
type input "SARS COV2 NT assay prediluted virus"
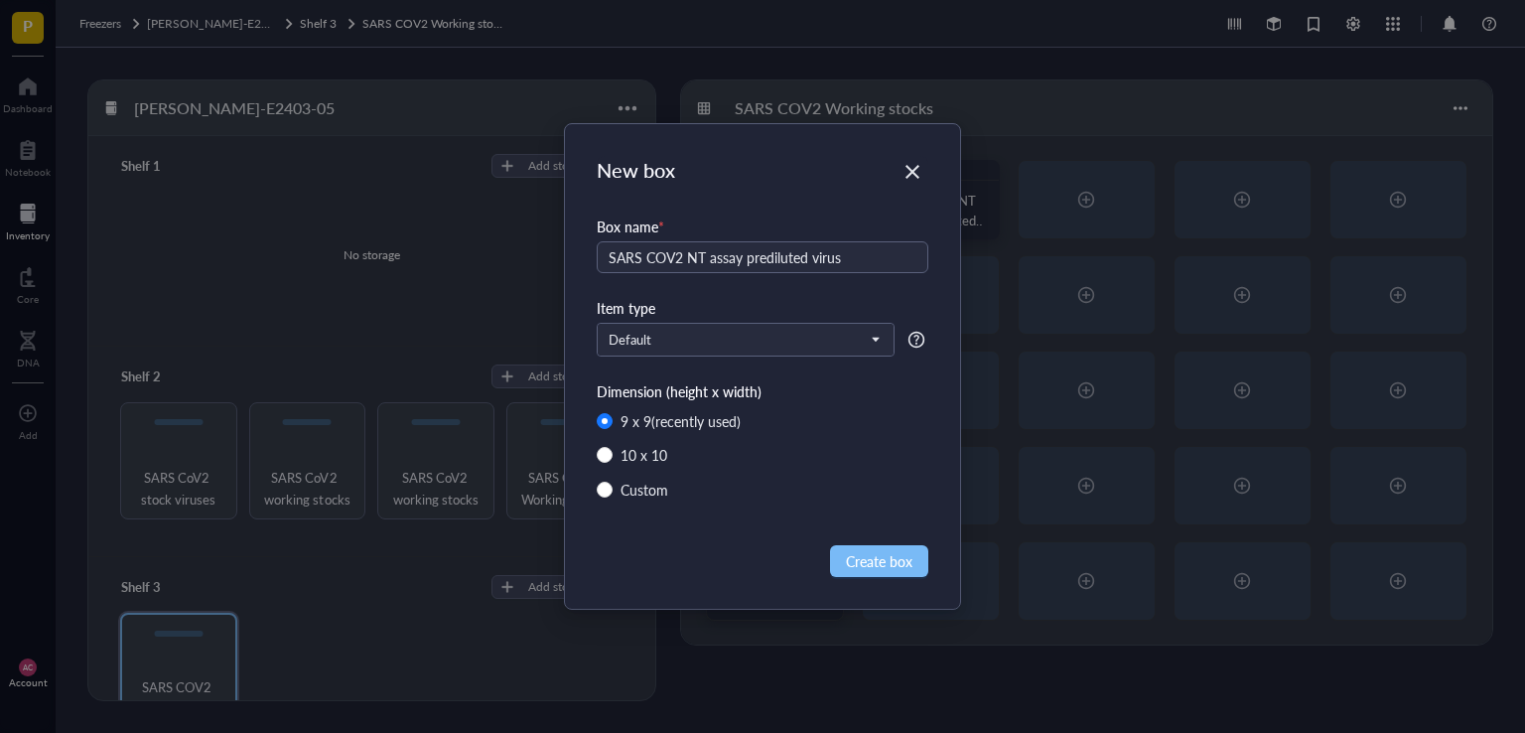
click at [878, 567] on span "Create box" at bounding box center [879, 561] width 67 height 22
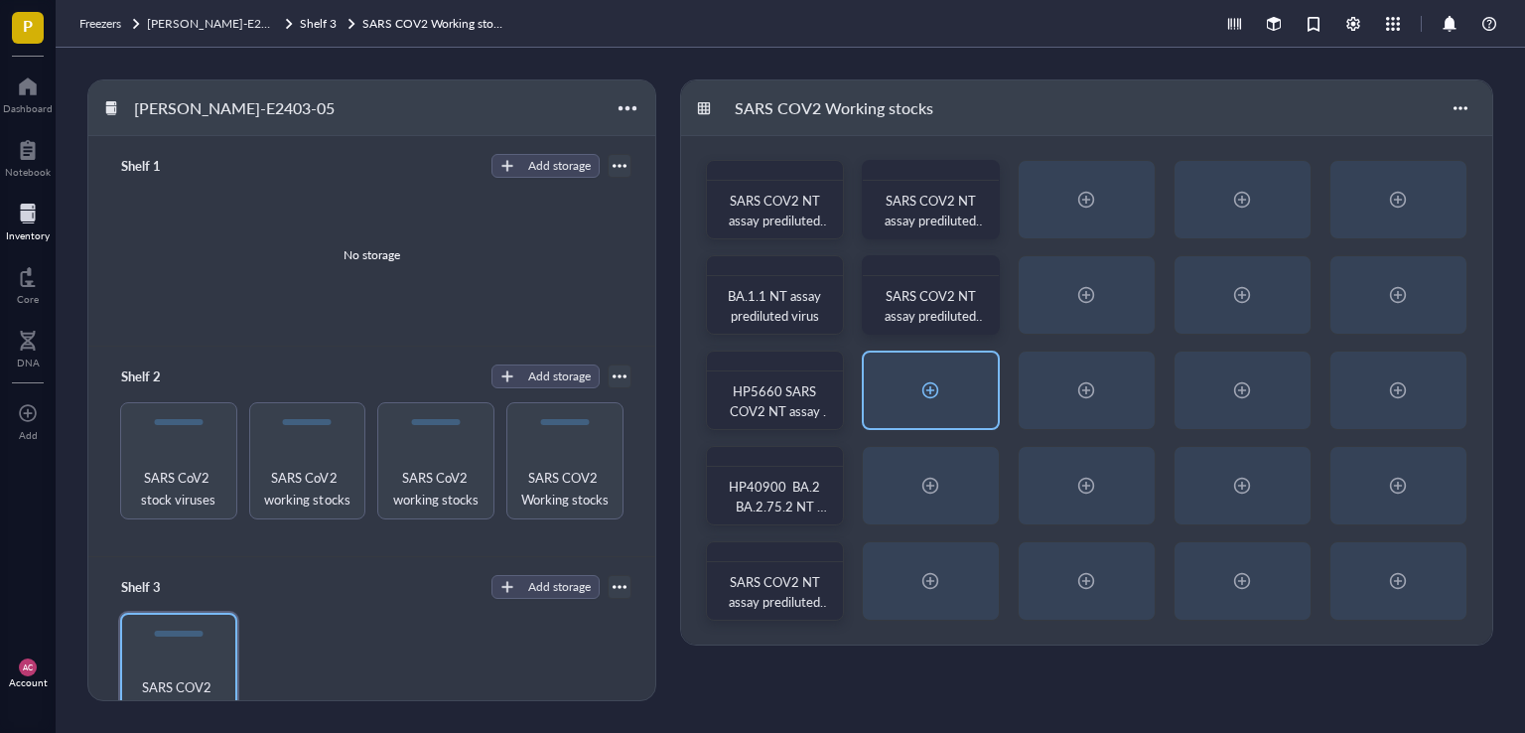
click at [925, 389] on div at bounding box center [930, 390] width 32 height 32
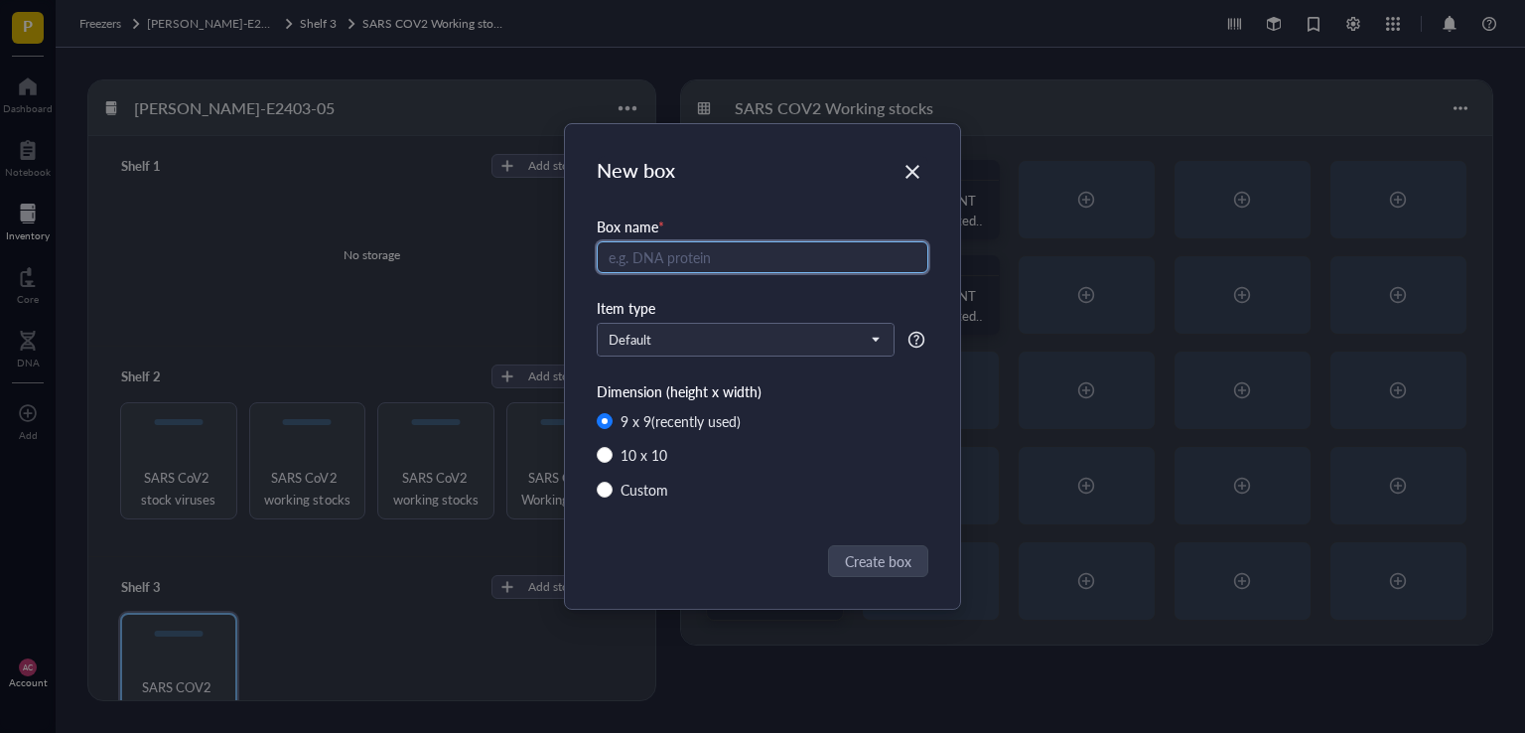
click at [699, 258] on input "text" at bounding box center [763, 257] width 332 height 32
paste input "SARS COV2 NT assay prediluted virus"
type input "SARS COV2 NT assay prediluted virus"
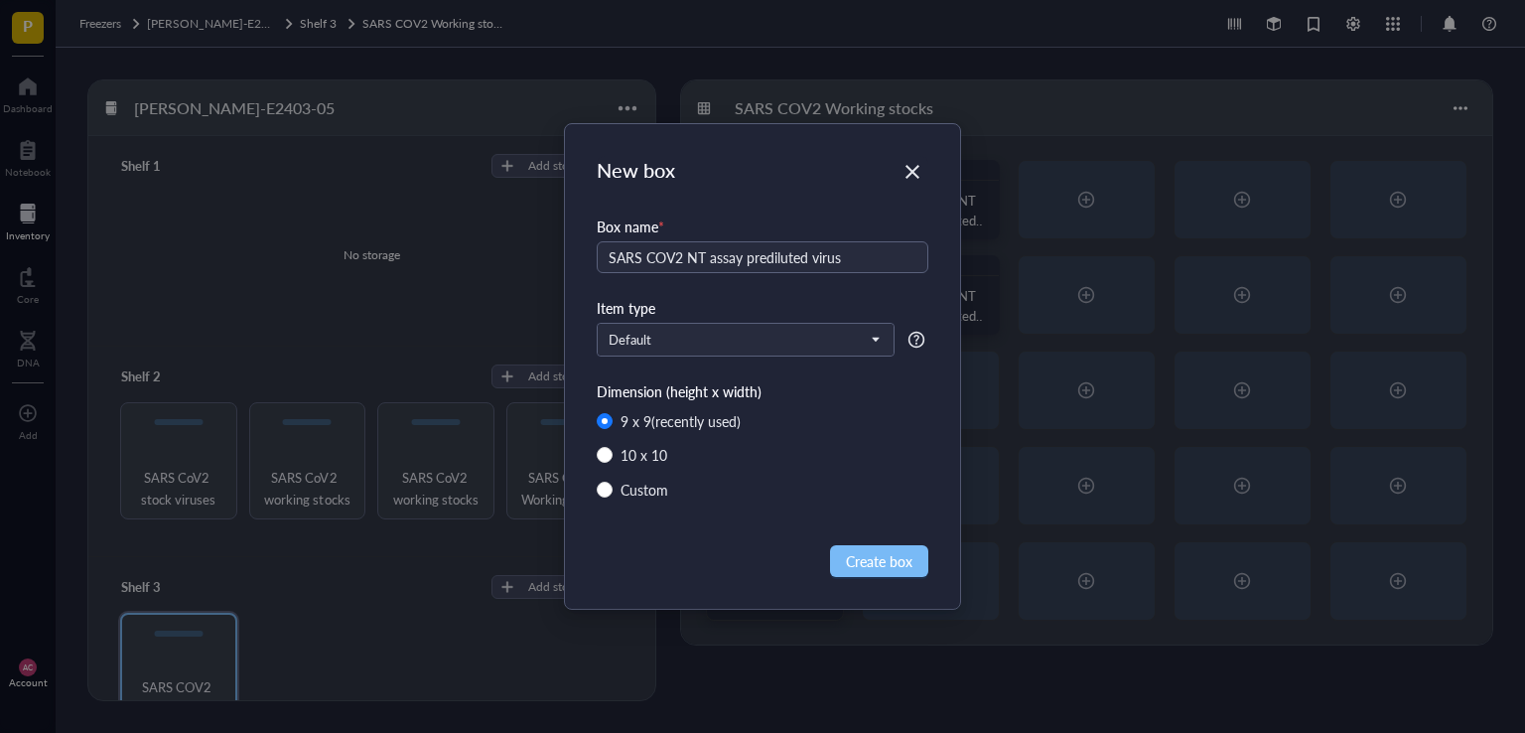
click at [893, 555] on span "Create box" at bounding box center [879, 561] width 67 height 22
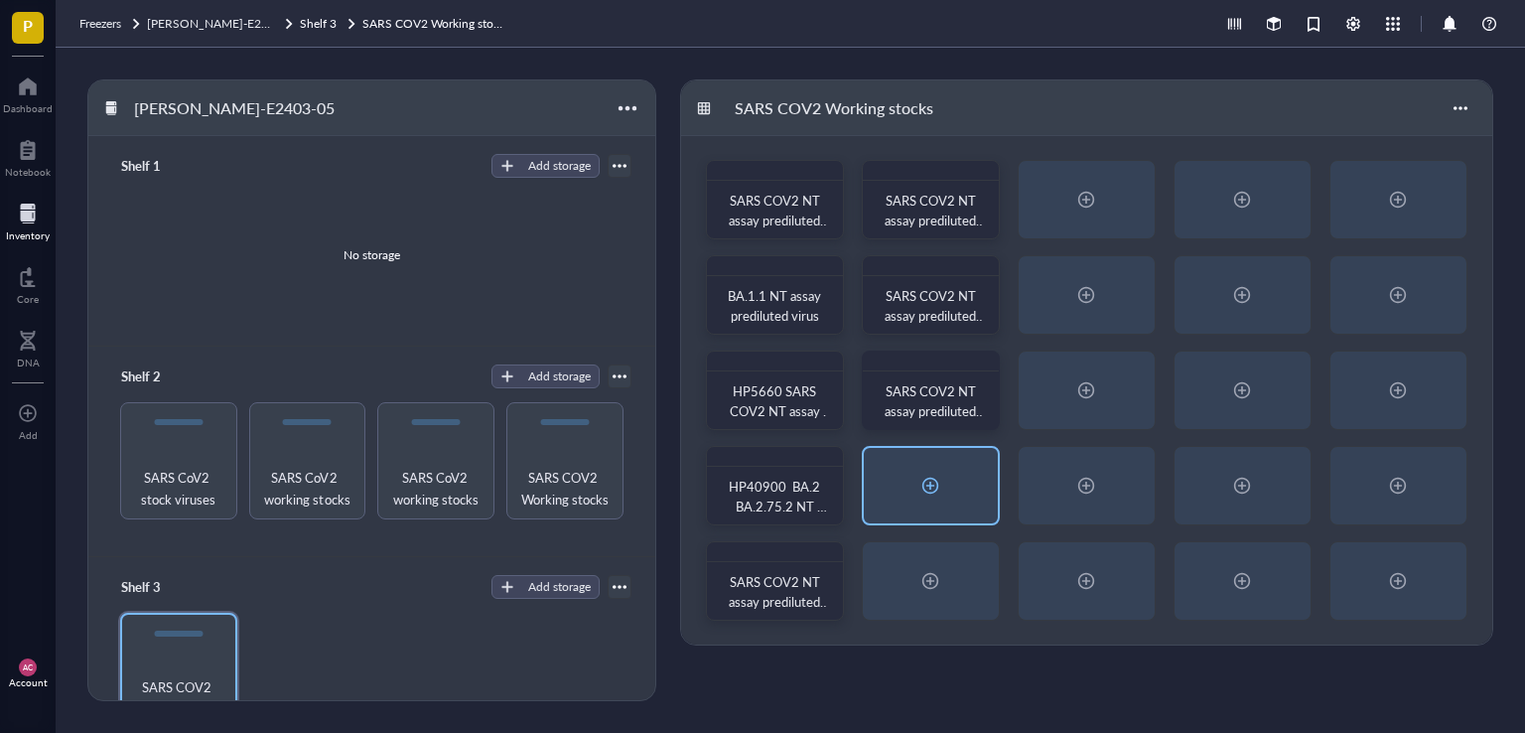
click at [937, 481] on div at bounding box center [930, 485] width 32 height 32
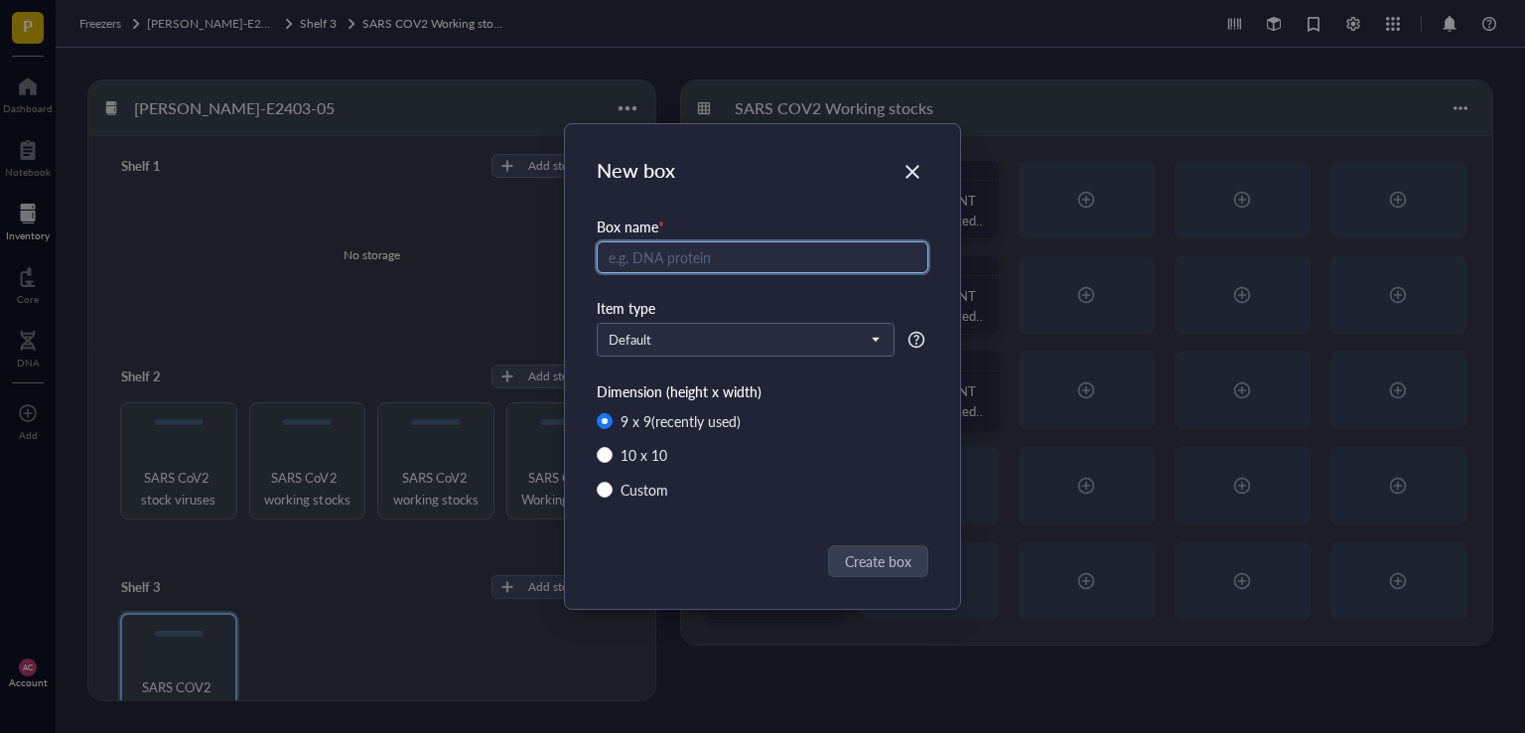
click at [727, 263] on input "text" at bounding box center [763, 257] width 332 height 32
paste input "SARS COV2 NT assay prediluted virus"
type input "SARS COV2 NT assay prediluted virus"
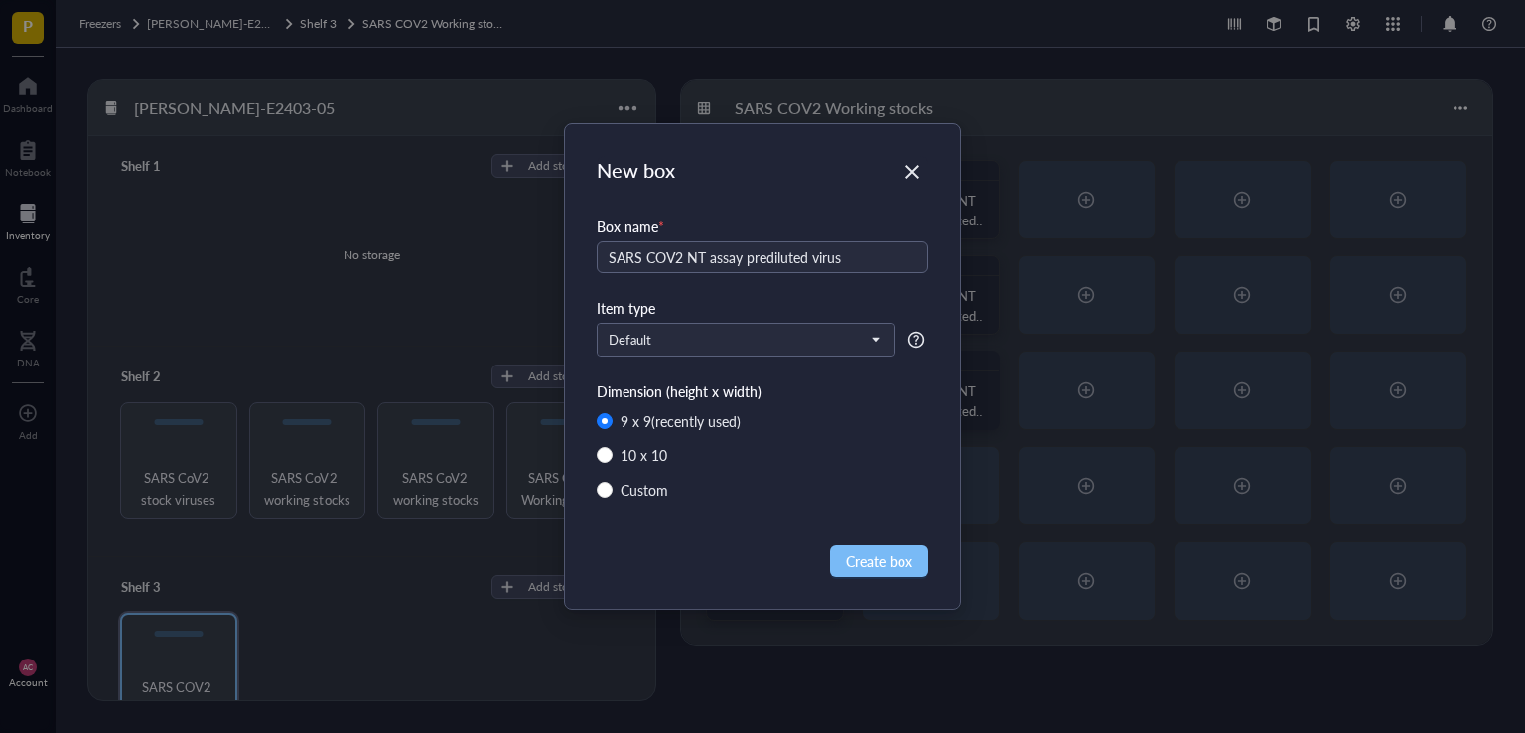
click at [875, 553] on span "Create box" at bounding box center [879, 561] width 67 height 22
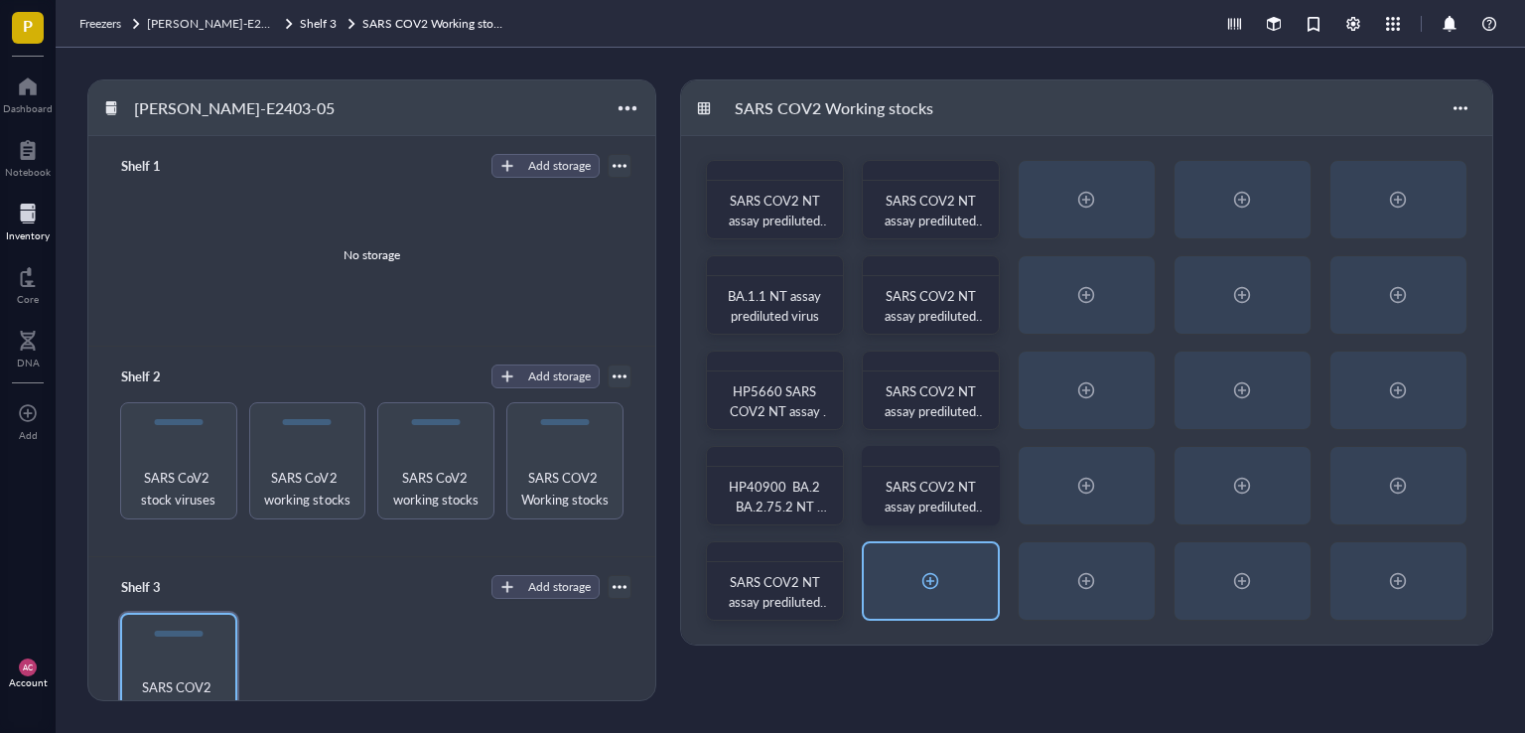
click at [925, 581] on div at bounding box center [930, 581] width 32 height 32
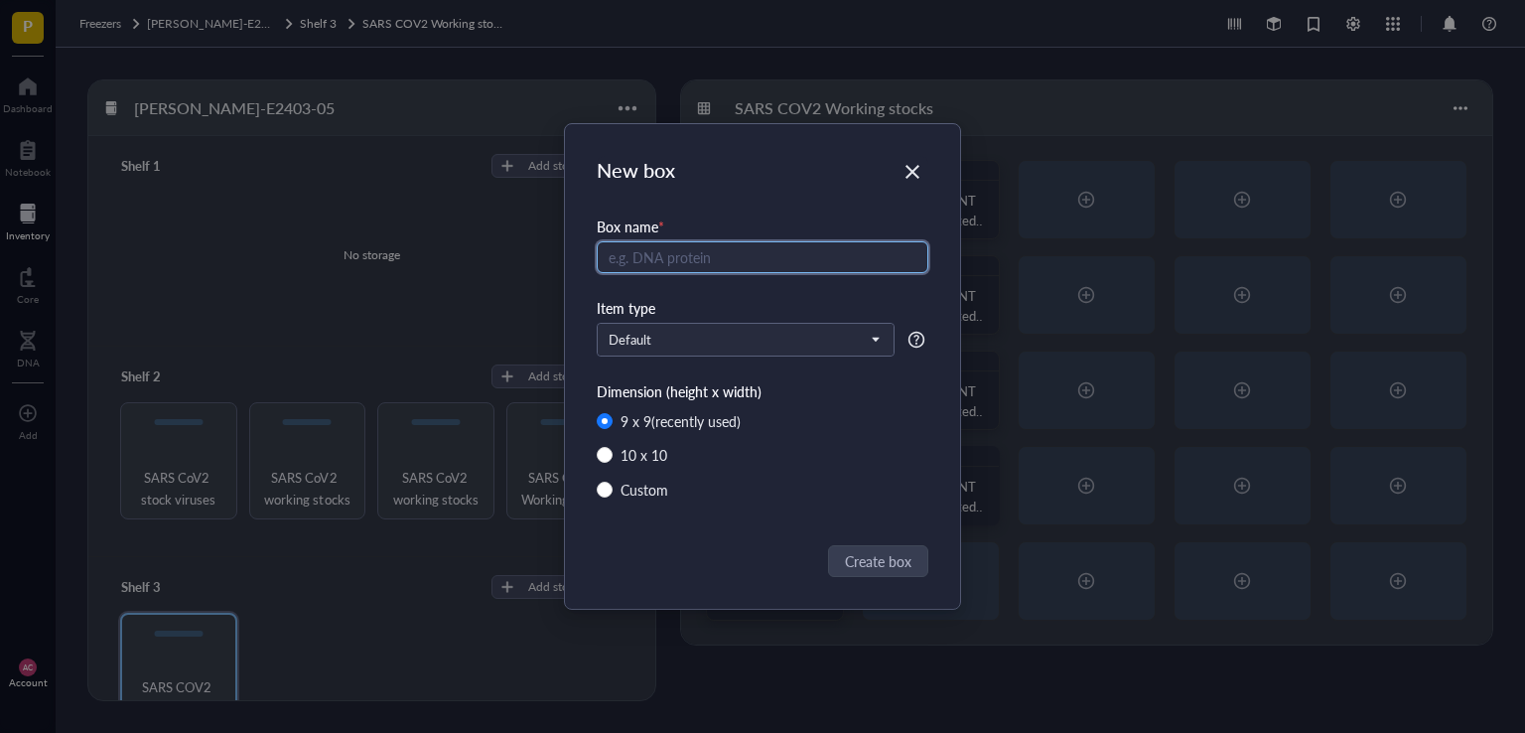
click at [691, 264] on input "text" at bounding box center [763, 257] width 332 height 32
paste input "SARS COV2 NT assay prediluted virus"
drag, startPoint x: 763, startPoint y: 263, endPoint x: 690, endPoint y: 271, distance: 73.9
click at [690, 271] on input "HP20874 BA.1 SARS COV2 NT assay prediluted virus" at bounding box center [763, 257] width 332 height 32
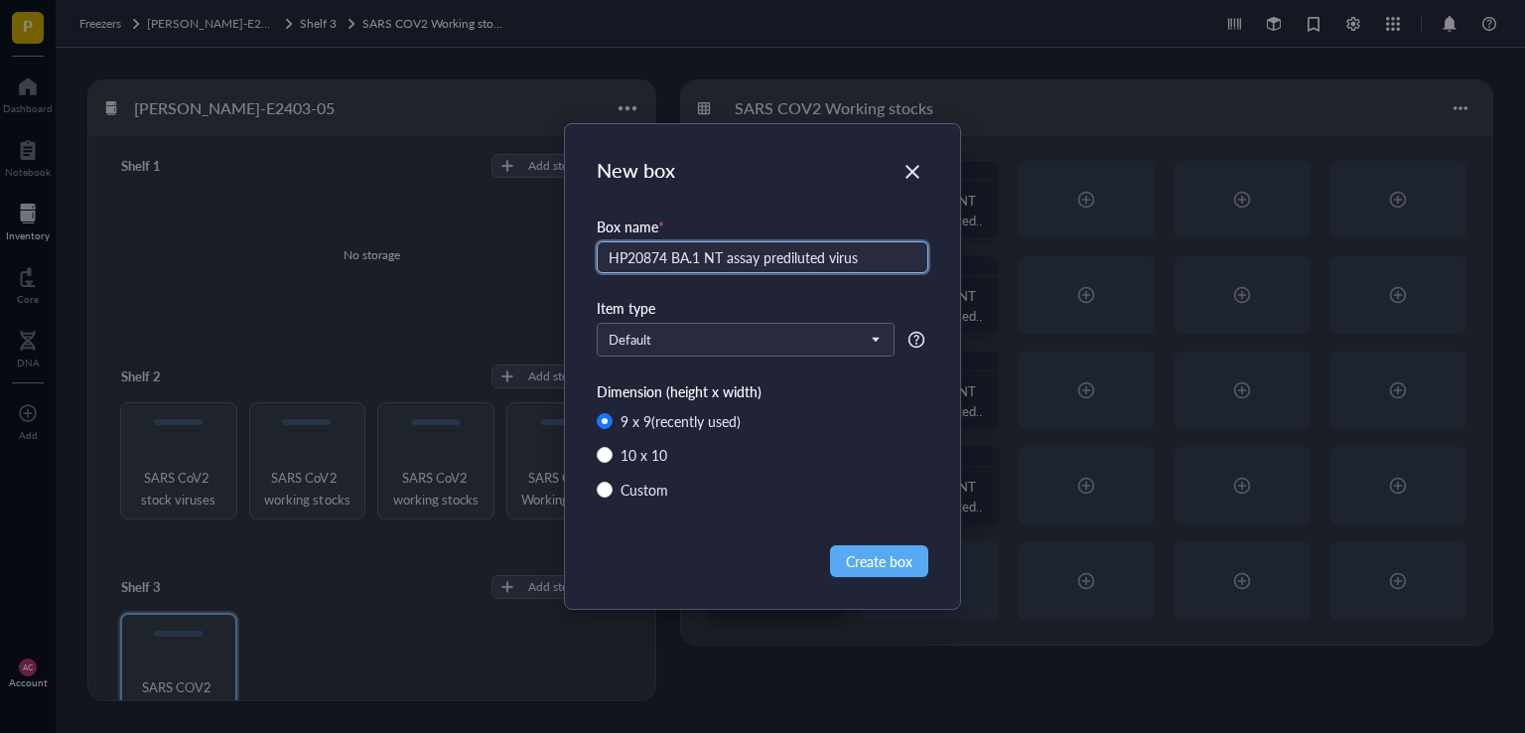
scroll to position [0, 0]
click at [763, 254] on input "HP20874 BA.1 NT assay prediluted virus" at bounding box center [763, 257] width 332 height 32
type input "HP20874 BA.1 NT prediluted virus"
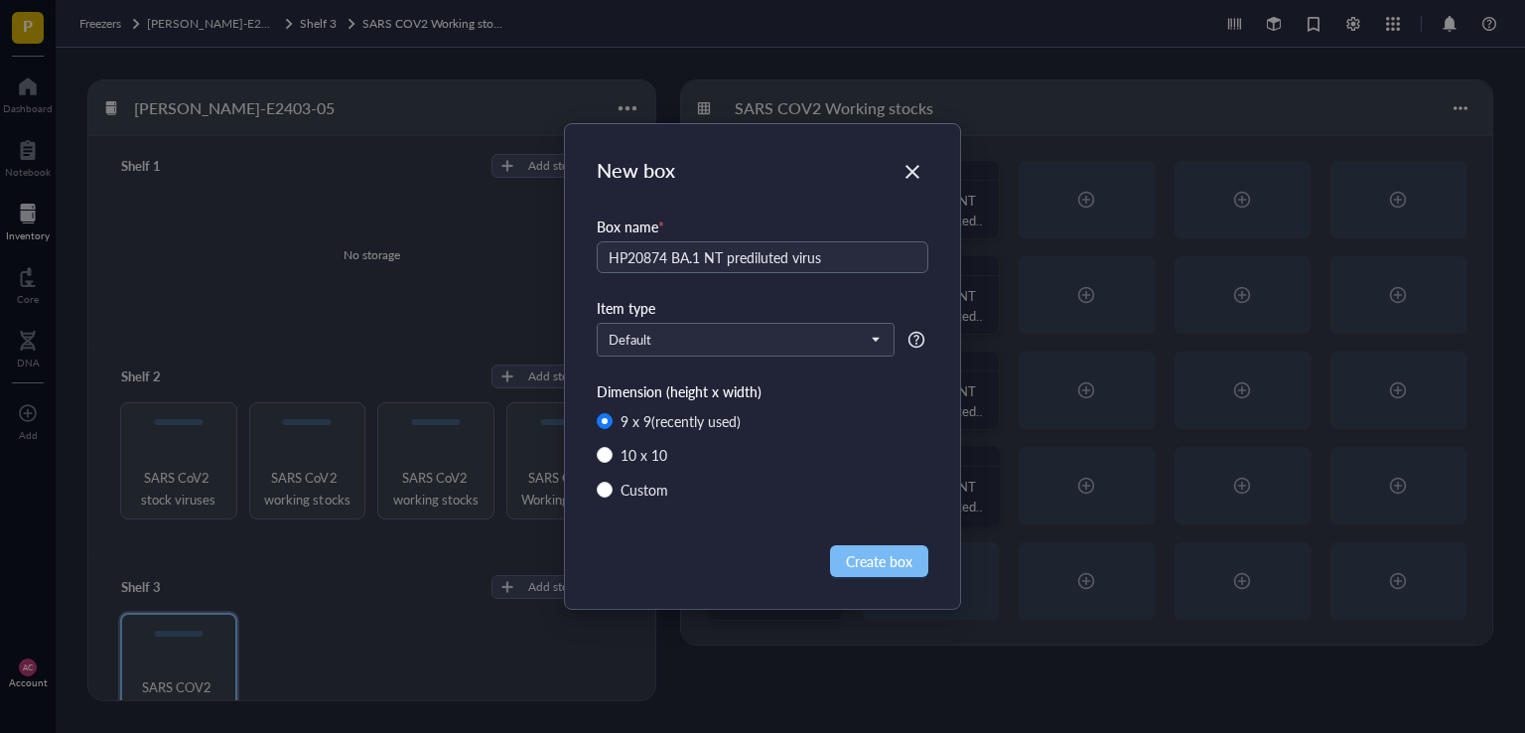
click at [905, 566] on span "Create box" at bounding box center [879, 561] width 67 height 22
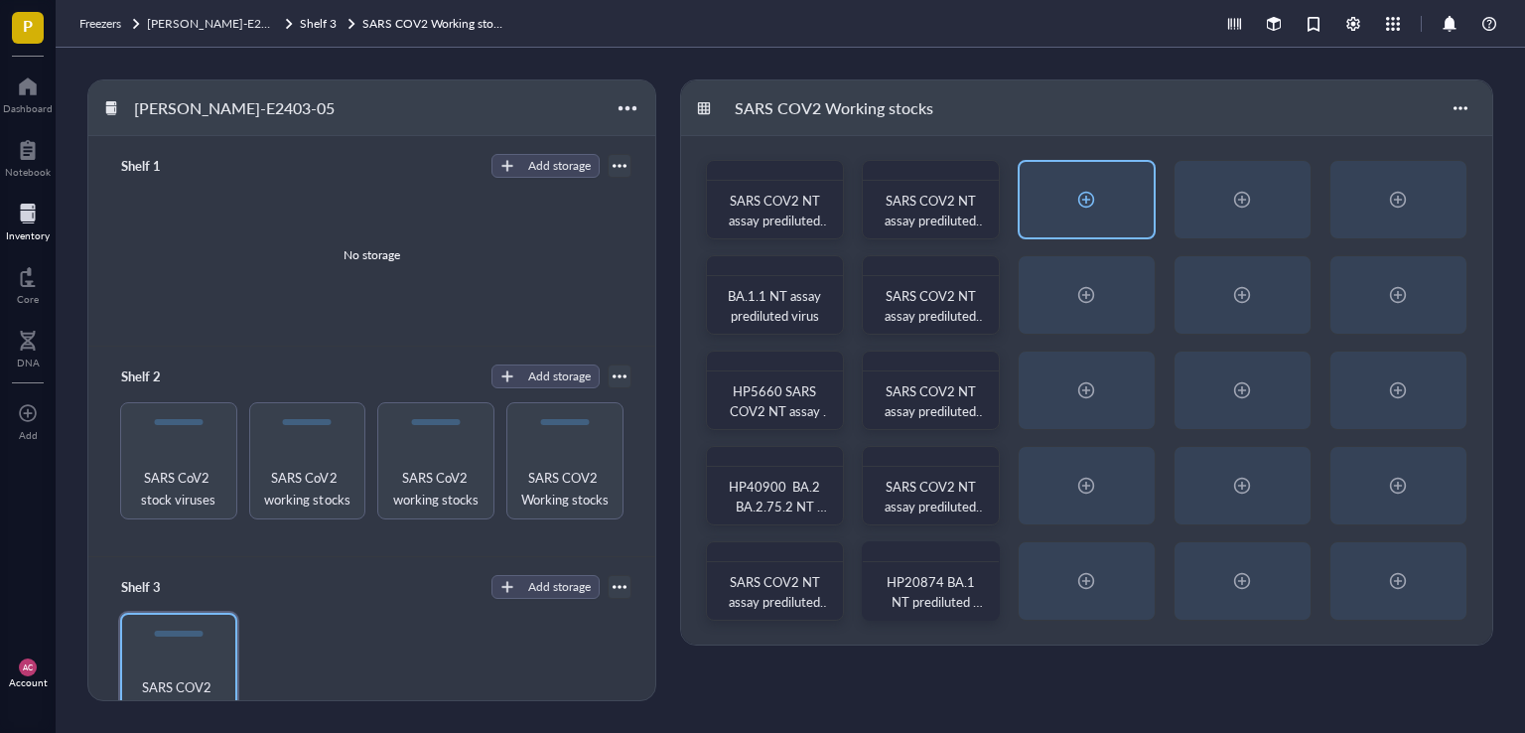
click at [1092, 195] on div at bounding box center [1086, 200] width 32 height 32
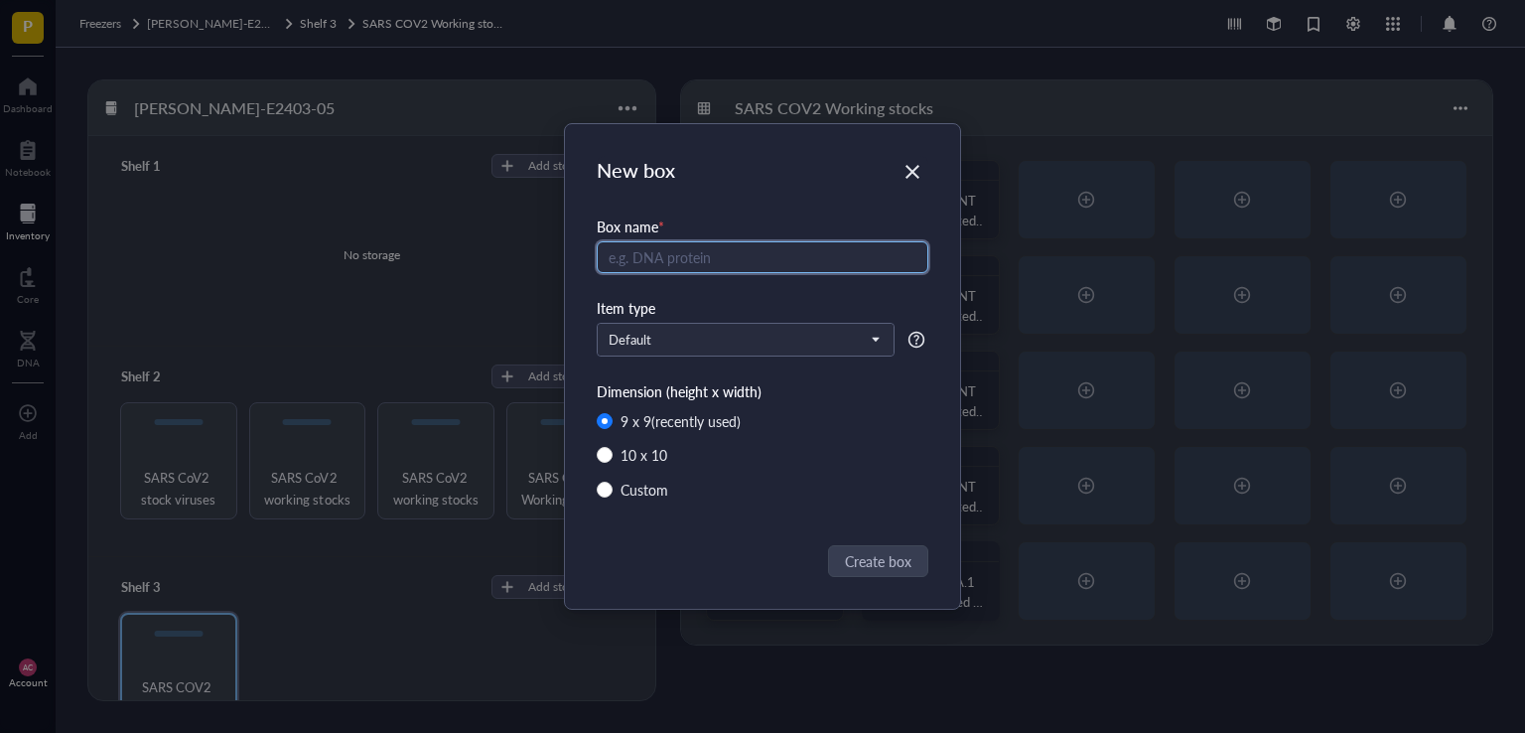
click at [684, 251] on input "text" at bounding box center [763, 257] width 332 height 32
paste input "SARS COV2 NT assay prediluted virus"
type input "SARS COV2 NT assay prediluted virus"
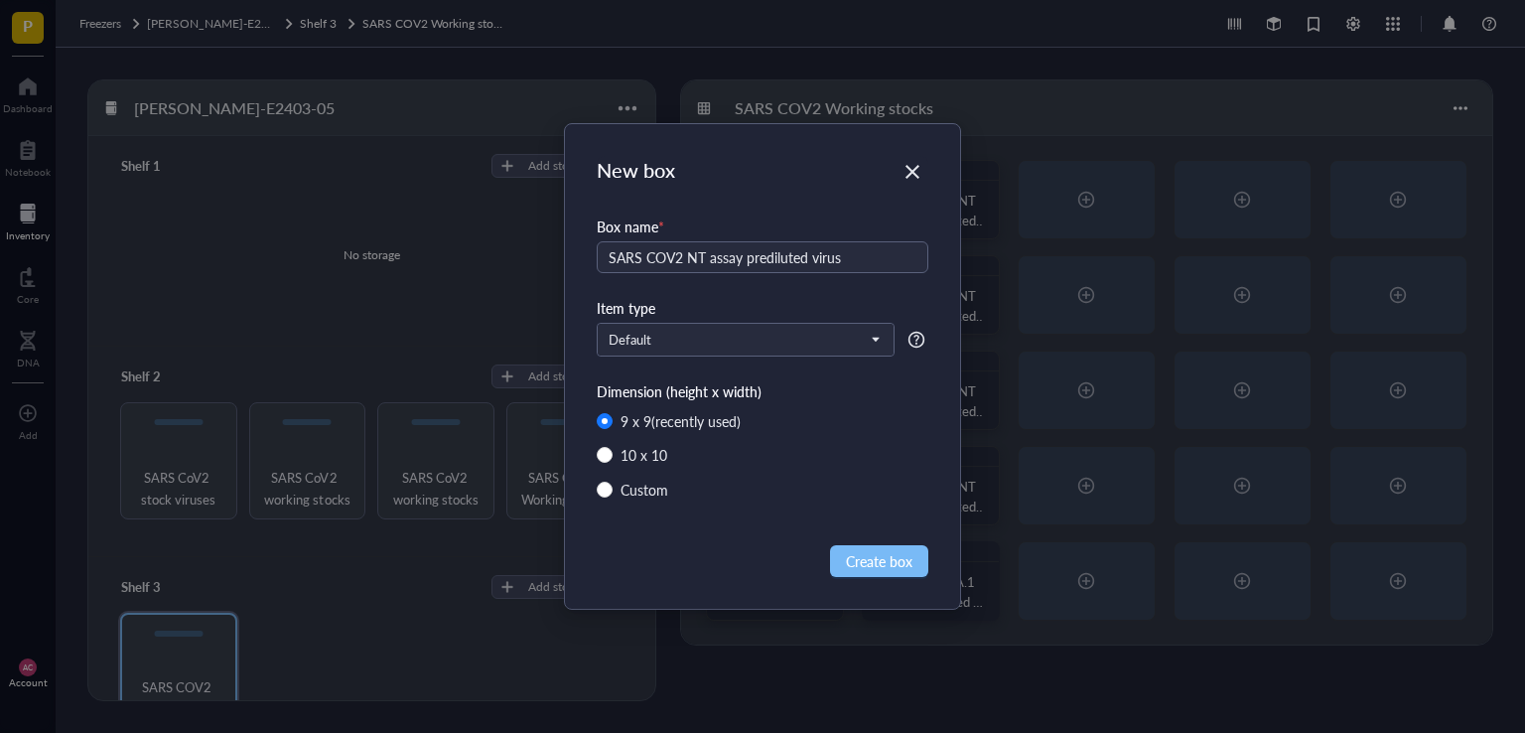
click at [876, 566] on span "Create box" at bounding box center [879, 561] width 67 height 22
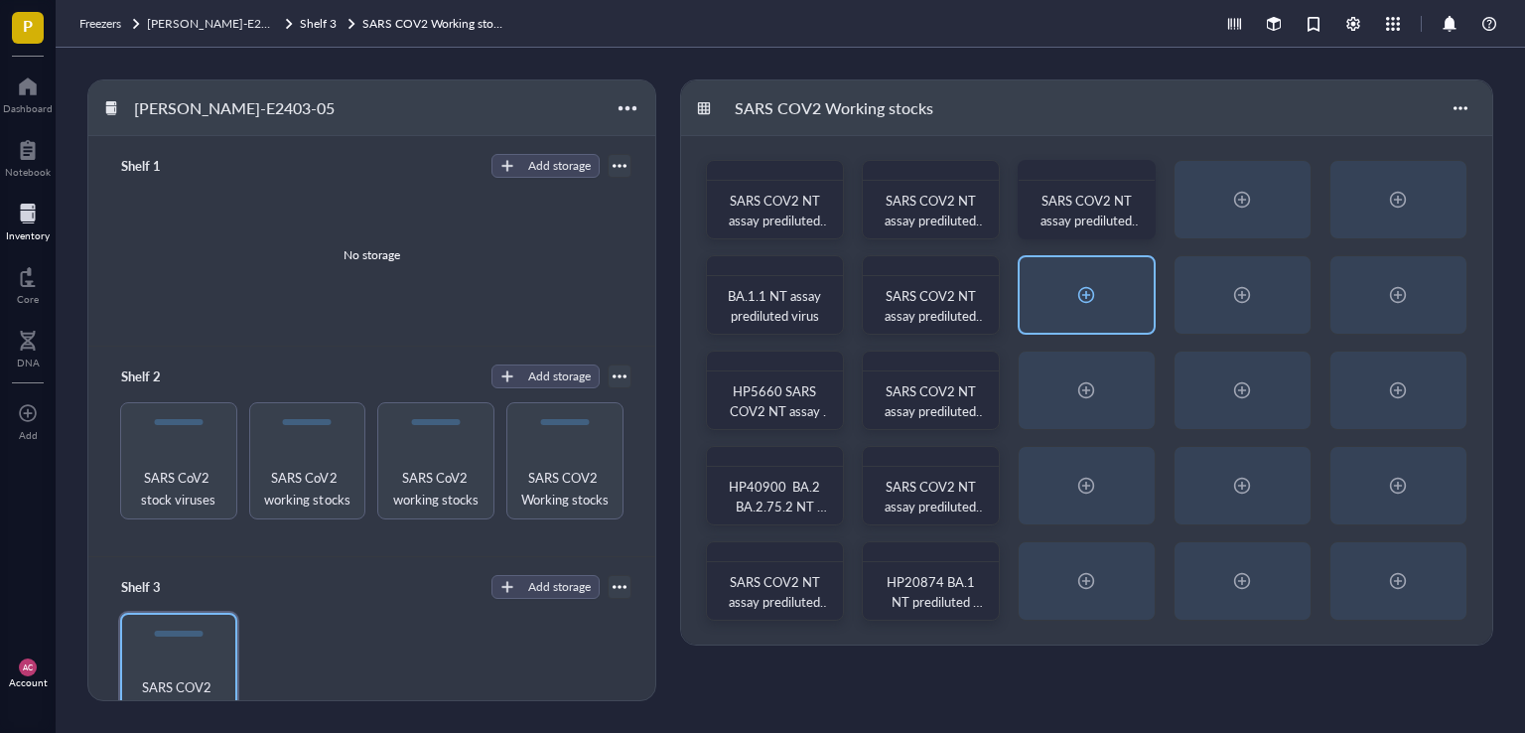
click at [1082, 294] on div at bounding box center [1086, 295] width 32 height 32
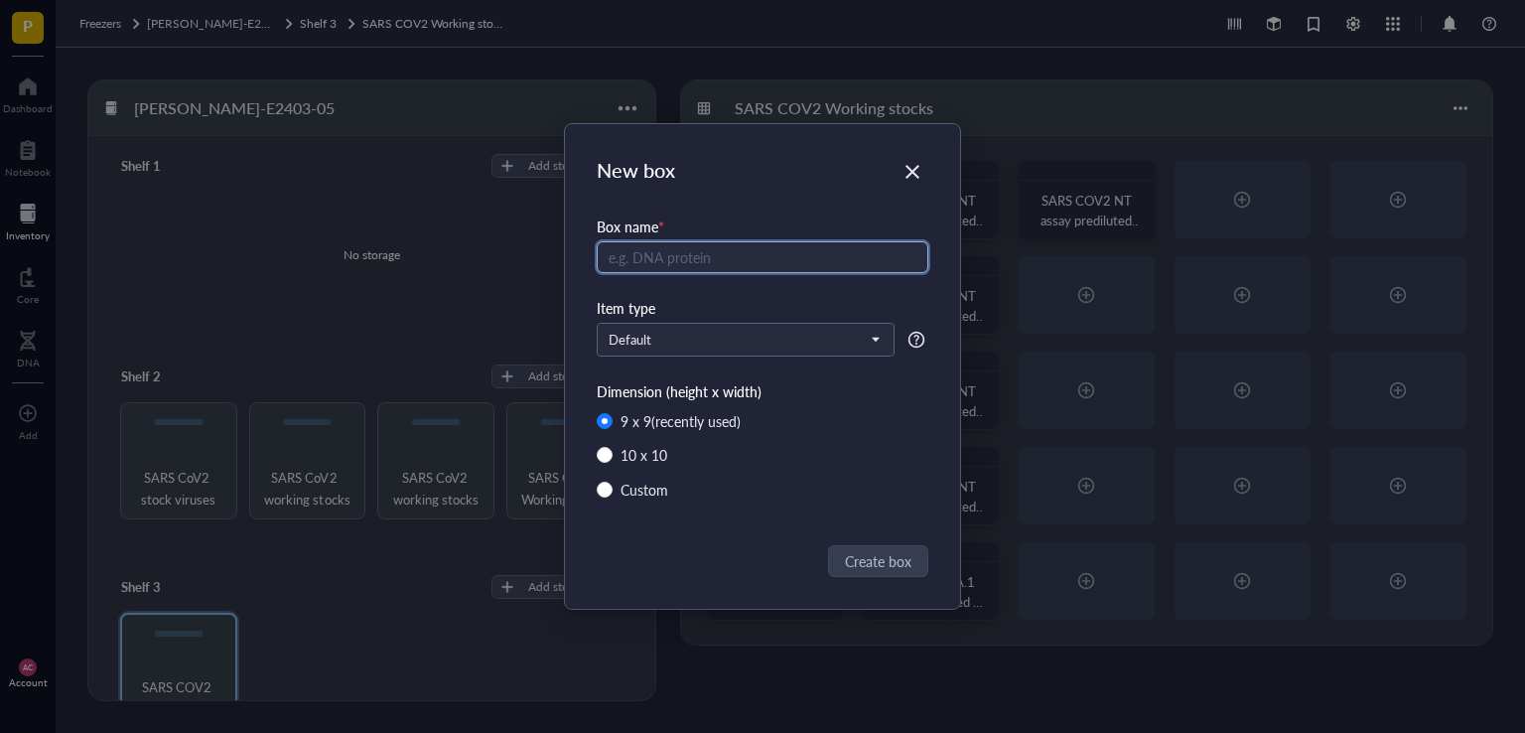
click at [719, 254] on input "text" at bounding box center [763, 257] width 332 height 32
type input "ORF del WA-1"
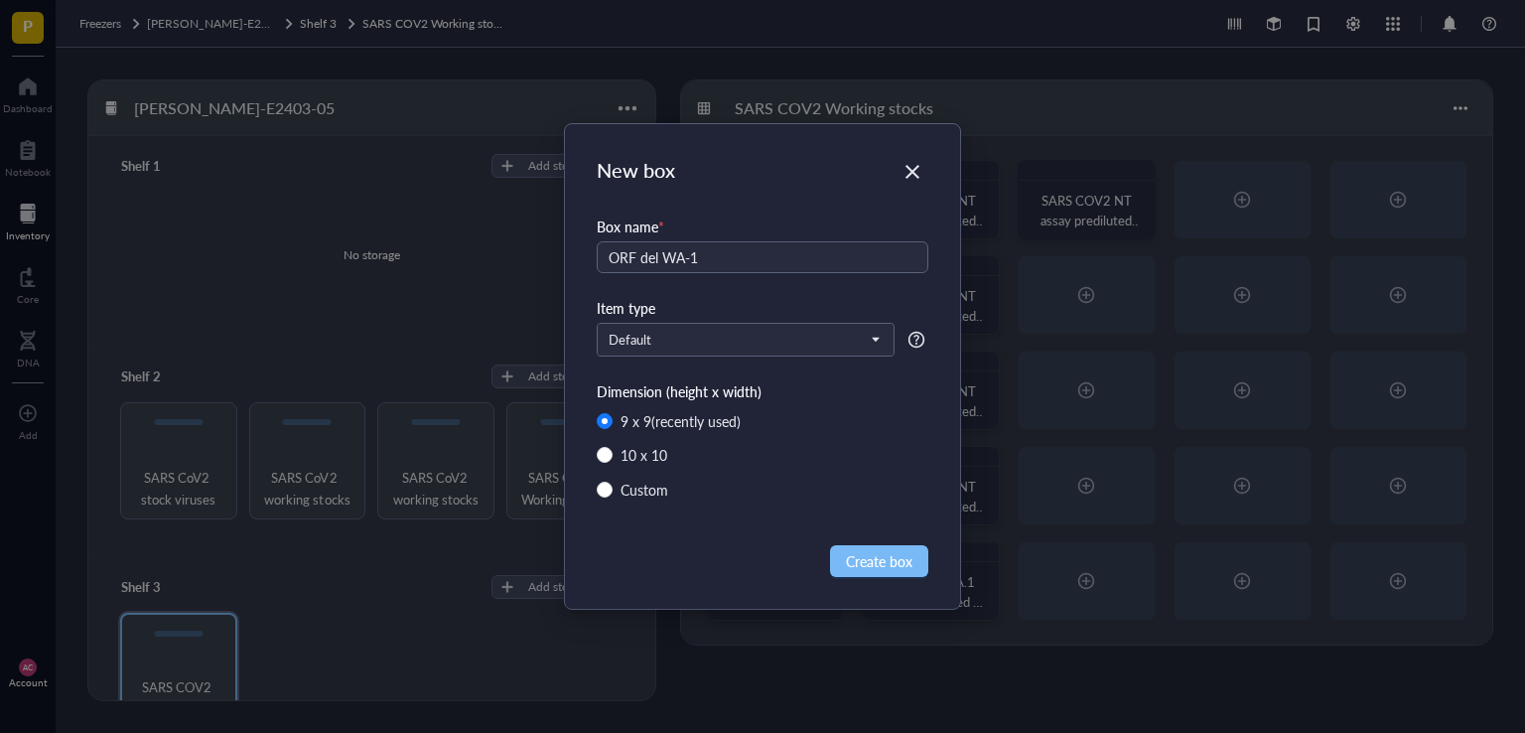
click at [895, 568] on span "Create box" at bounding box center [879, 561] width 67 height 22
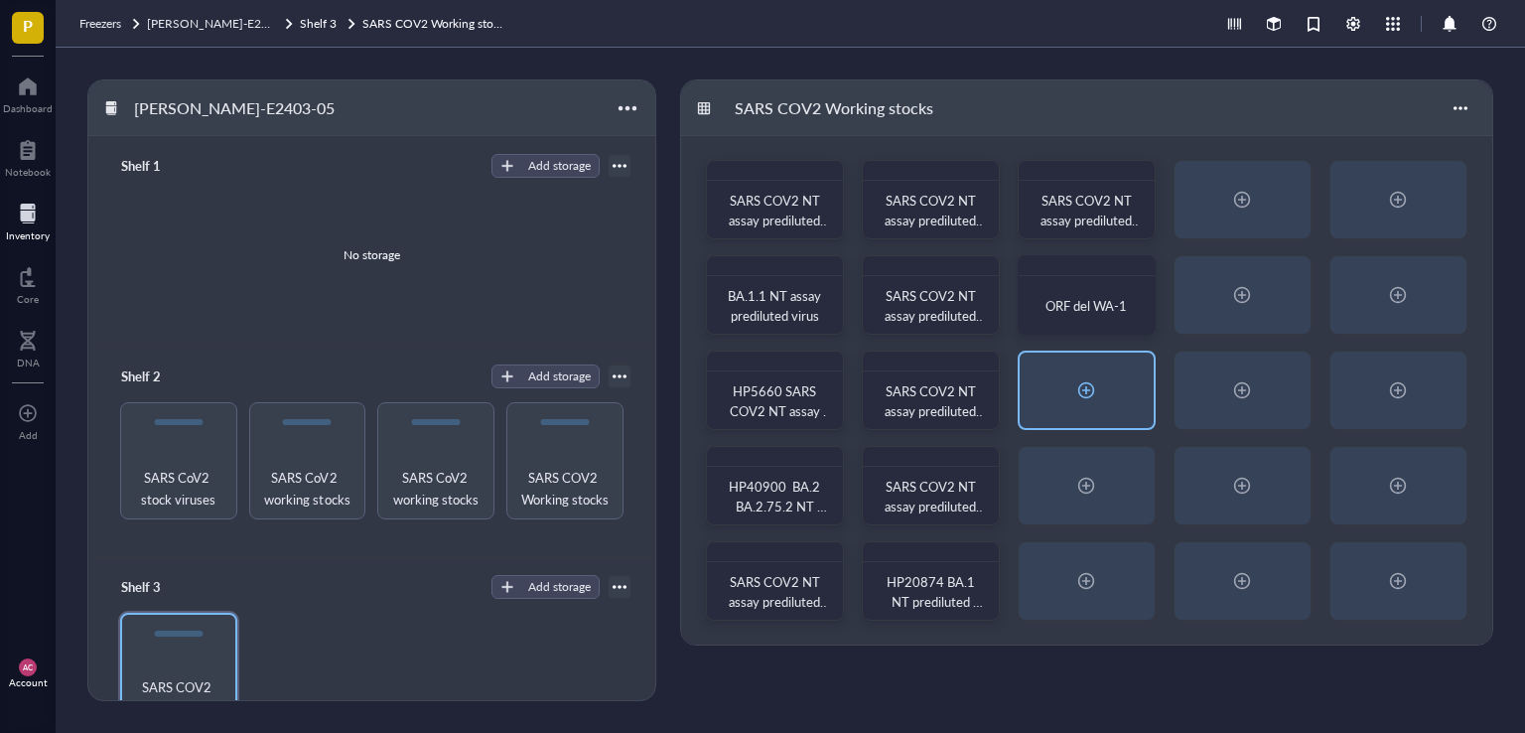
click at [1089, 396] on div at bounding box center [1086, 390] width 32 height 32
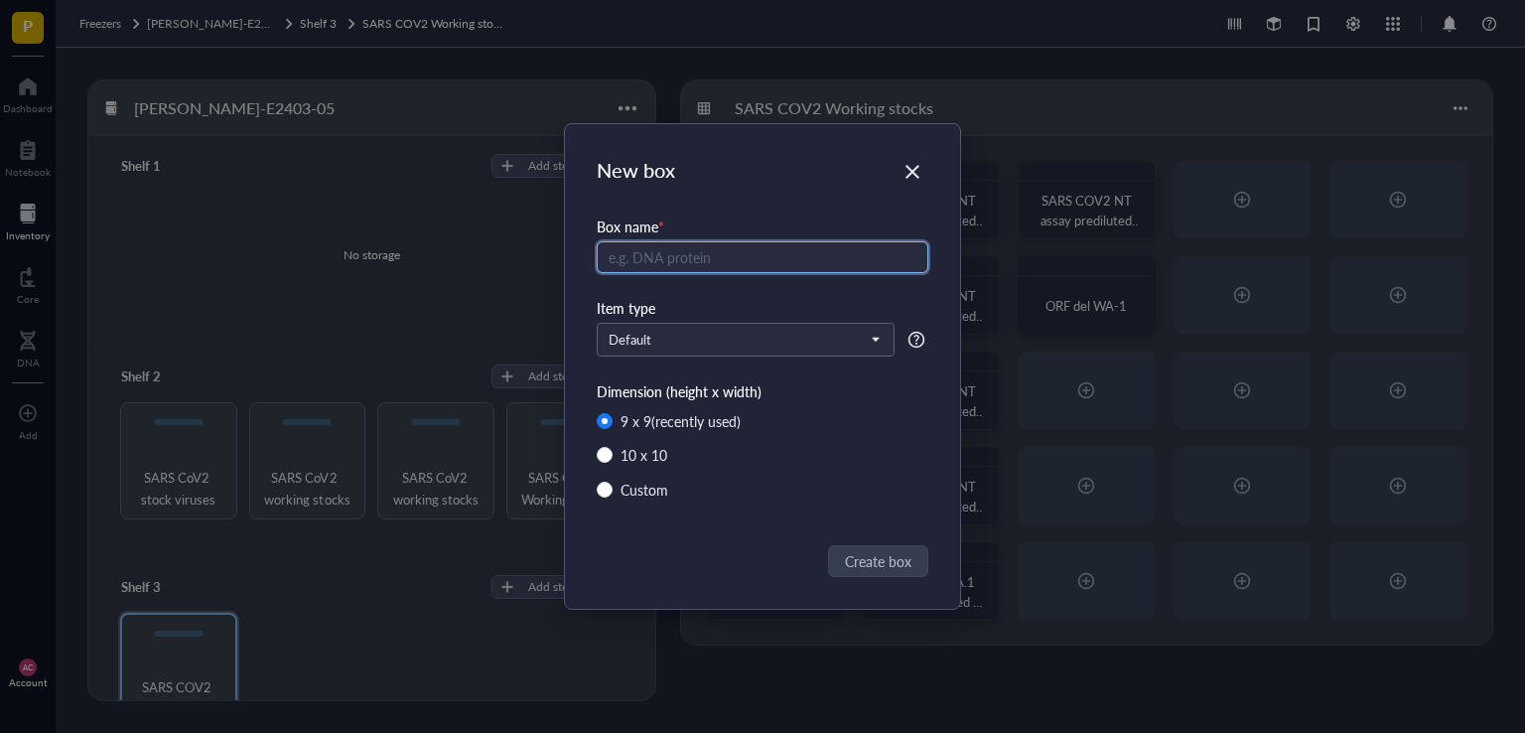
click at [713, 253] on input "text" at bounding box center [763, 257] width 332 height 32
paste input "SARS COV2 NT assay prediluted virus"
click at [740, 259] on input "XBB.1.5 SARS COV2 NT assay prediluted virus" at bounding box center [763, 257] width 332 height 32
type input "XBB.1.5 NT assay prediluted virus"
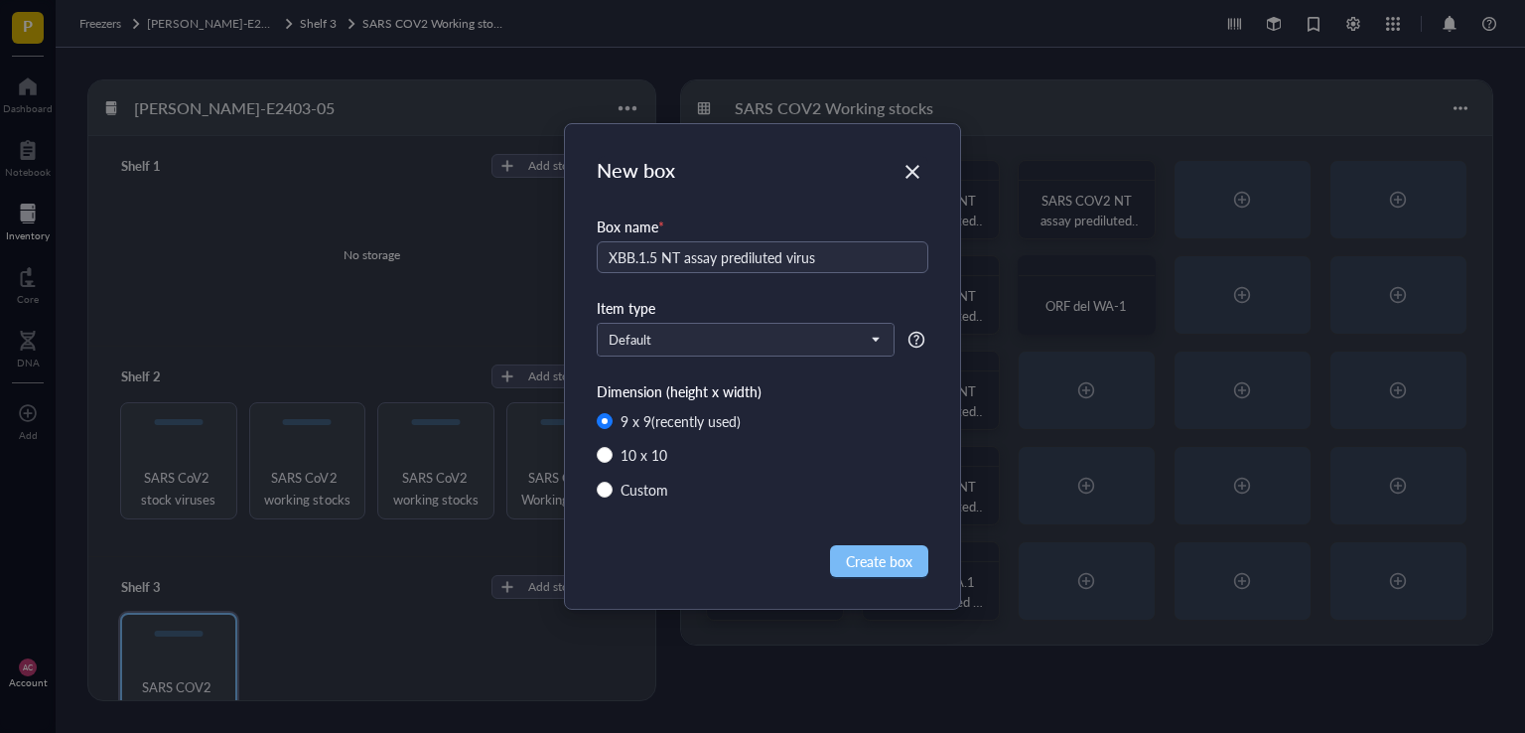
click at [889, 571] on button "Create box" at bounding box center [879, 561] width 98 height 32
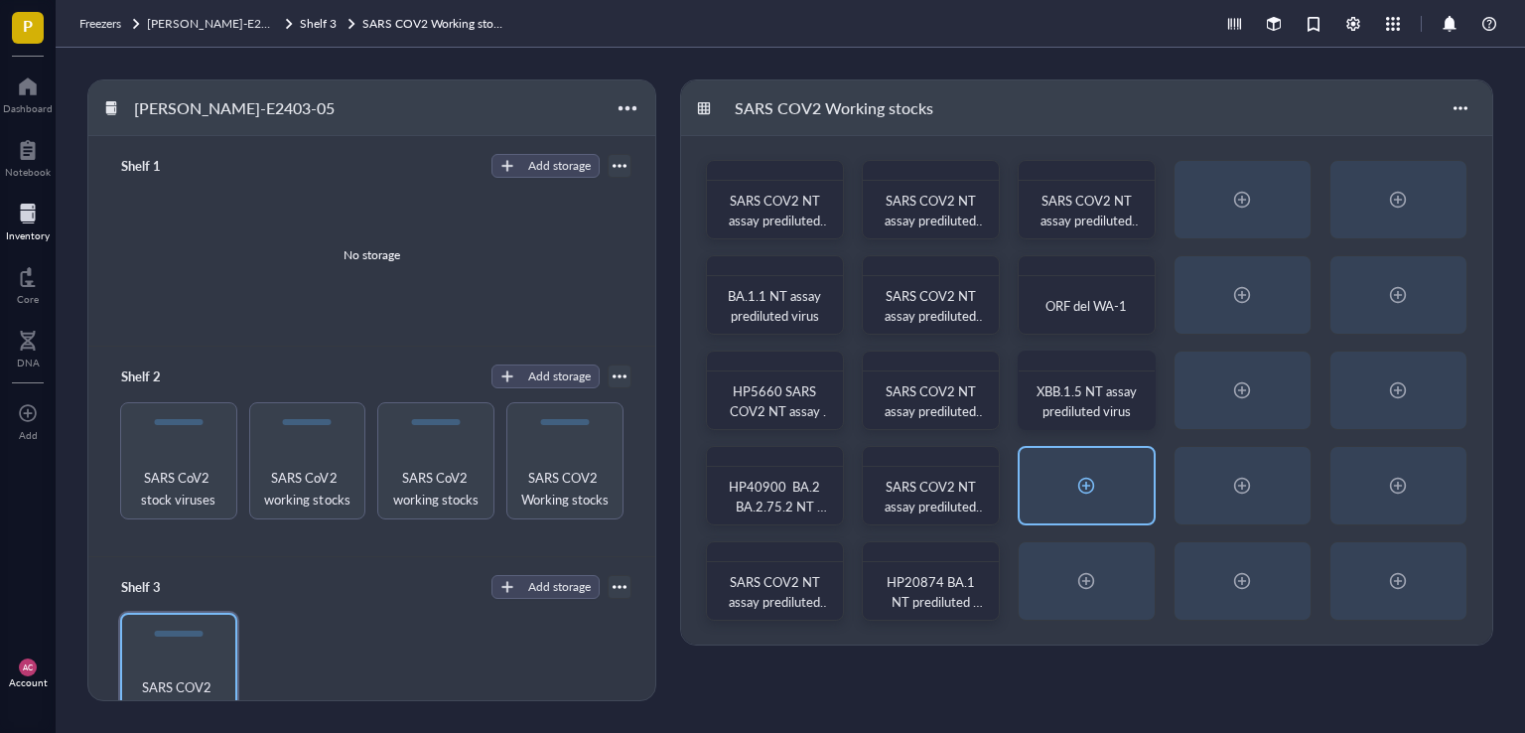
click at [1085, 477] on div at bounding box center [1086, 485] width 32 height 32
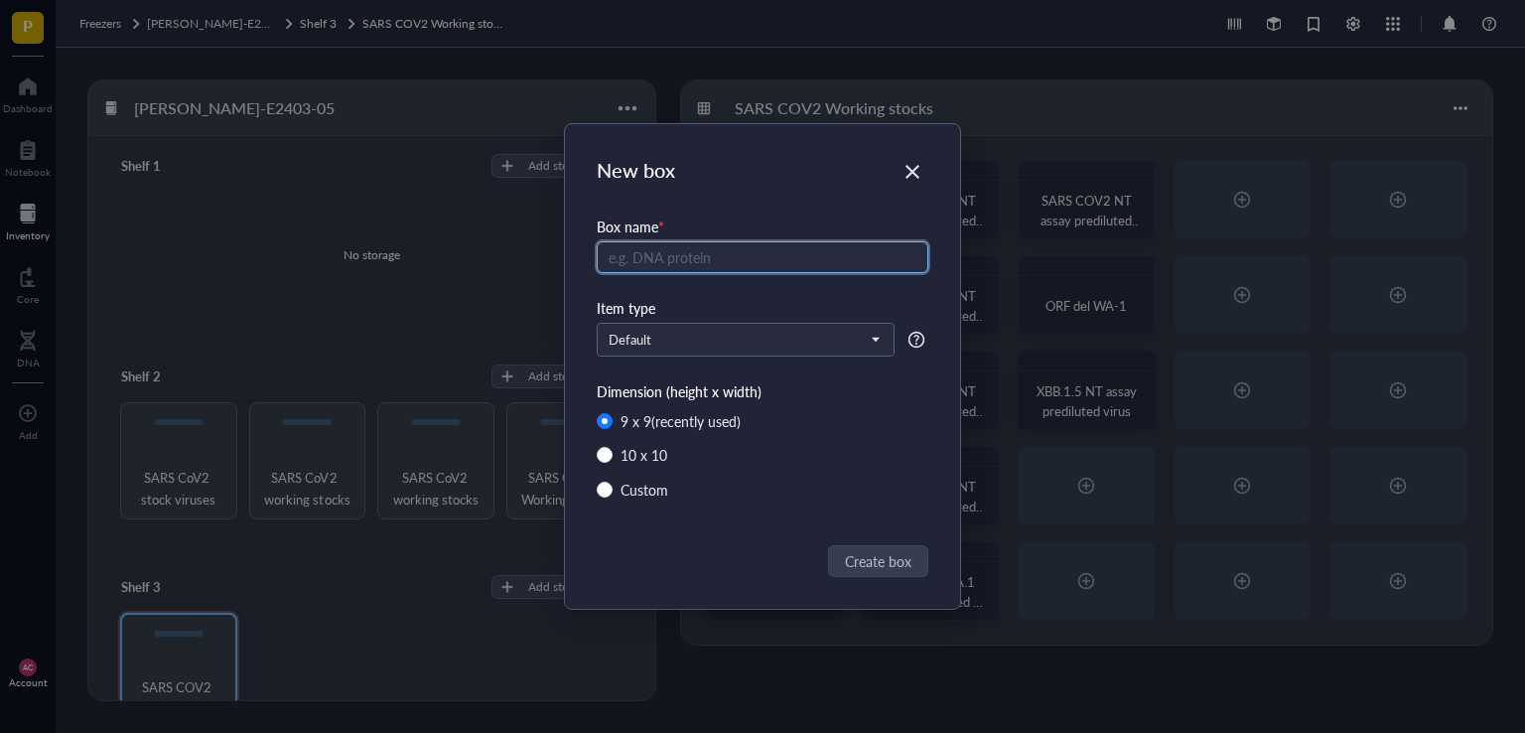
click at [711, 246] on input "text" at bounding box center [763, 257] width 332 height 32
paste input "SARS COV2 NT assay prediluted virus"
click at [766, 256] on input "HP49672 JN.1 SARS COV2 NT assay prediluted virus" at bounding box center [763, 257] width 332 height 32
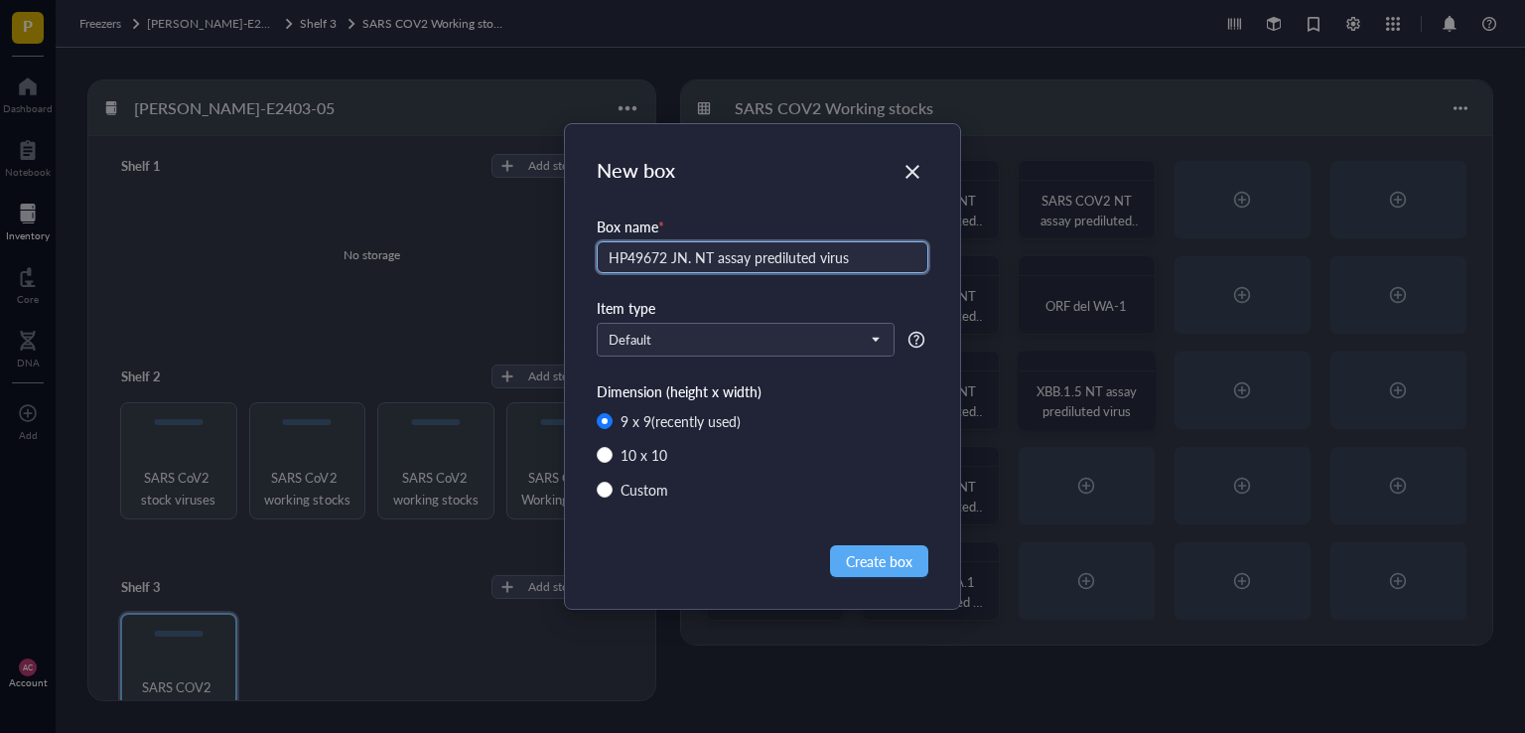
click at [748, 253] on input "HP49672 JN. NT assay prediluted virus" at bounding box center [763, 257] width 332 height 32
type input "HP49672 JN. NT prediluted virus"
click at [857, 553] on span "Create box" at bounding box center [879, 561] width 67 height 22
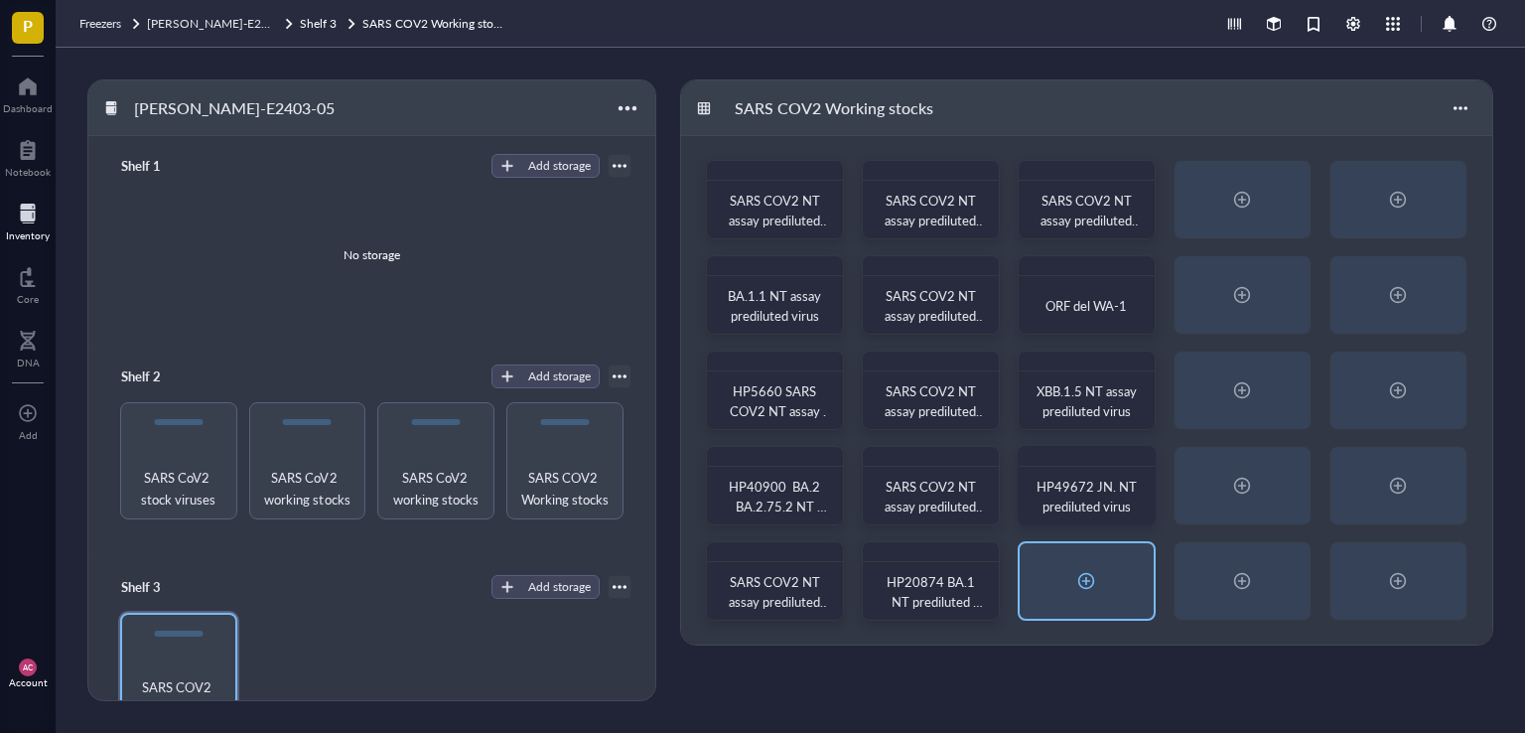
click at [1087, 597] on div at bounding box center [1086, 580] width 134 height 75
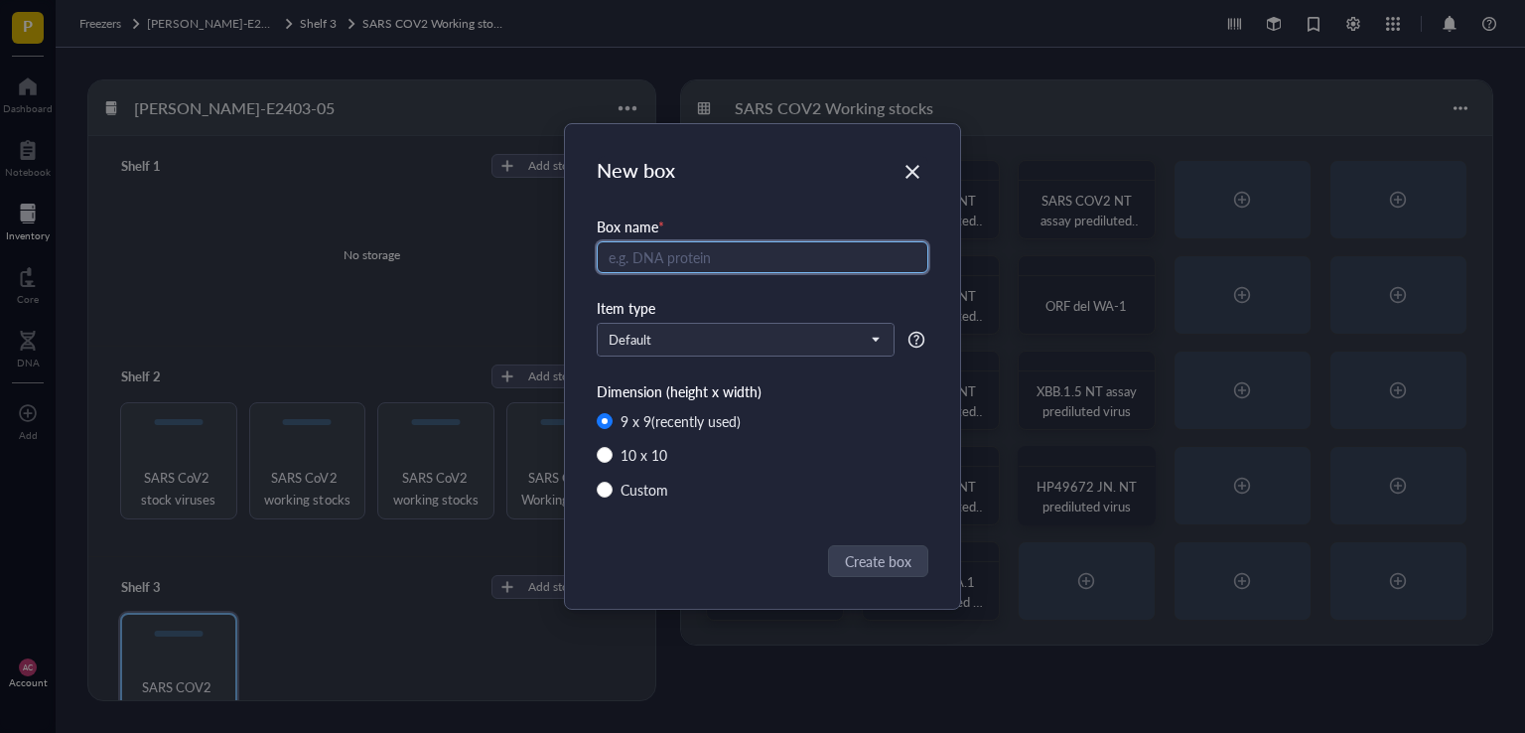
click at [703, 255] on input "text" at bounding box center [763, 257] width 332 height 32
type input "VAT isolates"
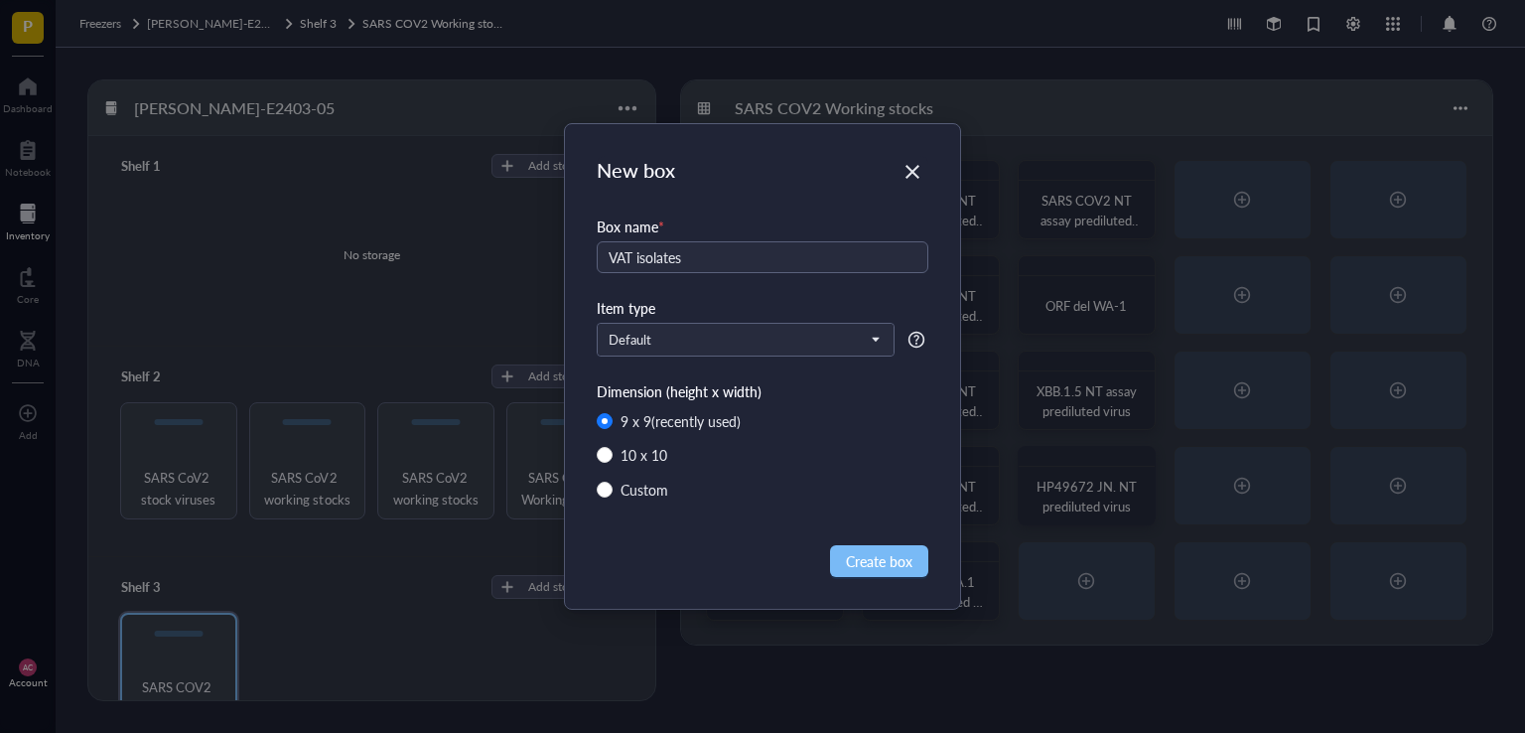
click at [876, 553] on span "Create box" at bounding box center [879, 561] width 67 height 22
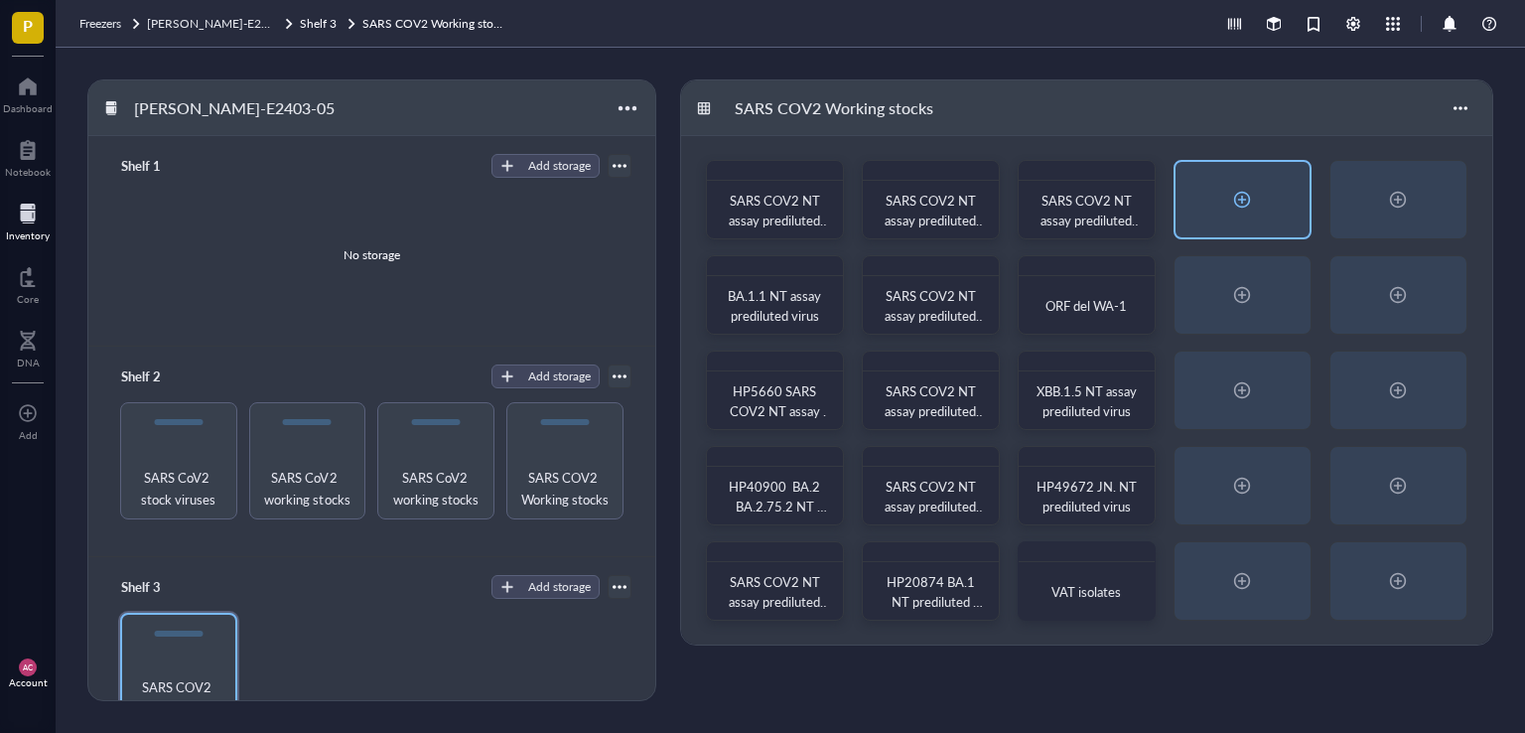
click at [1249, 198] on div at bounding box center [1242, 200] width 32 height 32
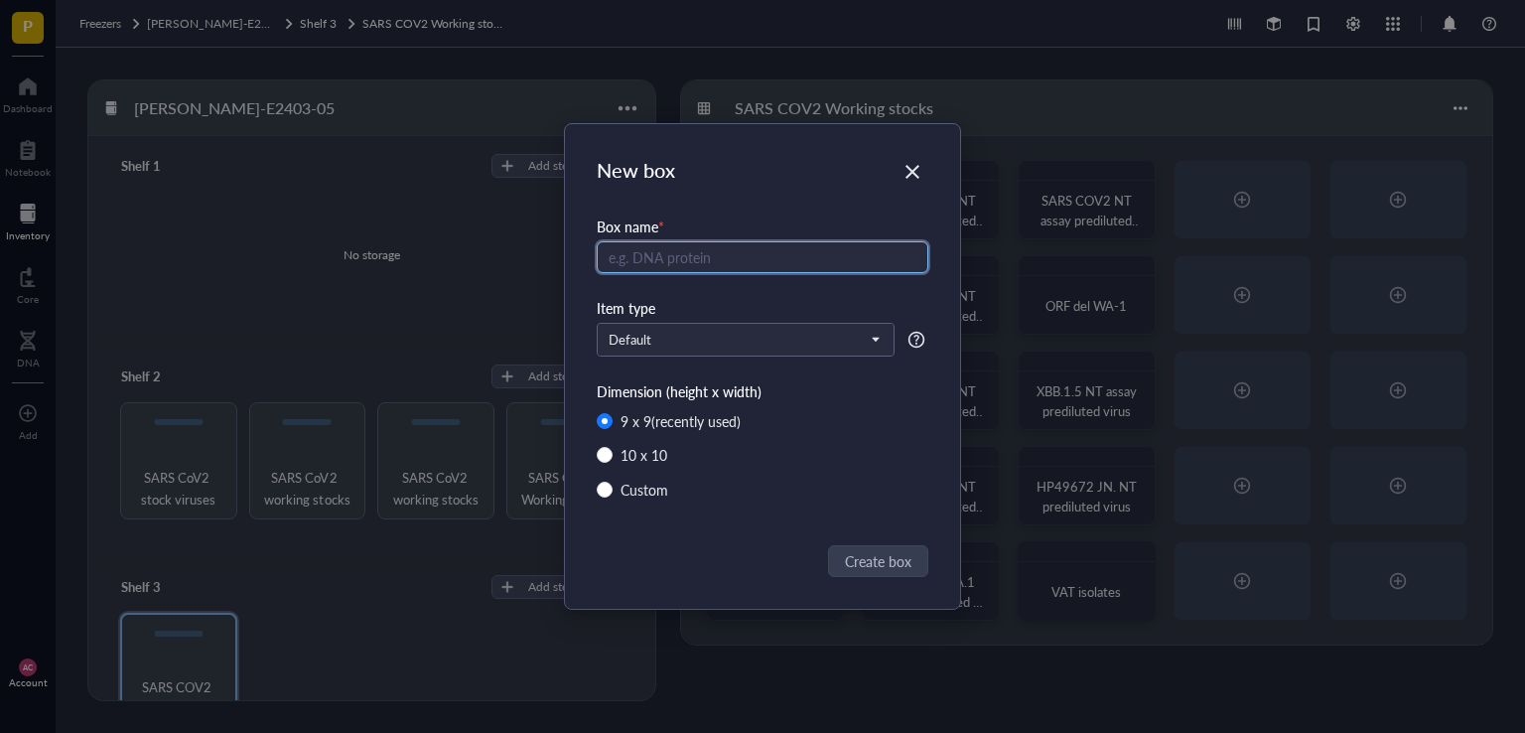
click at [705, 259] on input "text" at bounding box center [763, 257] width 332 height 32
type input "c"
type input "CH Isolates WS"
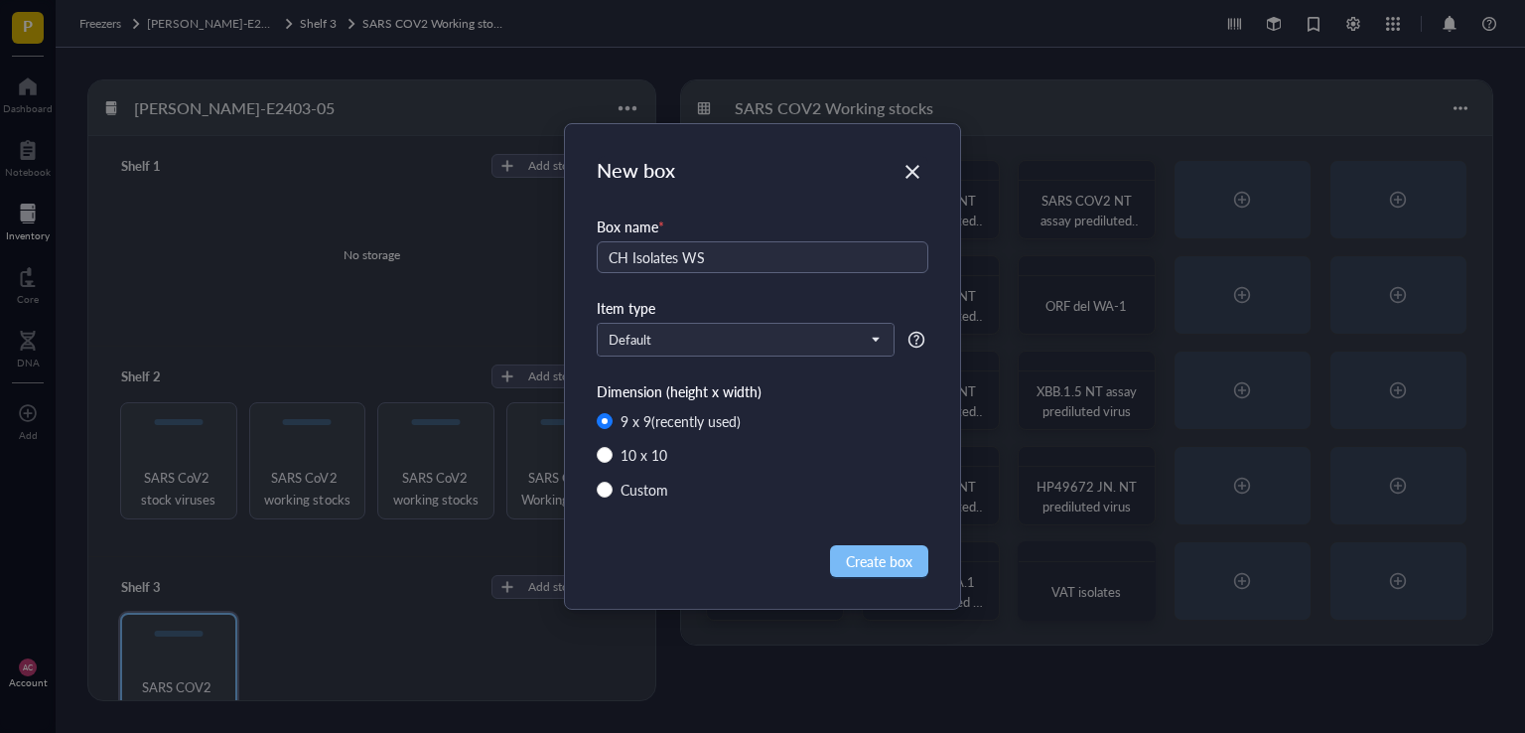
click at [883, 558] on span "Create box" at bounding box center [879, 561] width 67 height 22
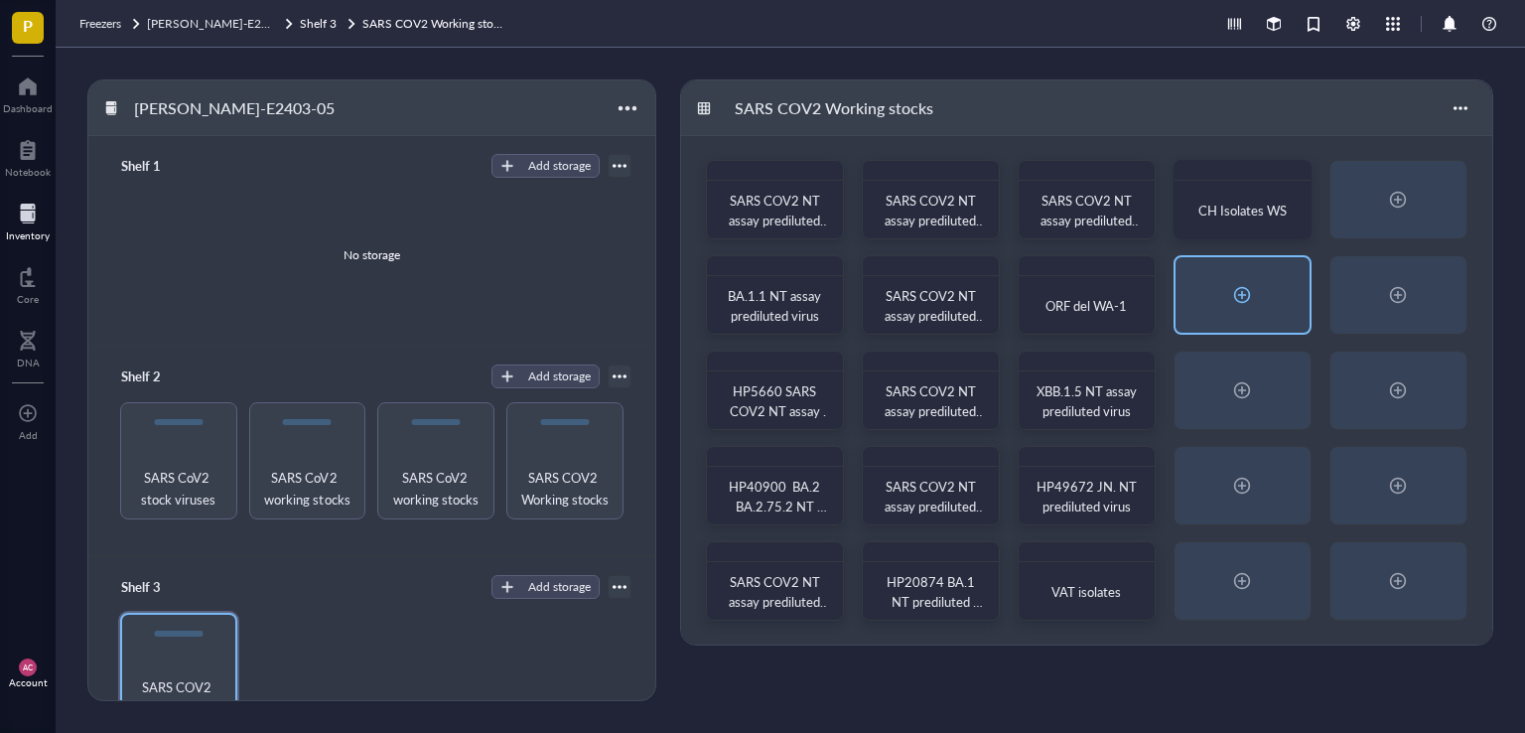
click at [1246, 317] on div at bounding box center [1242, 294] width 134 height 75
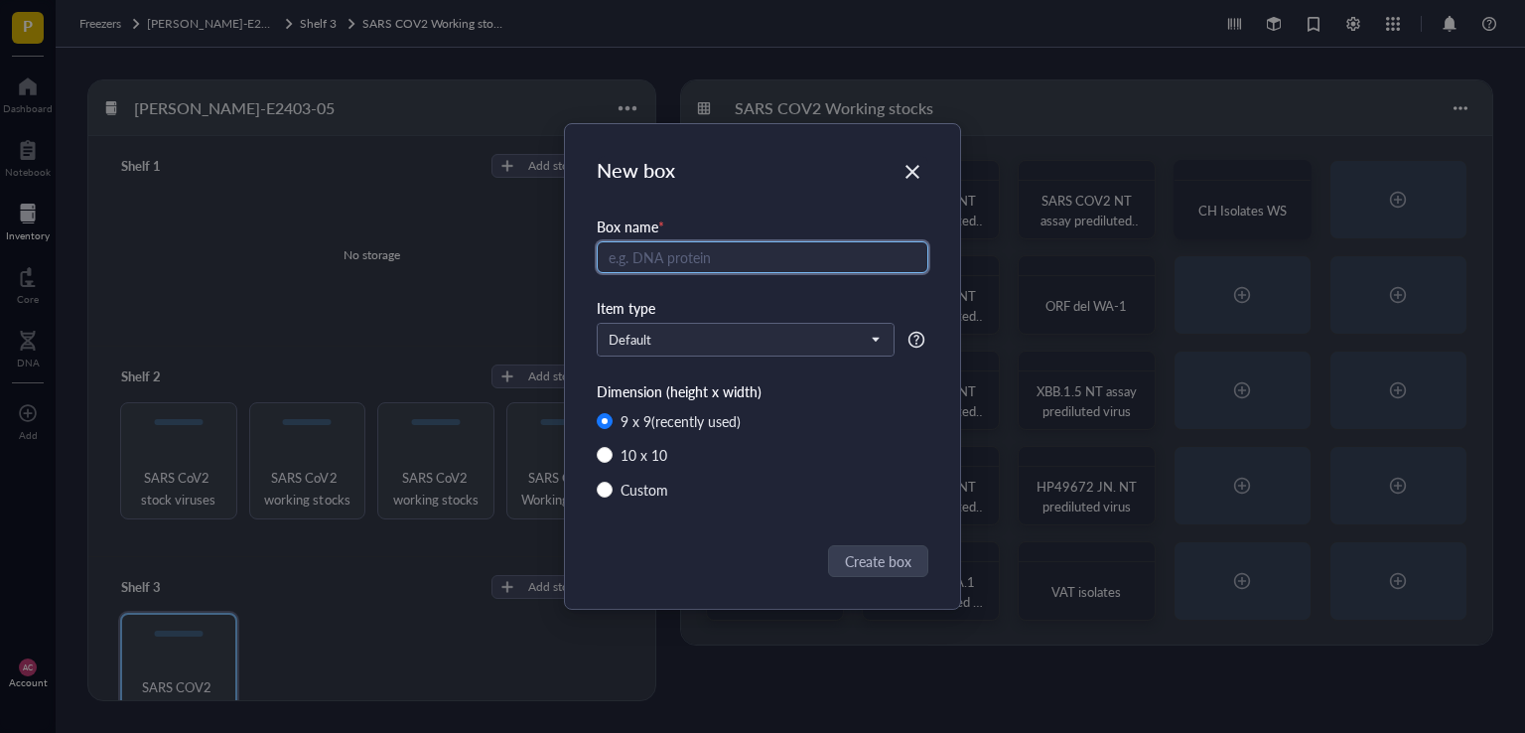
click at [711, 261] on input "text" at bounding box center [763, 257] width 332 height 32
type input "BA.5 WS"
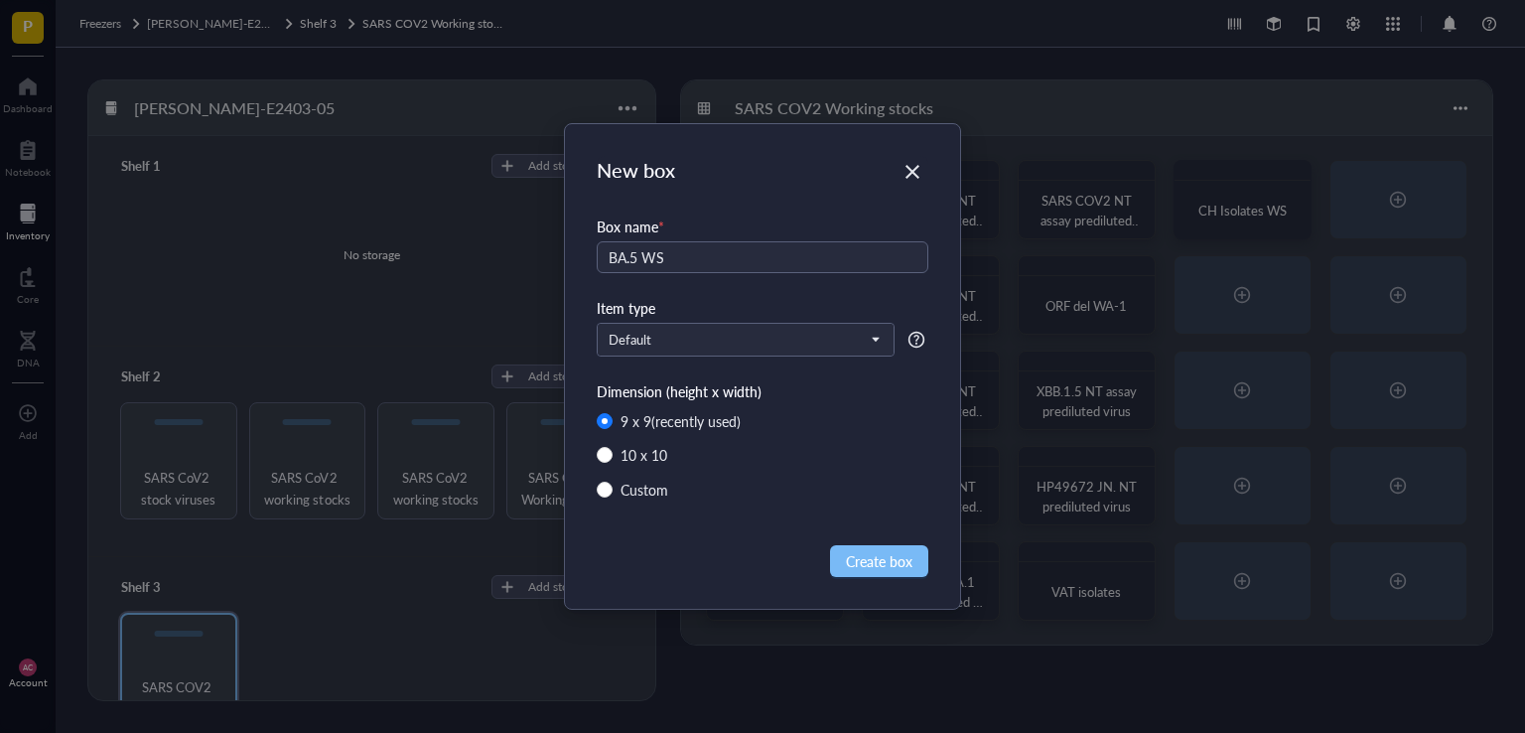
click at [873, 553] on span "Create box" at bounding box center [879, 561] width 67 height 22
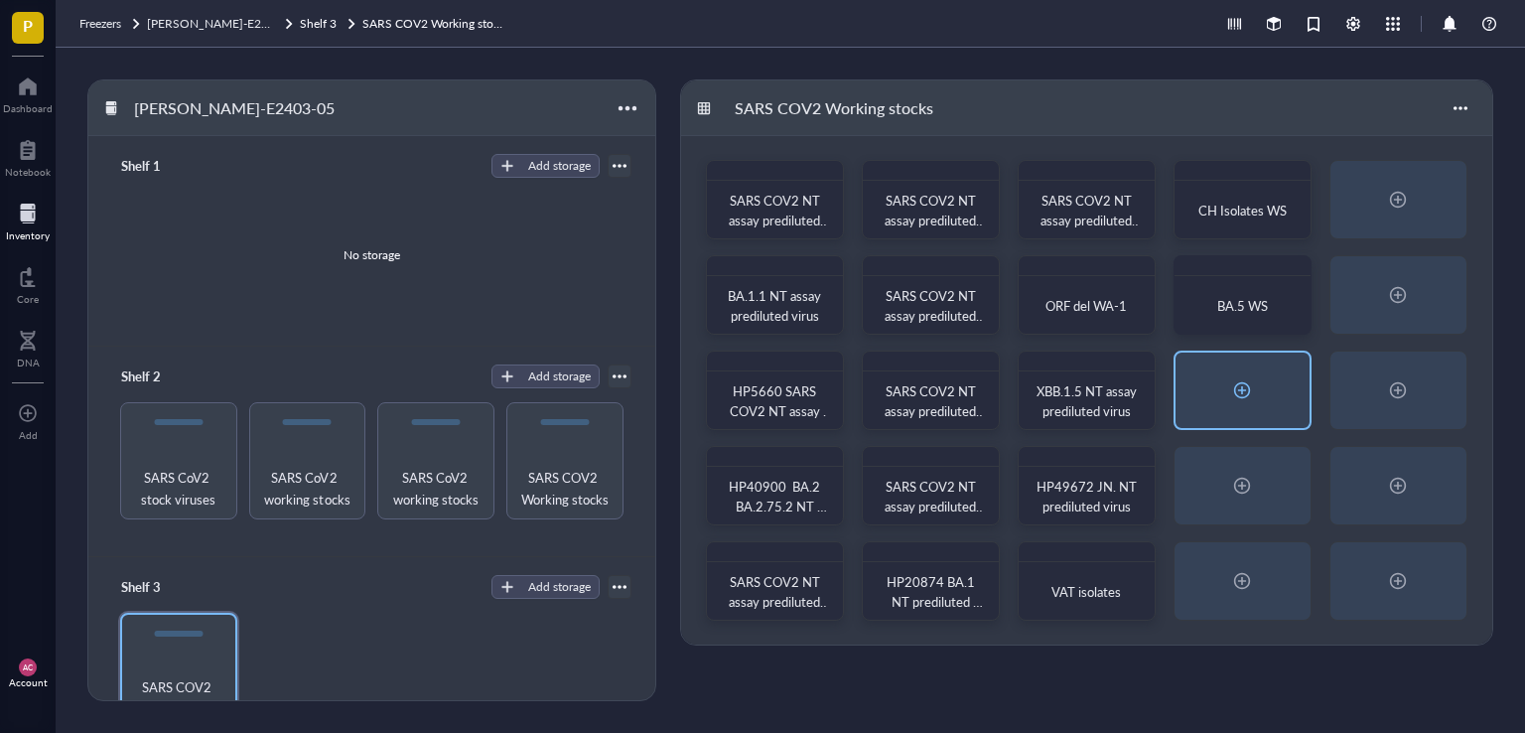
click at [1244, 386] on div at bounding box center [1242, 390] width 32 height 32
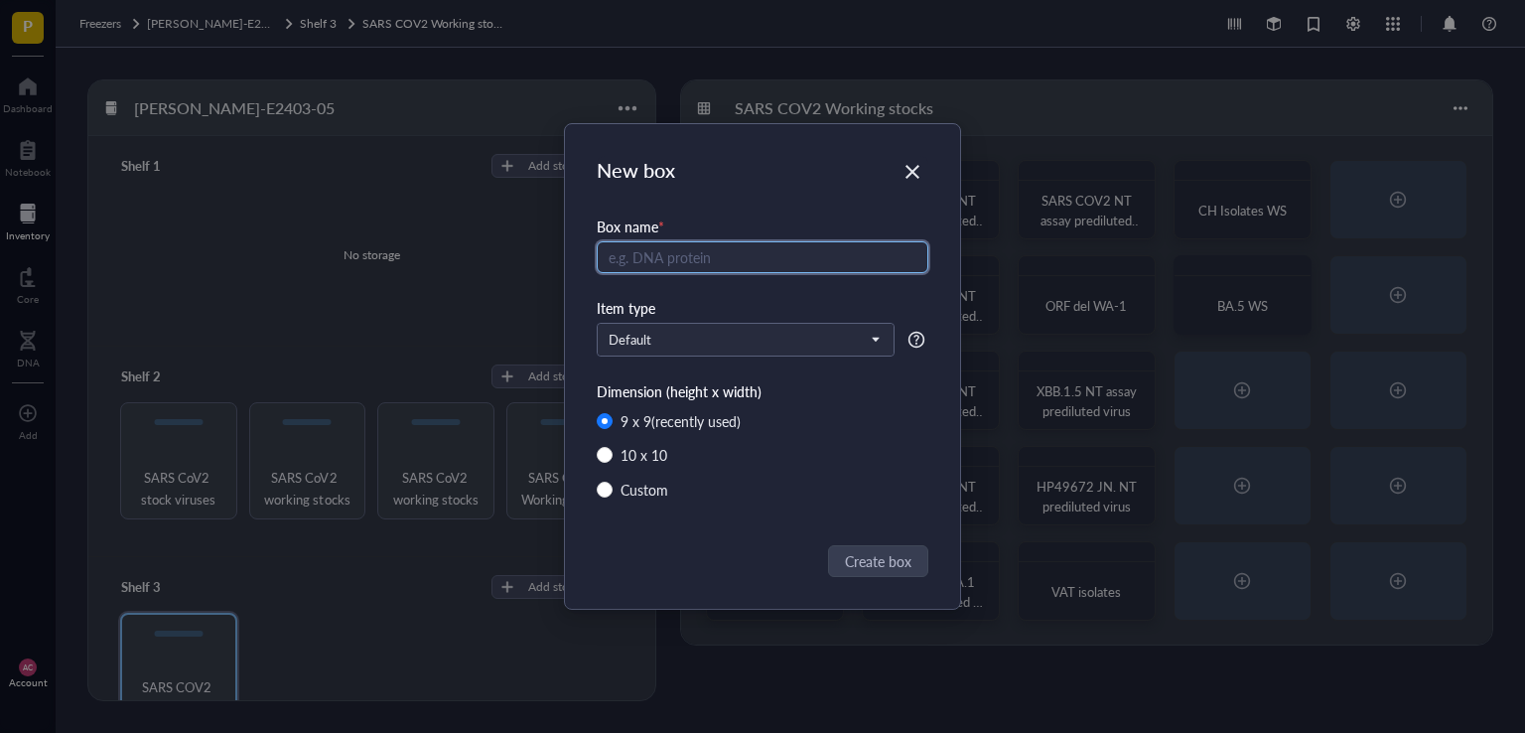
click at [701, 263] on input "text" at bounding box center [763, 257] width 332 height 32
type input "HP45818 XBF"
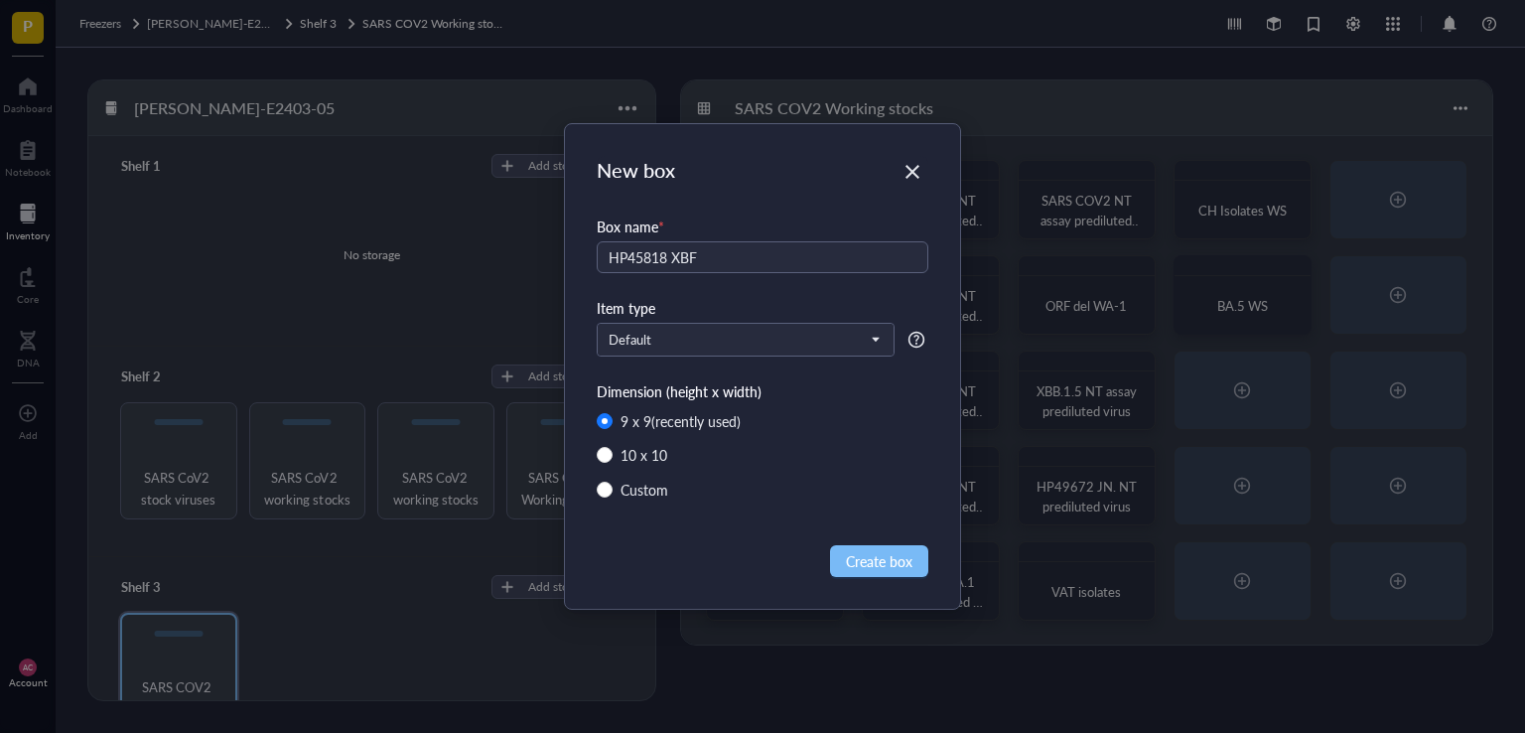
click at [908, 571] on button "Create box" at bounding box center [879, 561] width 98 height 32
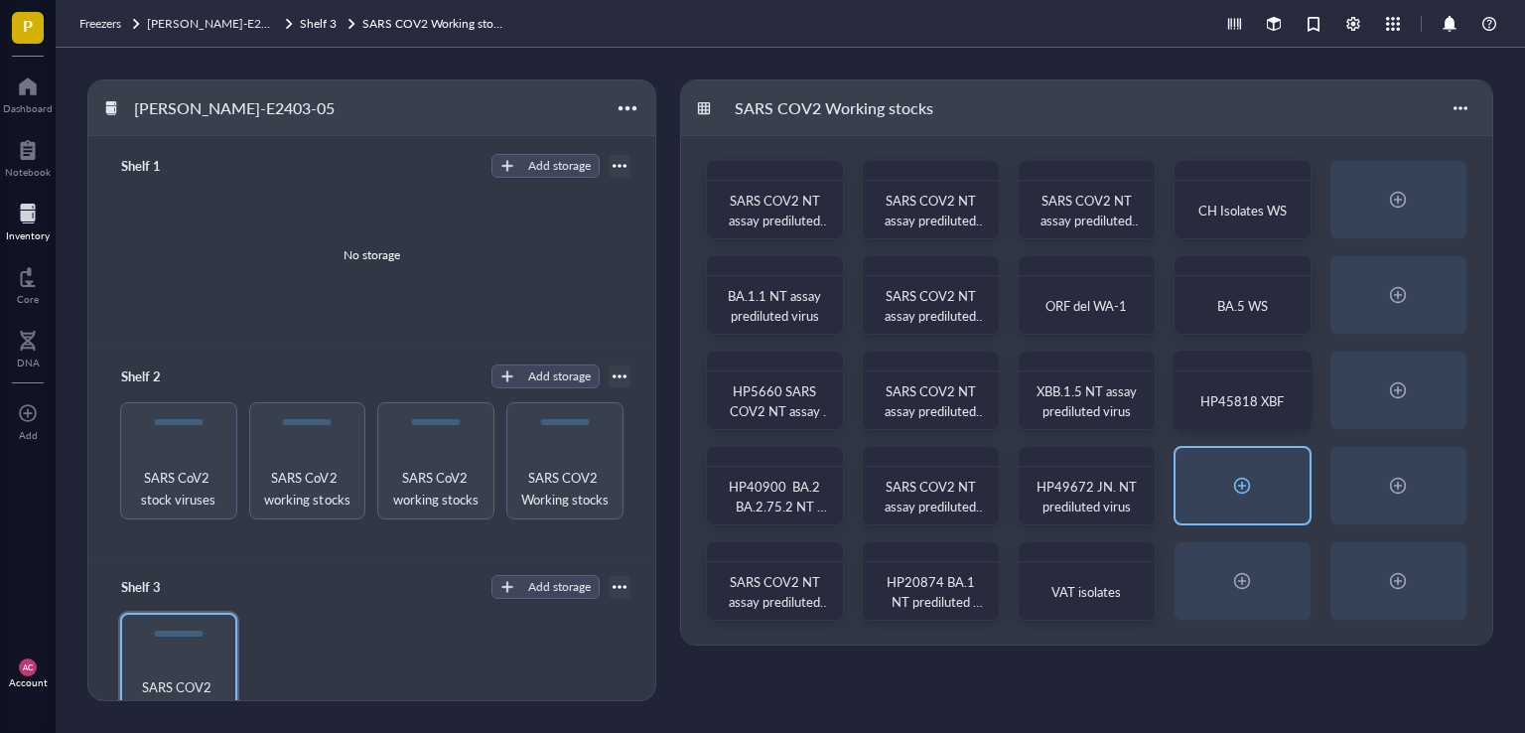
click at [1248, 494] on div at bounding box center [1242, 485] width 32 height 32
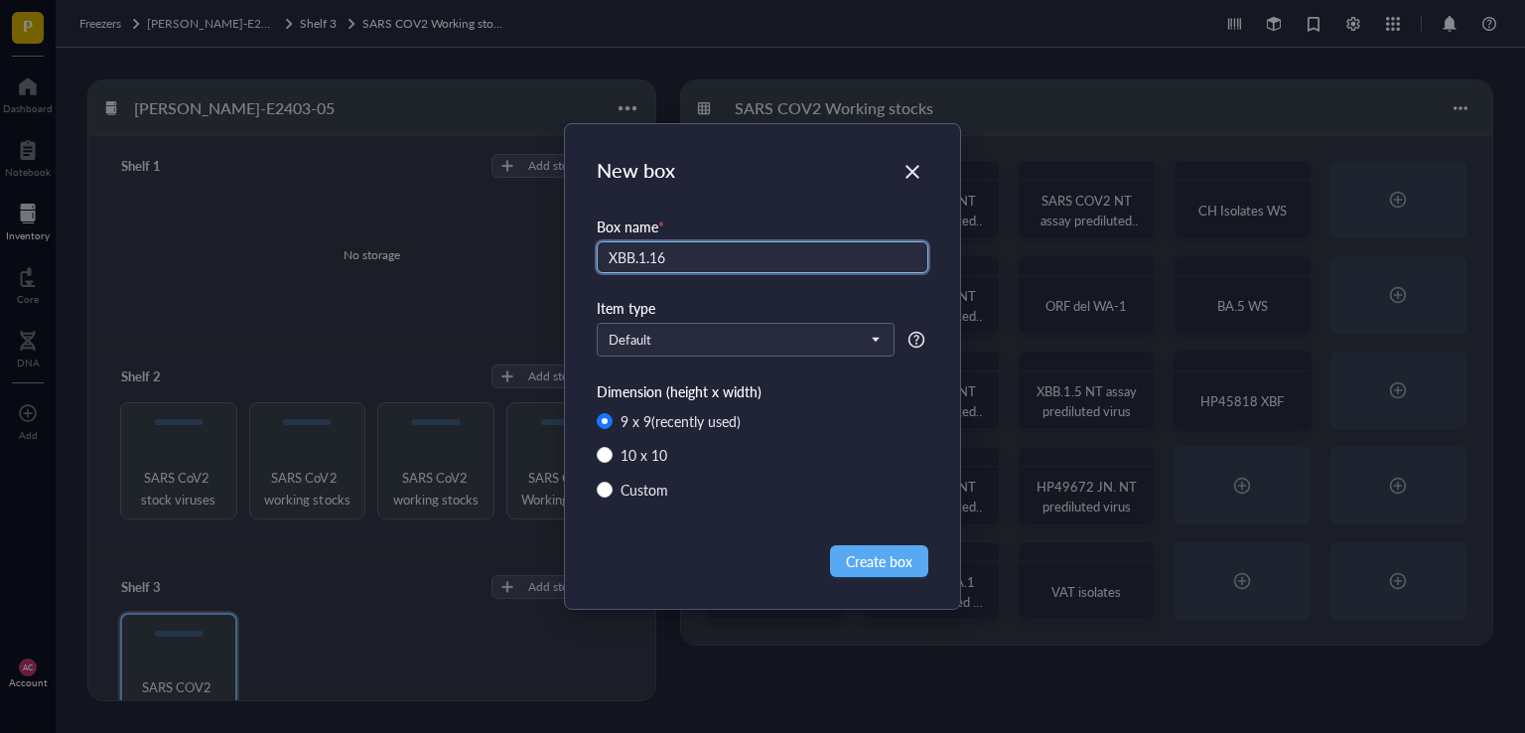
click at [738, 267] on input "XBB.1.16" at bounding box center [763, 257] width 332 height 32
type input "XBB.1.16 XBB.1.9.1 WS"
click at [873, 550] on span "Create box" at bounding box center [879, 561] width 67 height 22
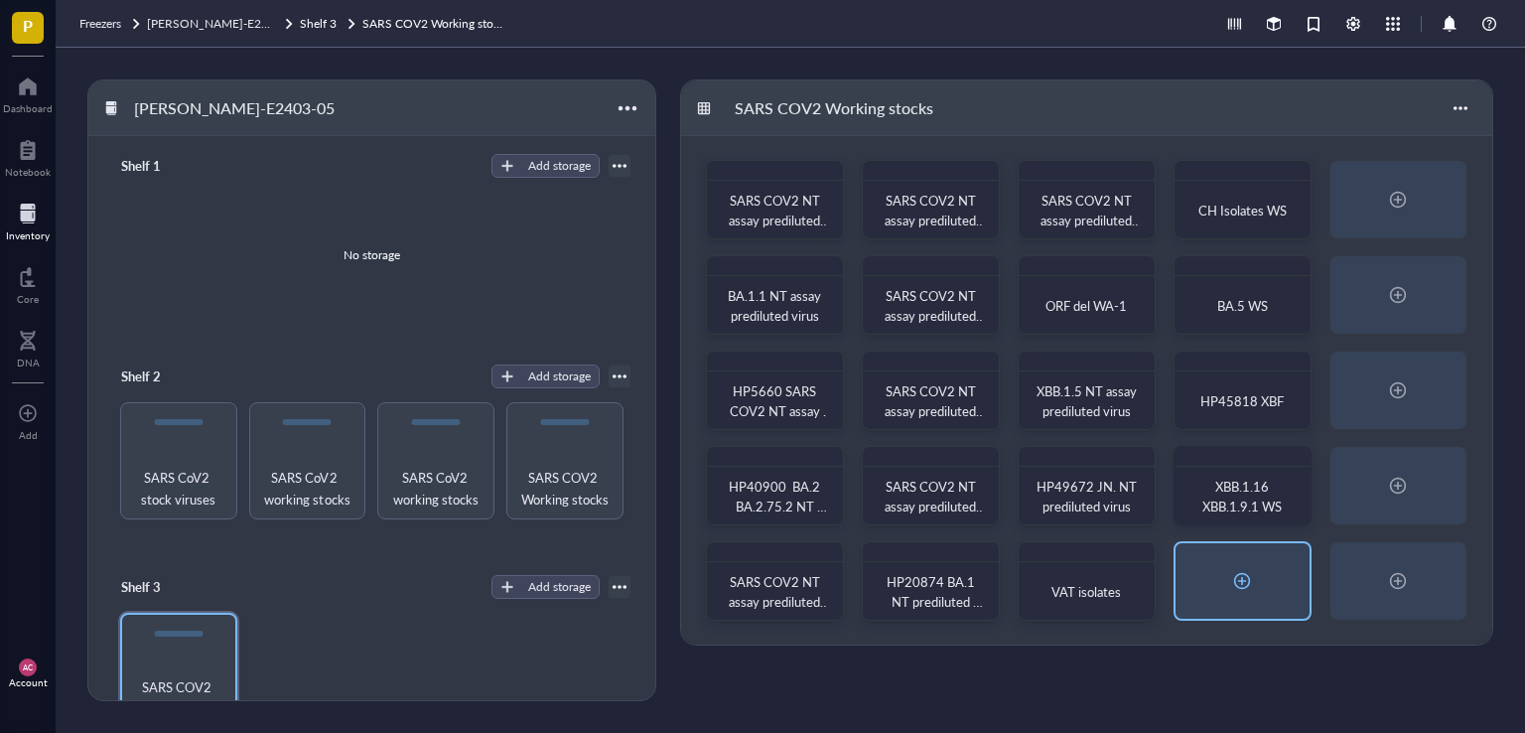
click at [1239, 571] on div at bounding box center [1242, 581] width 32 height 32
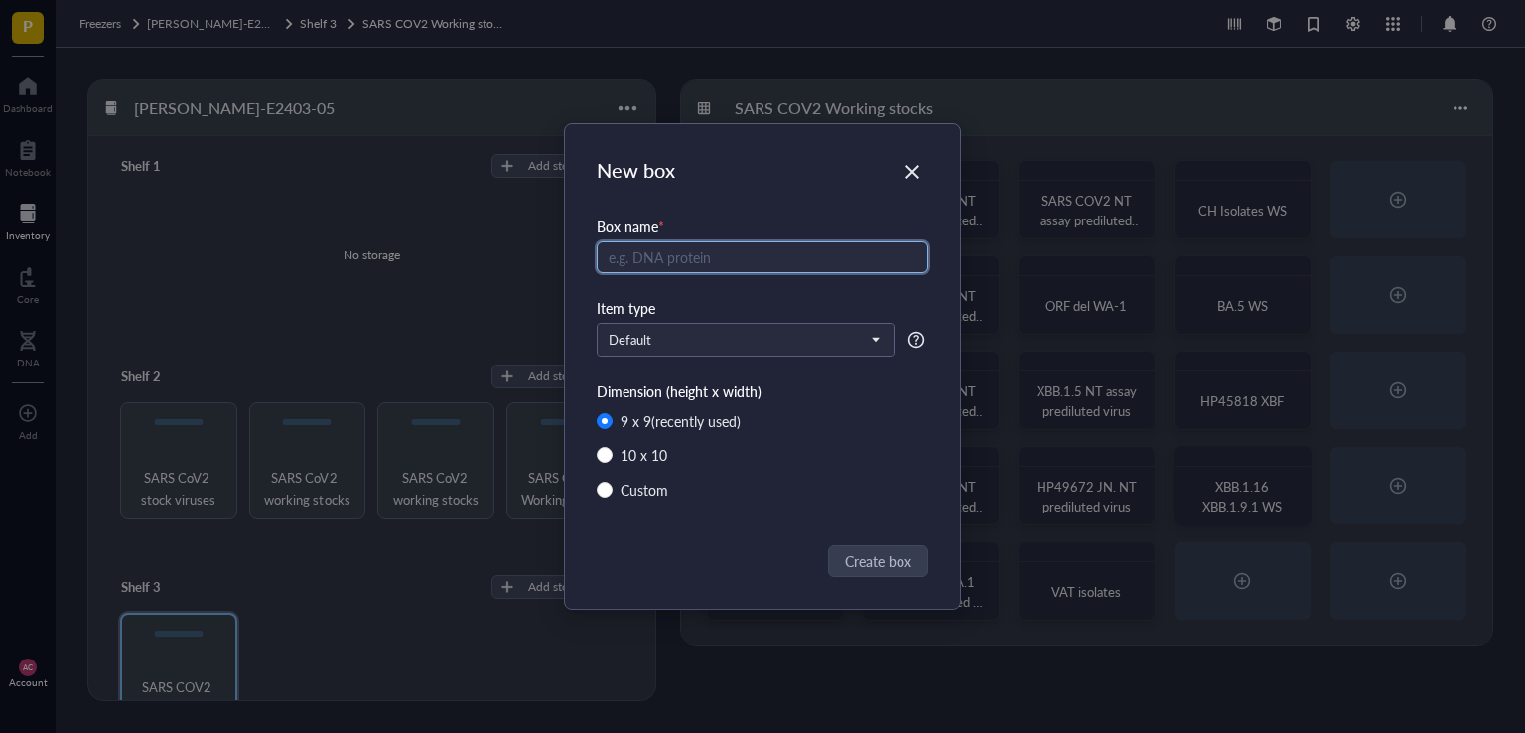
click at [723, 262] on input "text" at bounding box center [763, 257] width 332 height 32
click at [661, 258] on input "XBB.2.3 EG.5" at bounding box center [763, 257] width 332 height 32
click at [790, 250] on input "XBB.2.3 EG.1.1 EG.5" at bounding box center [763, 257] width 332 height 32
click at [739, 255] on input "XBB.2.3 EG.1.1 EG.5 WS" at bounding box center [763, 257] width 332 height 32
type input "XBB.2.3 EG.1.1 EG.5 WS"
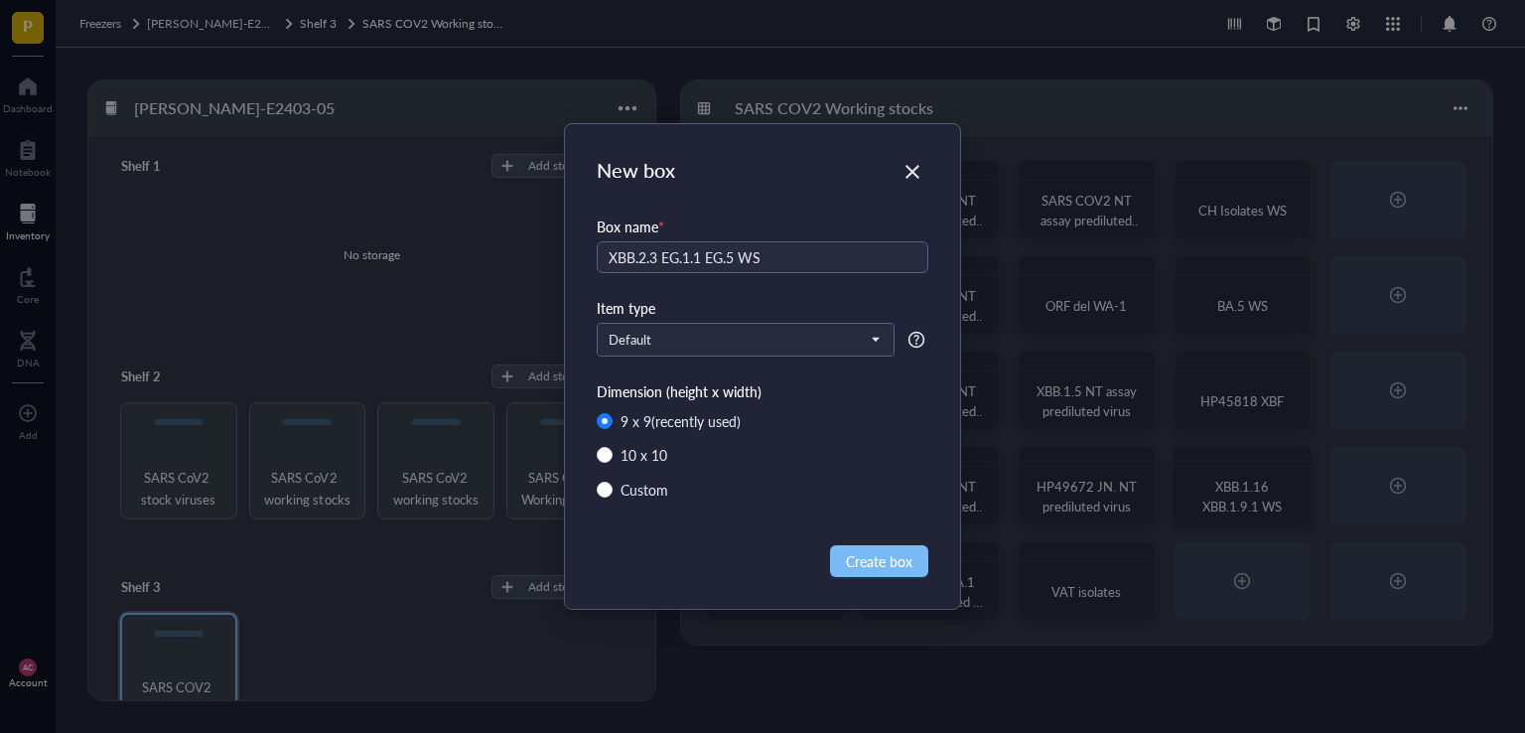
click at [897, 566] on span "Create box" at bounding box center [879, 561] width 67 height 22
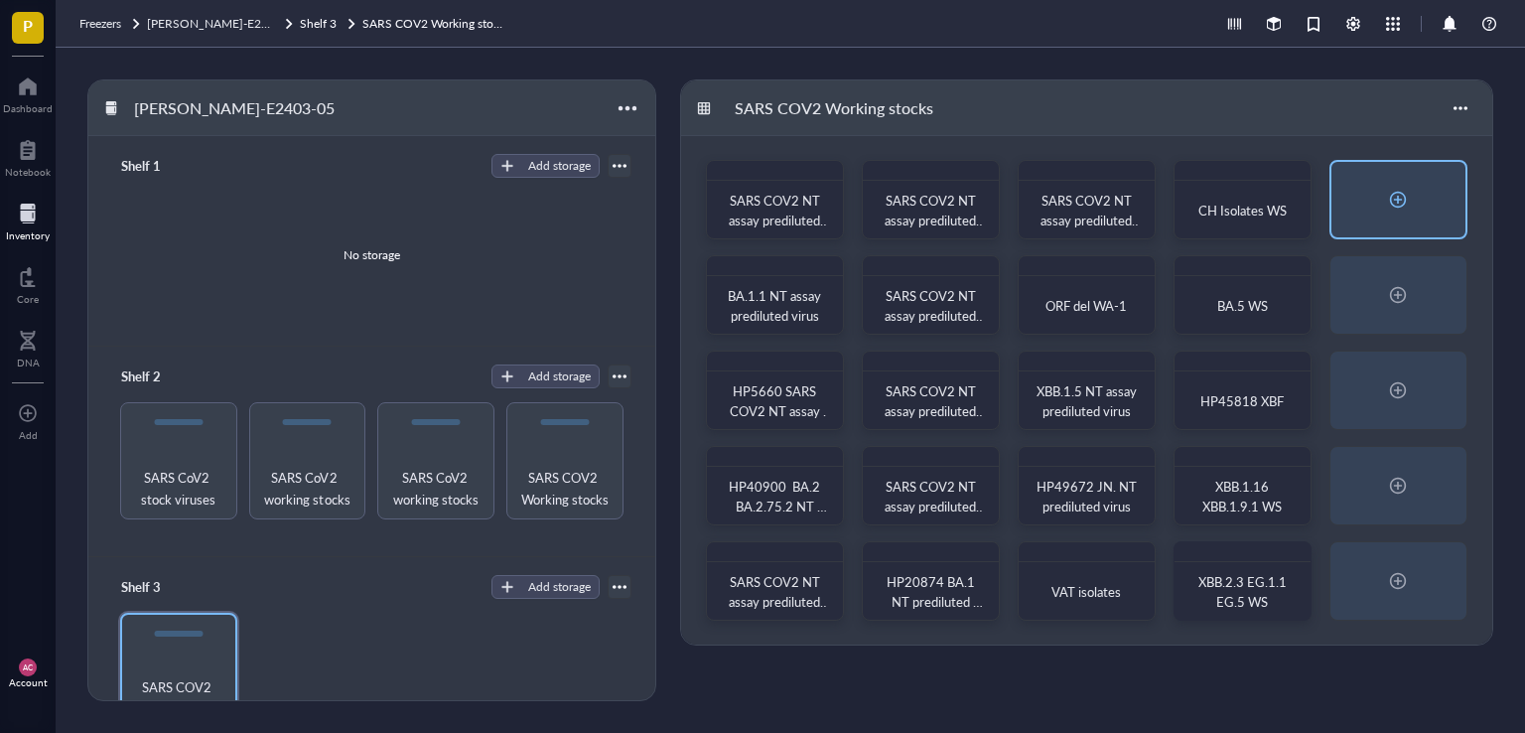
click at [1405, 201] on div at bounding box center [1398, 200] width 32 height 32
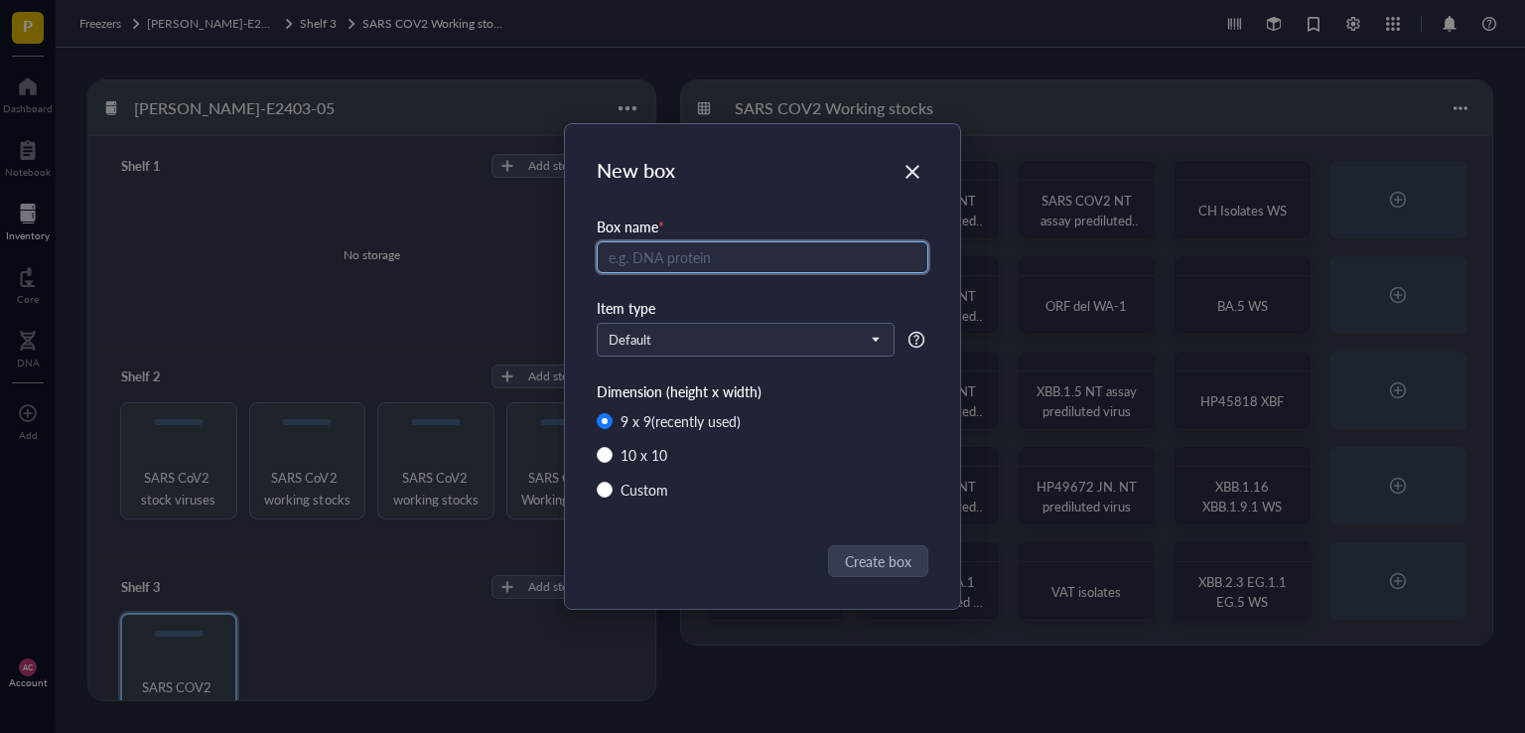
click at [763, 267] on input "text" at bounding box center [763, 257] width 332 height 32
paste input "SARS COV2 NT assay prediluted virus"
drag, startPoint x: 688, startPoint y: 257, endPoint x: 858, endPoint y: 263, distance: 169.8
click at [858, 263] on input "SARS COV2 NT assay prediluted virus" at bounding box center [763, 257] width 332 height 32
type input "SARS COV2 WS"
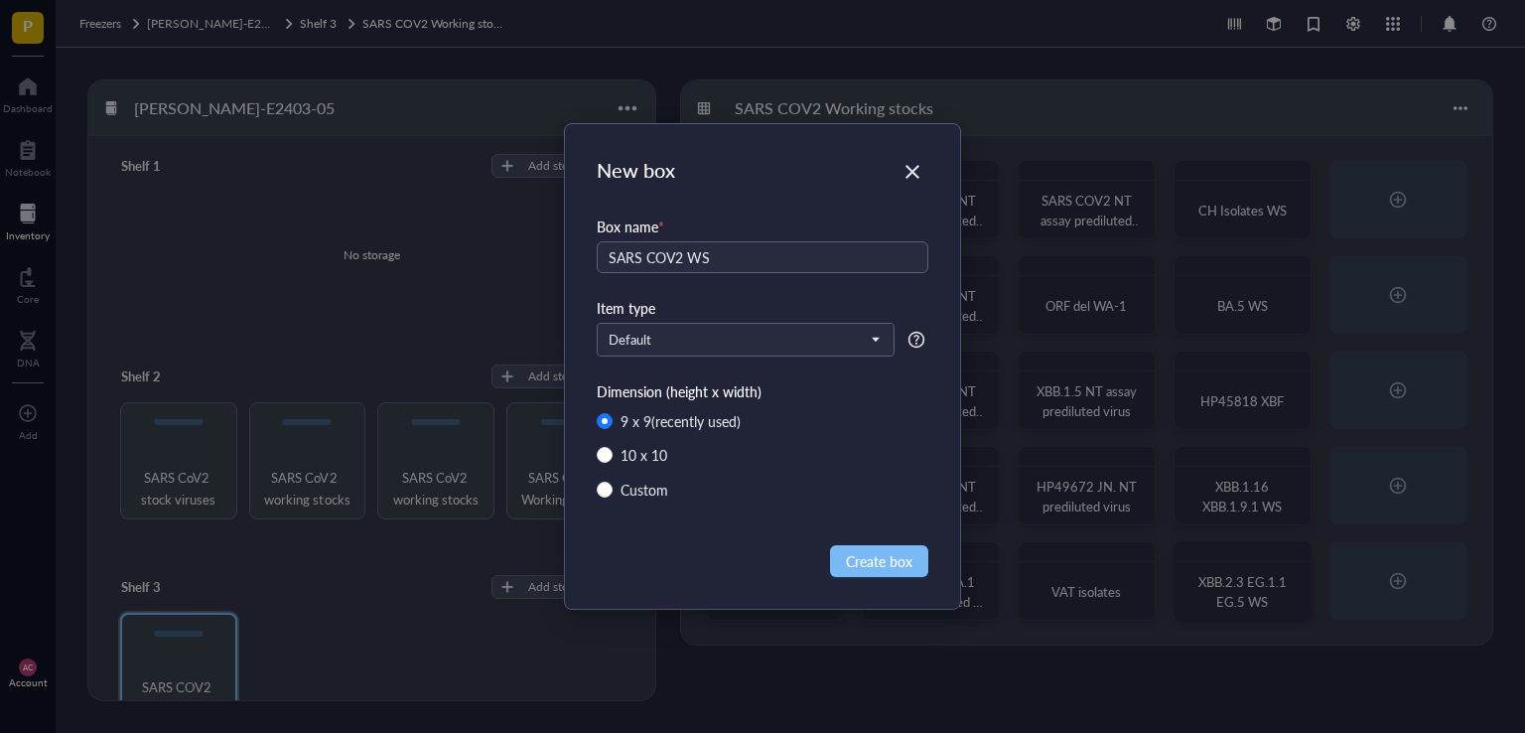
click at [877, 558] on span "Create box" at bounding box center [879, 561] width 67 height 22
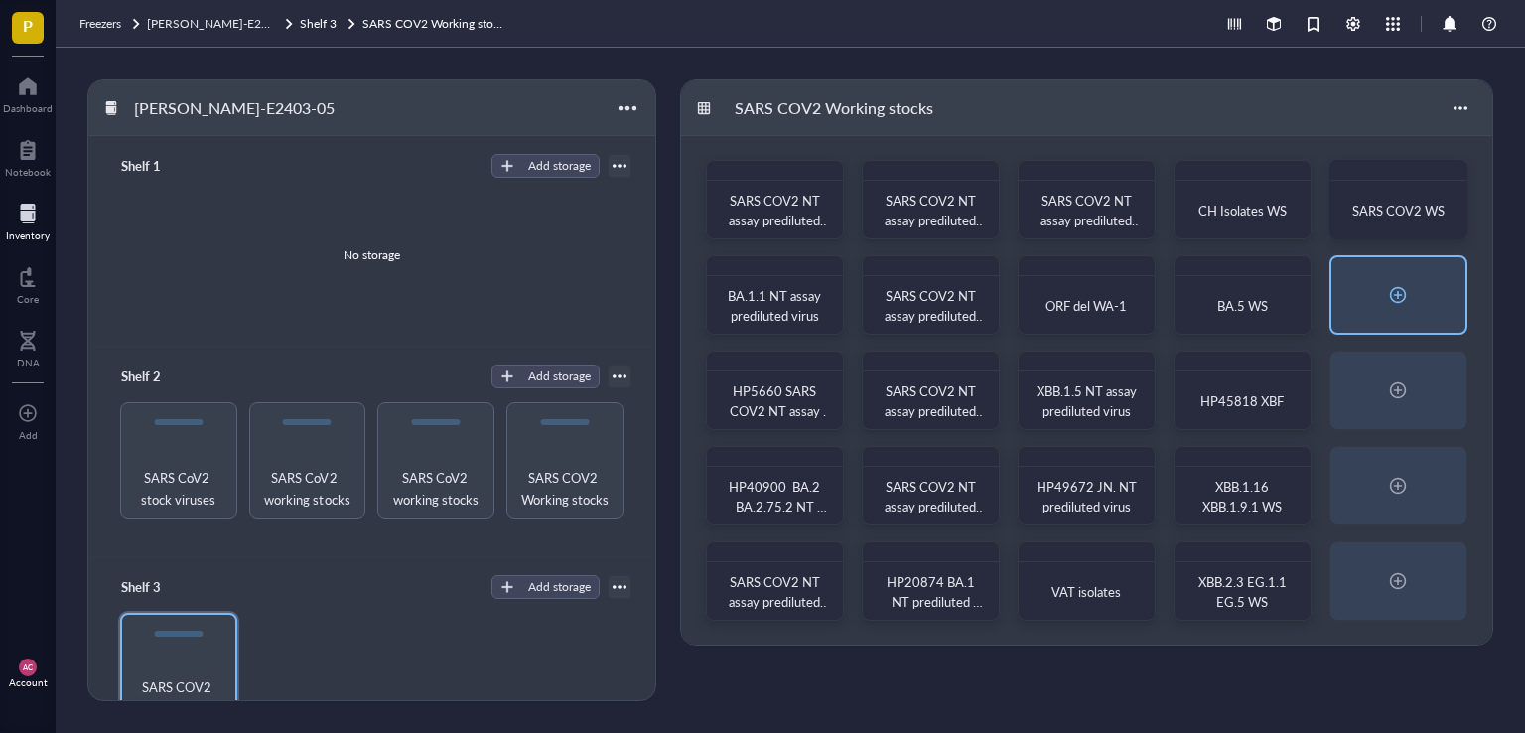
click at [1392, 300] on div at bounding box center [1398, 295] width 32 height 32
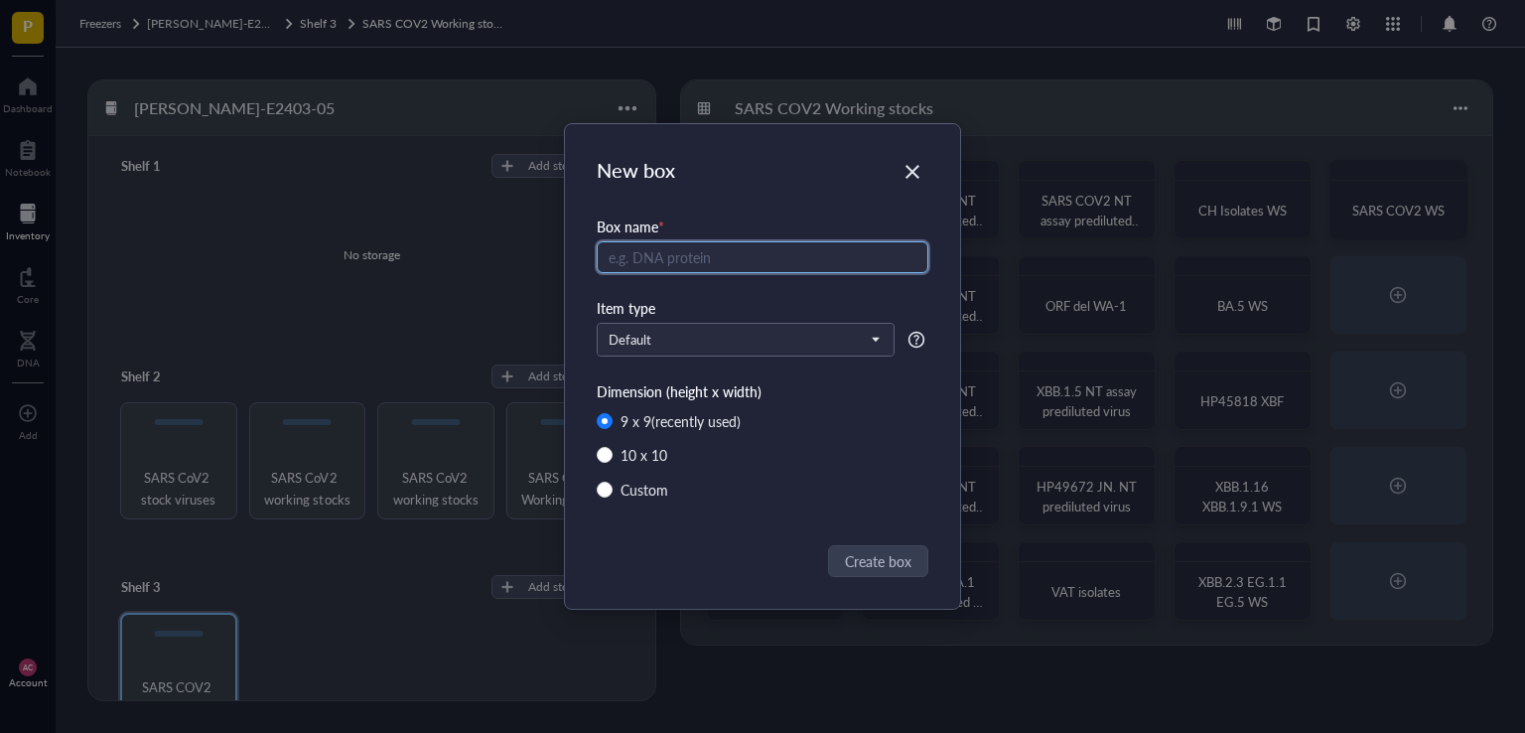
click at [719, 260] on input "text" at bounding box center [763, 257] width 332 height 32
paste input "SARS COV2 NT assay prediluted virus"
drag, startPoint x: 688, startPoint y: 257, endPoint x: 901, endPoint y: 269, distance: 213.7
click at [901, 269] on input "SARS COV2 NT assay prediluted virus" at bounding box center [763, 257] width 332 height 32
type input "SARS COV2 WS"
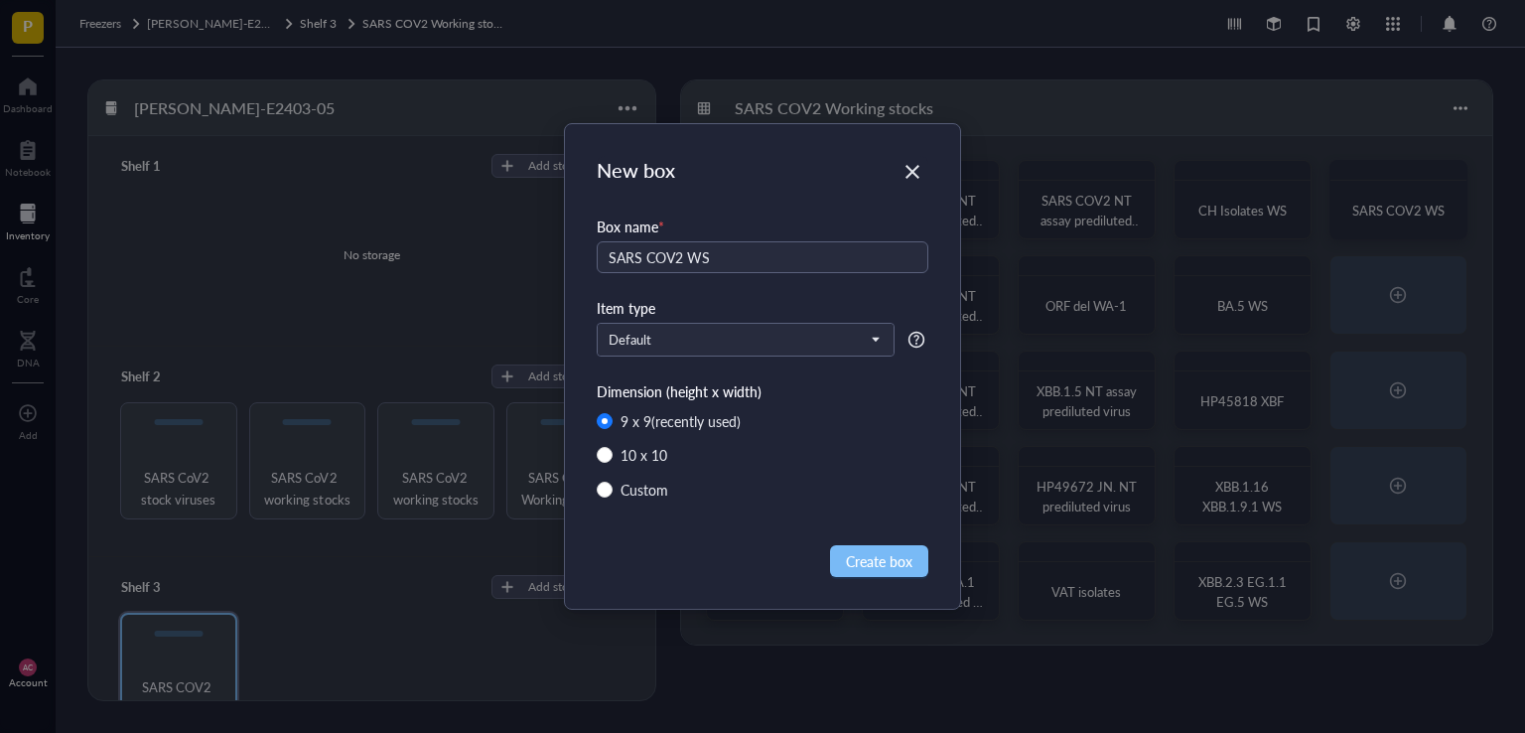
click at [862, 563] on span "Create box" at bounding box center [879, 561] width 67 height 22
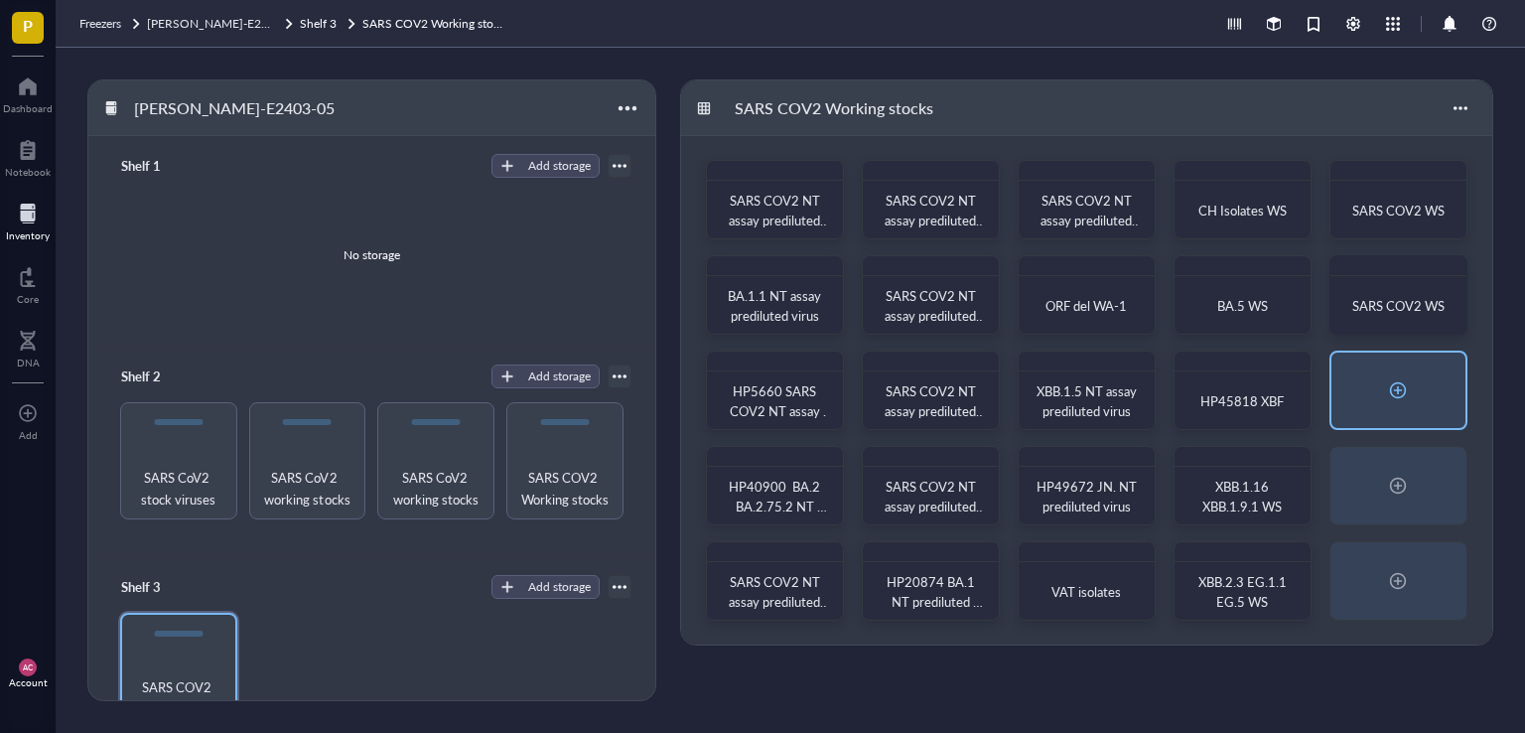
click at [1409, 395] on div at bounding box center [1398, 390] width 32 height 32
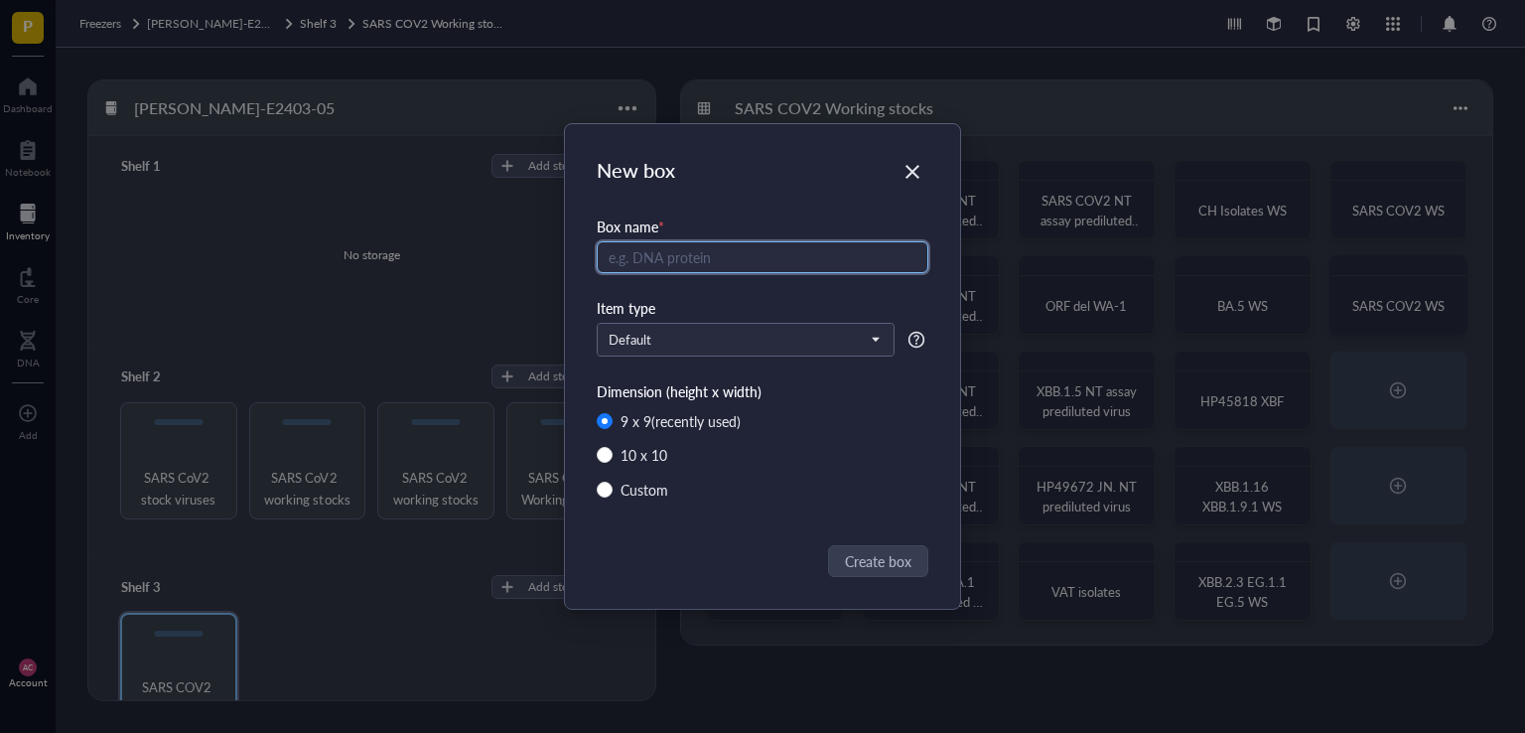
click at [700, 263] on input "text" at bounding box center [763, 257] width 332 height 32
click at [621, 259] on input "GHP28891" at bounding box center [763, 257] width 332 height 32
click at [732, 255] on input "HP28891" at bounding box center [763, 257] width 332 height 32
type input "HP28891 WS"
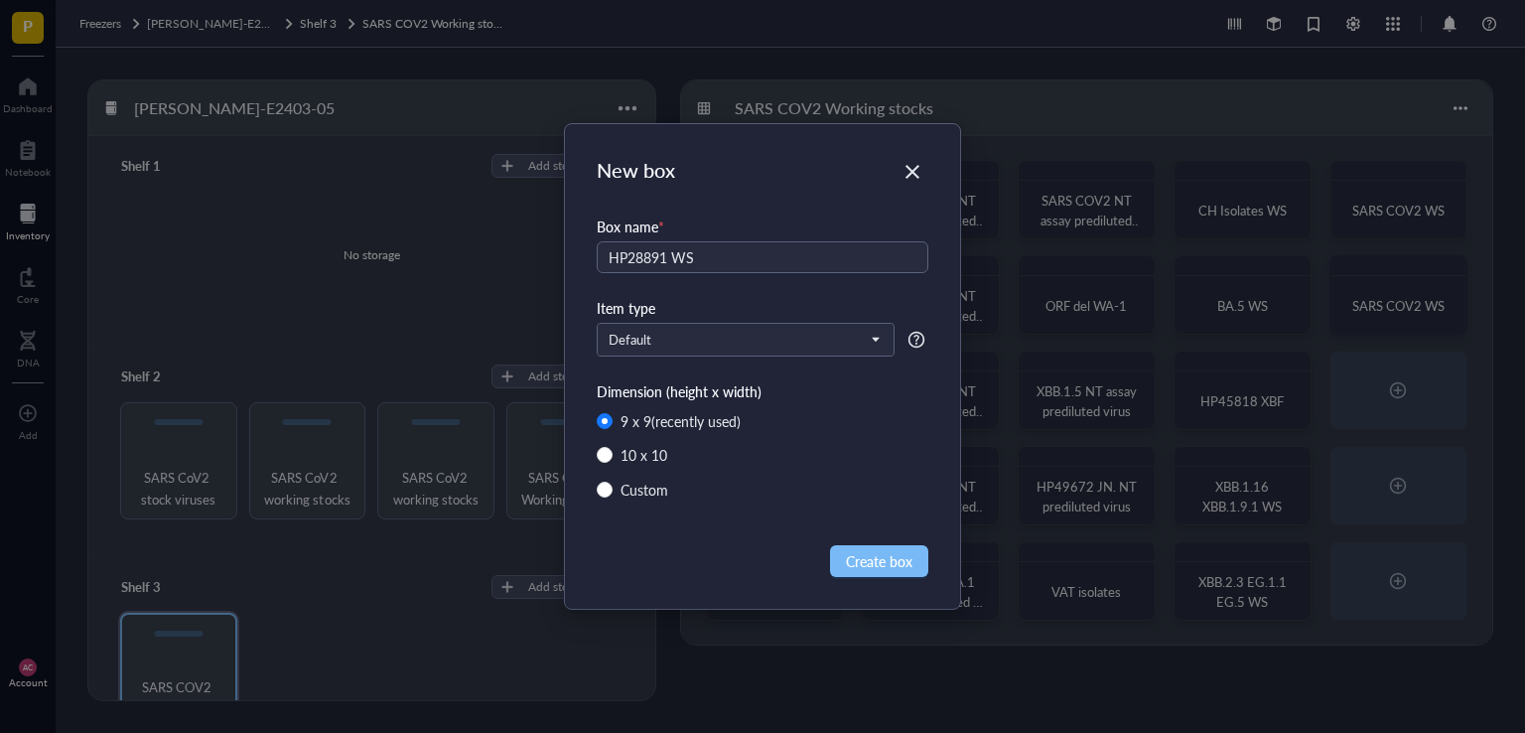
click at [866, 554] on span "Create box" at bounding box center [879, 561] width 67 height 22
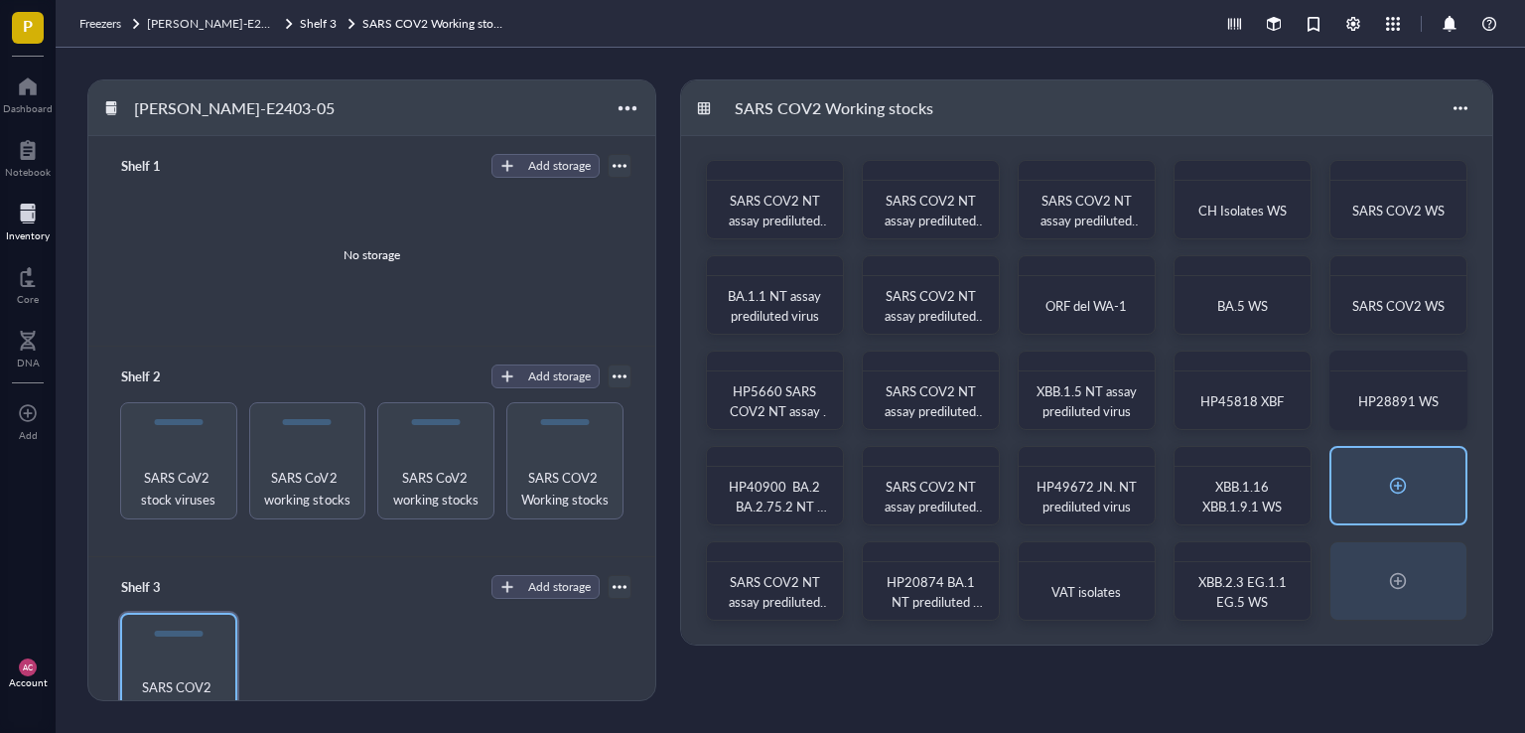
click at [1392, 475] on div at bounding box center [1398, 485] width 32 height 32
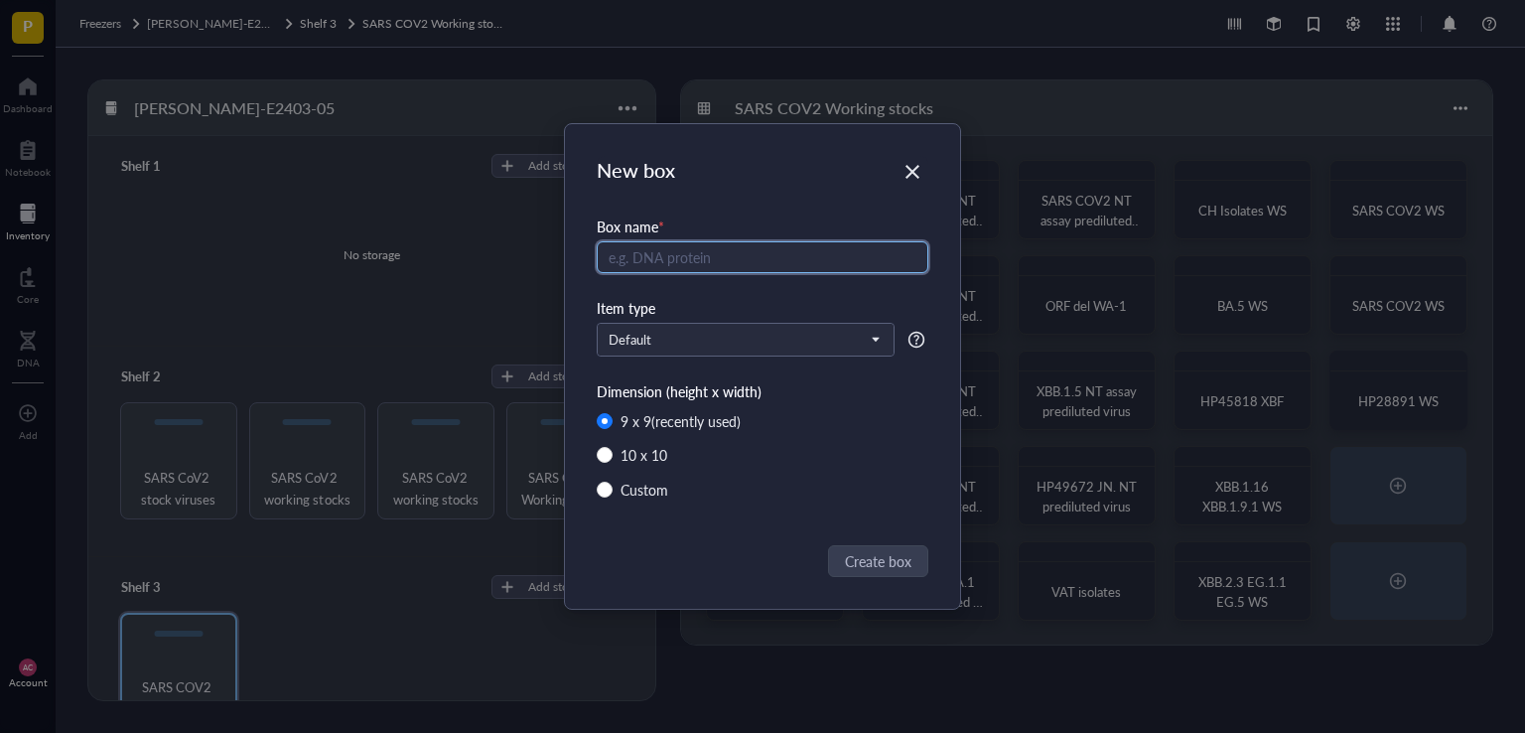
click at [685, 262] on input "text" at bounding box center [763, 257] width 332 height 32
type input "BA.4.6 WS"
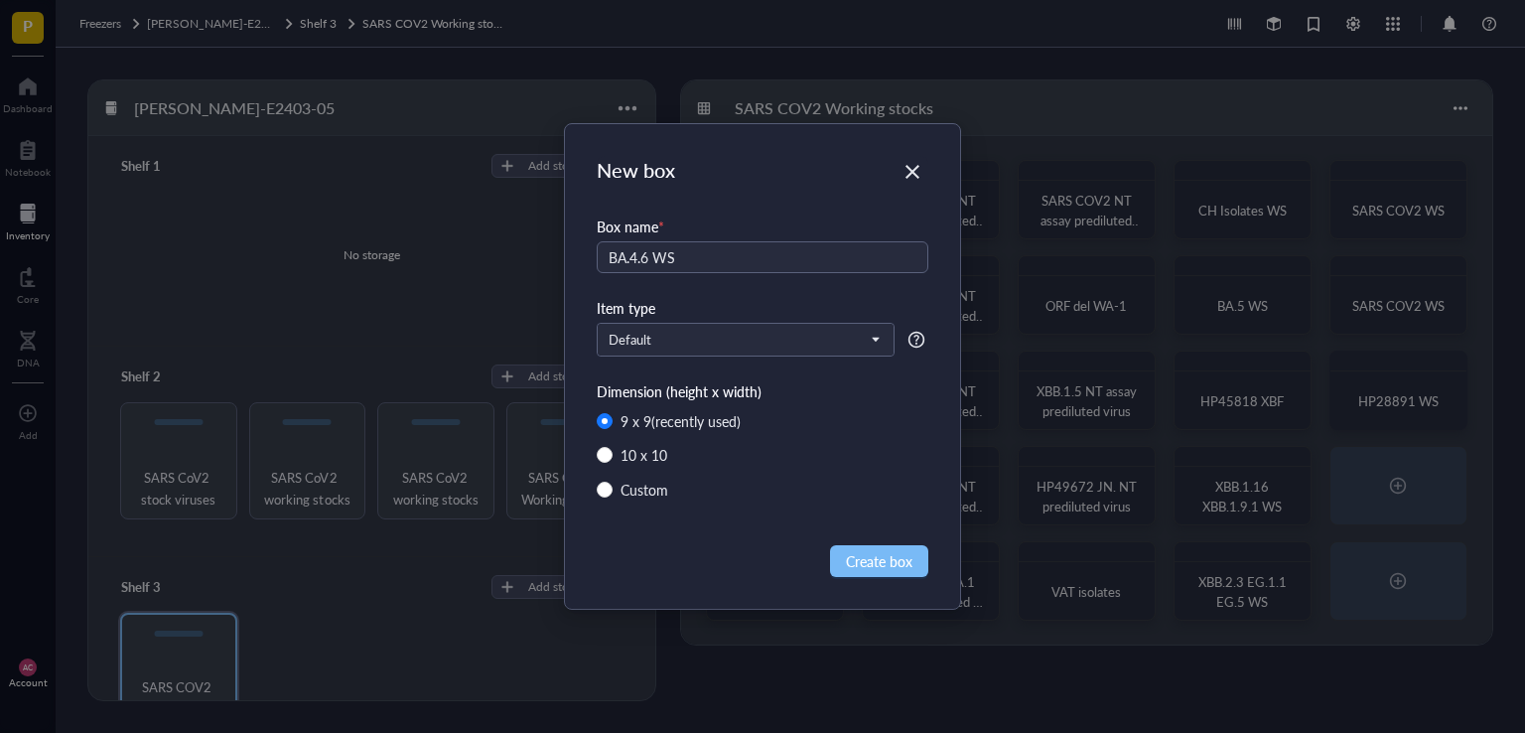
click at [867, 547] on button "Create box" at bounding box center [879, 561] width 98 height 32
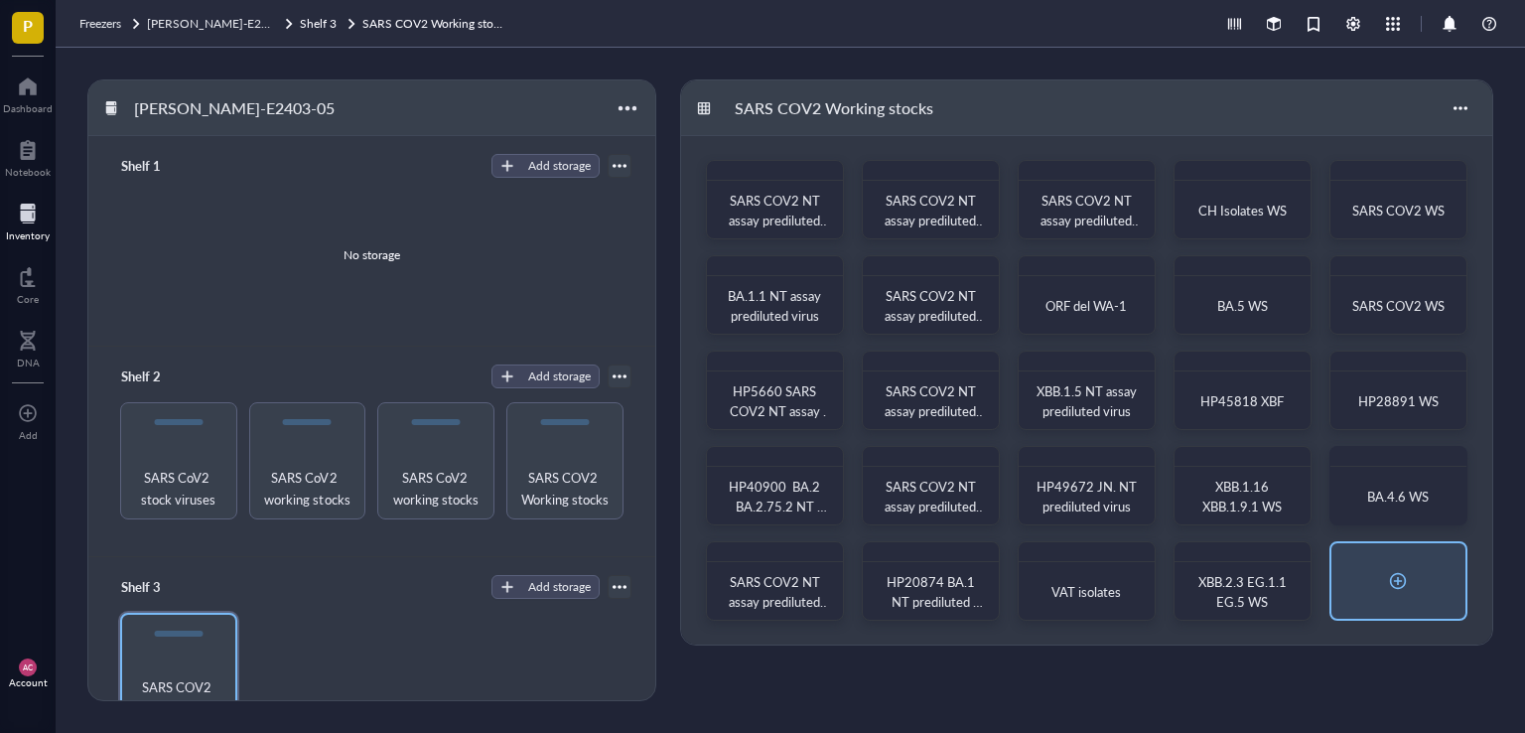
click at [1402, 578] on div at bounding box center [1398, 581] width 32 height 32
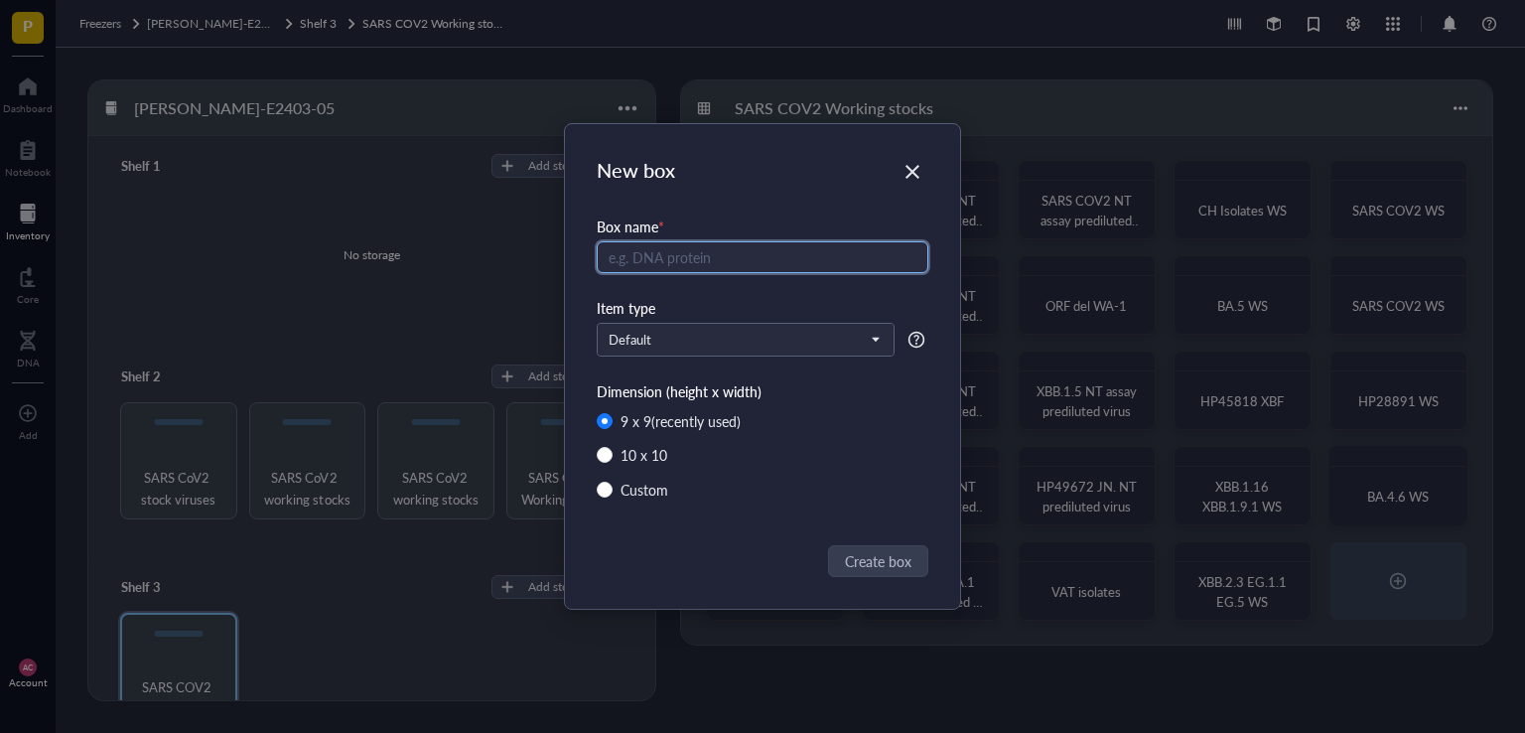
click at [699, 259] on input "text" at bounding box center [763, 257] width 332 height 32
type input "BA.4 WS"
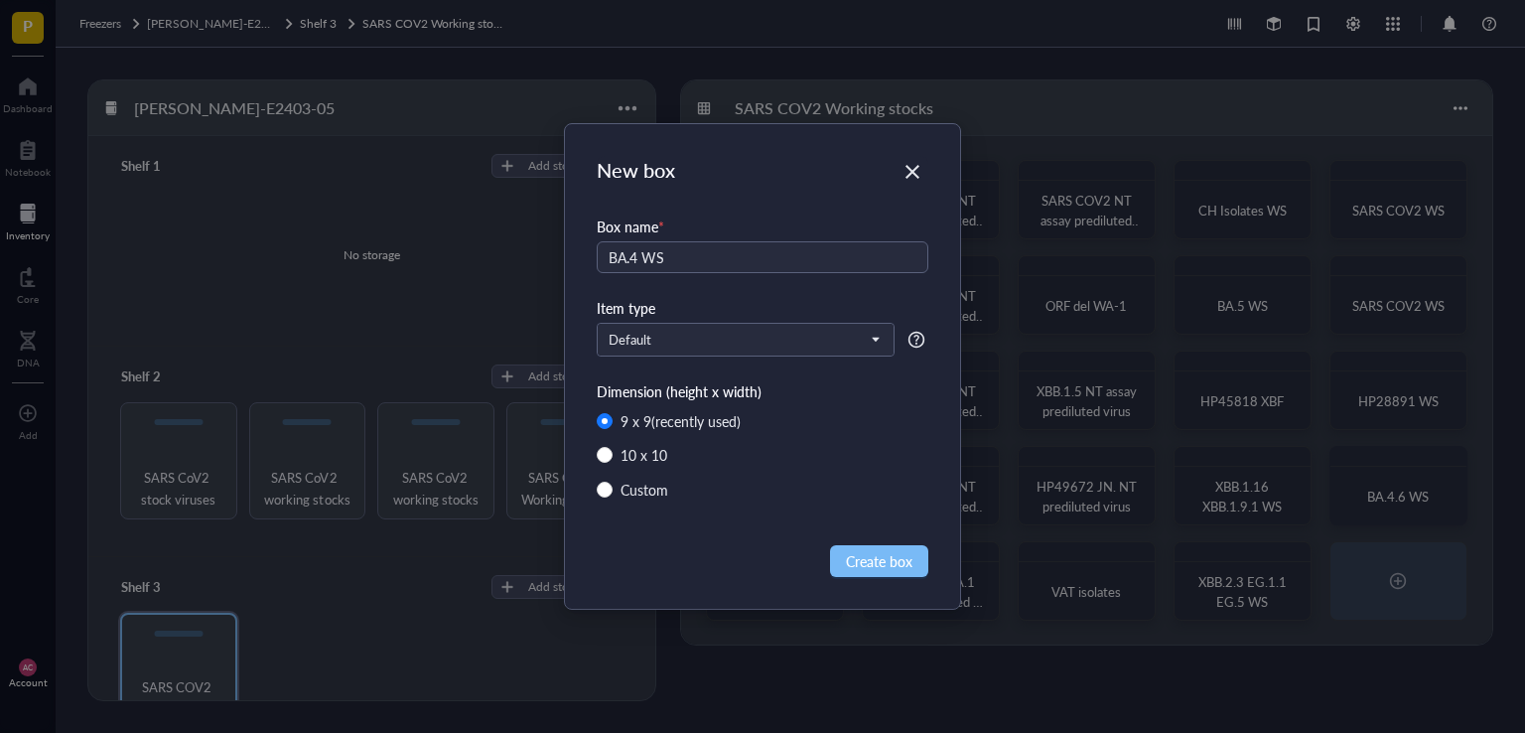
click at [903, 556] on span "Create box" at bounding box center [879, 561] width 67 height 22
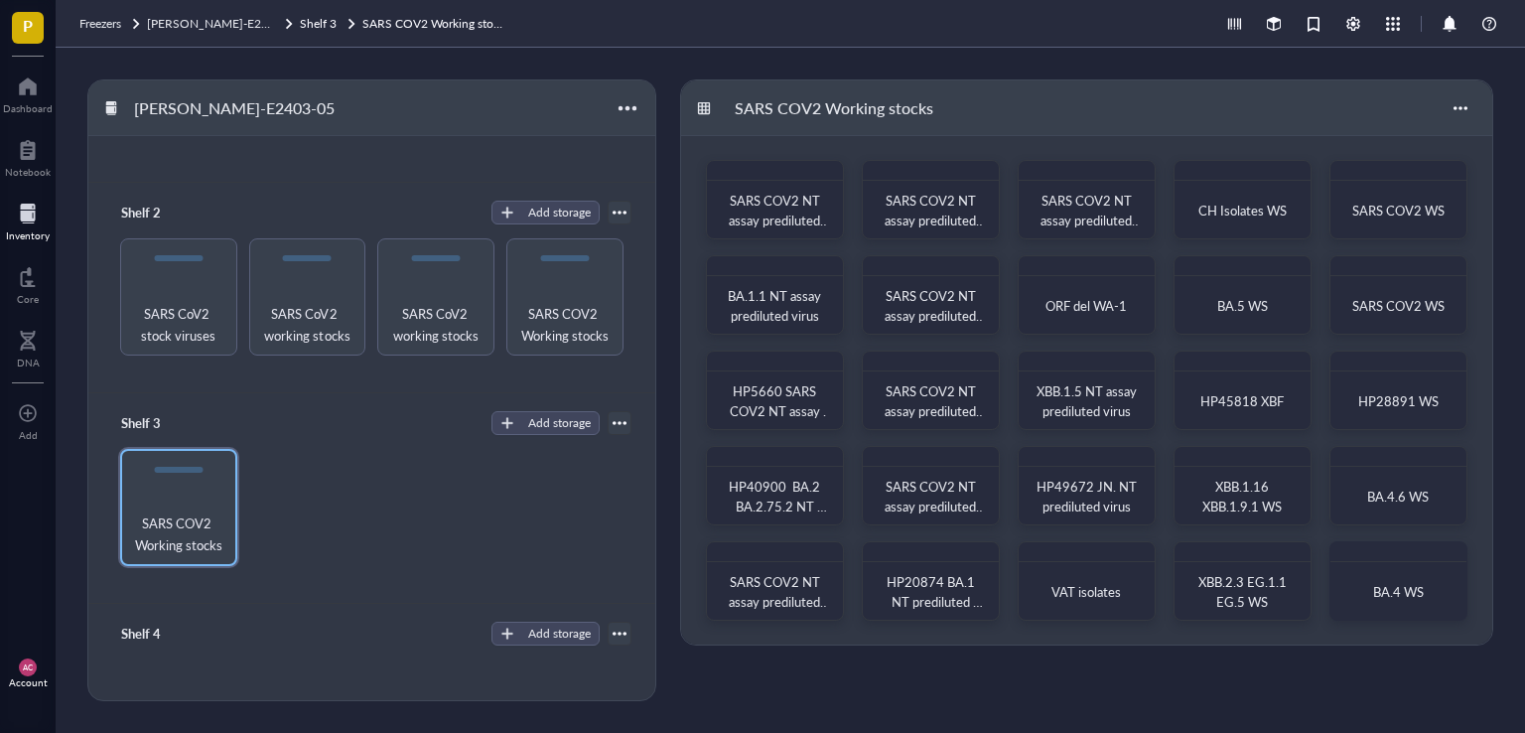
scroll to position [199, 0]
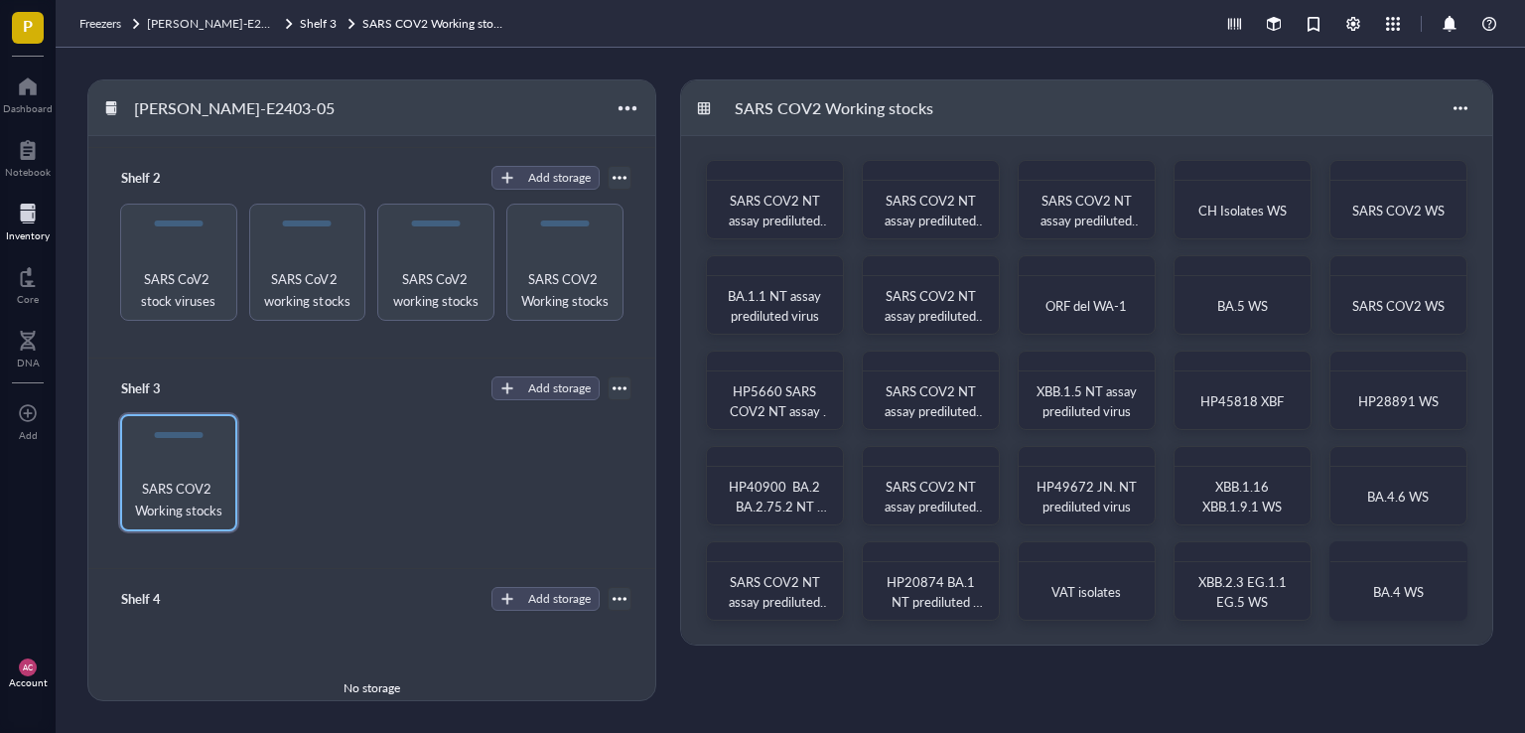
click at [400, 513] on div "SARS COV2 Working stocks" at bounding box center [371, 472] width 519 height 117
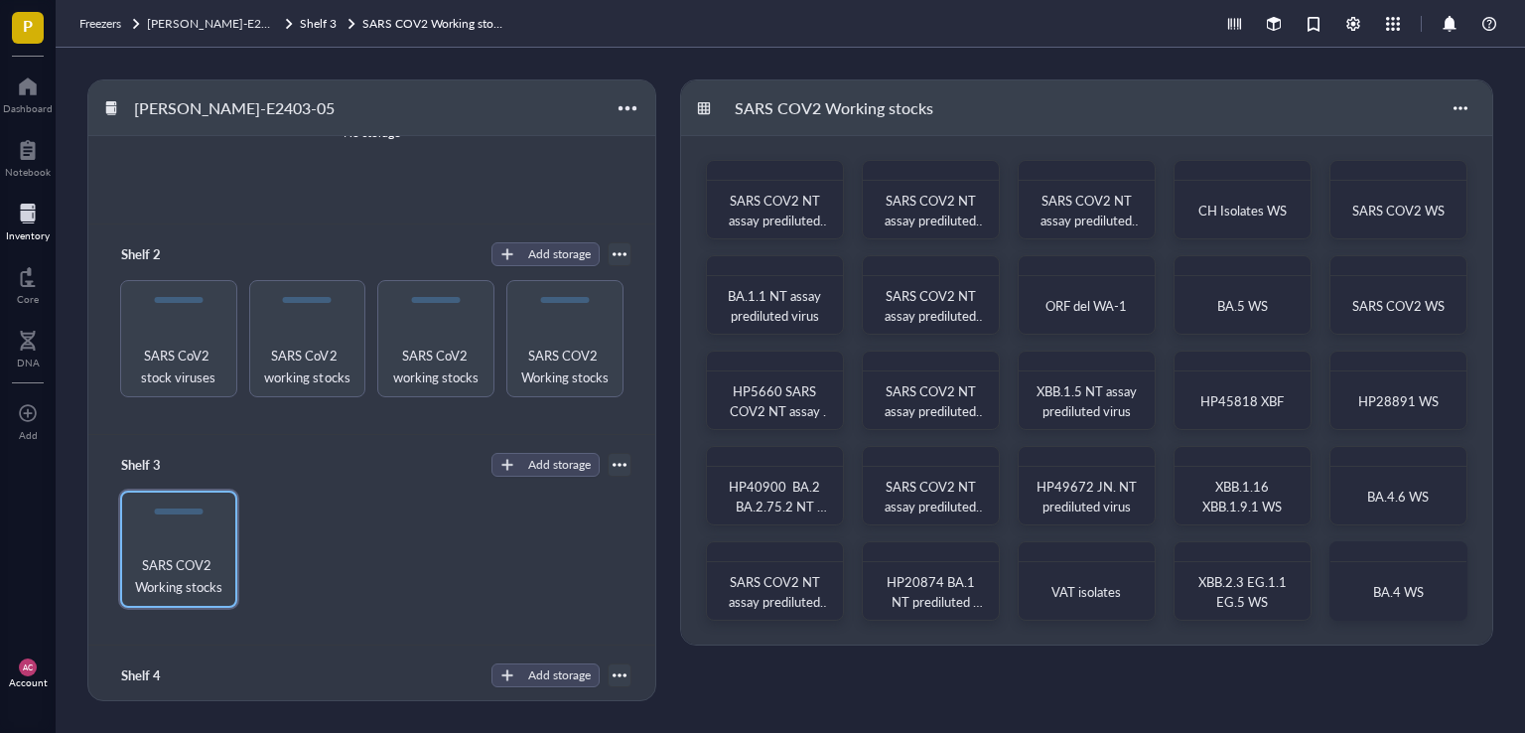
scroll to position [0, 0]
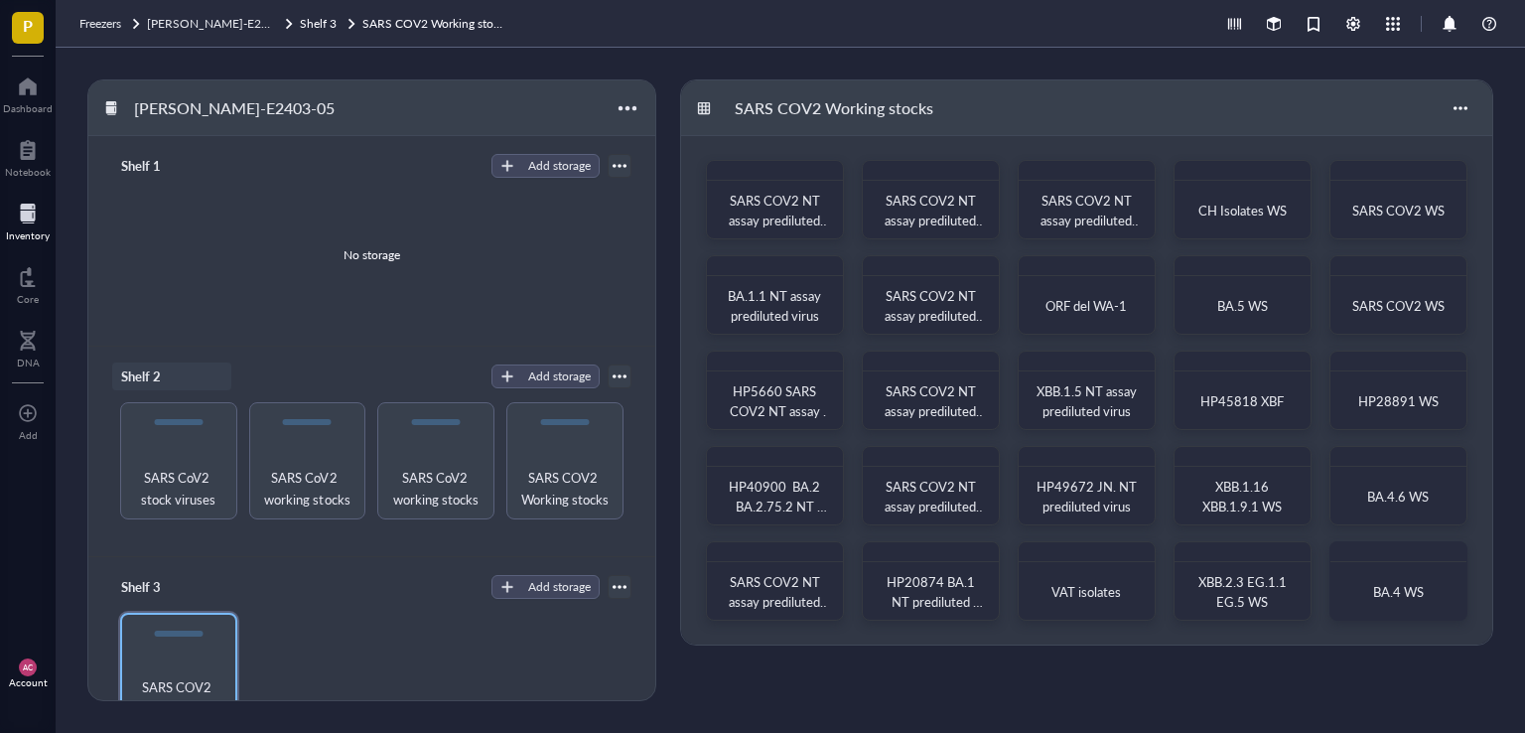
click at [147, 378] on div "Shelf 2" at bounding box center [171, 376] width 119 height 28
type input "Shelf 3"
click at [357, 640] on div "SARS COV2 Working stocks" at bounding box center [371, 670] width 519 height 117
click at [163, 584] on div "Shelf 3" at bounding box center [171, 587] width 119 height 28
click at [163, 584] on input "Shelf 3" at bounding box center [148, 587] width 71 height 26
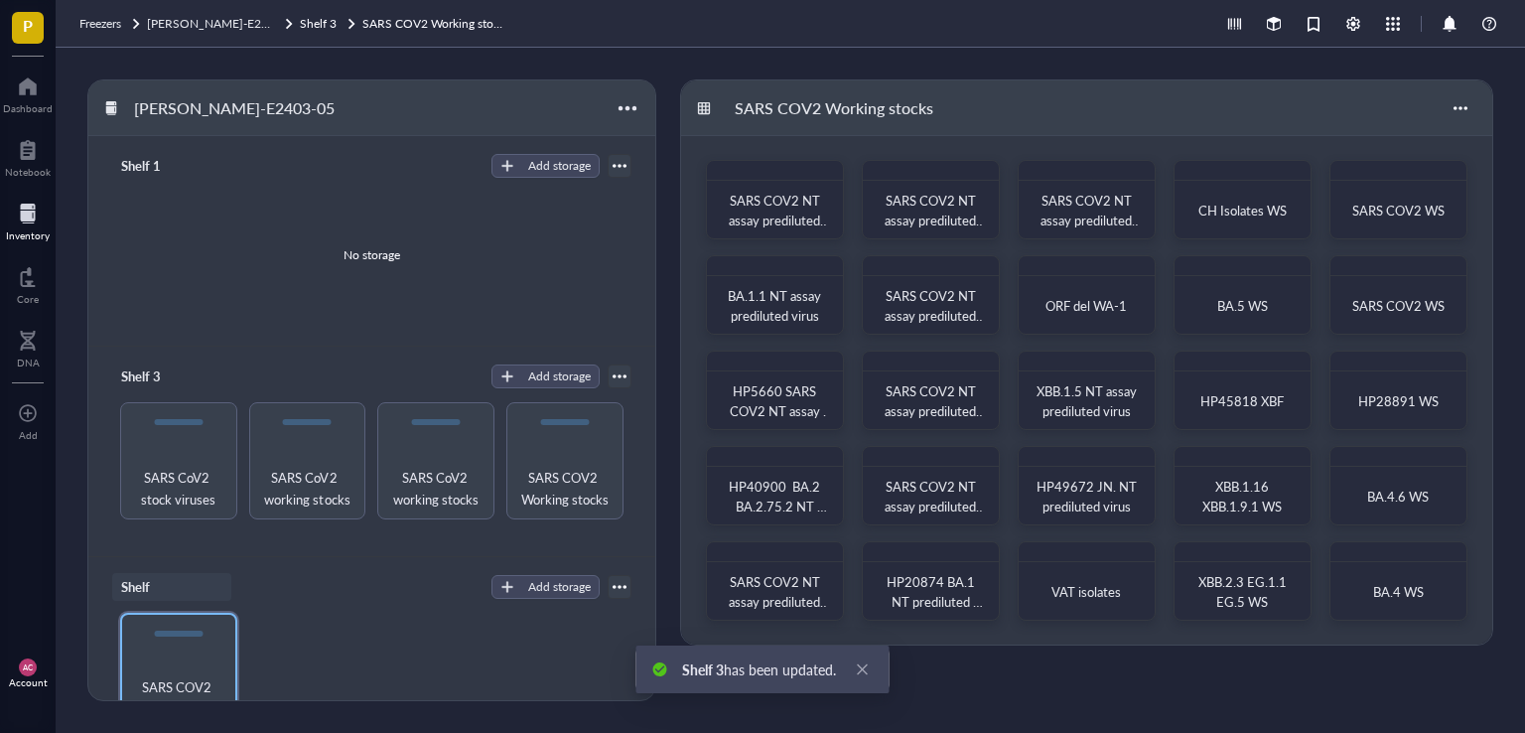
type input "Shelf 2"
click at [421, 629] on div "SARS COV2 Working stocks" at bounding box center [371, 670] width 519 height 117
click at [164, 369] on div "Shelf 3" at bounding box center [171, 376] width 119 height 28
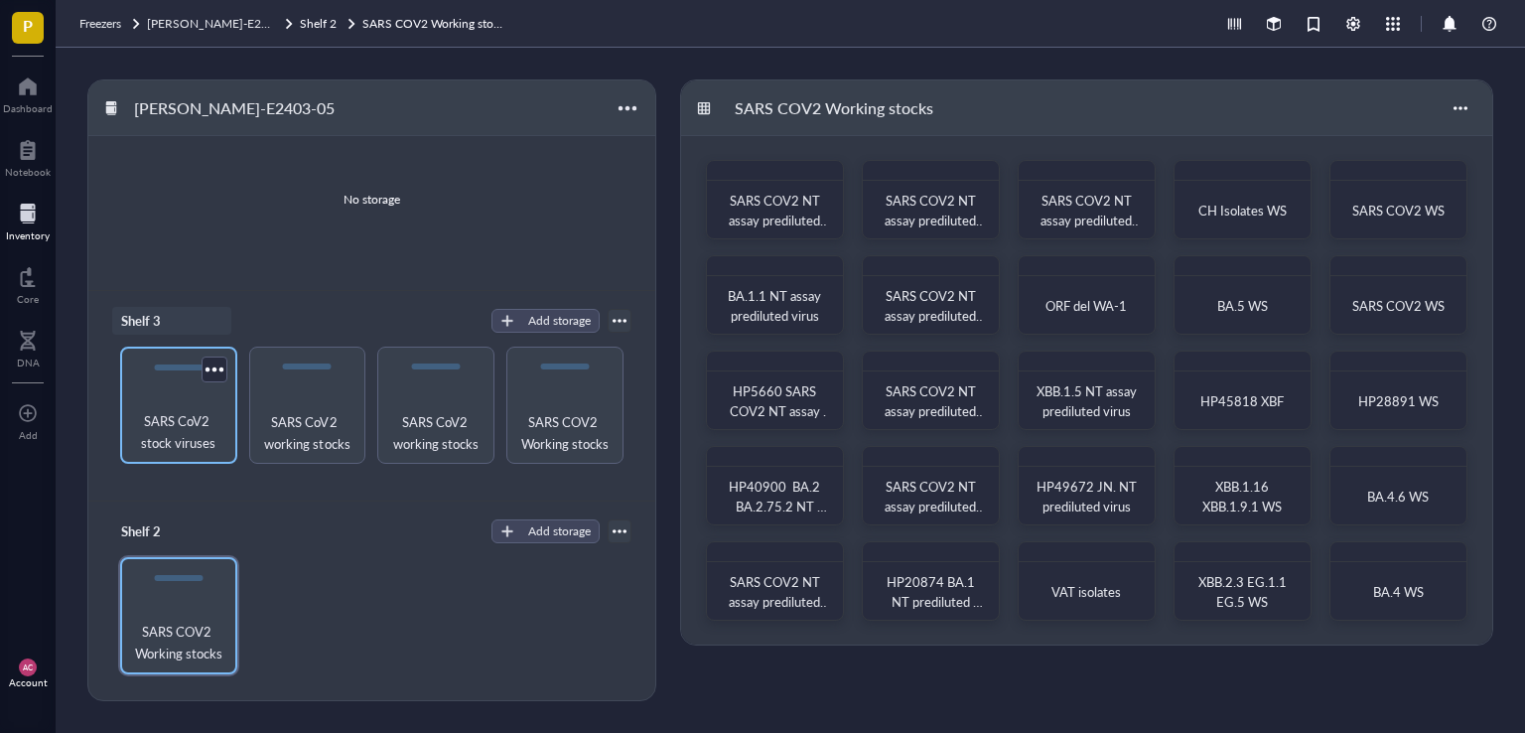
scroll to position [199, 0]
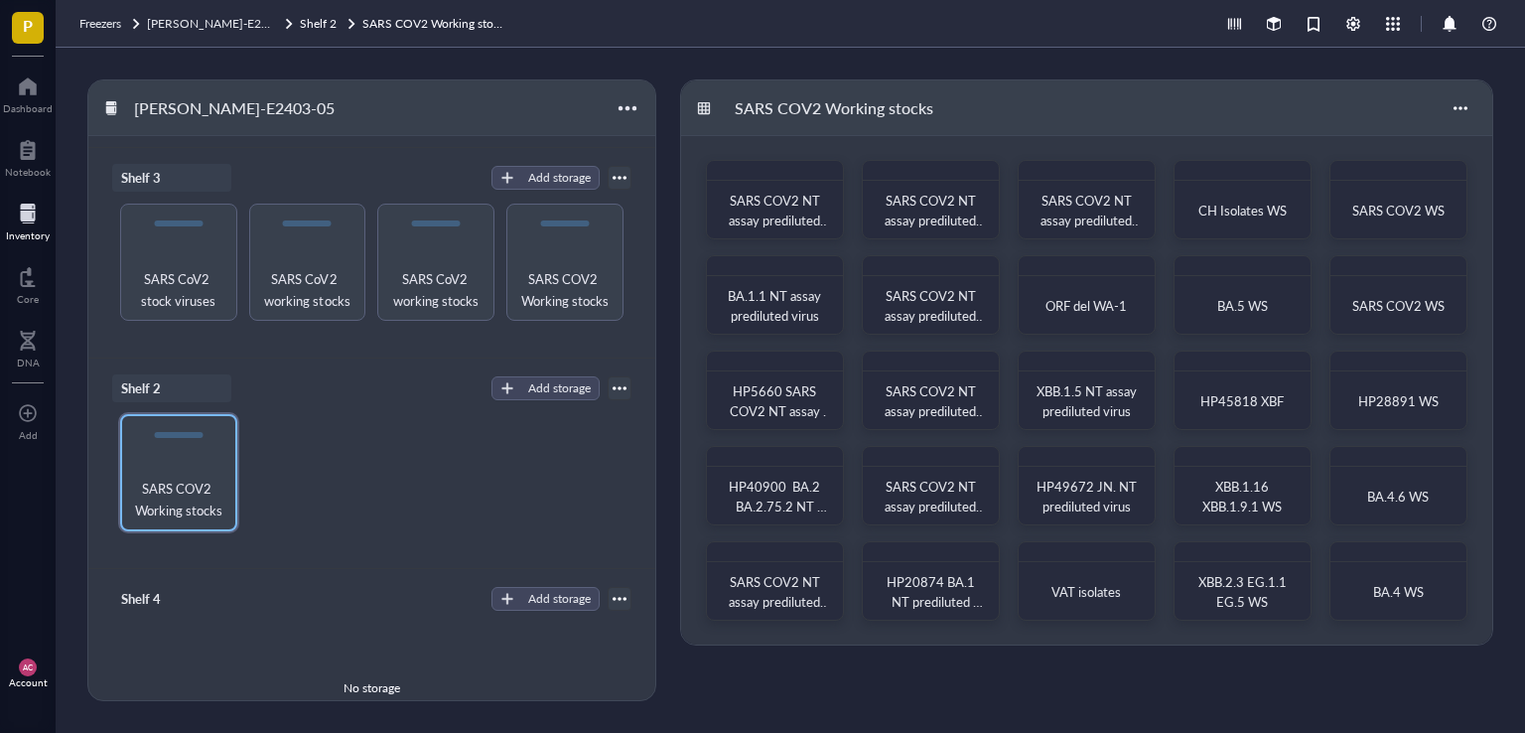
click at [162, 393] on div "Shelf 2" at bounding box center [171, 388] width 119 height 28
type input "Shelf 4"
click at [335, 603] on div "Shelf 4 Add storage" at bounding box center [371, 599] width 519 height 28
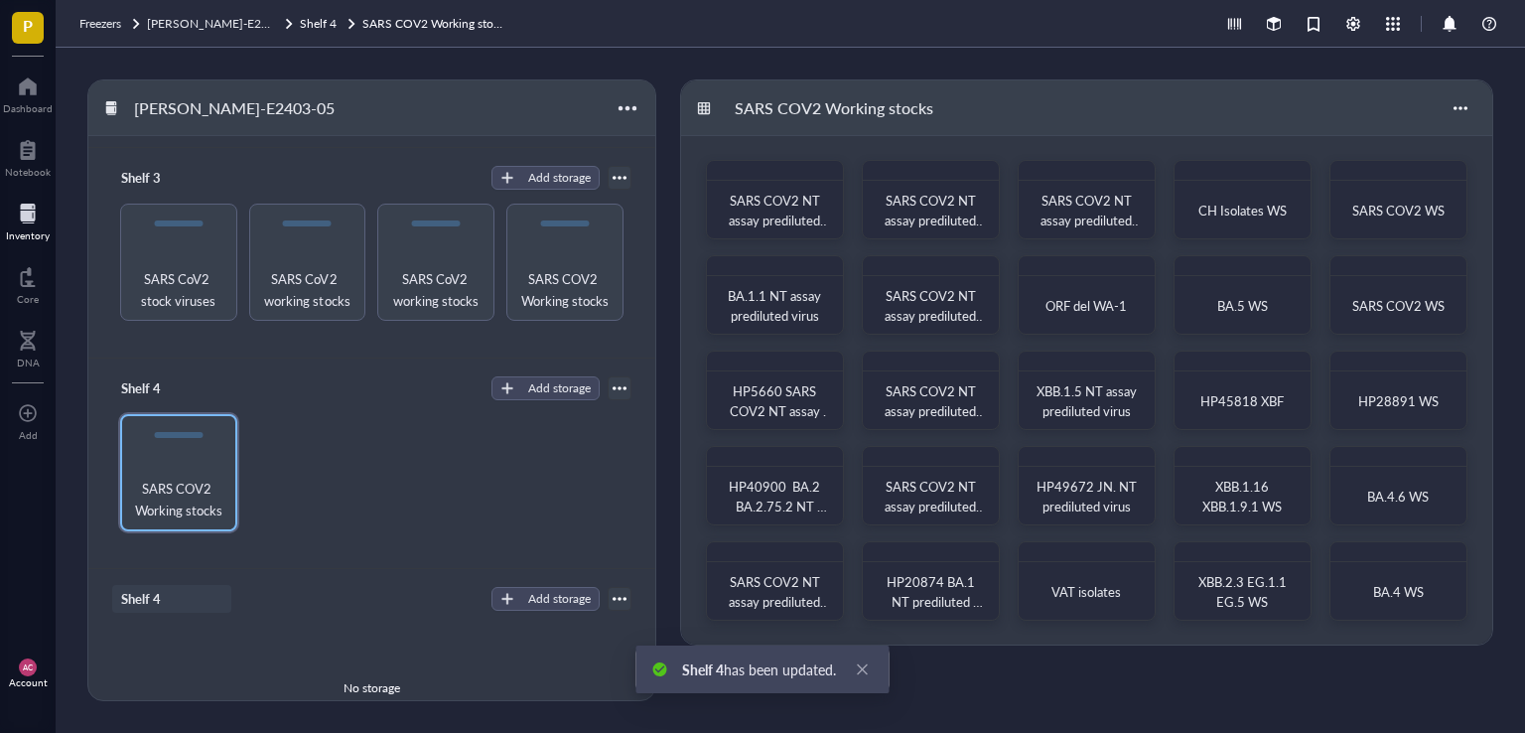
click at [180, 596] on div "Shelf 4" at bounding box center [171, 599] width 119 height 28
type input "Shelf 2"
click at [276, 558] on div "Shelf 4 Add storage SARS COV2 Working stocks" at bounding box center [371, 463] width 567 height 210
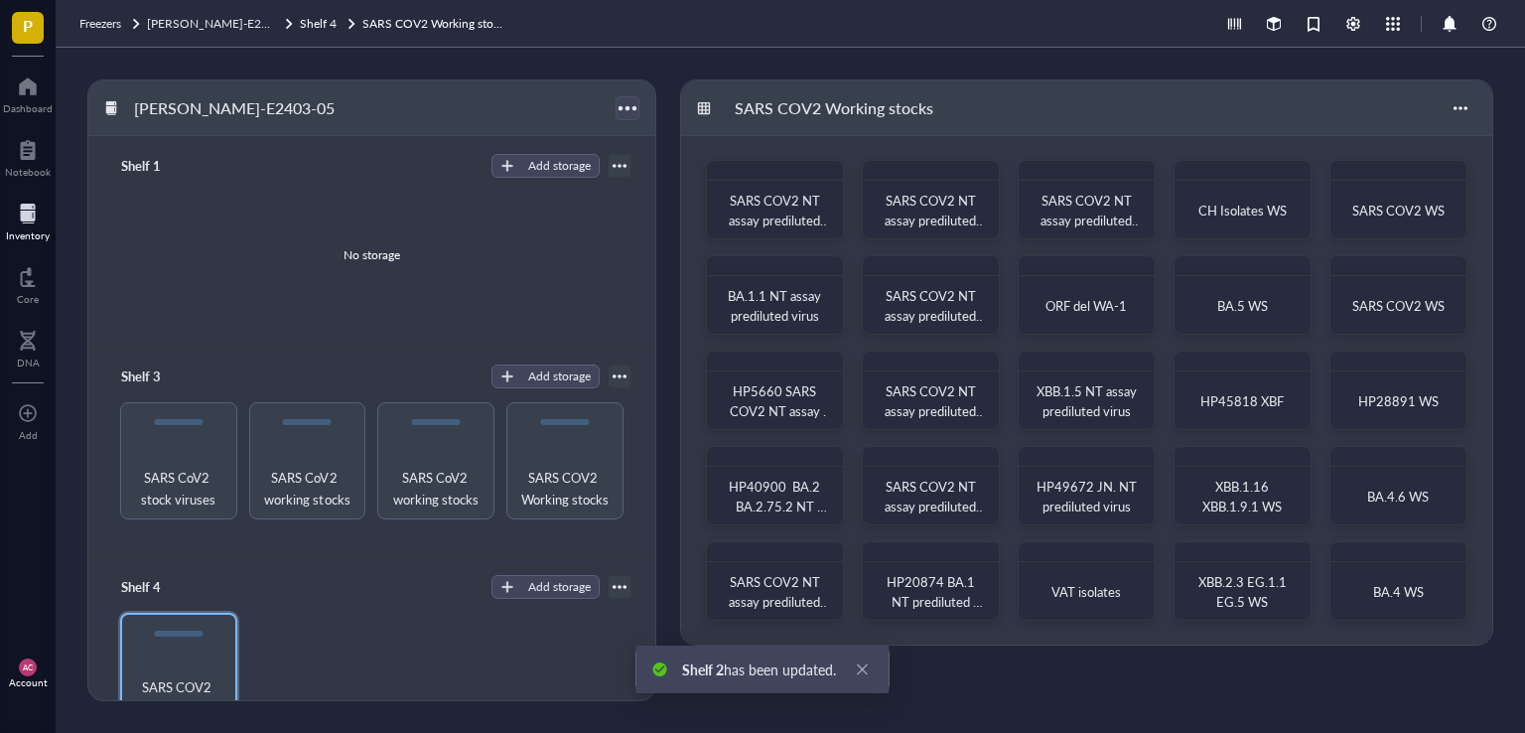
click at [631, 115] on div at bounding box center [626, 107] width 29 height 29
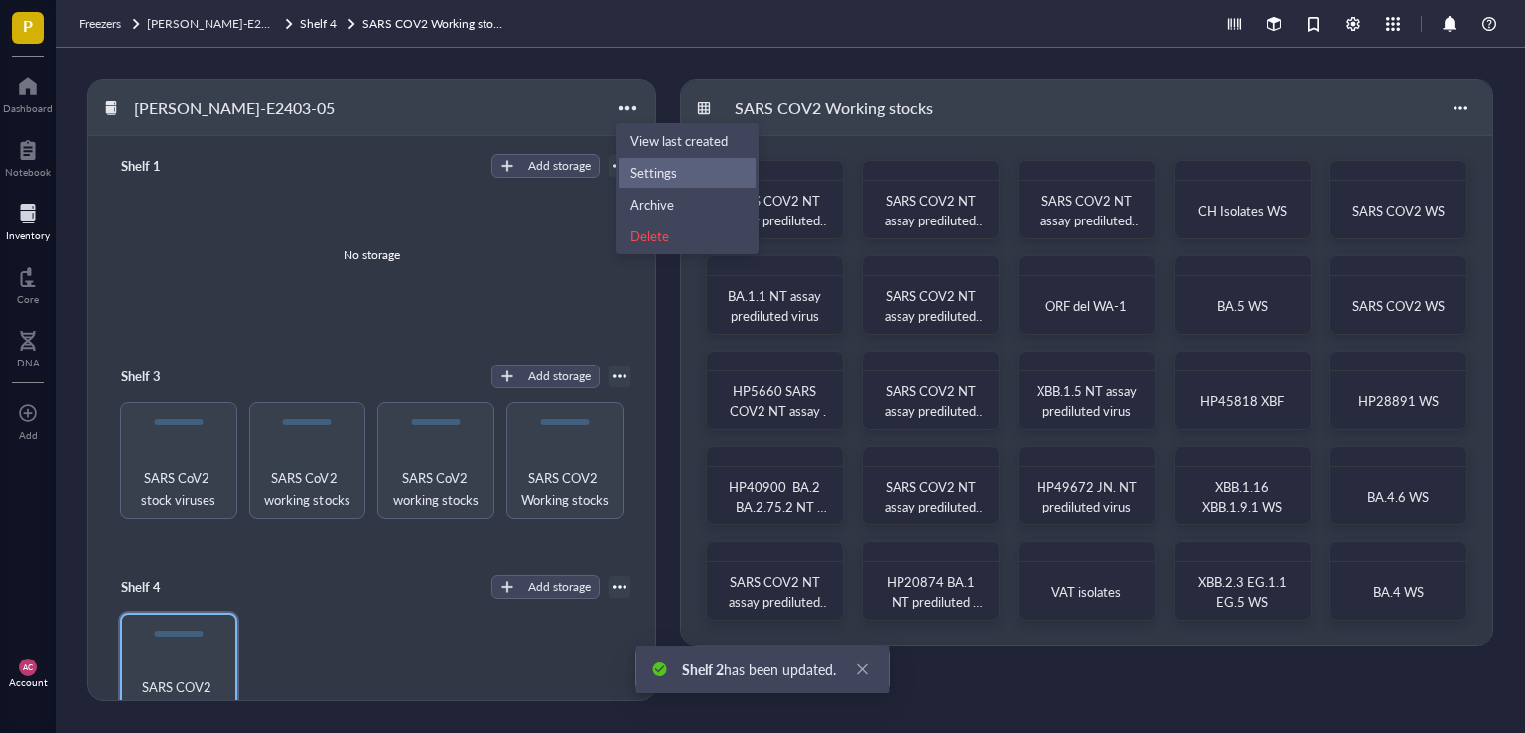
click at [641, 169] on div "Settings" at bounding box center [653, 173] width 47 height 18
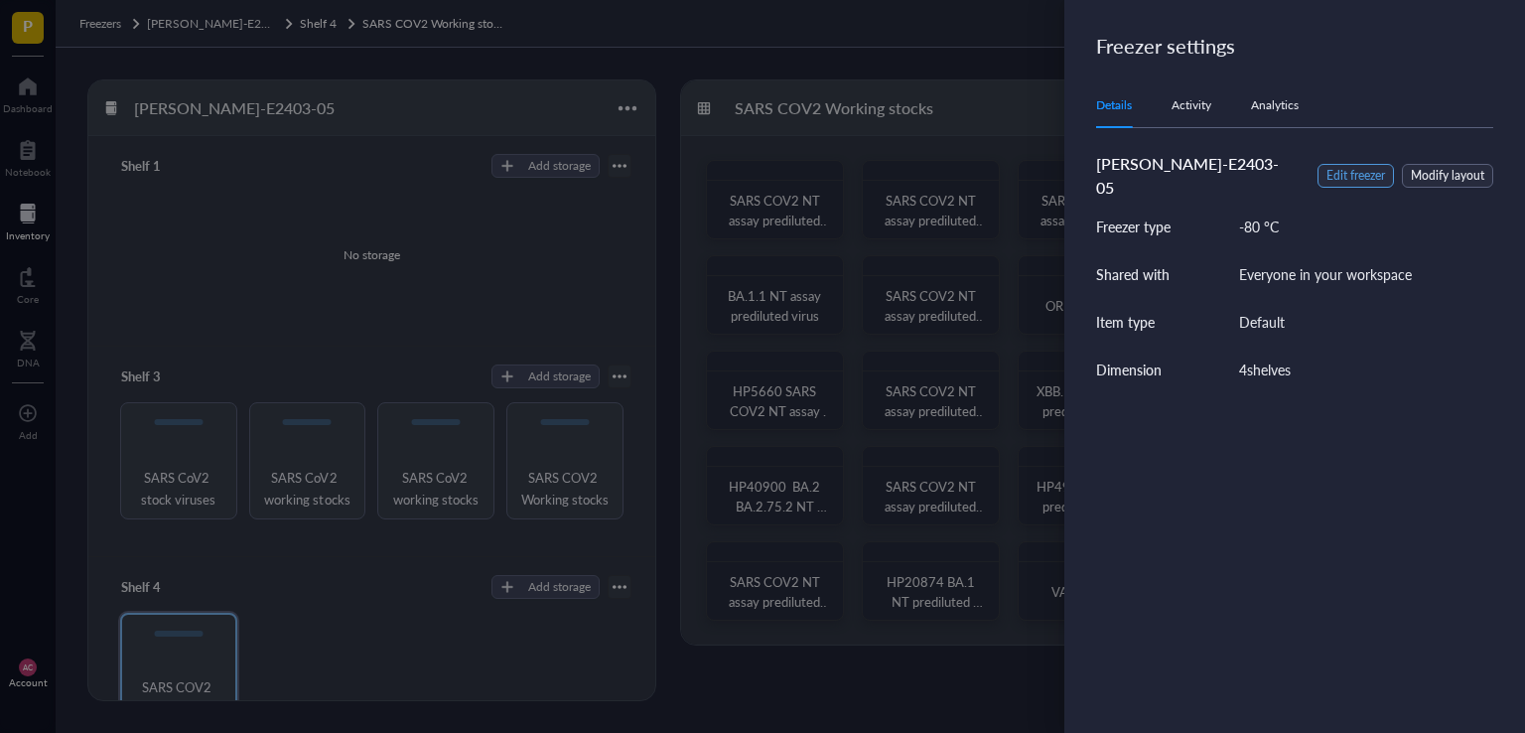
click at [1369, 167] on span "Edit freezer" at bounding box center [1355, 176] width 59 height 19
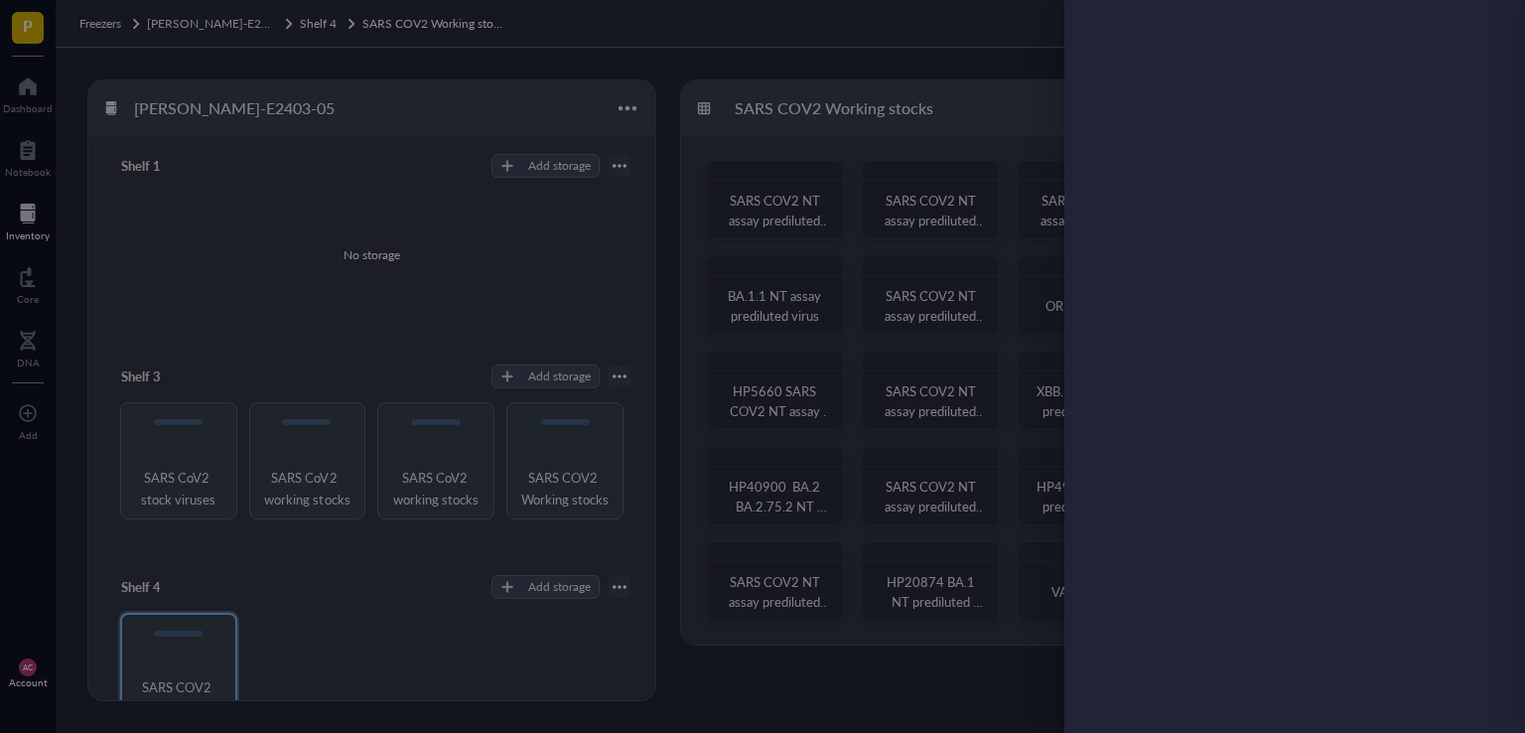
type textarea "E2403 Freezer / TSX70086A"
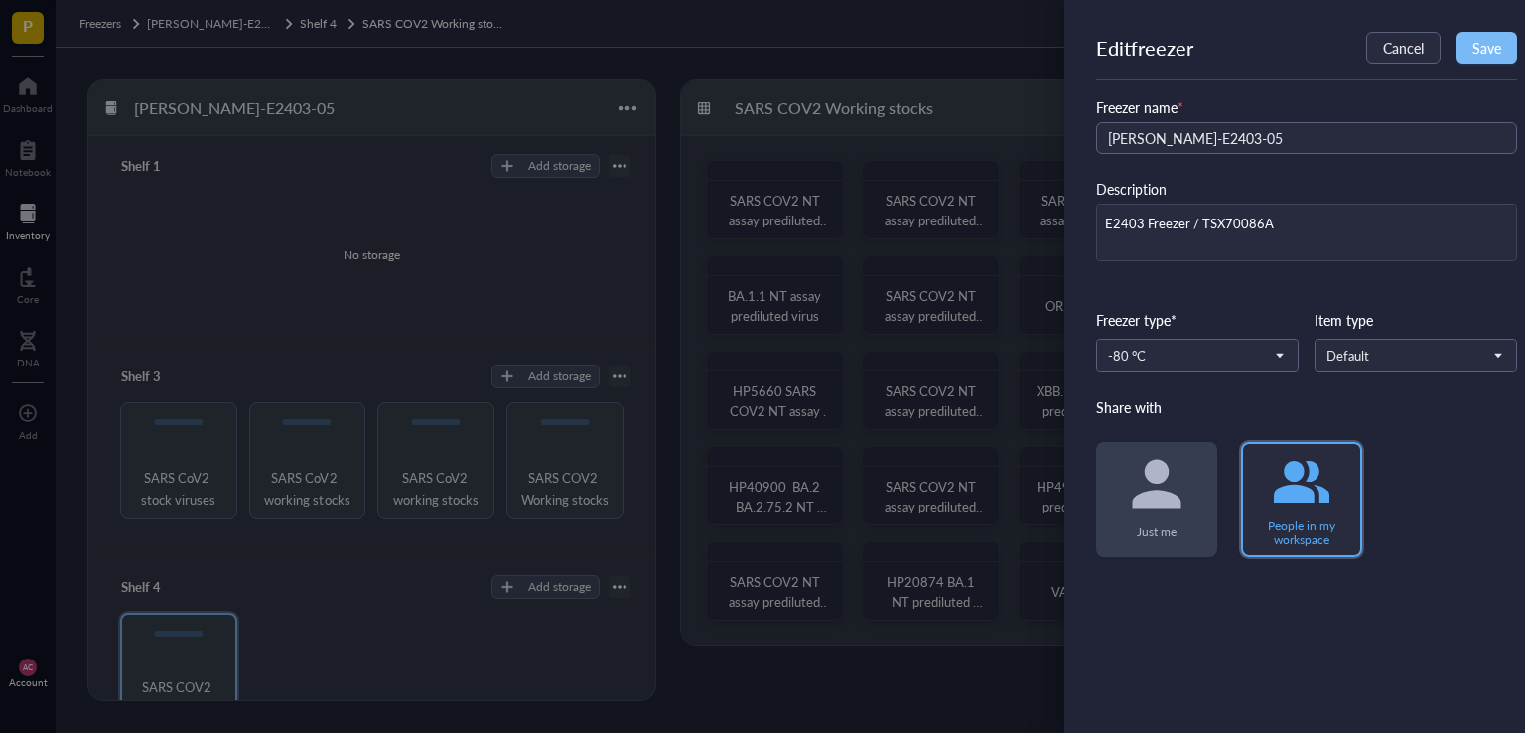
click at [1504, 41] on button "Save" at bounding box center [1486, 48] width 61 height 32
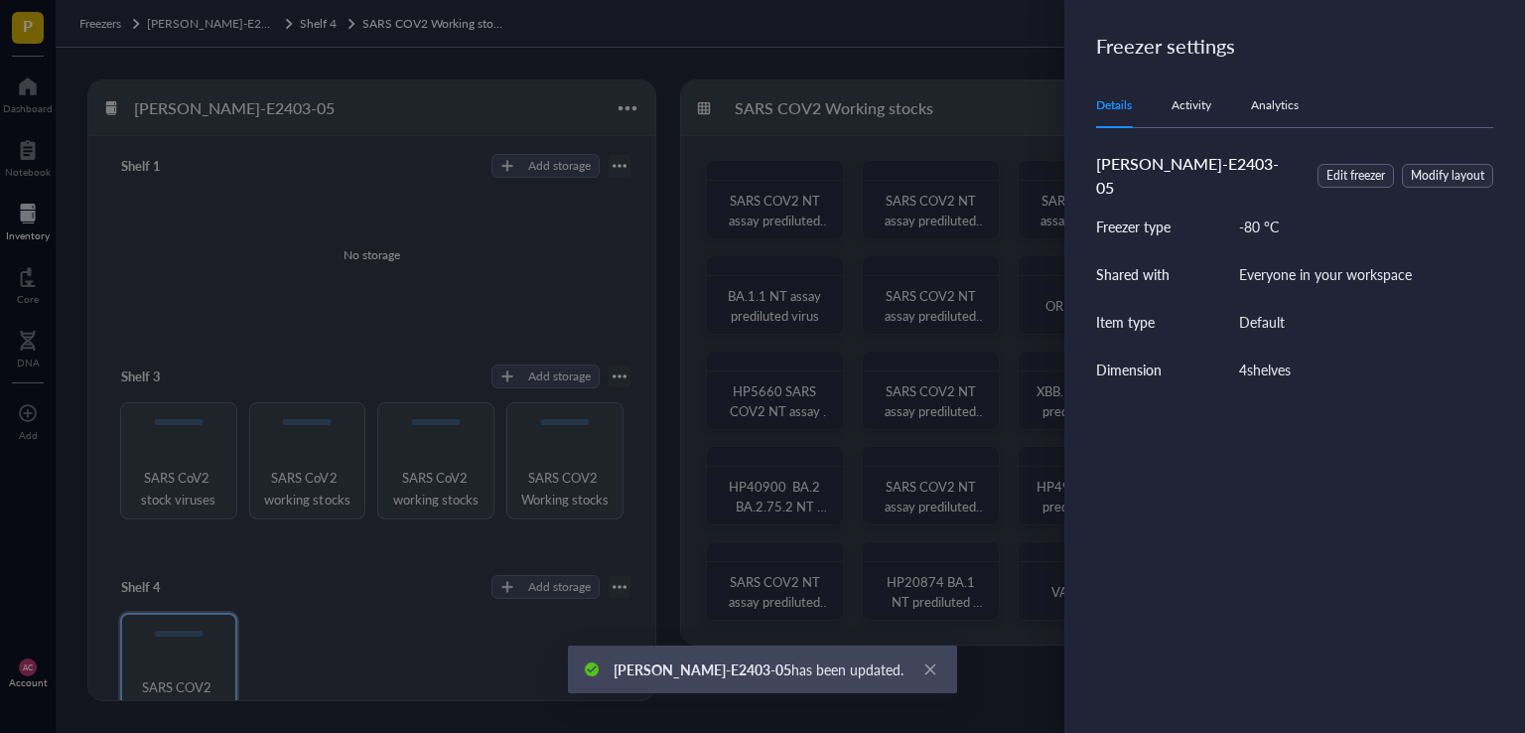
click at [353, 583] on div at bounding box center [762, 366] width 1525 height 733
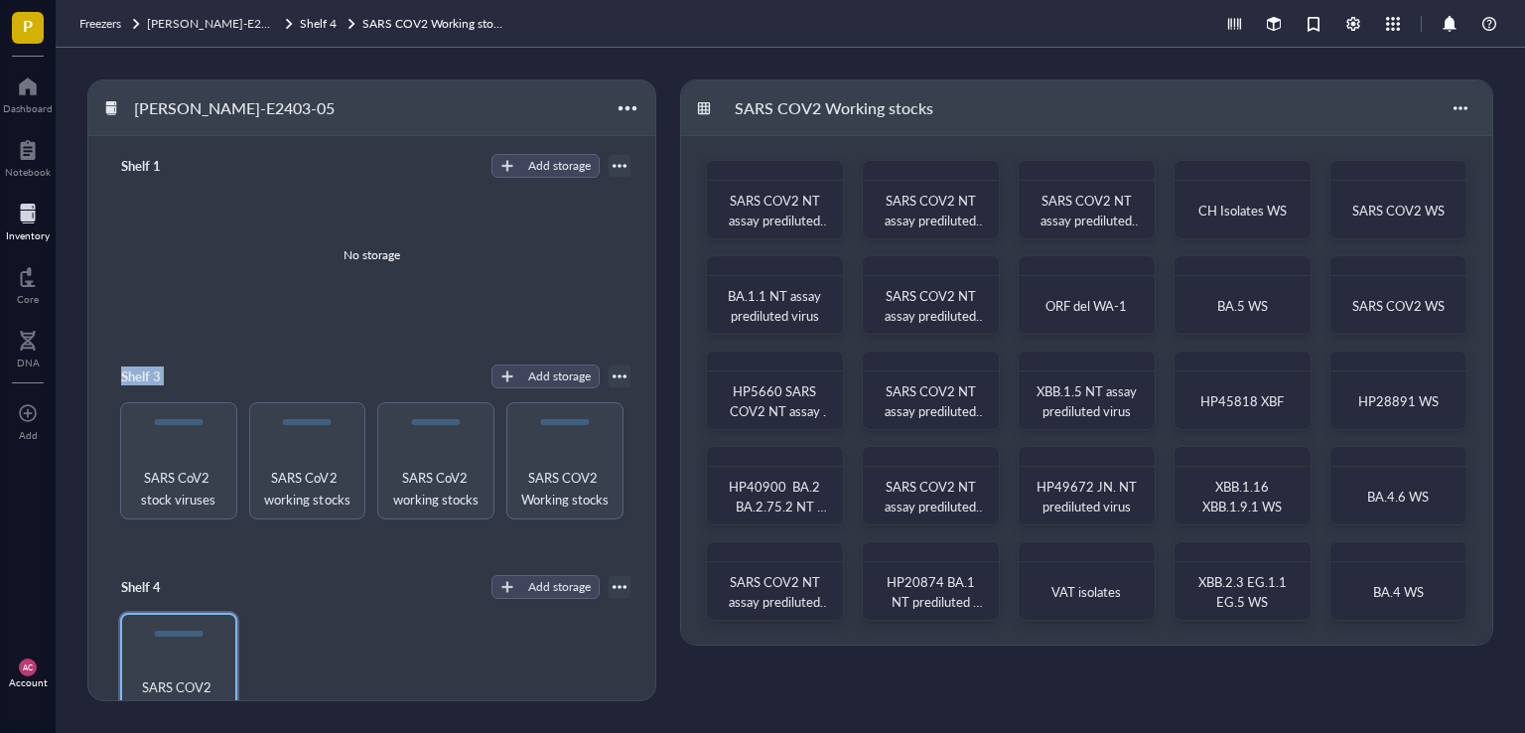
drag, startPoint x: 605, startPoint y: 372, endPoint x: 607, endPoint y: 334, distance: 38.8
click at [607, 334] on div "Shelf 1 Add storage No storage Shelf 3 Add storage SARS CoV2 stock viruses SARS…" at bounding box center [371, 445] width 567 height 619
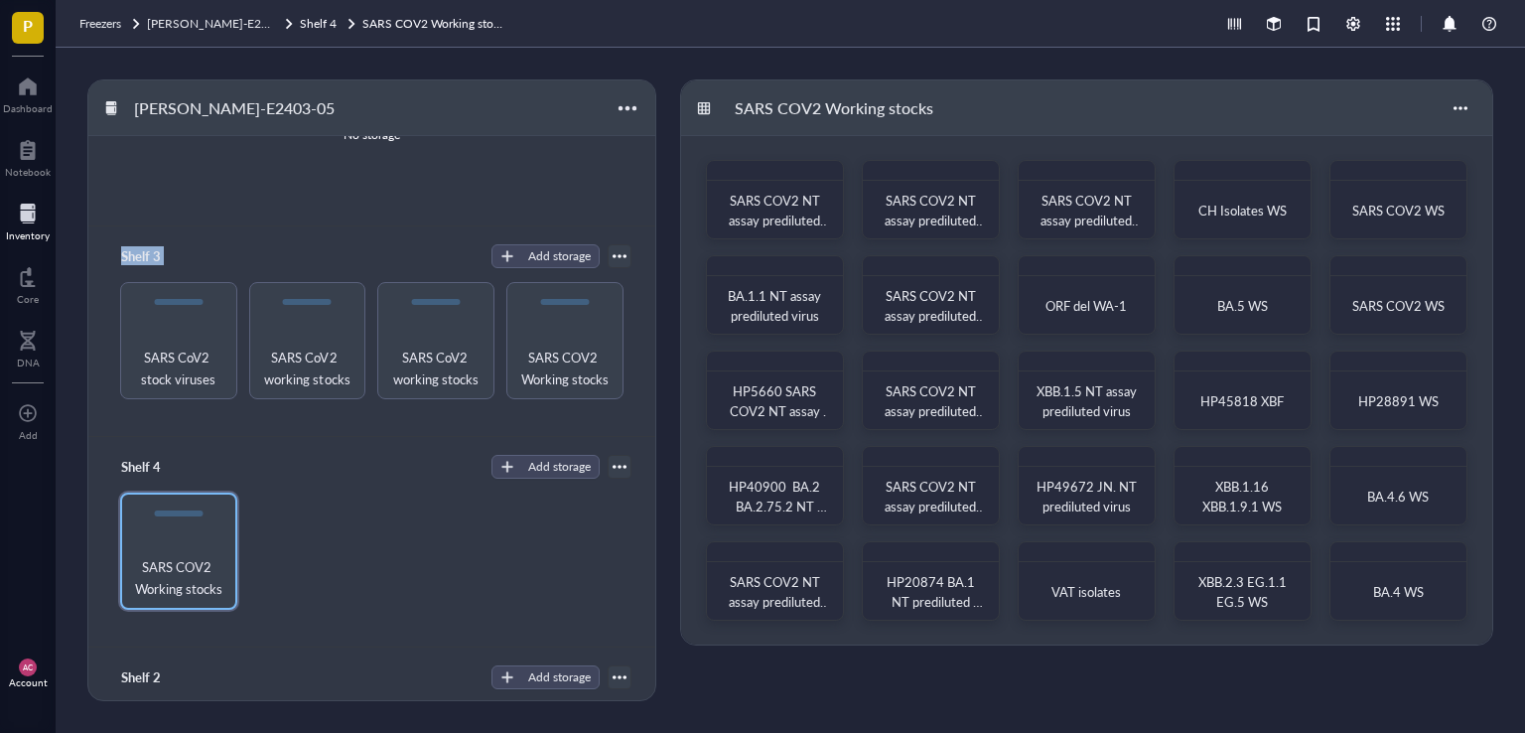
scroll to position [262, 0]
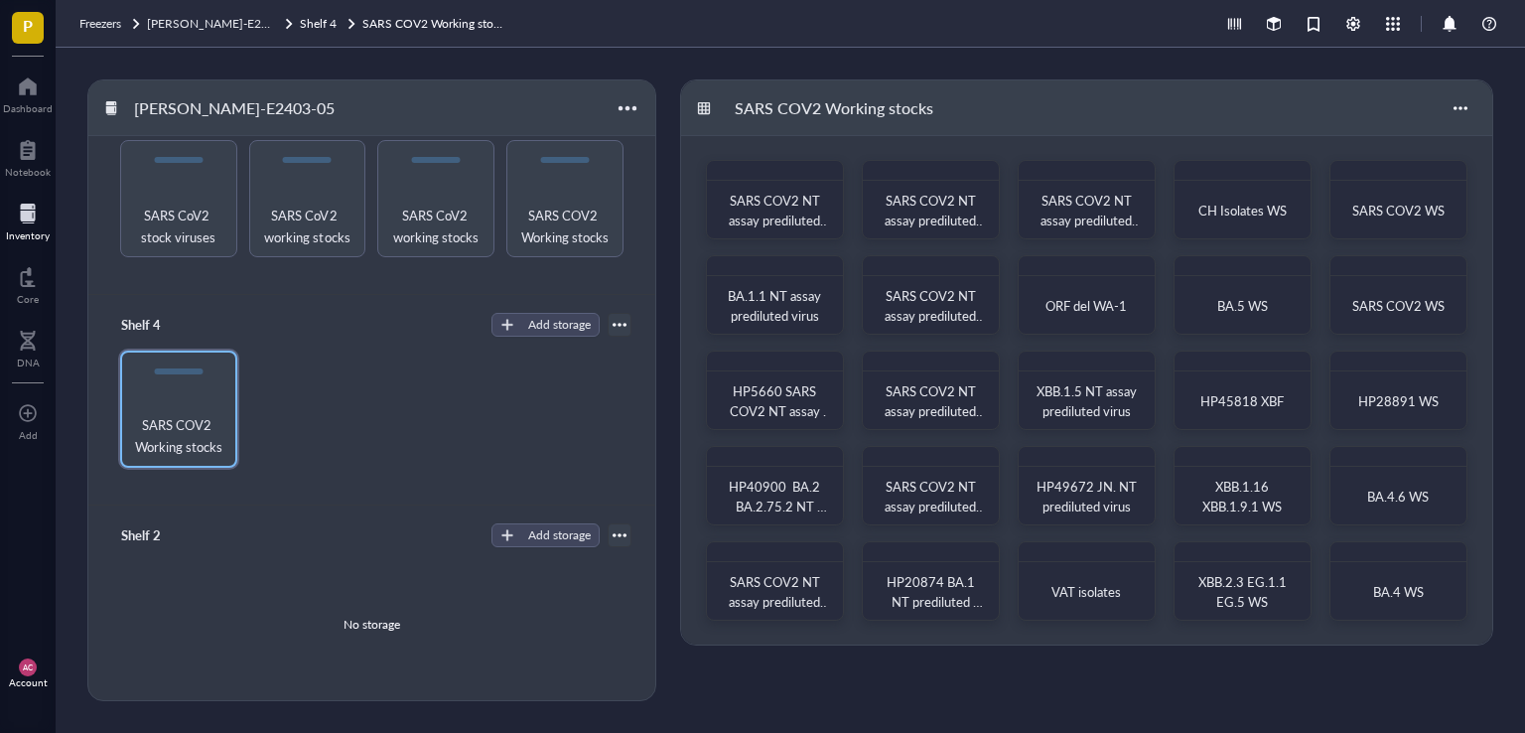
click at [427, 440] on div "SARS COV2 Working stocks" at bounding box center [371, 408] width 519 height 117
drag, startPoint x: 174, startPoint y: 401, endPoint x: 178, endPoint y: 640, distance: 239.2
click at [178, 640] on div "Shelf 1 Add storage No storage Shelf 3 Add storage SARS CoV2 stock viruses SARS…" at bounding box center [371, 445] width 567 height 619
click at [335, 401] on div "SARS COV2 Working stocks" at bounding box center [371, 408] width 519 height 117
drag, startPoint x: 183, startPoint y: 350, endPoint x: 187, endPoint y: 621, distance: 271.0
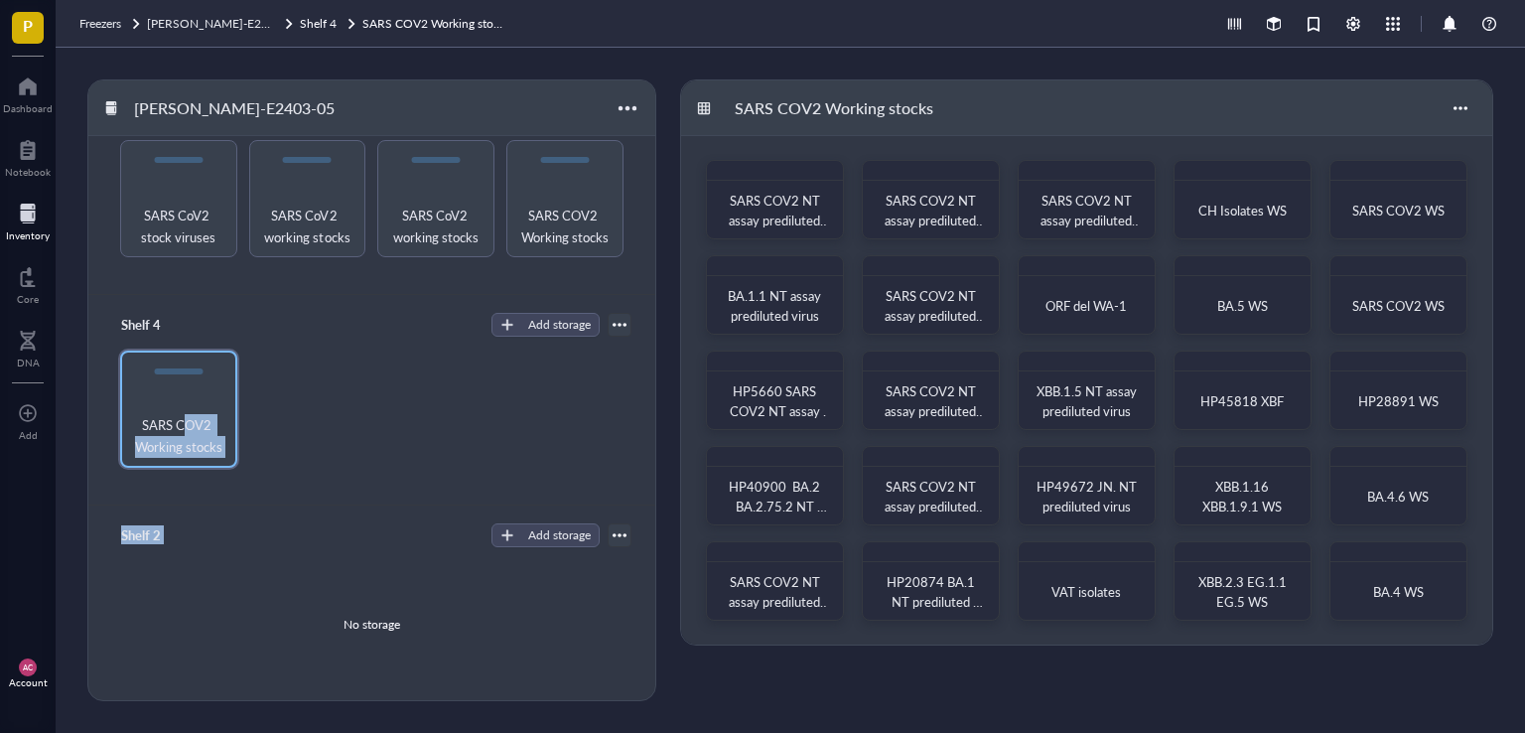
click at [187, 621] on div "Shelf 1 Add storage No storage Shelf 3 Add storage SARS CoV2 stock viruses SARS…" at bounding box center [371, 445] width 567 height 619
click at [344, 434] on div "SARS COV2 Working stocks" at bounding box center [371, 408] width 519 height 117
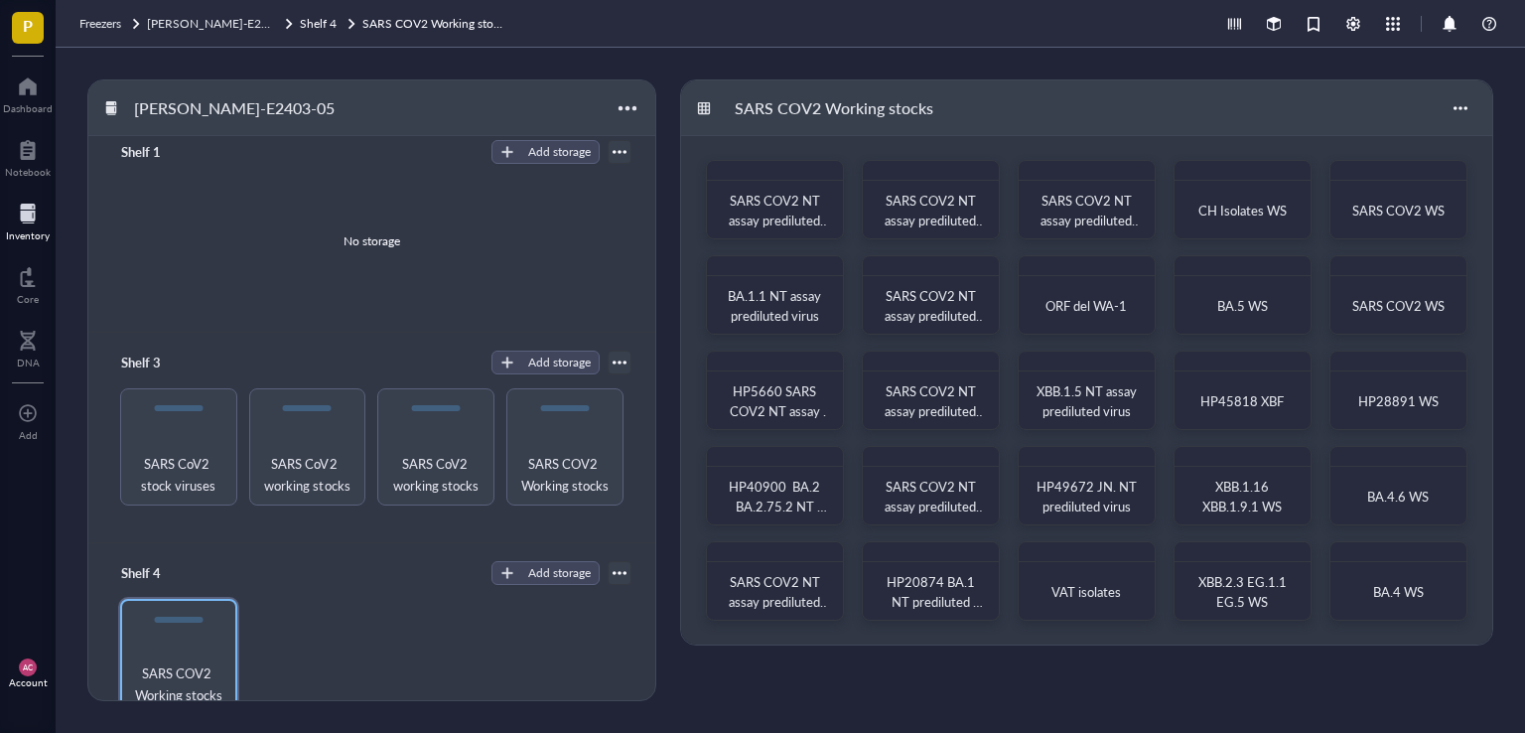
scroll to position [0, 0]
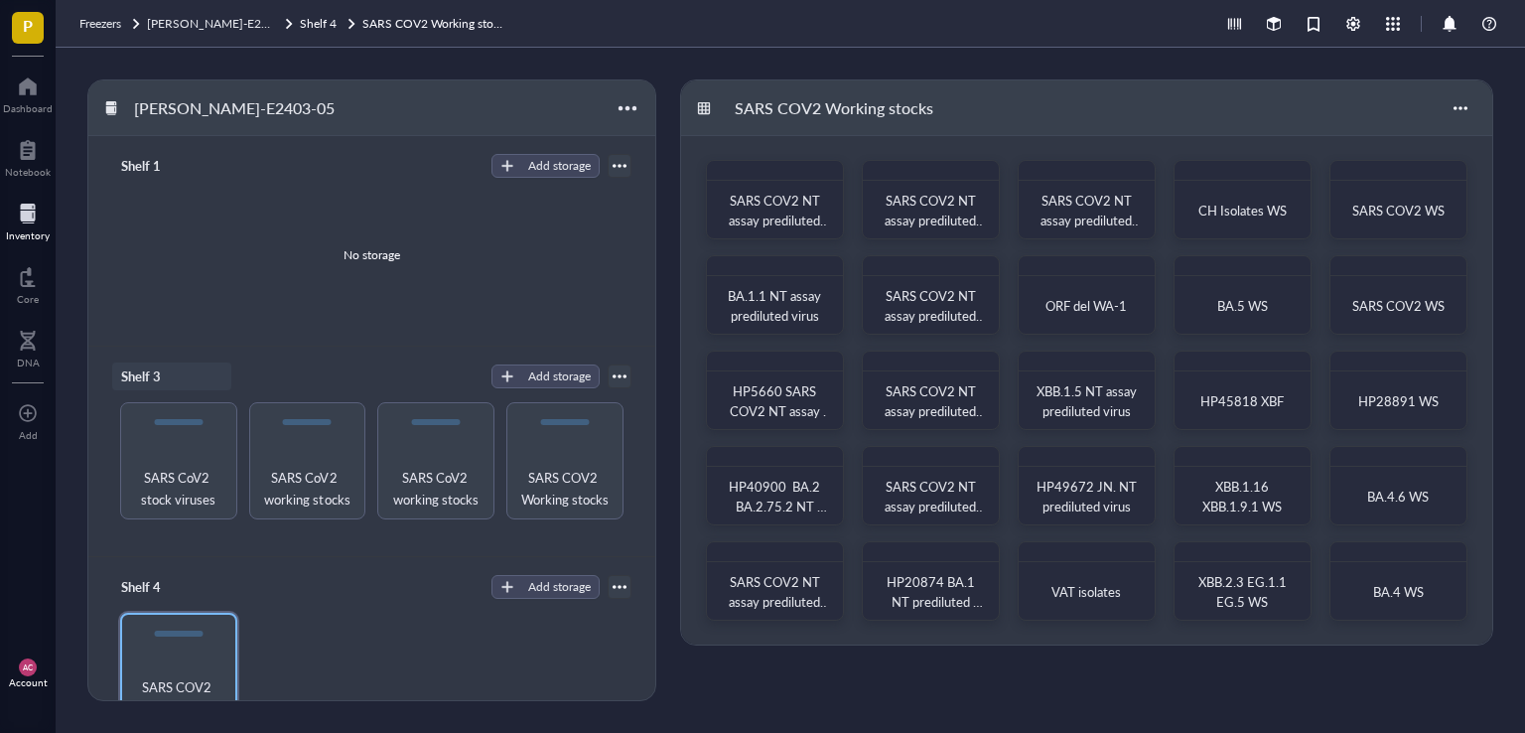
click at [157, 375] on div "Shelf 3" at bounding box center [171, 376] width 119 height 28
type input "Shelf 2"
click at [159, 591] on div "Shelf 4" at bounding box center [171, 587] width 119 height 28
type input "Shelf 3"
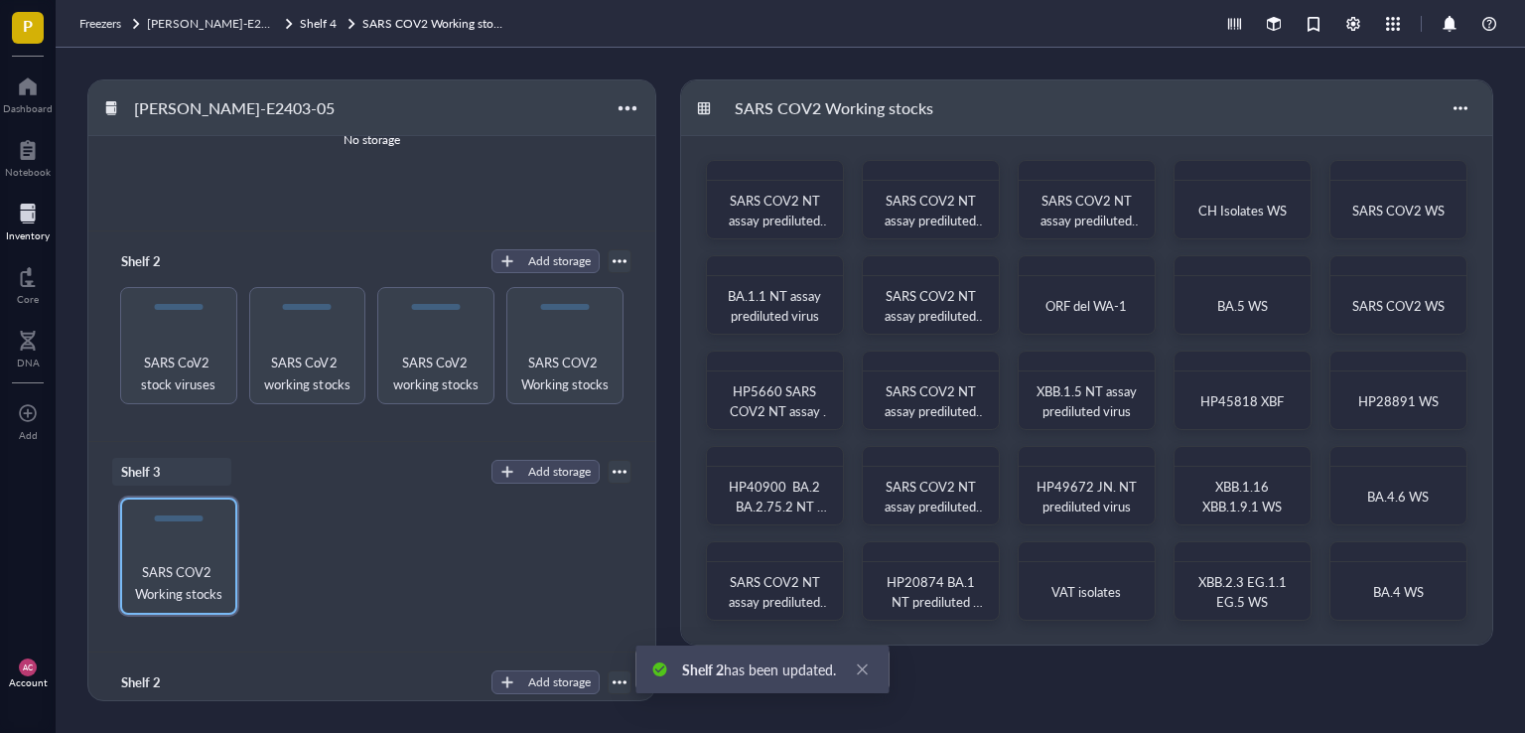
scroll to position [262, 0]
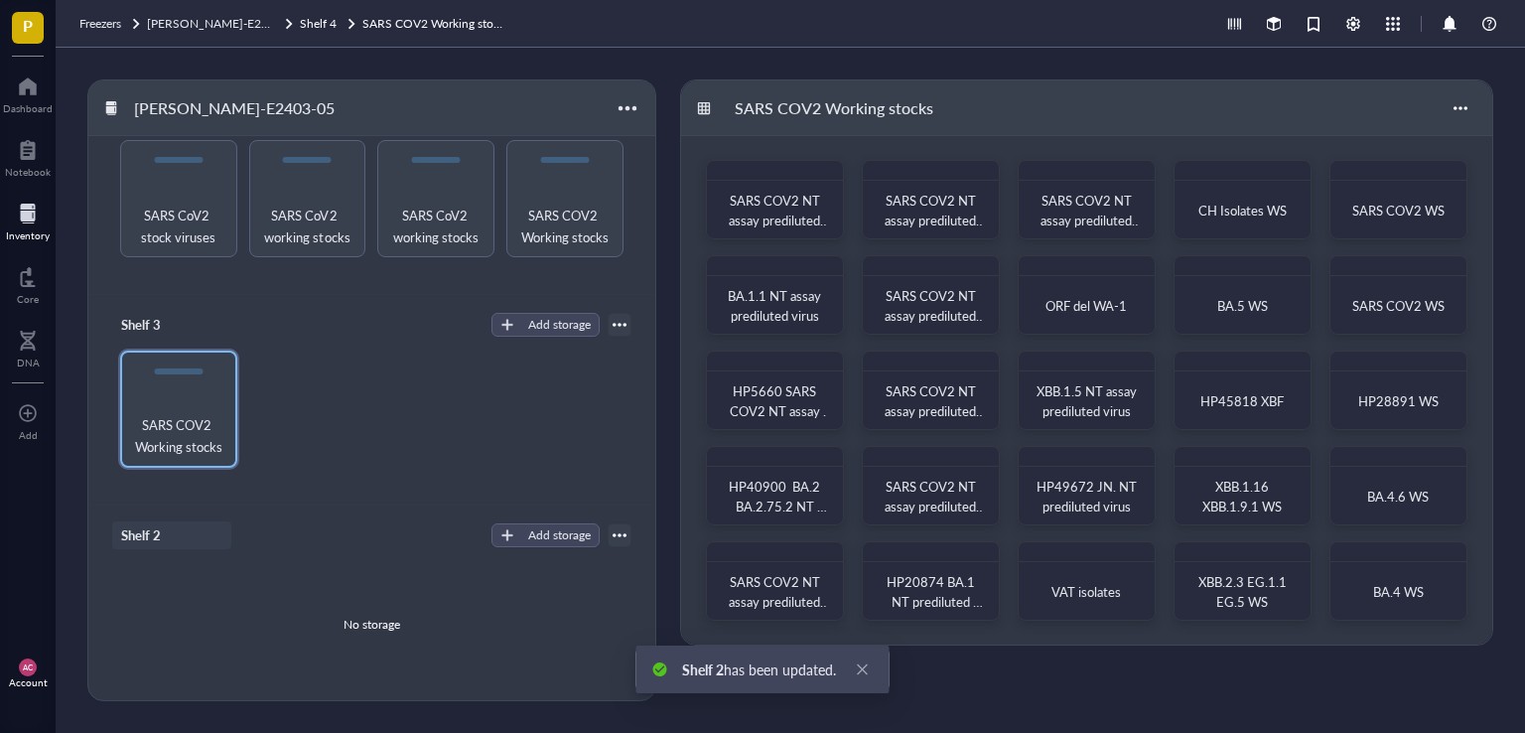
click at [158, 538] on div "Shelf 2" at bounding box center [171, 535] width 119 height 28
type input "Shelf 4"
click at [365, 498] on div "Shelf 3 Add storage SARS COV2 Working stocks" at bounding box center [371, 400] width 567 height 210
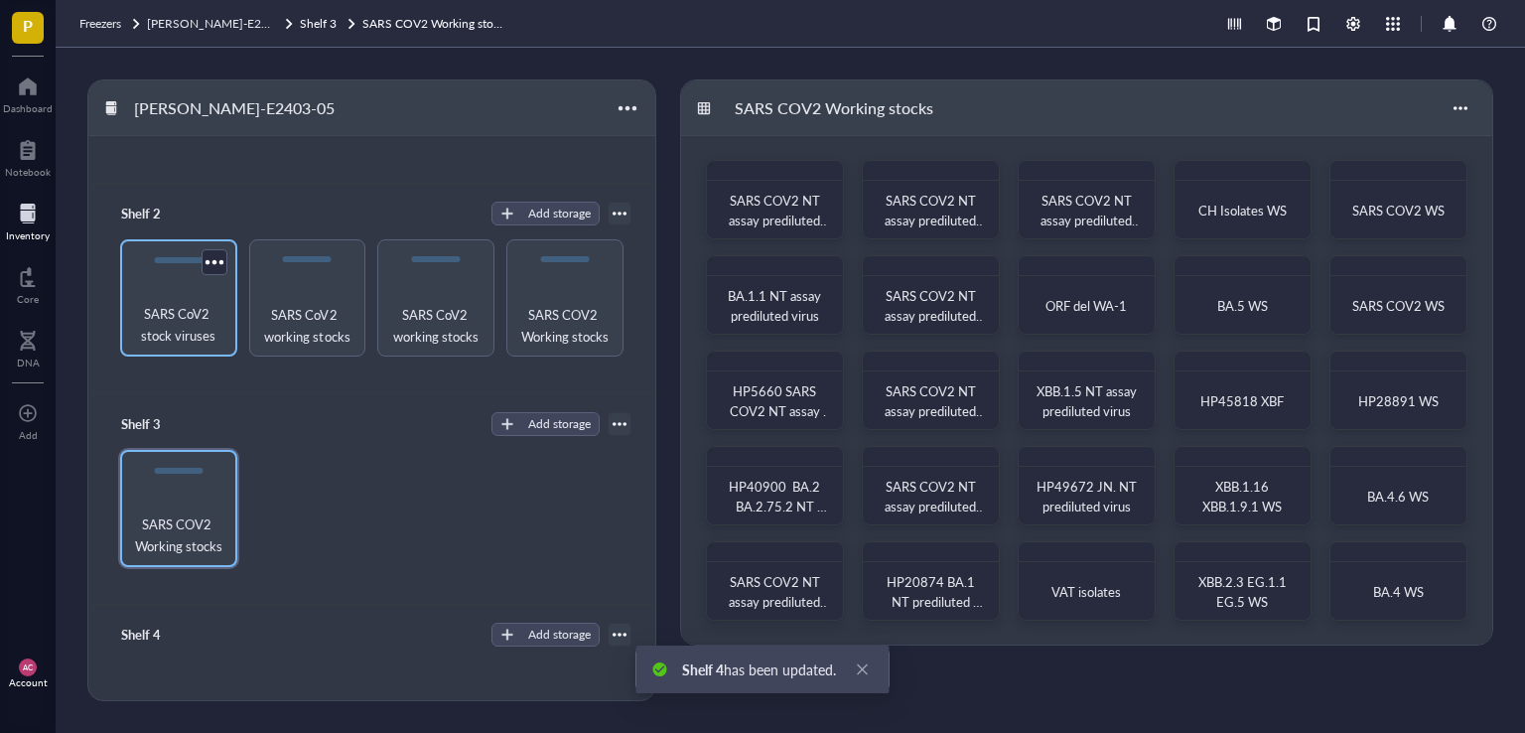
click at [191, 333] on span "SARS CoV2 stock viruses" at bounding box center [178, 325] width 97 height 44
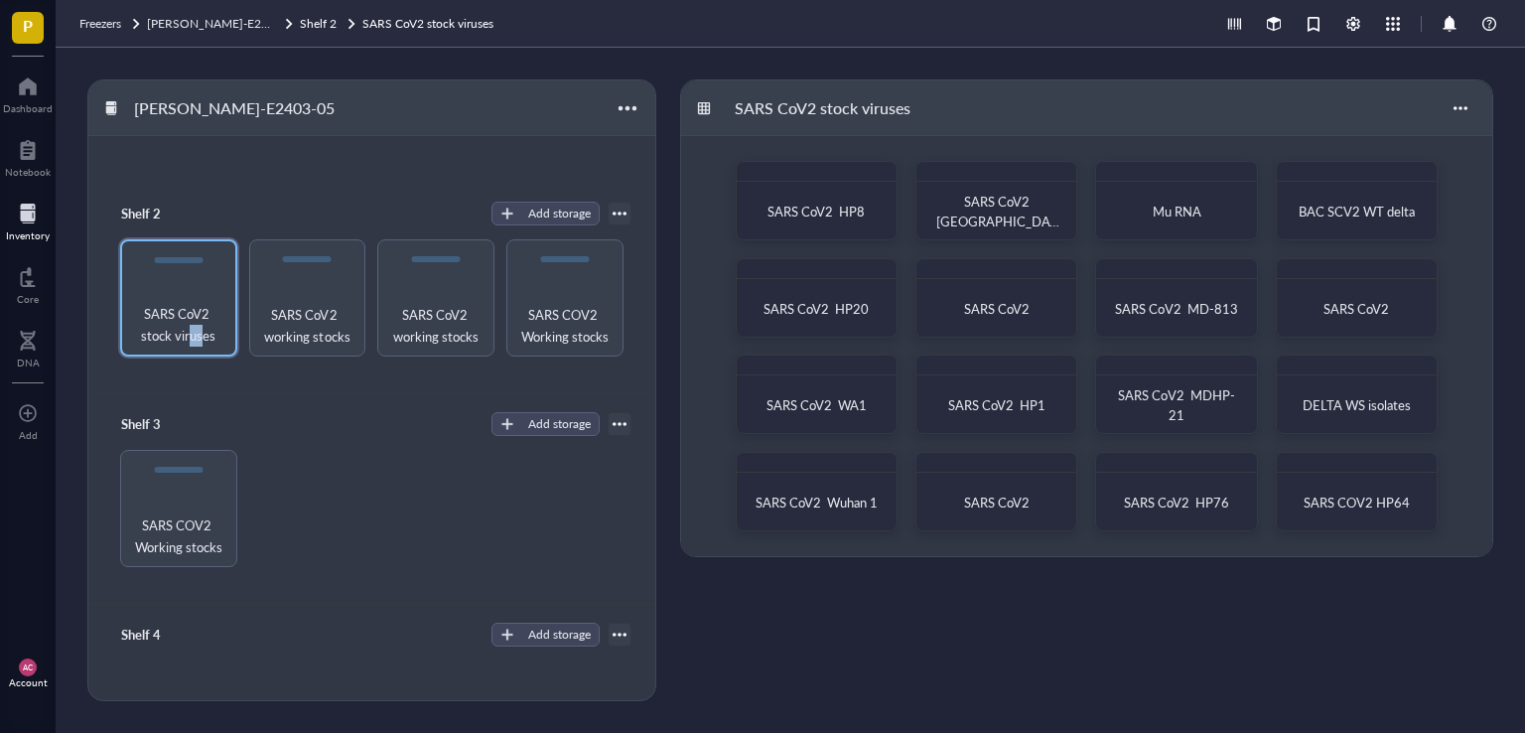
drag, startPoint x: 191, startPoint y: 332, endPoint x: 202, endPoint y: 382, distance: 52.0
click at [202, 382] on div "Shelf 2 Add storage SARS CoV2 stock viruses SARS CoV2 working stocks SARS CoV2 …" at bounding box center [371, 289] width 567 height 210
click at [704, 108] on div at bounding box center [704, 108] width 14 height 14
click at [780, 108] on div "SARS CoV2 stock viruses" at bounding box center [823, 108] width 194 height 34
click at [1469, 105] on div at bounding box center [1460, 108] width 32 height 32
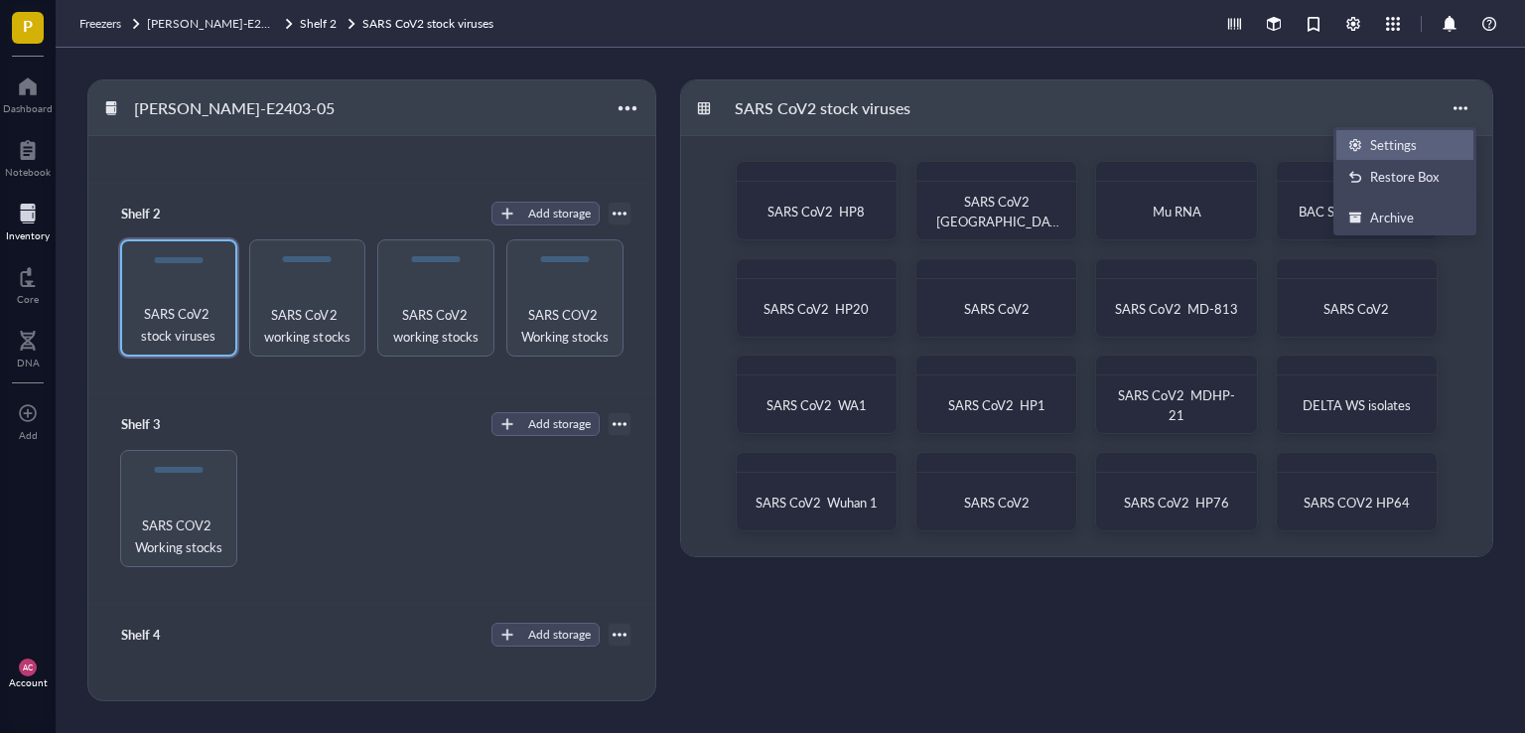
click at [1392, 133] on li "Settings" at bounding box center [1404, 145] width 139 height 32
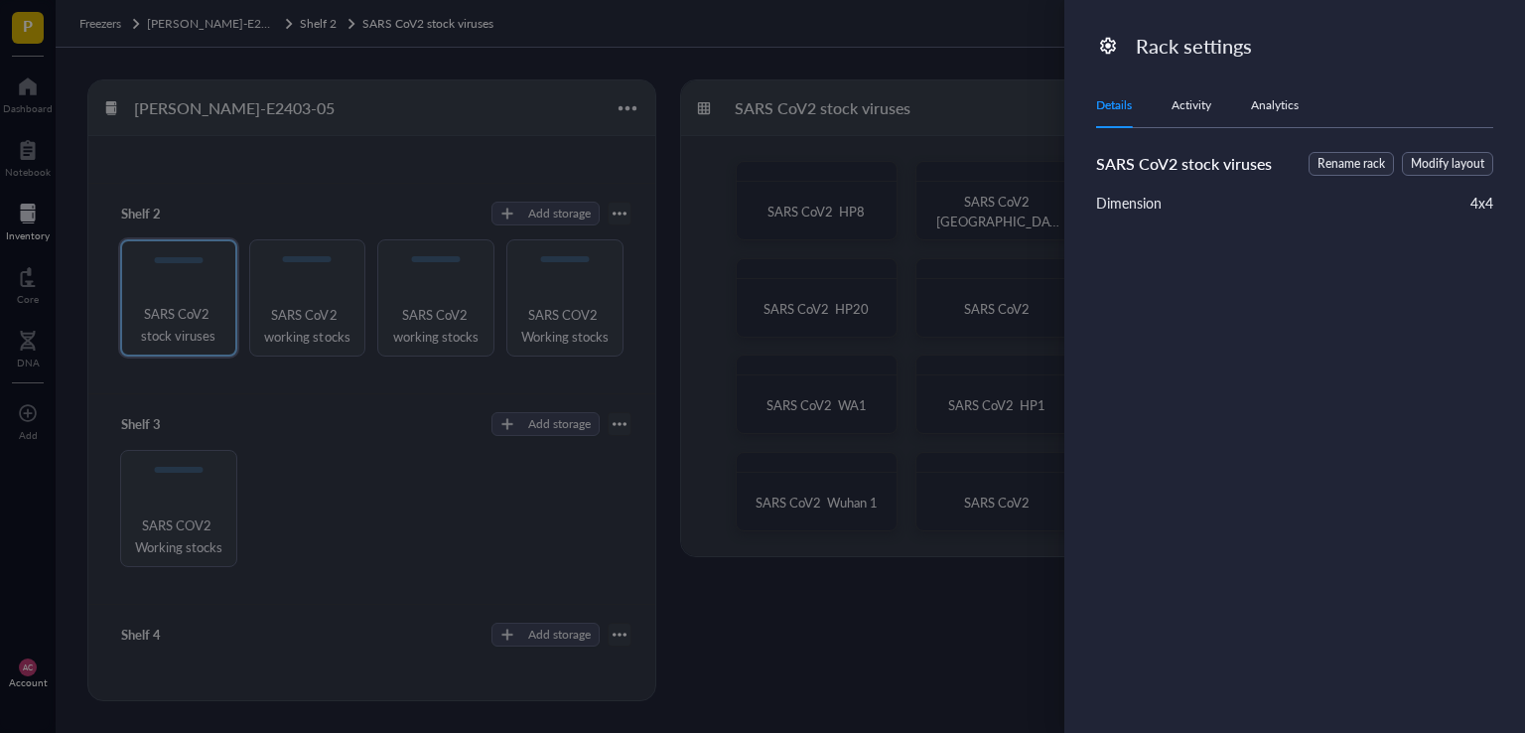
click at [478, 549] on div at bounding box center [762, 366] width 1525 height 733
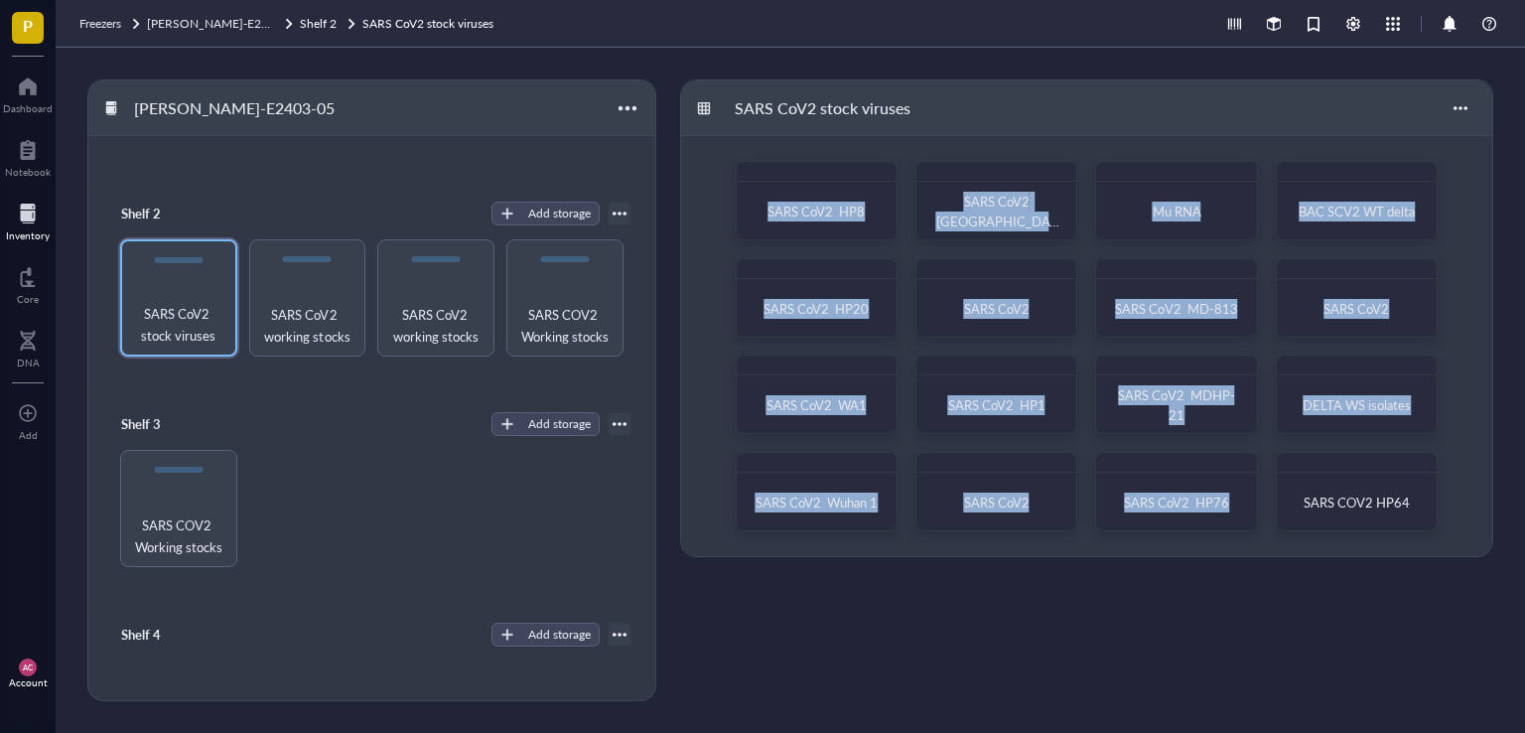
drag, startPoint x: 803, startPoint y: 171, endPoint x: 1499, endPoint y: 546, distance: 790.5
click at [1499, 546] on div "[PERSON_NAME]-E2403-05 Shelf 1 Add storage No storage Shelf 2 Add storage SARS …" at bounding box center [790, 390] width 1469 height 685
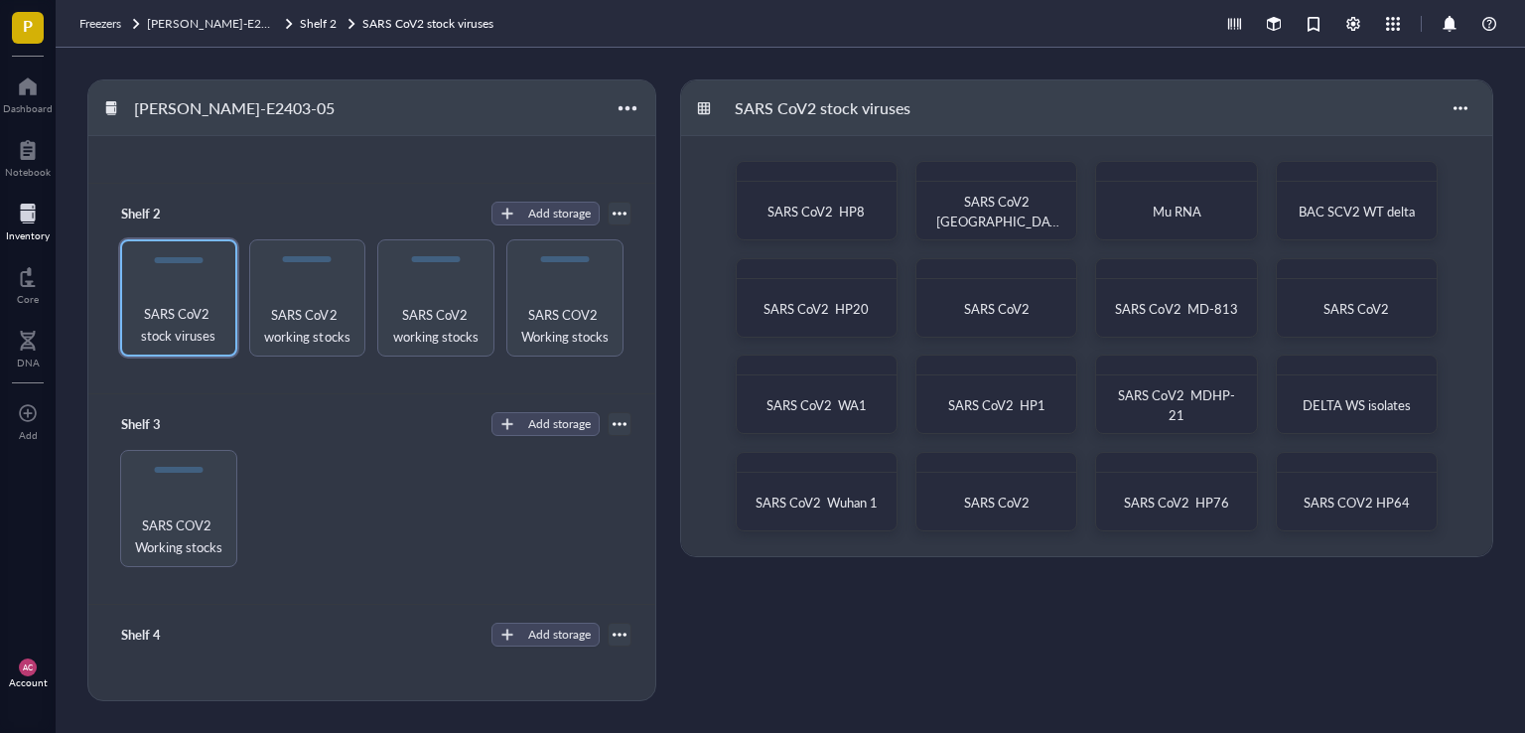
click at [603, 557] on div "SARS COV2 Working stocks" at bounding box center [371, 508] width 519 height 117
click at [212, 339] on span "SARS CoV2 stock viruses" at bounding box center [178, 325] width 97 height 44
drag, startPoint x: 314, startPoint y: 504, endPoint x: 266, endPoint y: 440, distance: 80.2
click at [314, 505] on div "SARS COV2 Working stocks" at bounding box center [371, 508] width 519 height 117
click at [201, 342] on span "SARS CoV2 stock viruses" at bounding box center [178, 325] width 97 height 44
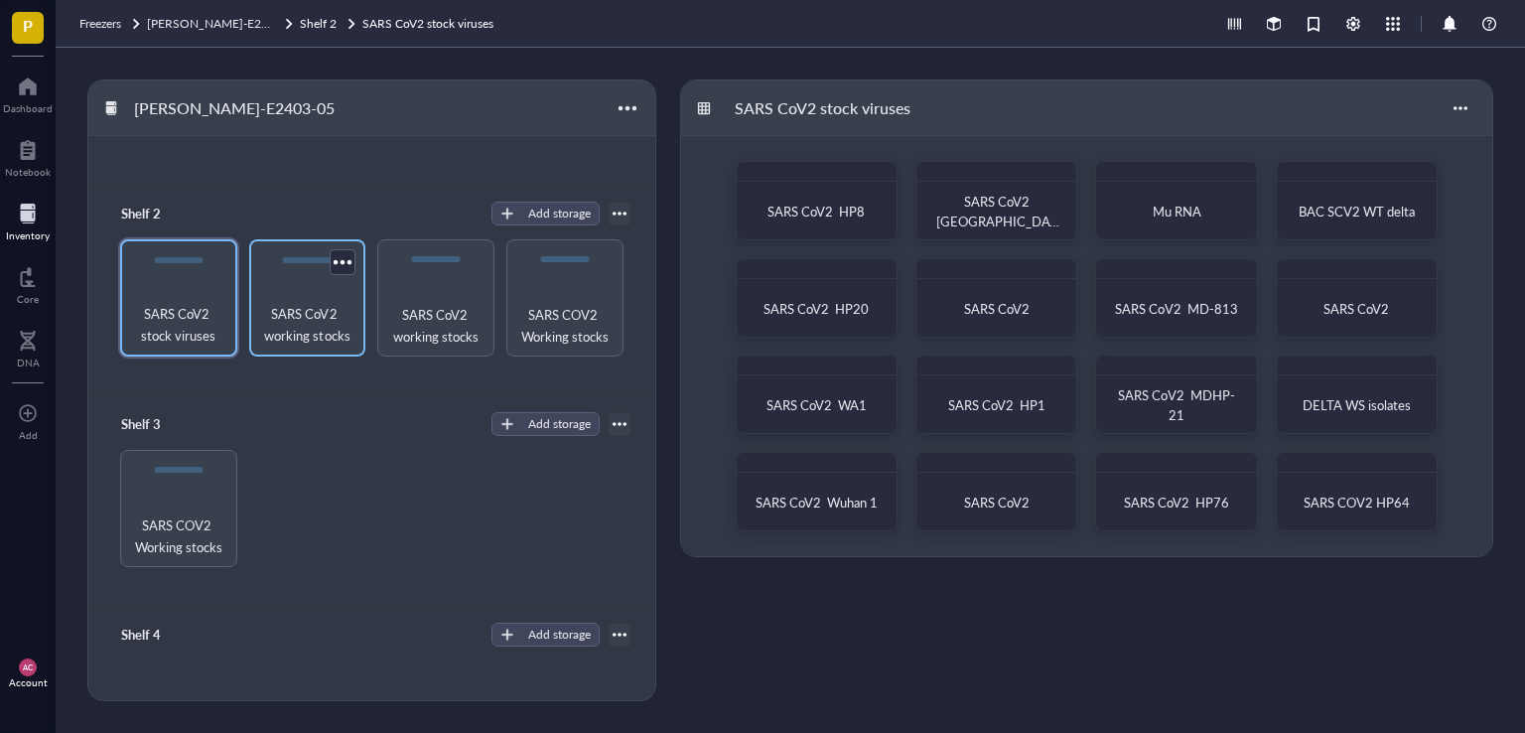
click at [284, 325] on span "SARS CoV2 working stocks" at bounding box center [307, 325] width 97 height 44
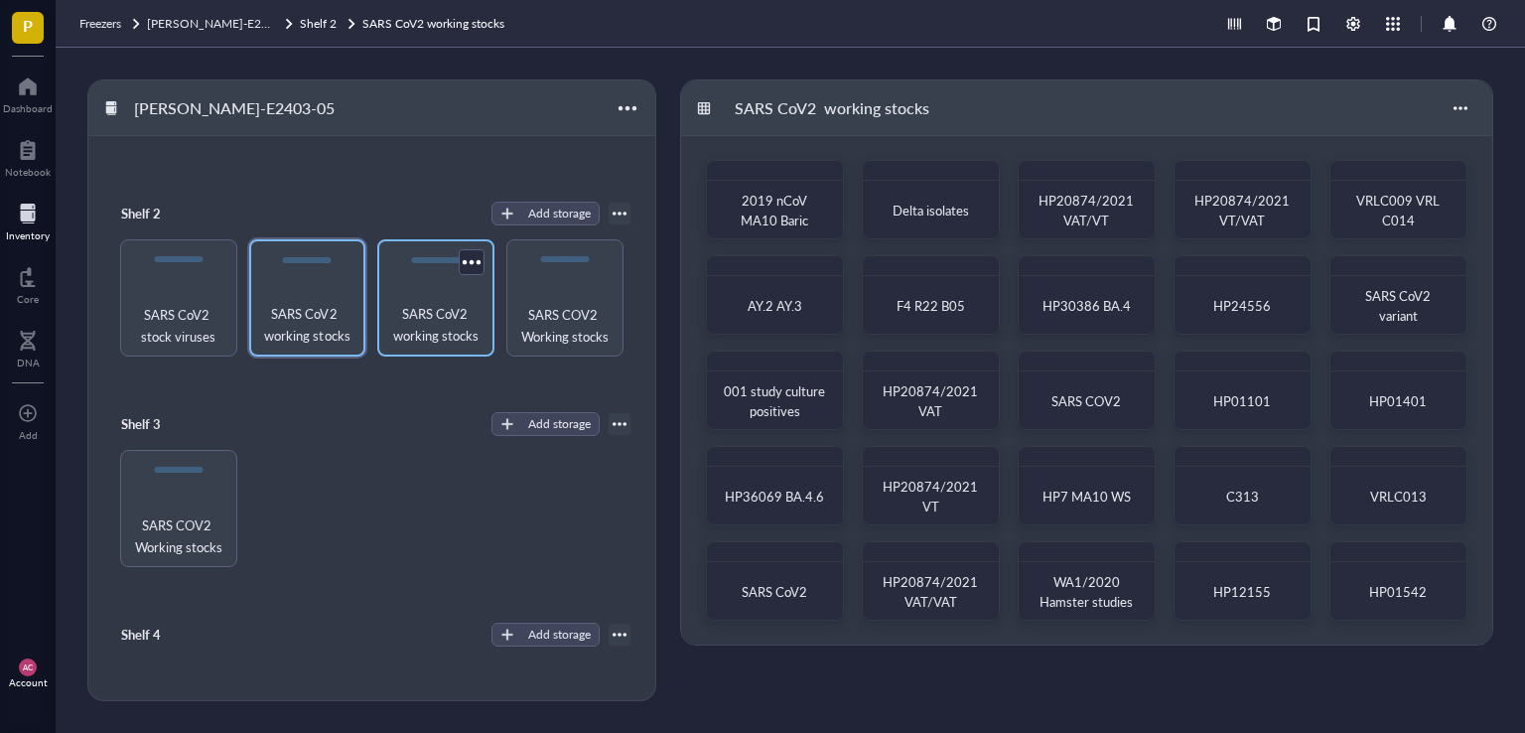
click at [406, 311] on span "SARS CoV2 working stocks" at bounding box center [435, 325] width 97 height 44
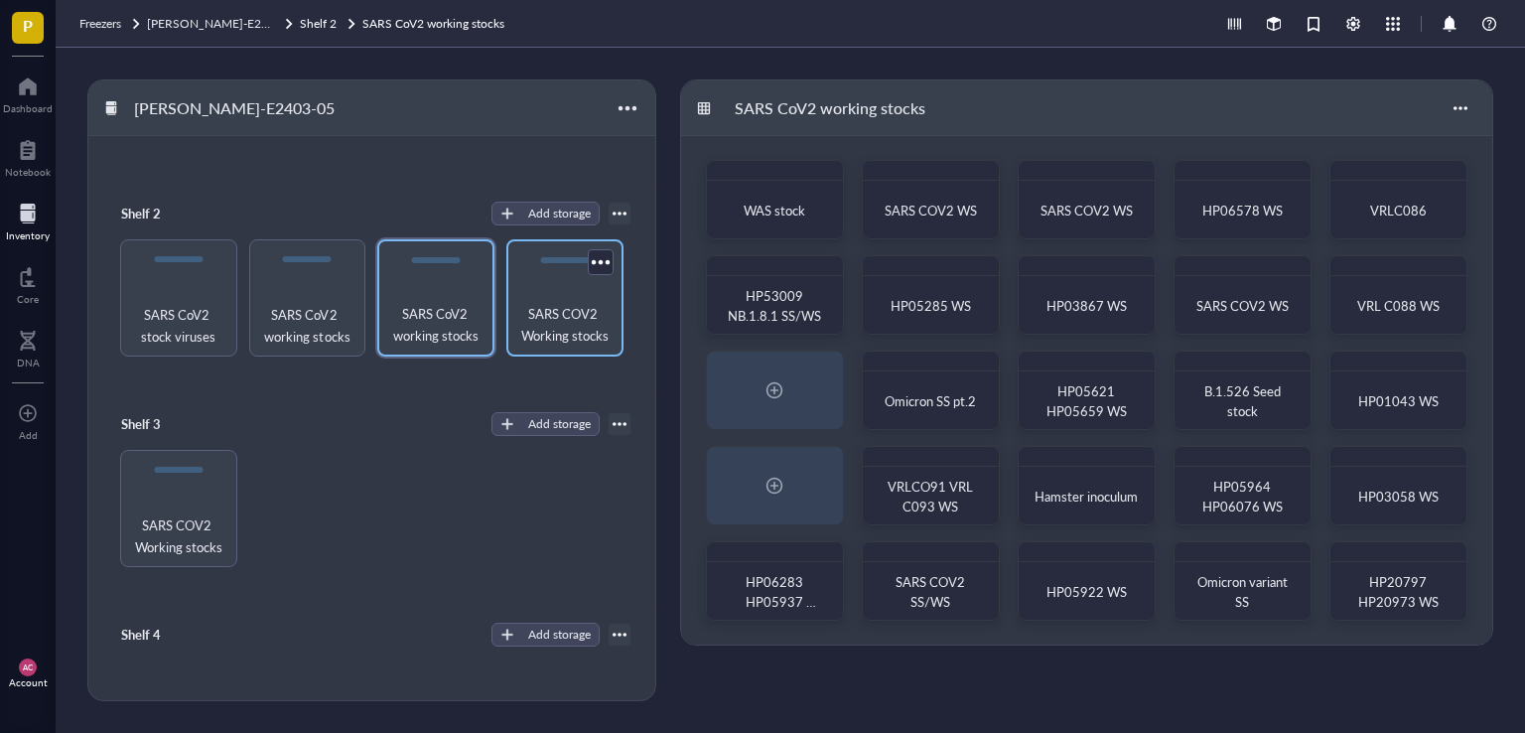
click at [540, 340] on span "SARS COV2 Working stocks" at bounding box center [564, 325] width 97 height 44
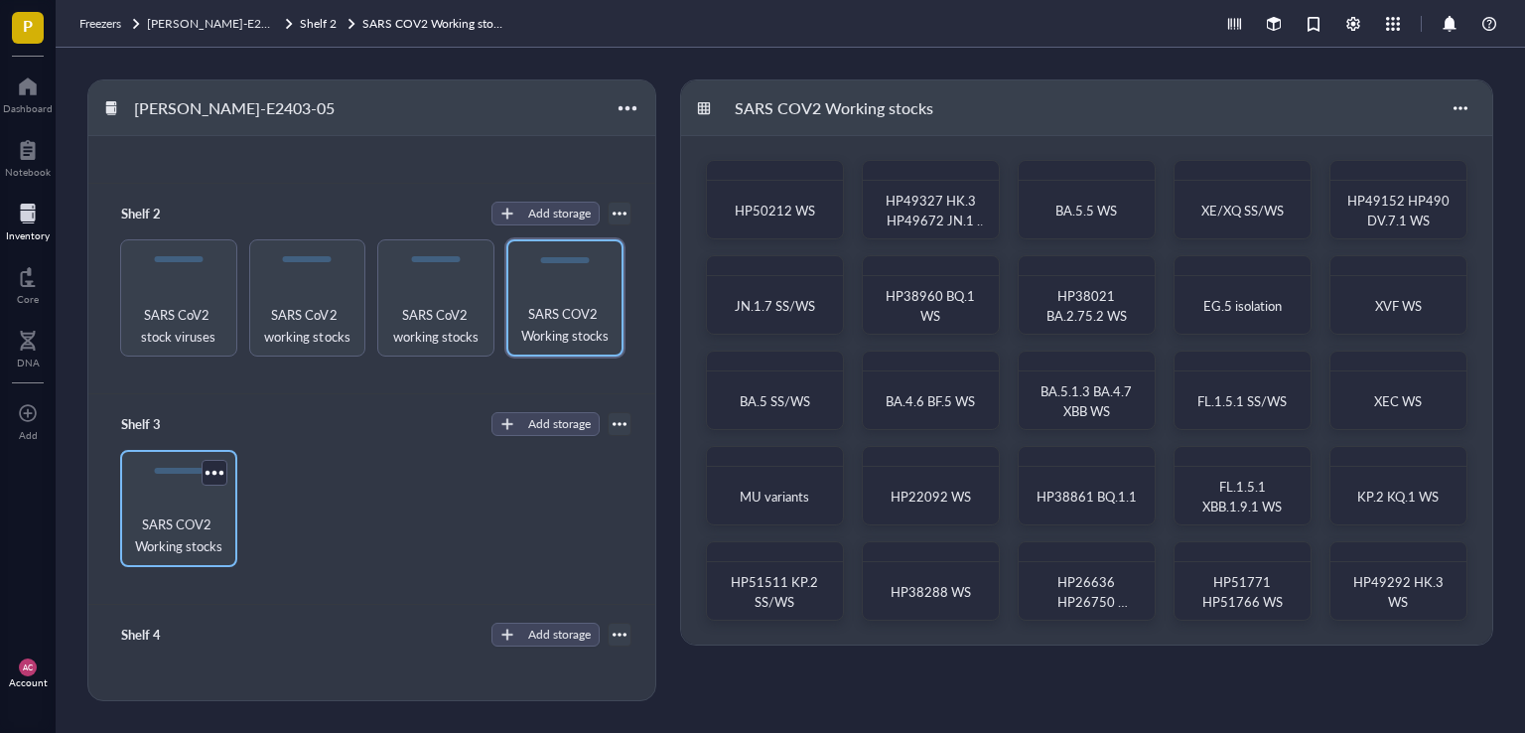
click at [183, 546] on span "SARS COV2 Working stocks" at bounding box center [178, 535] width 97 height 44
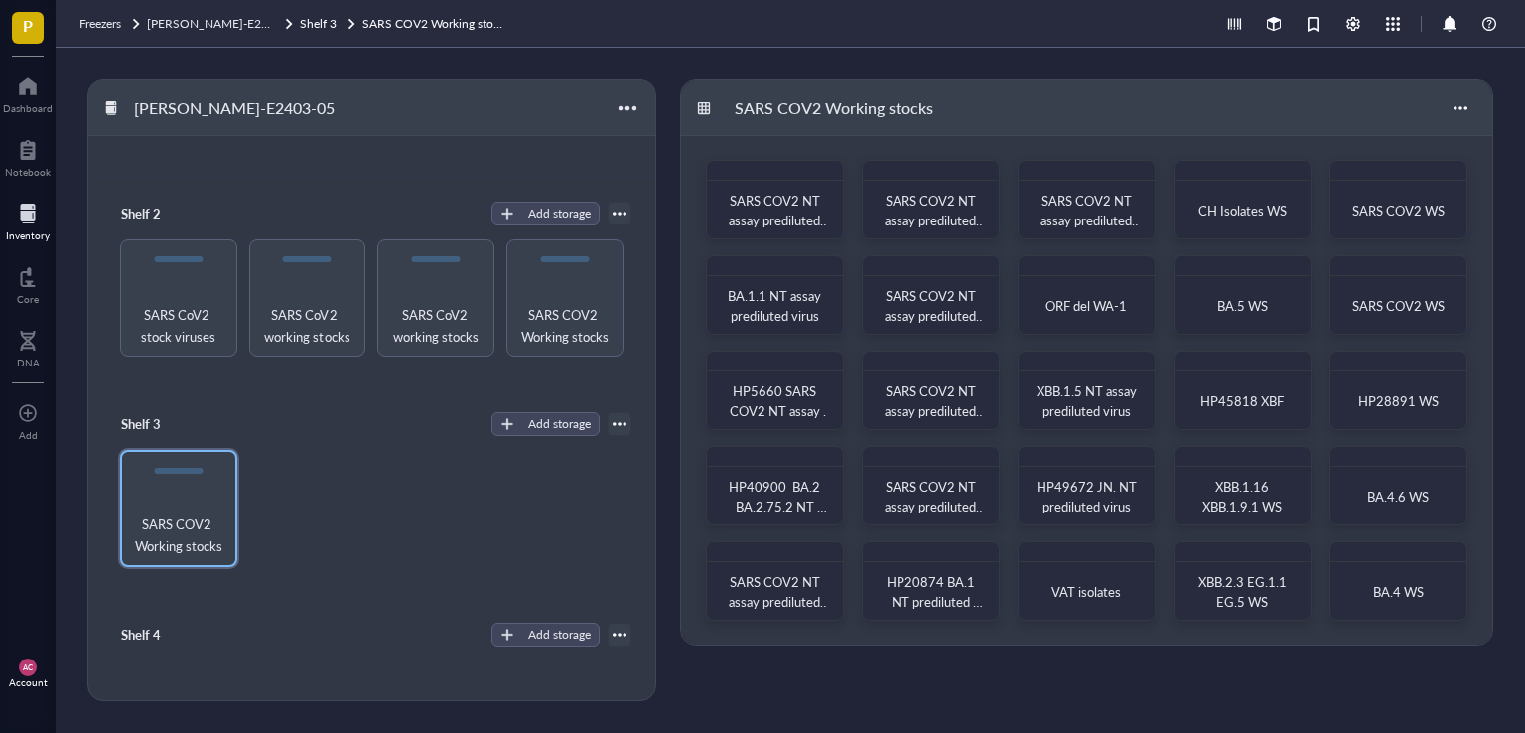
click at [346, 541] on div "SARS COV2 Working stocks" at bounding box center [371, 508] width 519 height 117
click at [500, 422] on div "button" at bounding box center [507, 424] width 14 height 14
click at [511, 455] on span "Rack" at bounding box center [554, 458] width 113 height 22
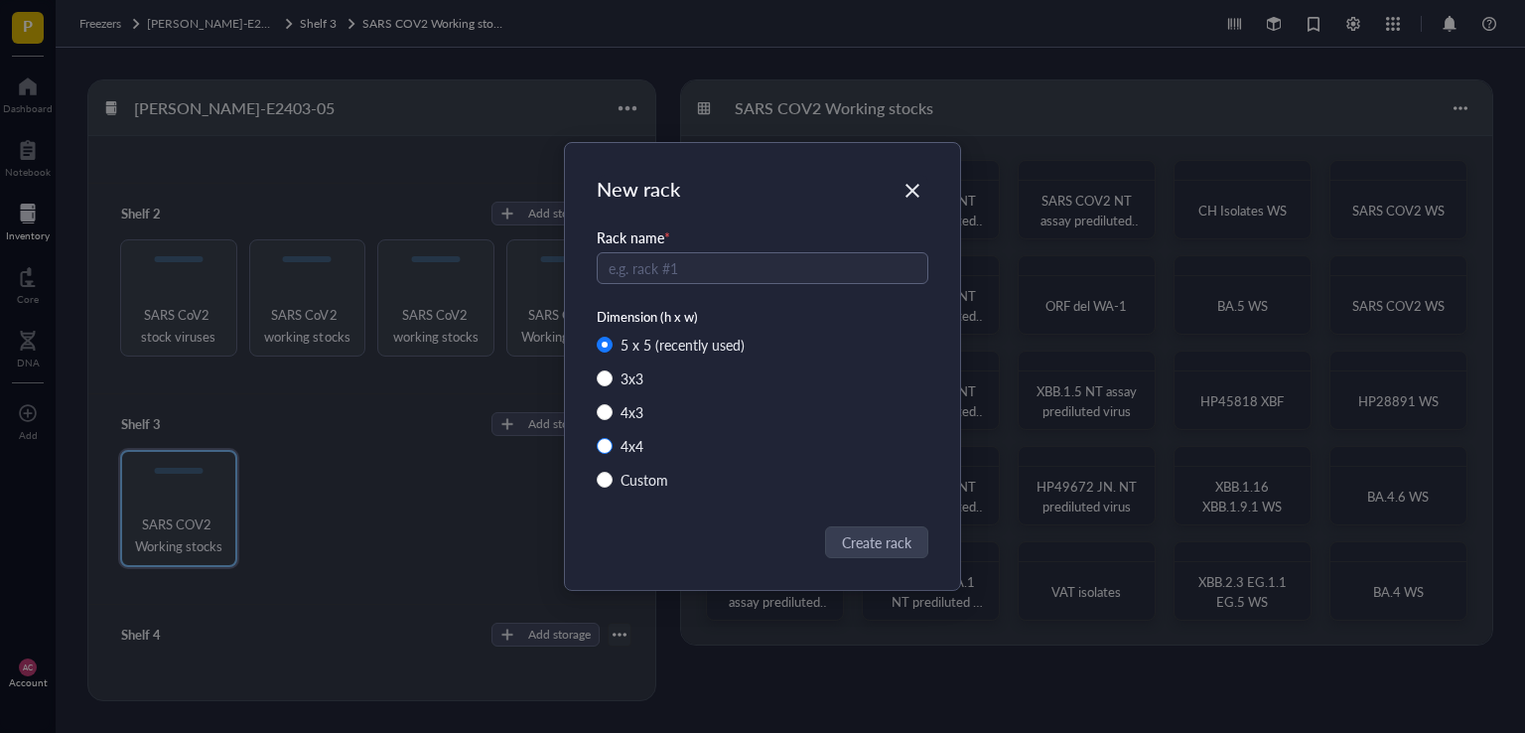
click at [601, 445] on input "4 x 4" at bounding box center [605, 446] width 16 height 16
radio input "true"
radio input "false"
click at [658, 269] on input "text" at bounding box center [763, 268] width 332 height 32
paste input "SARS COV2 NT assay prediluted virus"
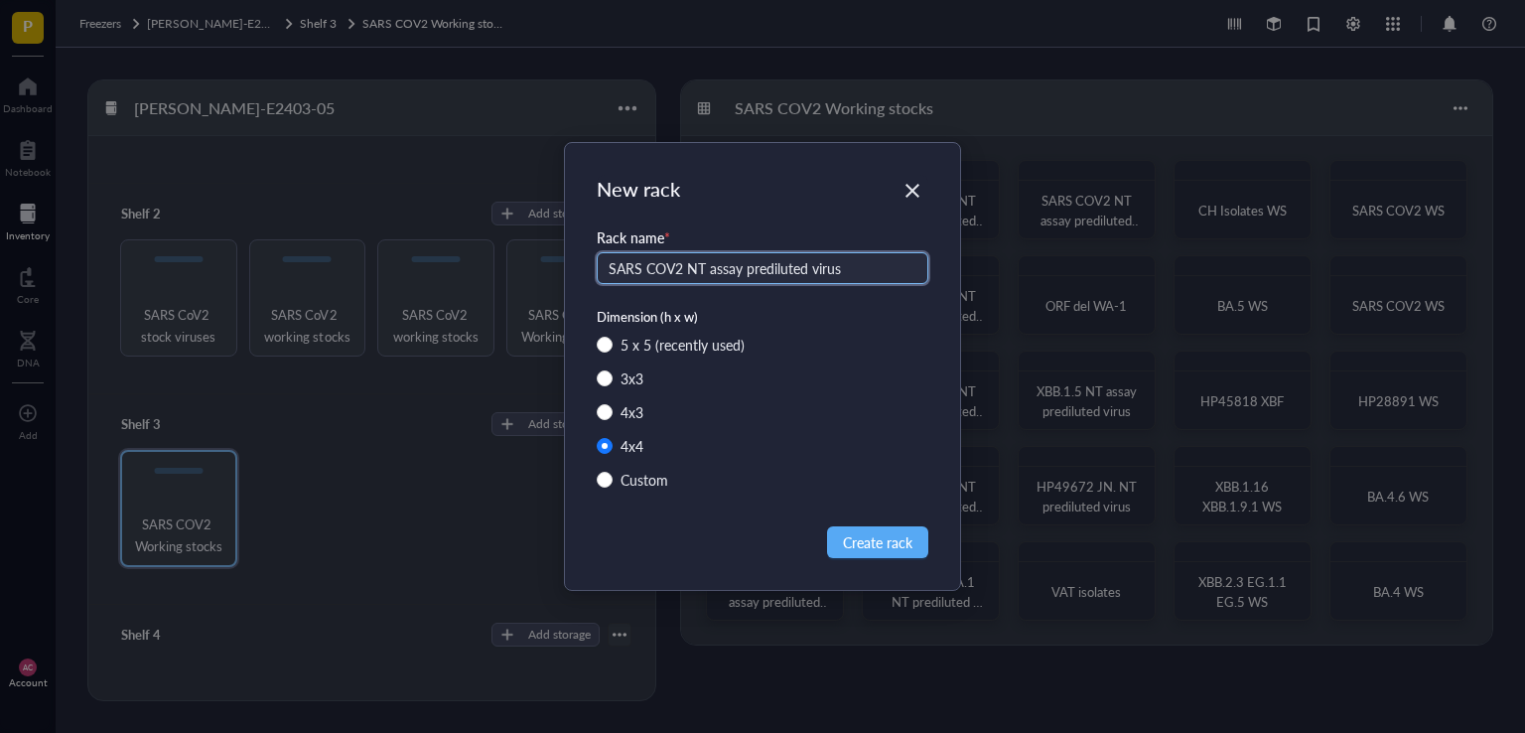
drag, startPoint x: 685, startPoint y: 267, endPoint x: 873, endPoint y: 271, distance: 188.6
click at [873, 271] on input "SARS COV2 NT assay prediluted virus" at bounding box center [763, 268] width 332 height 32
type input "SARS COV2 working stocks"
click at [889, 531] on span "Create rack" at bounding box center [877, 542] width 69 height 22
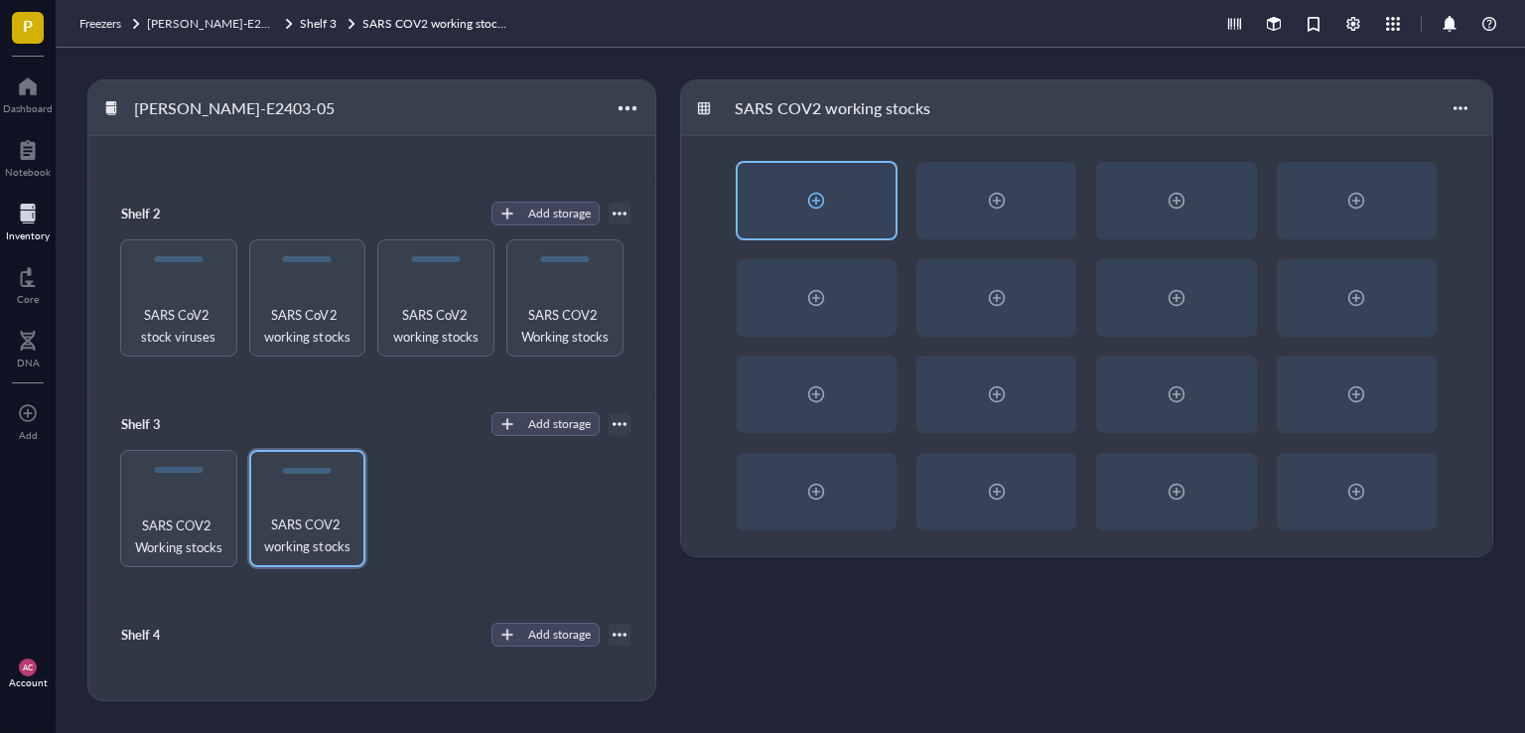
click at [812, 200] on div at bounding box center [816, 201] width 32 height 32
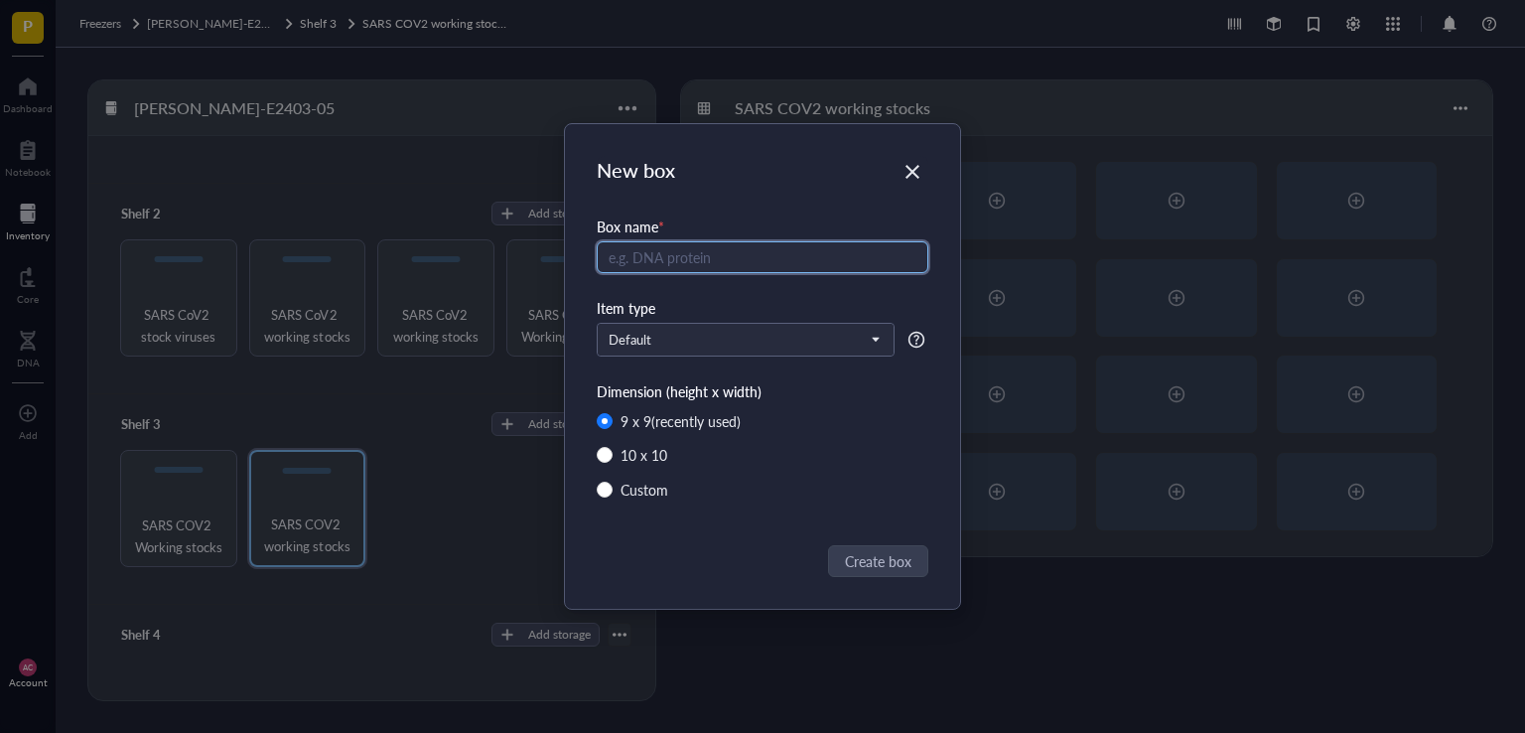
paste input "SARS COV2 NT assay prediluted virus"
drag, startPoint x: 685, startPoint y: 256, endPoint x: 862, endPoint y: 263, distance: 176.8
click at [862, 263] on input "SARS COV2 NT assay prediluted virus" at bounding box center [763, 257] width 332 height 32
click at [609, 255] on input "SARS COV2" at bounding box center [763, 257] width 332 height 32
click at [761, 256] on input "WA-1 SARS COV2" at bounding box center [763, 257] width 332 height 32
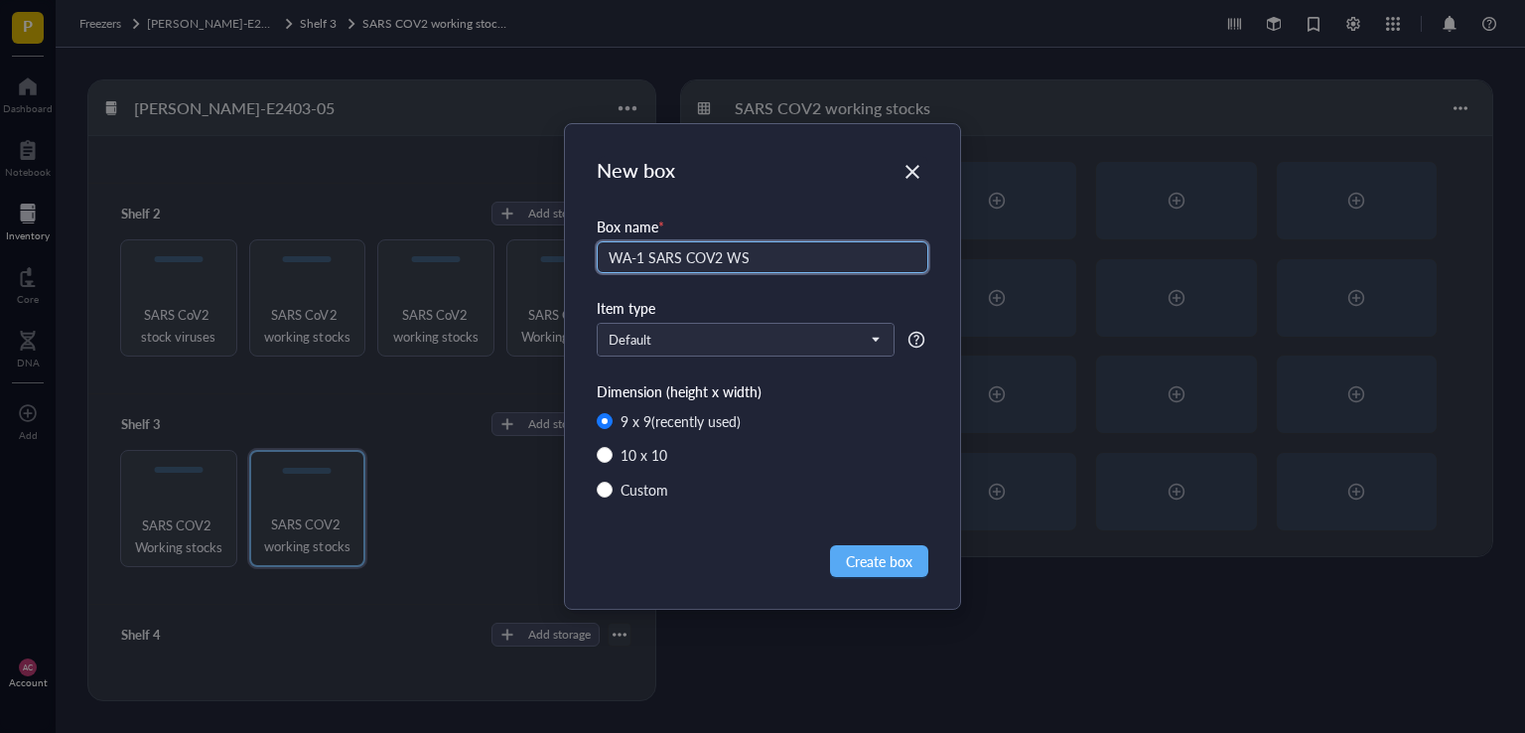
drag, startPoint x: 755, startPoint y: 260, endPoint x: 564, endPoint y: 245, distance: 192.1
click at [564, 245] on div "New box Box name * WA-1 SARS COV2 WS Item type Default Dimension (height x widt…" at bounding box center [762, 366] width 1525 height 733
type input "WA-1 SARS COV2 WS"
click at [887, 555] on span "Create box" at bounding box center [879, 561] width 67 height 22
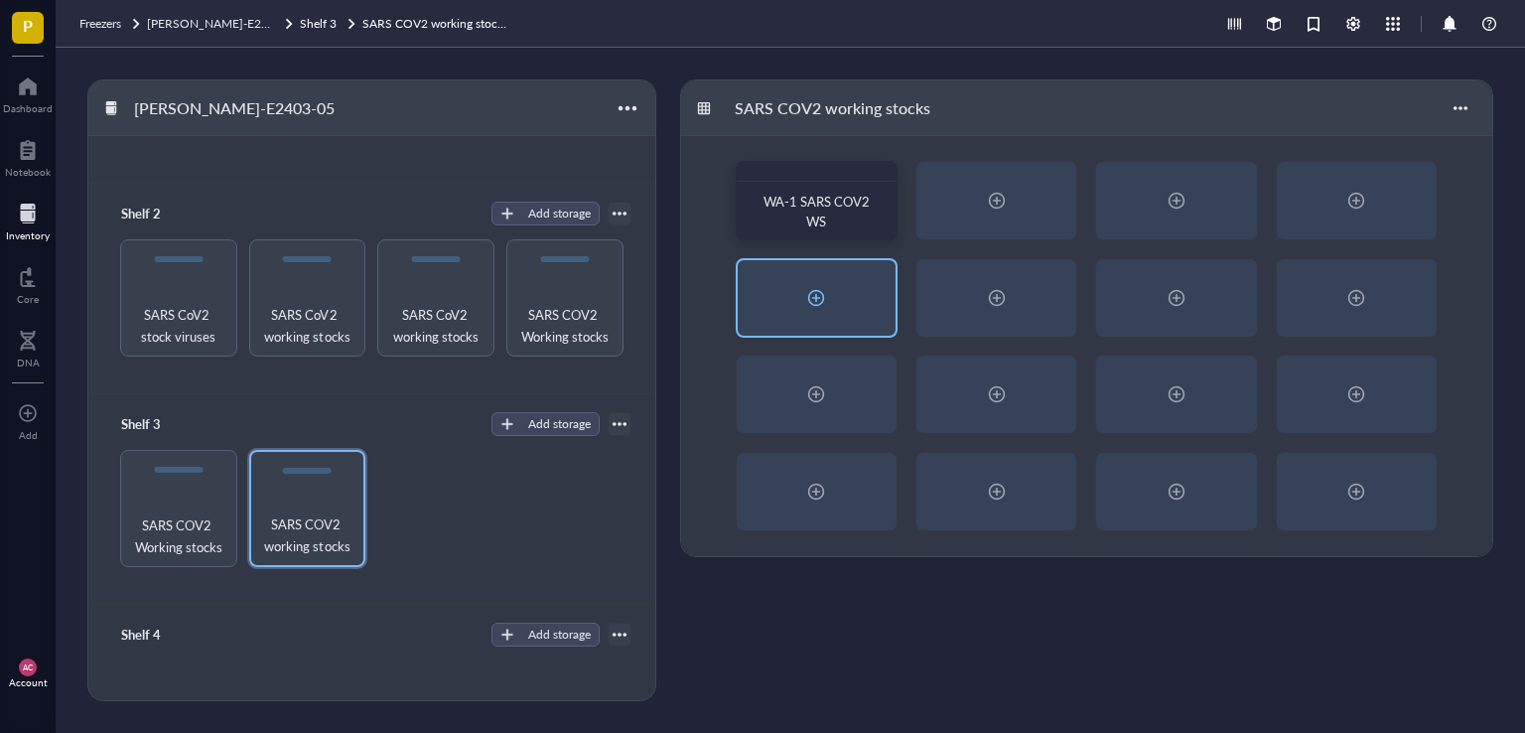
click at [808, 307] on div at bounding box center [816, 298] width 32 height 32
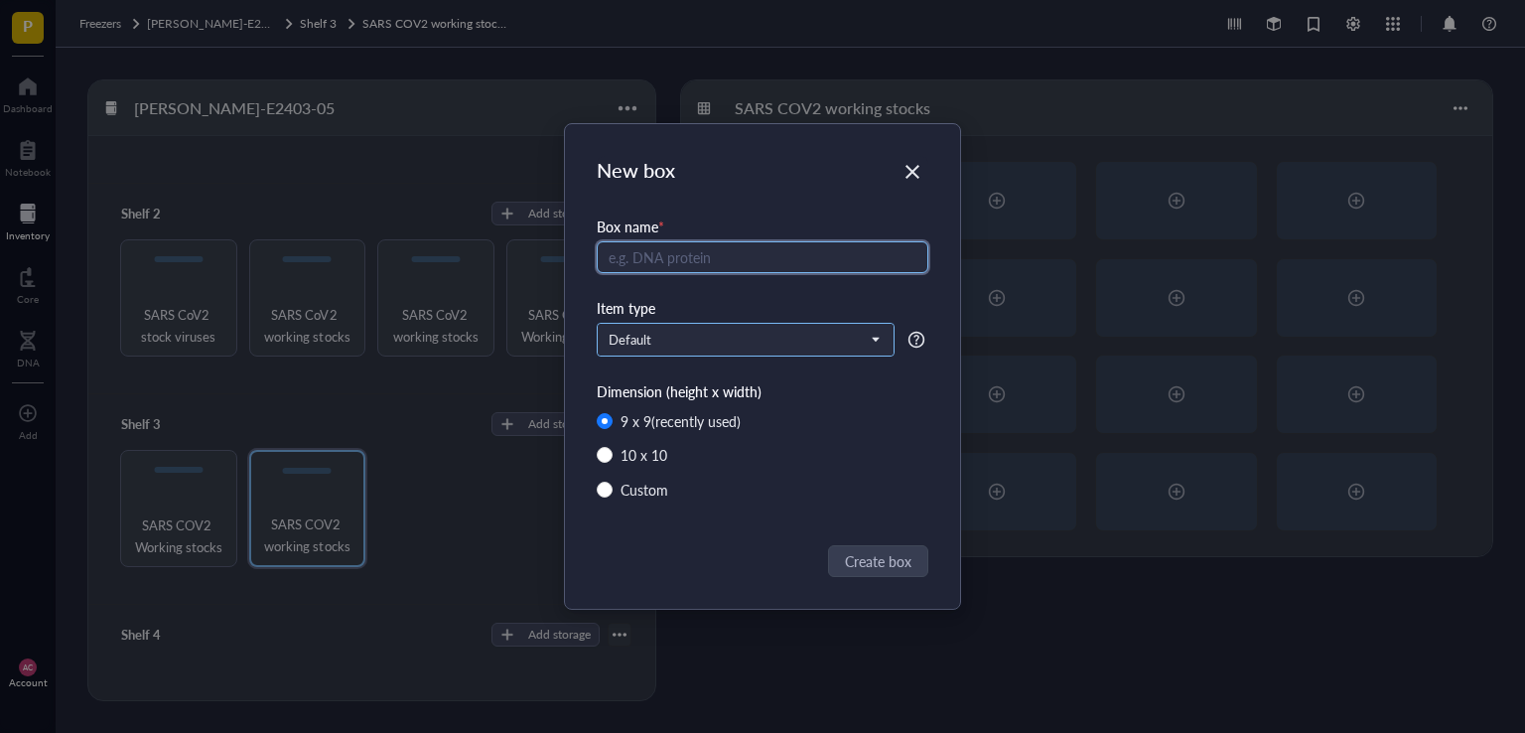
paste input "WA-1 SARS COV2 WS"
type input "WA-1 SARS COV2 WS"
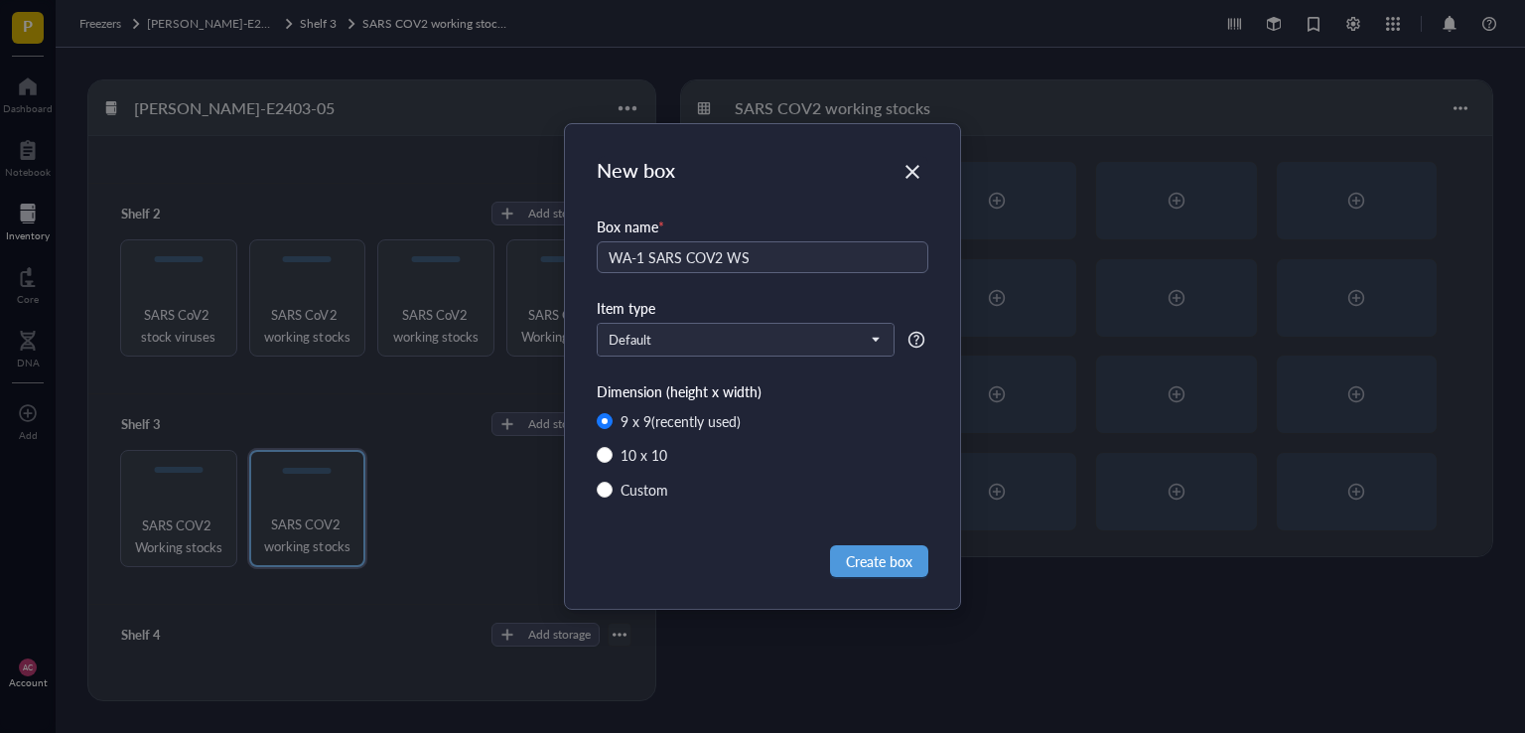
drag, startPoint x: 854, startPoint y: 568, endPoint x: 817, endPoint y: 599, distance: 47.9
click at [854, 567] on span "Create box" at bounding box center [879, 561] width 67 height 22
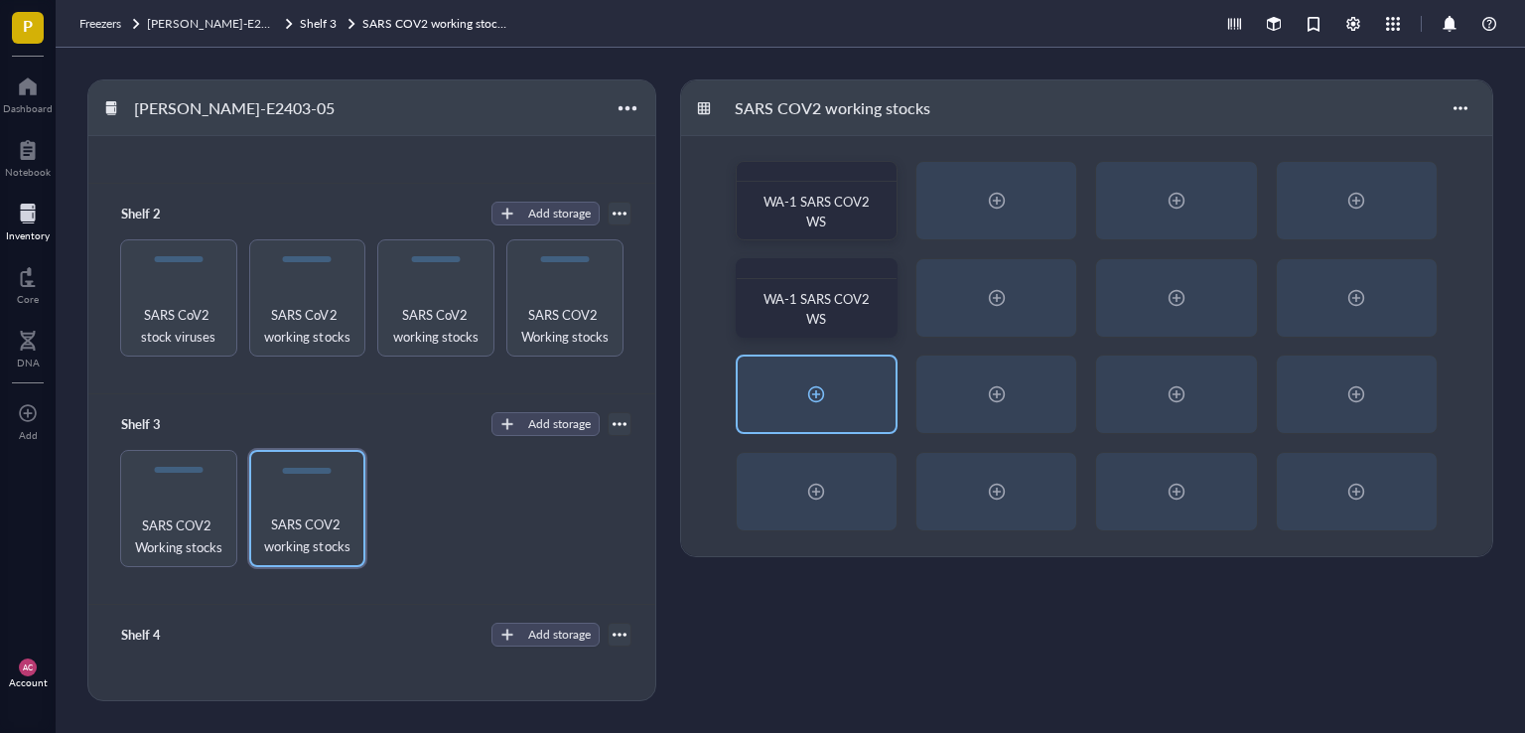
click at [811, 397] on div at bounding box center [816, 394] width 32 height 32
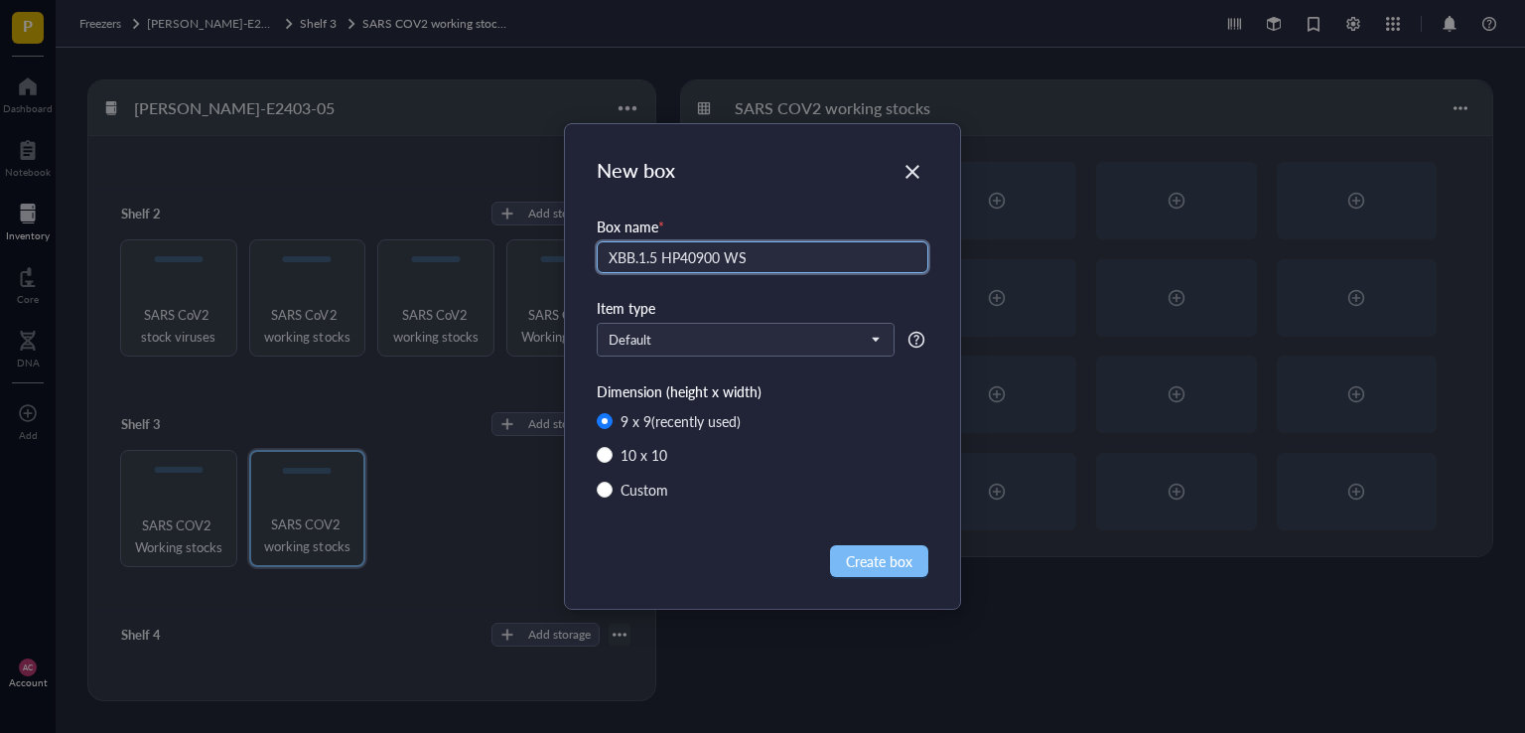
type input "XBB.1.5 HP40900 WS"
click at [864, 553] on span "Create box" at bounding box center [879, 561] width 67 height 22
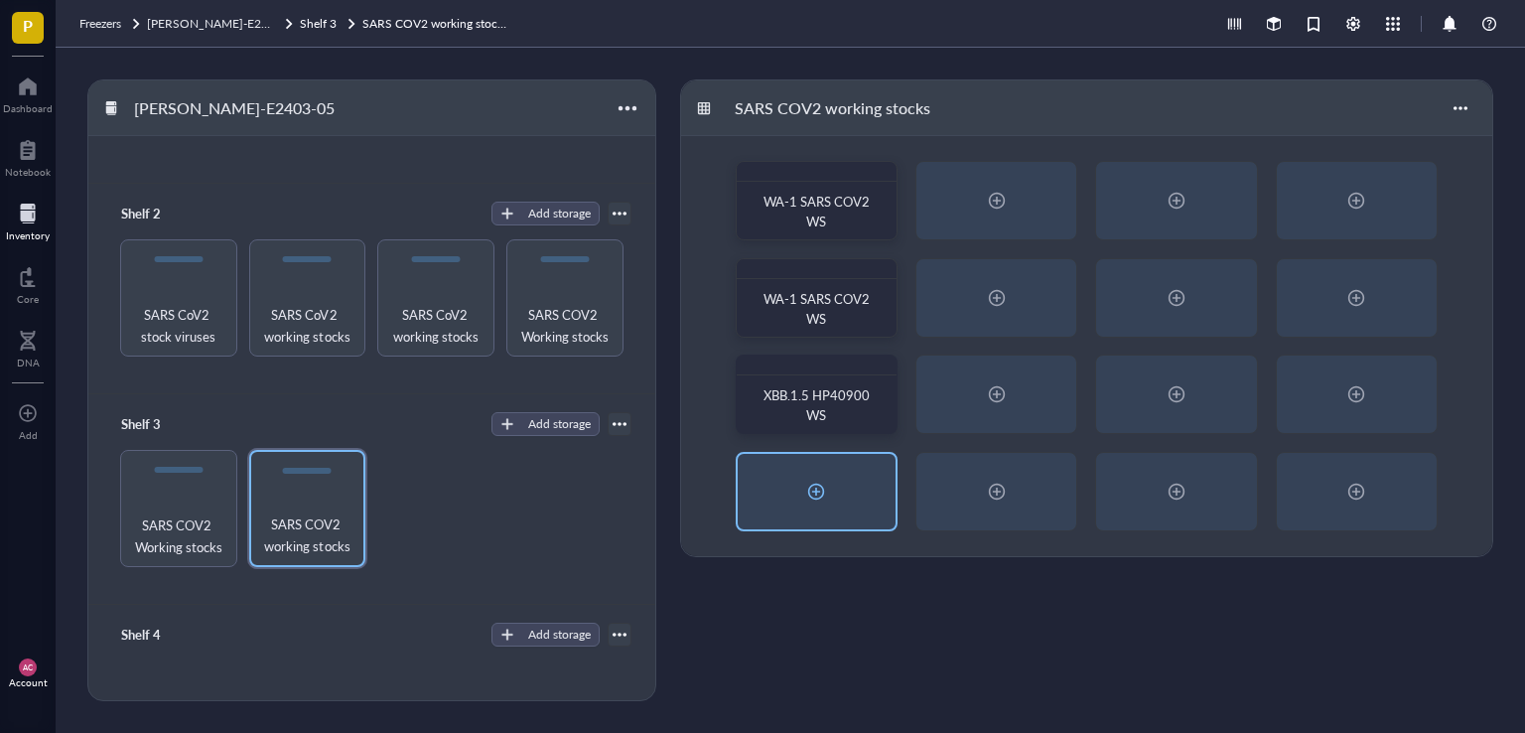
click at [820, 496] on div at bounding box center [816, 491] width 32 height 32
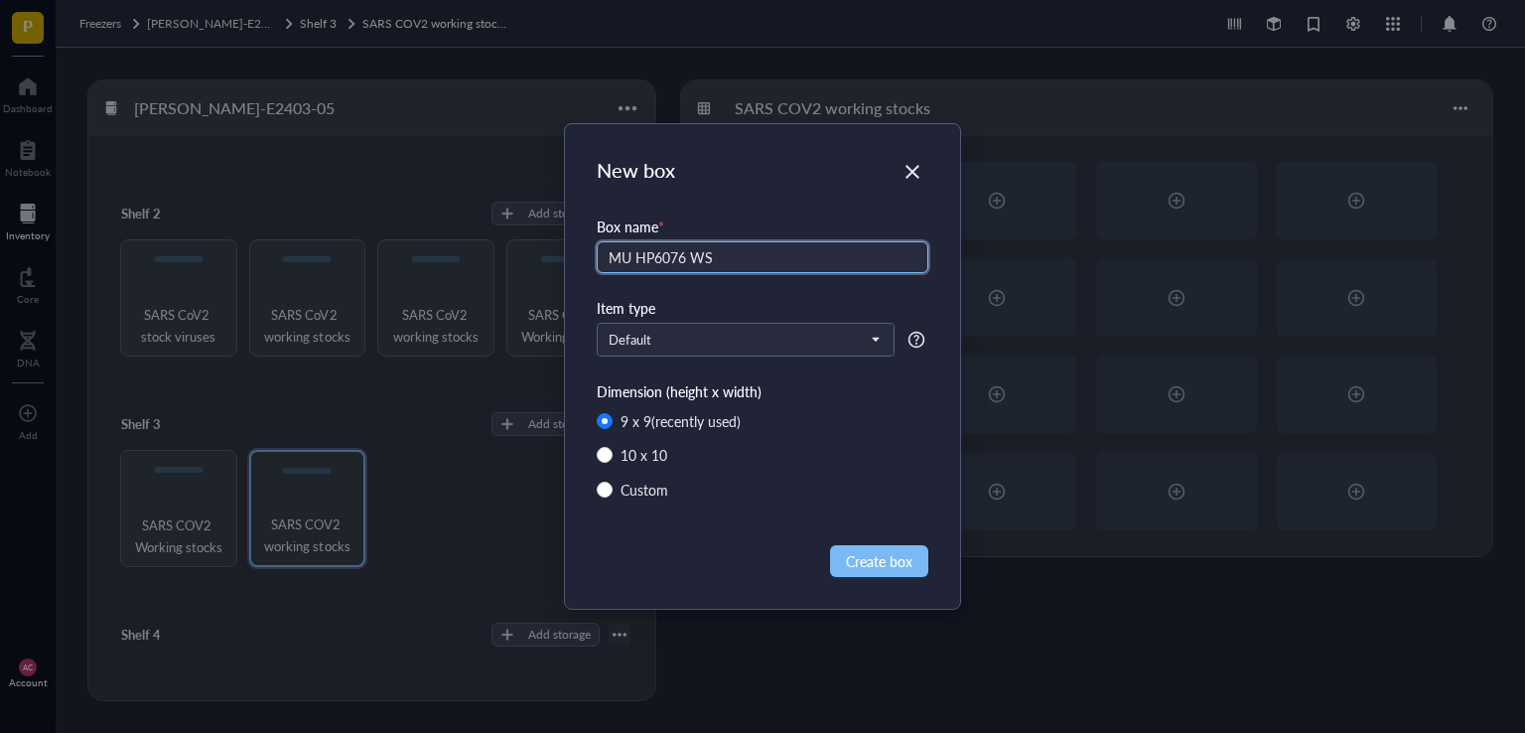
type input "MU HP6076 WS"
click at [892, 551] on span "Create box" at bounding box center [879, 561] width 67 height 22
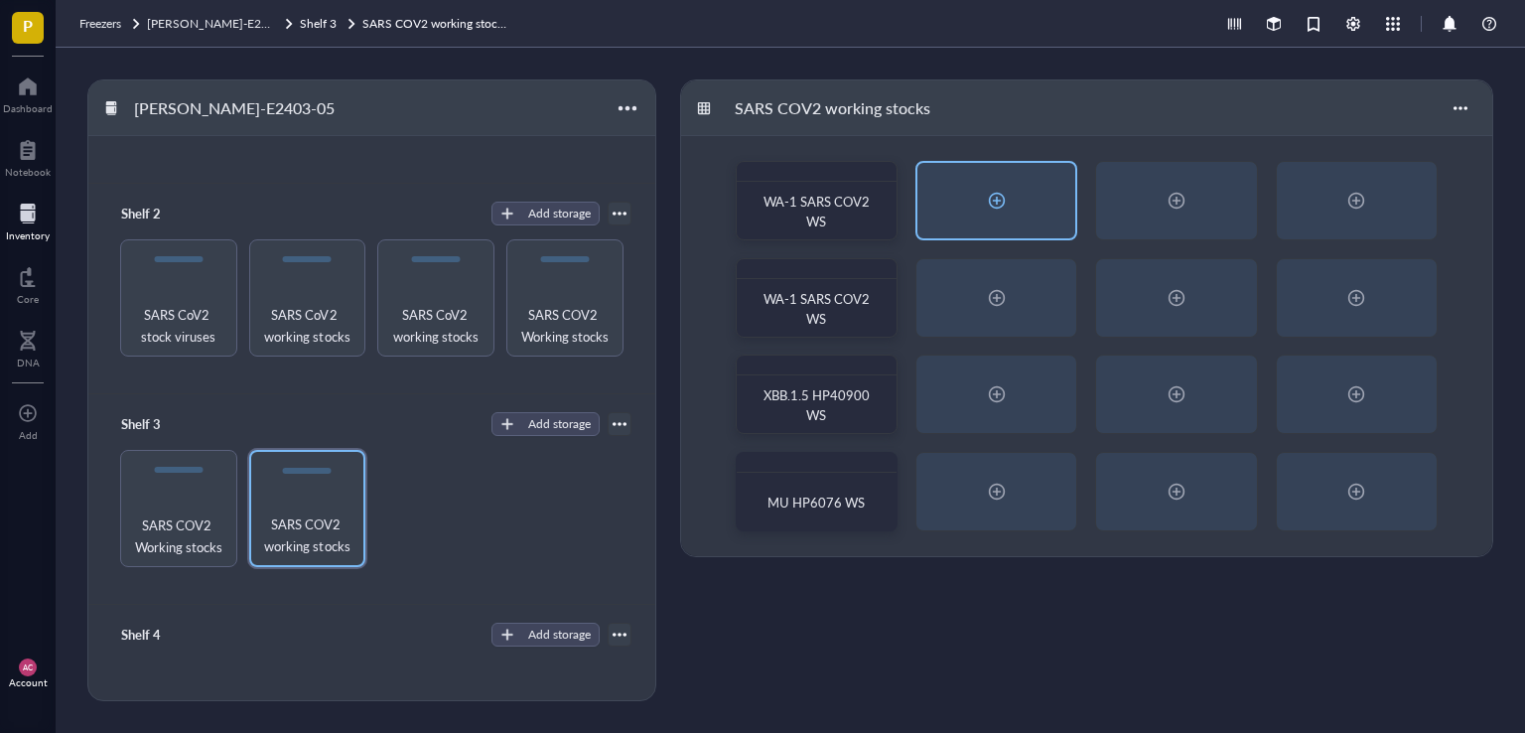
click at [989, 208] on div at bounding box center [997, 201] width 32 height 32
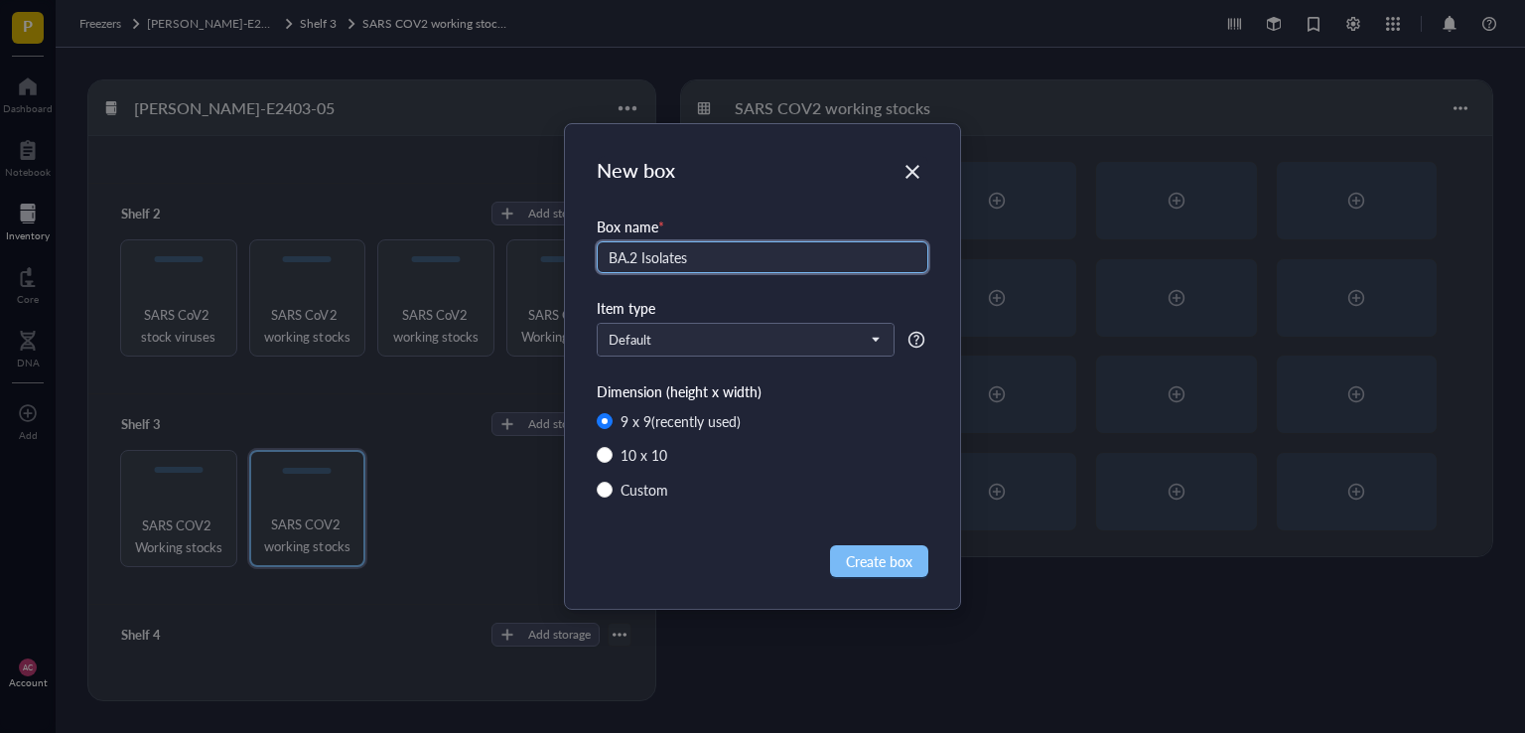
type input "BA.2 Isolates"
click at [875, 551] on span "Create box" at bounding box center [879, 561] width 67 height 22
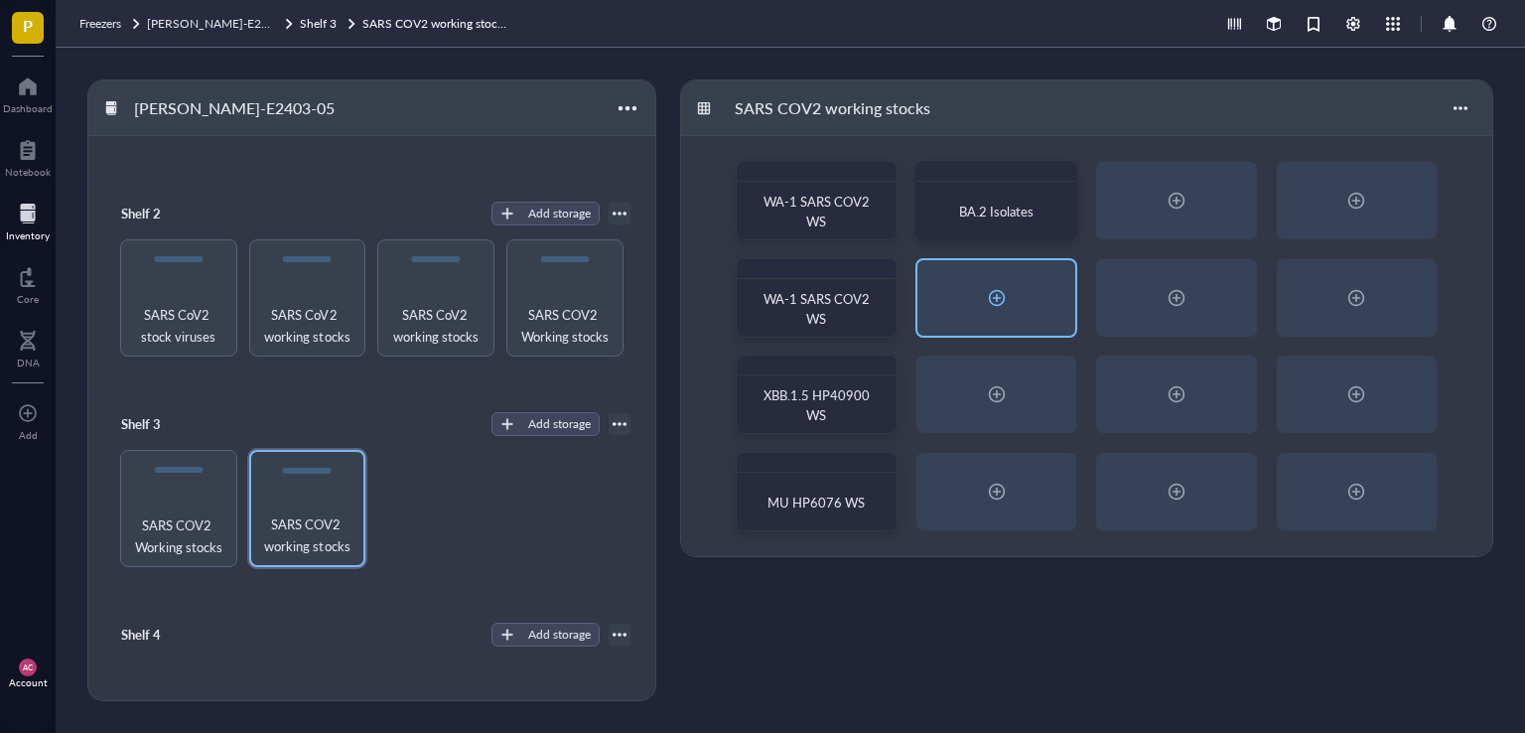
click at [990, 291] on div at bounding box center [997, 298] width 32 height 32
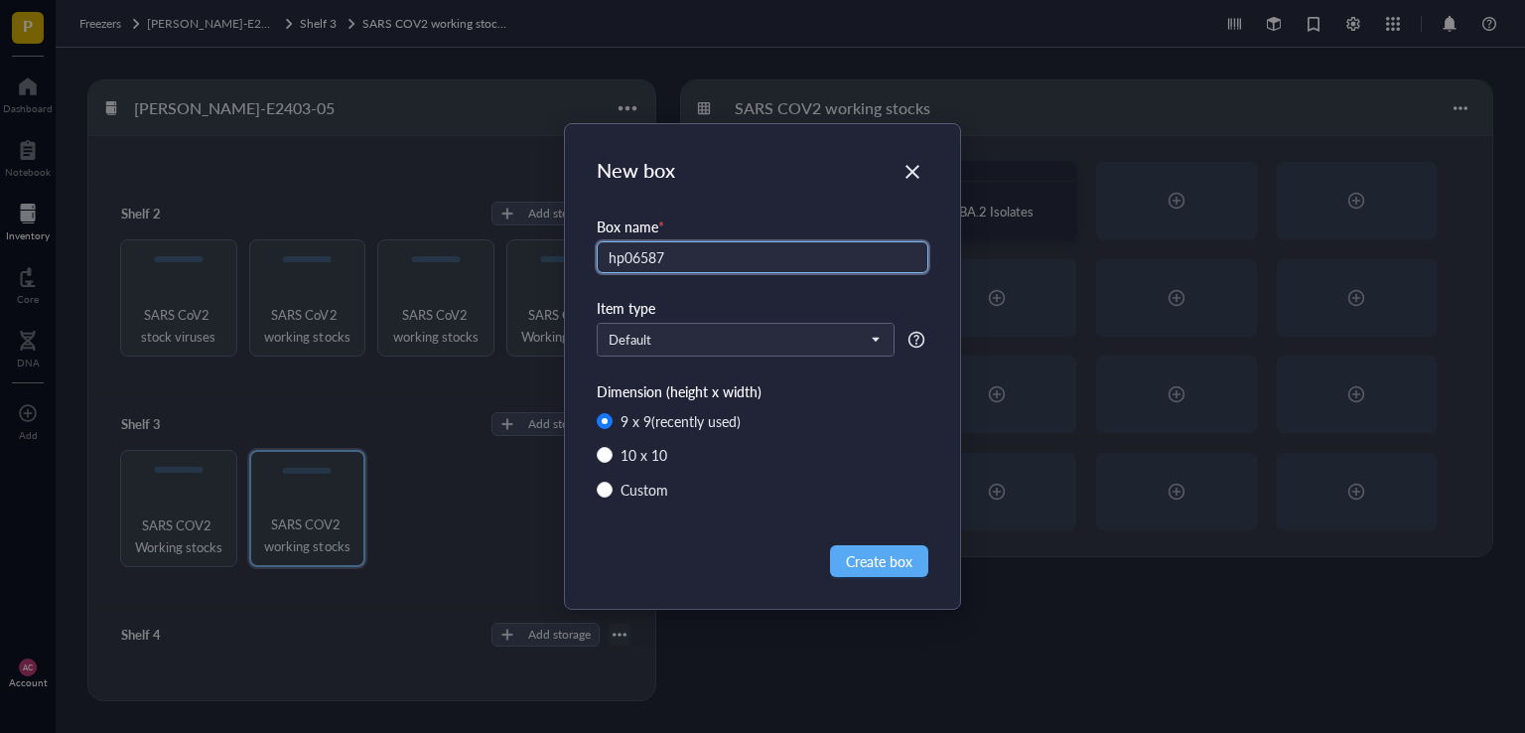
click at [621, 252] on input "hp06587" at bounding box center [763, 257] width 332 height 32
click at [715, 259] on input "HP06587" at bounding box center [763, 257] width 332 height 32
type input "HP06587 [PERSON_NAME]"
click at [870, 572] on button "Create box" at bounding box center [879, 561] width 98 height 32
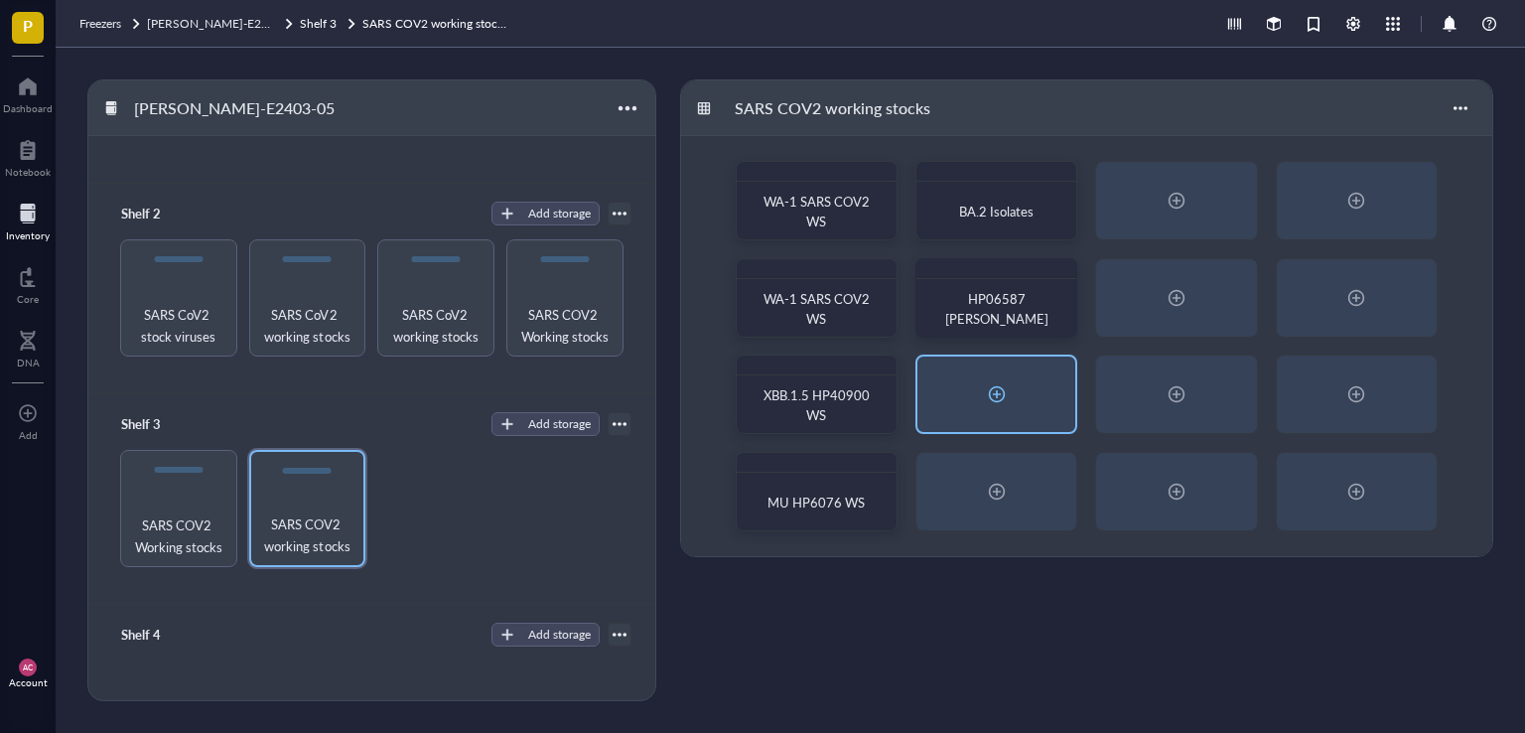
click at [994, 405] on div at bounding box center [997, 394] width 32 height 32
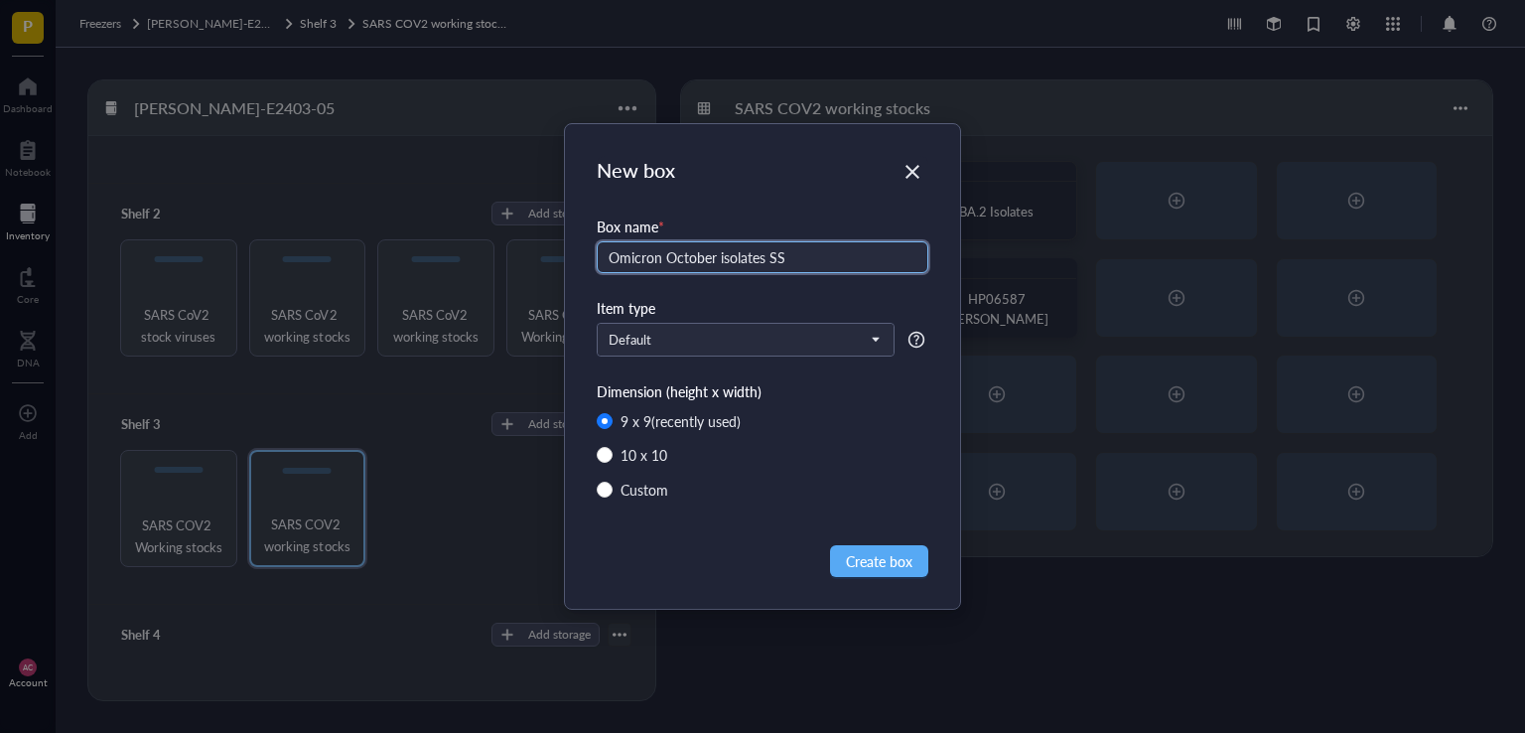
type input "Omicron October isolates SS"
click at [919, 571] on button "Create box" at bounding box center [879, 561] width 98 height 32
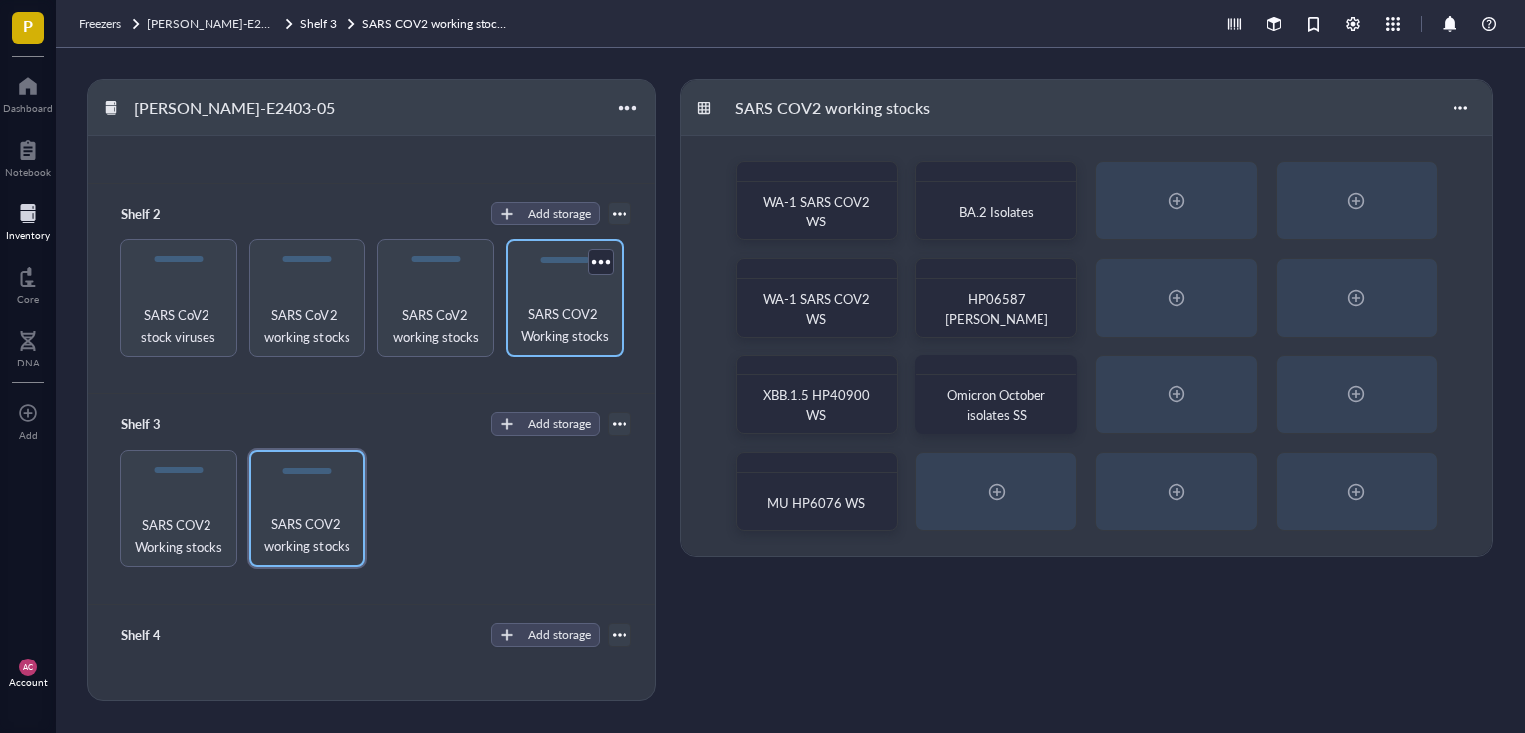
click at [528, 313] on span "SARS COV2 Working stocks" at bounding box center [564, 325] width 97 height 44
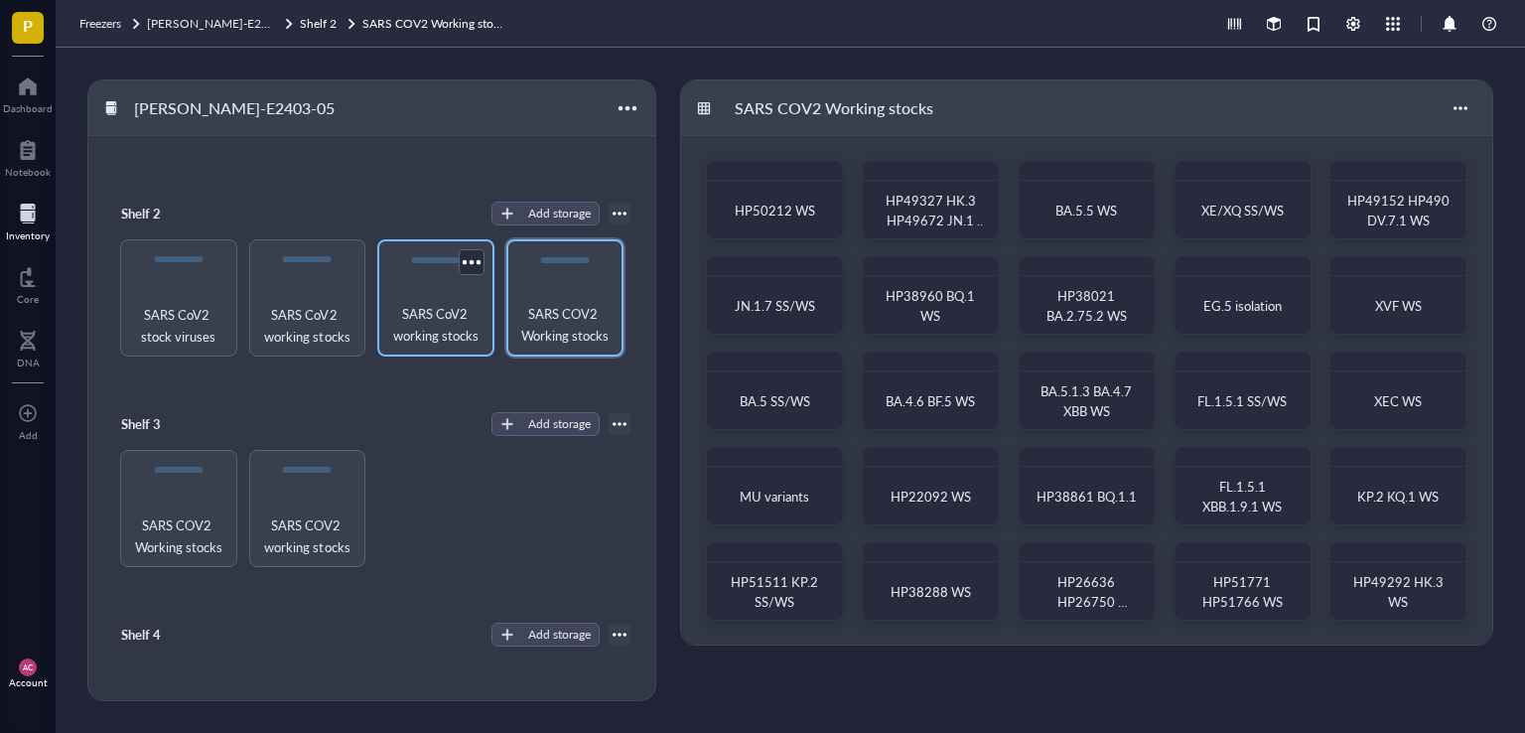
click at [433, 327] on span "SARS CoV2 working stocks" at bounding box center [435, 325] width 97 height 44
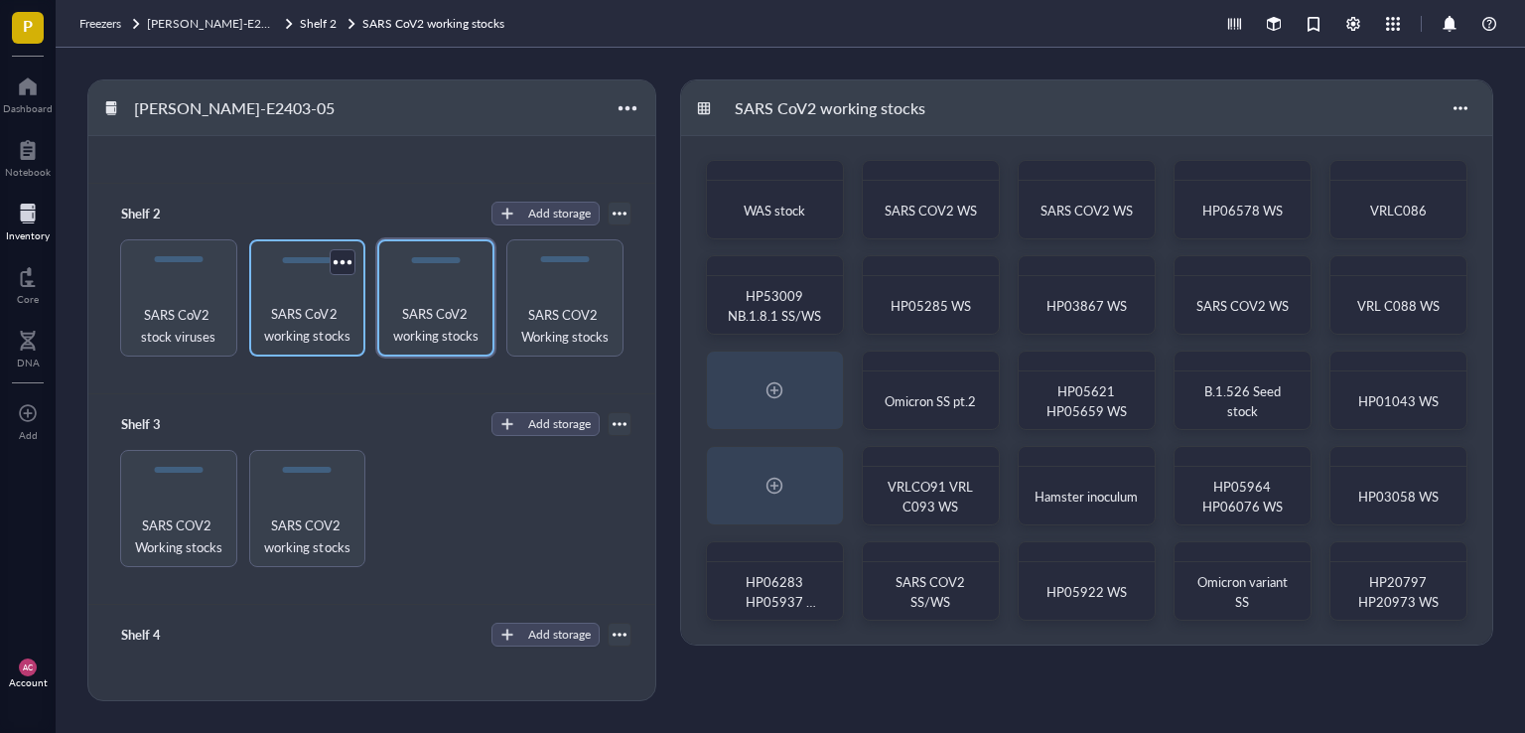
click at [313, 324] on span "SARS CoV2 working stocks" at bounding box center [307, 325] width 97 height 44
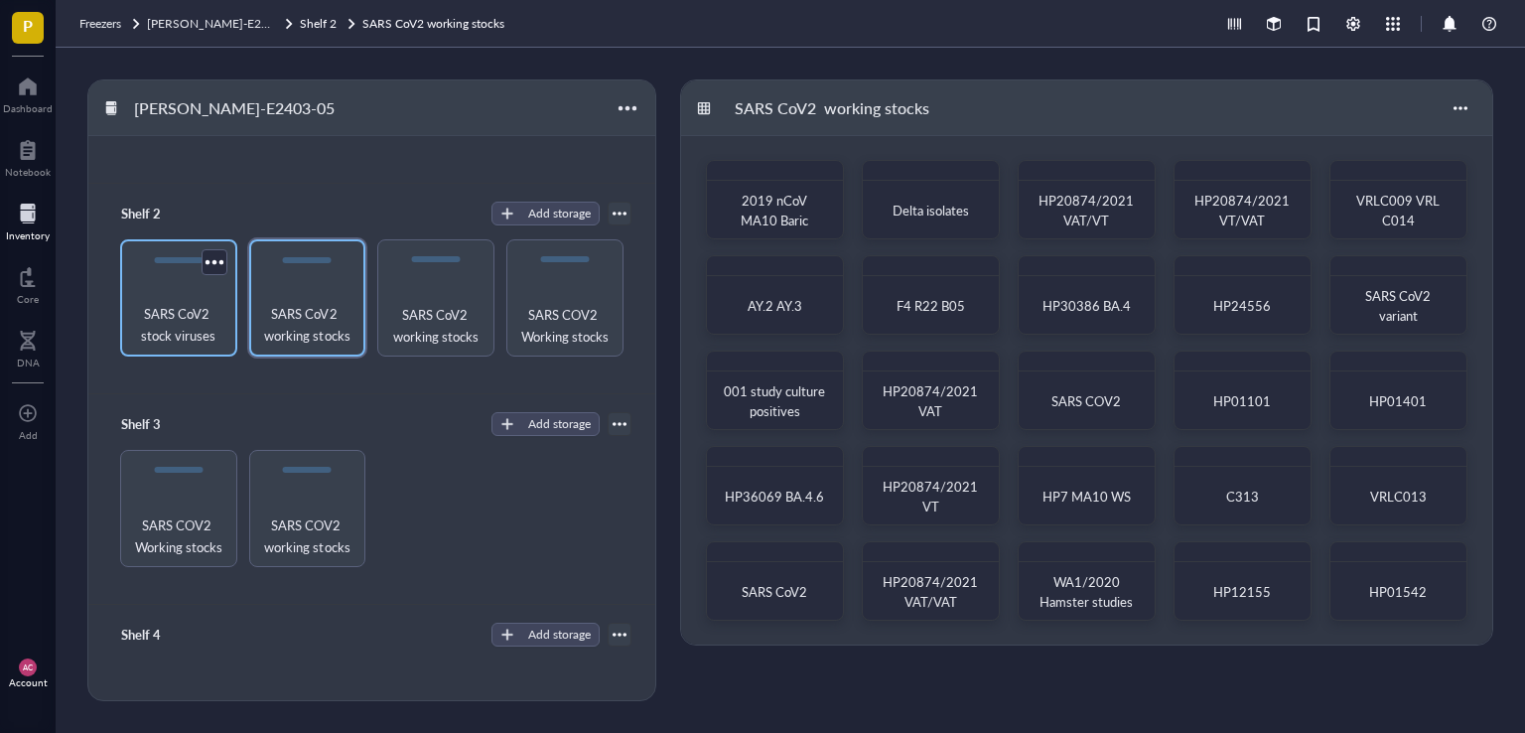
click at [220, 334] on span "SARS CoV2 stock viruses" at bounding box center [178, 325] width 97 height 44
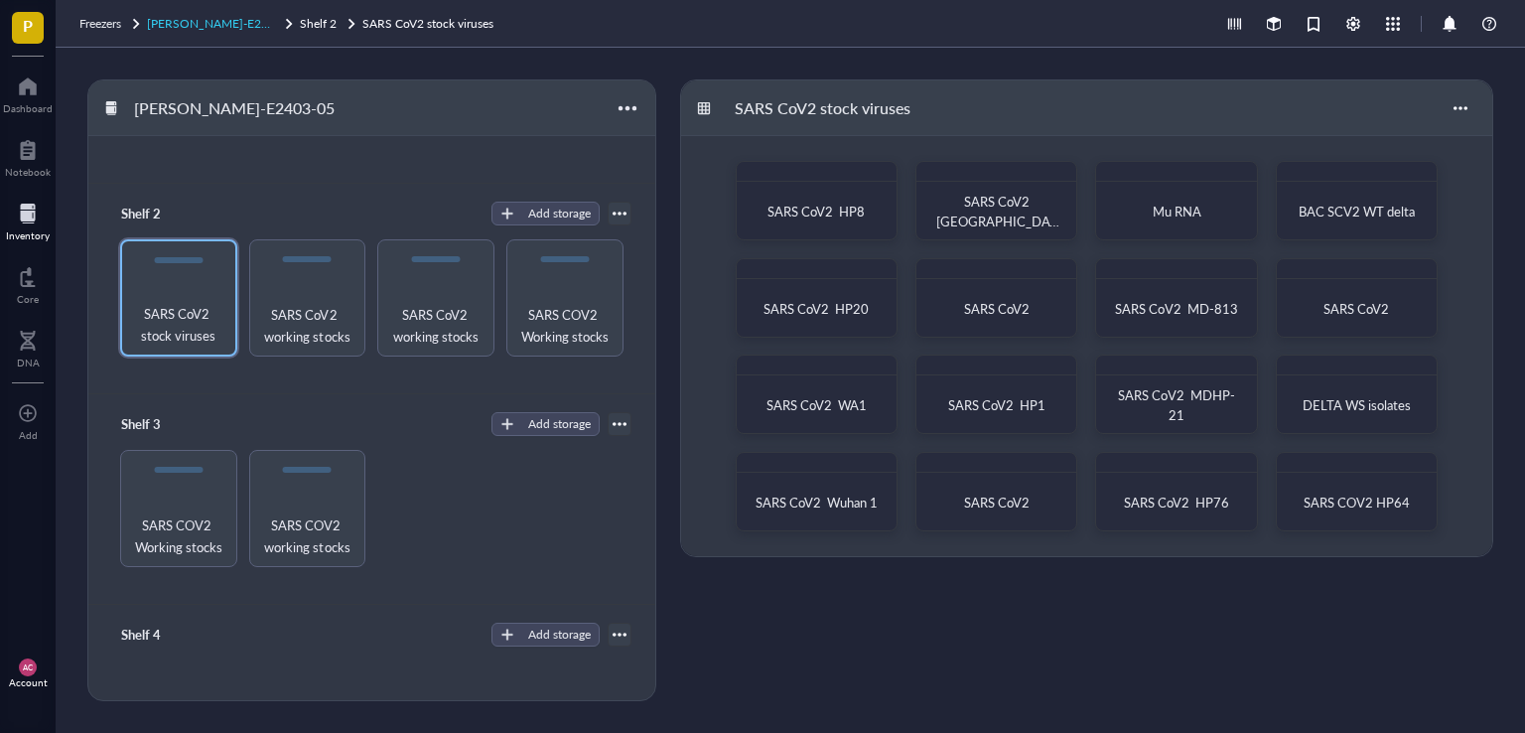
click at [214, 27] on span "[PERSON_NAME]-E2403-05" at bounding box center [223, 23] width 153 height 17
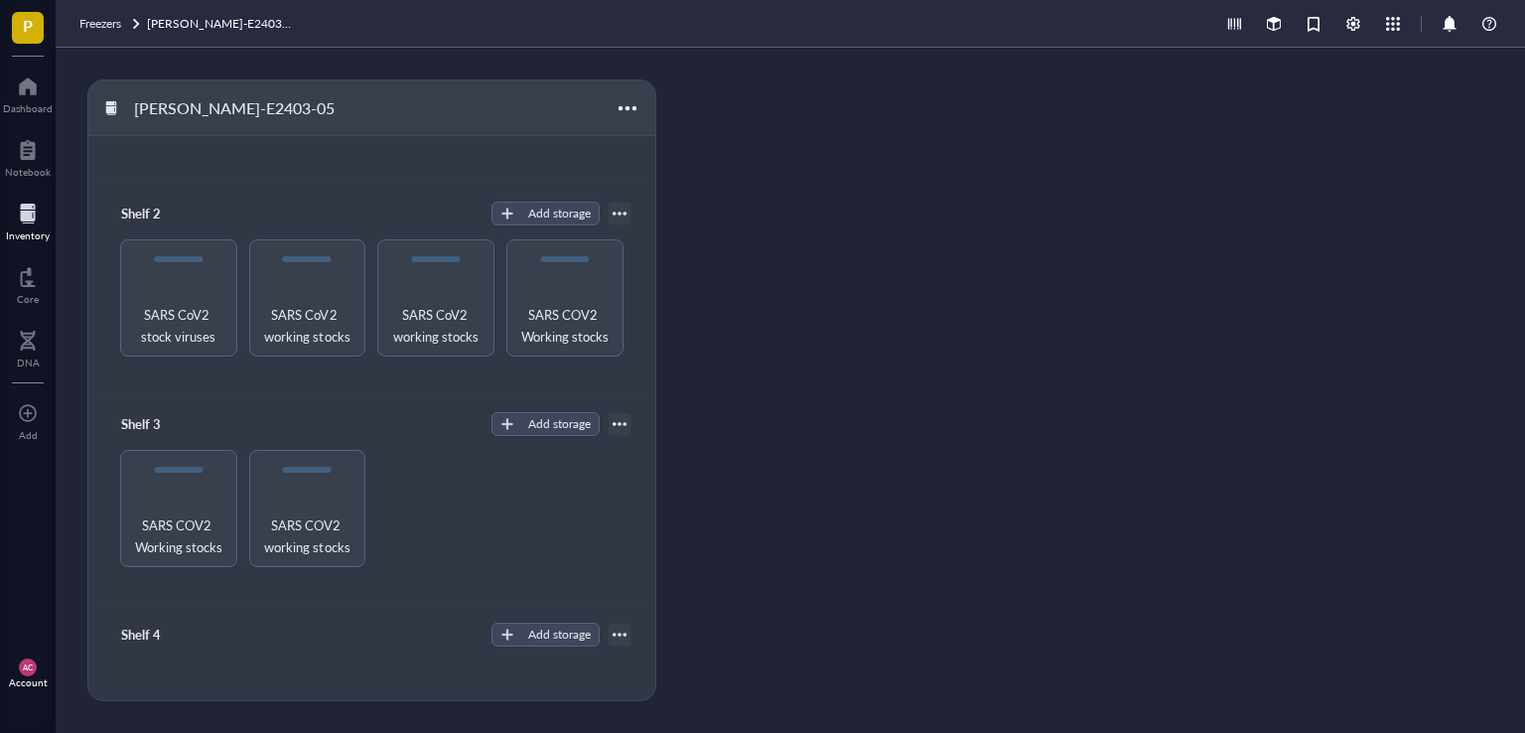
click at [103, 33] on div "Freezers" at bounding box center [100, 24] width 42 height 20
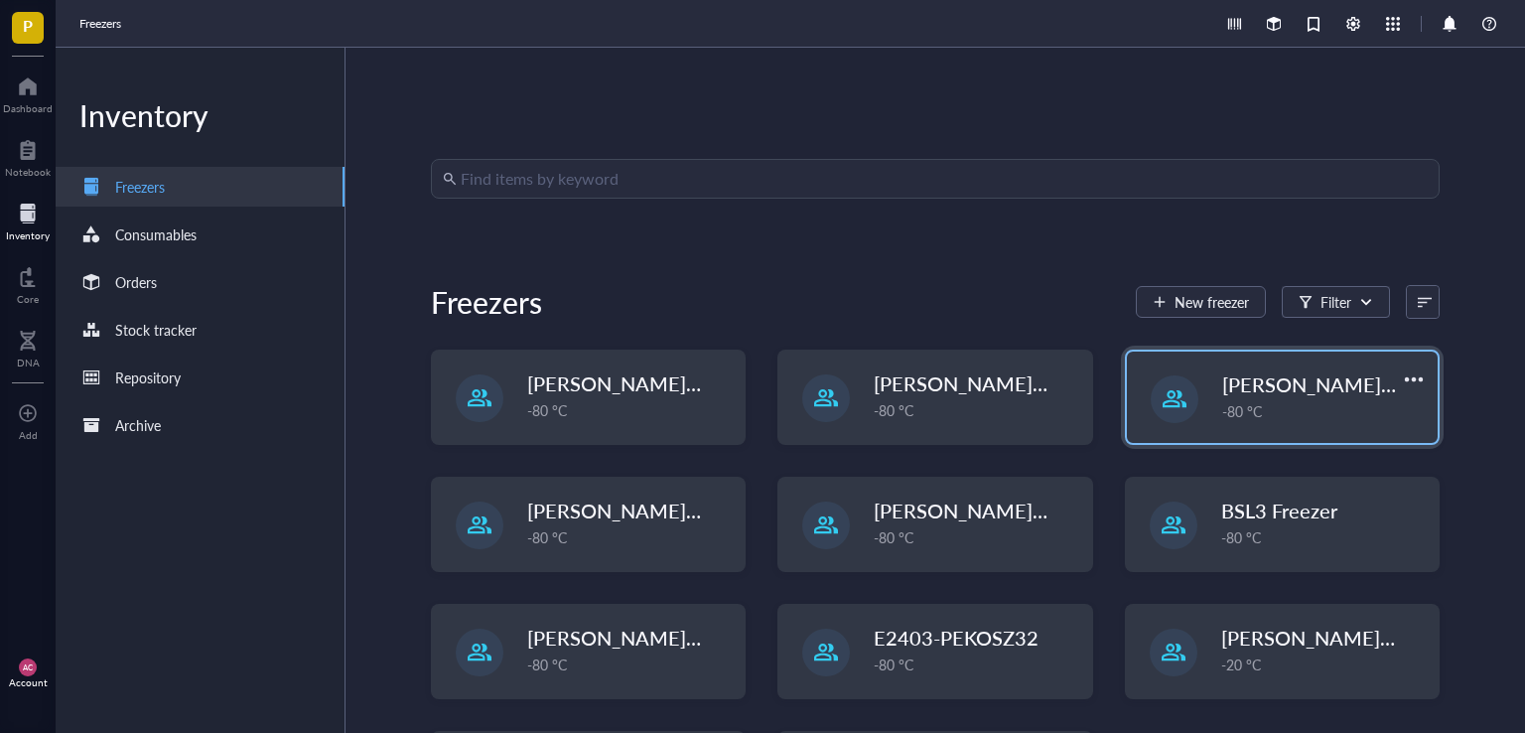
click at [1295, 381] on span "[PERSON_NAME]-E2403-05" at bounding box center [1350, 384] width 256 height 28
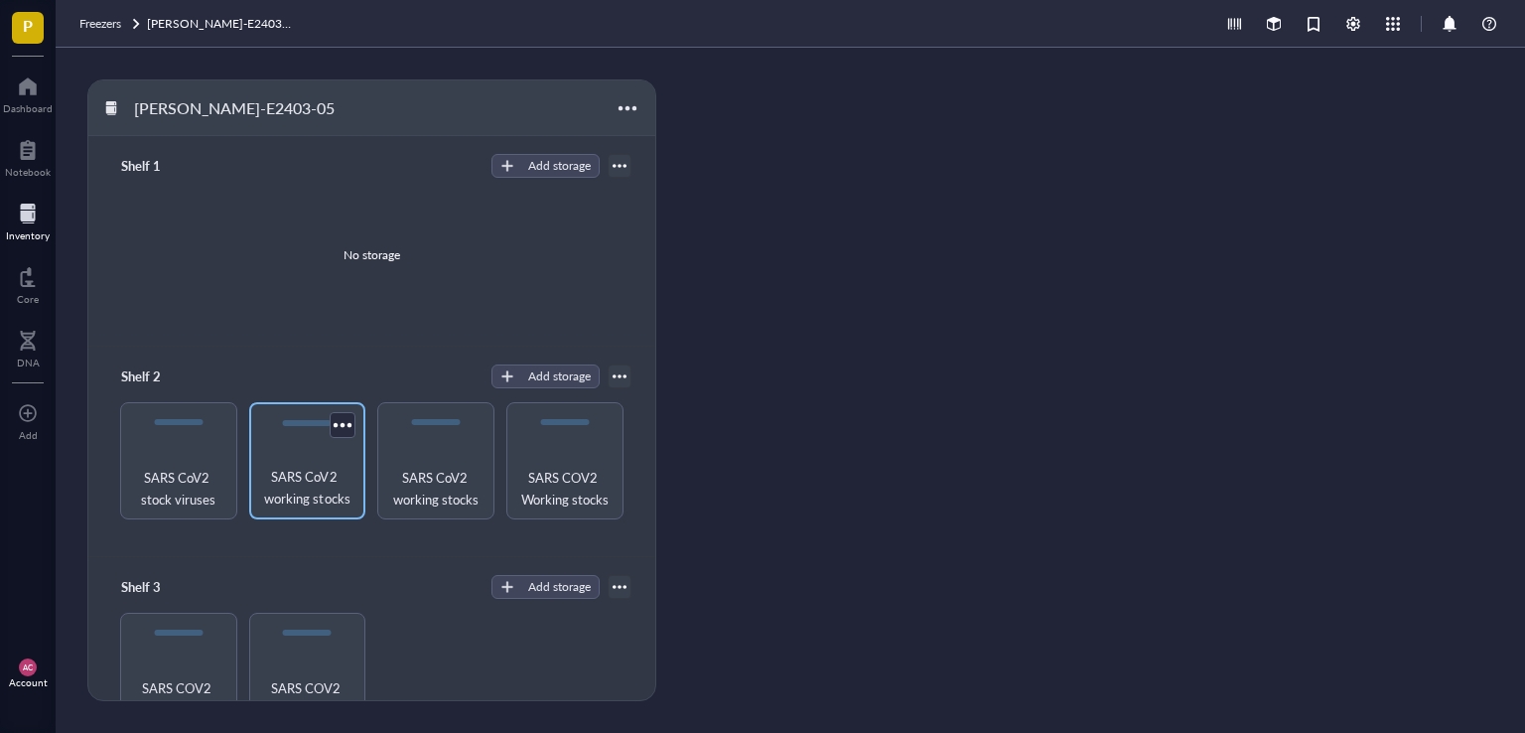
click at [296, 493] on span "SARS CoV2 working stocks" at bounding box center [307, 488] width 97 height 44
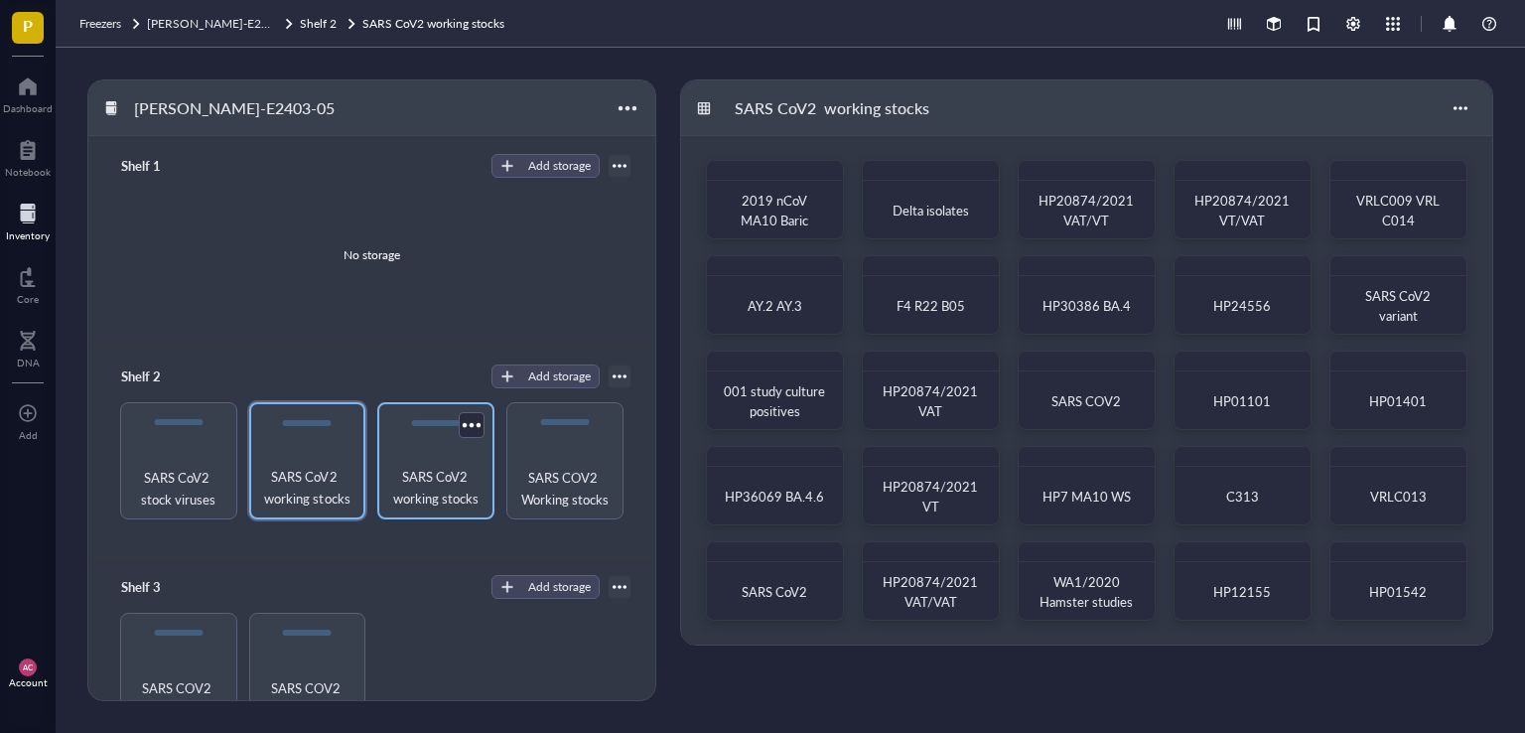
click at [420, 481] on span "SARS CoV2 working stocks" at bounding box center [435, 488] width 97 height 44
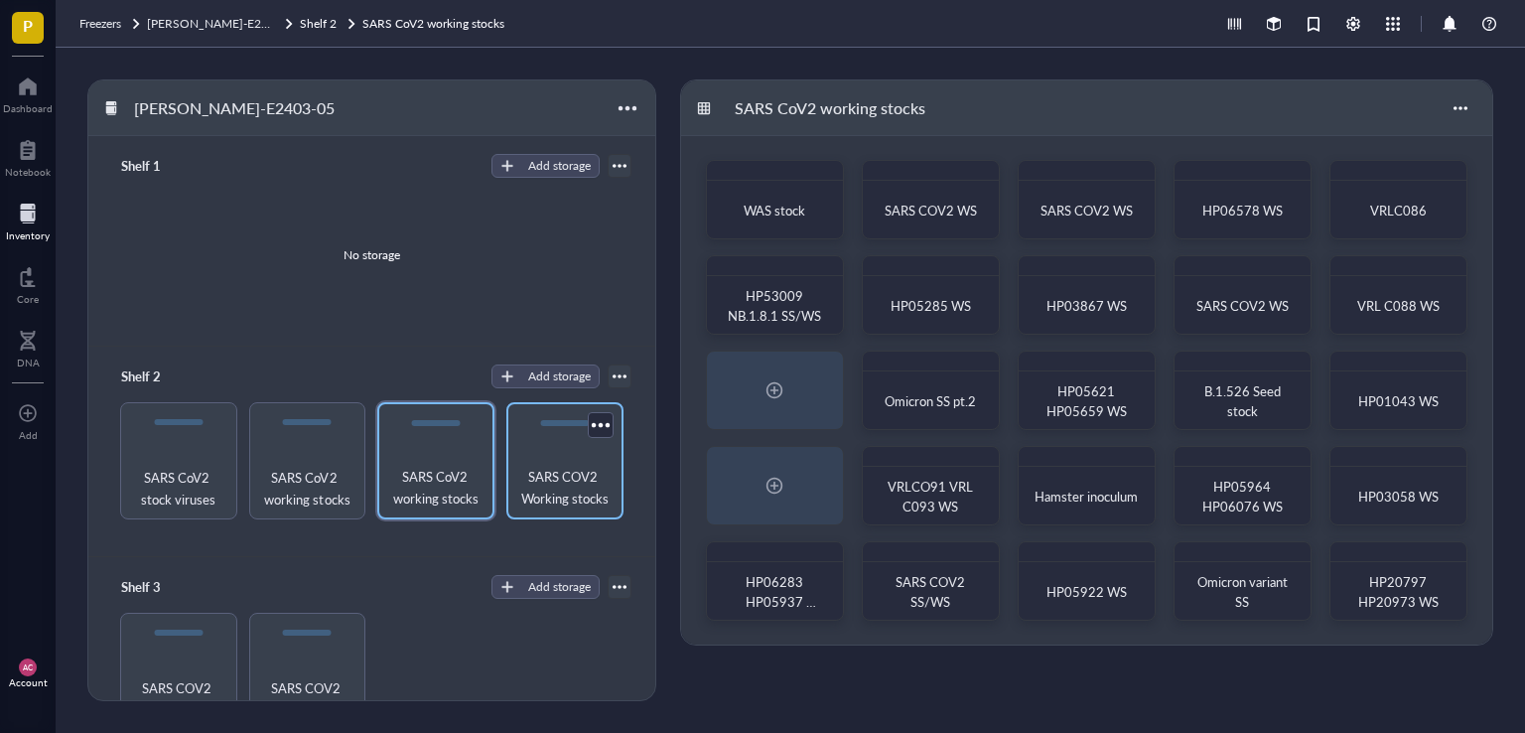
click at [564, 501] on span "SARS COV2 Working stocks" at bounding box center [564, 488] width 97 height 44
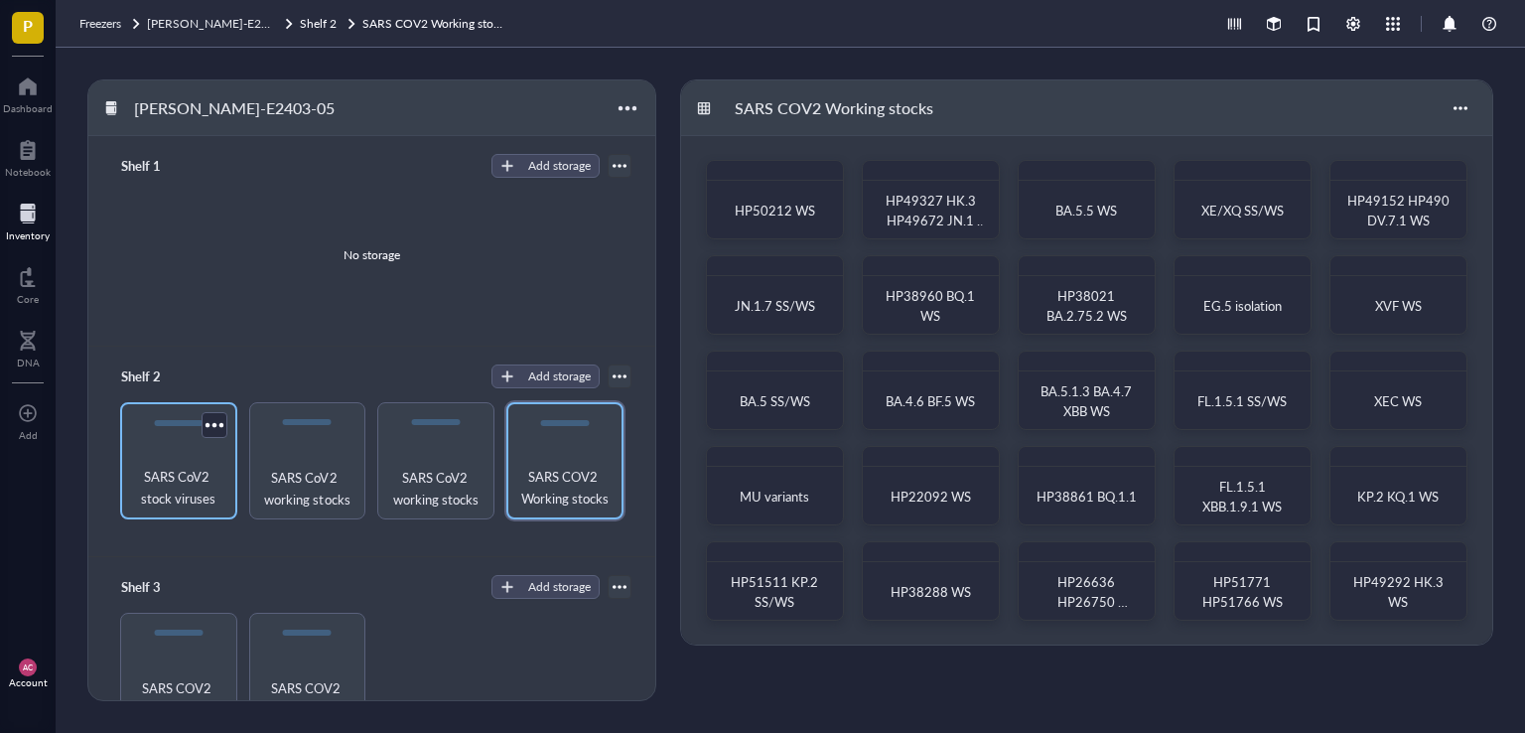
click at [163, 503] on span "SARS CoV2 stock viruses" at bounding box center [178, 488] width 97 height 44
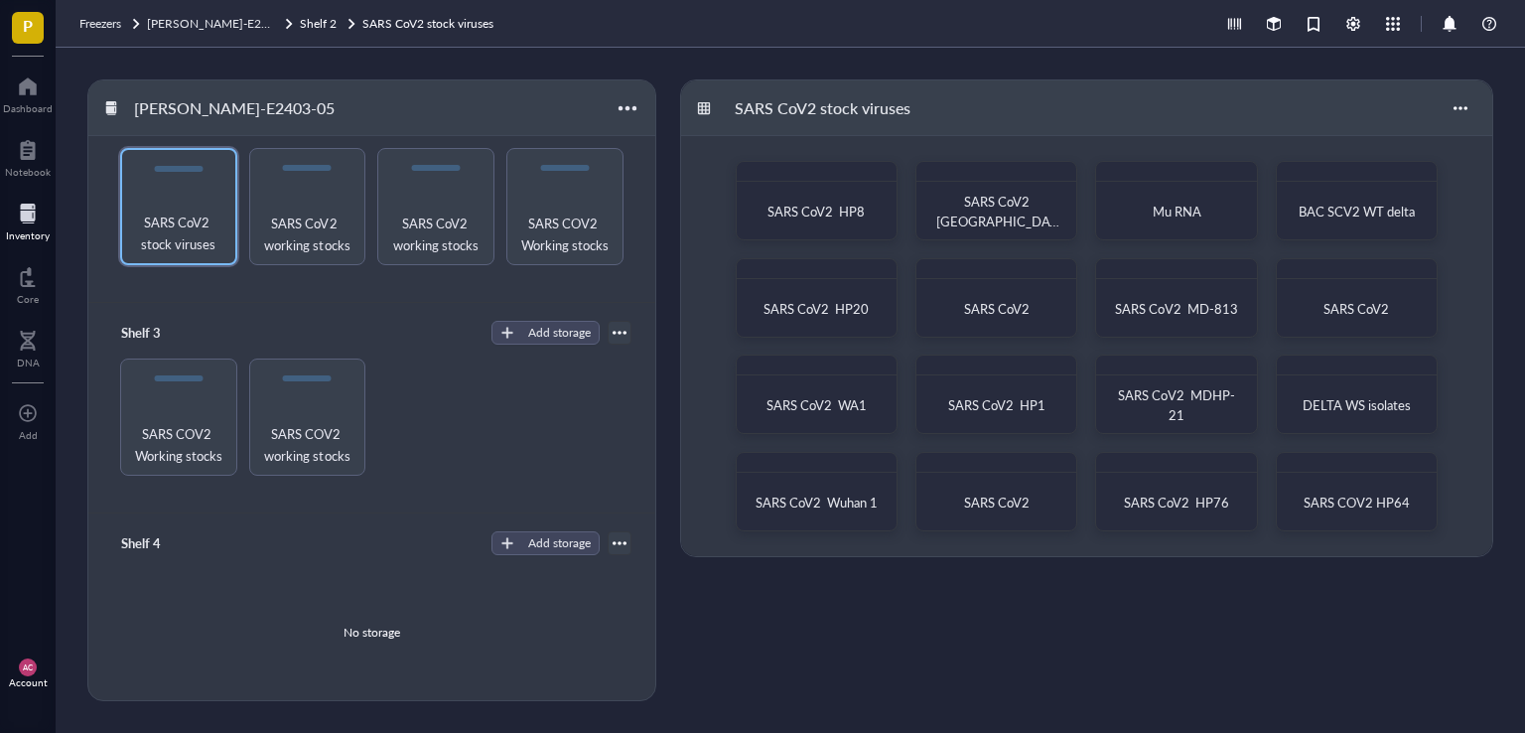
scroll to position [262, 0]
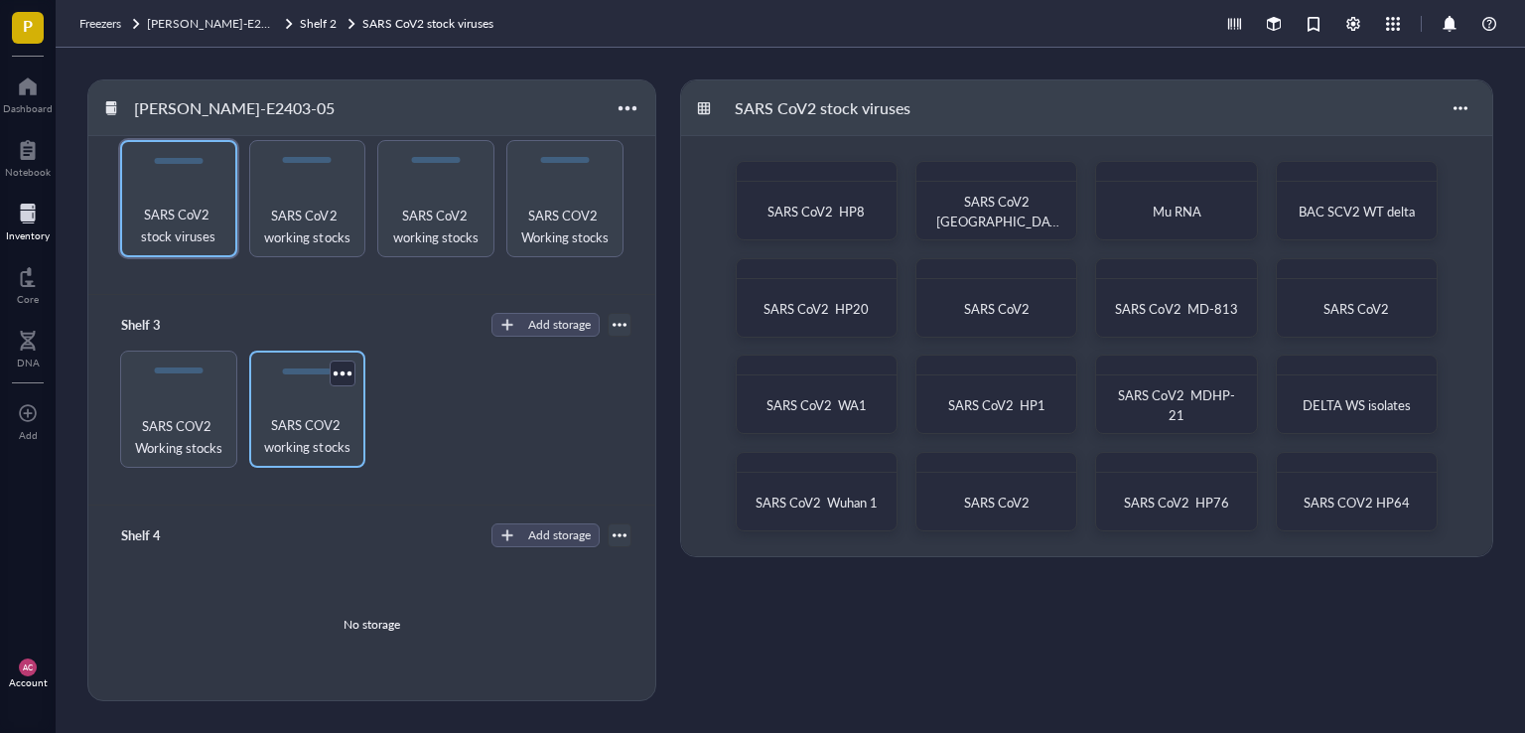
click at [307, 453] on span "SARS COV2 working stocks" at bounding box center [307, 436] width 97 height 44
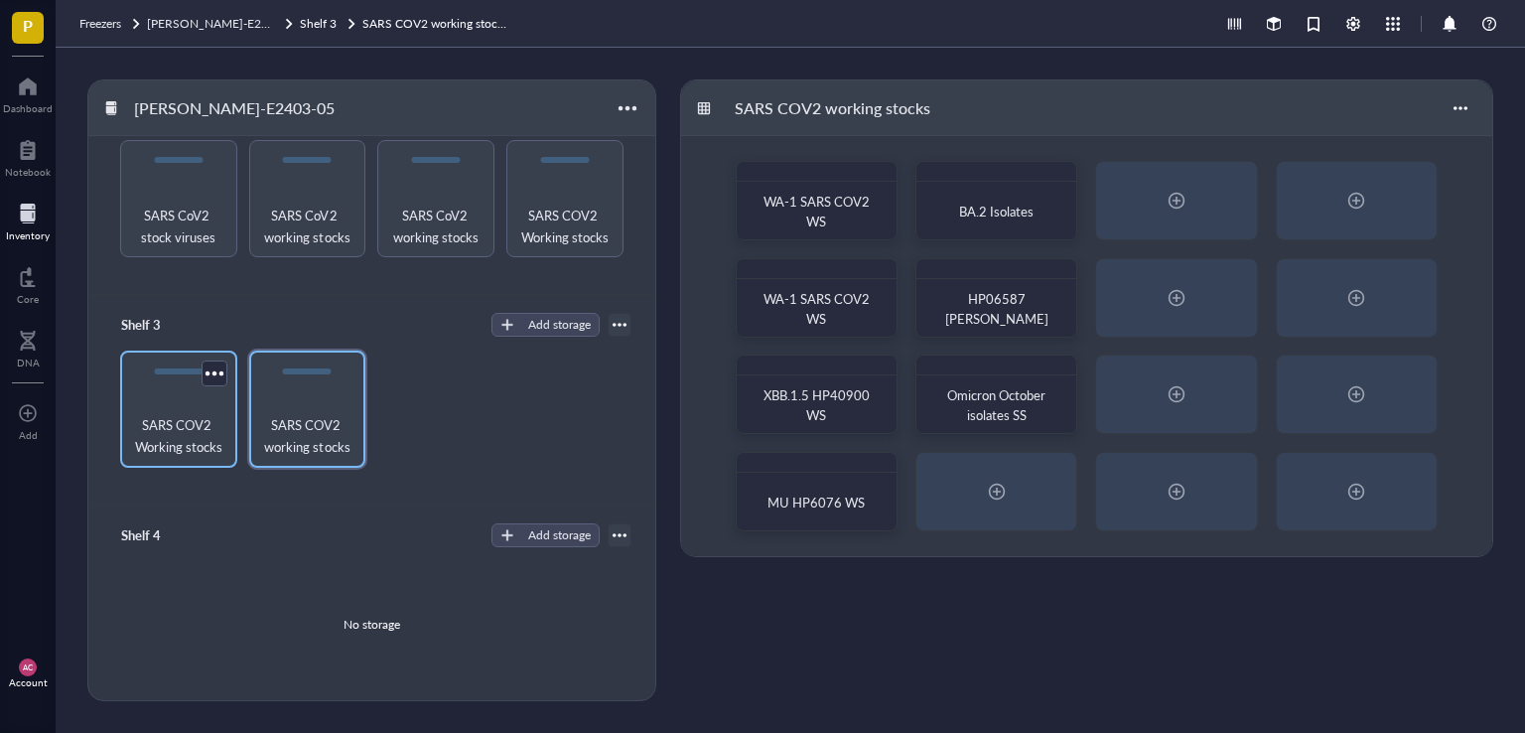
click at [203, 433] on span "SARS COV2 Working stocks" at bounding box center [178, 436] width 97 height 44
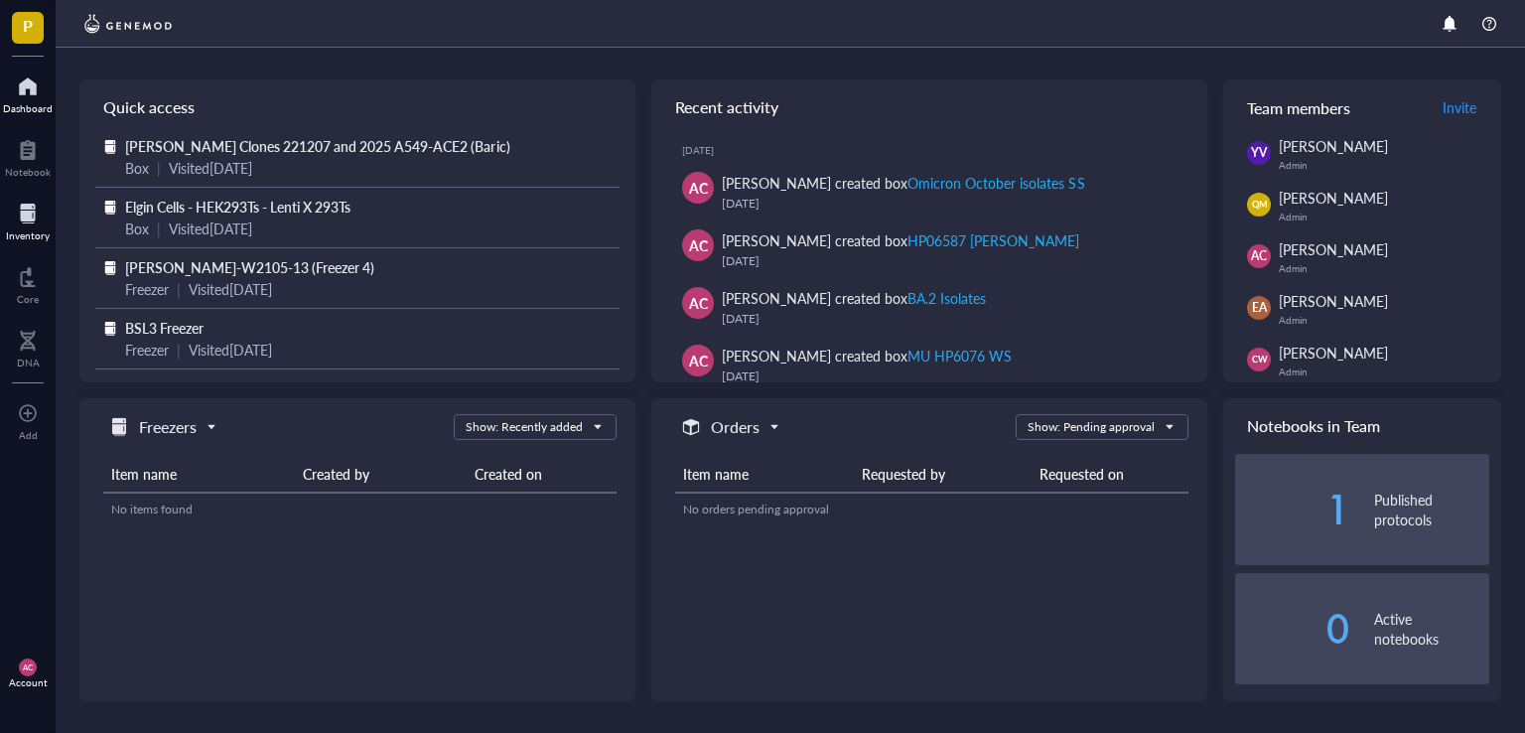
click at [28, 236] on div "Inventory" at bounding box center [28, 235] width 44 height 12
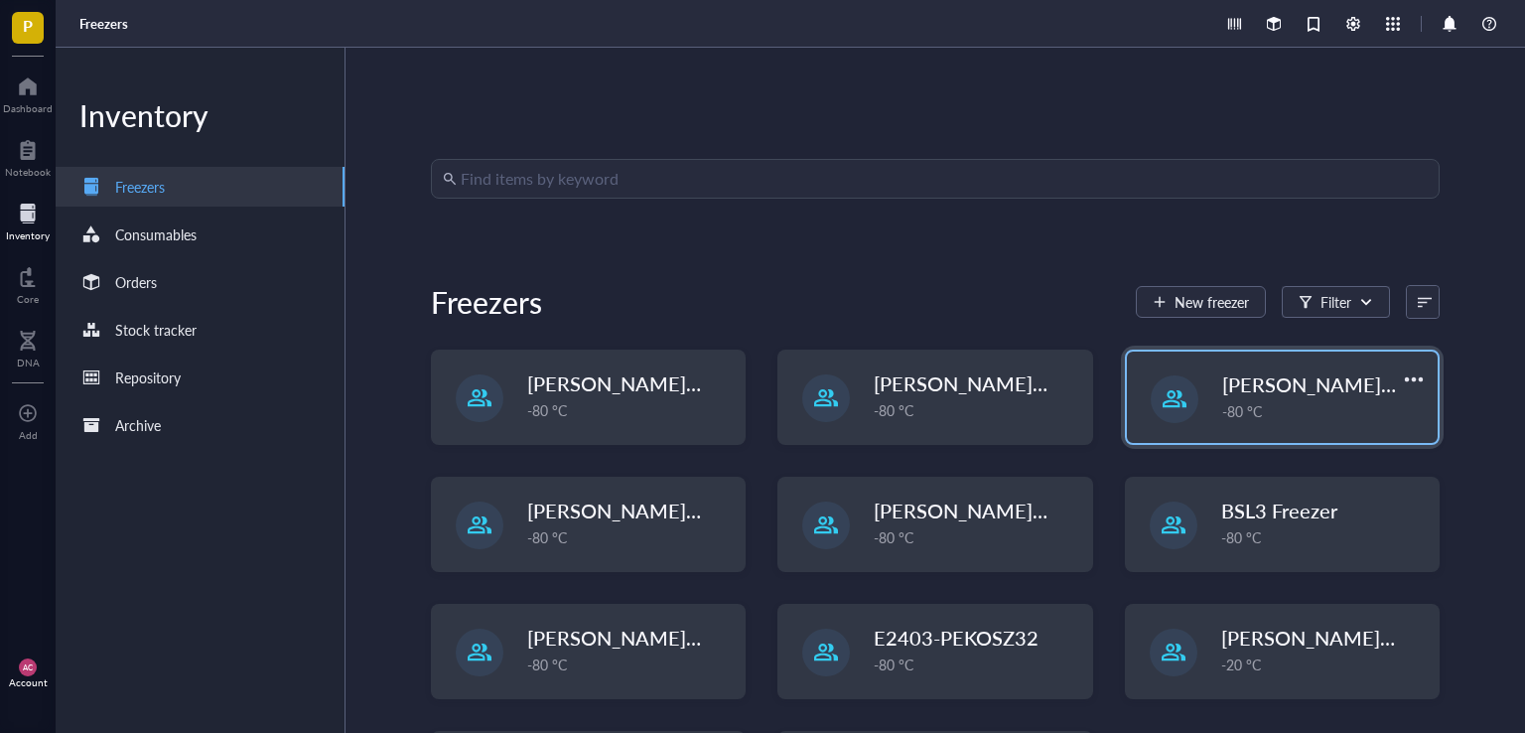
click at [1312, 382] on span "[PERSON_NAME]-E2403-05" at bounding box center [1350, 384] width 256 height 28
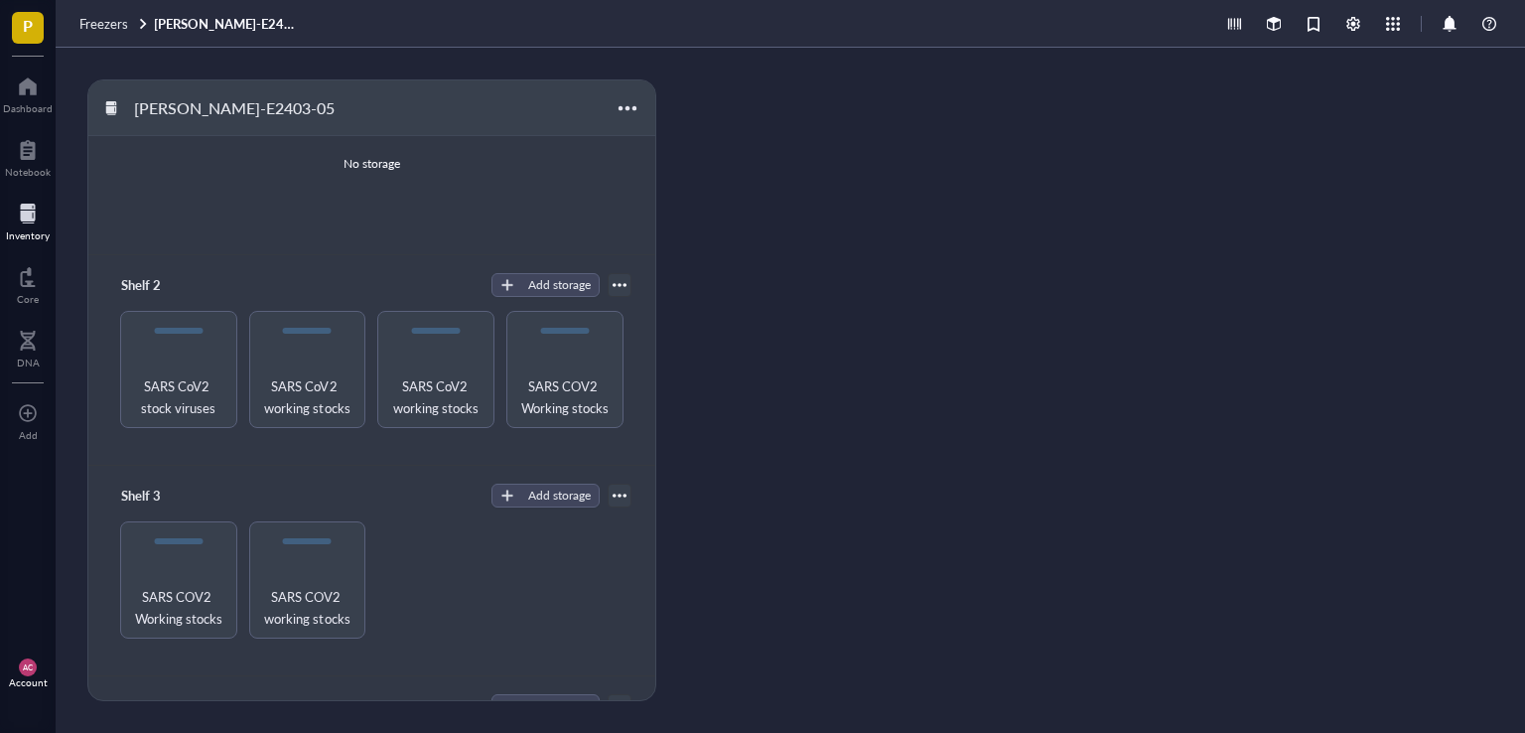
scroll to position [262, 0]
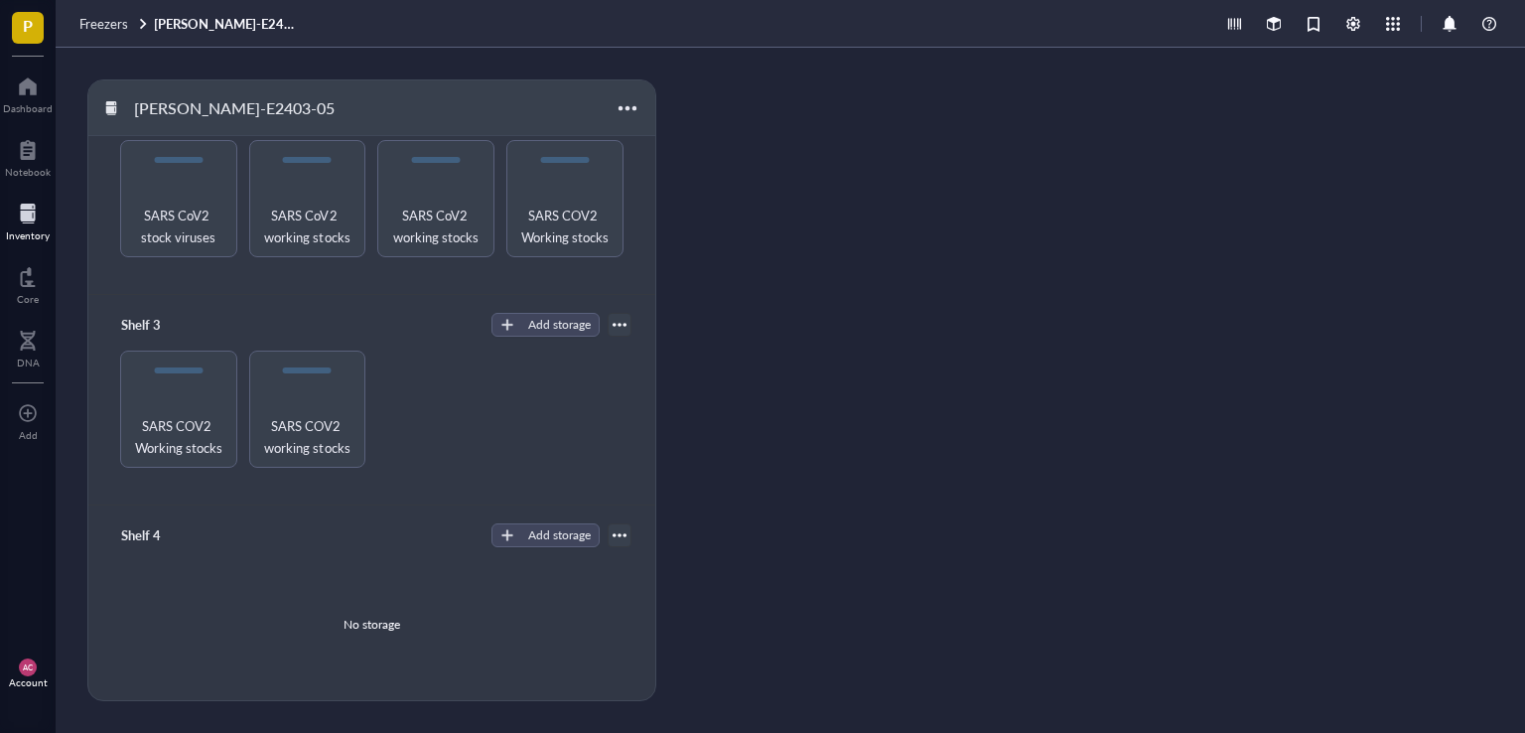
click at [498, 215] on div "SARS CoV2 stock viruses SARS CoV2 working stocks SARS CoV2 working stocks SARS …" at bounding box center [371, 198] width 519 height 117
click at [532, 207] on span "SARS COV2 Working stocks" at bounding box center [564, 225] width 97 height 44
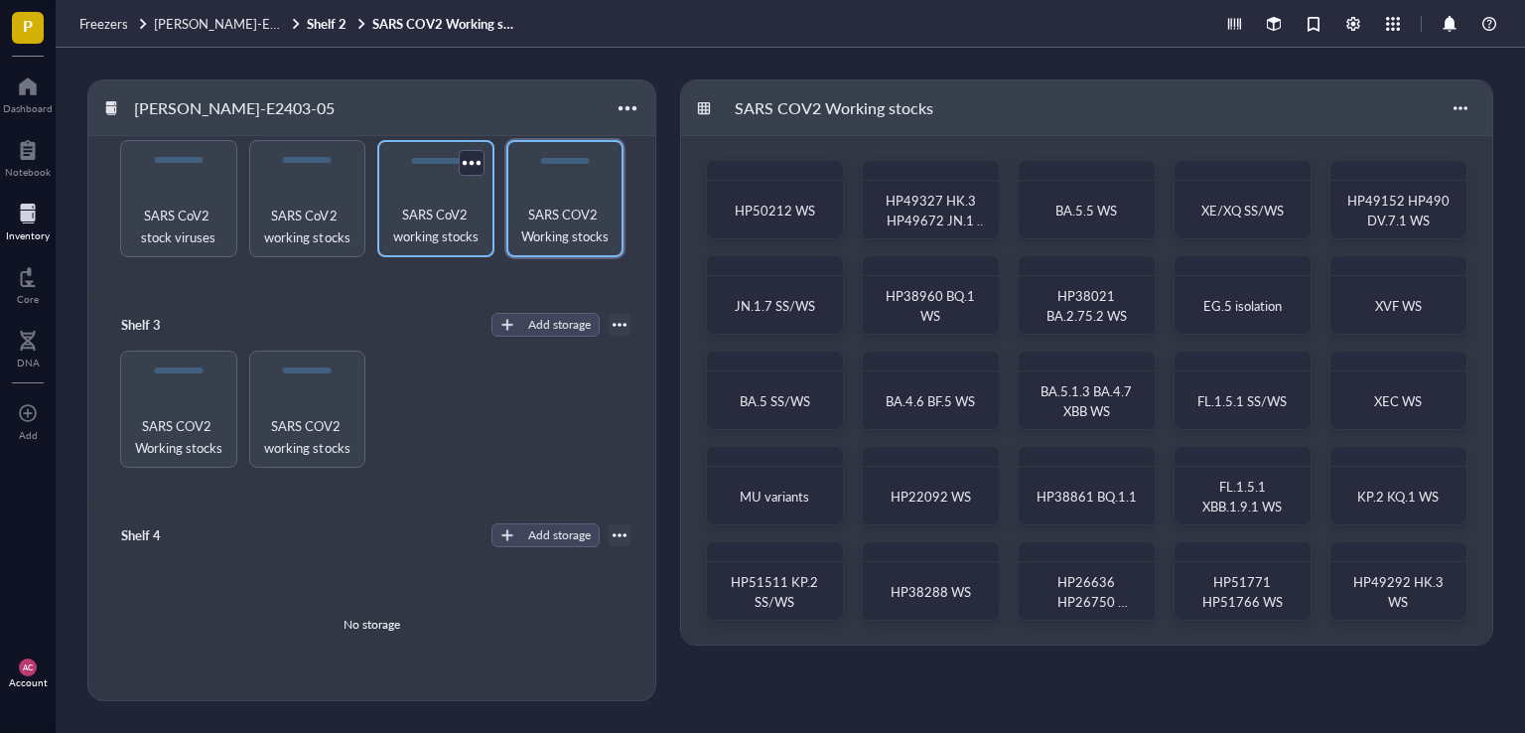
click at [441, 228] on span "SARS CoV2 working stocks" at bounding box center [435, 225] width 97 height 44
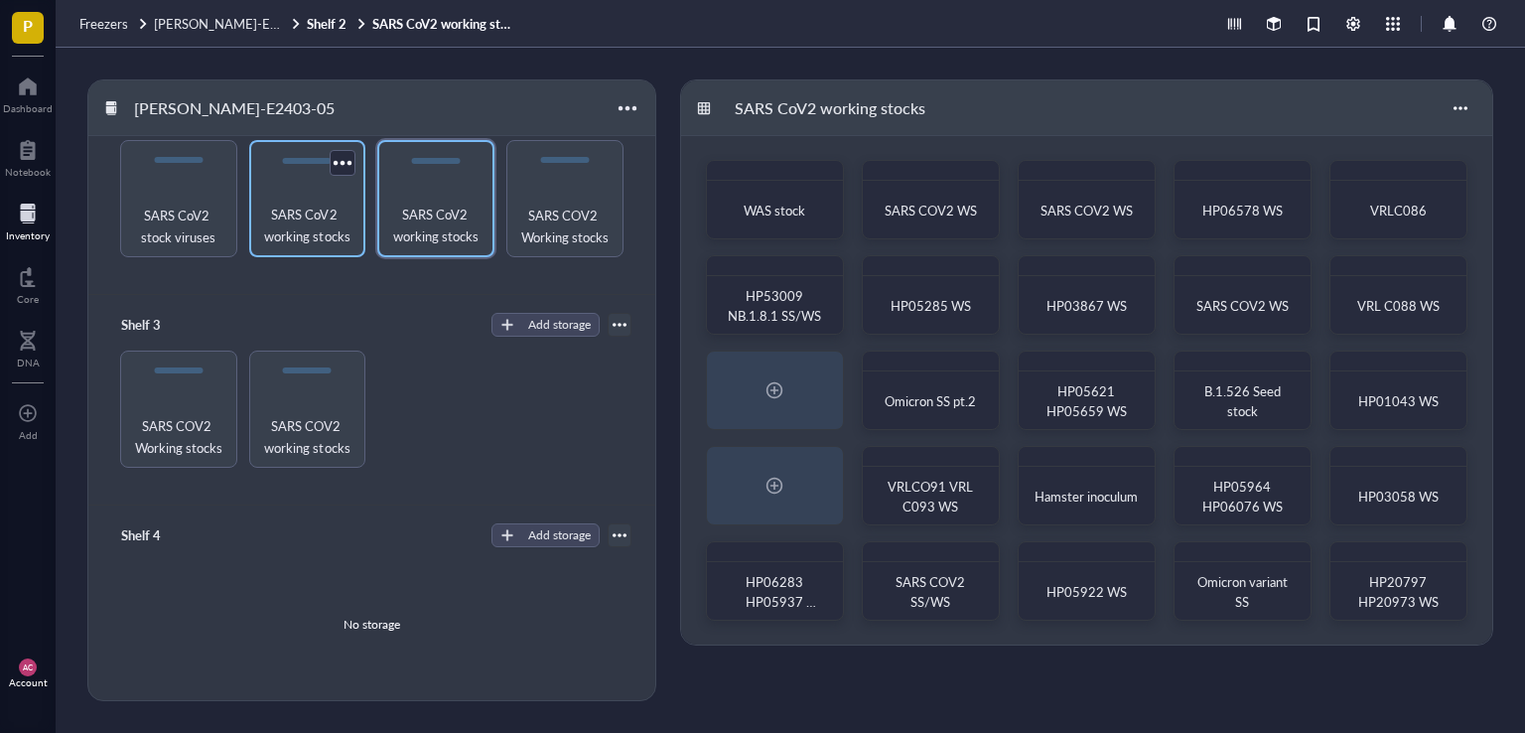
click at [323, 214] on span "SARS CoV2 working stocks" at bounding box center [307, 225] width 97 height 44
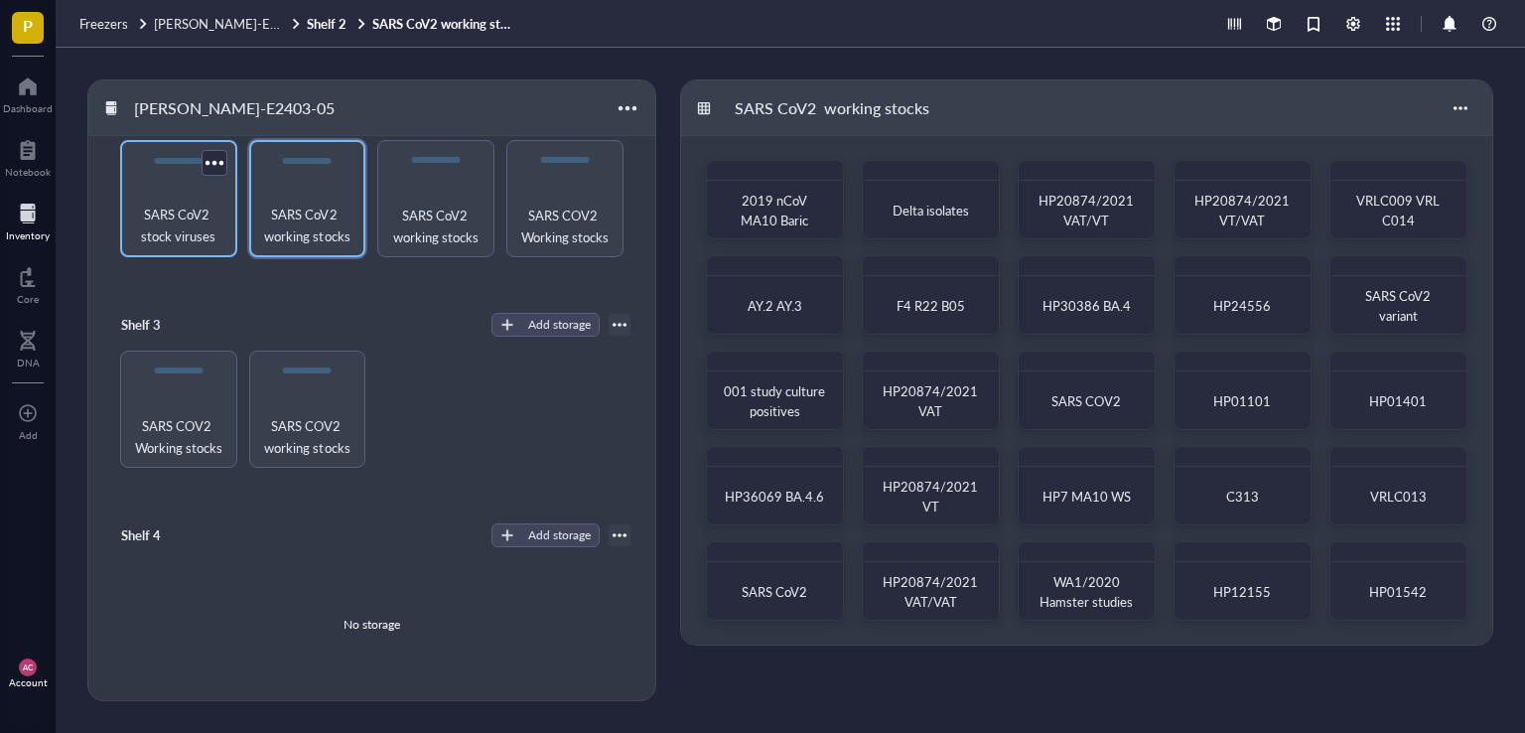
click at [189, 232] on span "SARS CoV2 stock viruses" at bounding box center [178, 225] width 97 height 44
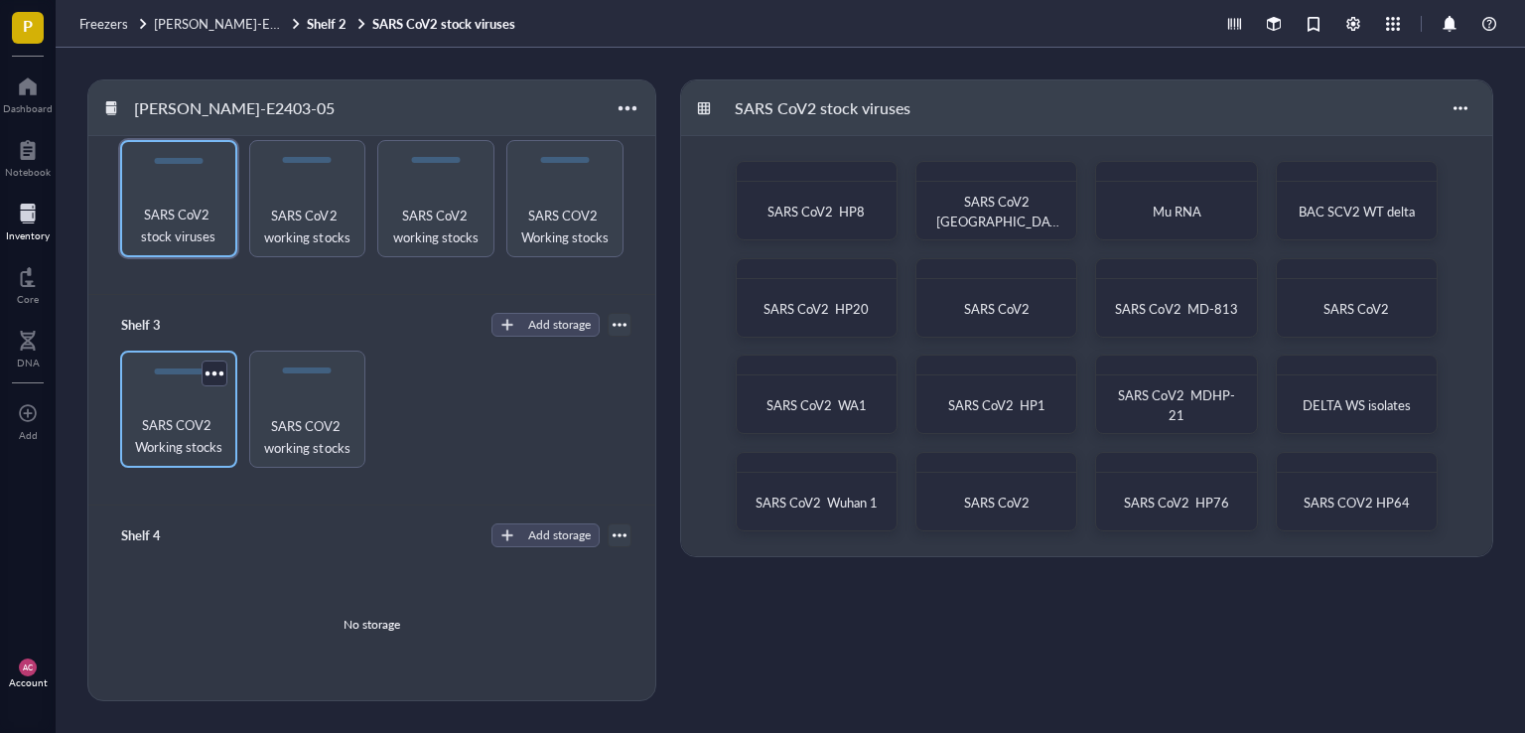
click at [162, 443] on span "SARS COV2 Working stocks" at bounding box center [178, 436] width 97 height 44
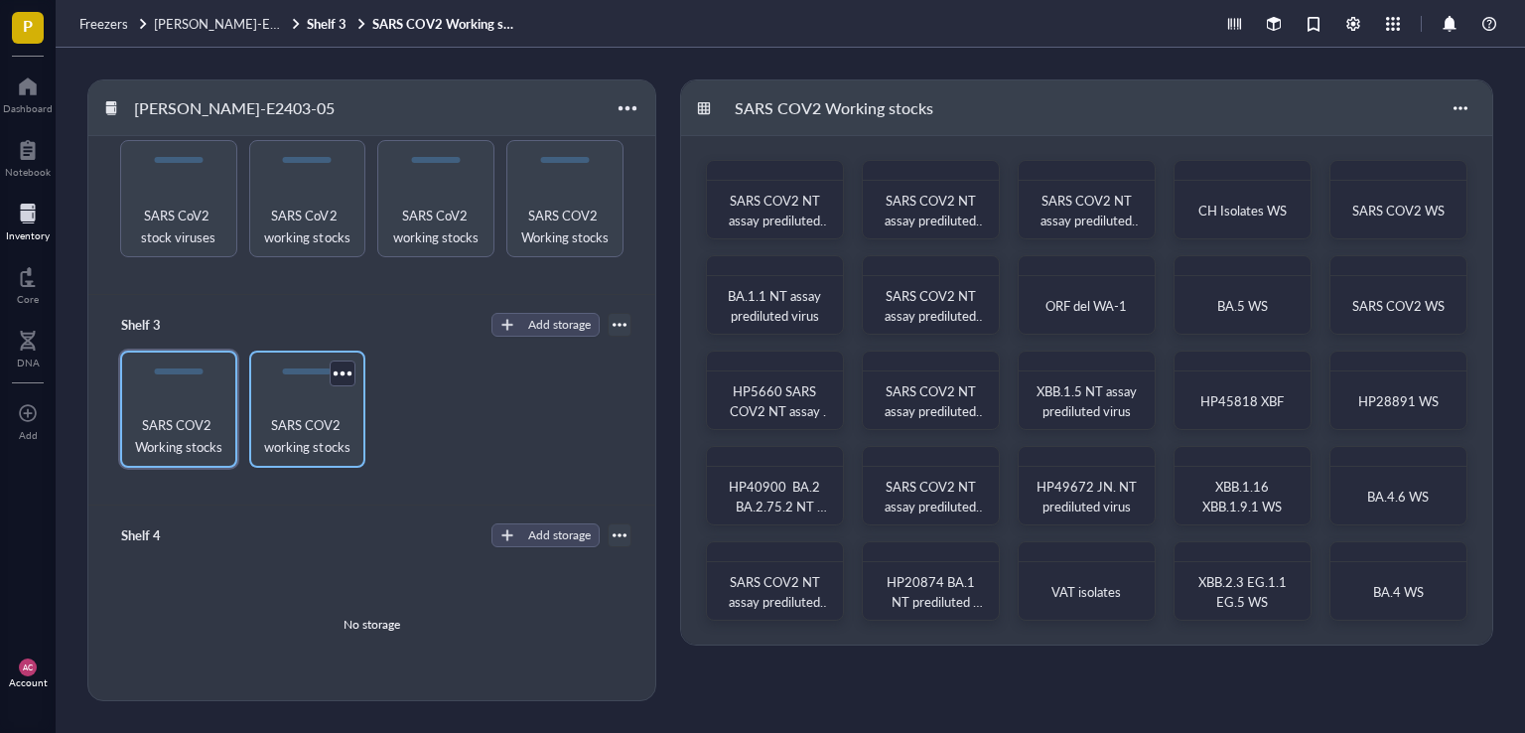
click at [288, 442] on span "SARS COV2 working stocks" at bounding box center [307, 436] width 97 height 44
